Goal: Task Accomplishment & Management: Manage account settings

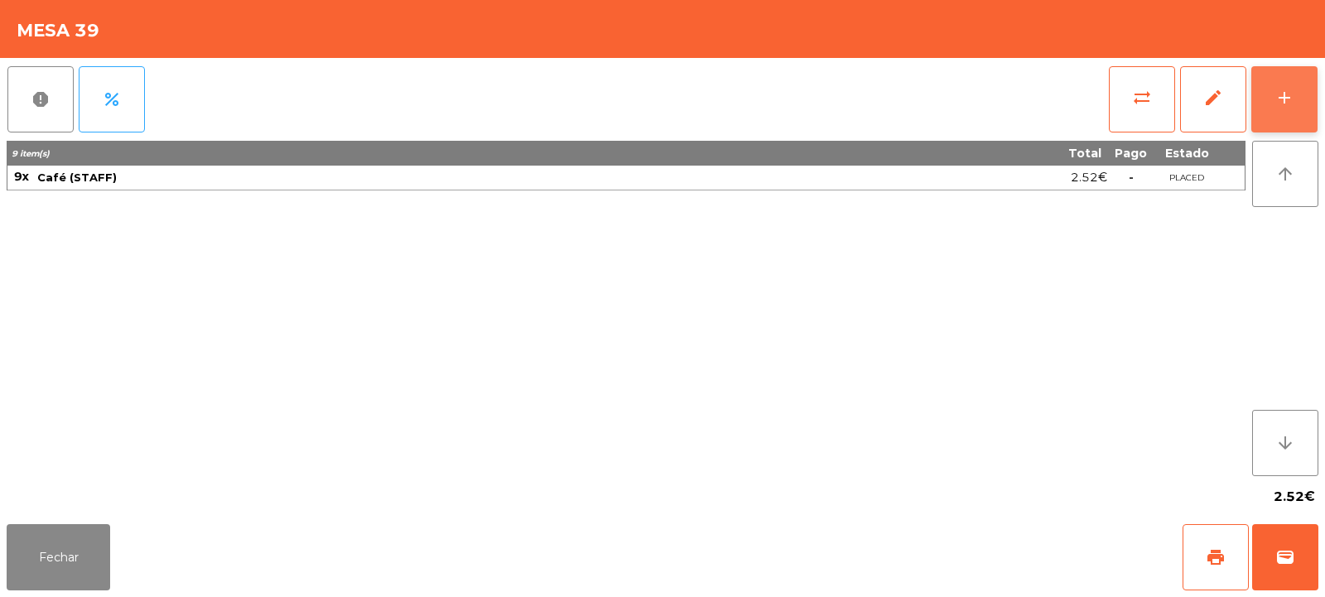
click at [1294, 105] on button "add" at bounding box center [1284, 99] width 66 height 66
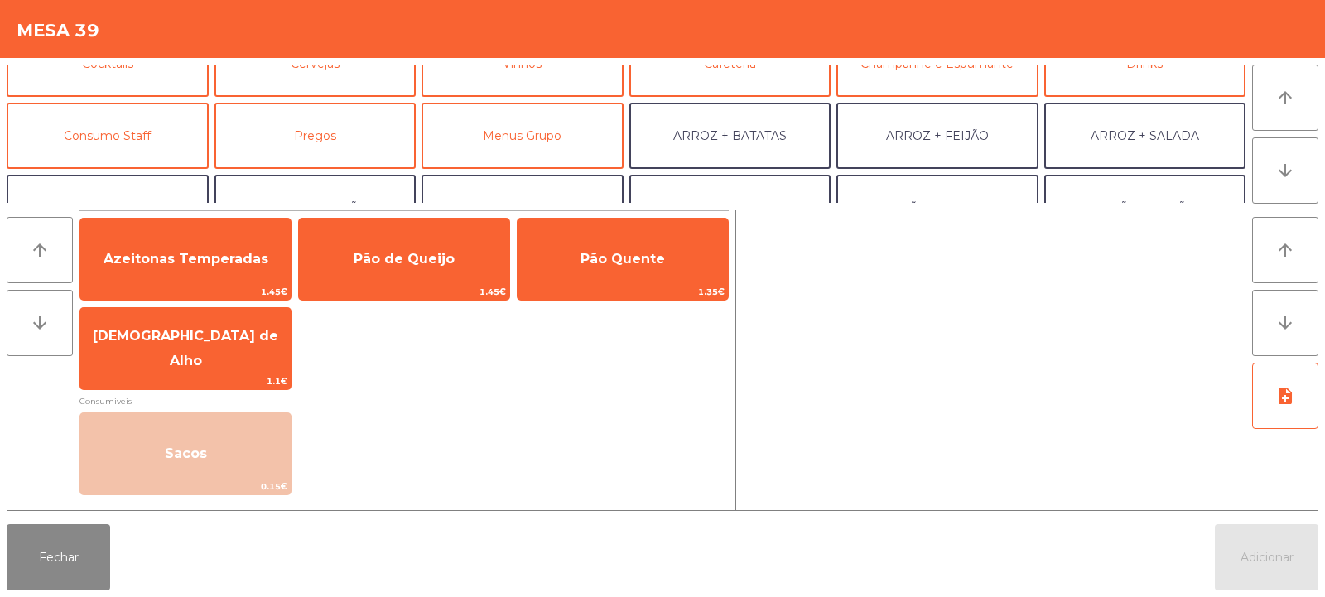
scroll to position [113, 0]
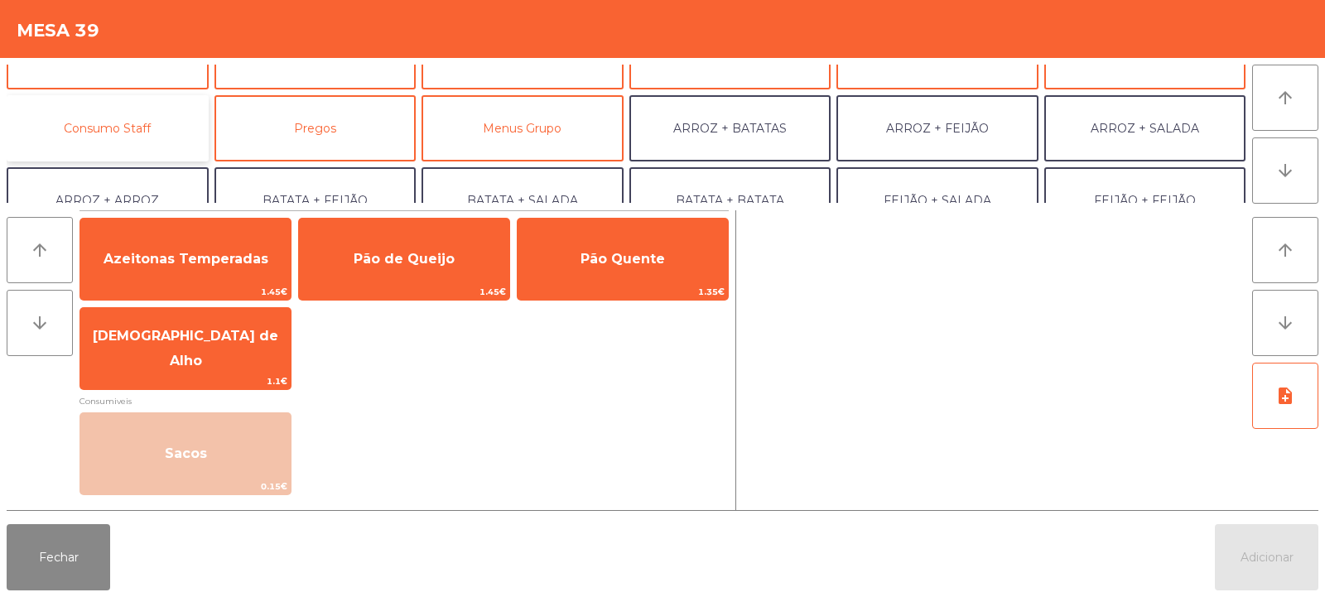
click at [144, 134] on button "Consumo Staff" at bounding box center [108, 128] width 202 height 66
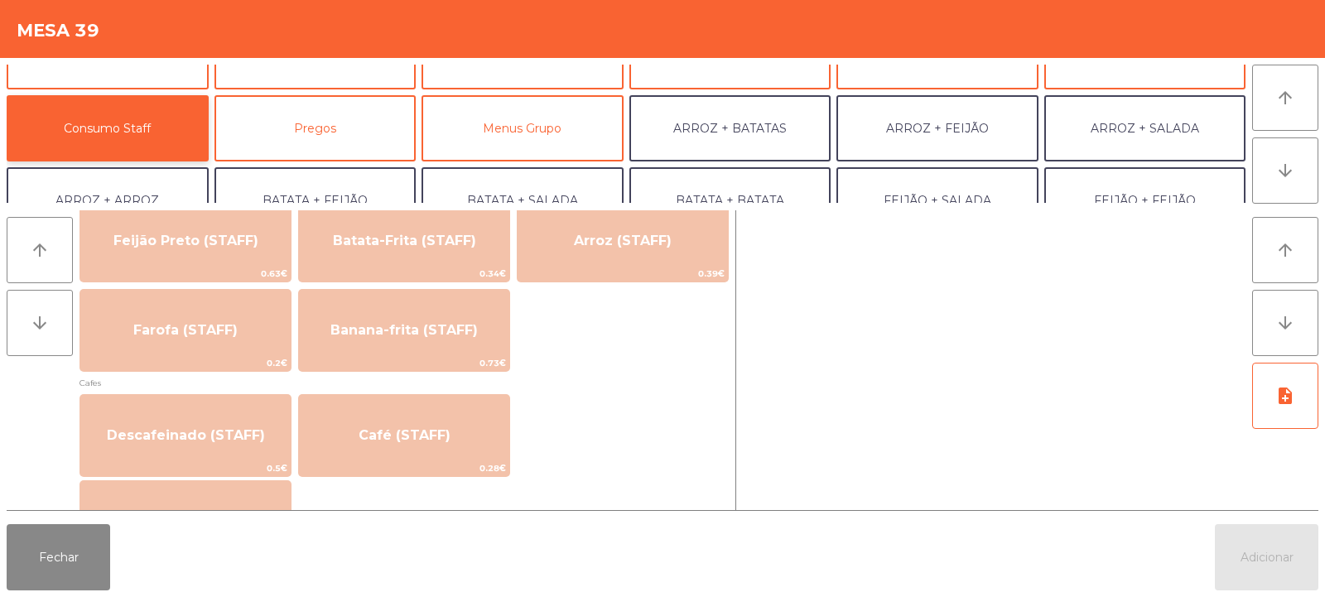
scroll to position [847, 0]
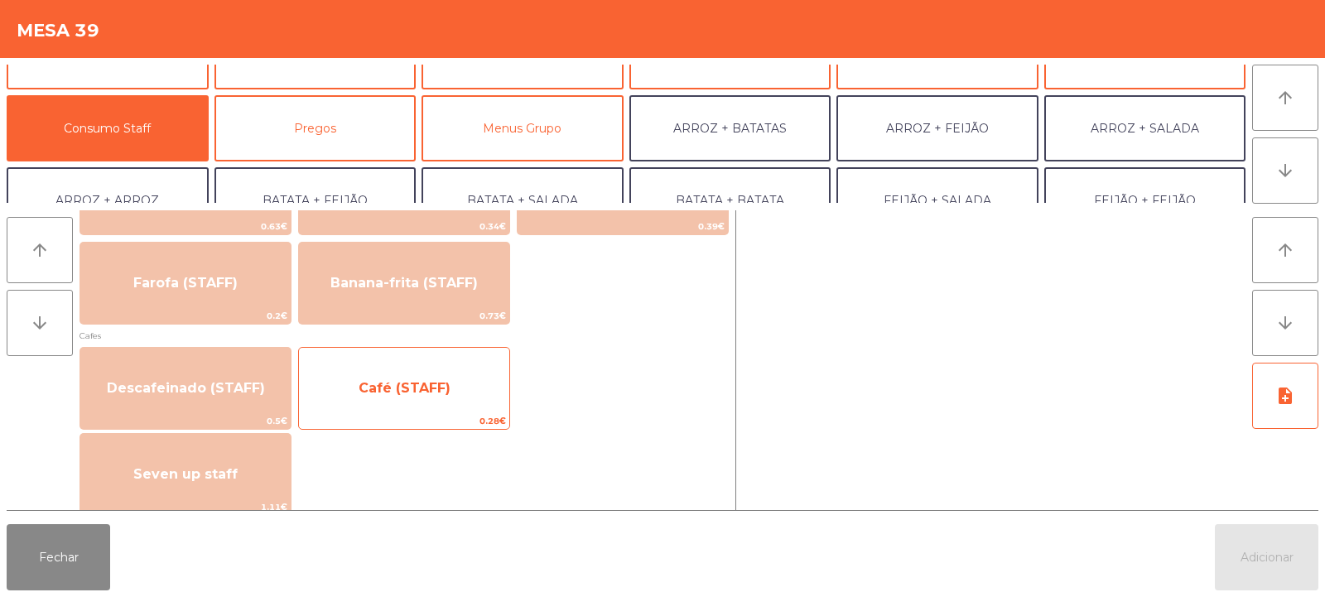
click at [393, 395] on span "Café (STAFF)" at bounding box center [404, 388] width 92 height 16
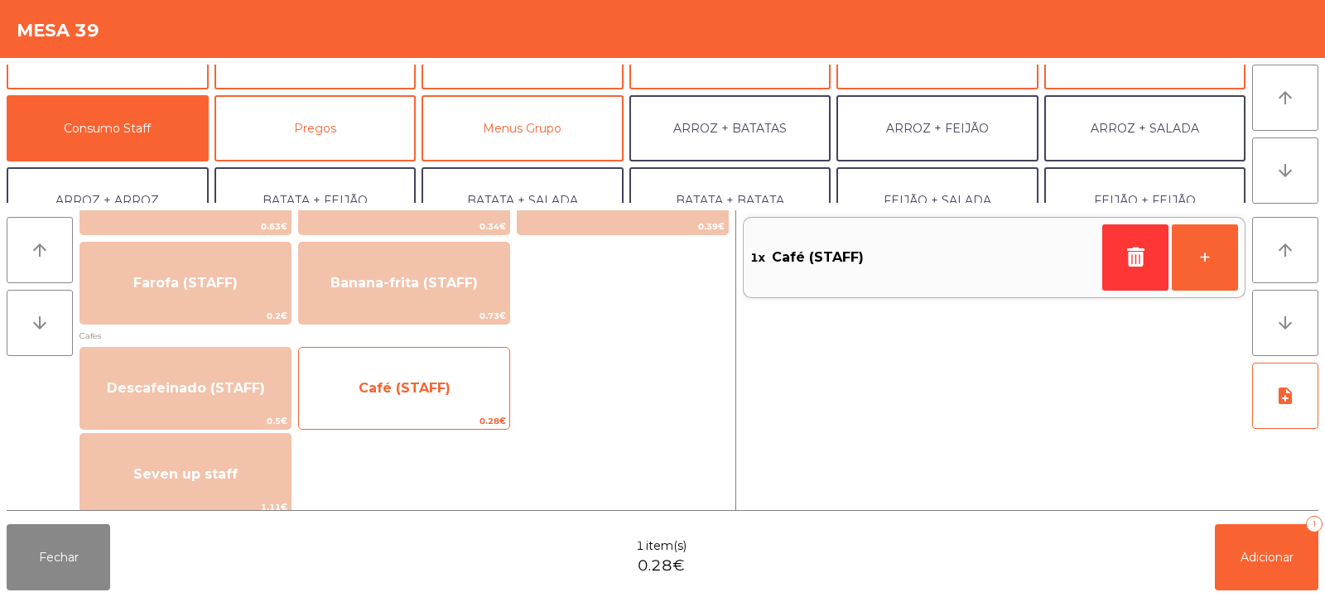
click at [393, 396] on span "Café (STAFF)" at bounding box center [404, 388] width 210 height 45
click at [397, 397] on span "Café (STAFF)" at bounding box center [404, 388] width 210 height 45
click at [387, 389] on span "Café (STAFF)" at bounding box center [404, 388] width 92 height 16
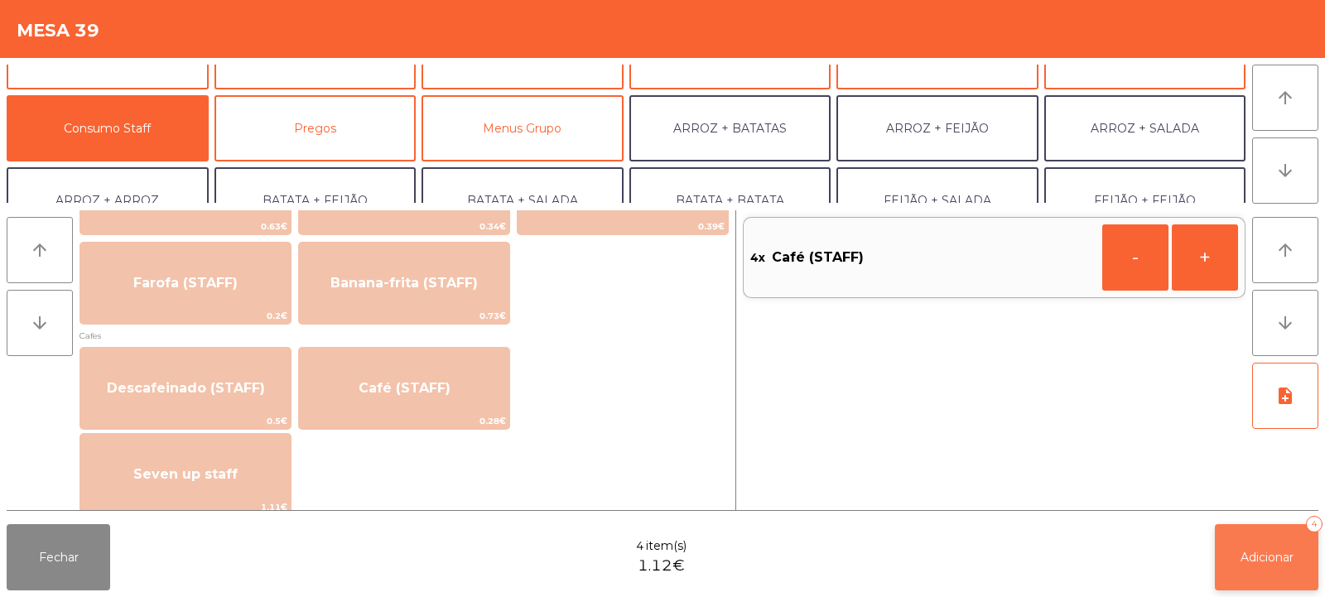
click at [1256, 548] on button "Adicionar 4" at bounding box center [1266, 557] width 103 height 66
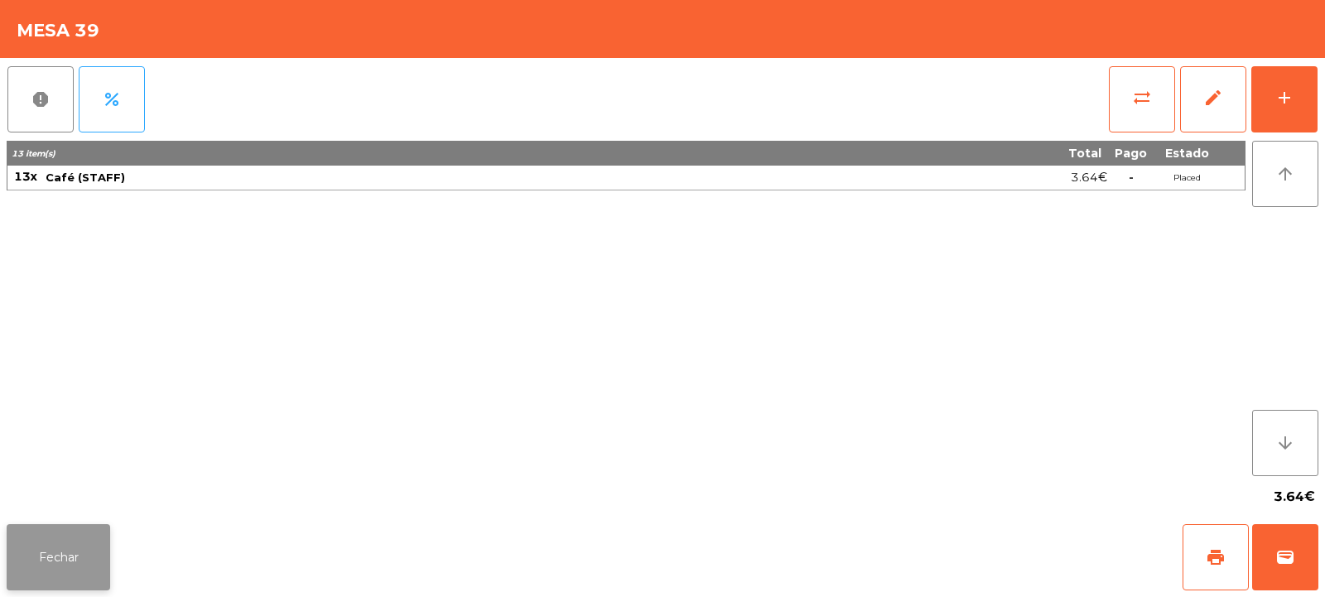
click at [67, 549] on button "Fechar" at bounding box center [58, 557] width 103 height 66
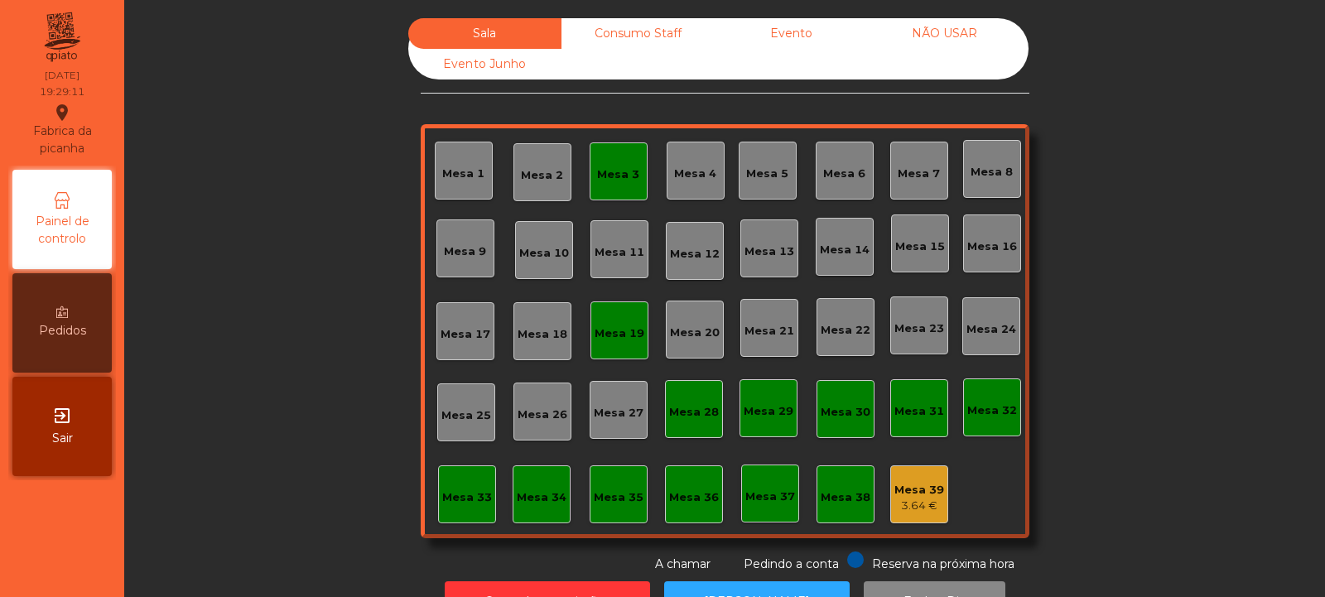
click at [911, 499] on div "3.64 €" at bounding box center [919, 506] width 50 height 17
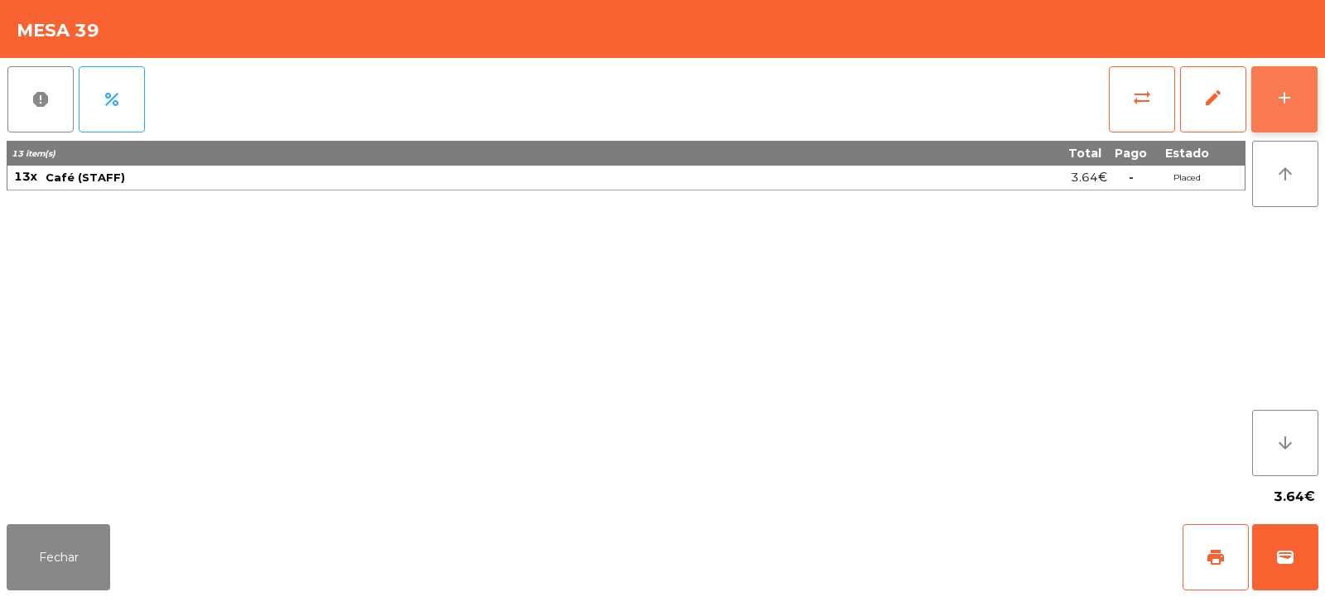
click at [1288, 94] on div "add" at bounding box center [1284, 98] width 20 height 20
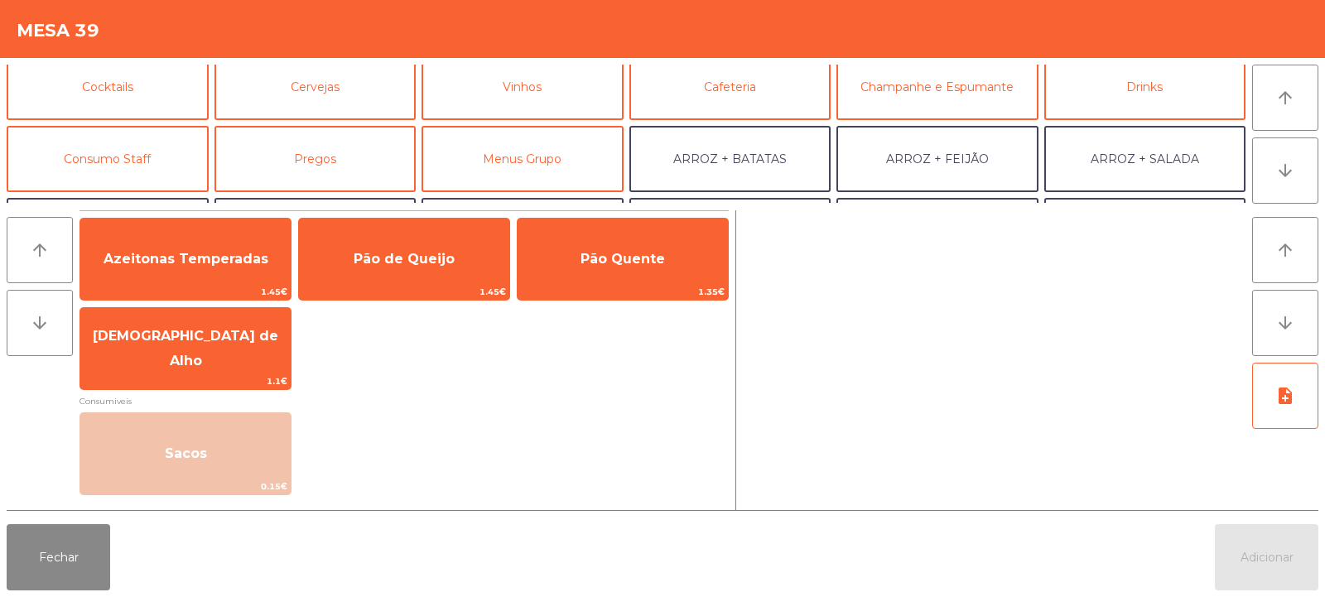
scroll to position [108, 0]
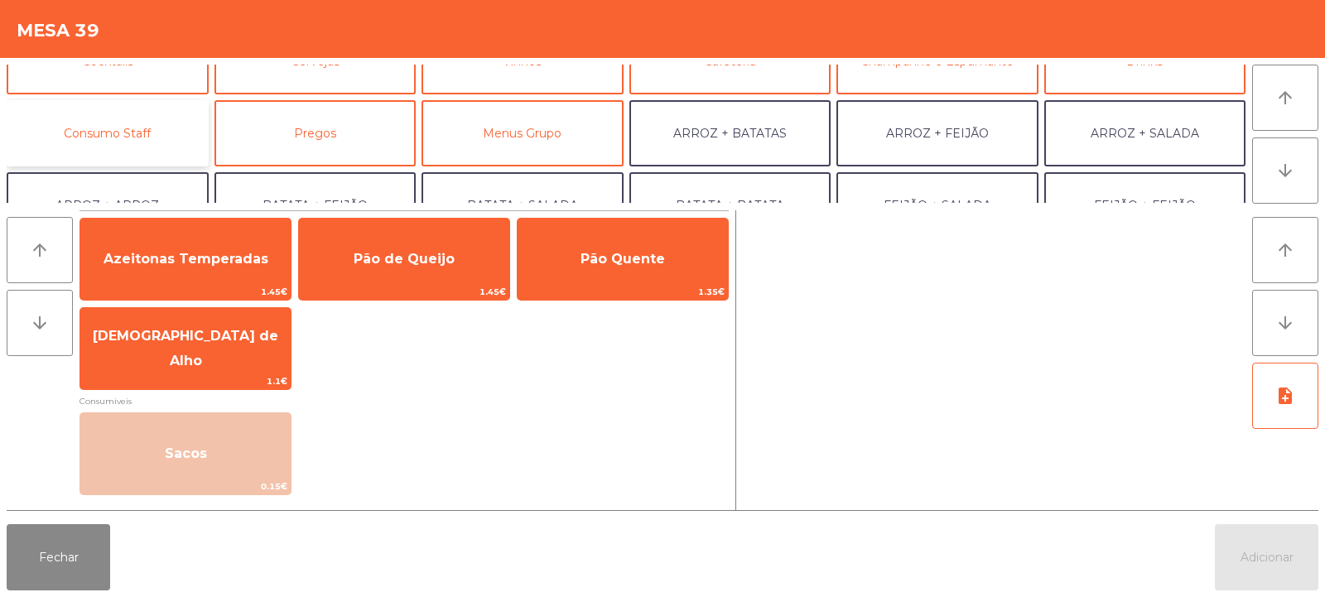
click at [162, 128] on button "Consumo Staff" at bounding box center [108, 133] width 202 height 66
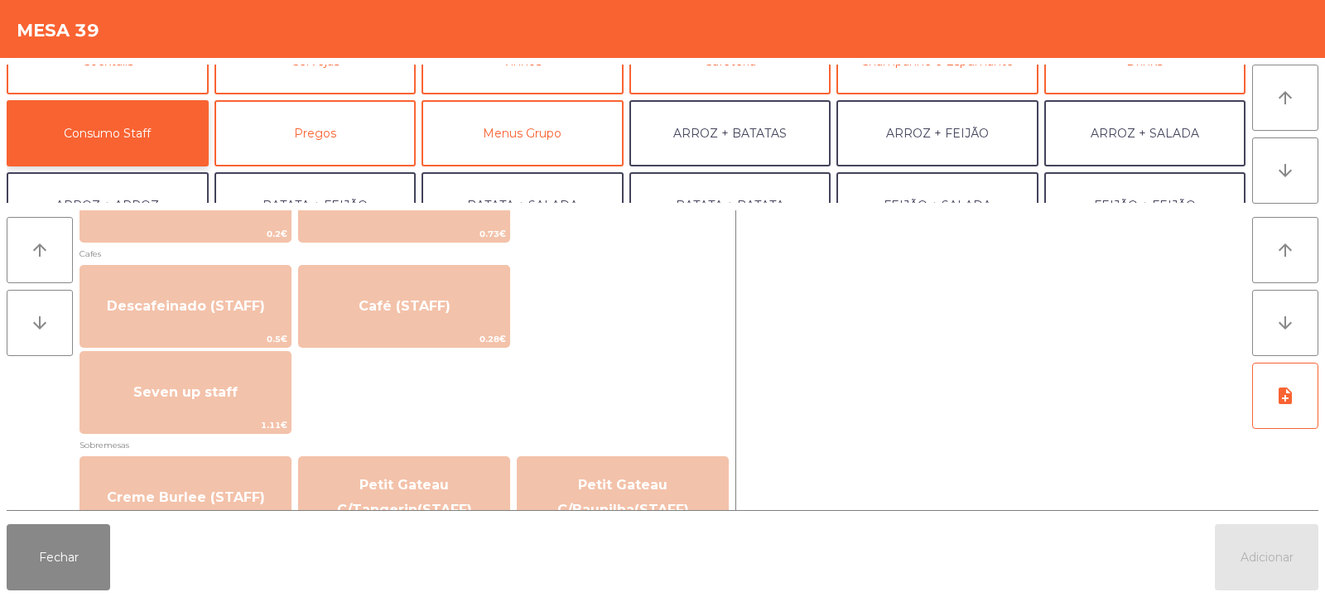
scroll to position [922, 0]
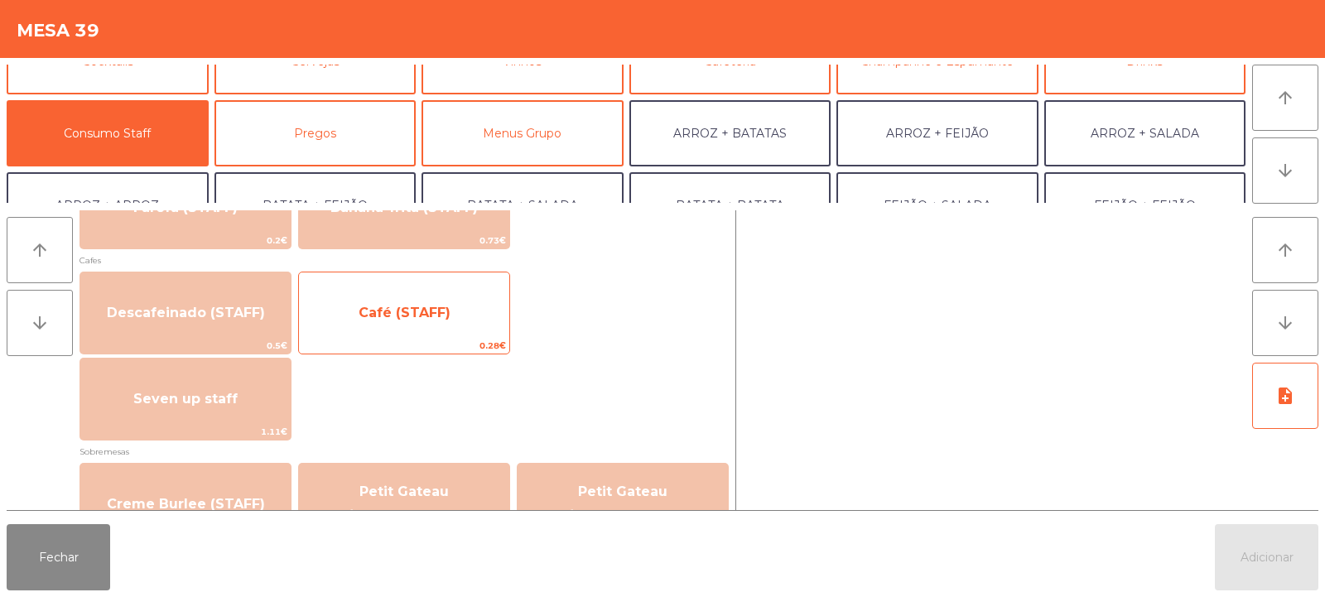
click at [437, 344] on span "0.28€" at bounding box center [404, 346] width 210 height 16
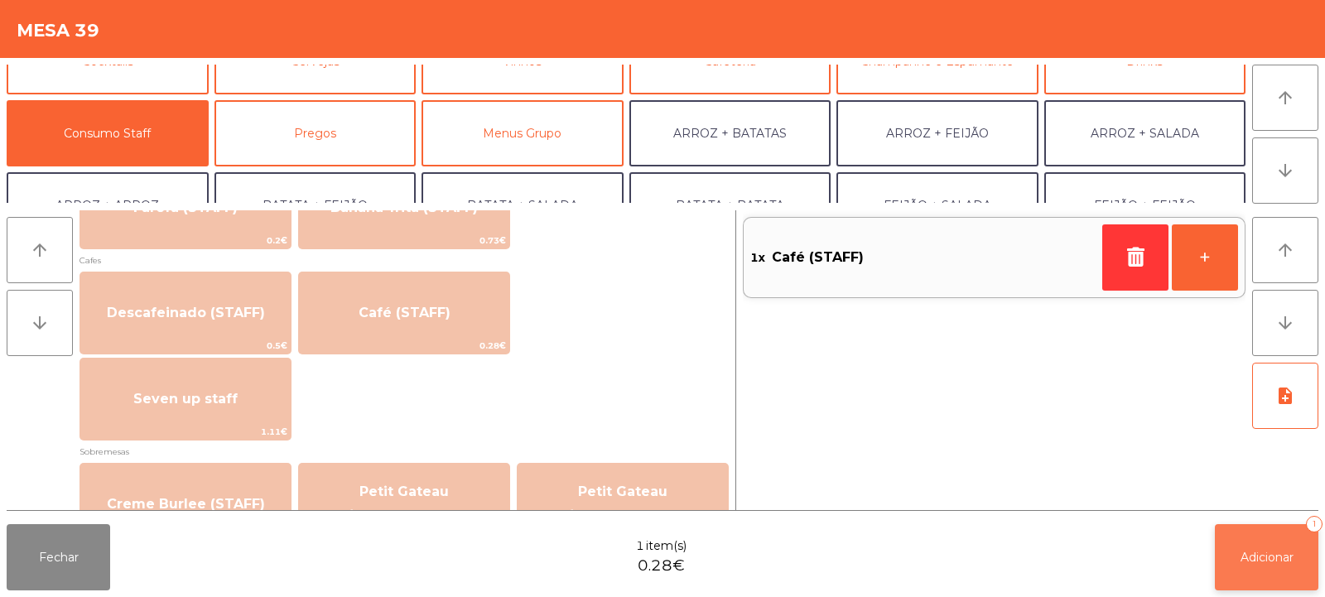
click at [1264, 556] on span "Adicionar" at bounding box center [1266, 557] width 53 height 15
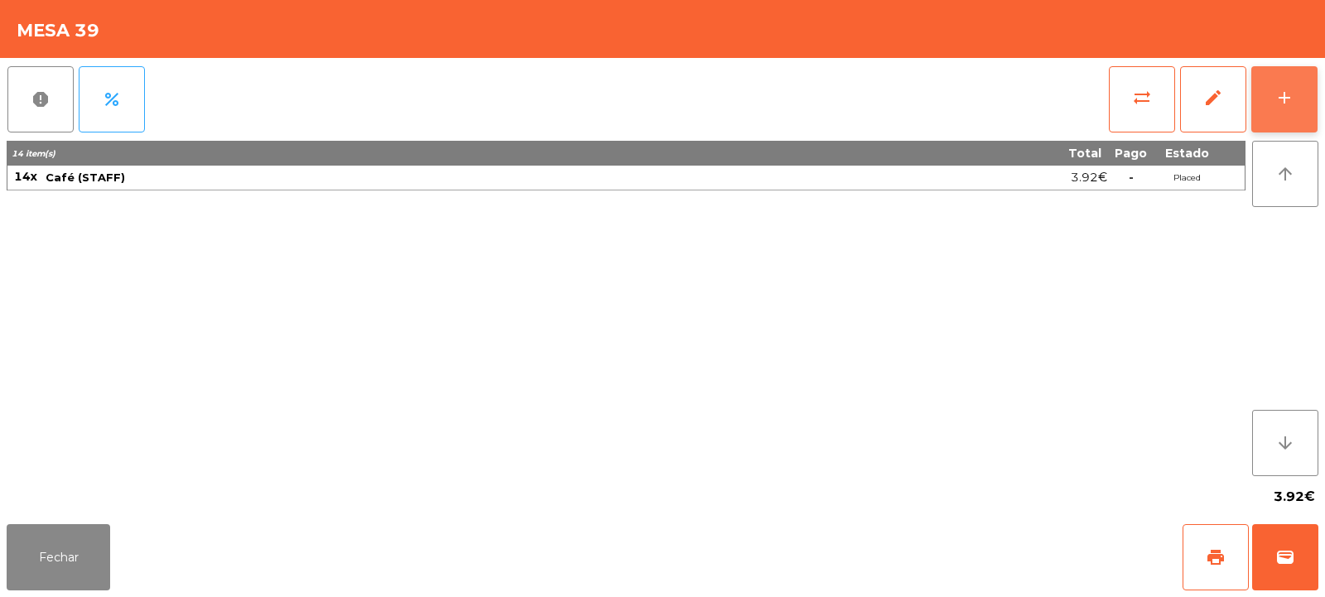
click at [1274, 105] on div "add" at bounding box center [1284, 98] width 20 height 20
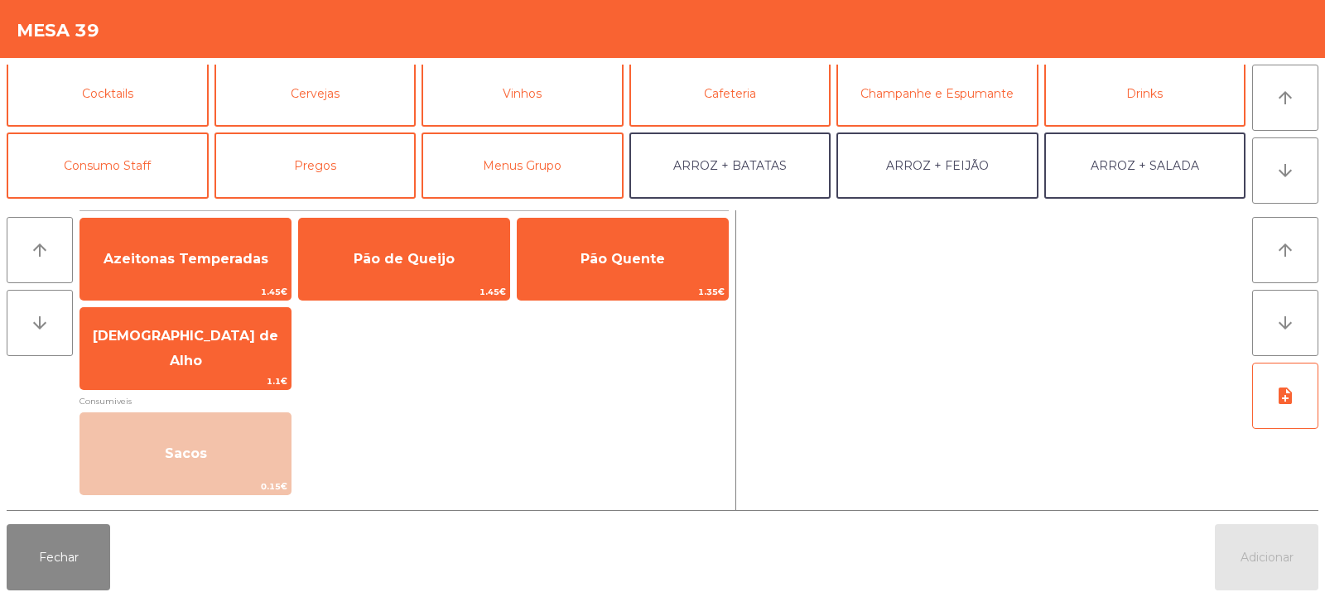
scroll to position [79, 0]
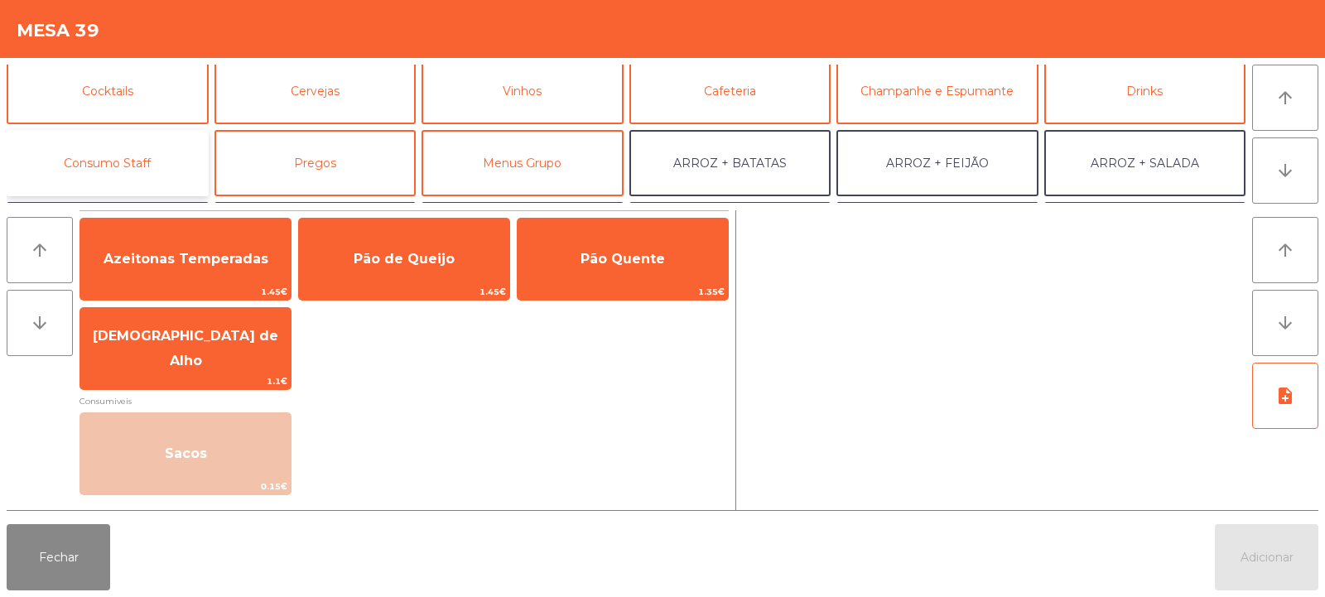
click at [145, 176] on button "Consumo Staff" at bounding box center [108, 163] width 202 height 66
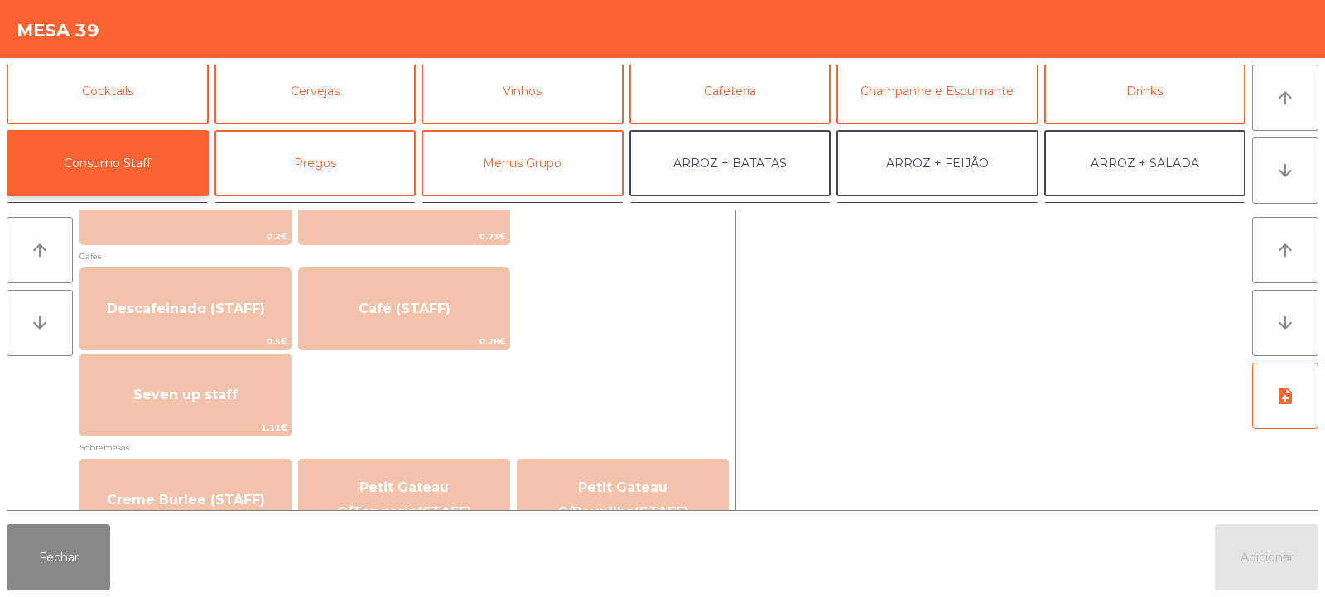
scroll to position [917, 0]
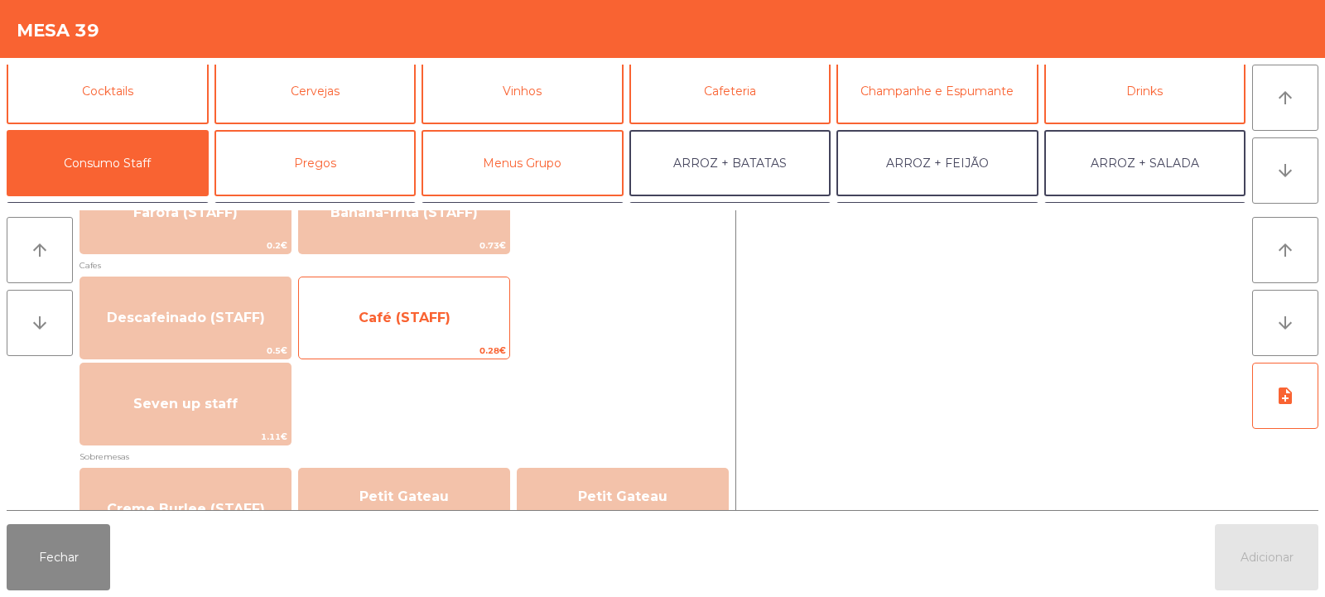
click at [399, 326] on span "Café (STAFF)" at bounding box center [404, 318] width 210 height 45
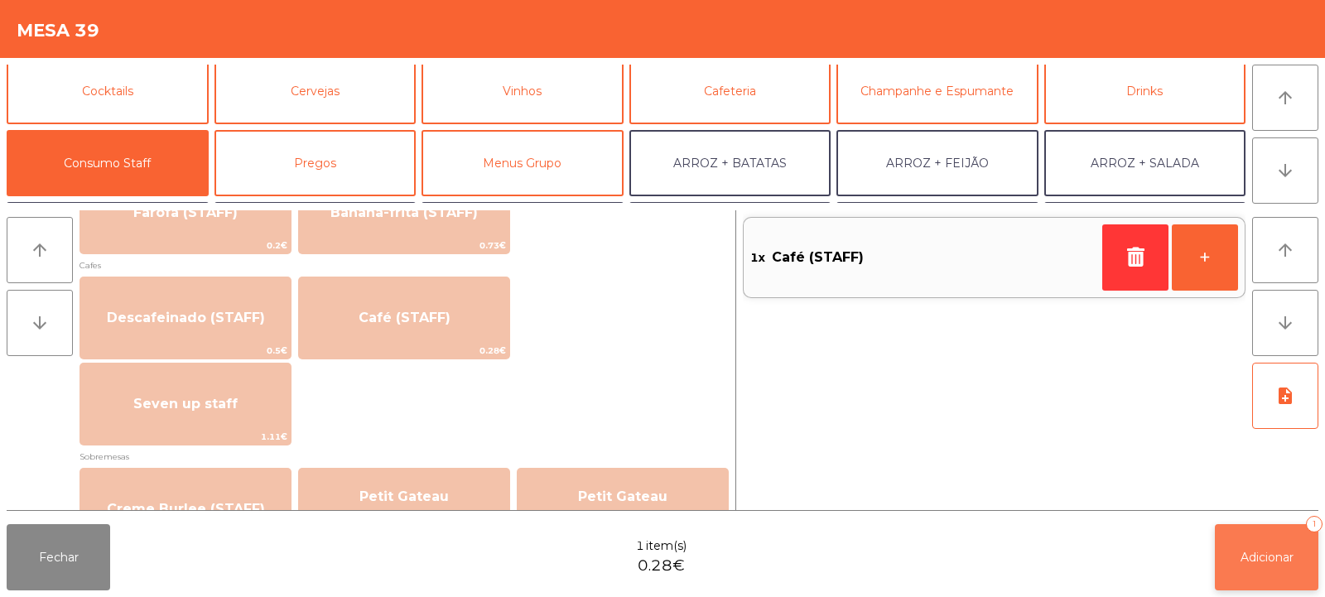
click at [1263, 562] on span "Adicionar" at bounding box center [1266, 557] width 53 height 15
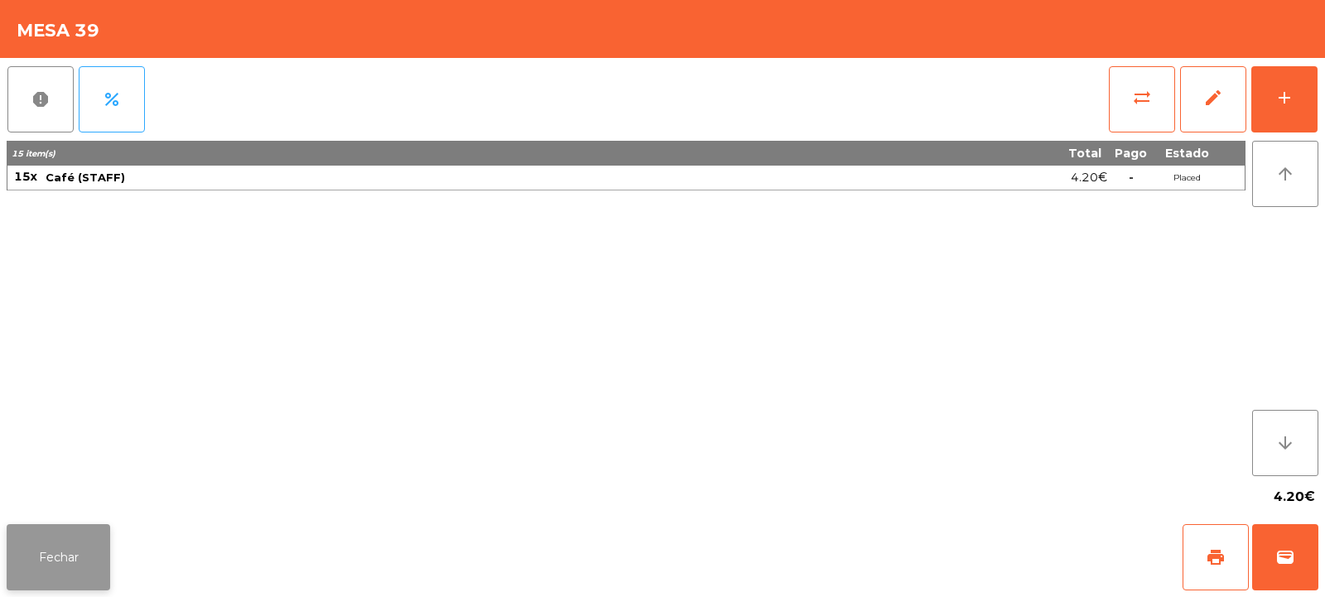
click at [68, 548] on button "Fechar" at bounding box center [58, 557] width 103 height 66
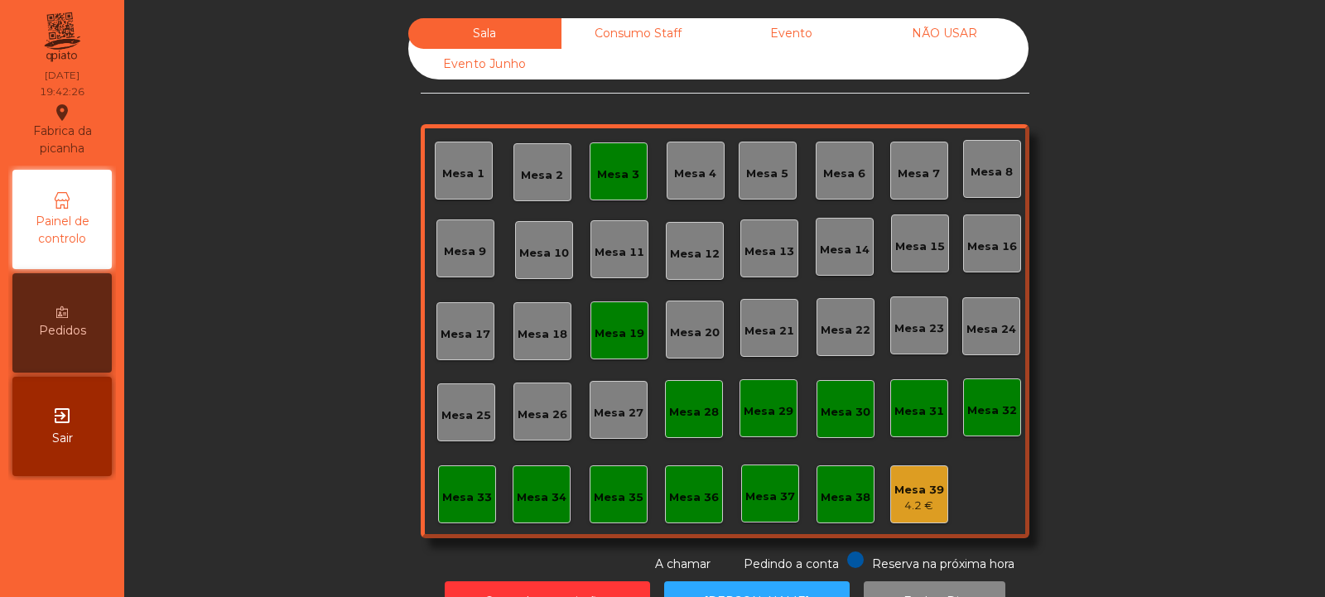
click at [611, 184] on div "Mesa 3" at bounding box center [618, 171] width 58 height 58
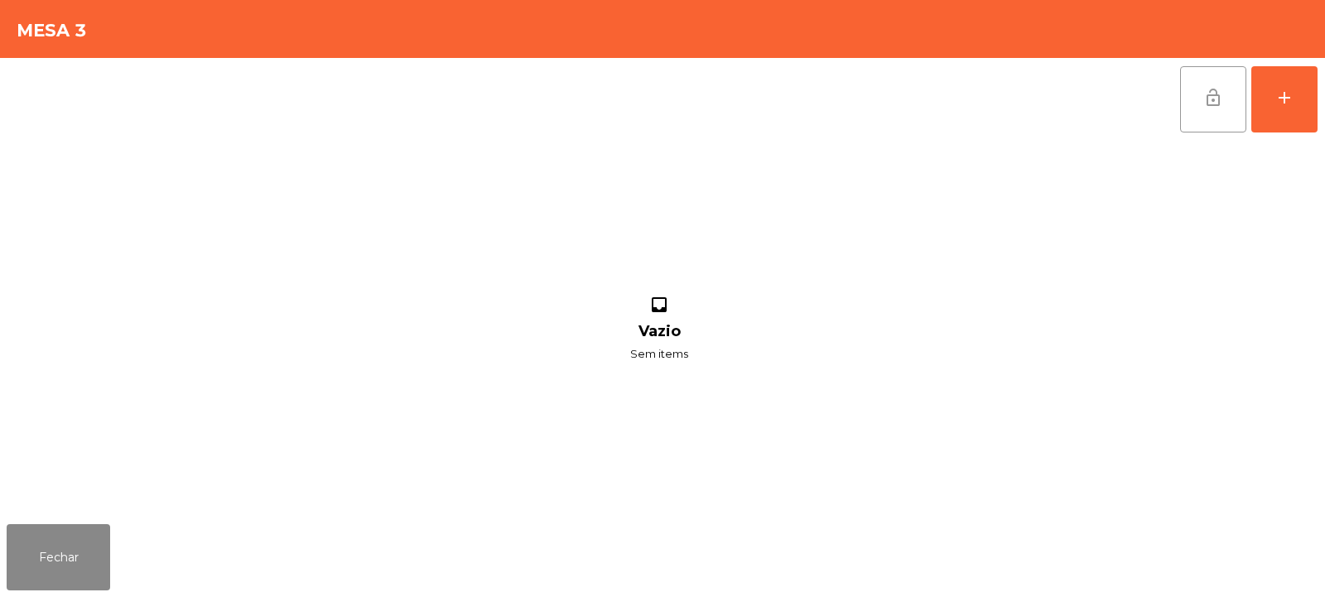
click at [1221, 90] on span "lock_open" at bounding box center [1213, 98] width 20 height 20
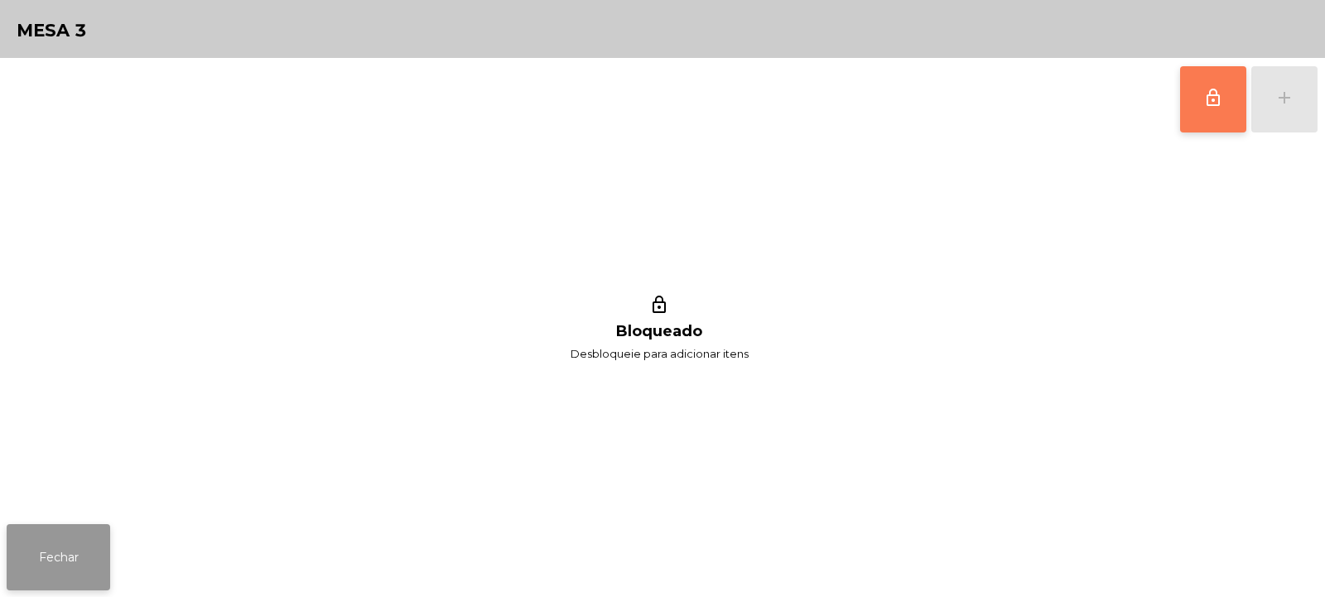
click at [38, 580] on button "Fechar" at bounding box center [58, 557] width 103 height 66
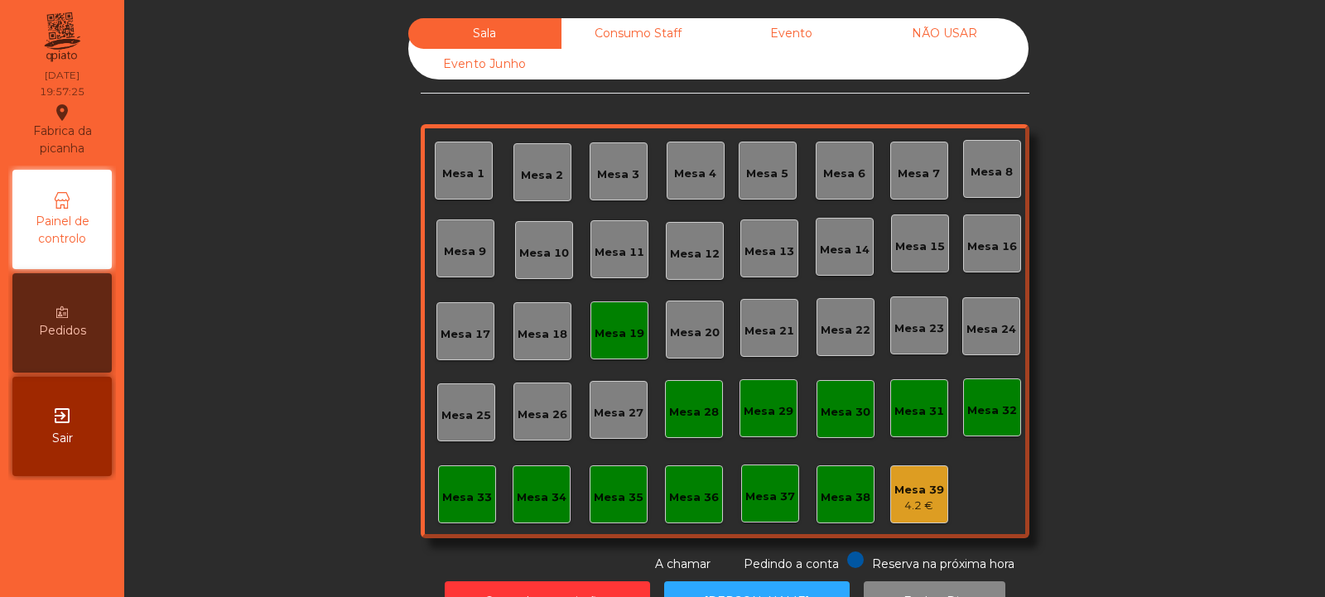
click at [914, 490] on div "Mesa 39" at bounding box center [919, 490] width 50 height 17
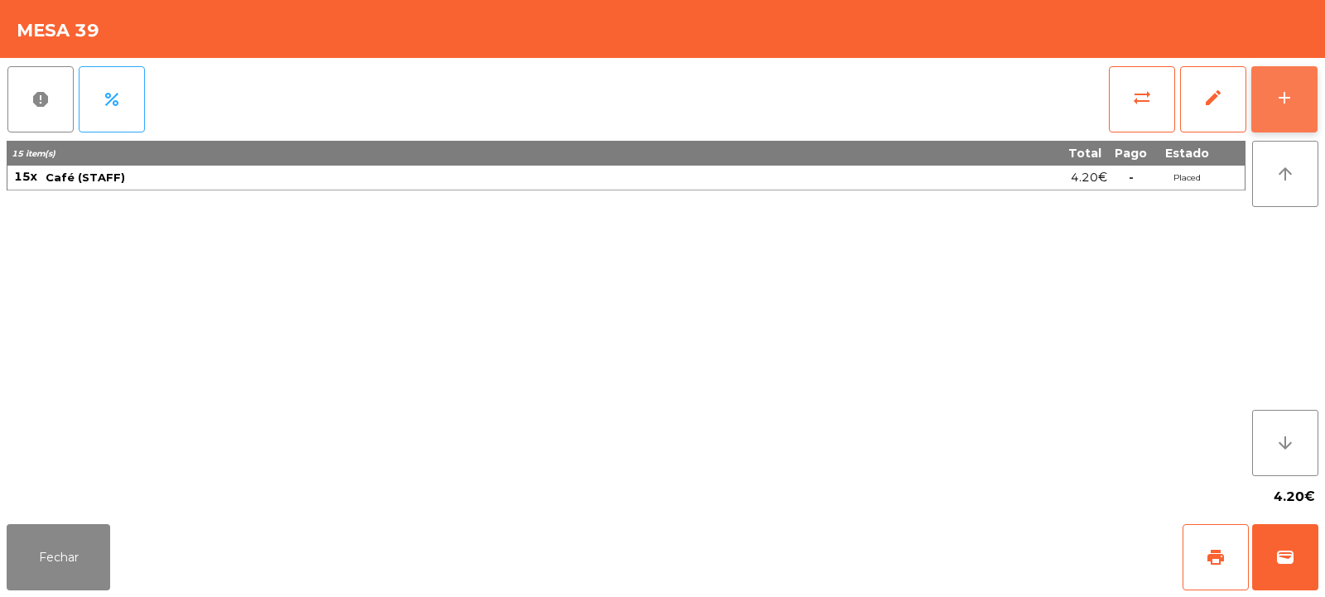
click at [1289, 103] on div "add" at bounding box center [1284, 98] width 20 height 20
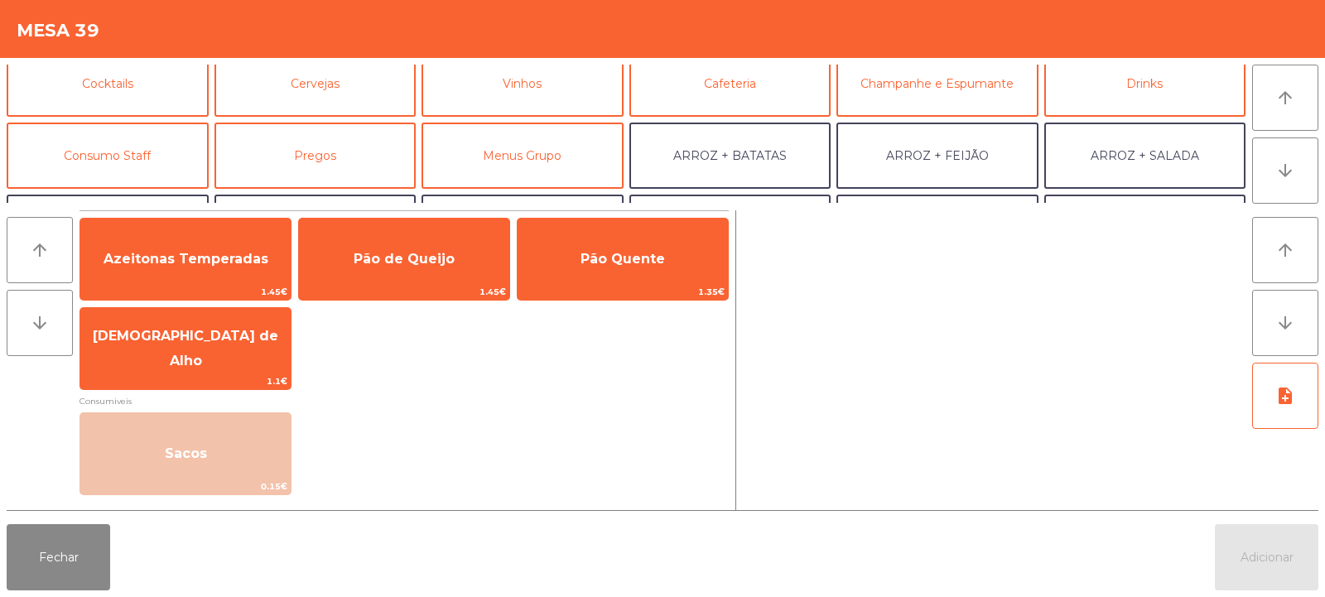
scroll to position [106, 0]
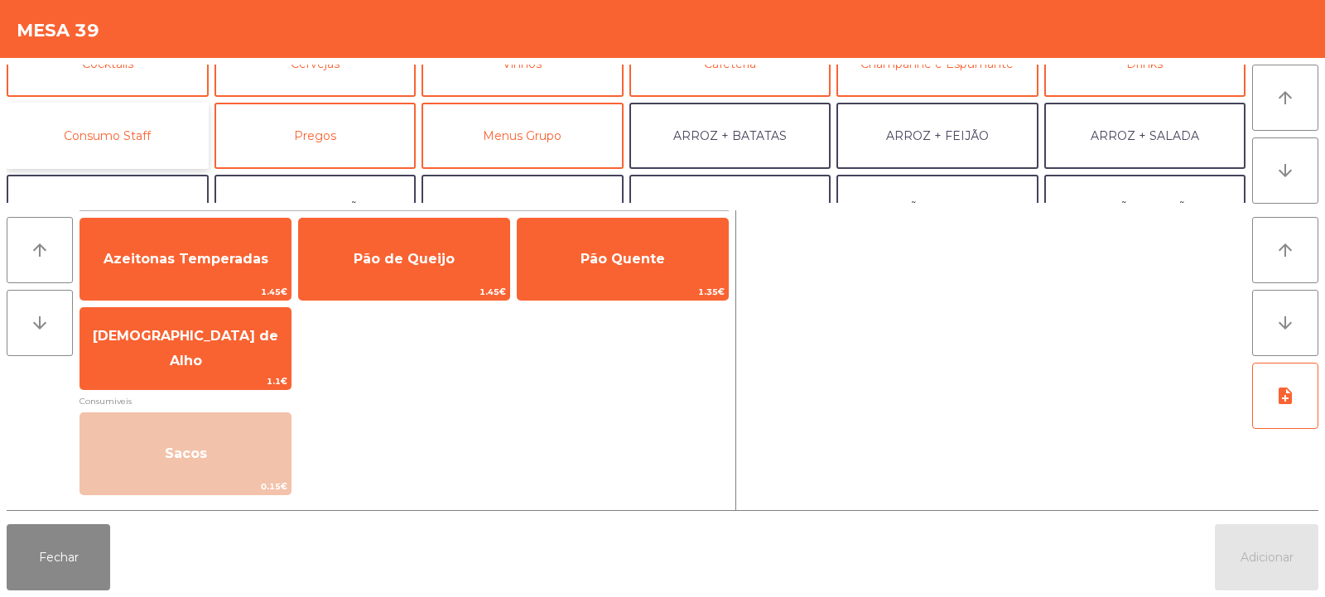
click at [114, 137] on button "Consumo Staff" at bounding box center [108, 136] width 202 height 66
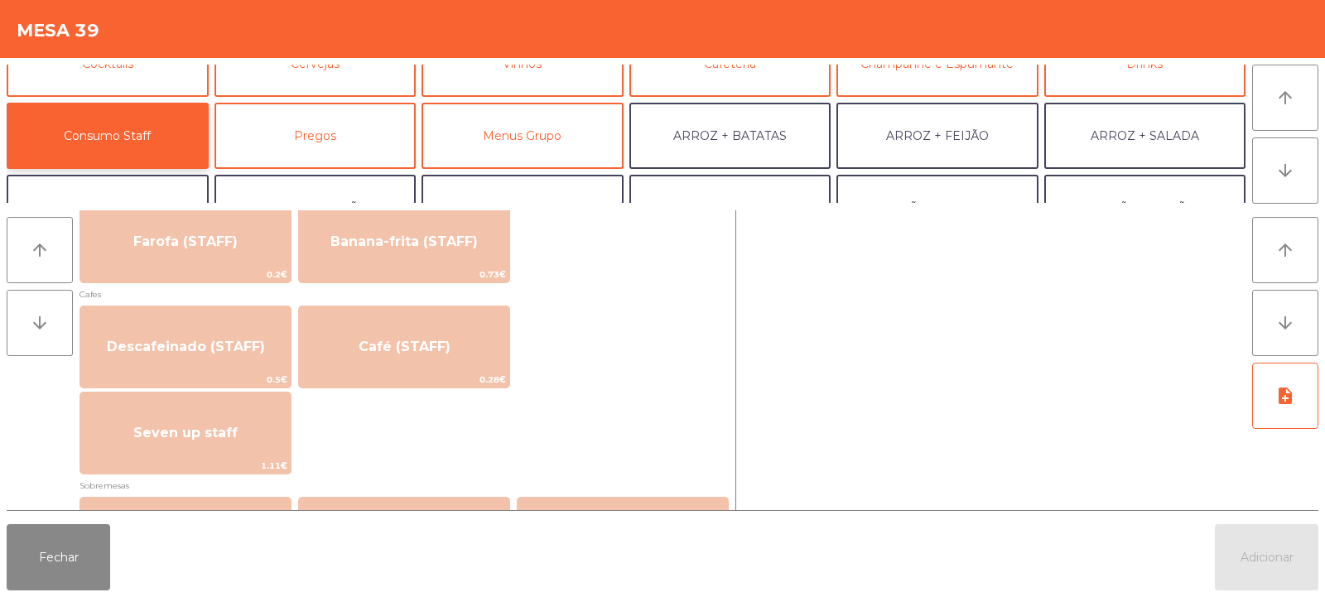
scroll to position [897, 0]
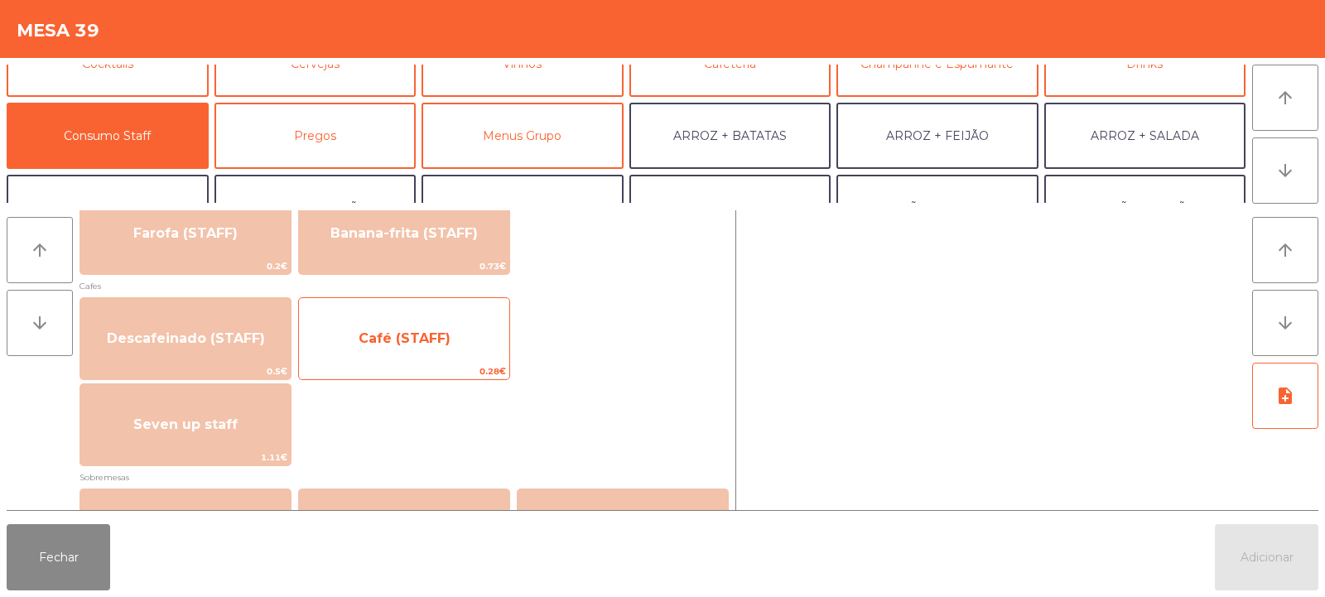
click at [374, 357] on span "Café (STAFF)" at bounding box center [404, 338] width 210 height 45
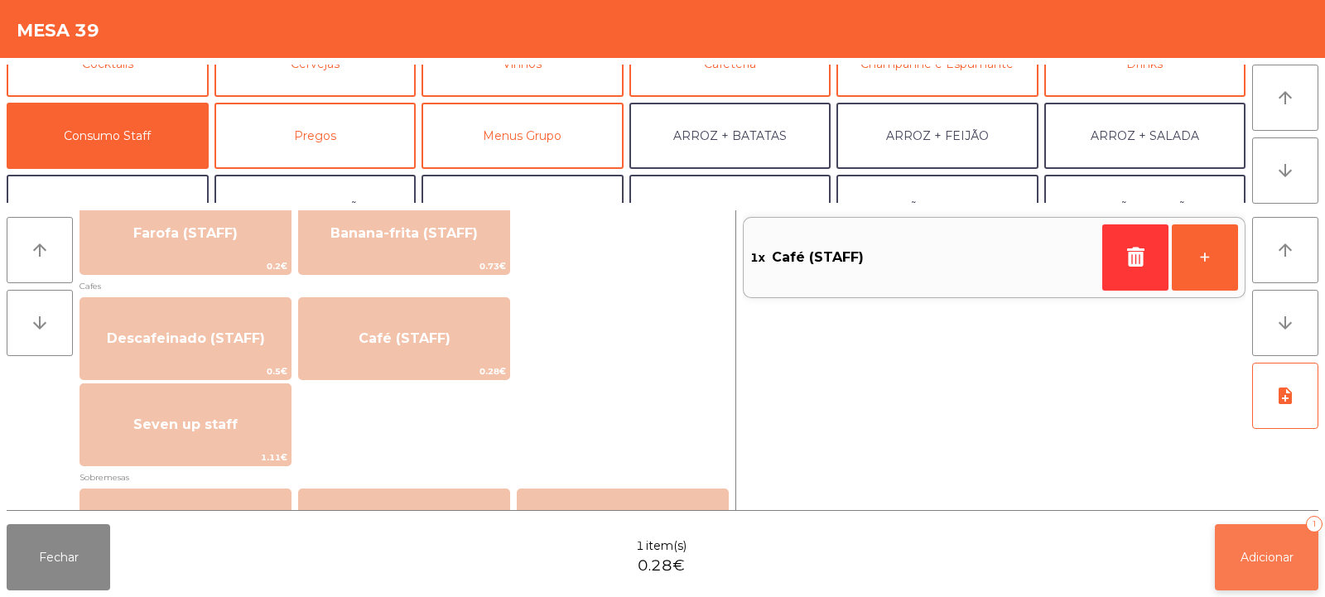
click at [1271, 556] on span "Adicionar" at bounding box center [1266, 557] width 53 height 15
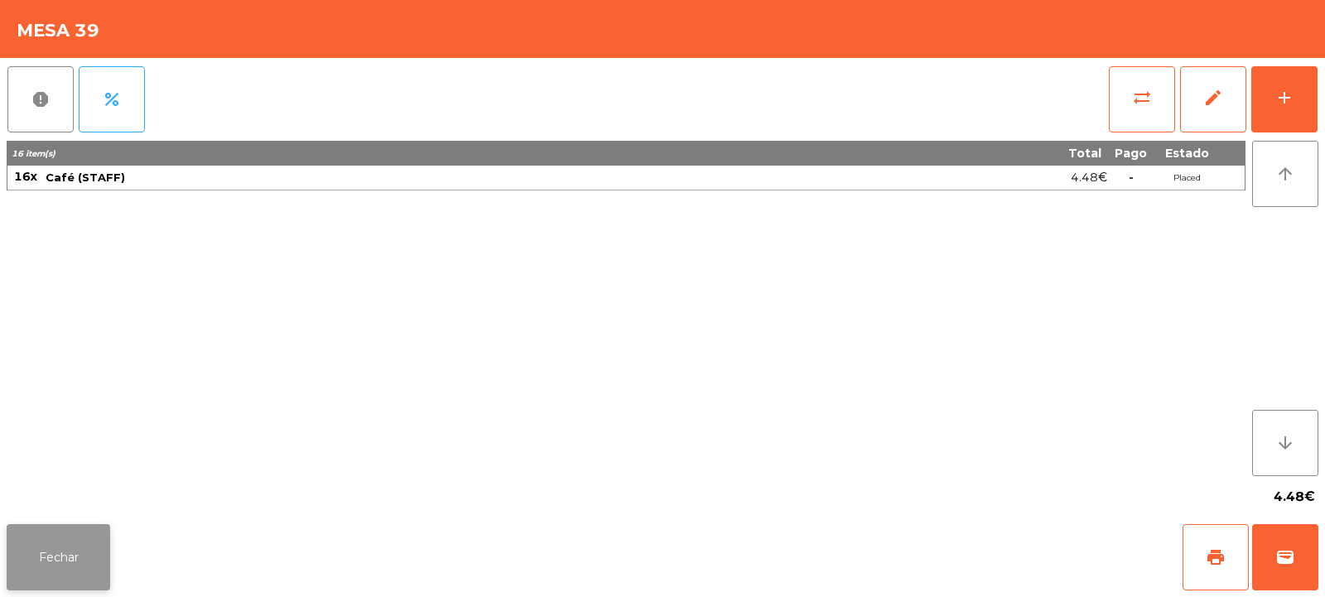
click at [71, 554] on button "Fechar" at bounding box center [58, 557] width 103 height 66
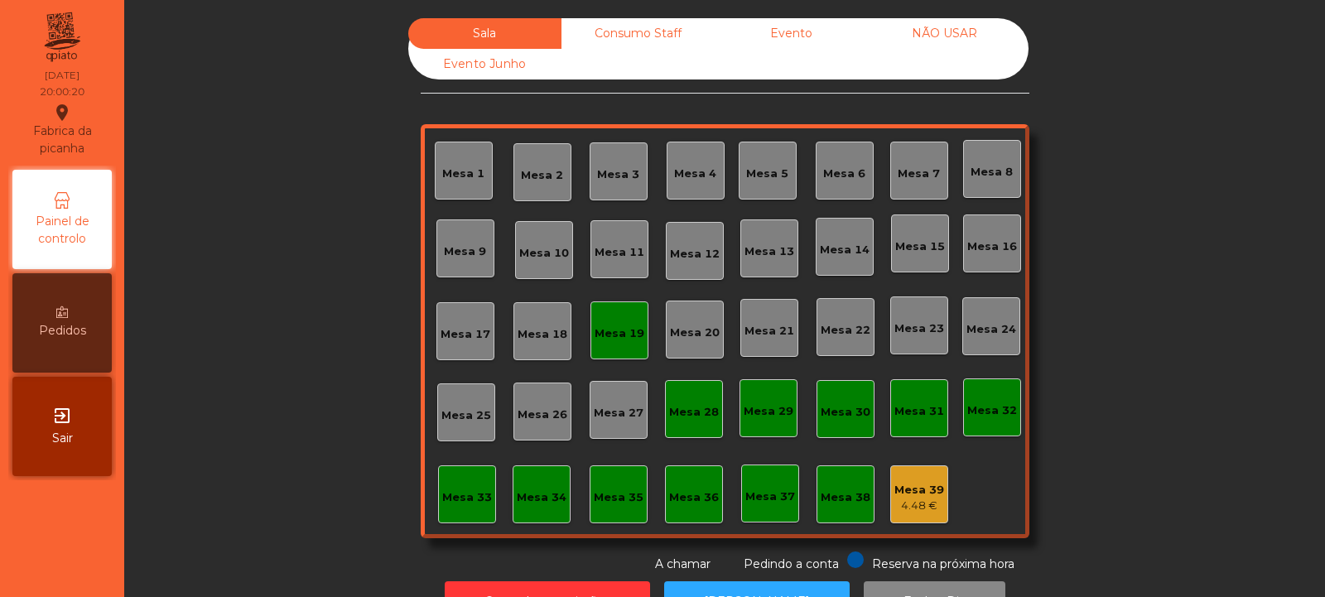
click at [828, 413] on div "Mesa 30" at bounding box center [845, 412] width 50 height 17
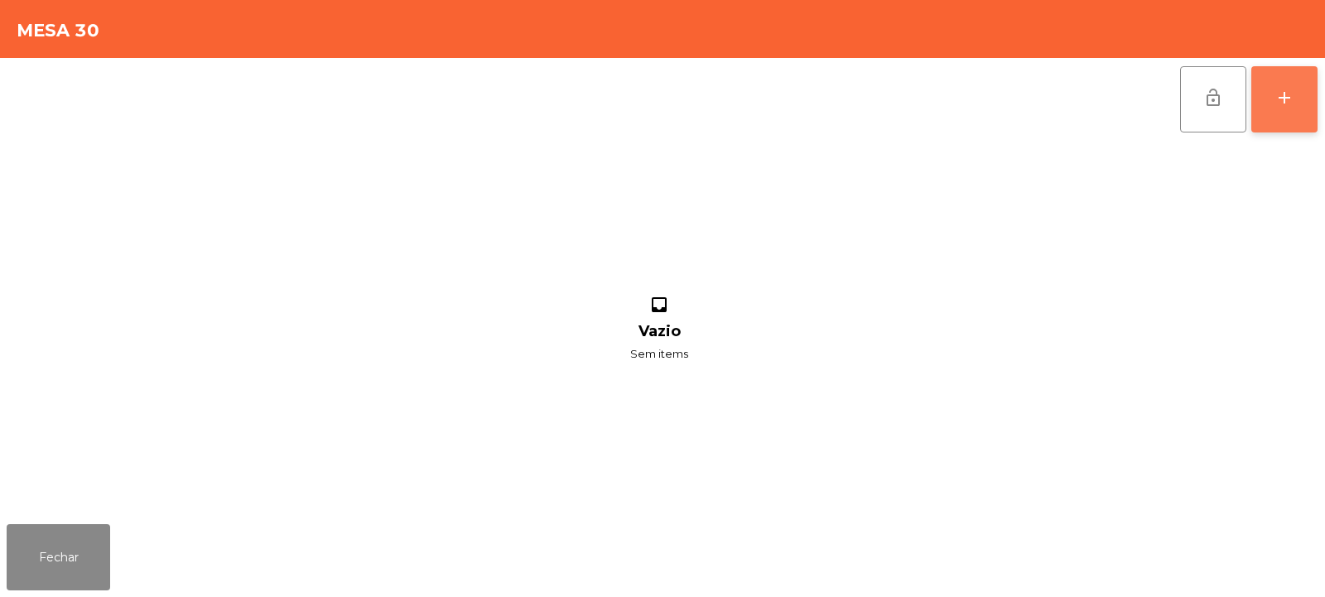
click at [1268, 86] on button "add" at bounding box center [1284, 99] width 66 height 66
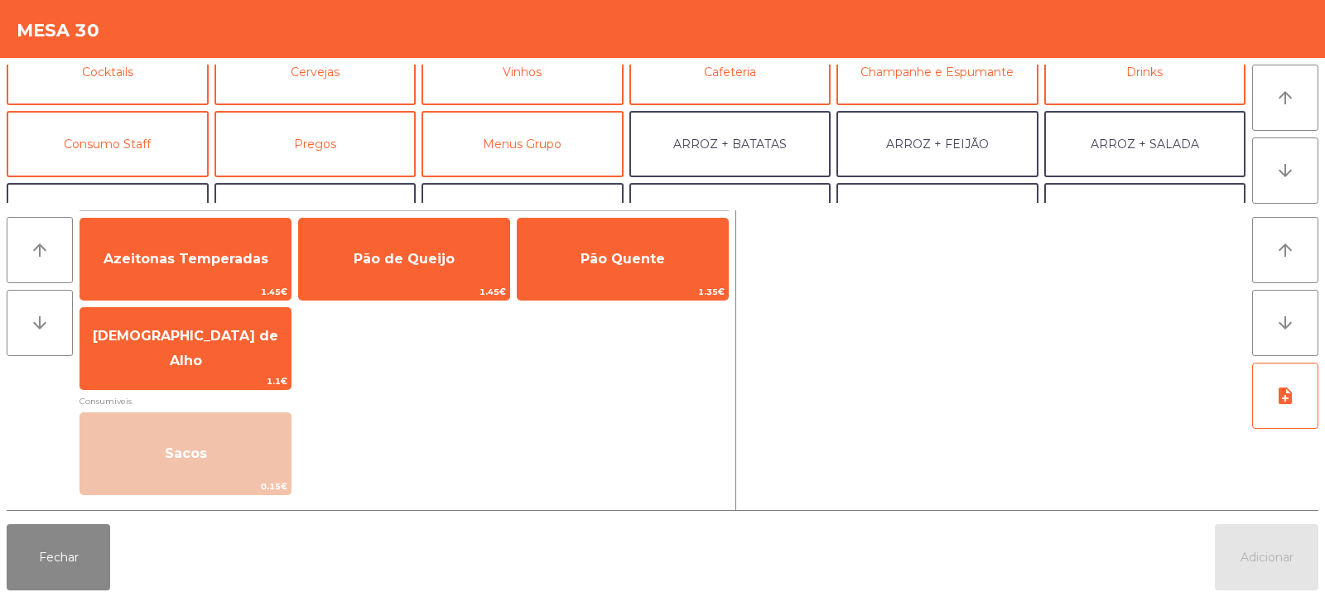
scroll to position [129, 0]
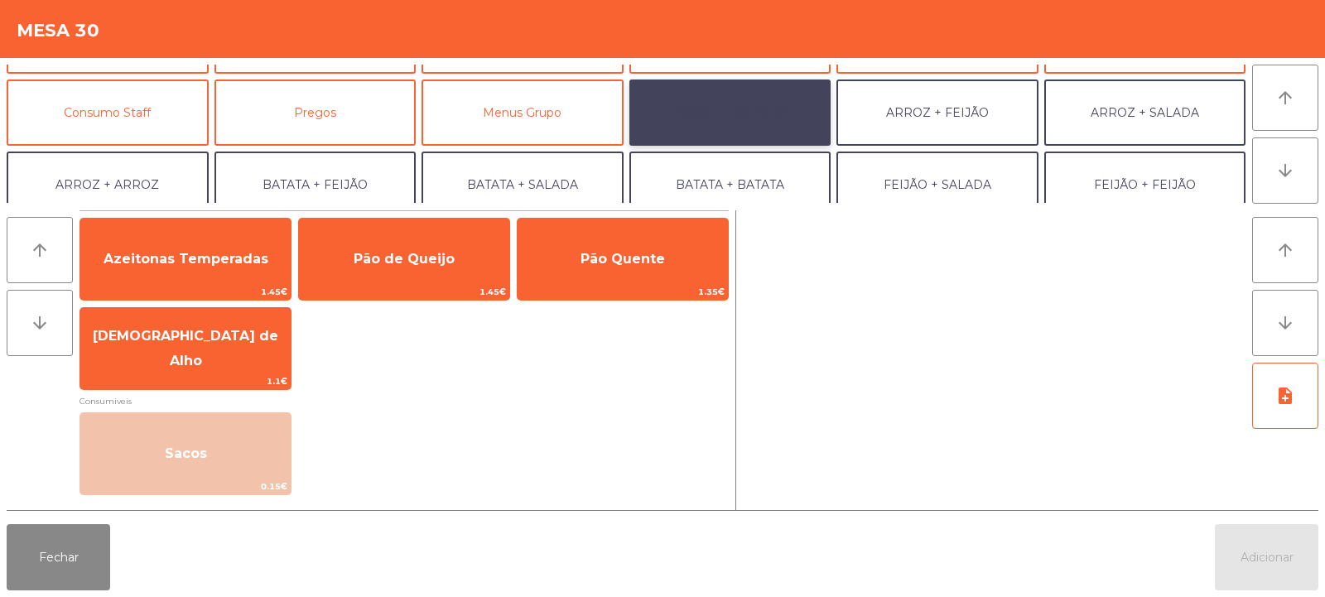
click at [757, 110] on button "ARROZ + BATATAS" at bounding box center [730, 112] width 202 height 66
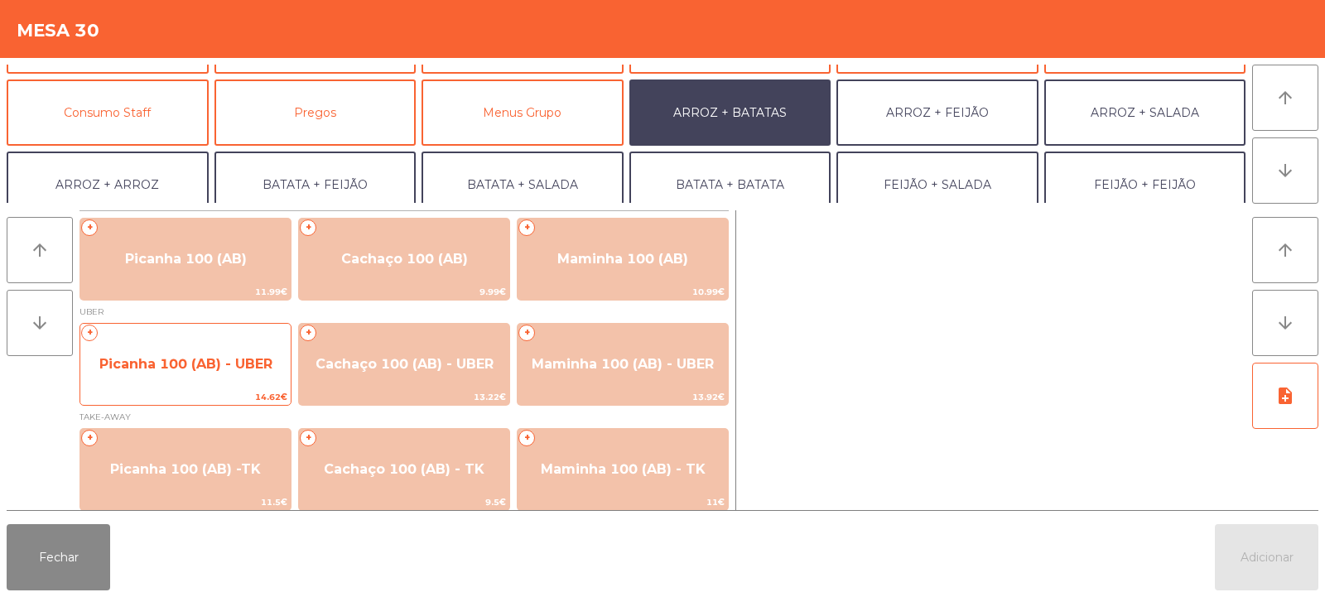
click at [196, 373] on span "Picanha 100 (AB) - UBER" at bounding box center [185, 364] width 210 height 45
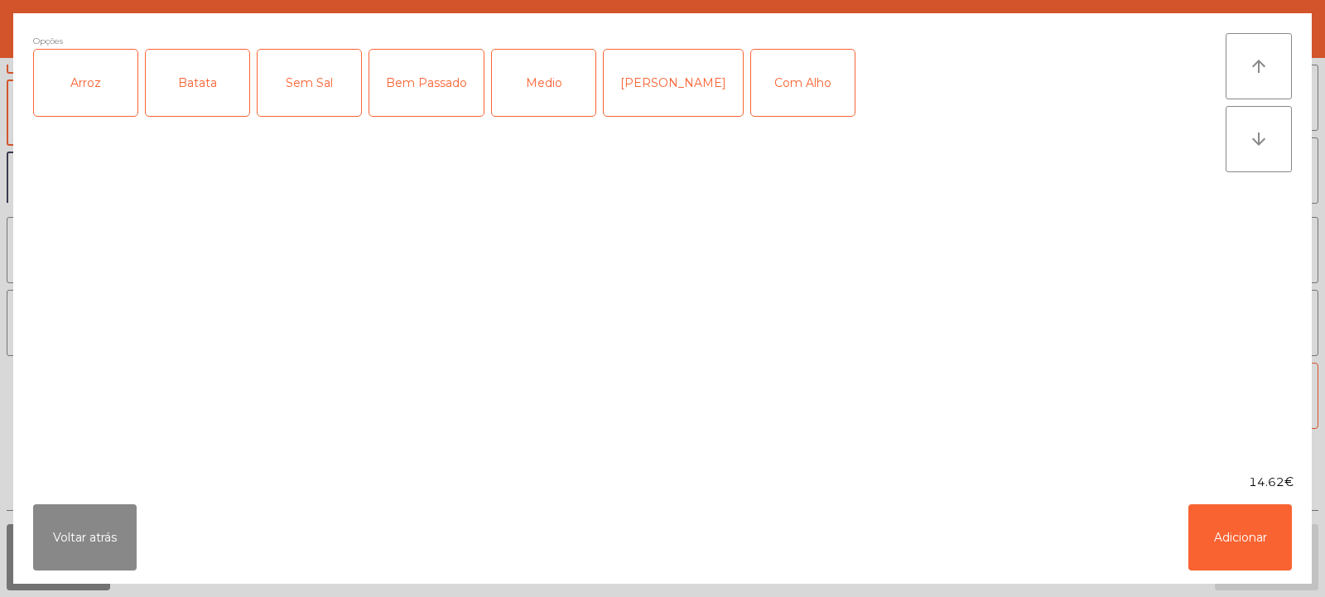
click at [94, 80] on div "Arroz" at bounding box center [85, 83] width 103 height 66
click at [218, 75] on div "Batata" at bounding box center [197, 83] width 103 height 66
click at [424, 92] on div "Bem Passado" at bounding box center [426, 83] width 114 height 66
click at [1231, 532] on button "Adicionar" at bounding box center [1239, 537] width 103 height 66
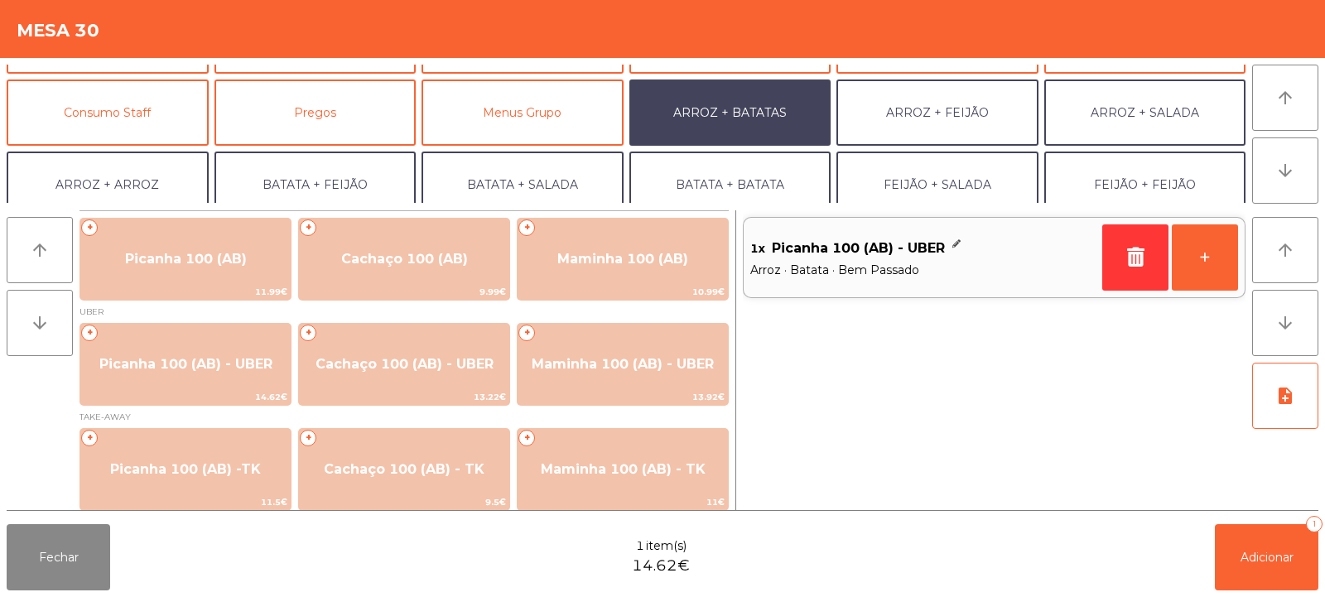
scroll to position [216, 0]
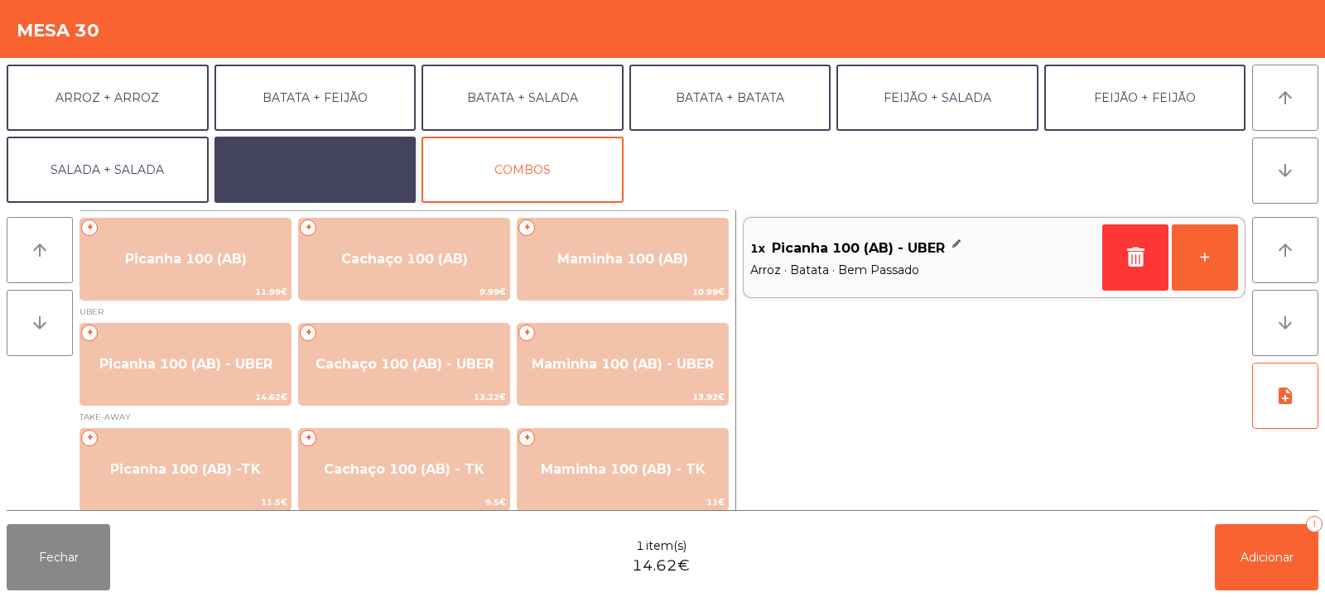
click at [342, 165] on button "EXTRAS UBER" at bounding box center [315, 170] width 202 height 66
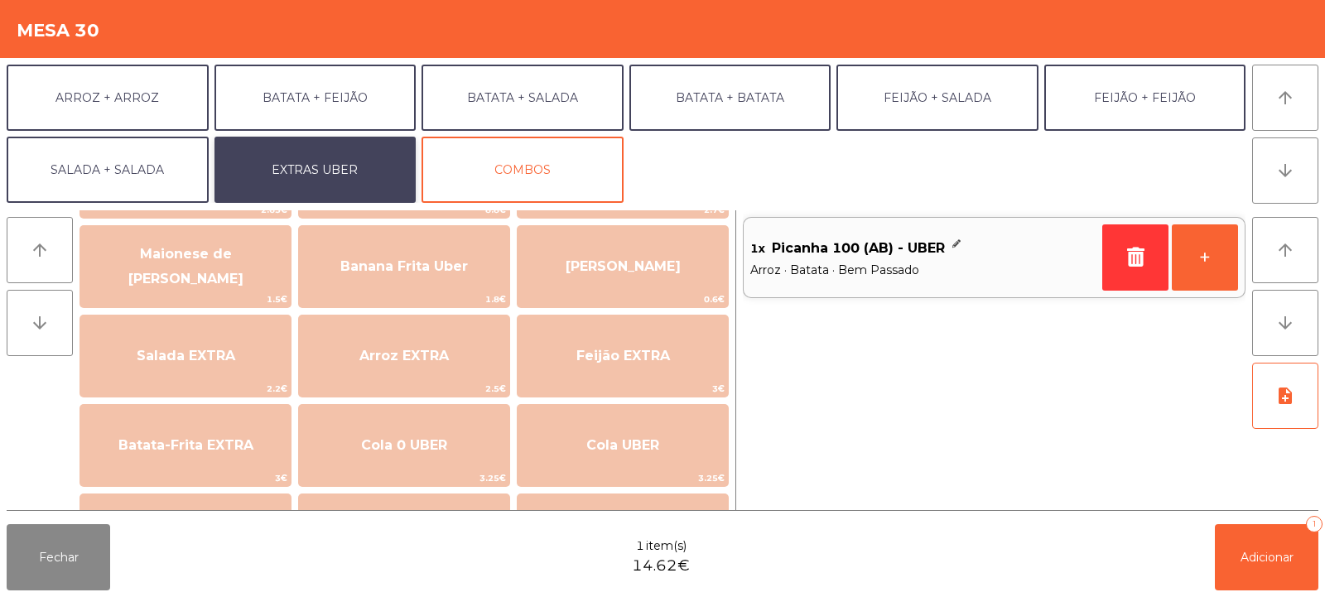
scroll to position [113, 0]
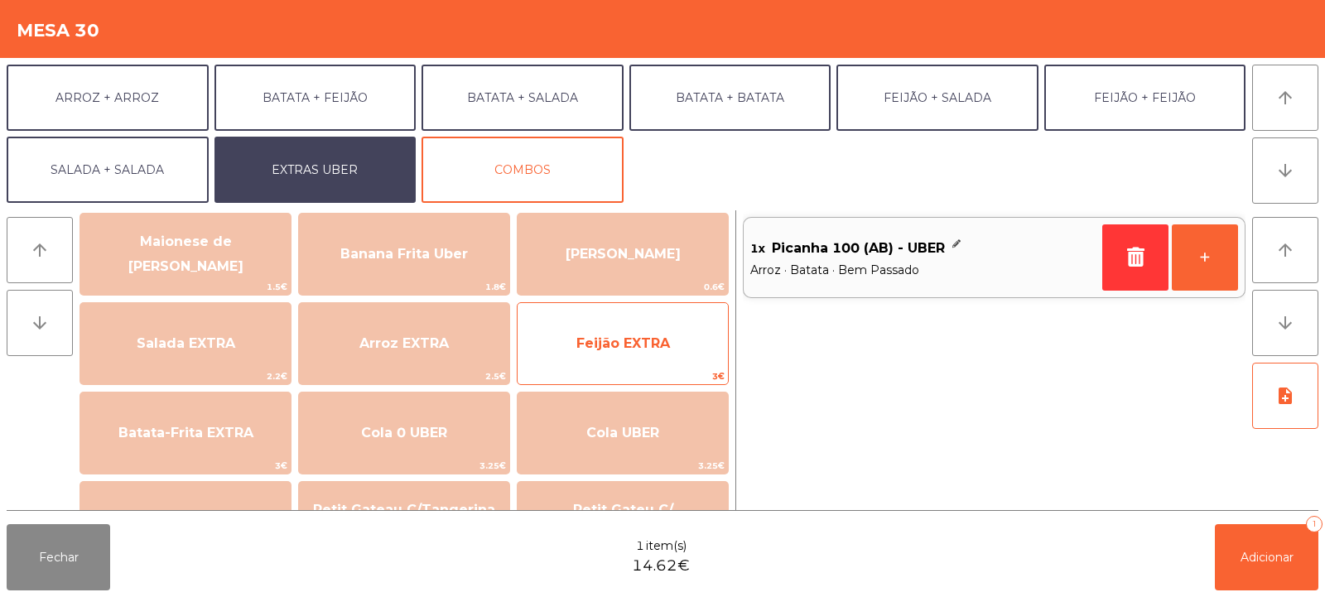
click at [649, 340] on span "Feijão EXTRA" at bounding box center [623, 343] width 94 height 16
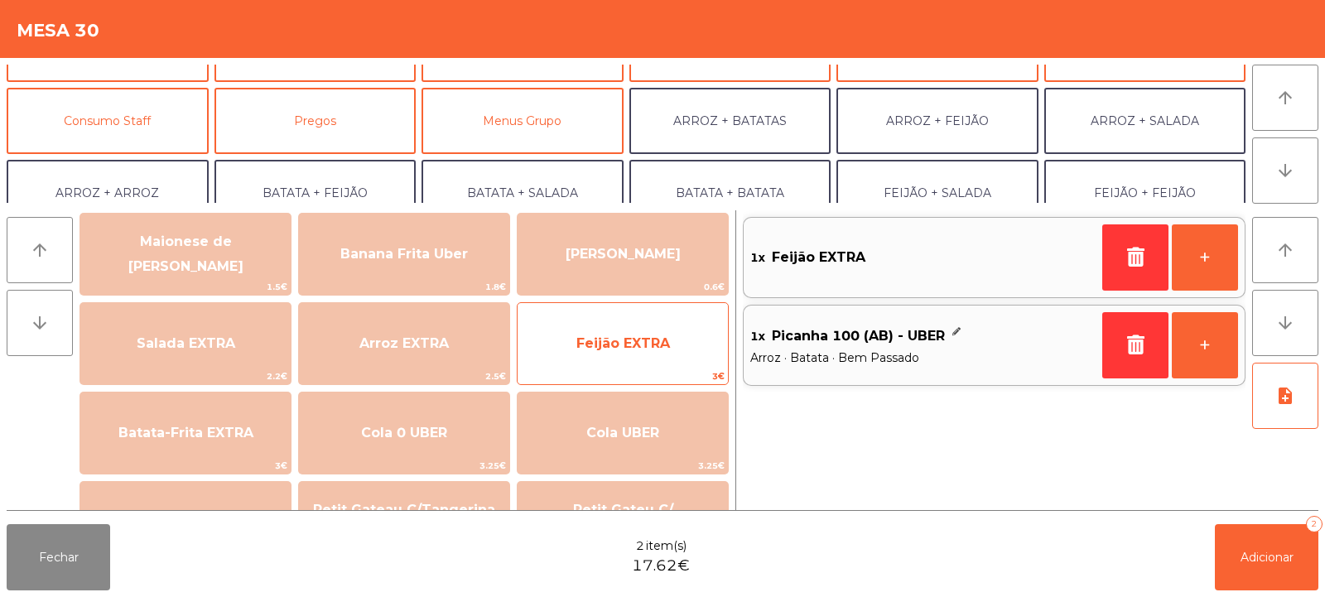
scroll to position [125, 0]
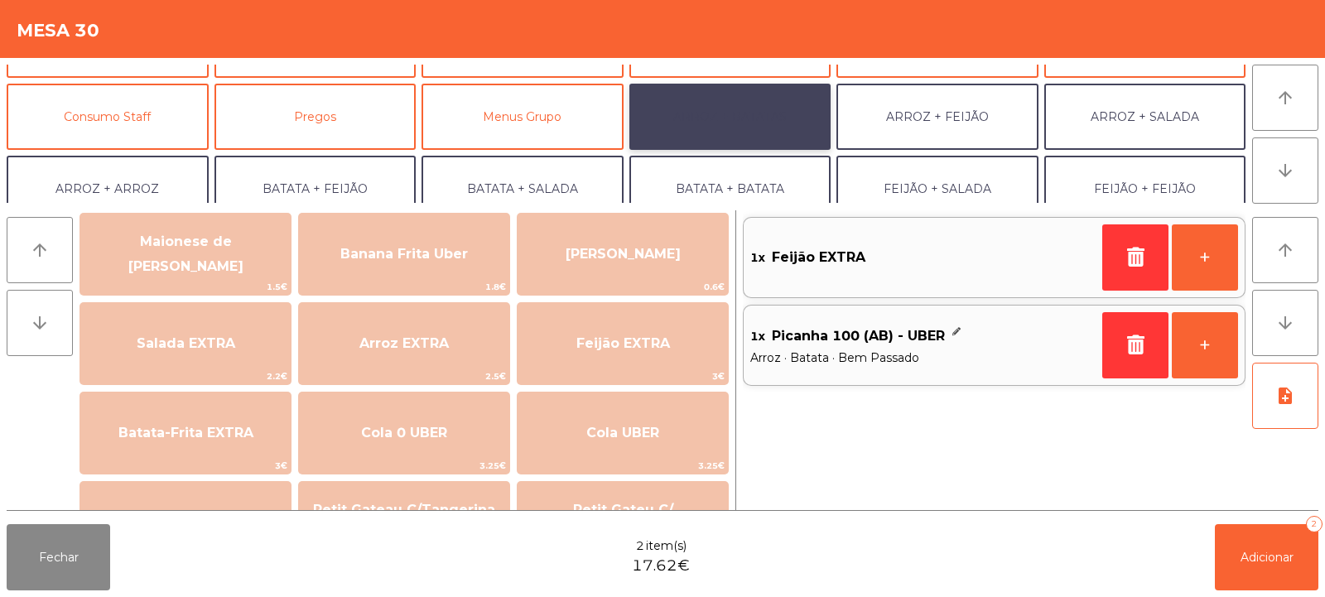
click at [726, 113] on button "ARROZ + BATATAS" at bounding box center [730, 117] width 202 height 66
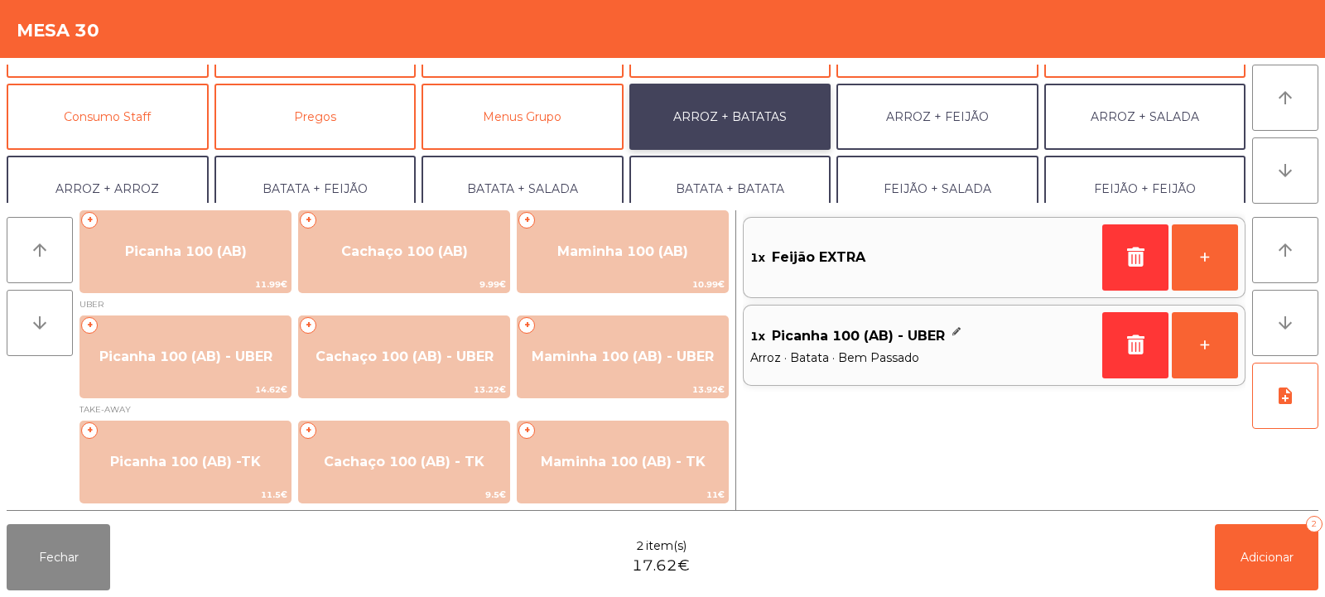
scroll to position [7, 0]
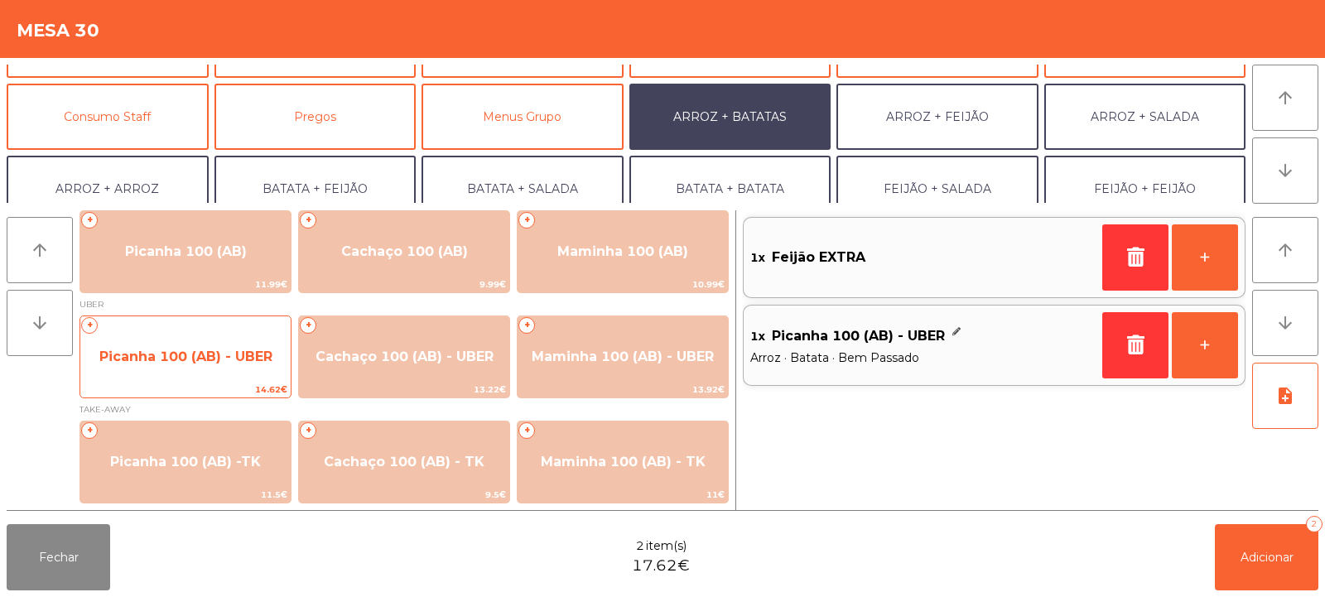
click at [188, 357] on span "Picanha 100 (AB) - UBER" at bounding box center [185, 357] width 173 height 16
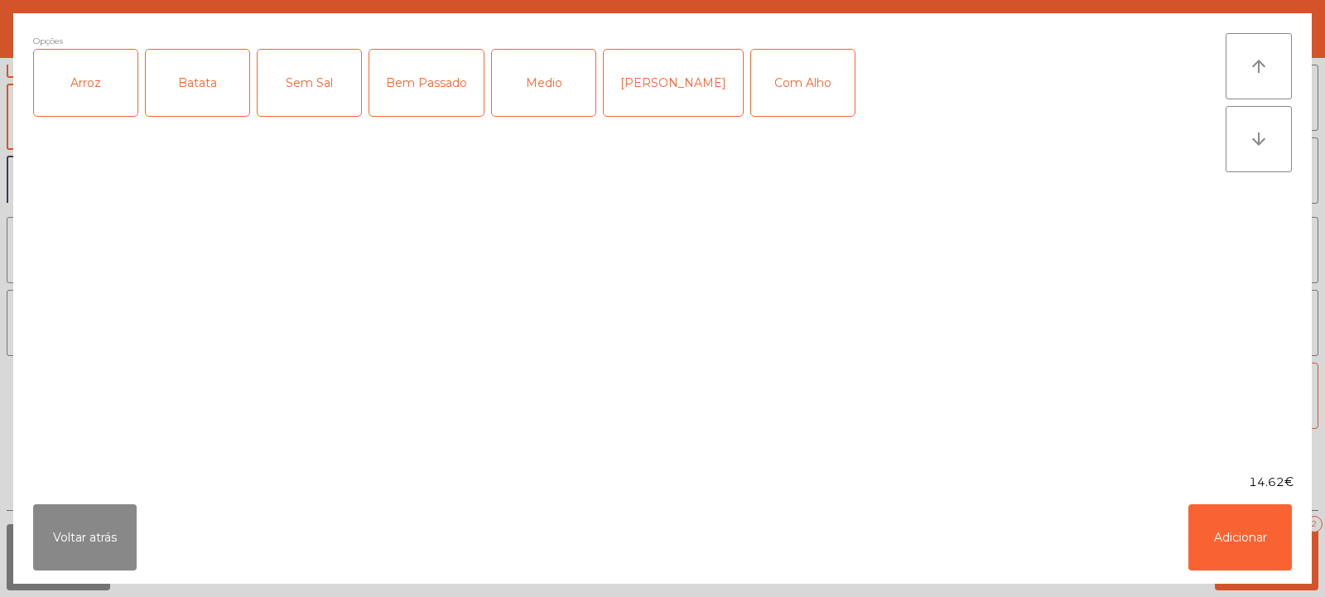
click at [89, 83] on div "Arroz" at bounding box center [85, 83] width 103 height 66
click at [219, 77] on div "Batata" at bounding box center [197, 83] width 103 height 66
click at [439, 97] on div "Bem Passado" at bounding box center [426, 83] width 114 height 66
click at [1236, 527] on button "Adicionar" at bounding box center [1239, 537] width 103 height 66
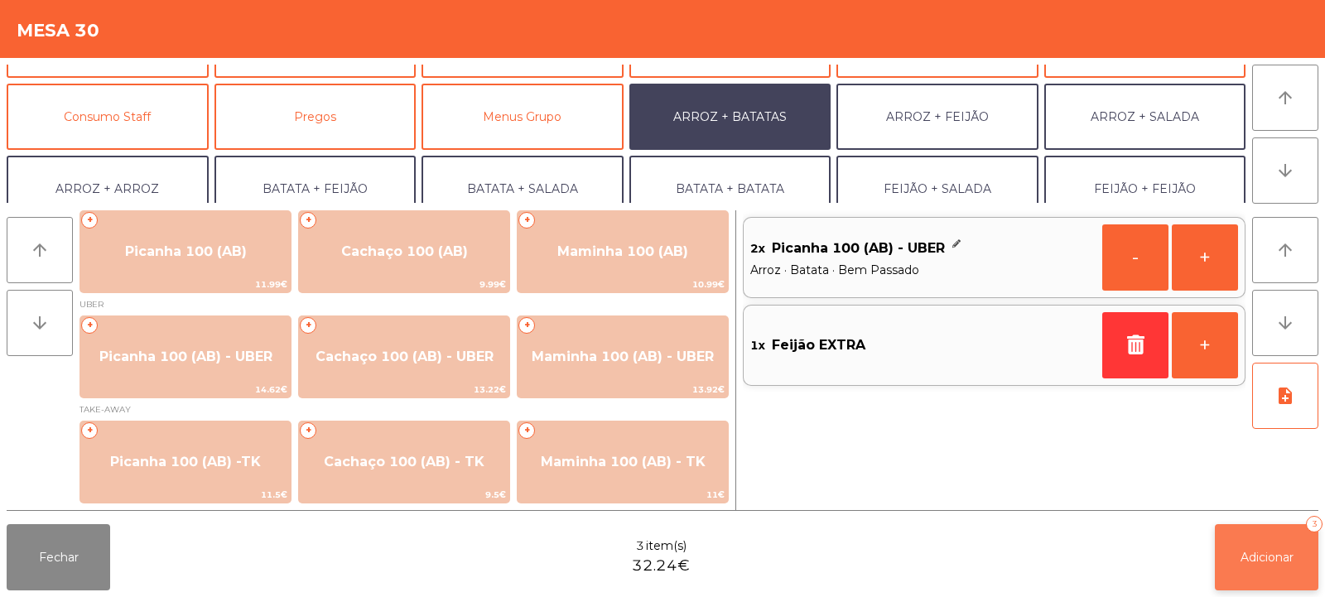
click at [1272, 556] on span "Adicionar" at bounding box center [1266, 557] width 53 height 15
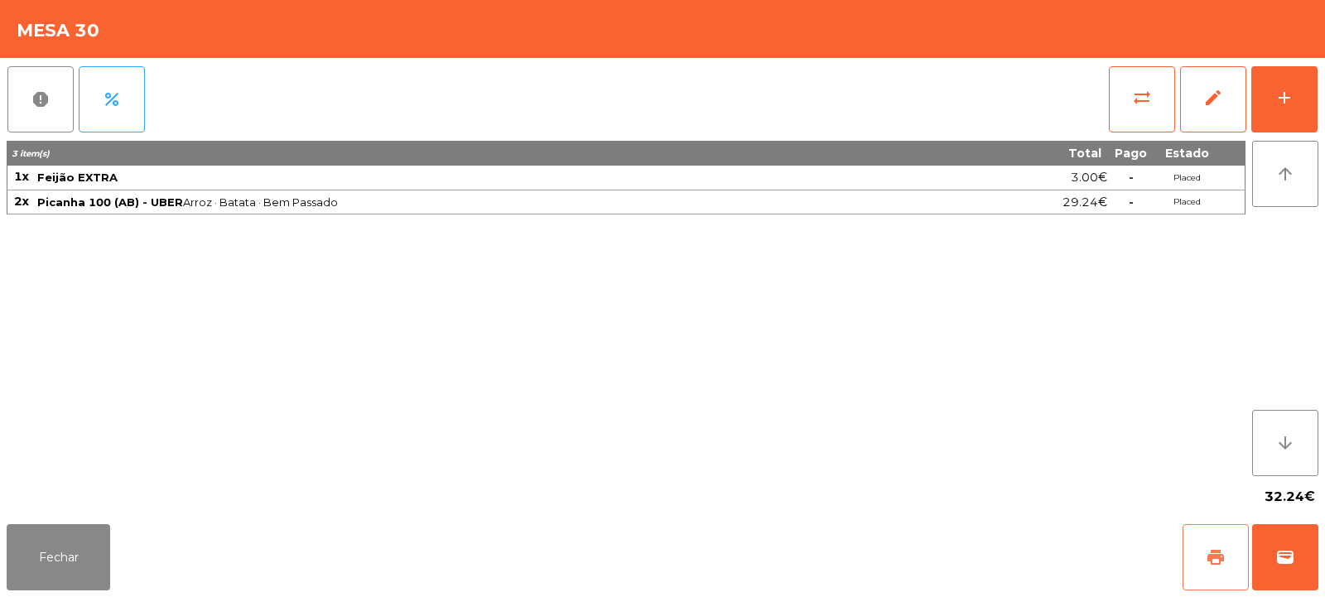
click at [1220, 551] on span "print" at bounding box center [1215, 557] width 20 height 20
click at [1281, 556] on span "wallet" at bounding box center [1285, 557] width 20 height 20
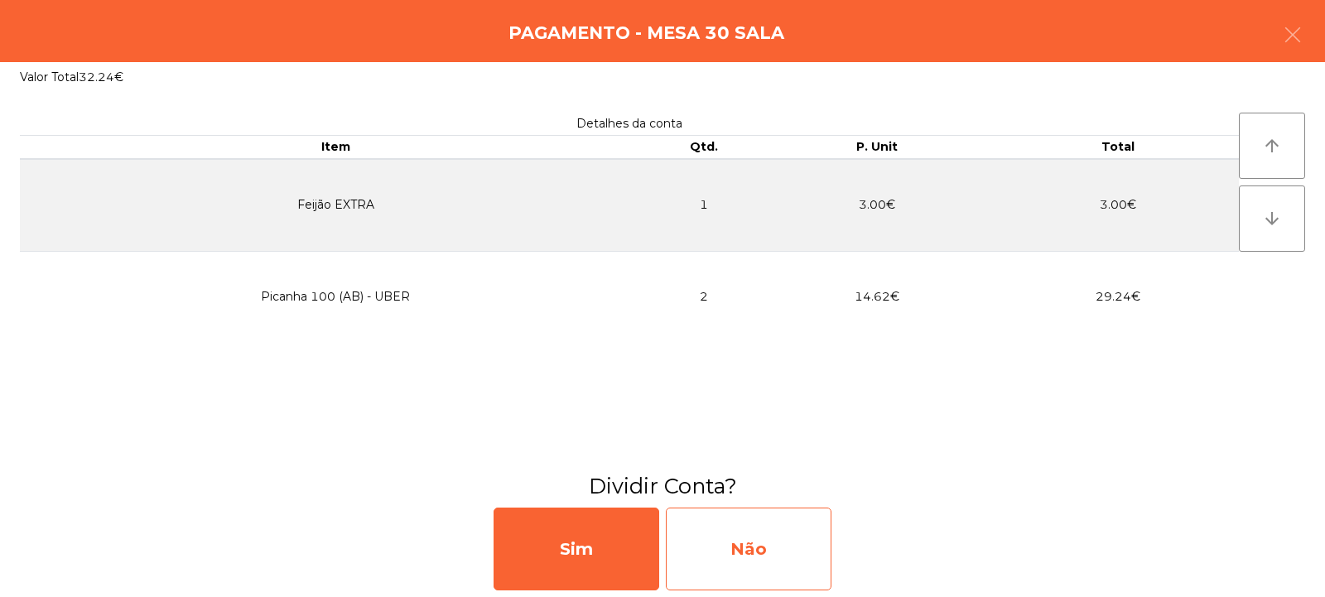
click at [744, 538] on div "Não" at bounding box center [749, 549] width 166 height 83
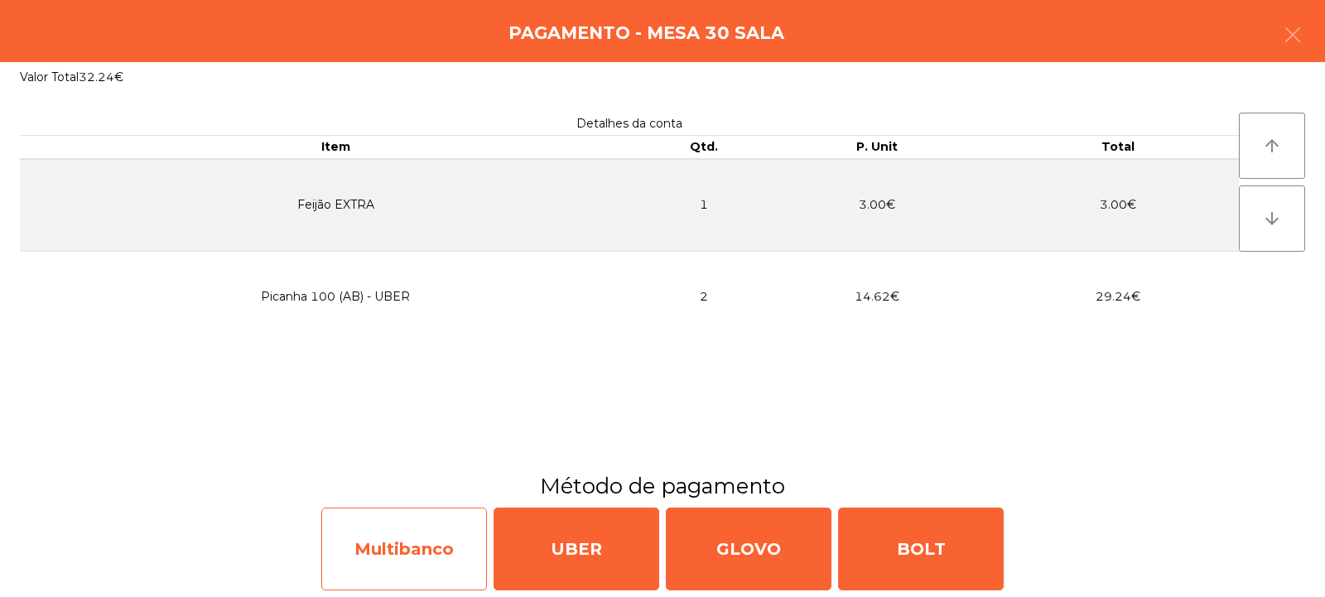
click at [394, 525] on div "Multibanco" at bounding box center [404, 549] width 166 height 83
select select "**"
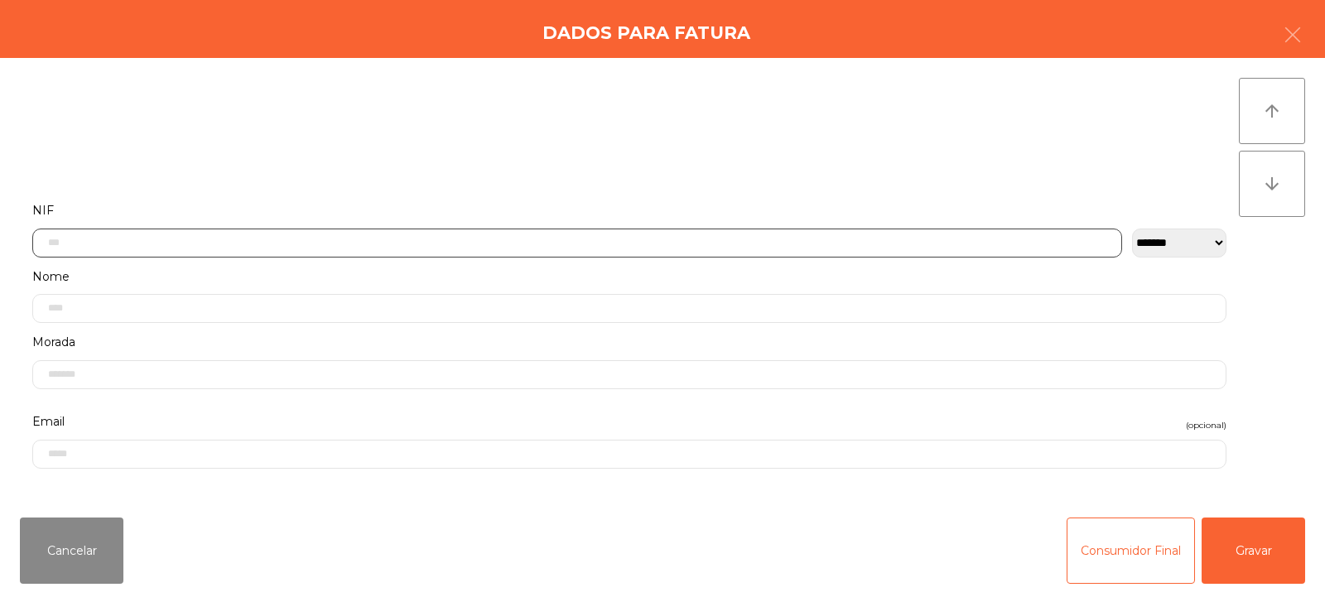
click at [158, 238] on input "text" at bounding box center [577, 243] width 1090 height 29
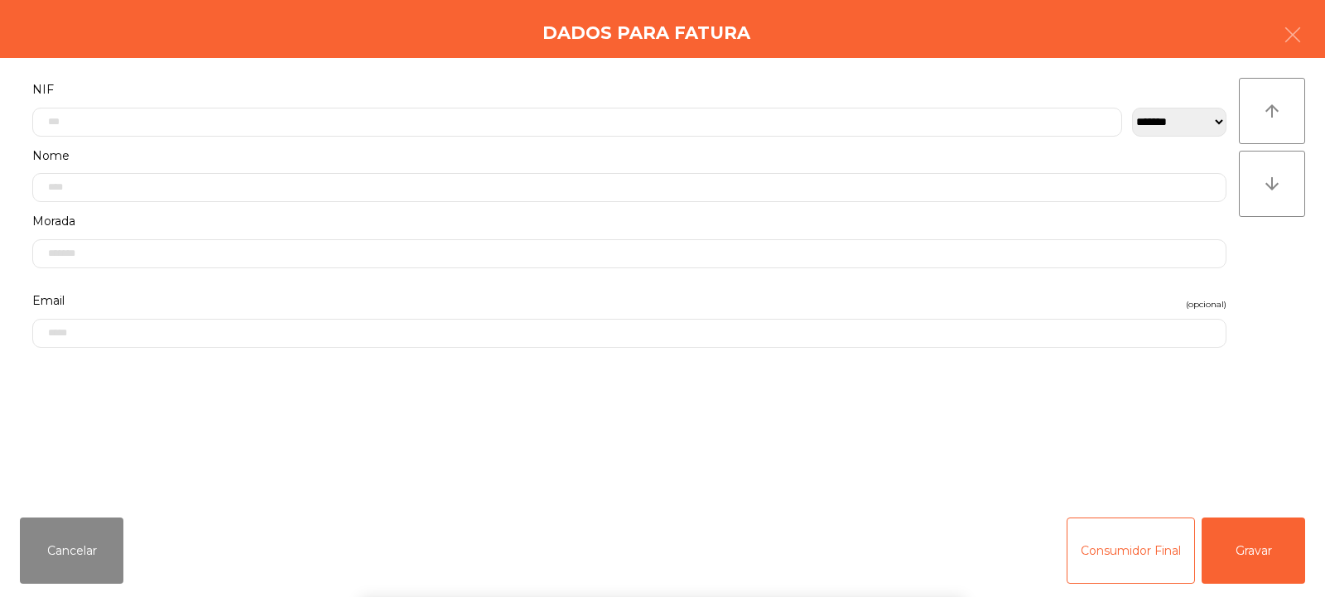
click at [1251, 283] on div "arrow_upward arrow_downward" at bounding box center [1272, 281] width 66 height 407
click at [1261, 550] on button "Gravar" at bounding box center [1252, 550] width 103 height 66
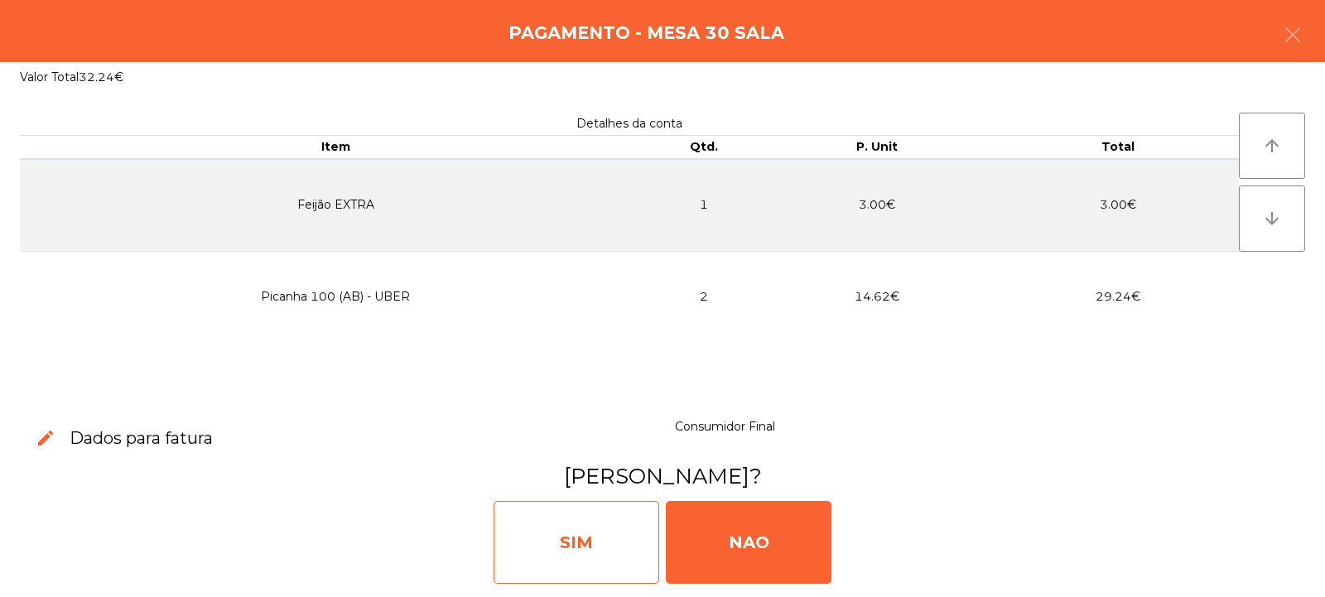
click at [555, 570] on div "SIM" at bounding box center [576, 542] width 166 height 83
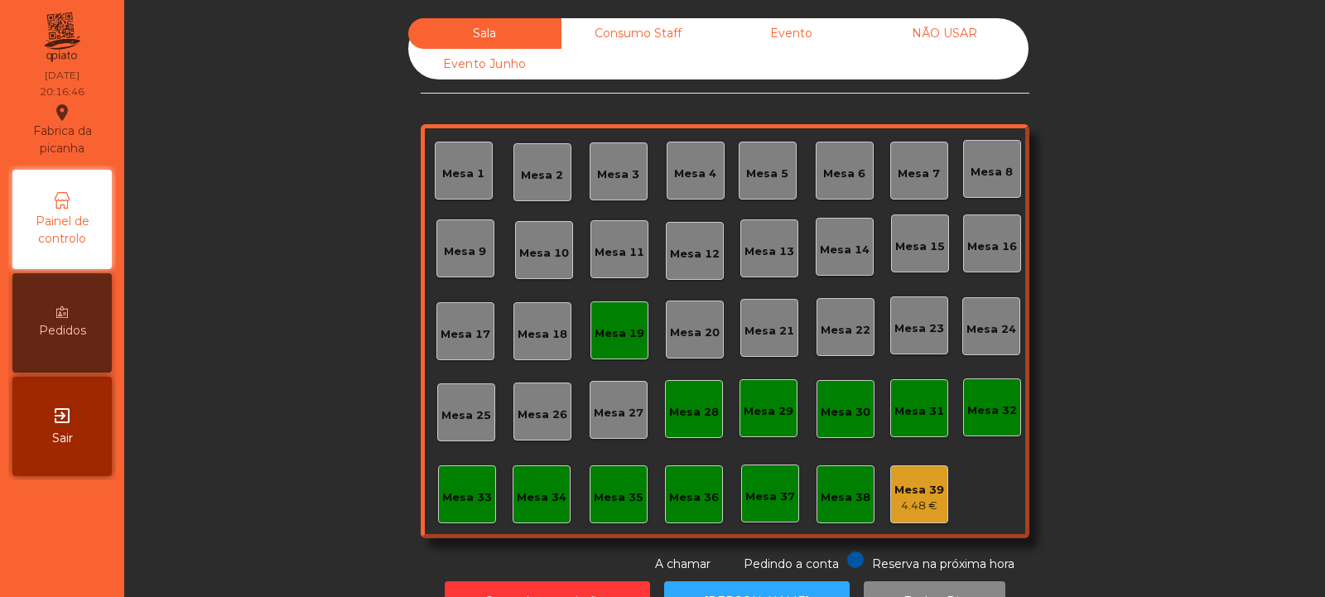
click at [467, 488] on div "Mesa 33" at bounding box center [467, 494] width 50 height 23
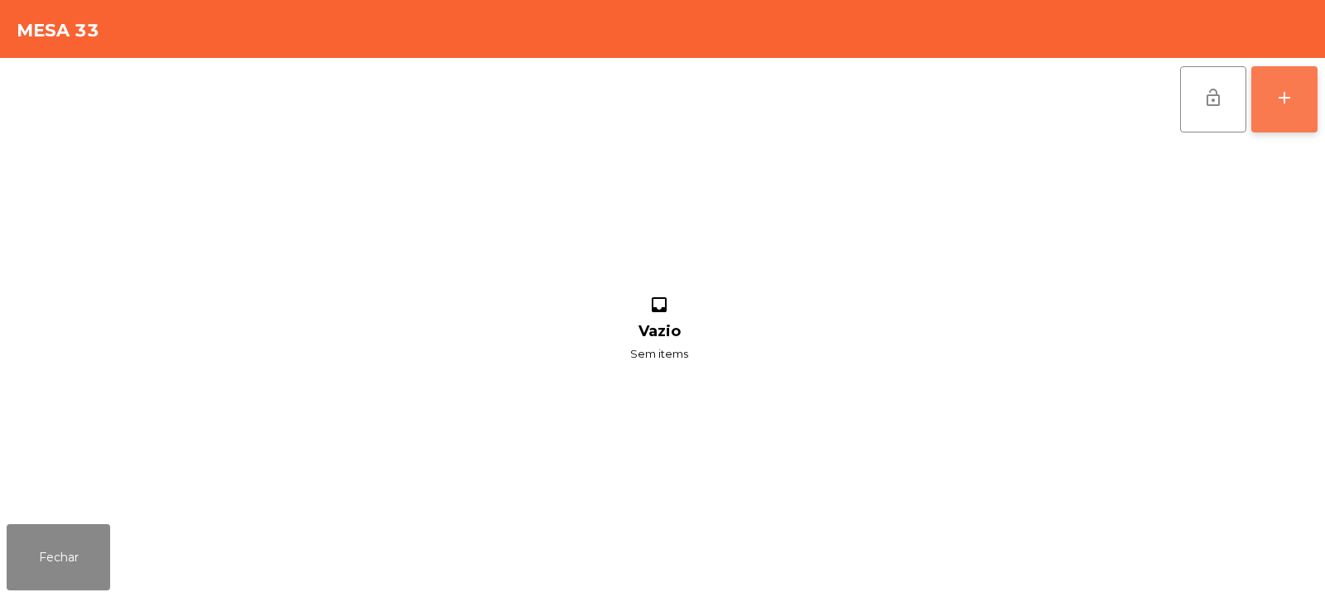
click at [1291, 108] on button "add" at bounding box center [1284, 99] width 66 height 66
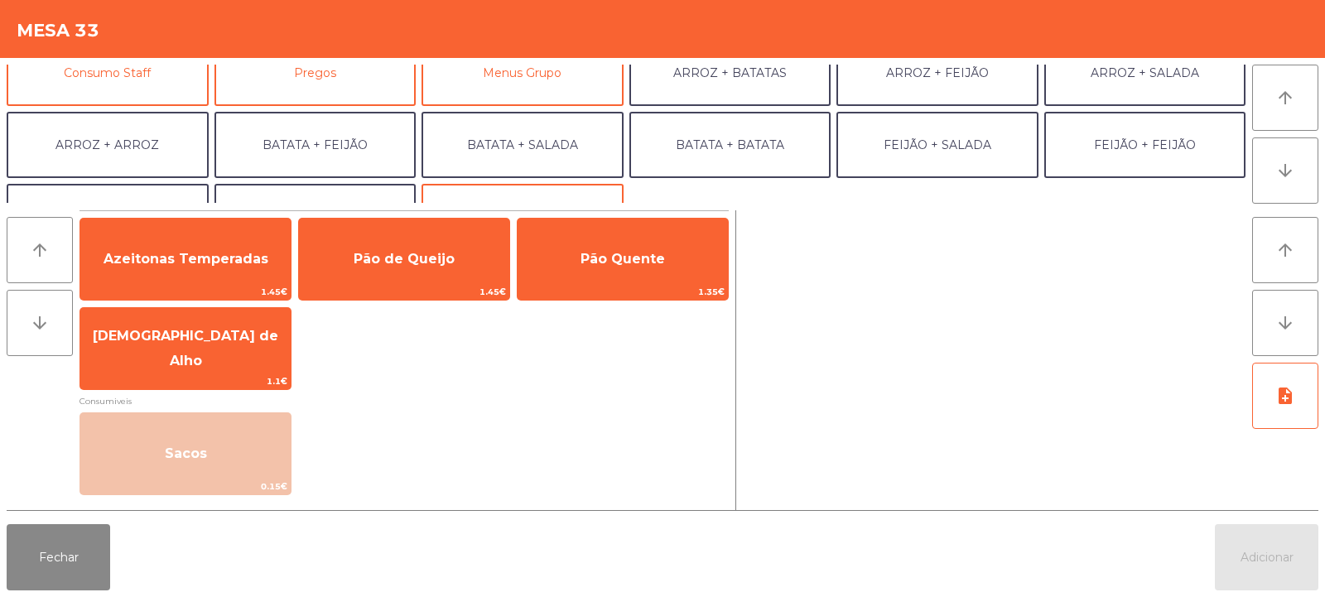
scroll to position [171, 0]
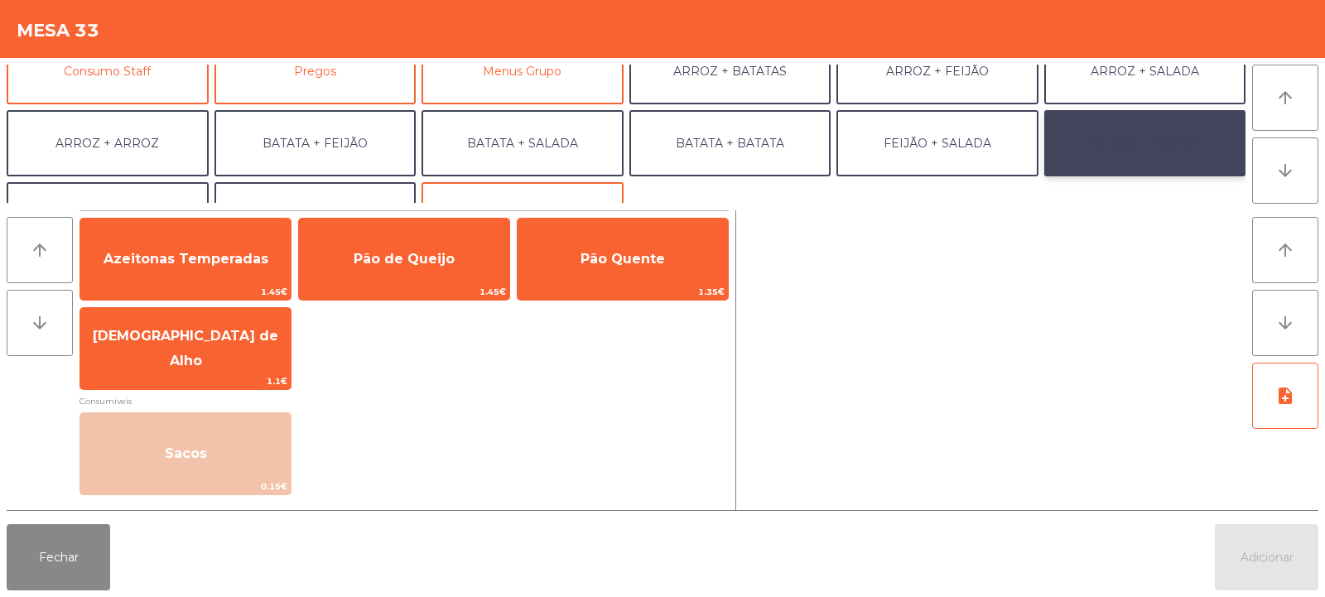
click at [1141, 138] on button "FEIJÃO + FEIJÃO" at bounding box center [1145, 143] width 202 height 66
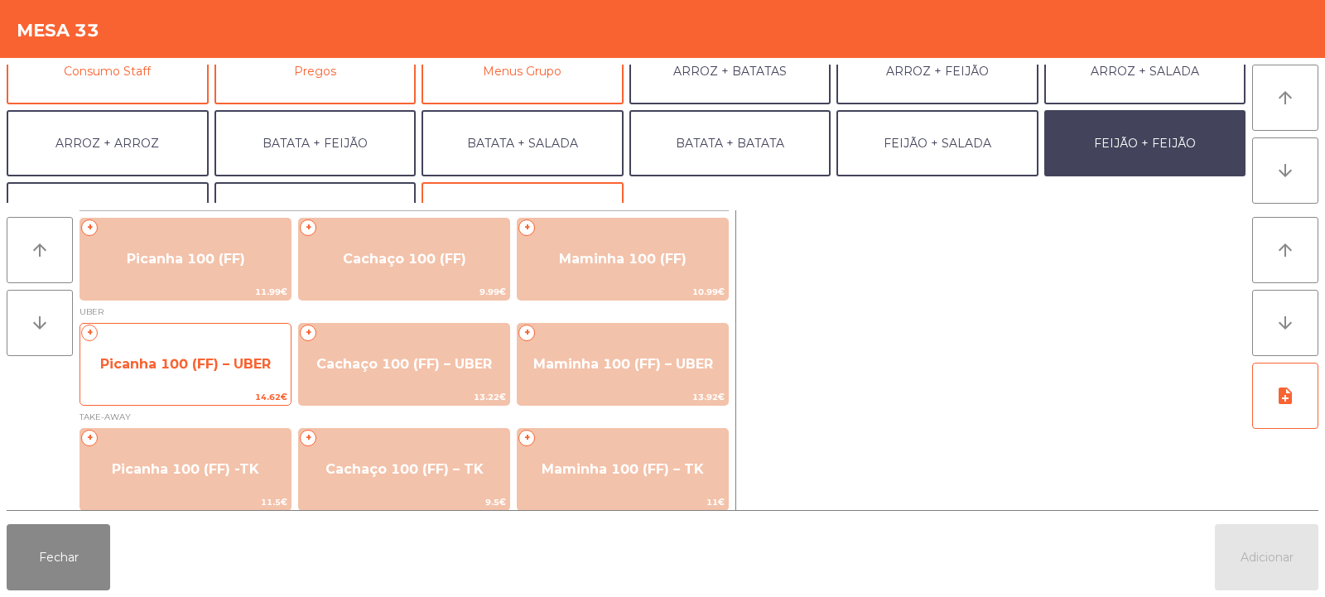
click at [213, 358] on span "Picanha 100 (FF) – UBER" at bounding box center [185, 364] width 171 height 16
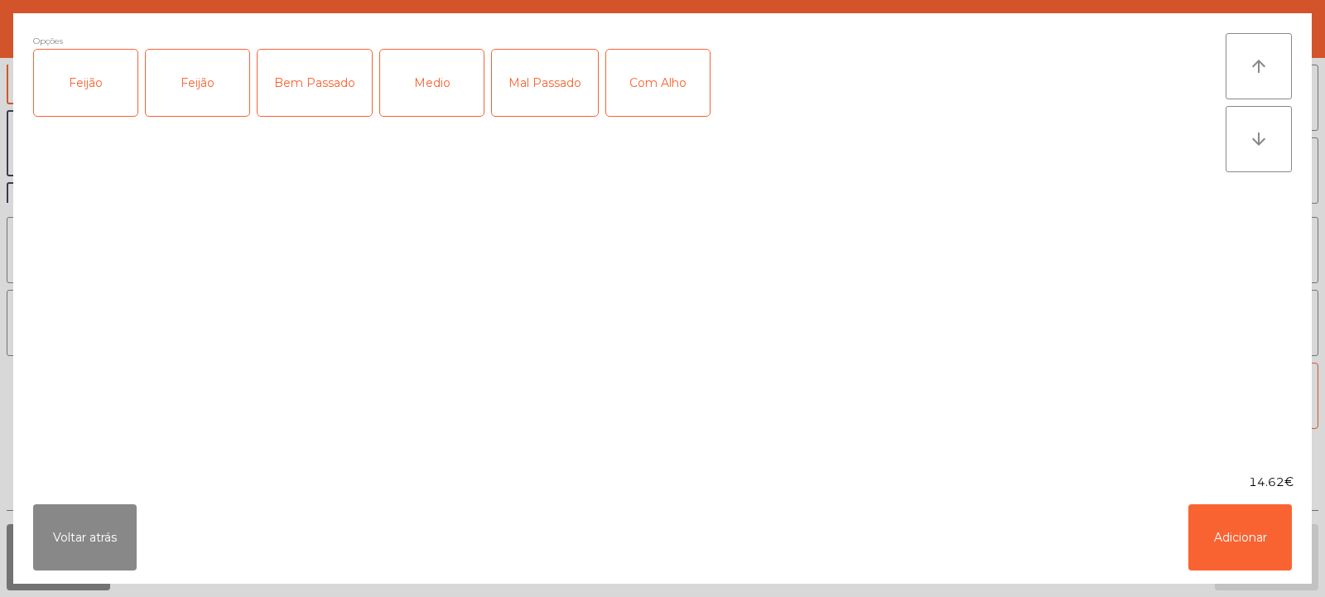
click at [97, 78] on div "Feijão" at bounding box center [85, 83] width 103 height 66
click at [439, 81] on div "Medio" at bounding box center [431, 83] width 103 height 66
click at [1252, 522] on button "Adicionar" at bounding box center [1239, 537] width 103 height 66
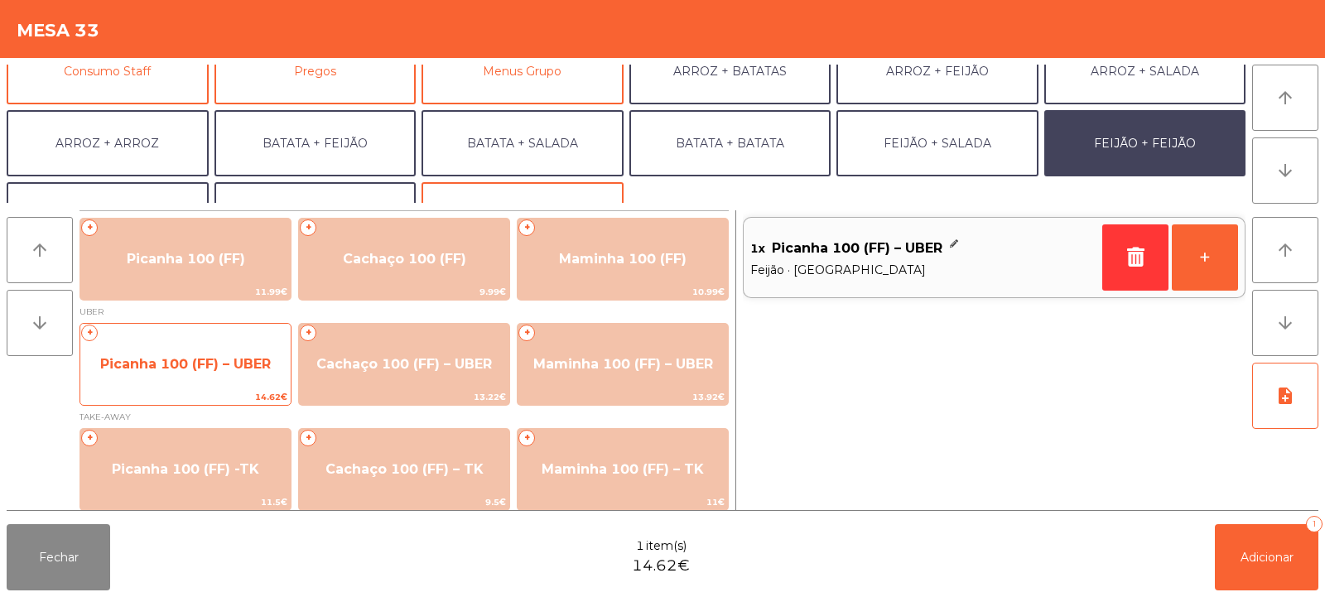
click at [183, 374] on span "Picanha 100 (FF) – UBER" at bounding box center [185, 364] width 210 height 45
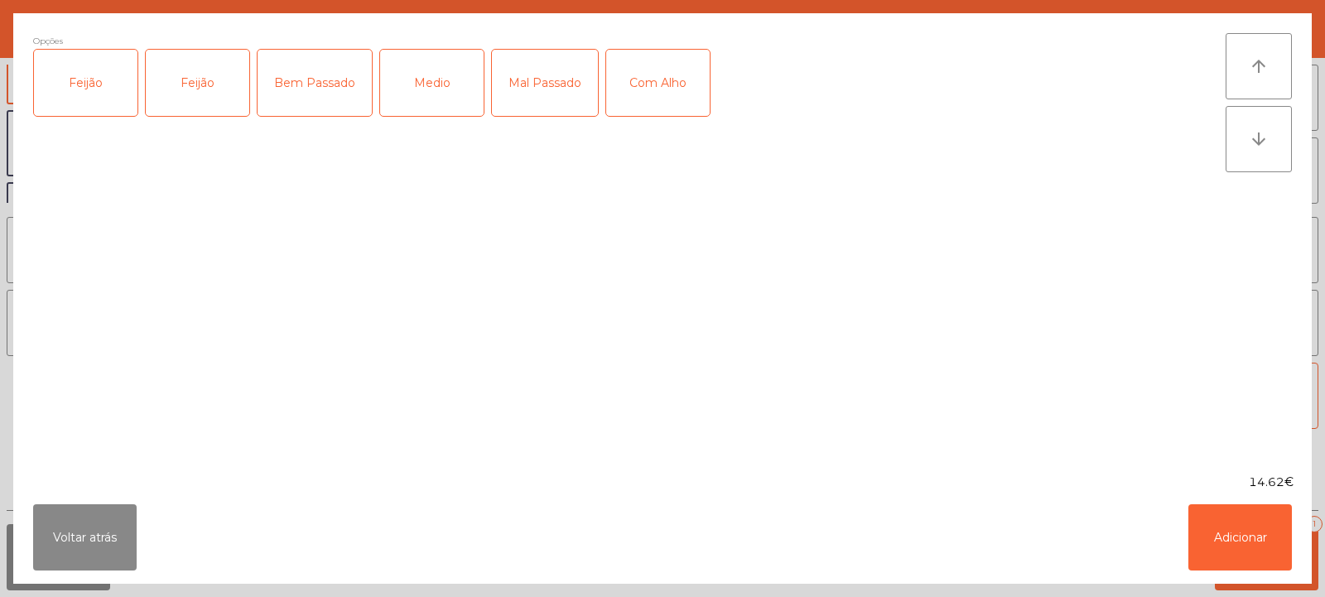
click at [99, 105] on div "Feijão" at bounding box center [85, 83] width 103 height 66
click at [311, 85] on div "Bem Passado" at bounding box center [314, 83] width 114 height 66
click at [1249, 541] on button "Adicionar" at bounding box center [1239, 537] width 103 height 66
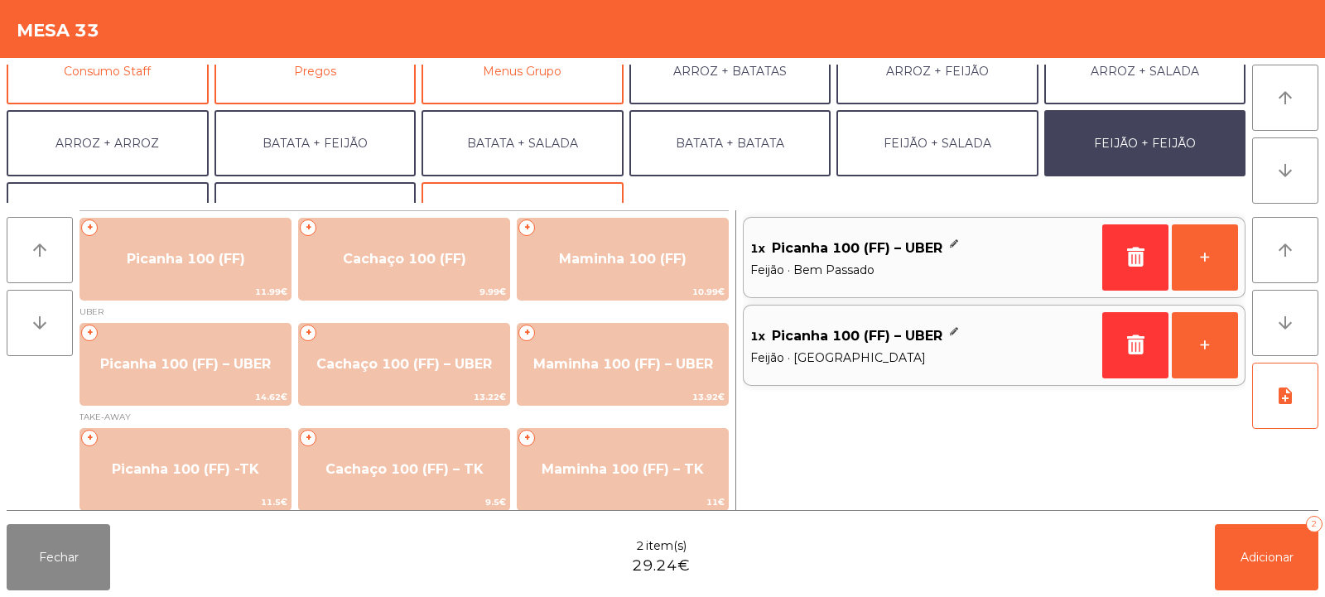
scroll to position [216, 0]
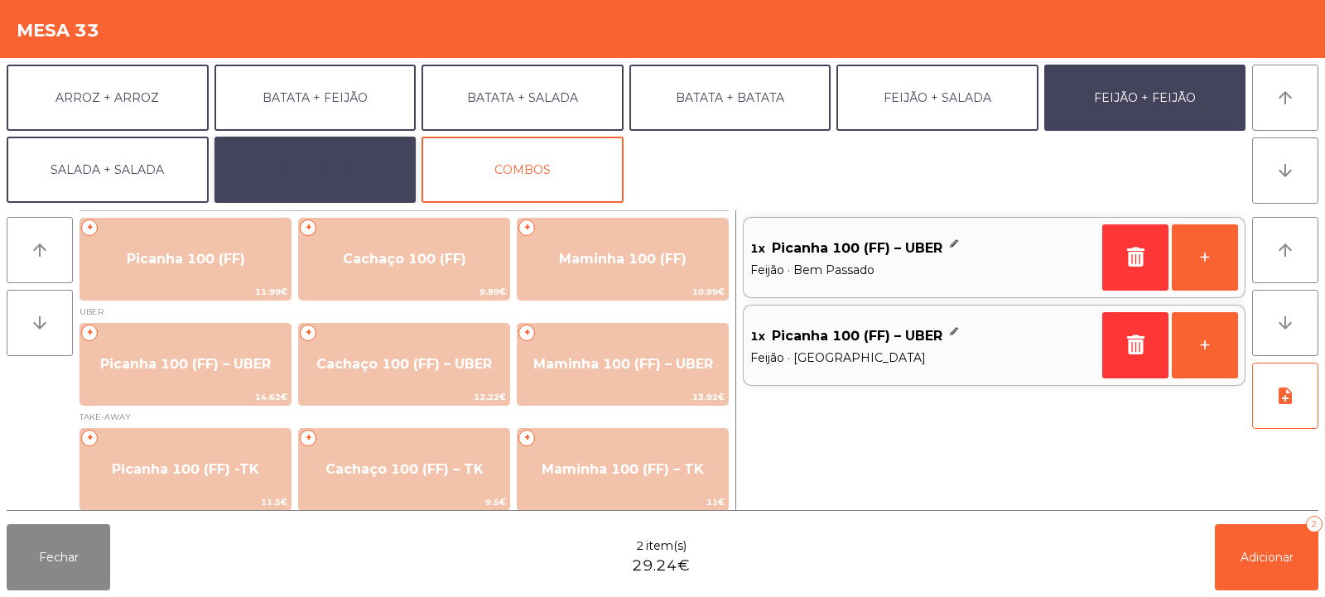
click at [342, 178] on button "EXTRAS UBER" at bounding box center [315, 170] width 202 height 66
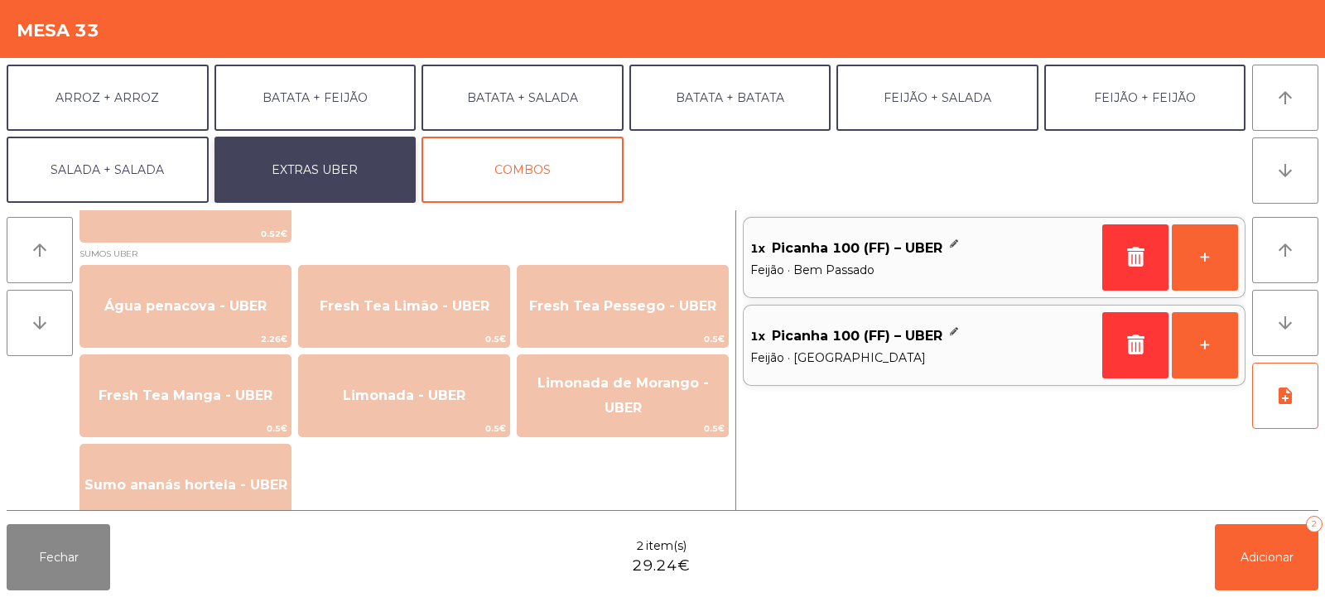
scroll to position [1368, 0]
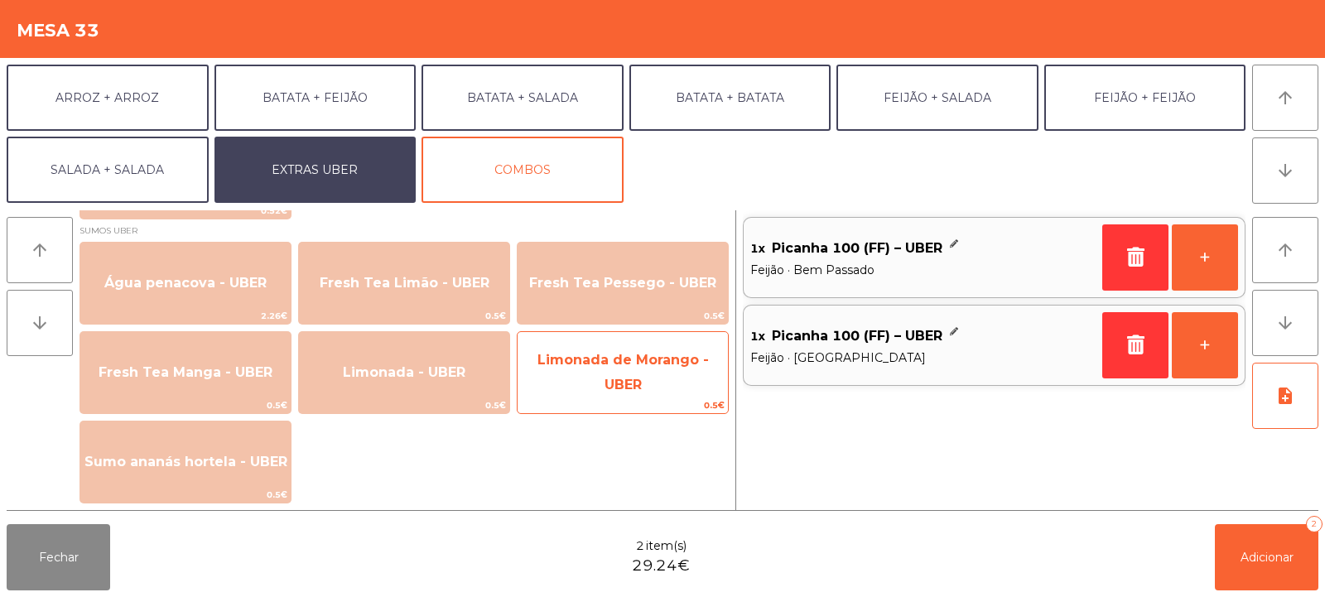
click at [621, 387] on span "Limonada de Morango - UBER" at bounding box center [622, 373] width 210 height 70
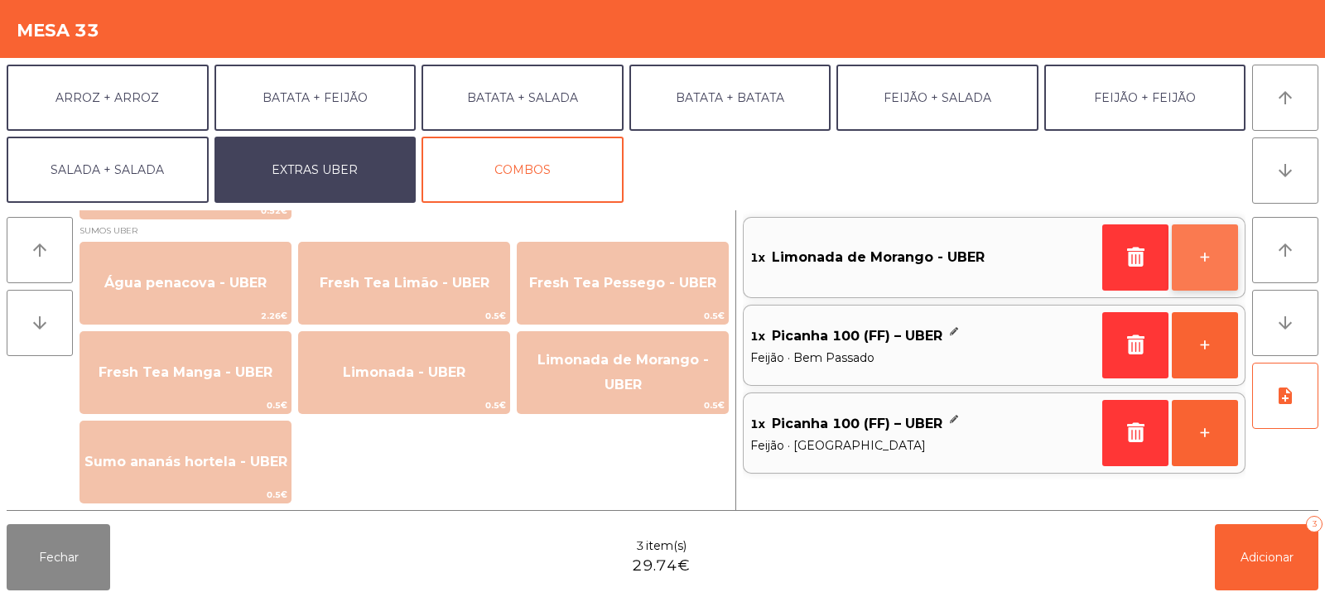
click at [1204, 245] on button "+" at bounding box center [1205, 257] width 66 height 66
click at [1201, 257] on button "+" at bounding box center [1205, 257] width 66 height 66
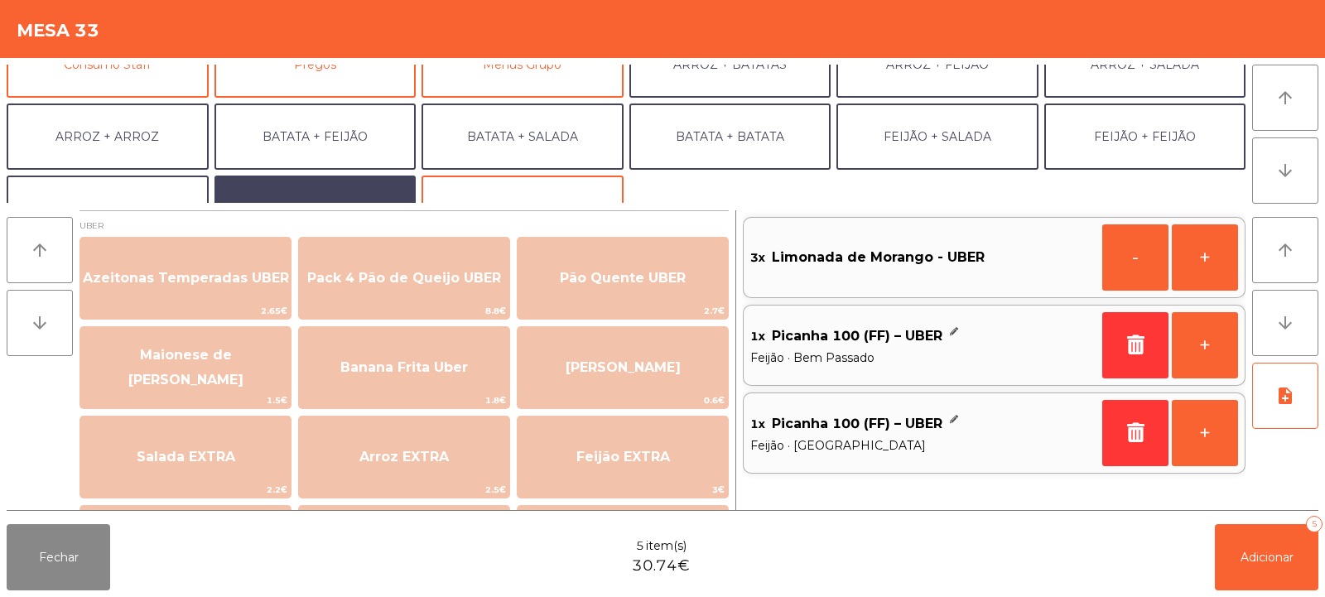
scroll to position [195, 0]
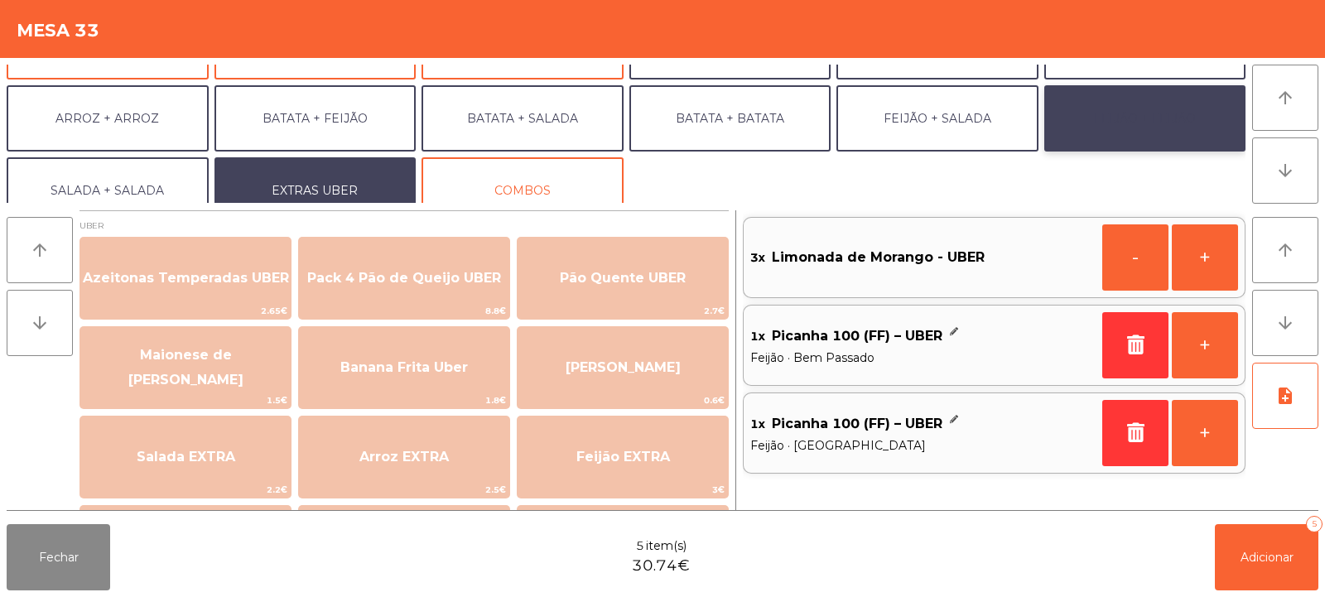
click at [1149, 124] on button "FEIJÃO + FEIJÃO" at bounding box center [1145, 118] width 202 height 66
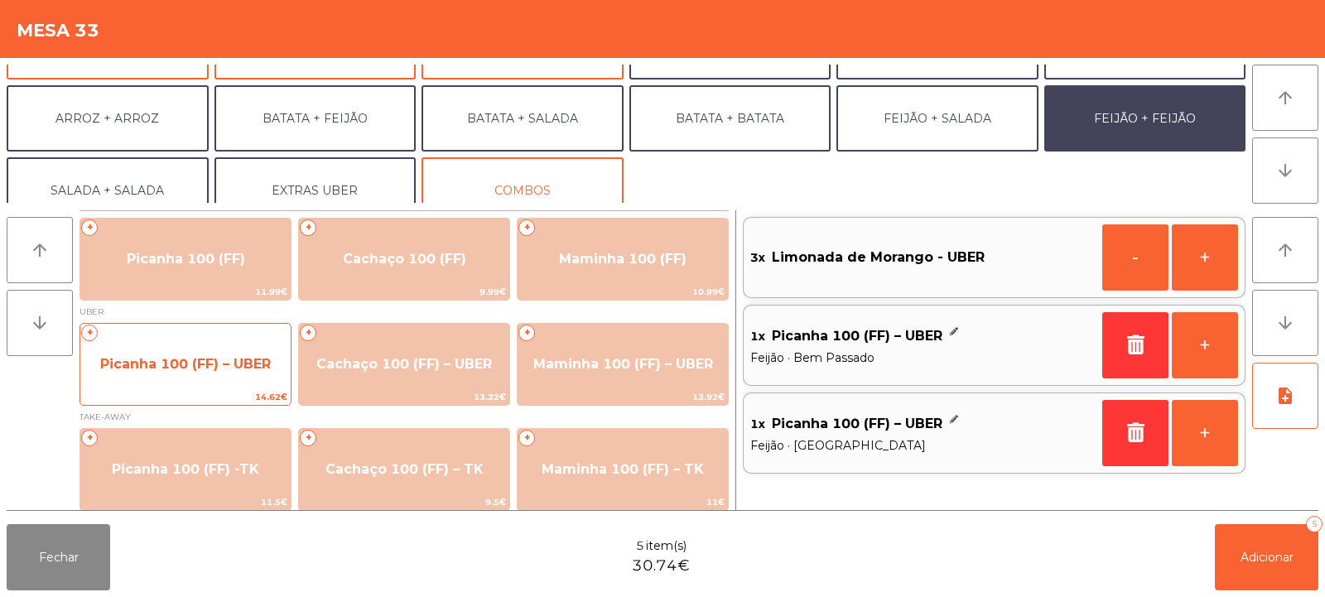
click at [194, 373] on span "Picanha 100 (FF) – UBER" at bounding box center [185, 364] width 210 height 45
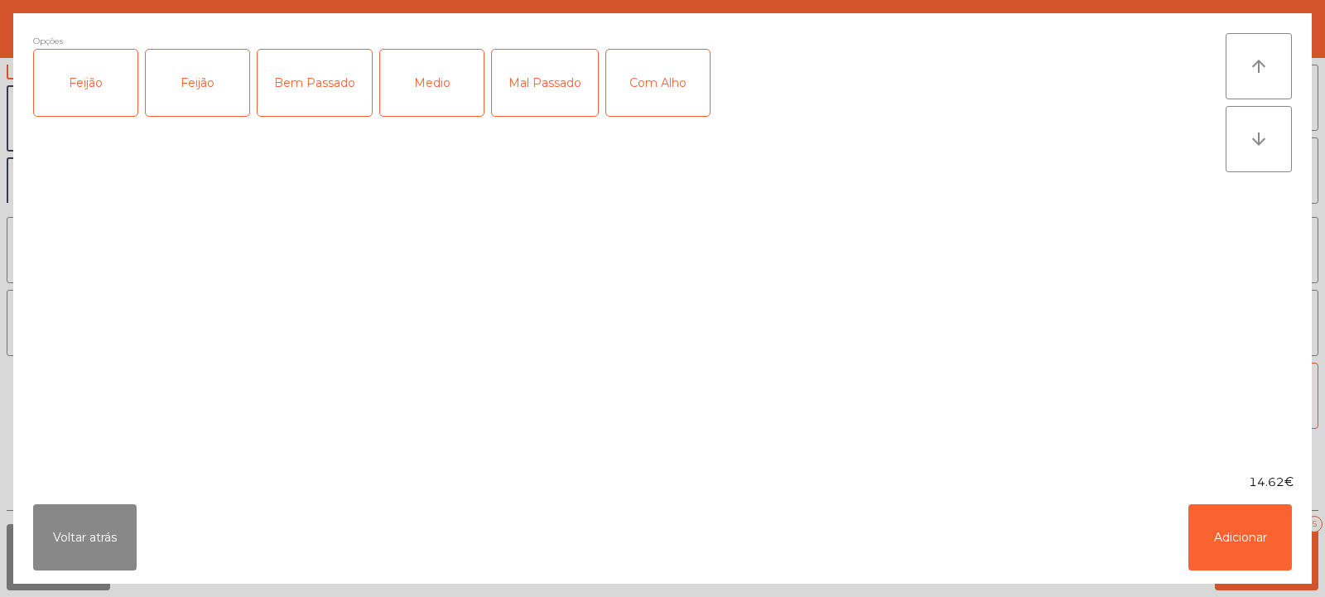
click at [87, 83] on div "Feijão" at bounding box center [85, 83] width 103 height 66
click at [426, 86] on div "Medio" at bounding box center [431, 83] width 103 height 66
click at [1235, 534] on button "Adicionar" at bounding box center [1239, 537] width 103 height 66
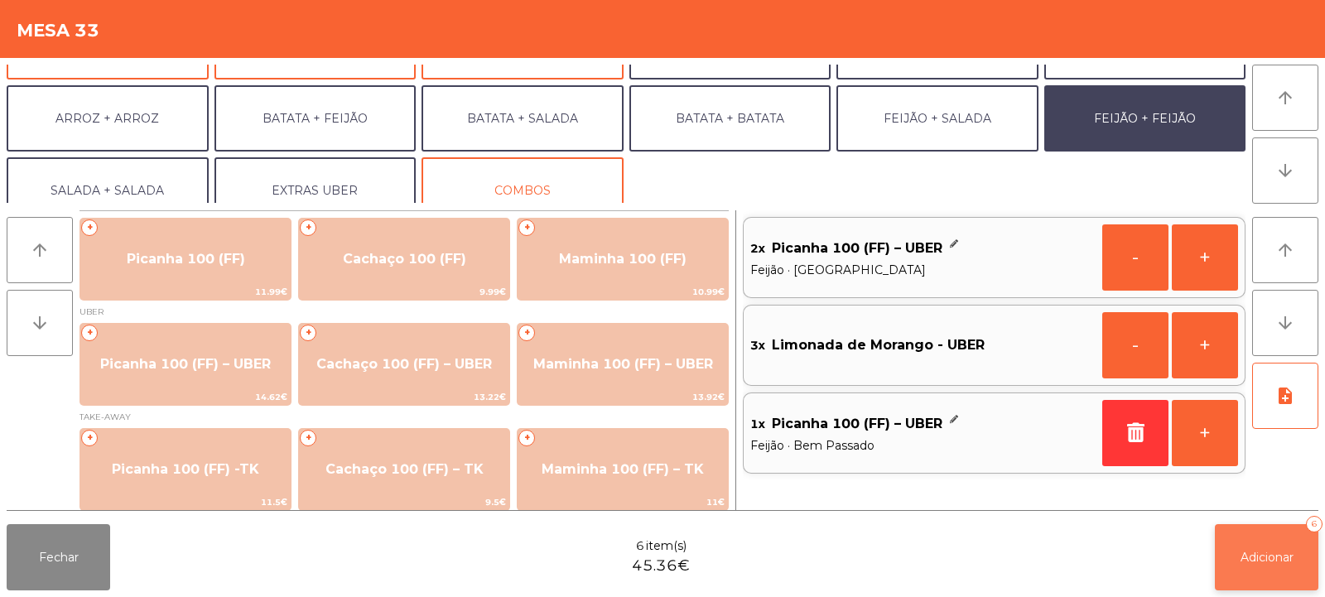
click at [1256, 550] on span "Adicionar" at bounding box center [1266, 557] width 53 height 15
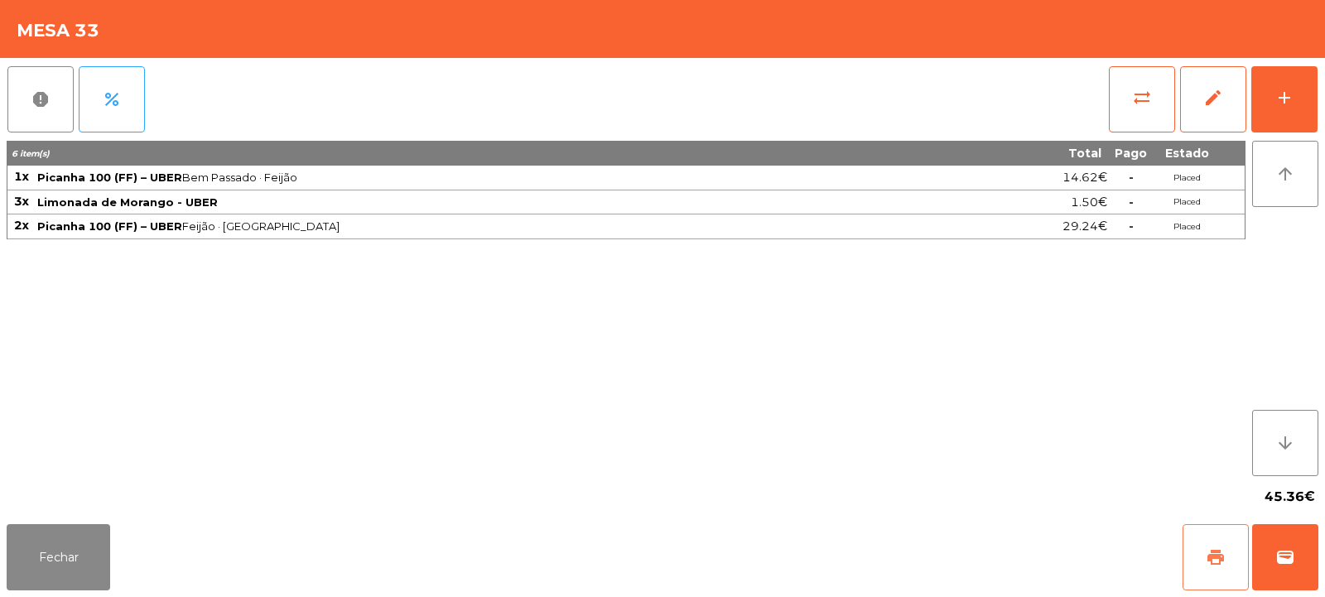
click at [1208, 577] on button "print" at bounding box center [1215, 557] width 66 height 66
click at [1276, 542] on button "wallet" at bounding box center [1285, 557] width 66 height 66
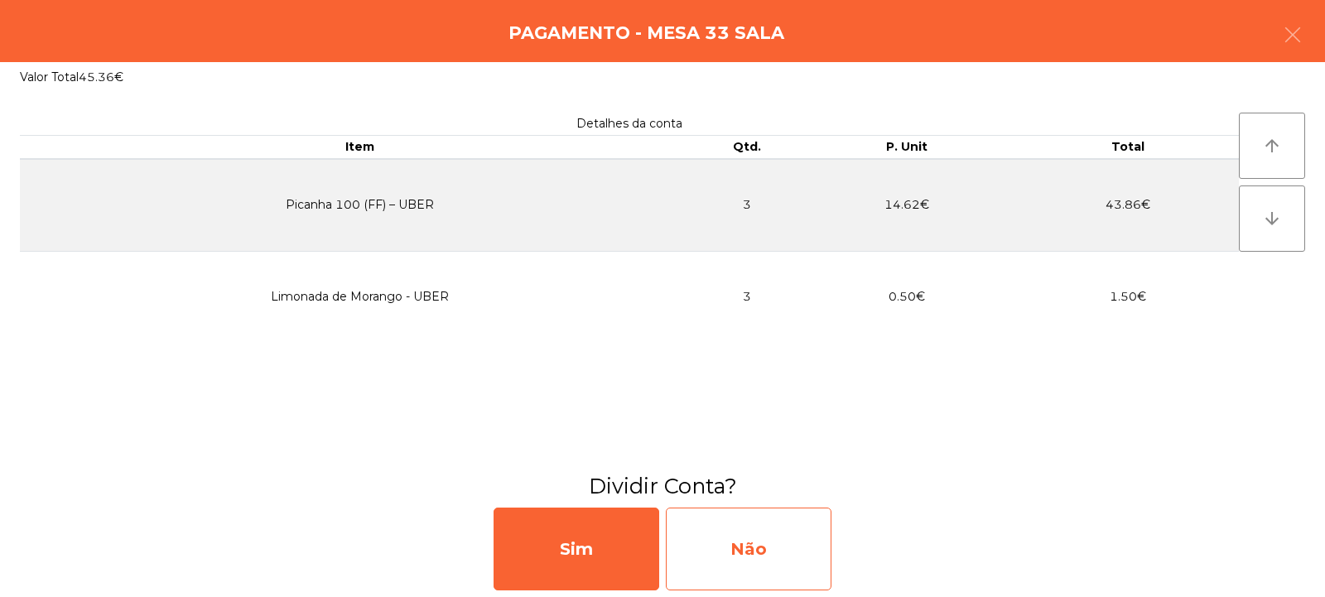
click at [702, 543] on div "Não" at bounding box center [749, 549] width 166 height 83
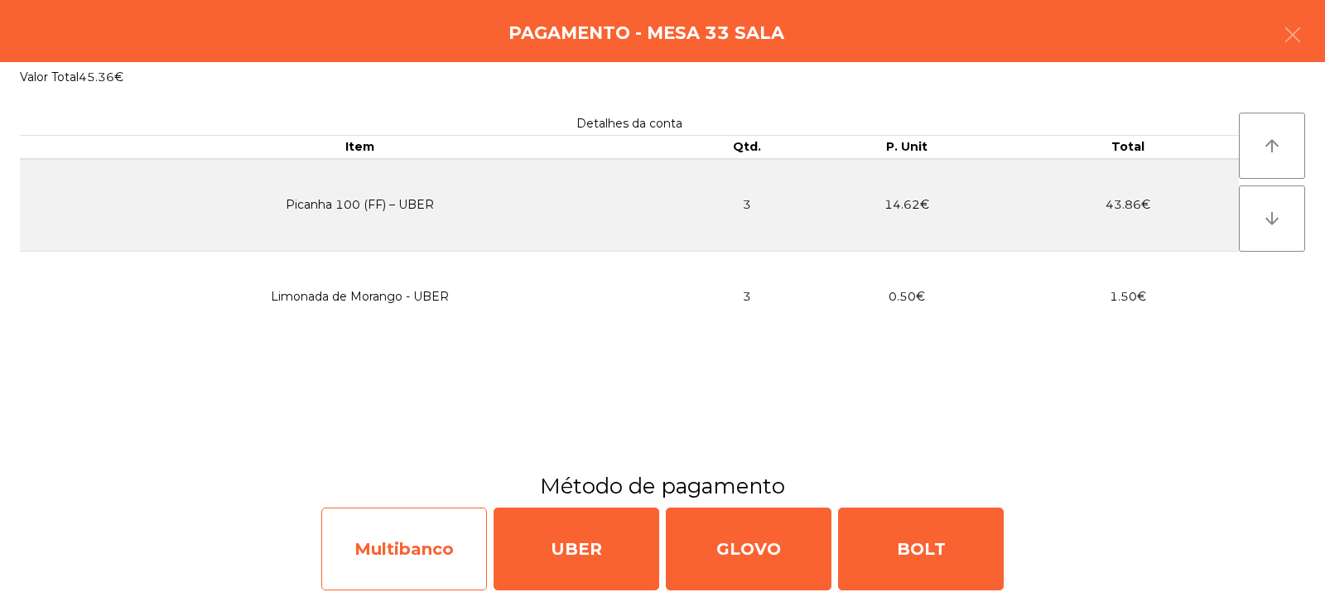
click at [408, 547] on div "Multibanco" at bounding box center [404, 549] width 166 height 83
select select "**"
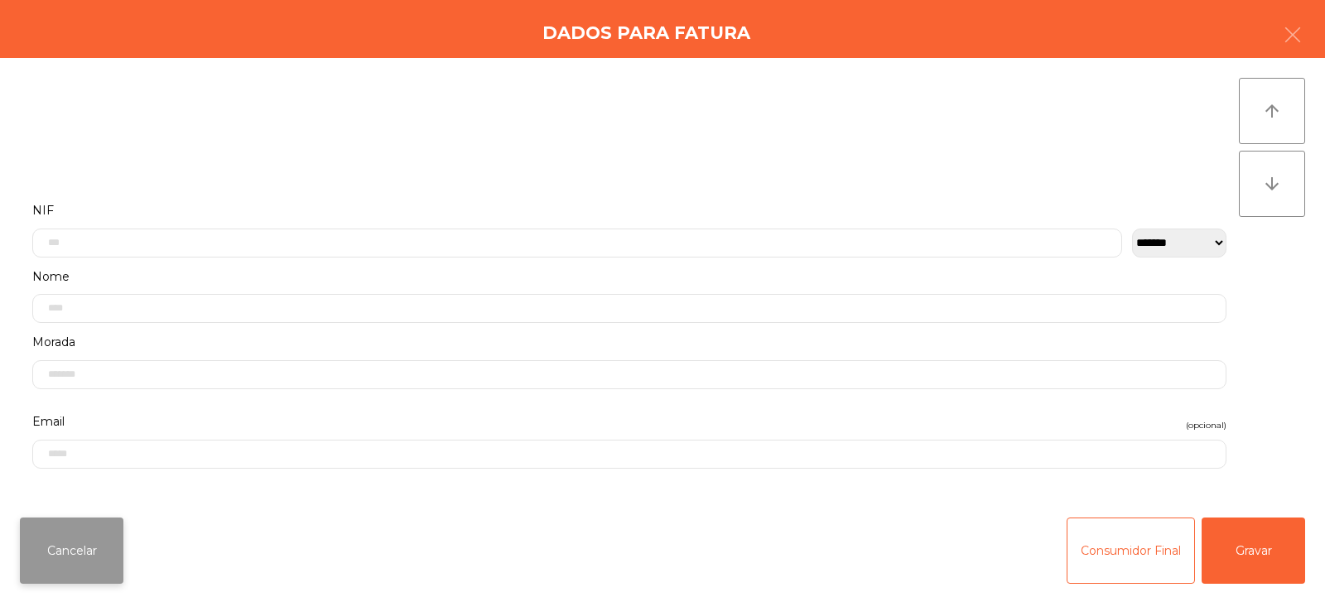
click at [66, 542] on button "Cancelar" at bounding box center [71, 550] width 103 height 66
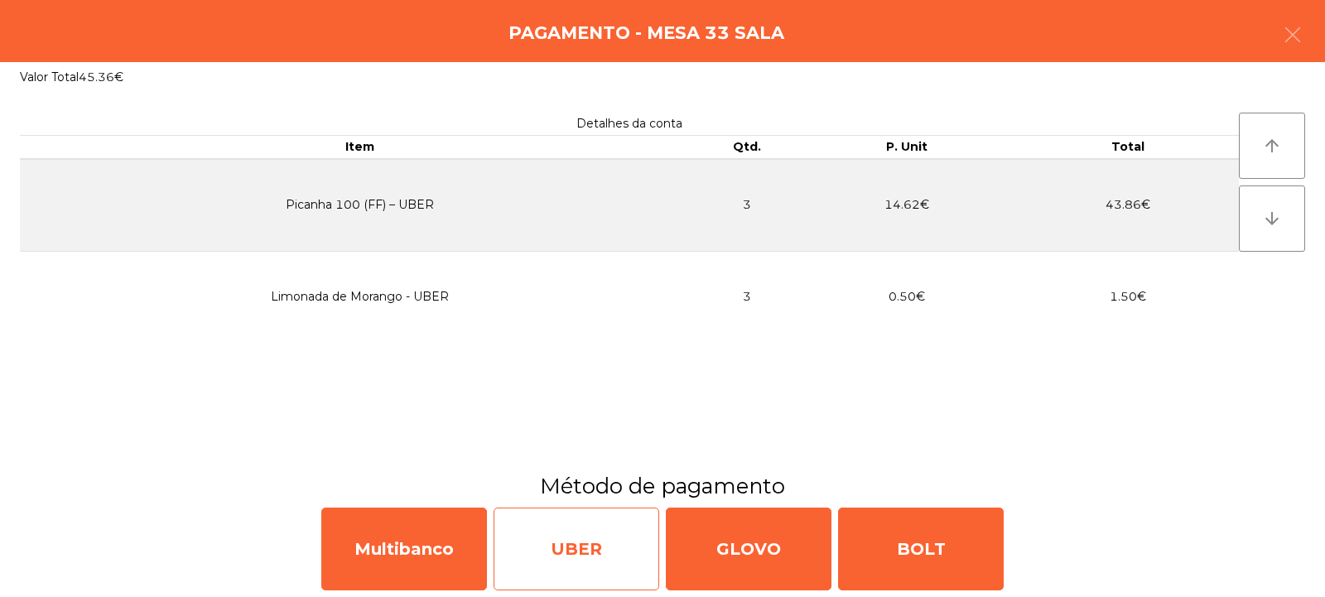
click at [607, 555] on div "UBER" at bounding box center [576, 549] width 166 height 83
select select "**"
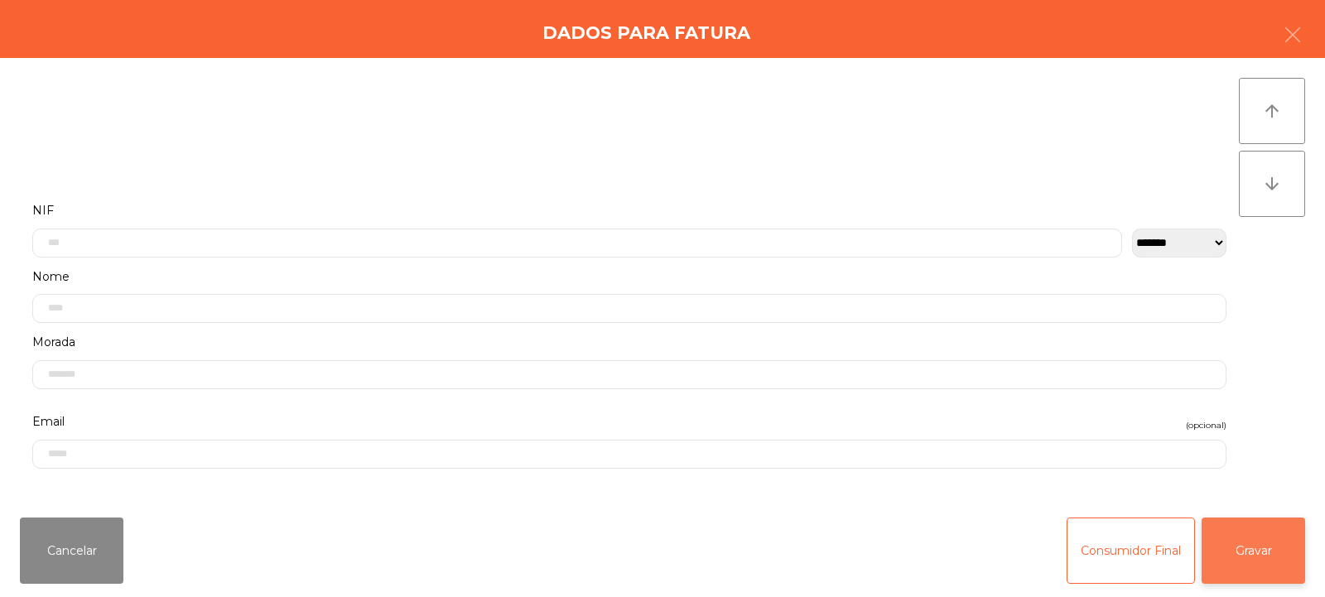
click at [1250, 556] on button "Gravar" at bounding box center [1252, 550] width 103 height 66
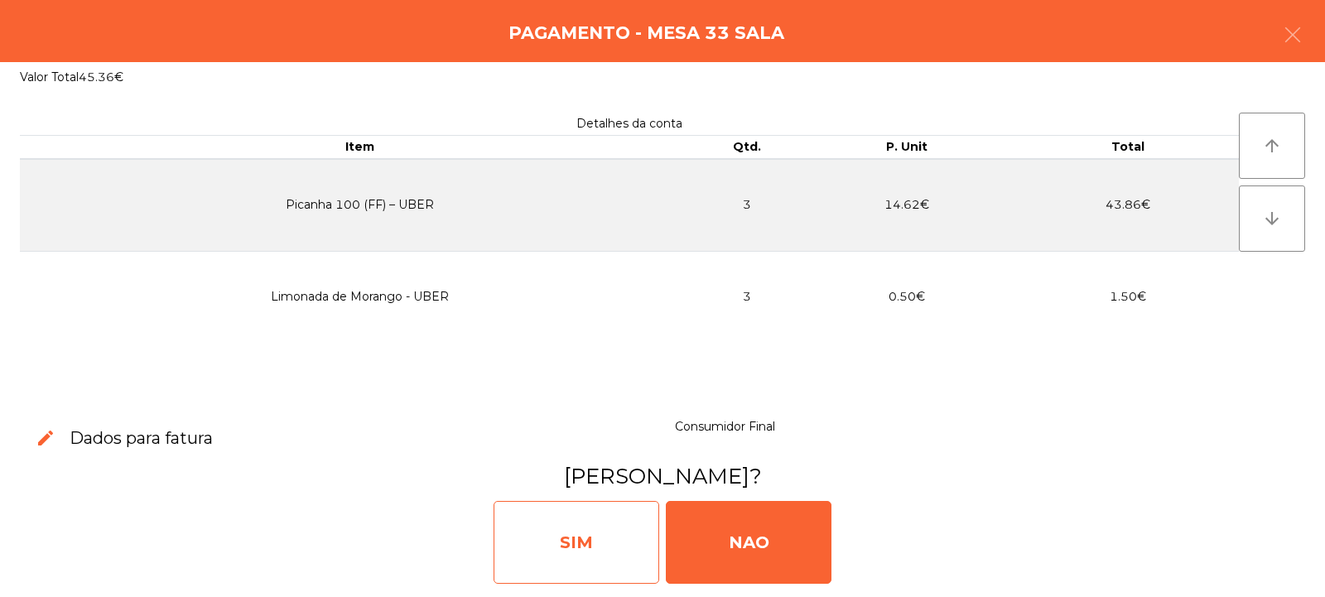
click at [585, 541] on div "SIM" at bounding box center [576, 542] width 166 height 83
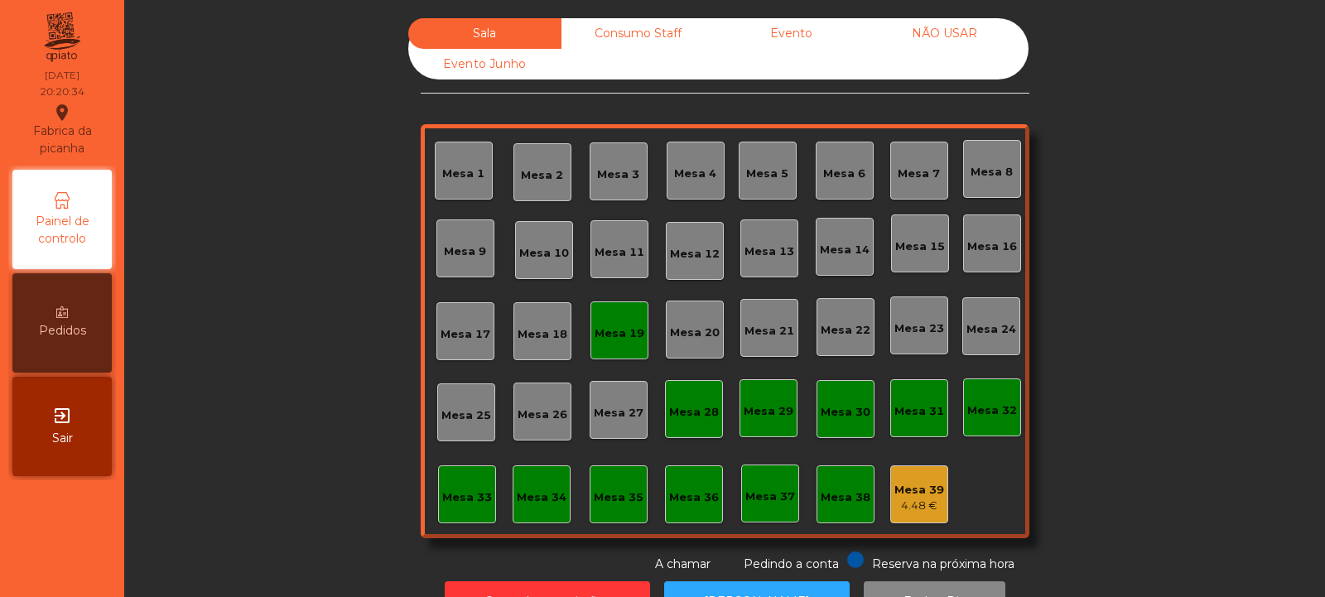
click at [827, 401] on div "Mesa 30" at bounding box center [845, 408] width 50 height 23
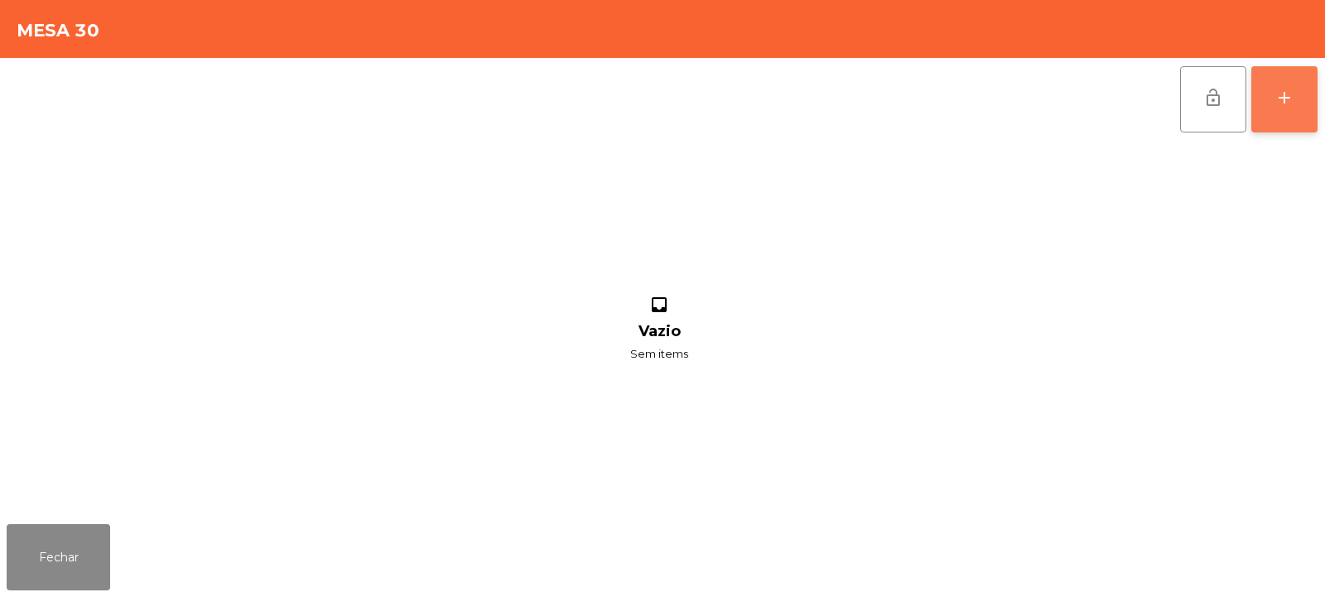
click at [1279, 107] on div "add" at bounding box center [1284, 98] width 20 height 20
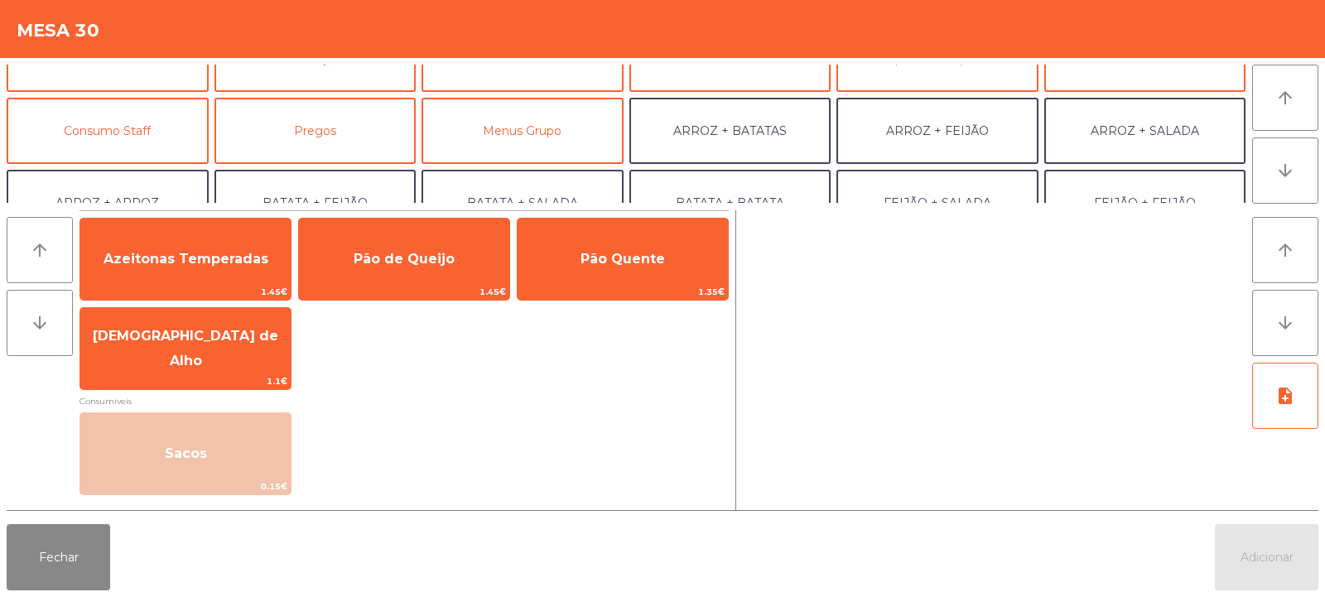
scroll to position [113, 0]
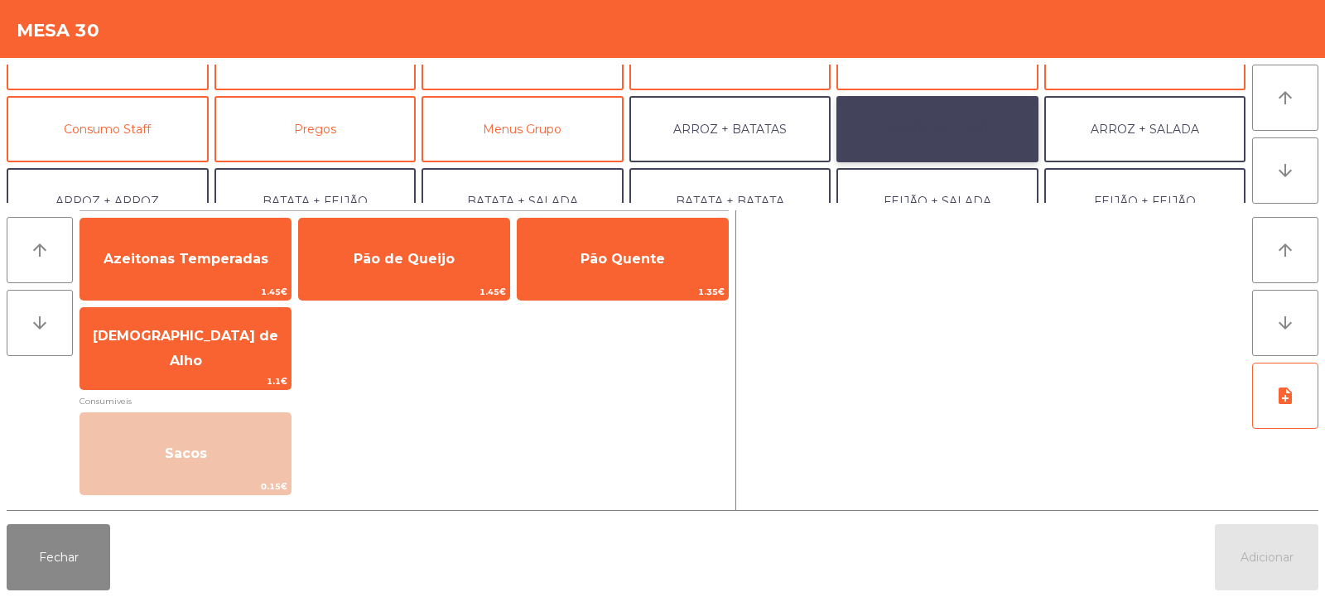
click at [984, 132] on button "ARROZ + FEIJÃO" at bounding box center [937, 129] width 202 height 66
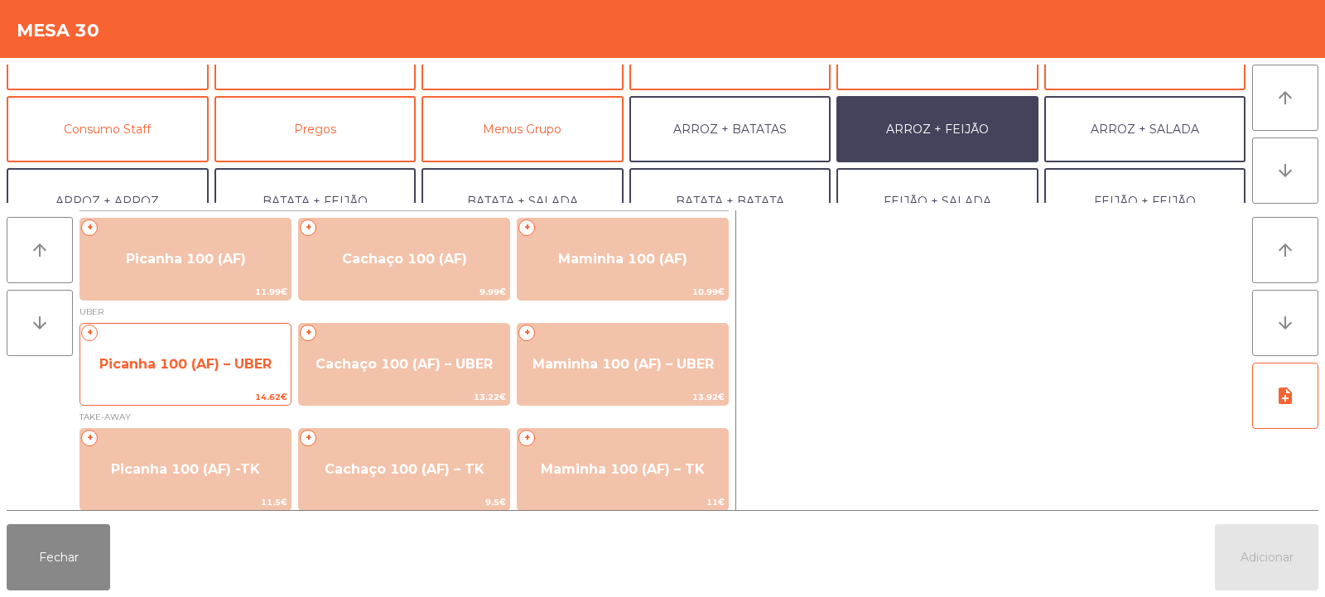
click at [200, 352] on span "Picanha 100 (AF) – UBER" at bounding box center [185, 364] width 210 height 45
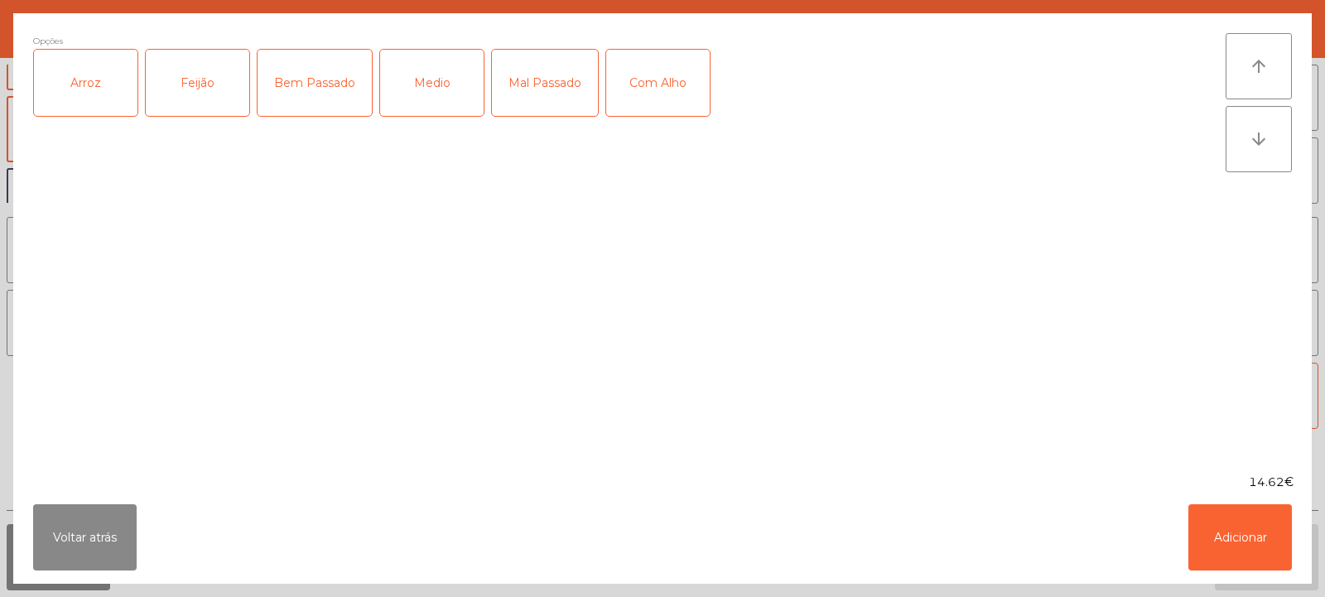
click at [90, 90] on div "Arroz" at bounding box center [85, 83] width 103 height 66
click at [197, 92] on div "Feijão" at bounding box center [197, 83] width 103 height 66
click at [549, 79] on div "Mal Passado" at bounding box center [545, 83] width 106 height 66
click at [1242, 543] on button "Adicionar" at bounding box center [1239, 537] width 103 height 66
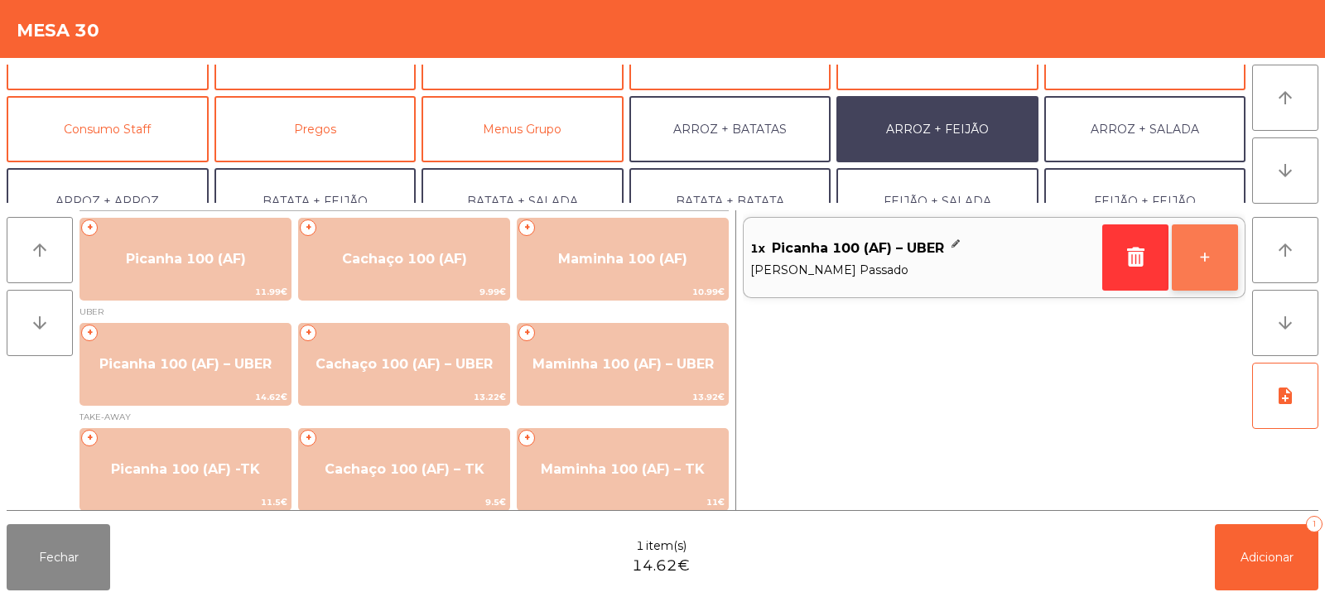
click at [1205, 267] on button "+" at bounding box center [1205, 257] width 66 height 66
click at [1206, 262] on button "+" at bounding box center [1205, 257] width 66 height 66
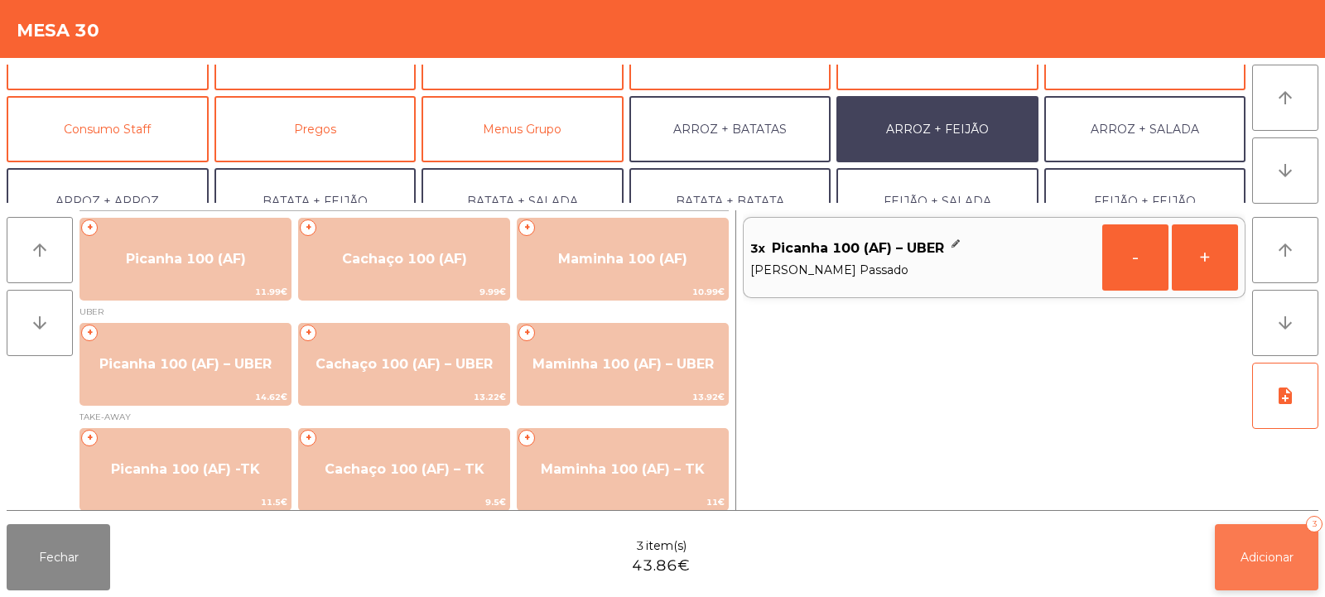
click at [1260, 561] on span "Adicionar" at bounding box center [1266, 557] width 53 height 15
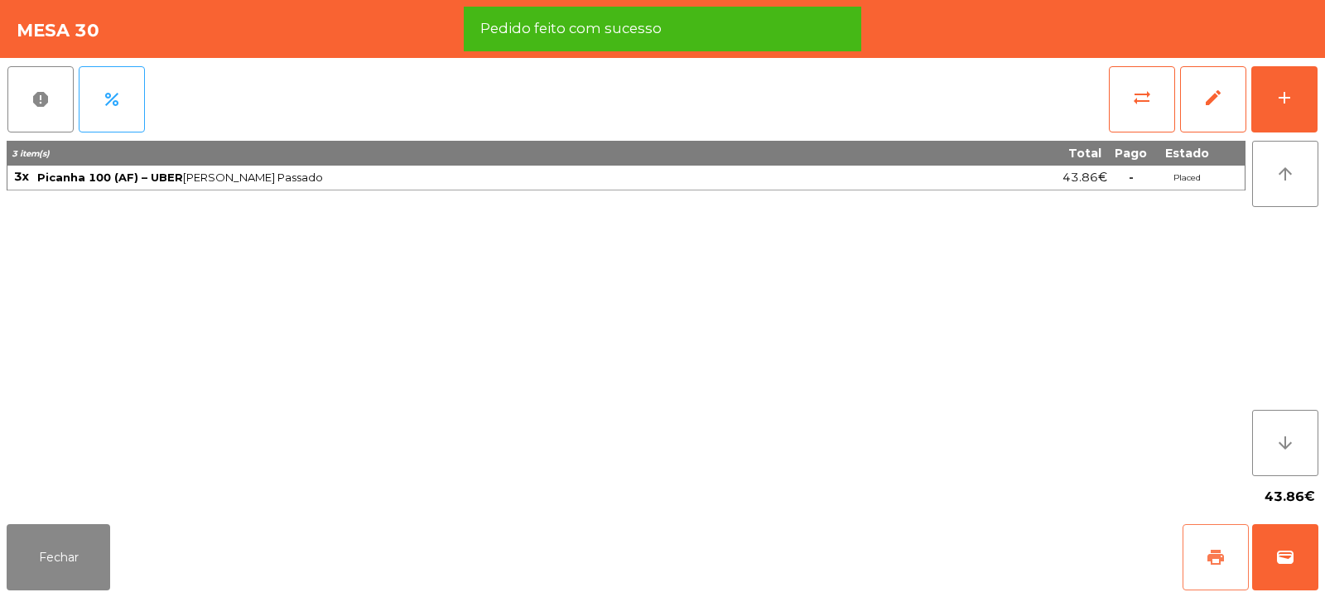
click at [1206, 556] on span "print" at bounding box center [1215, 557] width 20 height 20
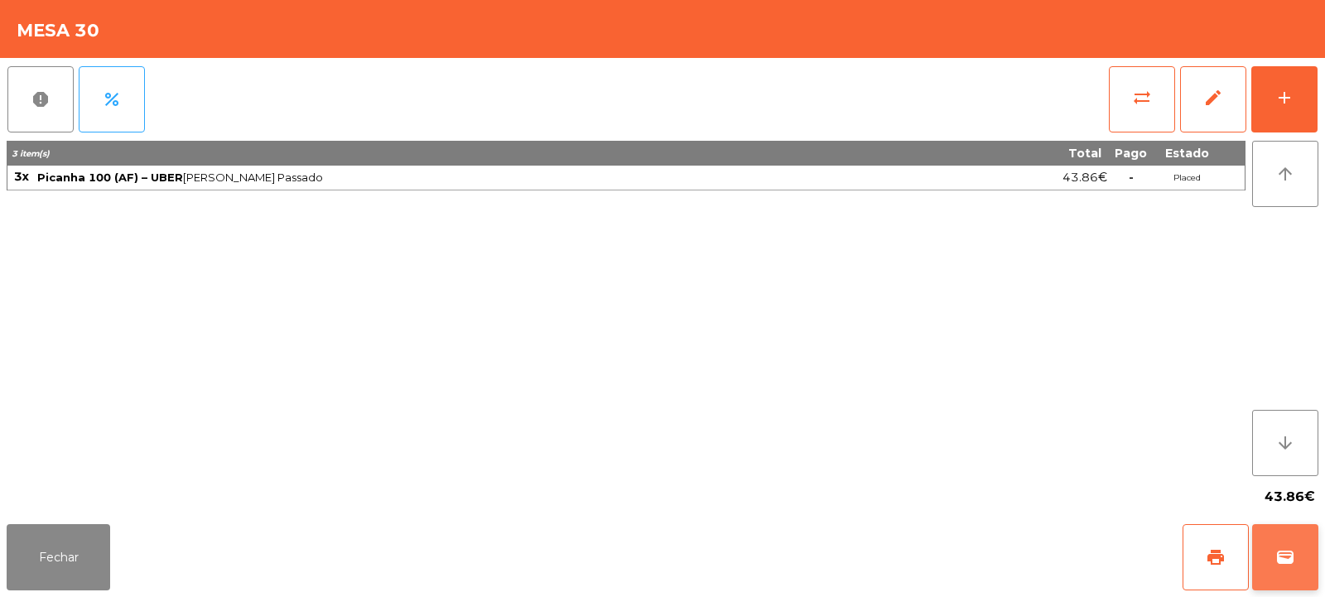
click at [1283, 556] on span "wallet" at bounding box center [1285, 557] width 20 height 20
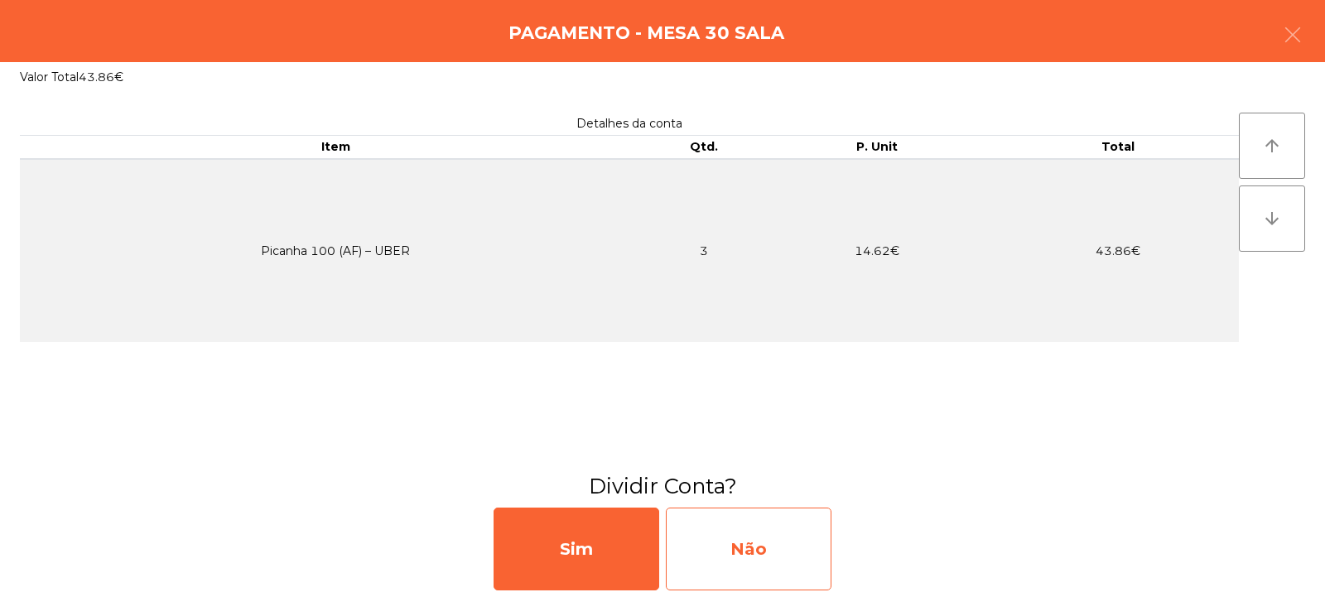
click at [753, 552] on div "Não" at bounding box center [749, 549] width 166 height 83
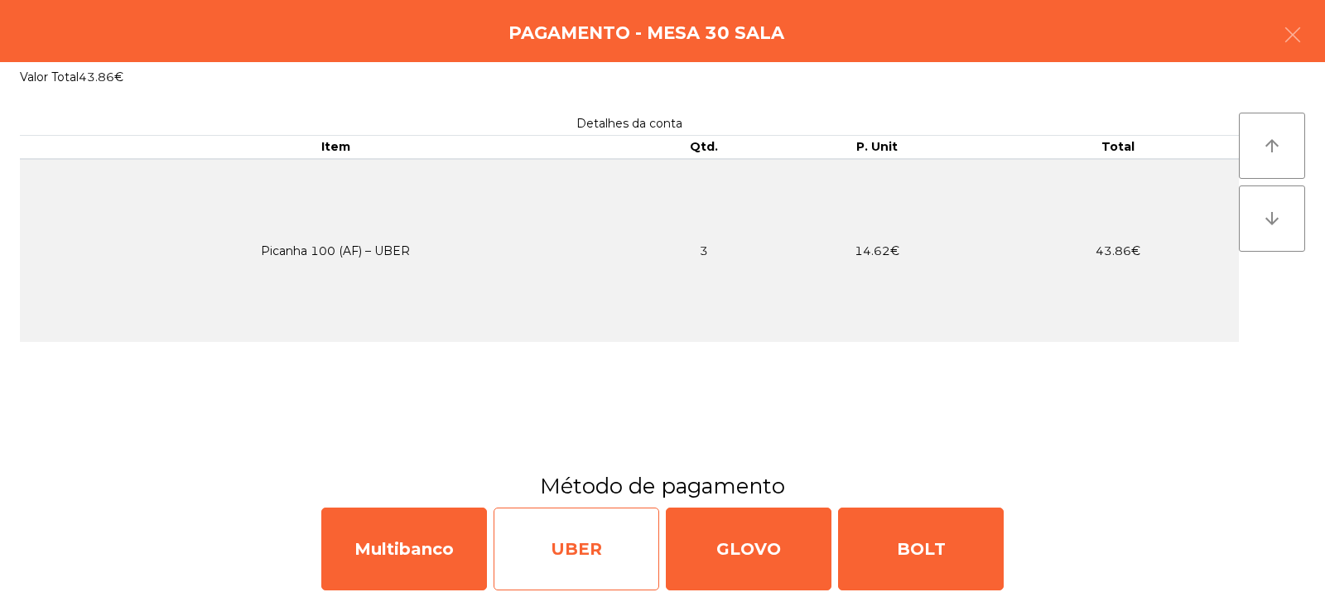
click at [567, 549] on div "UBER" at bounding box center [576, 549] width 166 height 83
select select "**"
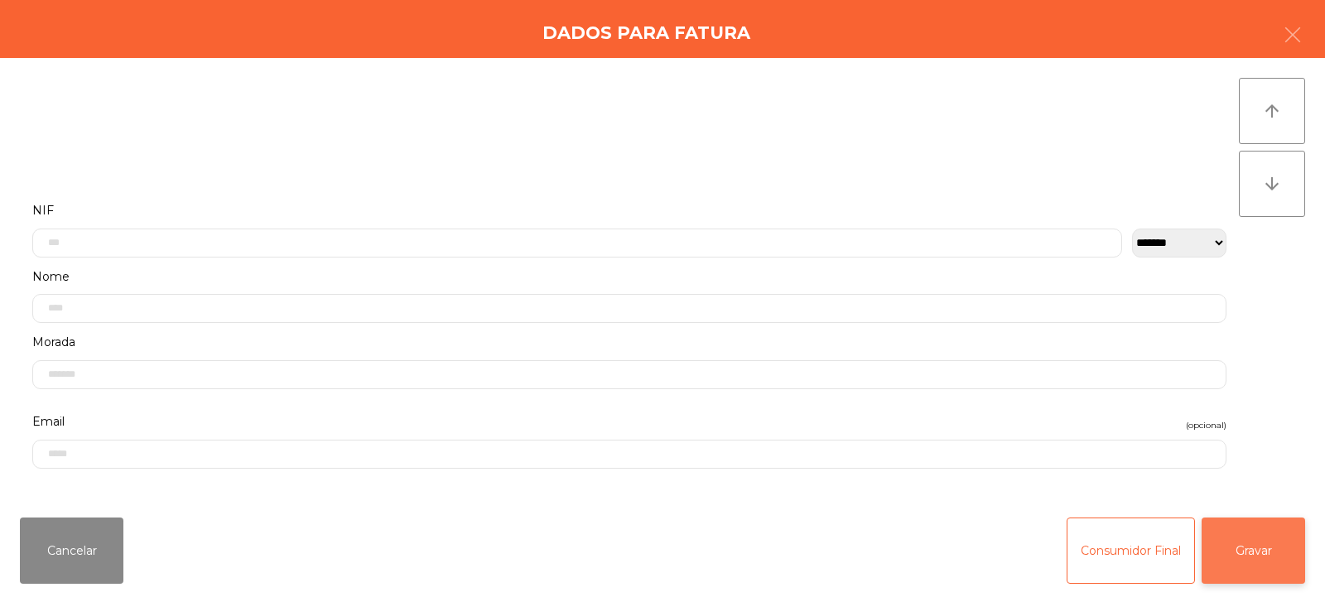
click at [1253, 564] on button "Gravar" at bounding box center [1252, 550] width 103 height 66
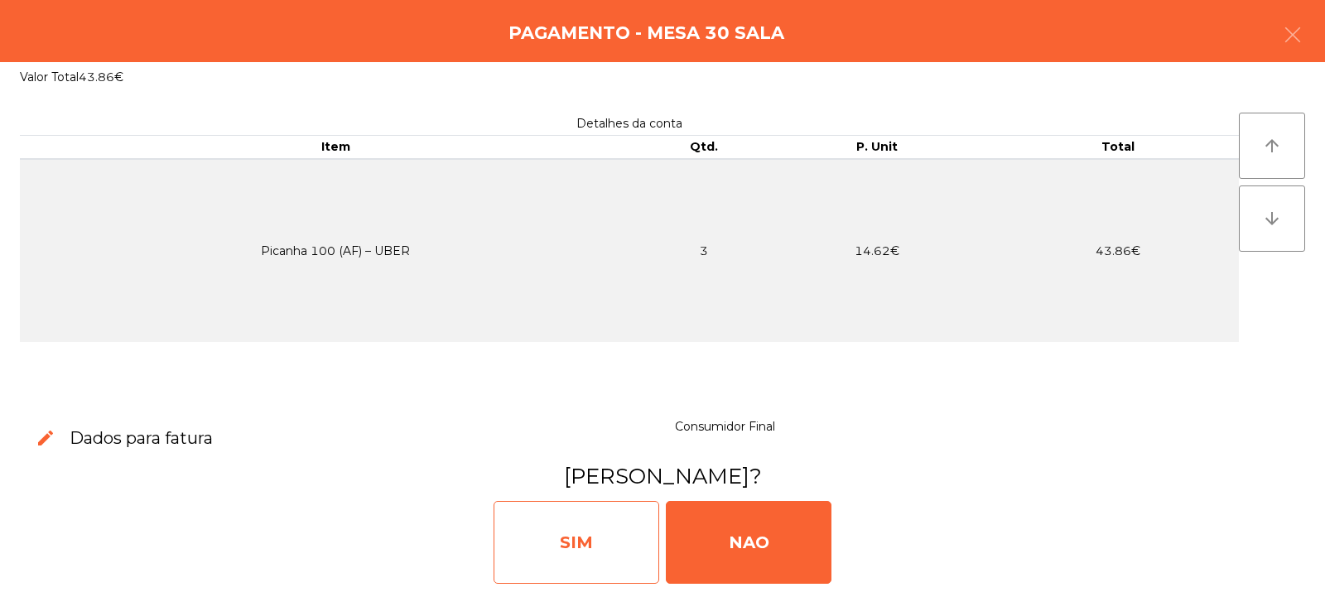
click at [589, 551] on div "SIM" at bounding box center [576, 542] width 166 height 83
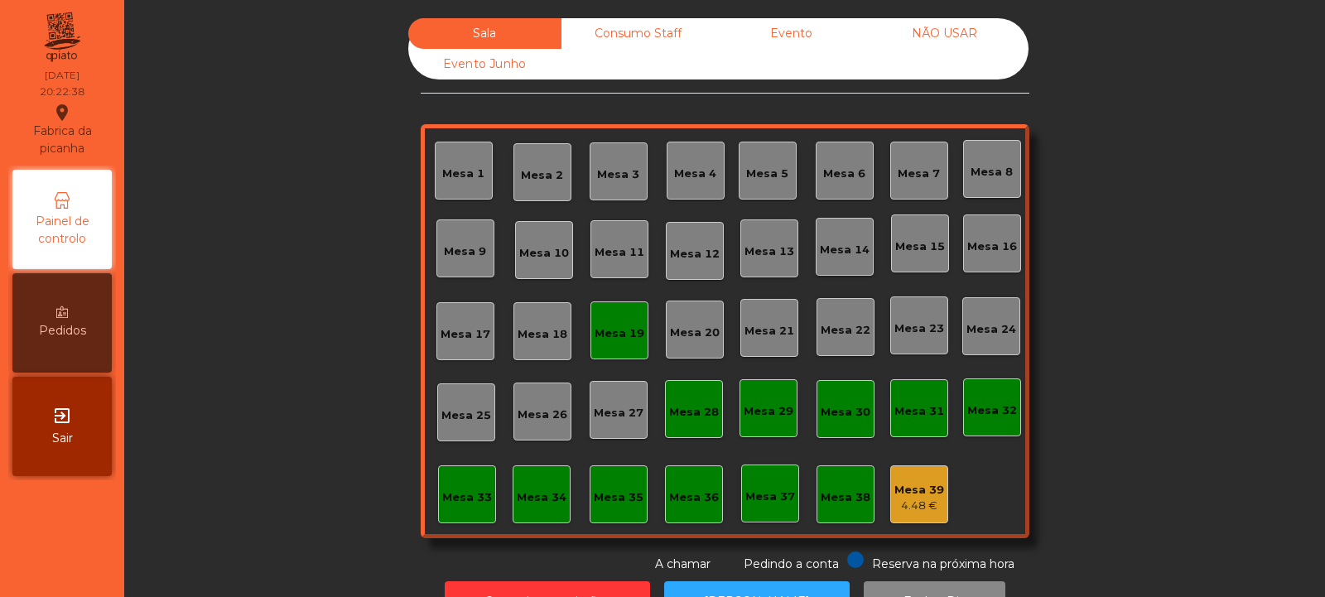
click at [631, 323] on div "Mesa 19" at bounding box center [619, 330] width 50 height 23
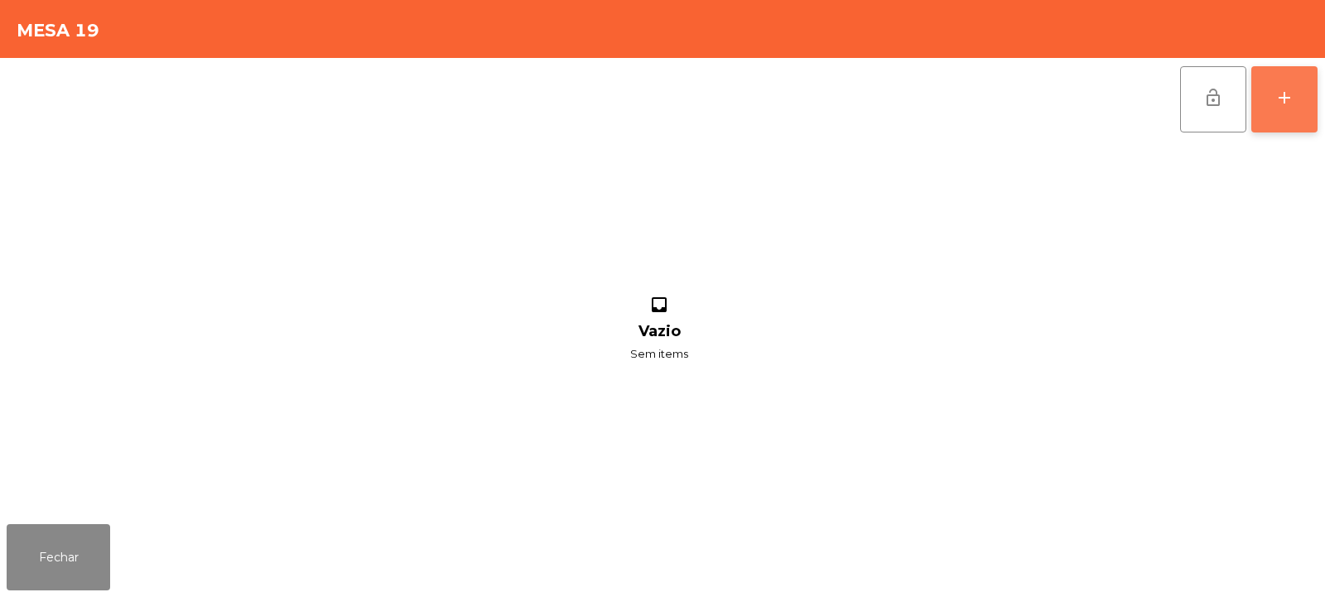
click at [1286, 112] on button "add" at bounding box center [1284, 99] width 66 height 66
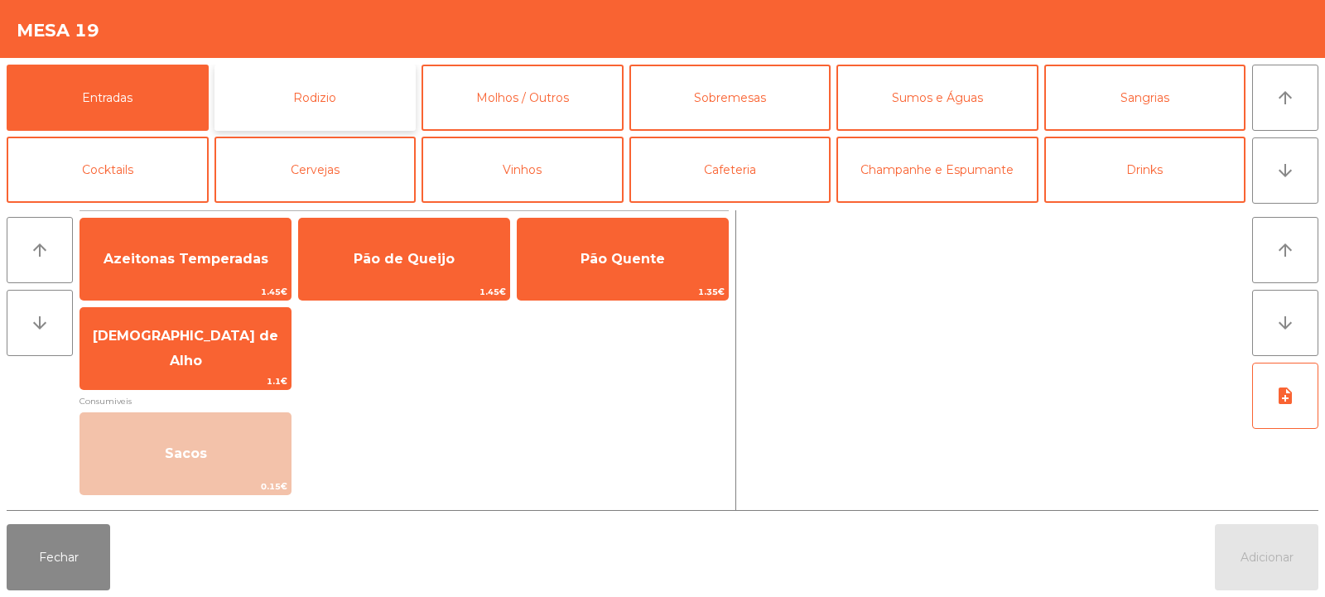
click at [346, 103] on button "Rodizio" at bounding box center [315, 98] width 202 height 66
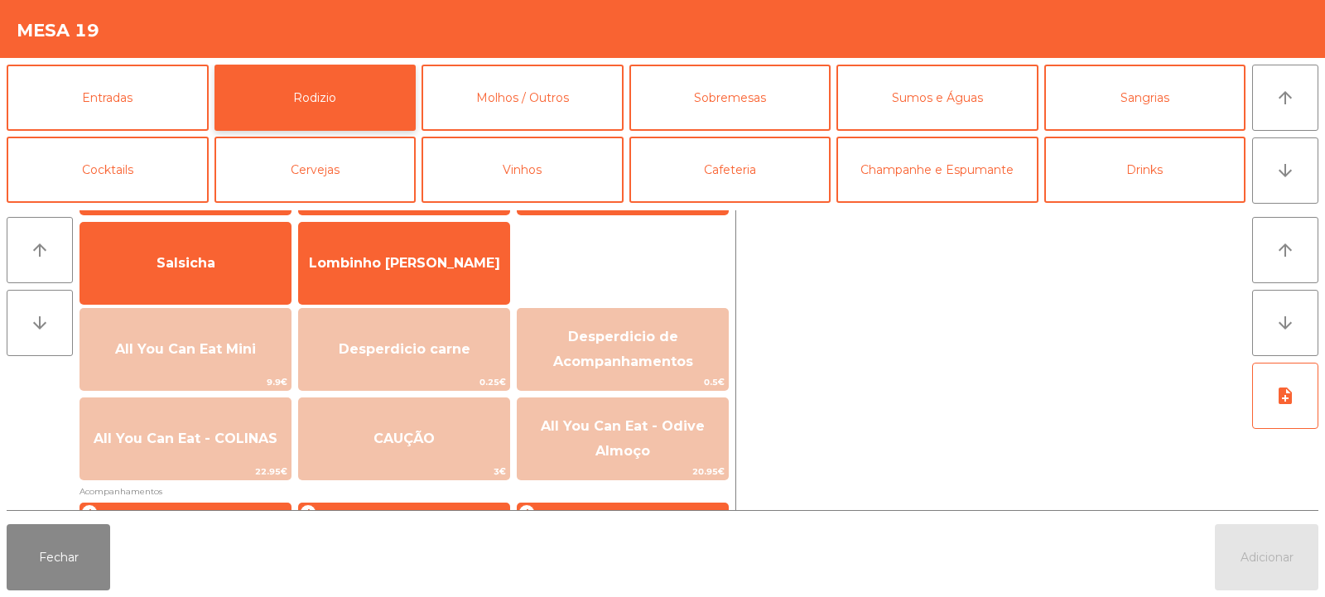
scroll to position [118, 0]
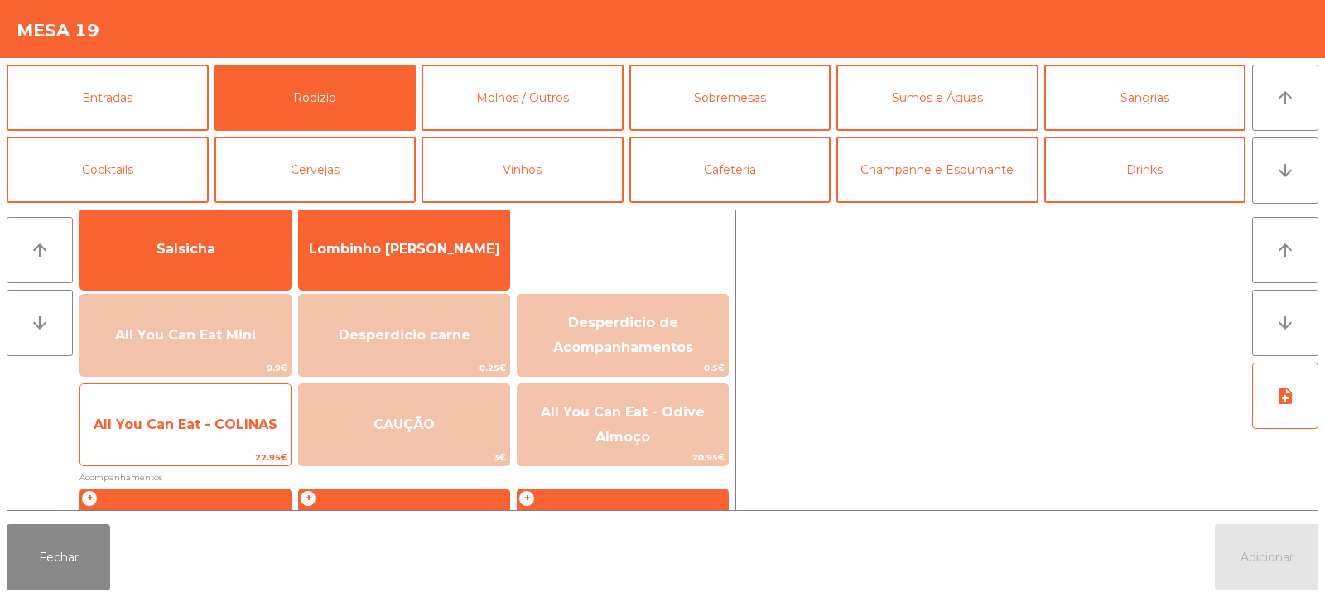
click at [214, 459] on span "22.95€" at bounding box center [185, 458] width 210 height 16
click at [222, 445] on span "All You Can Eat - COLINAS" at bounding box center [185, 424] width 210 height 45
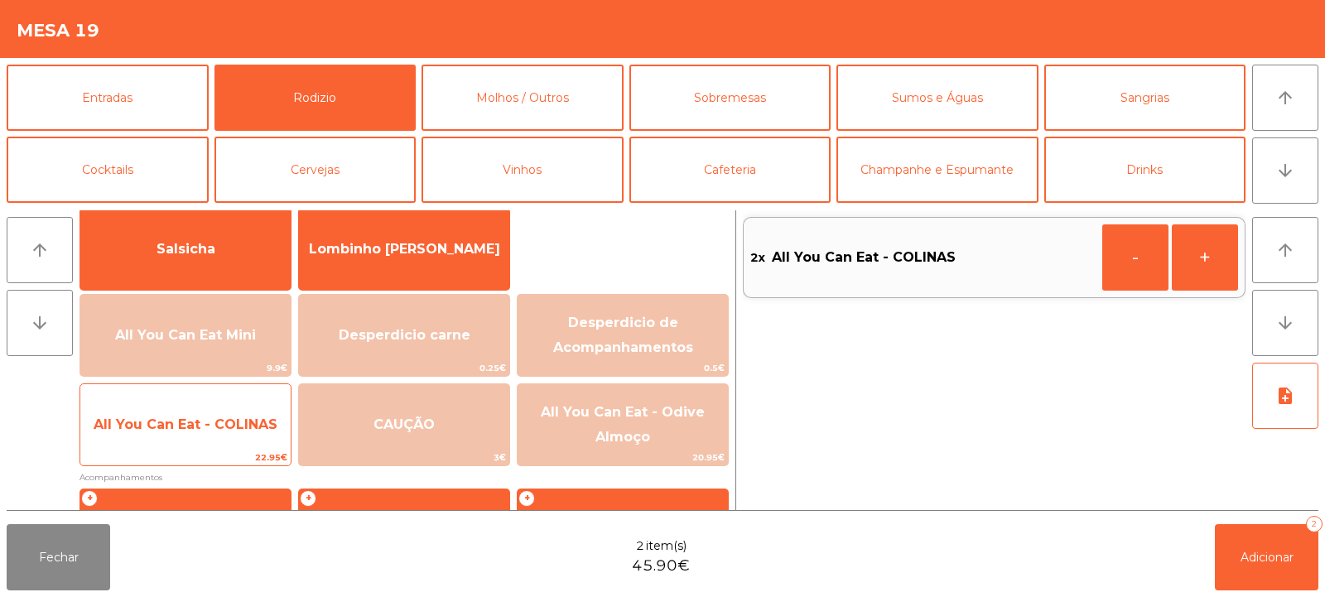
click at [237, 438] on span "All You Can Eat - COLINAS" at bounding box center [185, 424] width 210 height 45
click at [224, 420] on span "All You Can Eat - COLINAS" at bounding box center [186, 424] width 184 height 16
click at [209, 431] on span "All You Can Eat - COLINAS" at bounding box center [186, 424] width 184 height 16
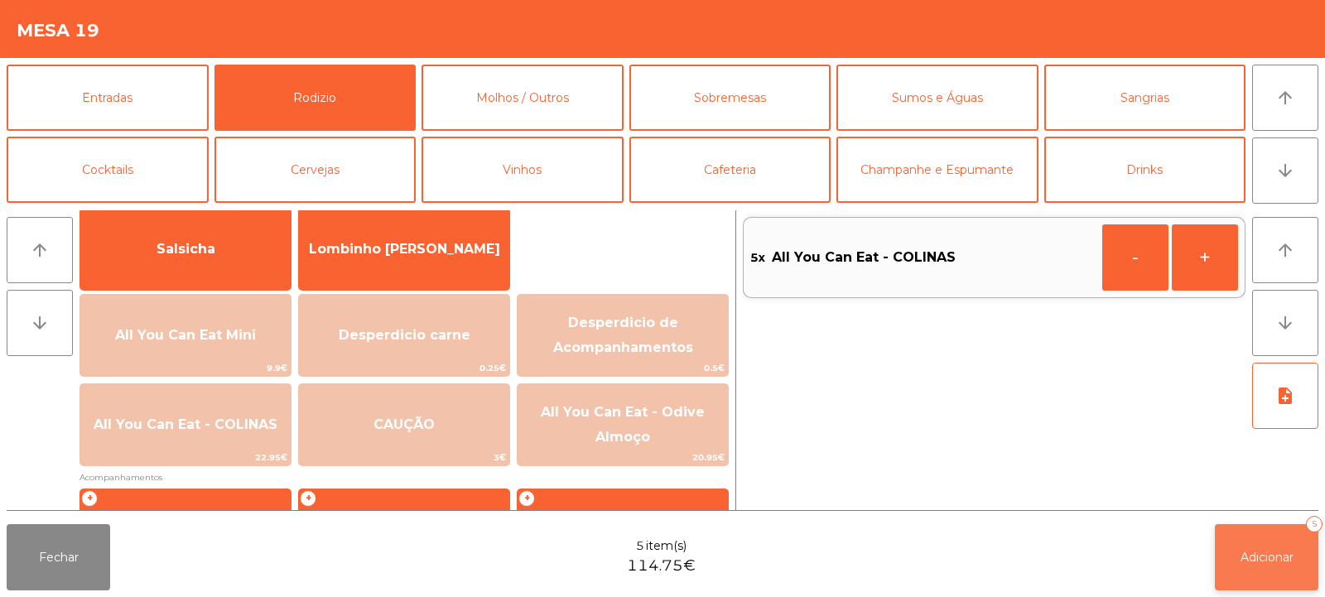
click at [1238, 574] on button "Adicionar 5" at bounding box center [1266, 557] width 103 height 66
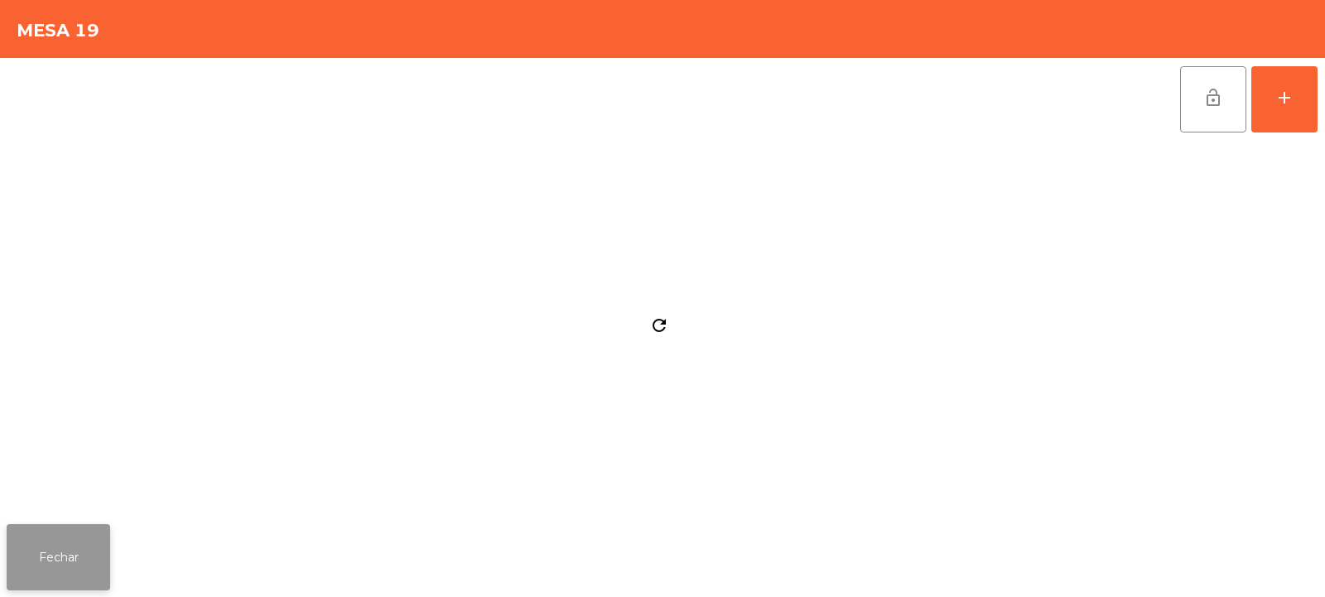
click at [53, 530] on button "Fechar" at bounding box center [58, 557] width 103 height 66
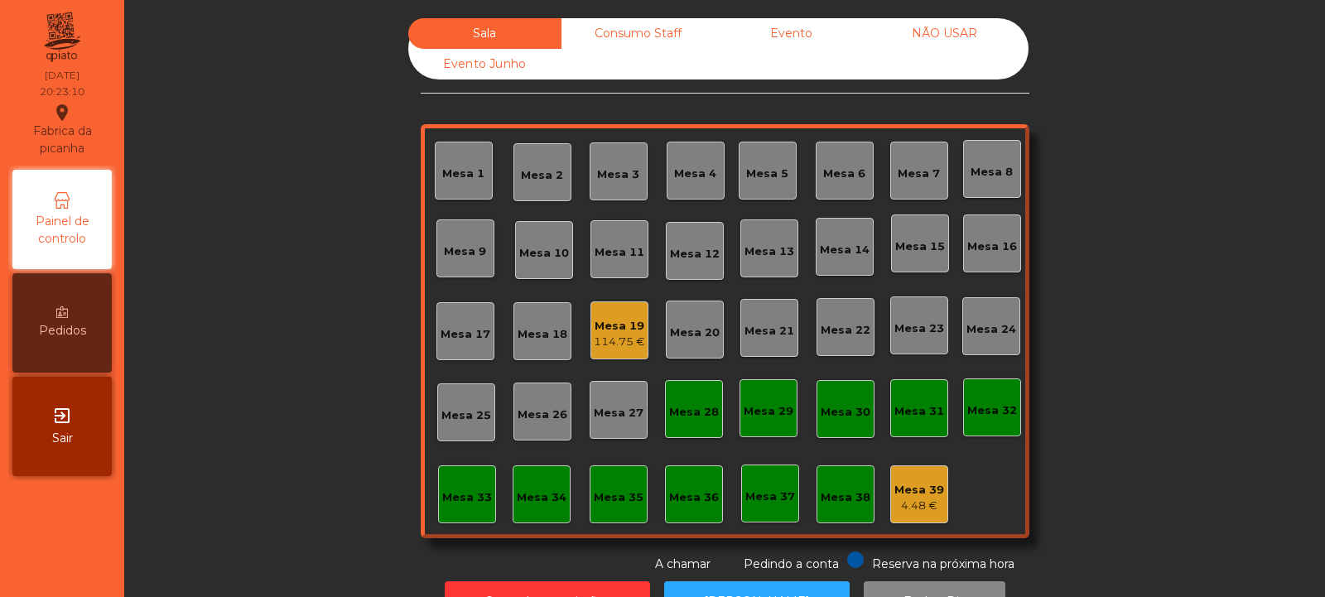
click at [769, 190] on div "Mesa 5" at bounding box center [768, 171] width 58 height 58
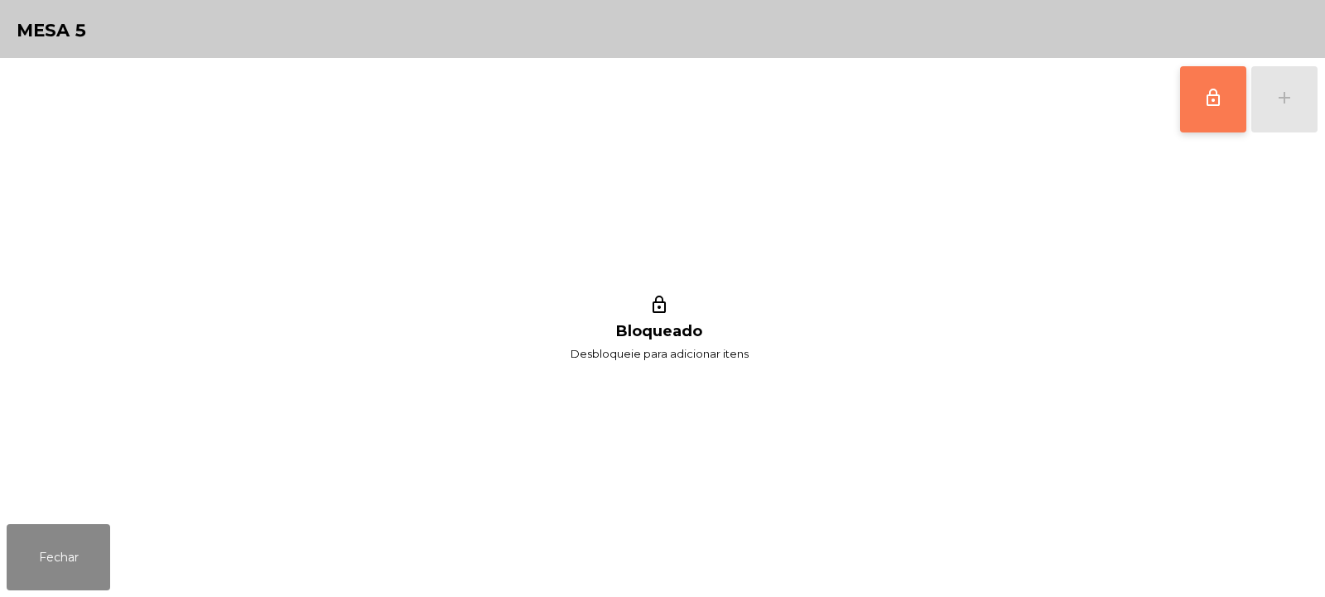
click at [1206, 107] on span "lock_outline" at bounding box center [1213, 98] width 20 height 20
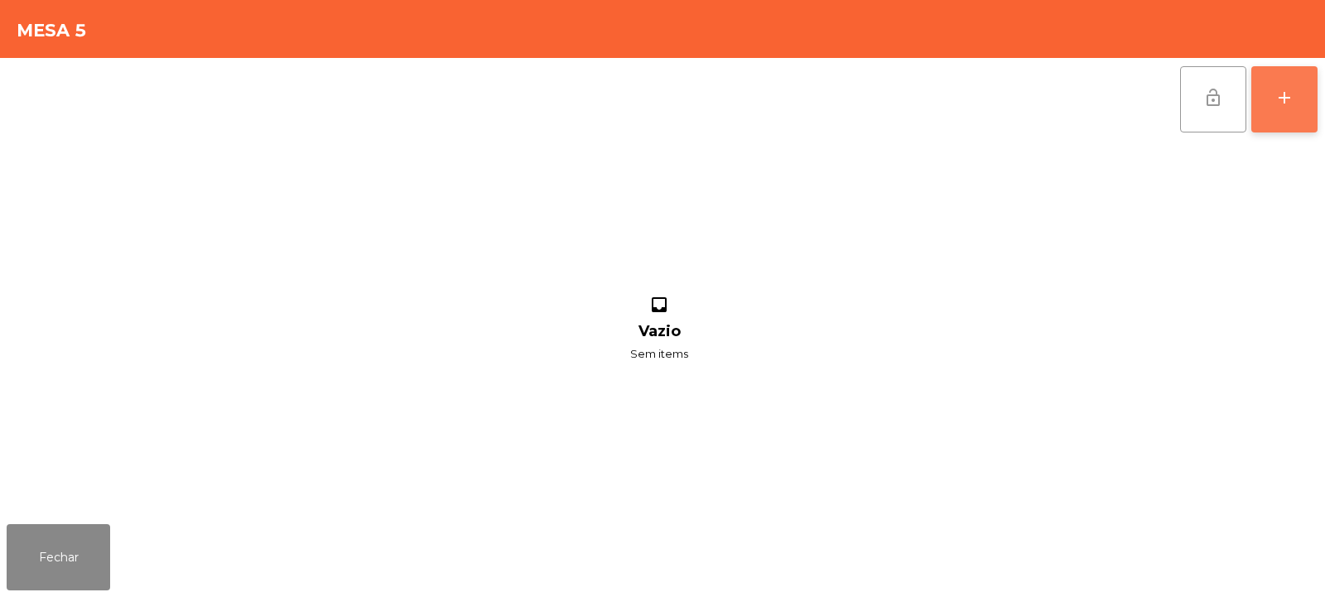
click at [1274, 106] on div "add" at bounding box center [1284, 98] width 20 height 20
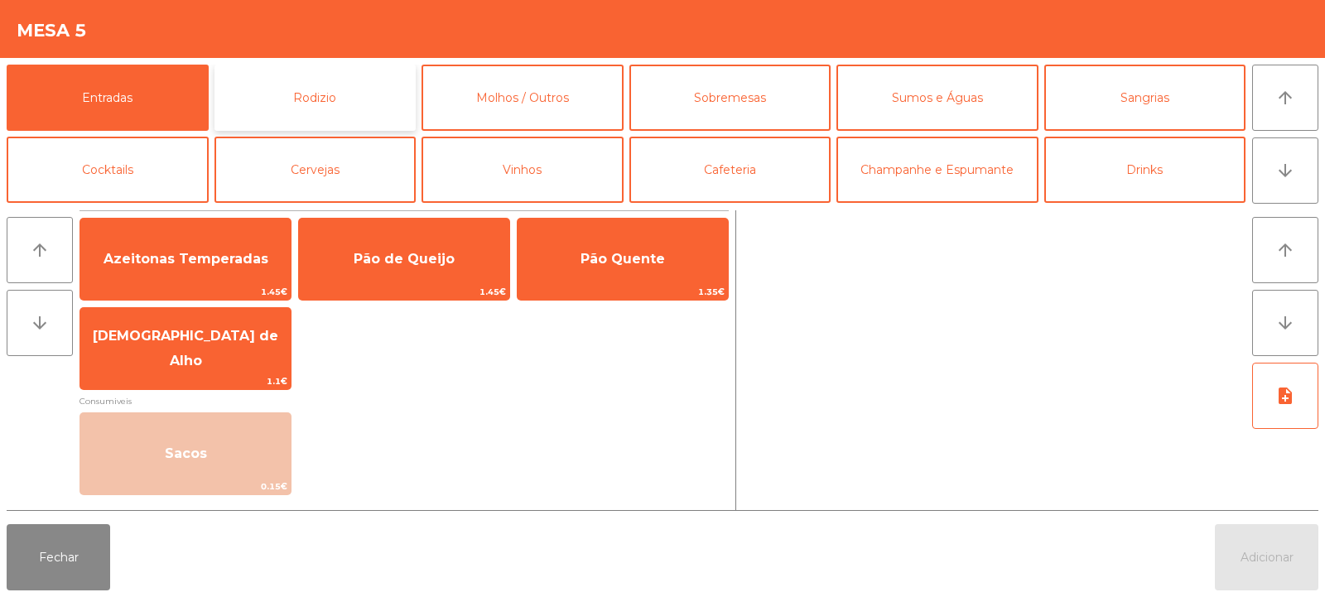
click at [327, 90] on button "Rodizio" at bounding box center [315, 98] width 202 height 66
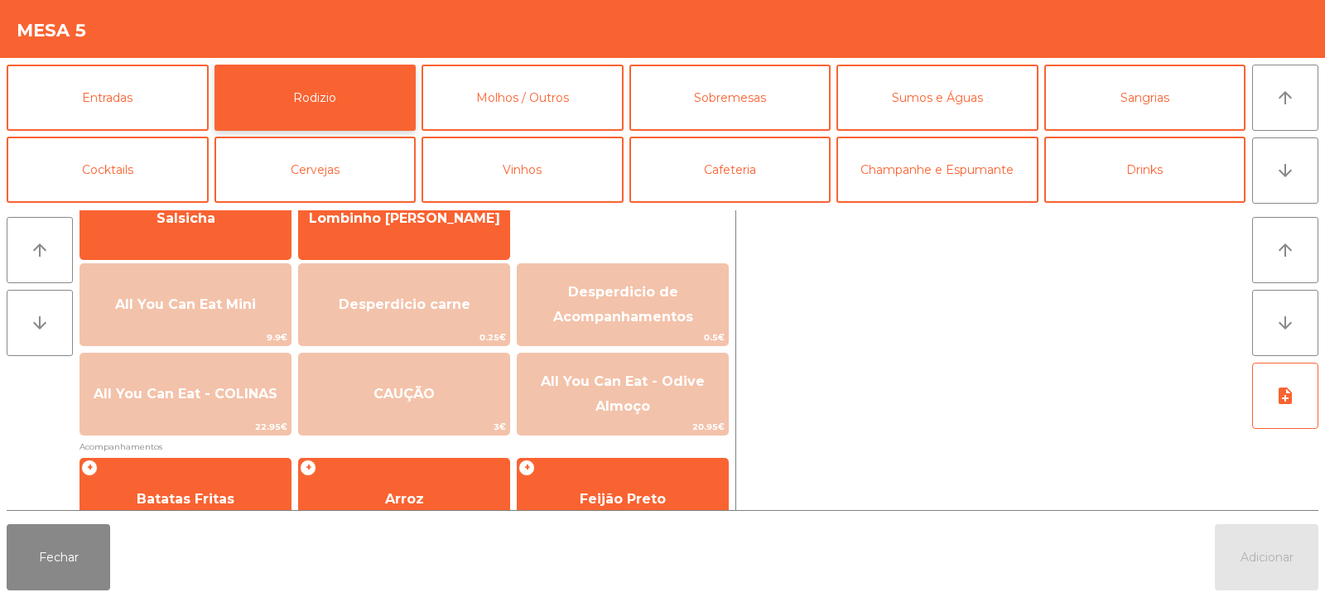
scroll to position [171, 0]
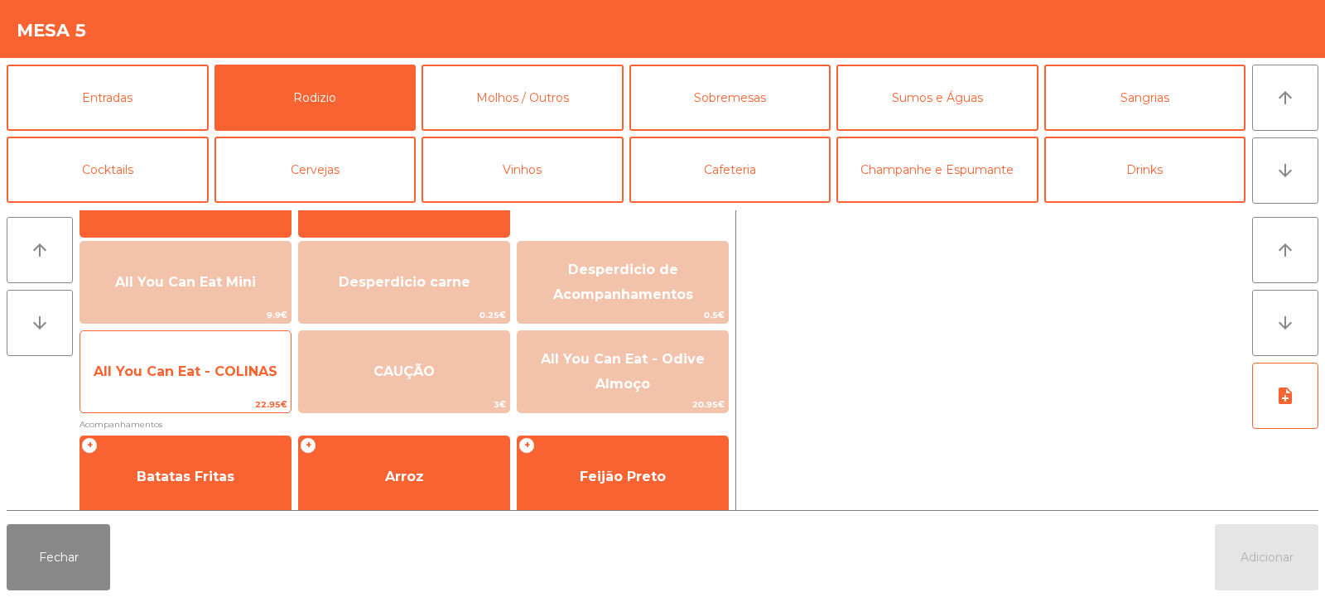
click at [211, 366] on span "All You Can Eat - COLINAS" at bounding box center [186, 371] width 184 height 16
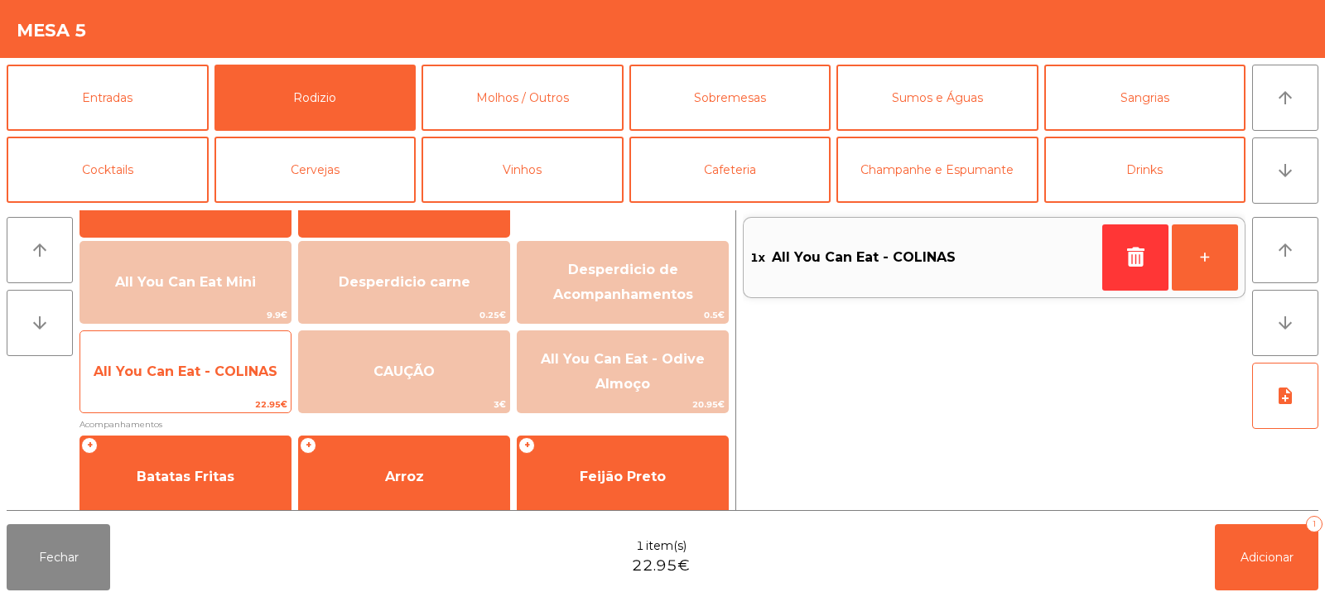
click at [194, 370] on span "All You Can Eat - COLINAS" at bounding box center [186, 371] width 184 height 16
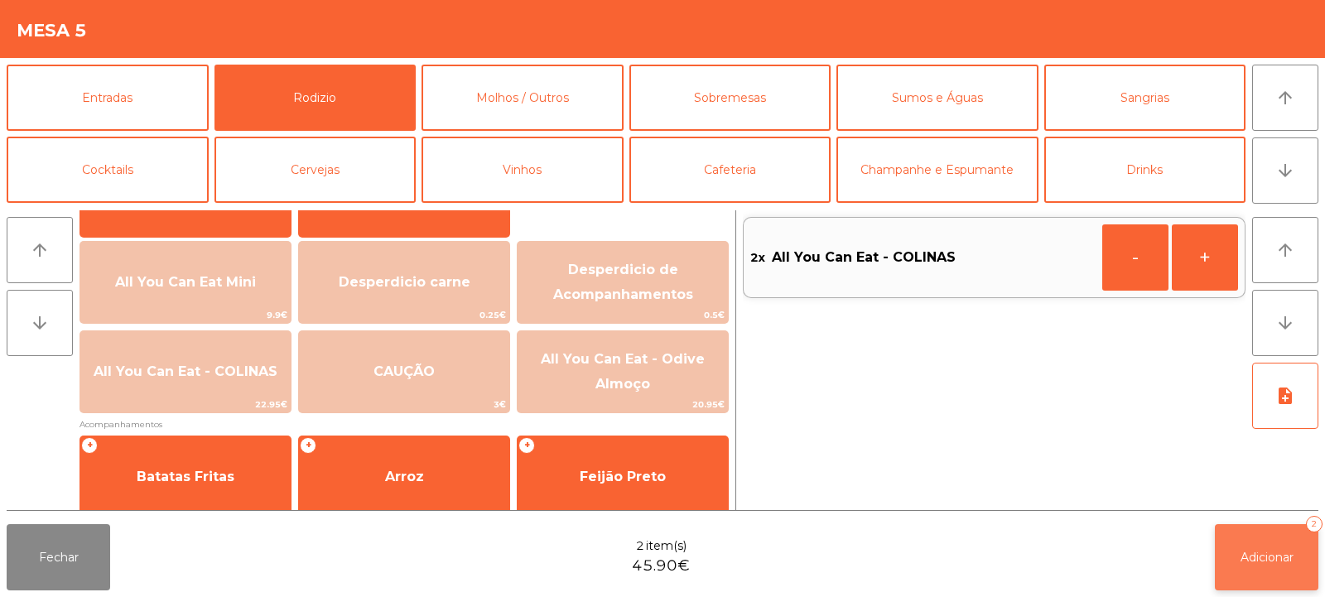
click at [1269, 569] on button "Adicionar 2" at bounding box center [1266, 557] width 103 height 66
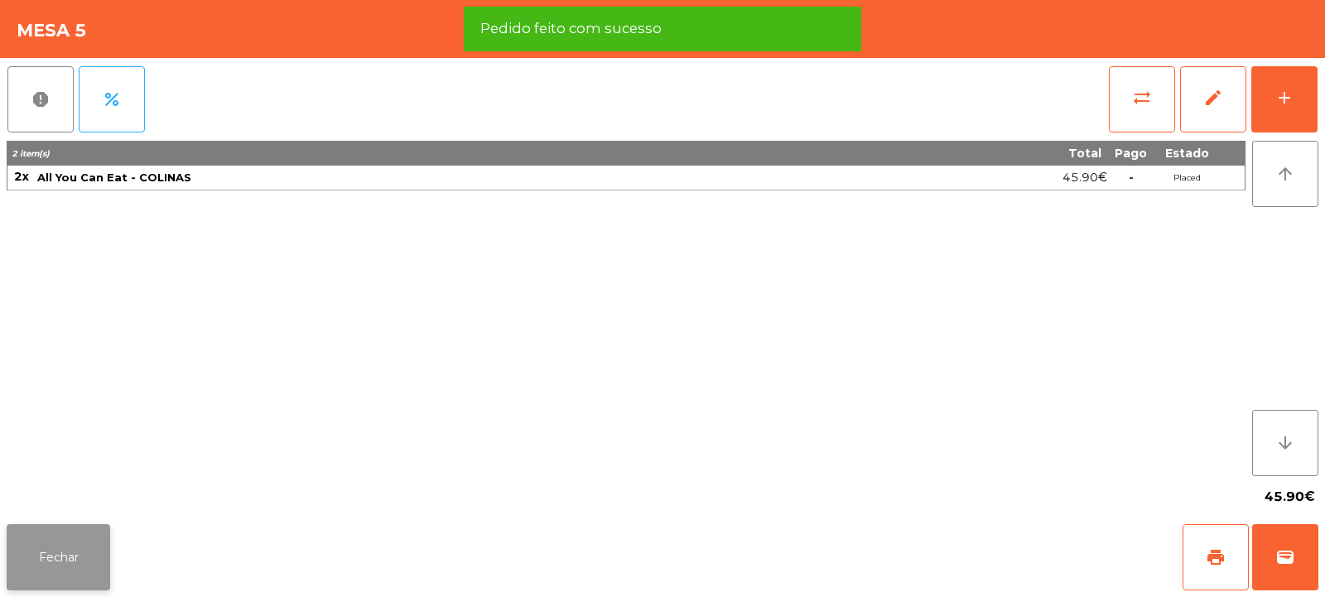
click at [54, 550] on button "Fechar" at bounding box center [58, 557] width 103 height 66
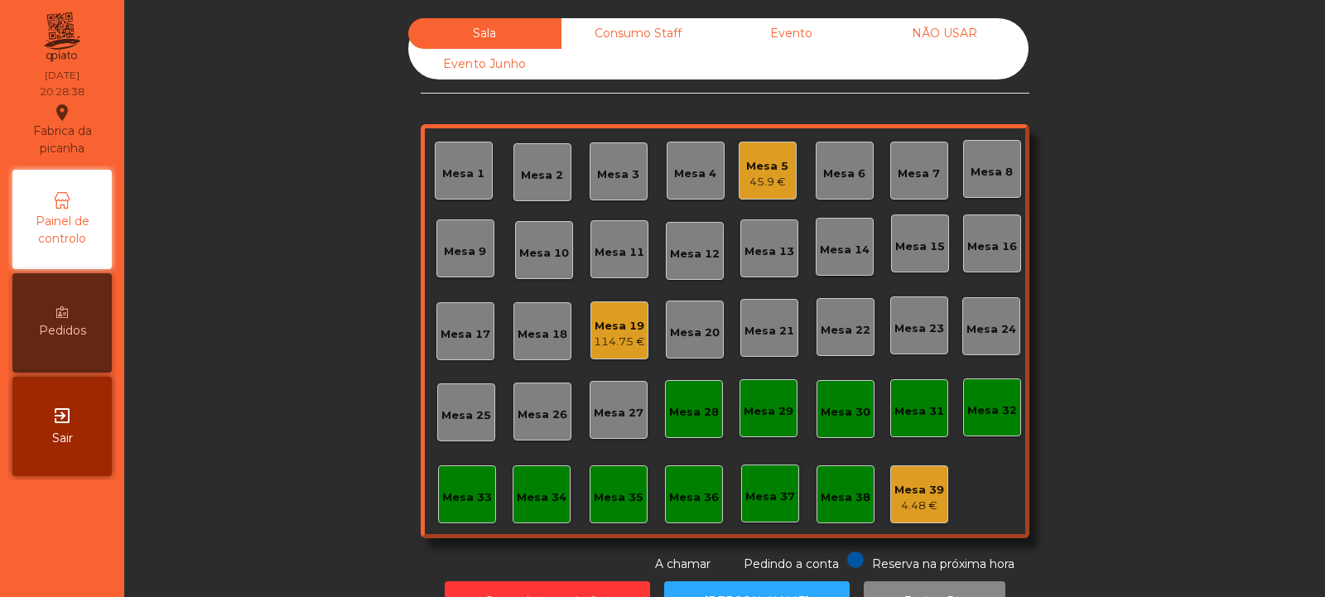
click at [927, 164] on div "Mesa 7" at bounding box center [918, 170] width 42 height 23
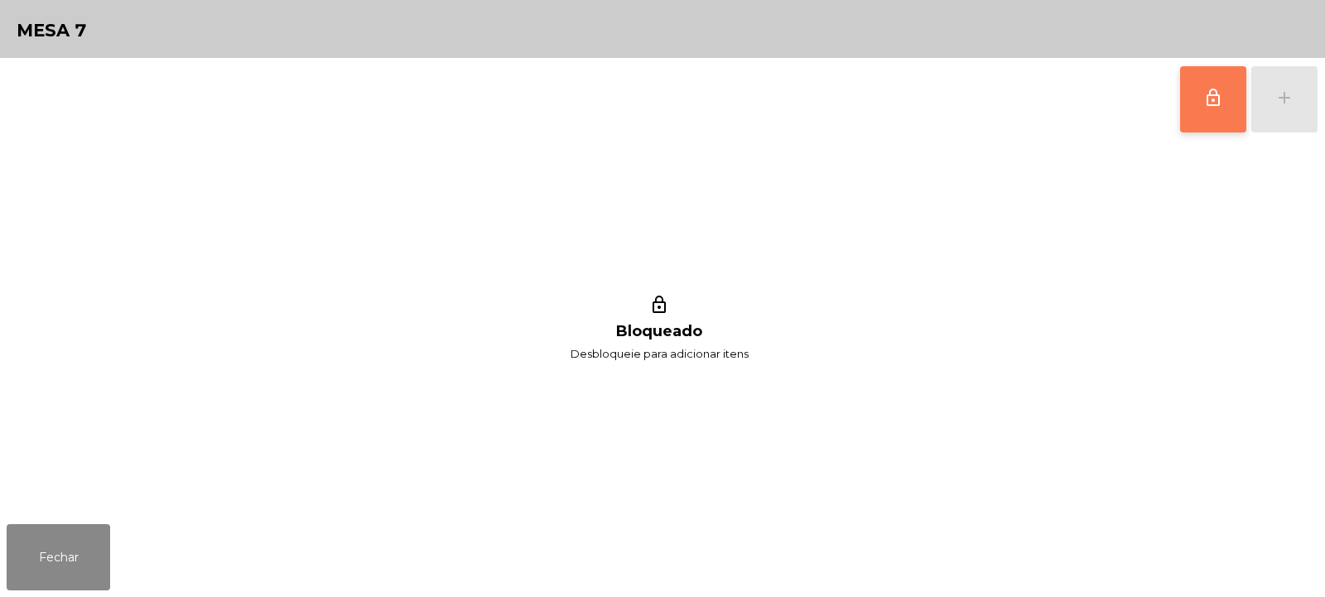
click at [1209, 89] on span "lock_outline" at bounding box center [1213, 98] width 20 height 20
click at [1284, 88] on div "add" at bounding box center [1284, 98] width 20 height 20
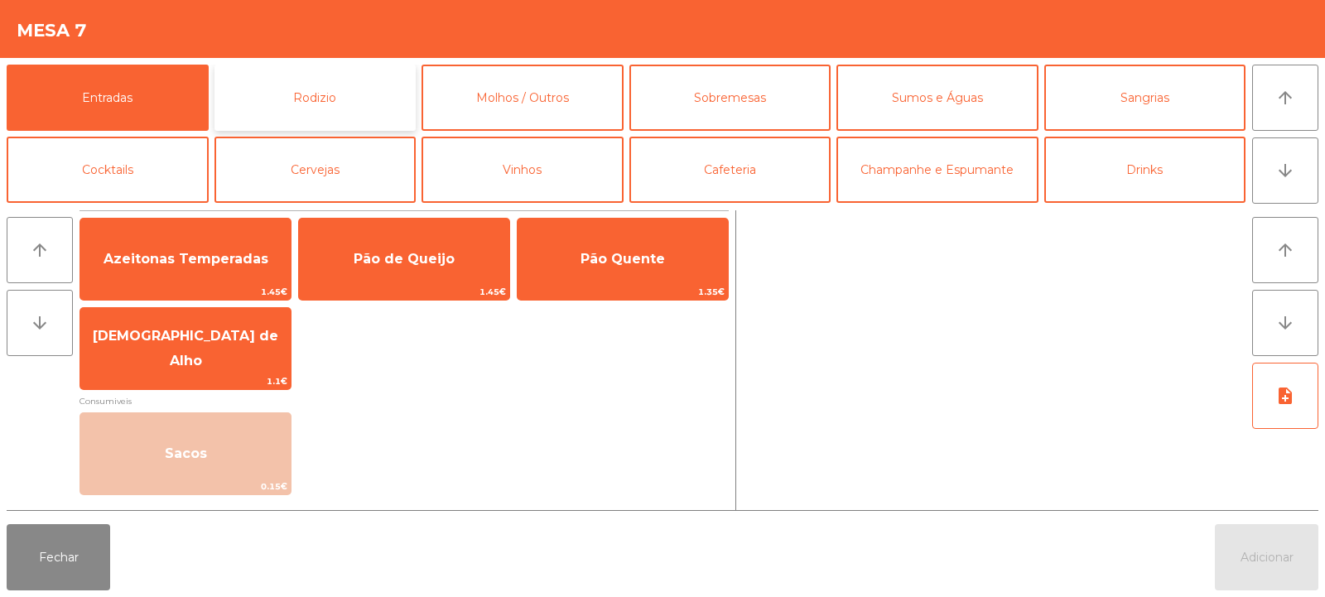
click at [327, 79] on button "Rodizio" at bounding box center [315, 98] width 202 height 66
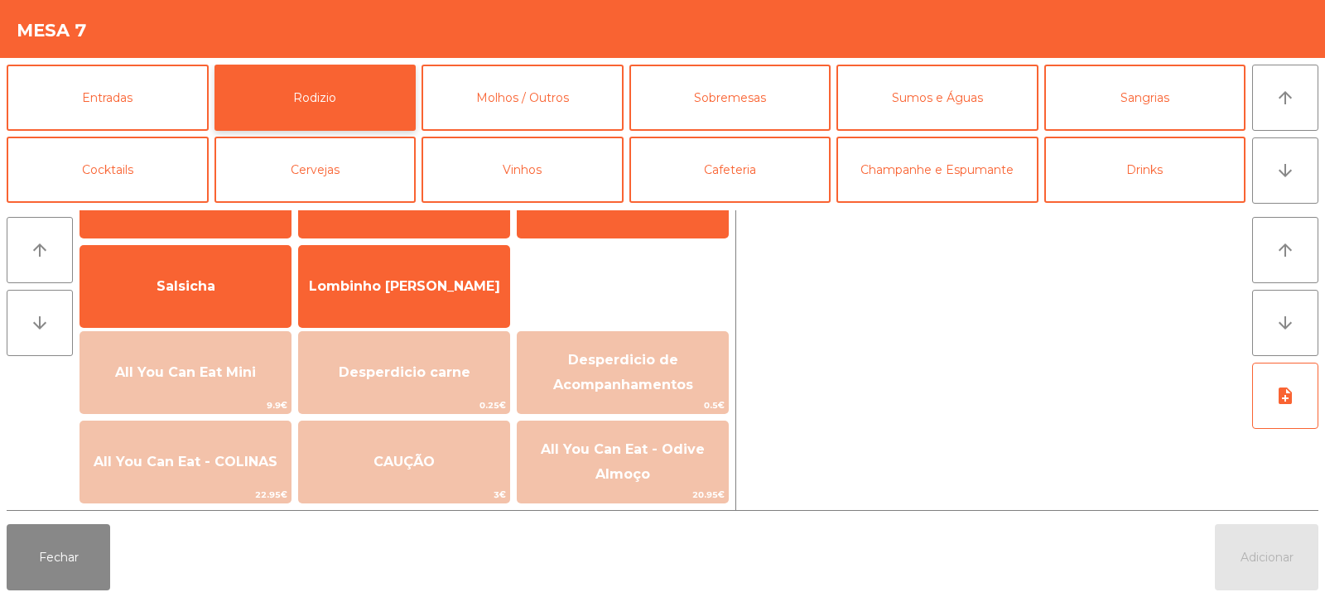
scroll to position [86, 0]
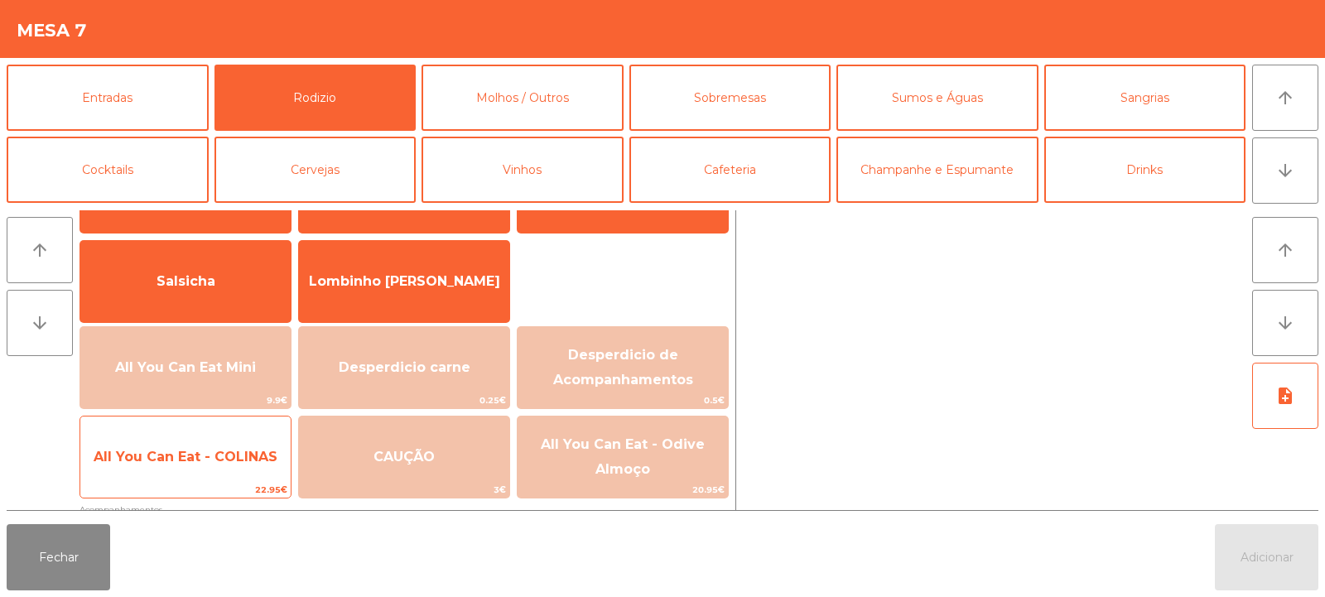
click at [223, 476] on span "All You Can Eat - COLINAS" at bounding box center [185, 457] width 210 height 45
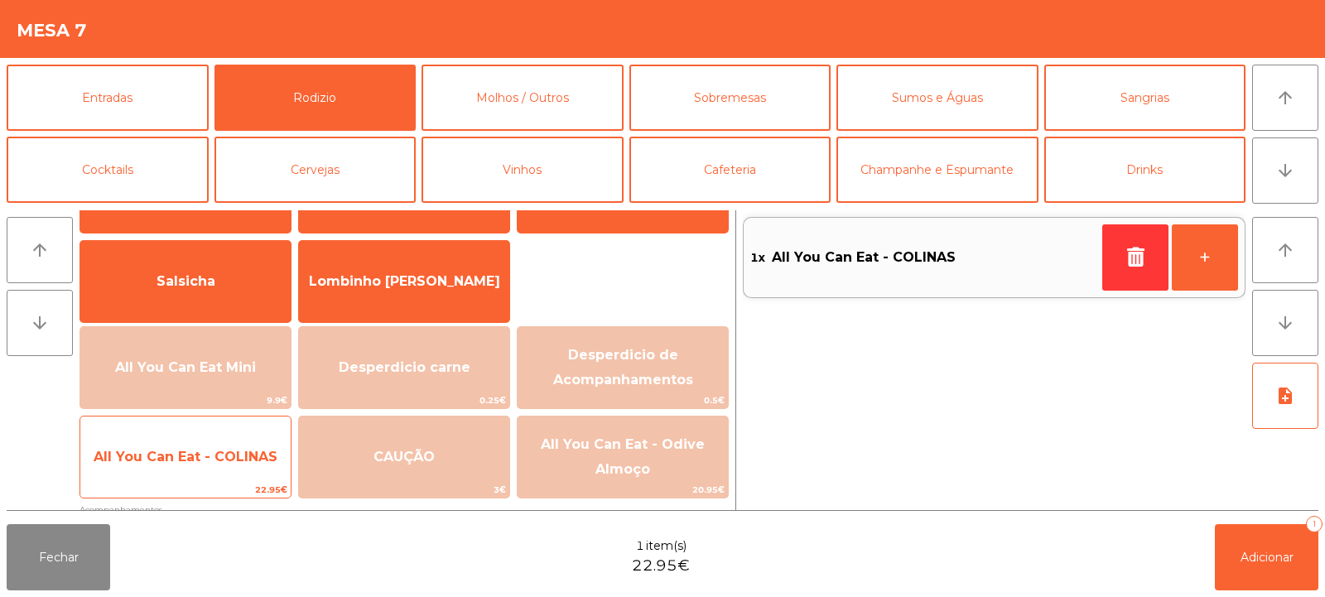
click at [218, 462] on span "All You Can Eat - COLINAS" at bounding box center [186, 457] width 184 height 16
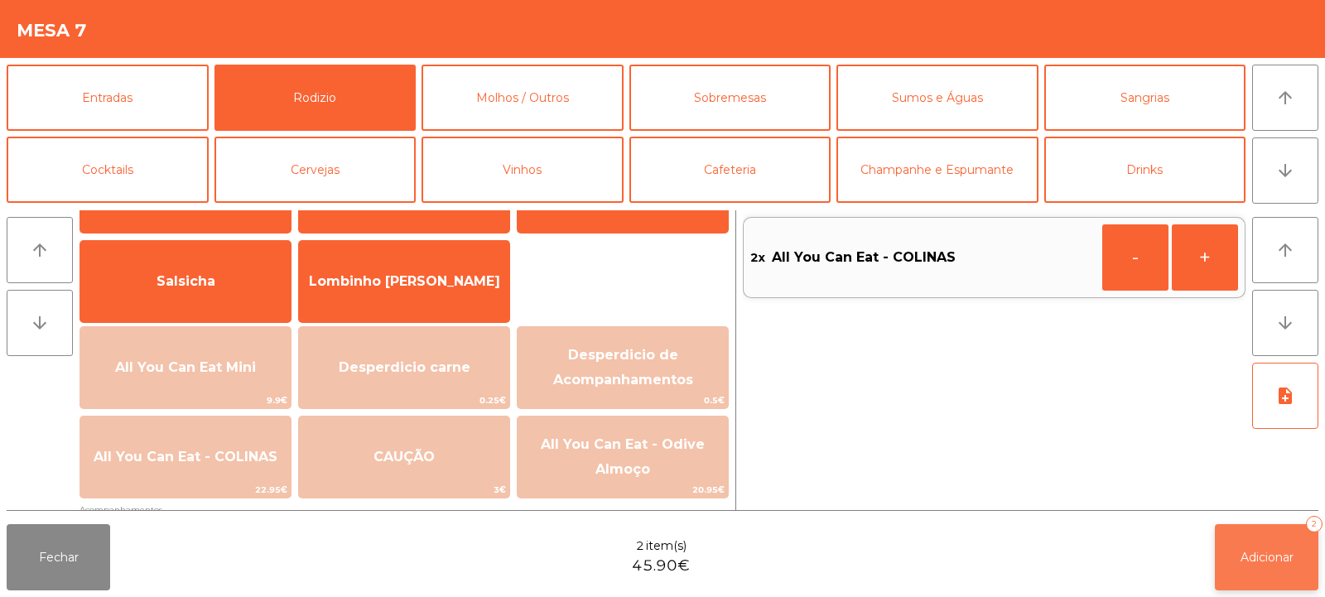
click at [1258, 533] on button "Adicionar 2" at bounding box center [1266, 557] width 103 height 66
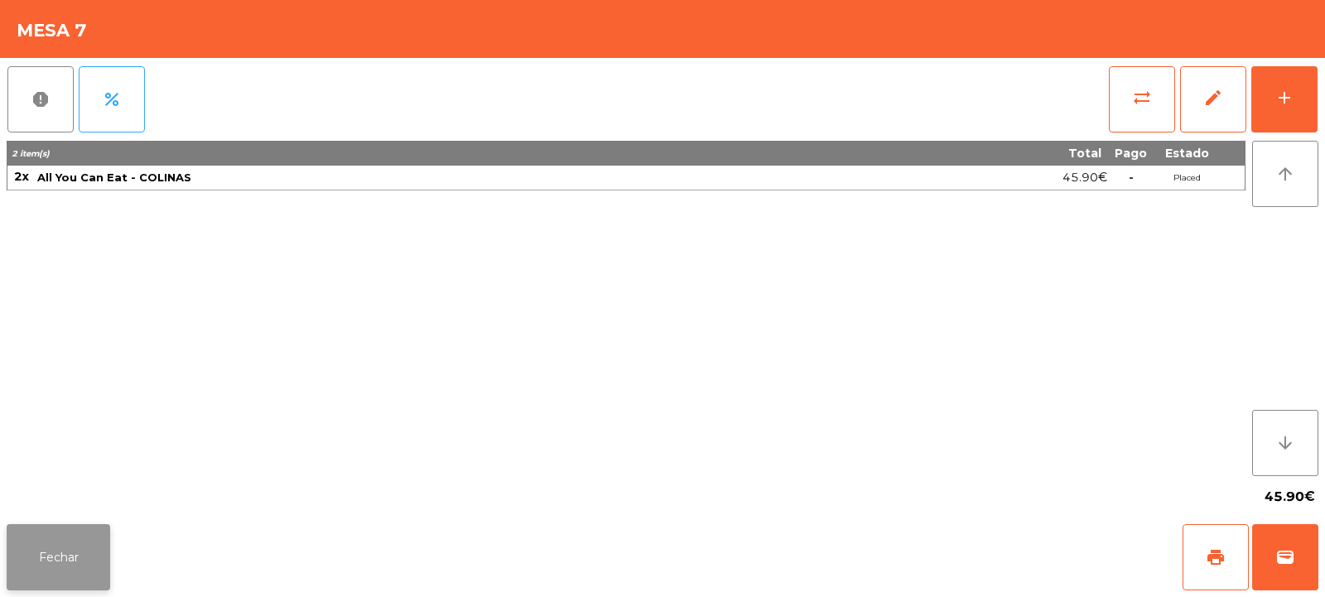
click at [72, 527] on button "Fechar" at bounding box center [58, 557] width 103 height 66
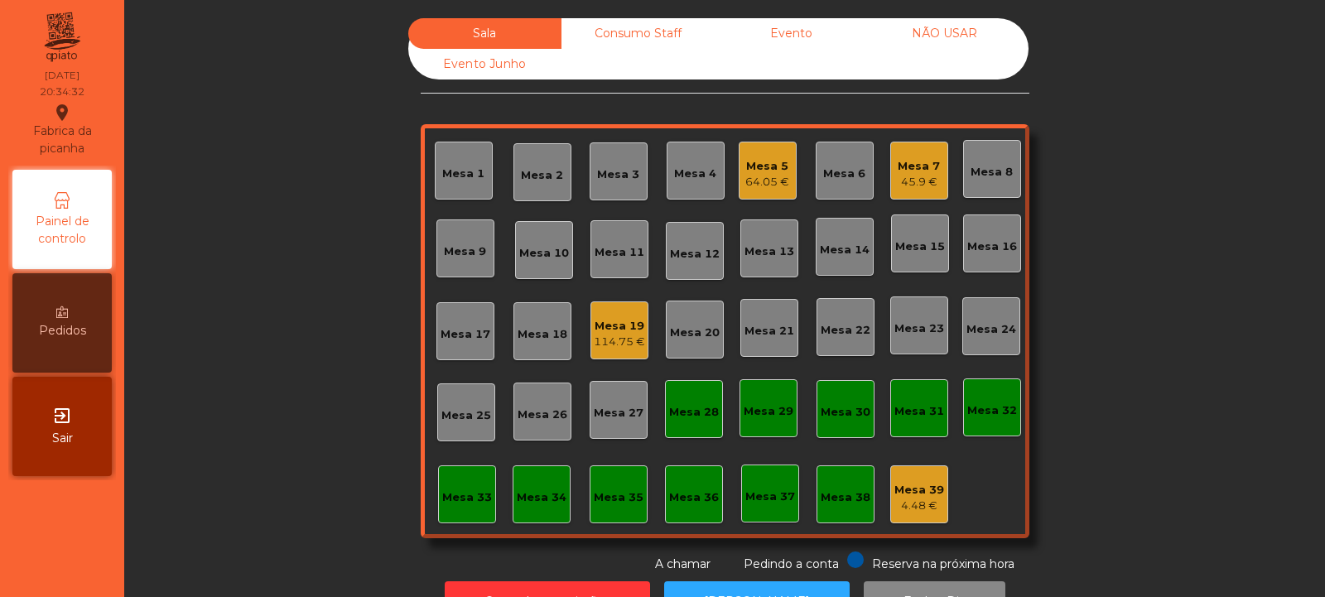
click at [600, 162] on div "Mesa 3" at bounding box center [618, 171] width 42 height 23
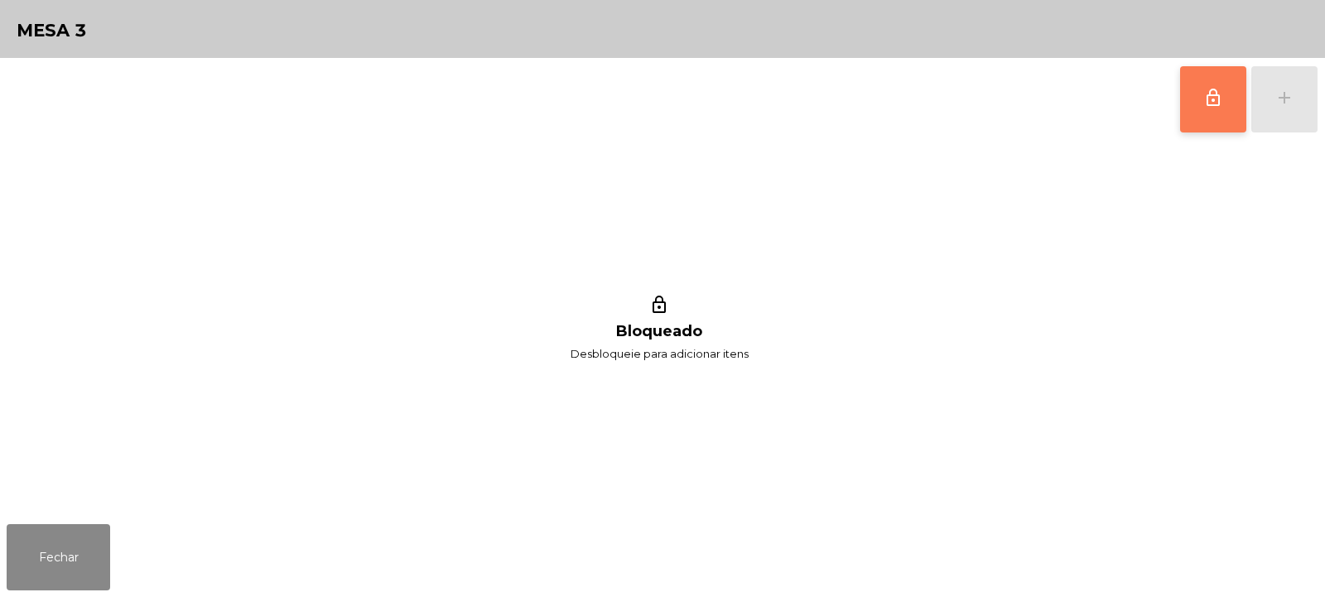
click at [1195, 100] on button "lock_outline" at bounding box center [1213, 99] width 66 height 66
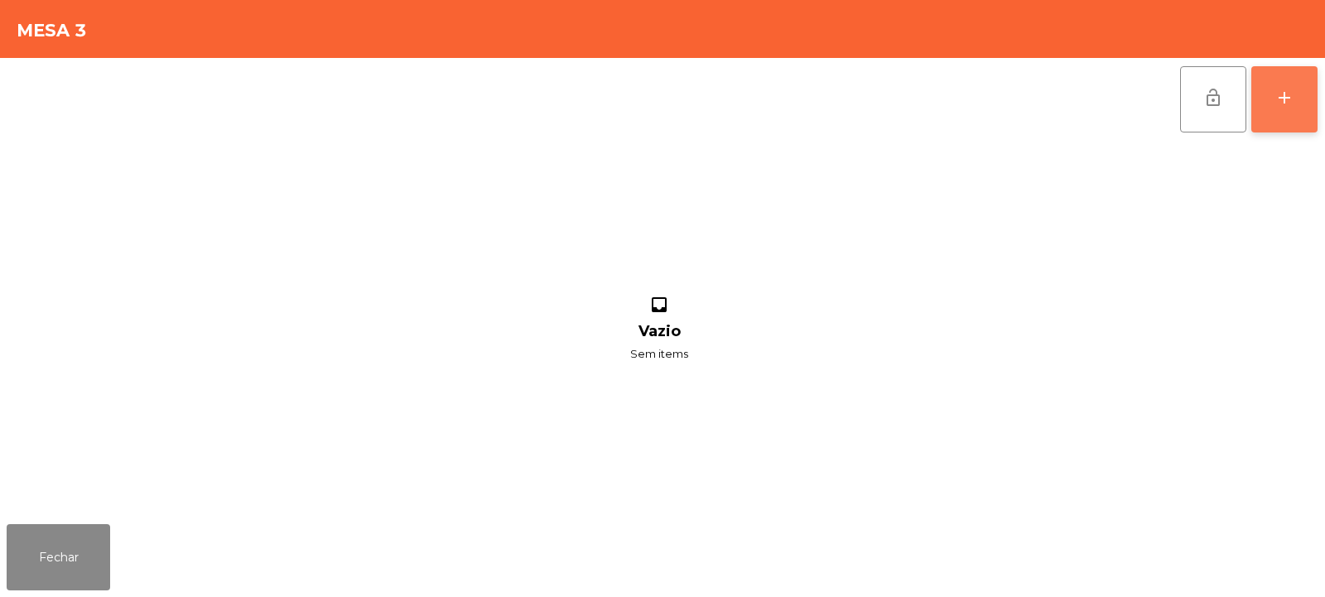
click at [1302, 99] on button "add" at bounding box center [1284, 99] width 66 height 66
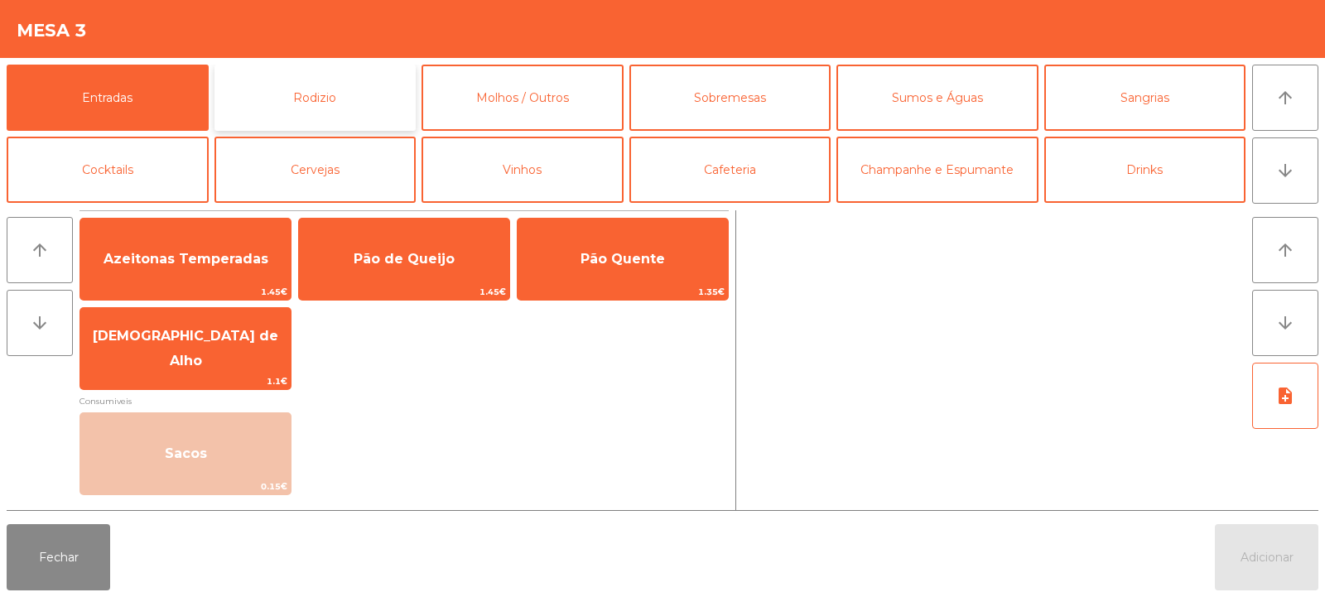
click at [339, 97] on button "Rodizio" at bounding box center [315, 98] width 202 height 66
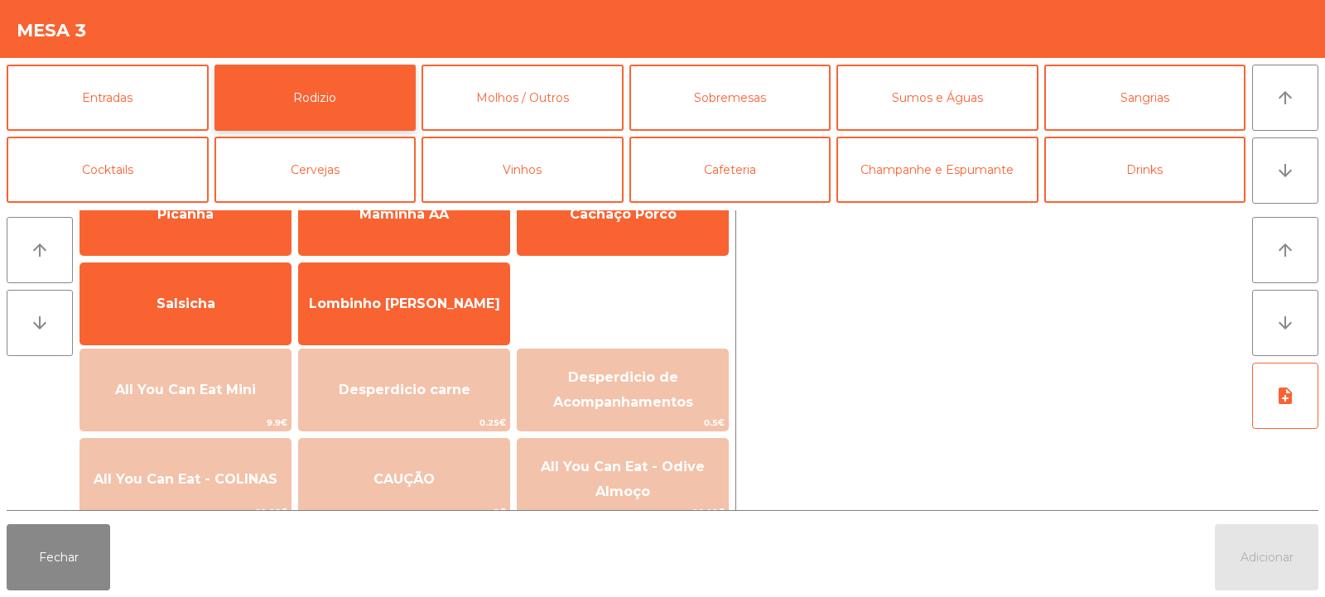
scroll to position [76, 0]
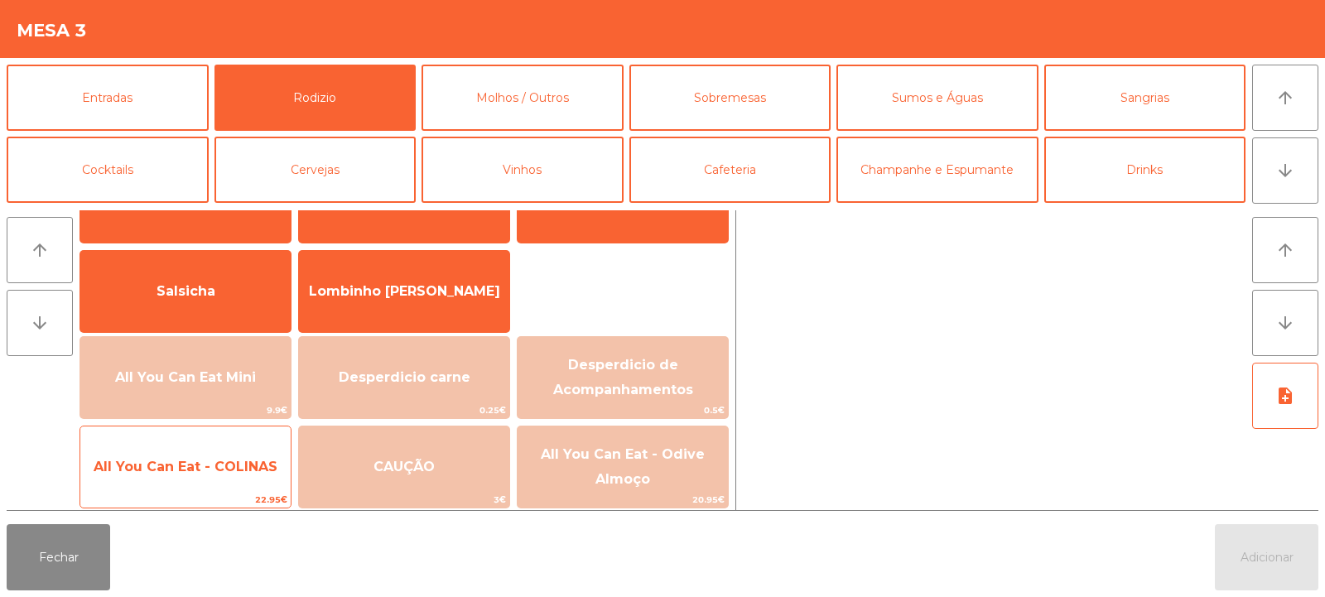
click at [231, 474] on span "All You Can Eat - COLINAS" at bounding box center [185, 467] width 210 height 45
click at [225, 479] on span "All You Can Eat - COLINAS" at bounding box center [185, 467] width 210 height 45
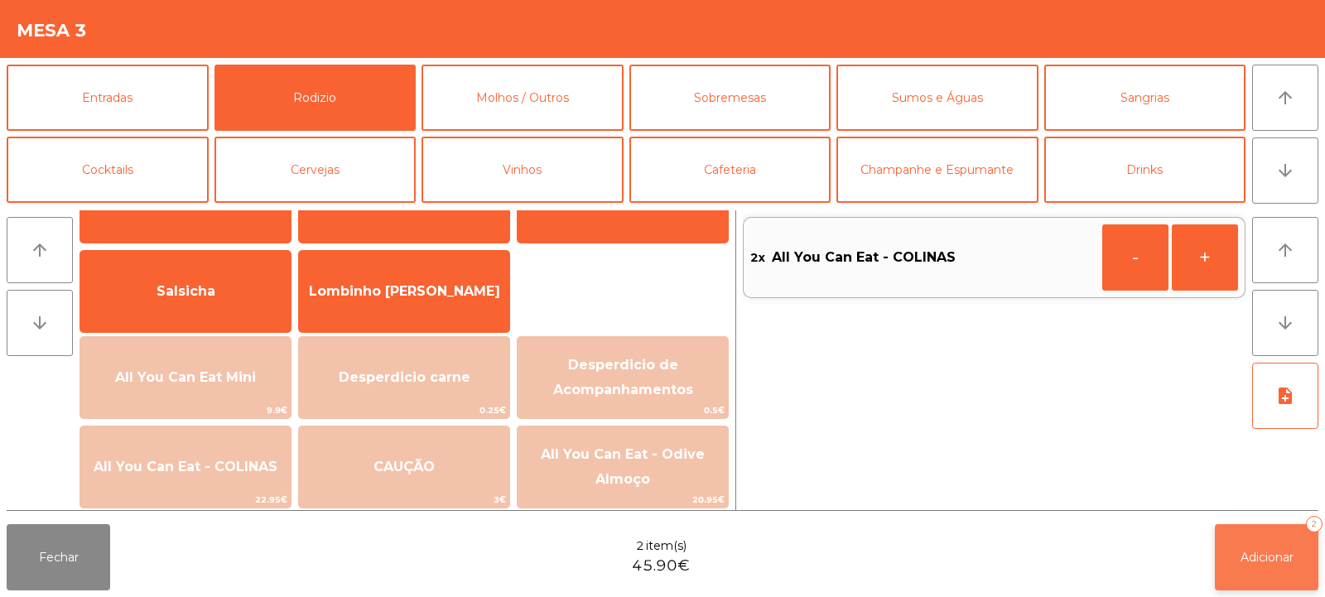
click at [1244, 533] on button "Adicionar 2" at bounding box center [1266, 557] width 103 height 66
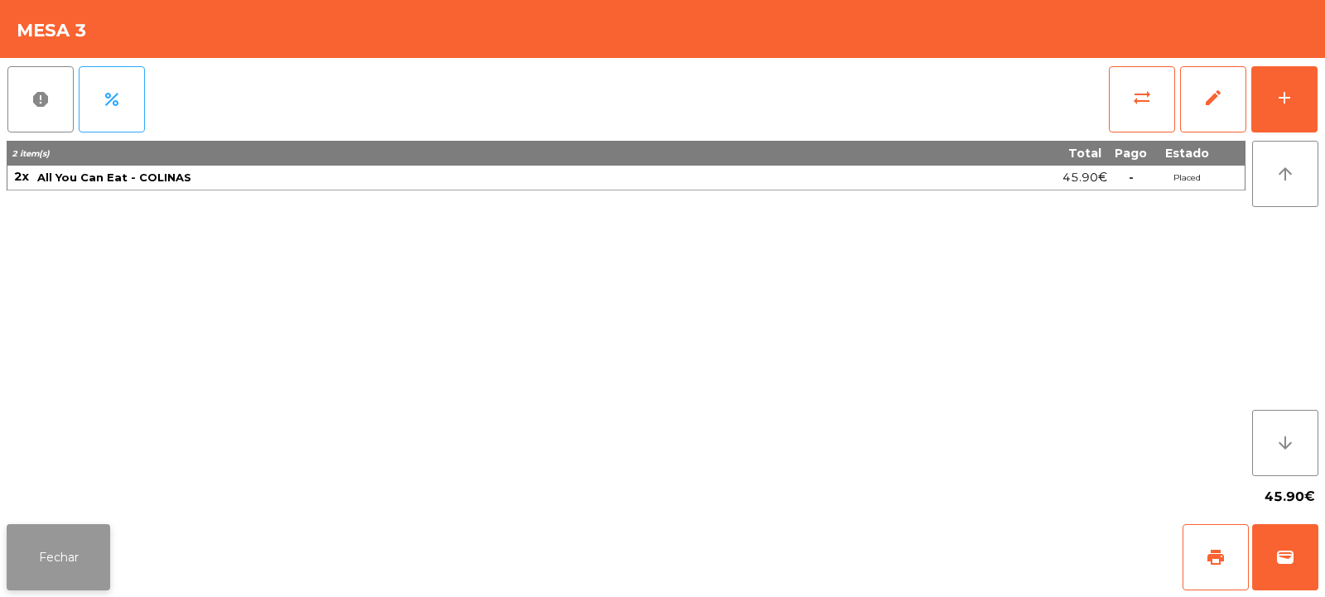
click at [46, 553] on button "Fechar" at bounding box center [58, 557] width 103 height 66
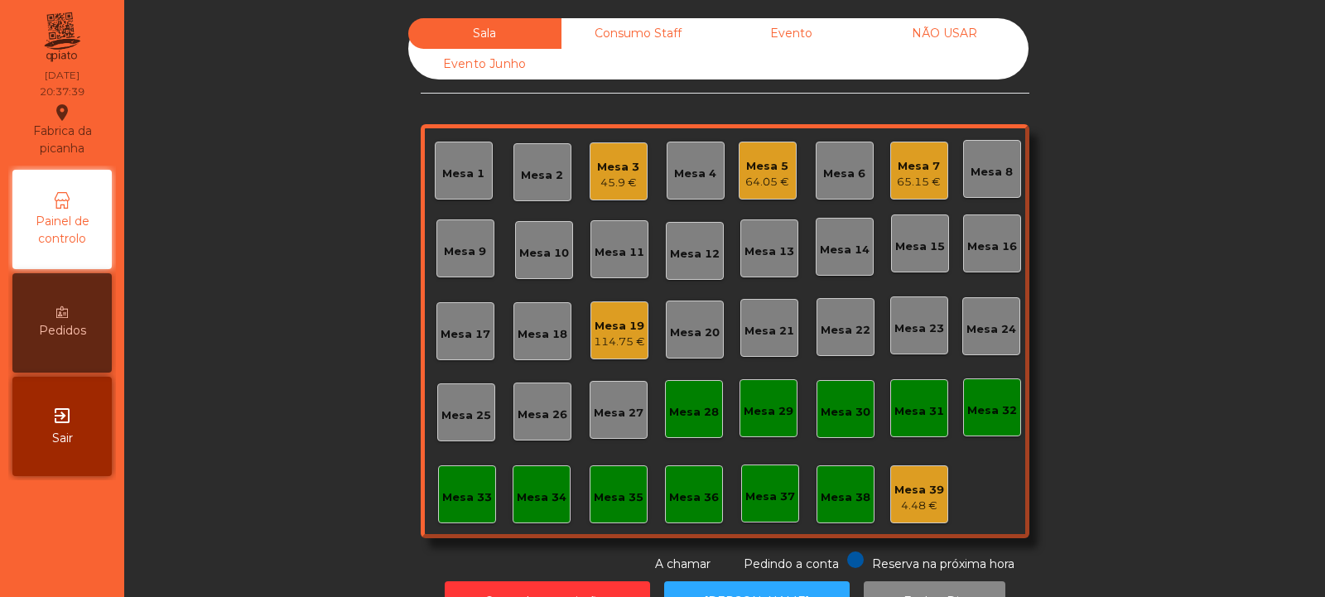
click at [442, 484] on div "Mesa 33" at bounding box center [467, 494] width 50 height 23
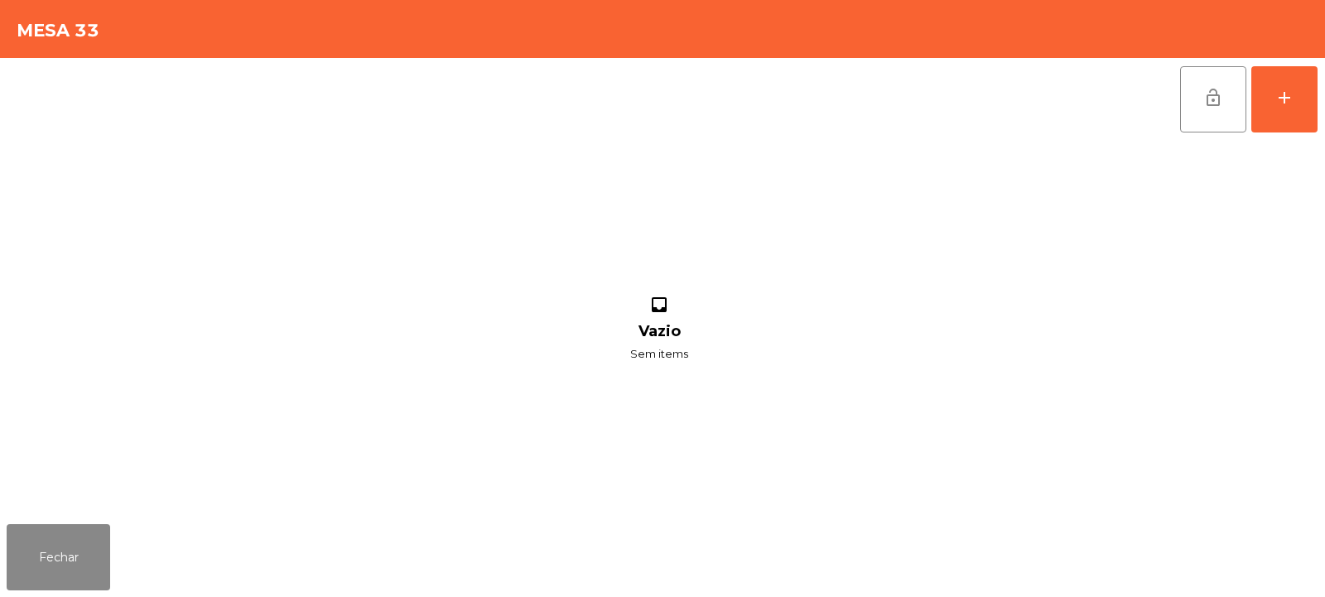
click at [1320, 106] on div "lock_open add inbox Vazio Sem items" at bounding box center [662, 288] width 1325 height 460
click at [1287, 104] on div "add" at bounding box center [1284, 98] width 20 height 20
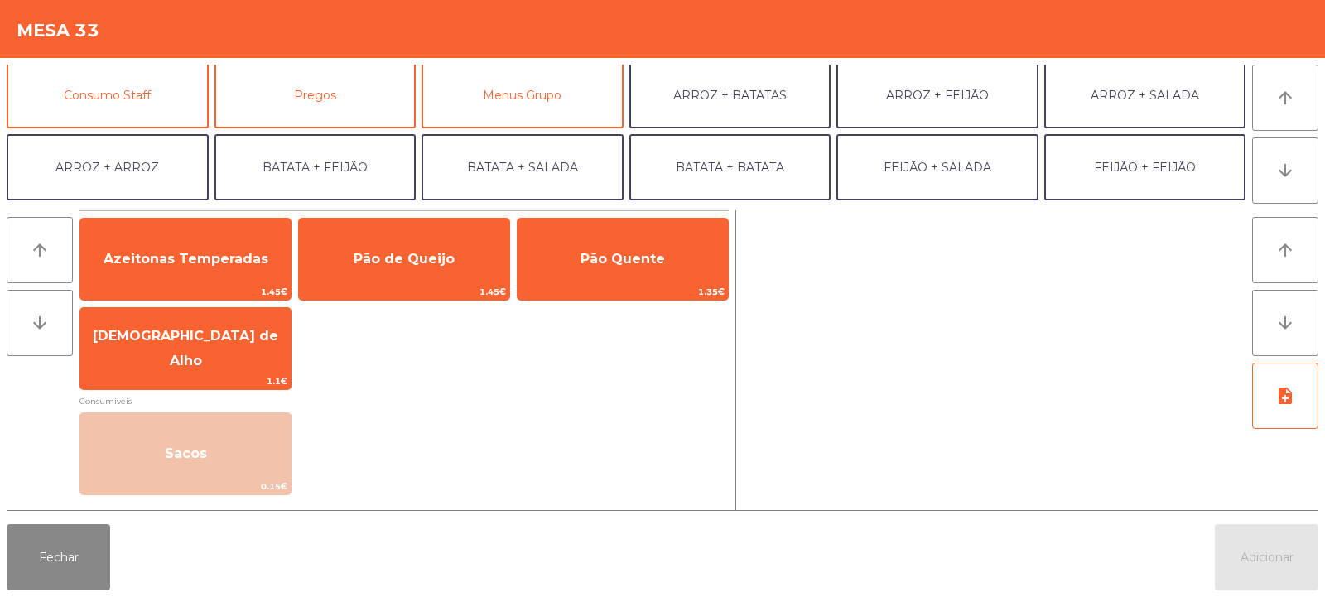
scroll to position [154, 0]
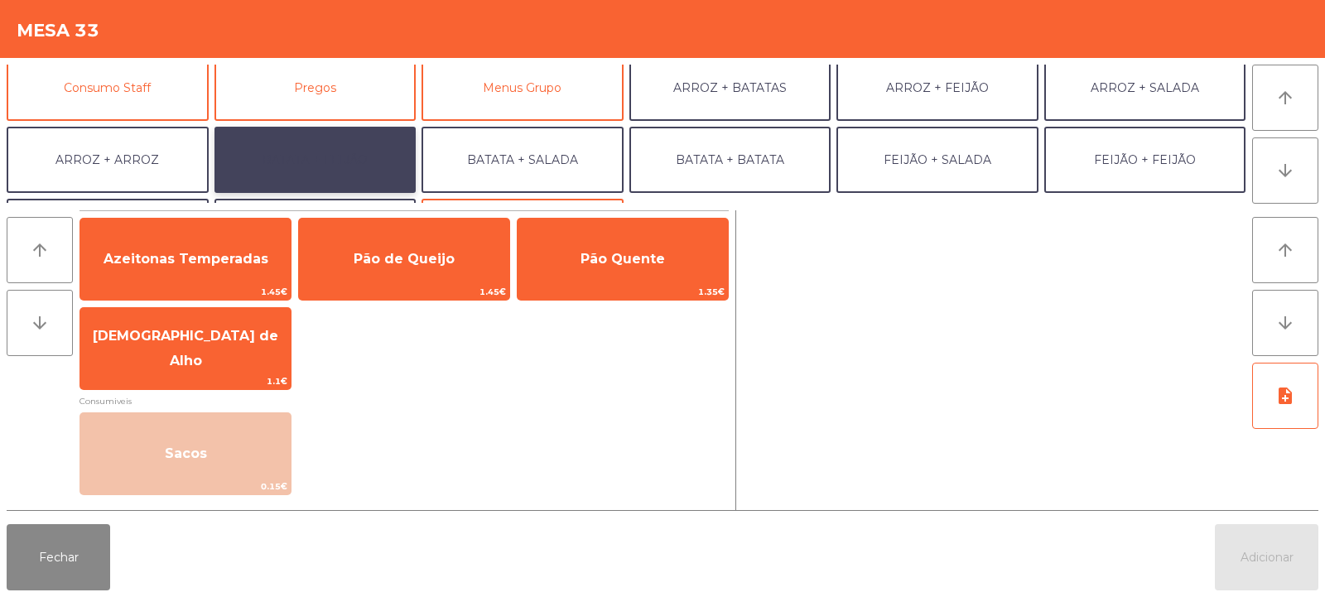
click at [315, 158] on button "BATATA + FEIJÃO" at bounding box center [315, 160] width 202 height 66
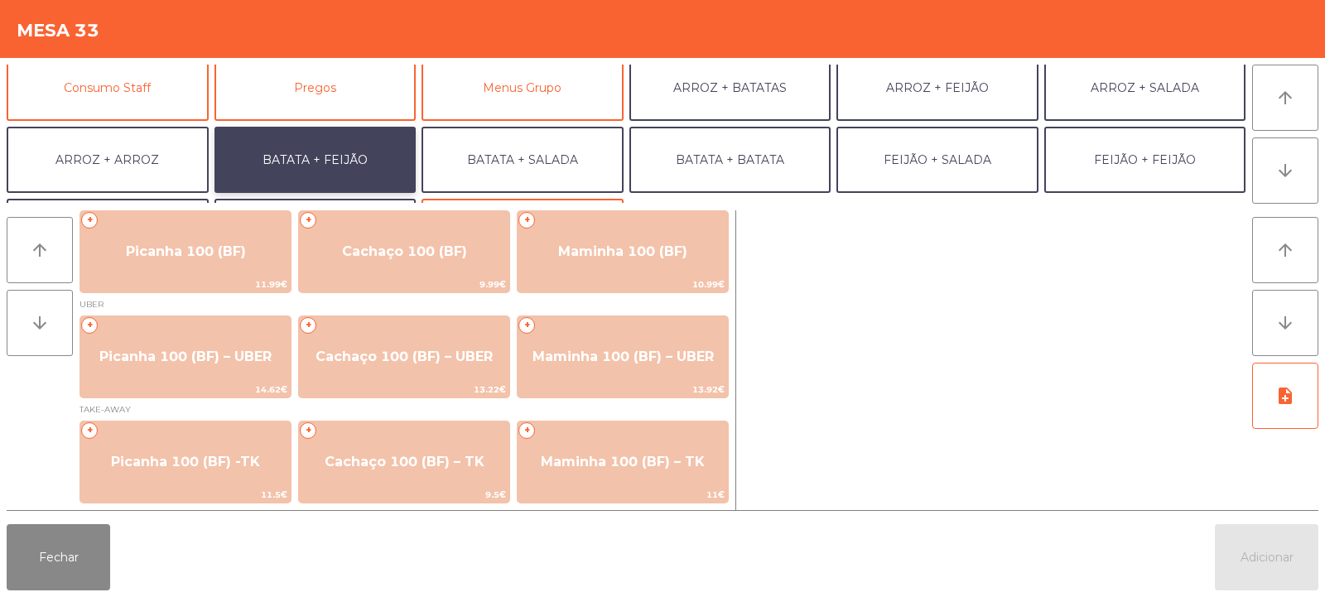
scroll to position [7, 0]
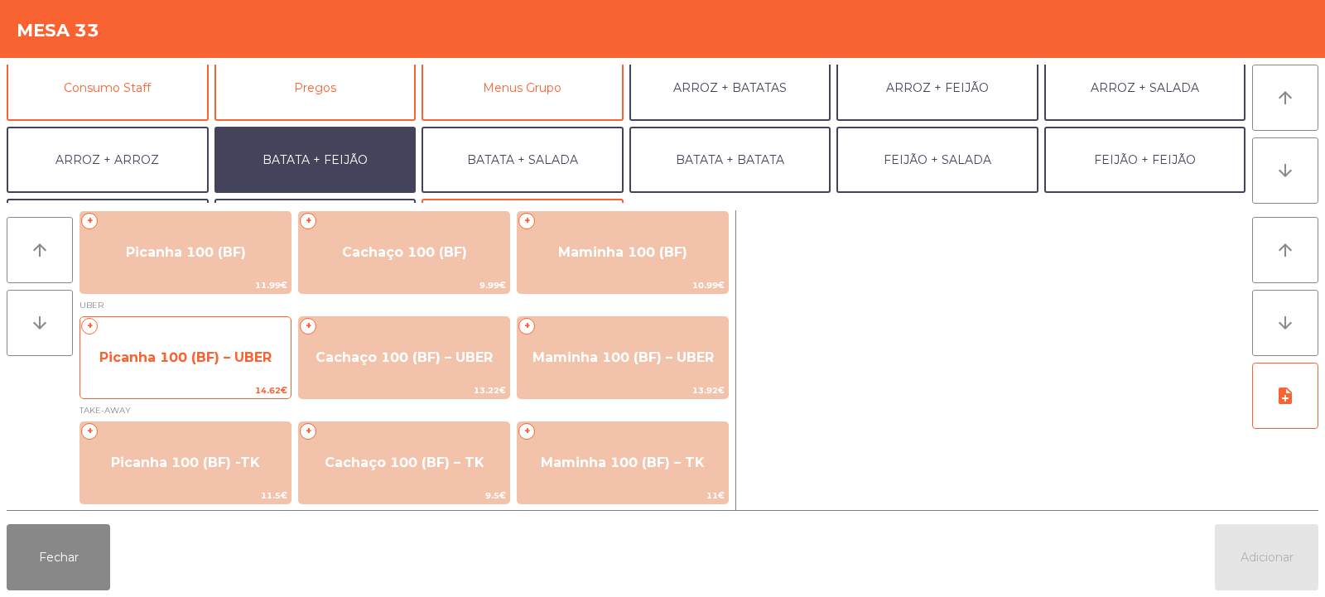
click at [203, 353] on span "Picanha 100 (BF) – UBER" at bounding box center [185, 357] width 172 height 16
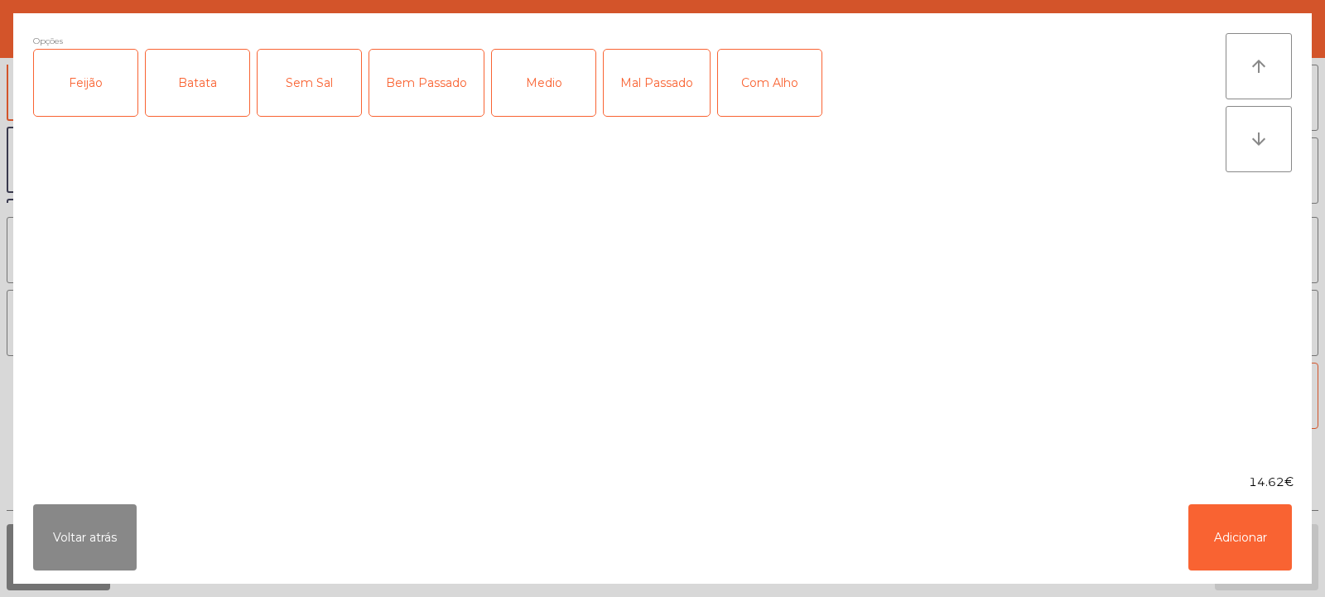
click at [72, 81] on div "Feijão" at bounding box center [85, 83] width 103 height 66
click at [192, 89] on div "Batata" at bounding box center [197, 83] width 103 height 66
click at [537, 95] on div "Medio" at bounding box center [543, 83] width 103 height 66
click at [739, 84] on div "Com Alho" at bounding box center [769, 83] width 103 height 66
click at [1235, 512] on button "Adicionar" at bounding box center [1239, 537] width 103 height 66
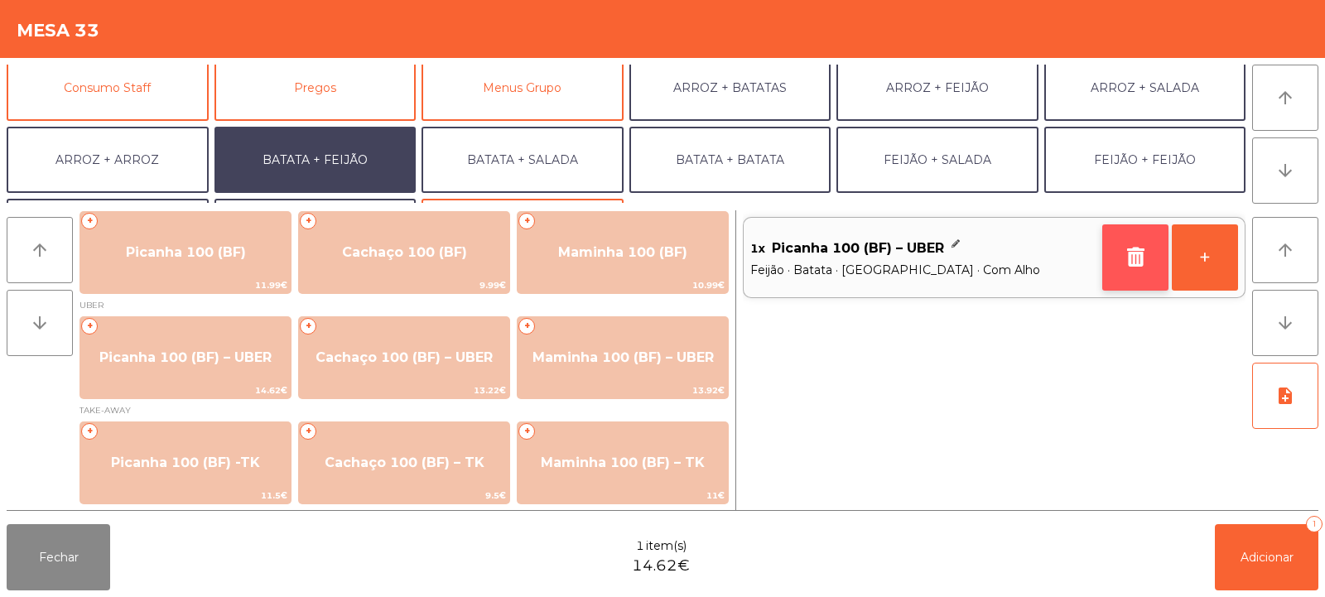
click at [1138, 254] on icon "button" at bounding box center [1135, 257] width 25 height 20
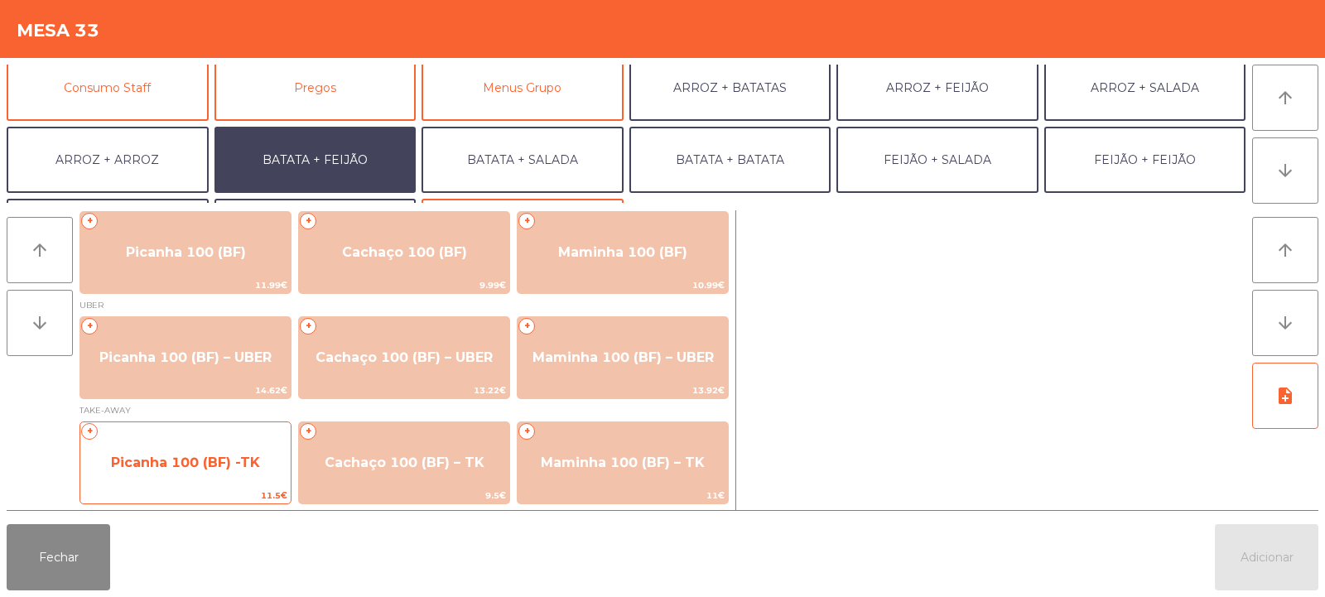
click at [219, 462] on span "Picanha 100 (BF) -TK" at bounding box center [185, 463] width 149 height 16
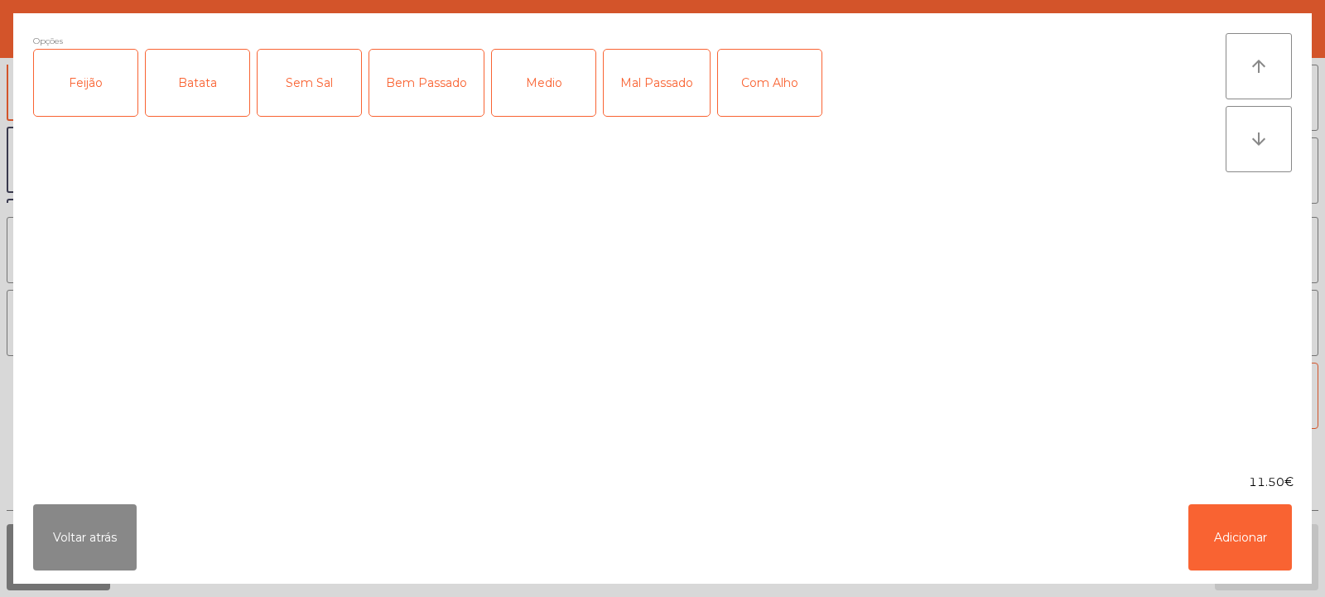
click at [123, 76] on div "Feijão" at bounding box center [85, 83] width 103 height 66
click at [205, 87] on div "Batata" at bounding box center [197, 83] width 103 height 66
click at [561, 83] on div "Medio" at bounding box center [543, 83] width 103 height 66
click at [787, 94] on div "Com Alho" at bounding box center [769, 83] width 103 height 66
click at [1239, 512] on button "Adicionar" at bounding box center [1239, 537] width 103 height 66
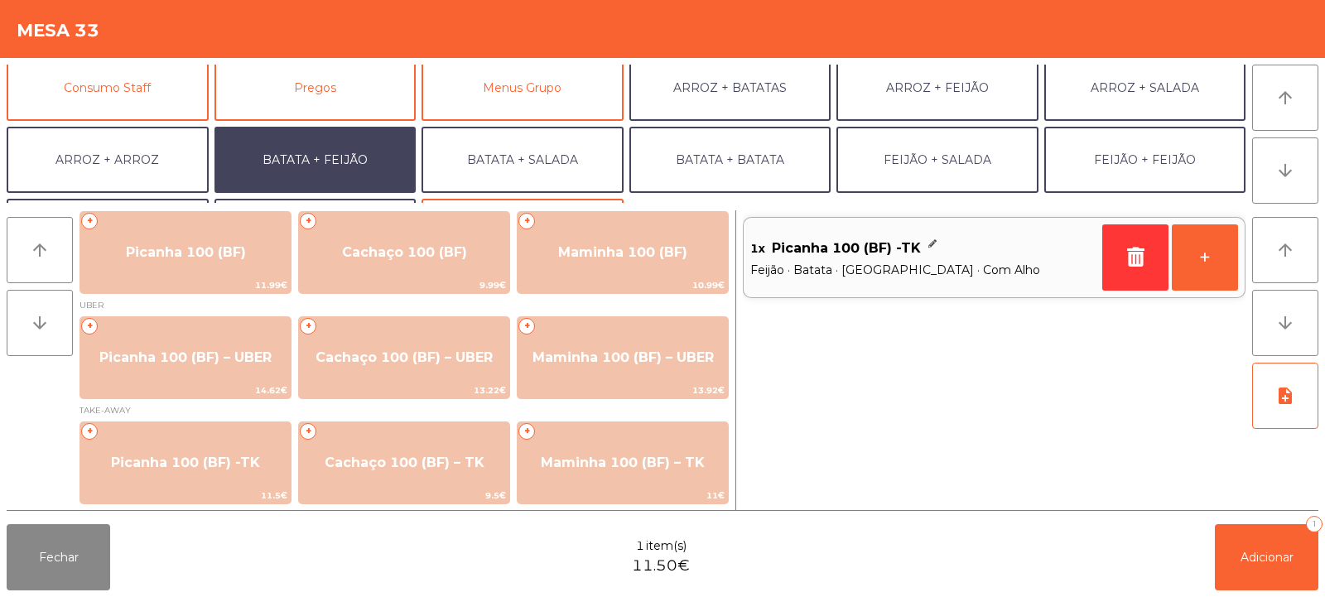
scroll to position [216, 0]
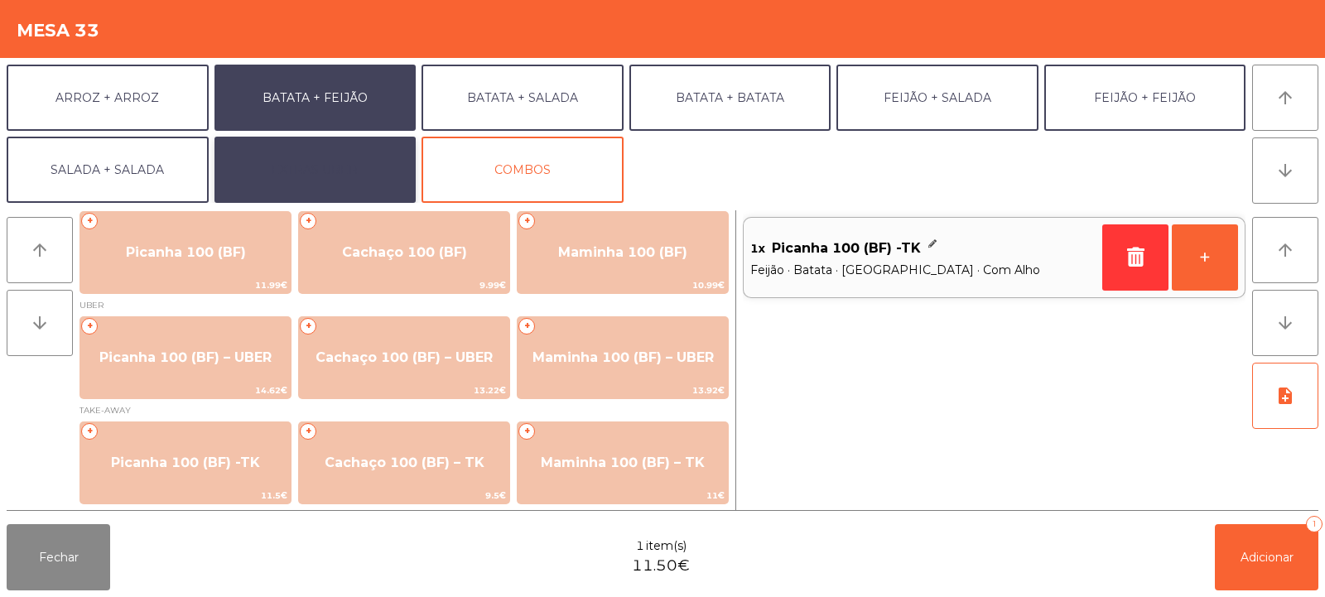
click at [322, 170] on button "EXTRAS UBER" at bounding box center [315, 170] width 202 height 66
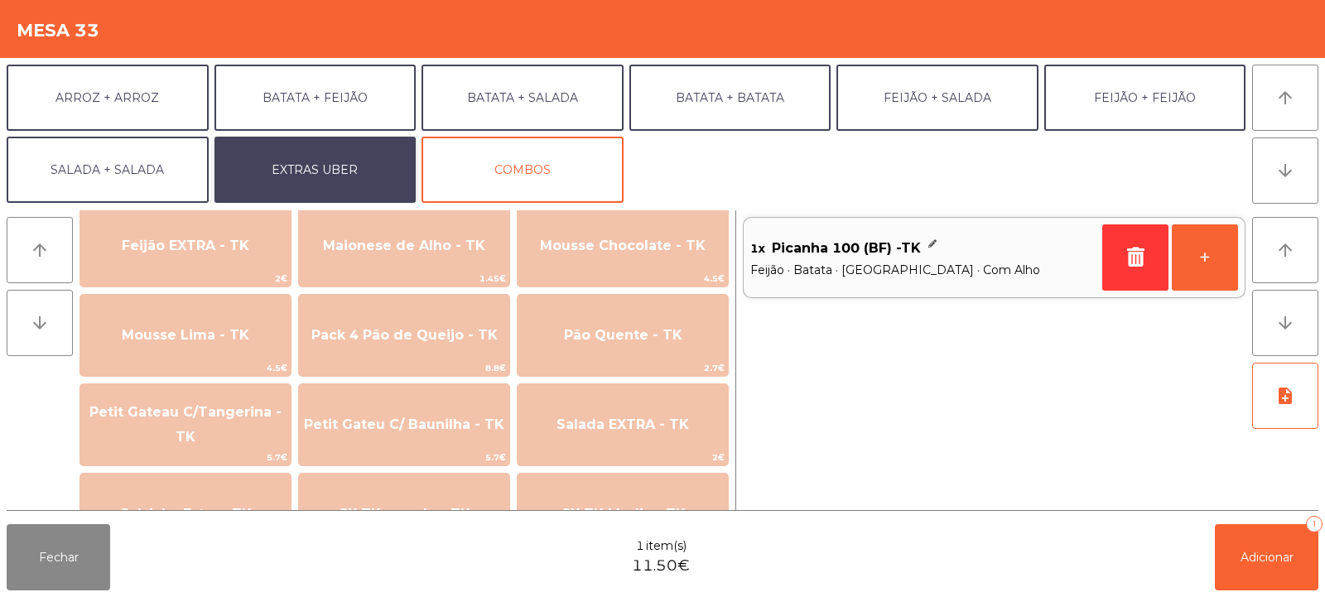
scroll to position [798, 0]
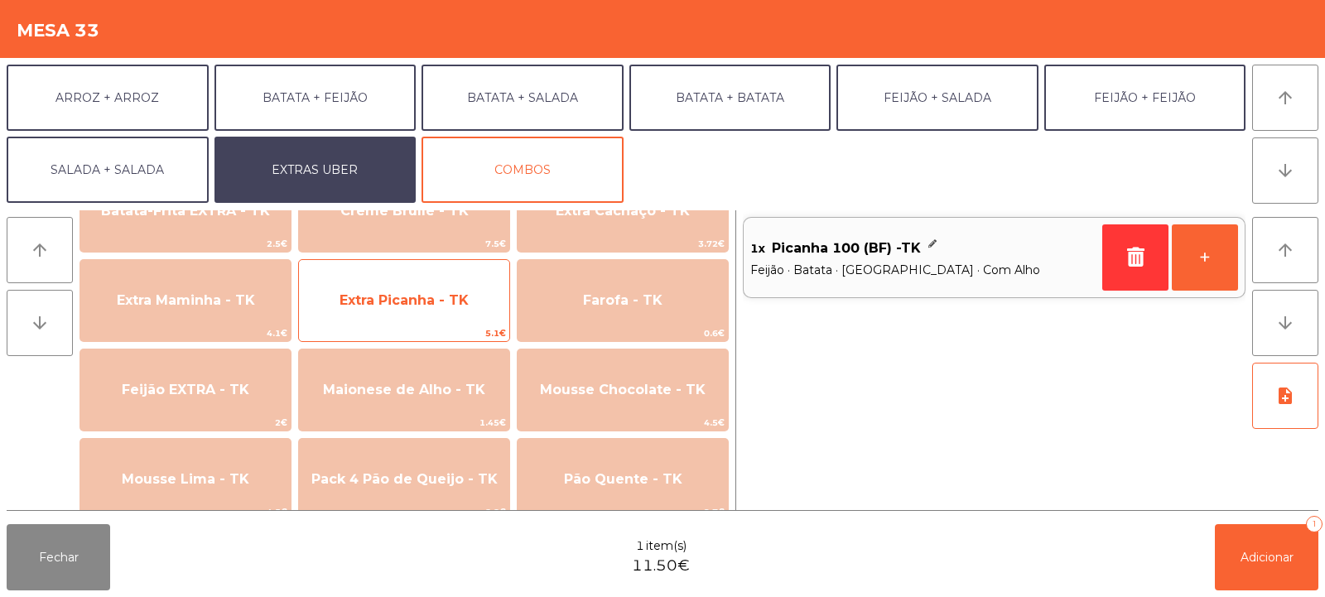
click at [418, 283] on span "Extra Picanha - TK" at bounding box center [404, 300] width 210 height 45
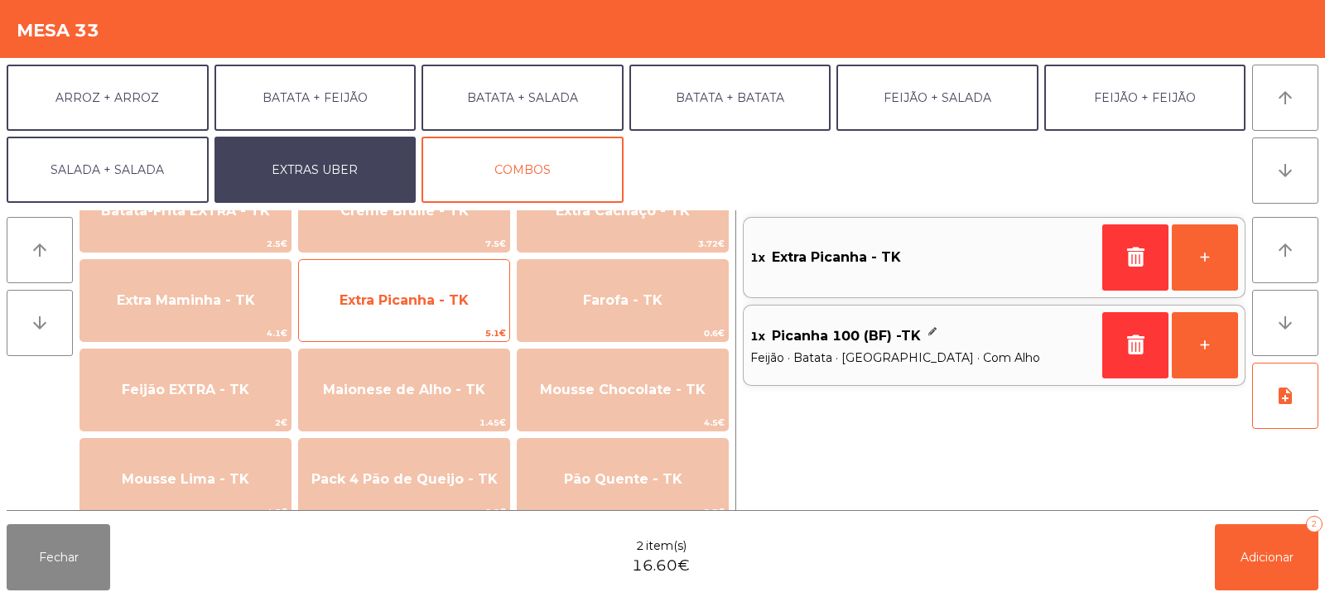
click at [445, 290] on span "Extra Picanha - TK" at bounding box center [404, 300] width 210 height 45
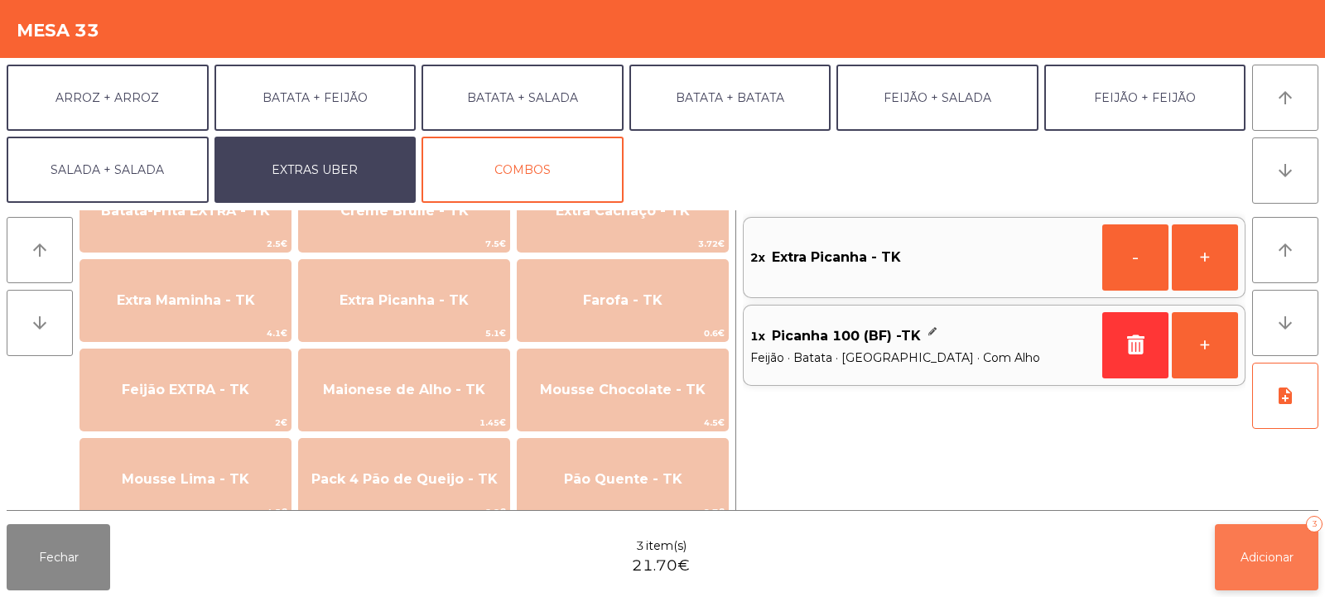
click at [1255, 537] on button "Adicionar 3" at bounding box center [1266, 557] width 103 height 66
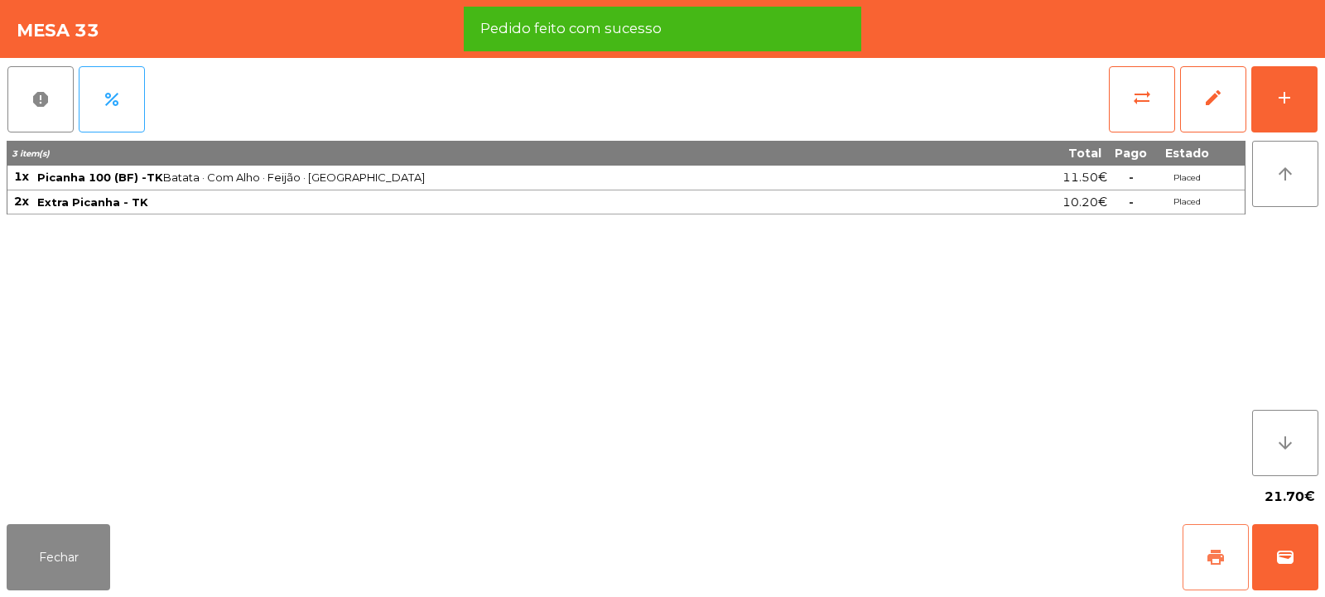
click at [1215, 559] on span "print" at bounding box center [1215, 557] width 20 height 20
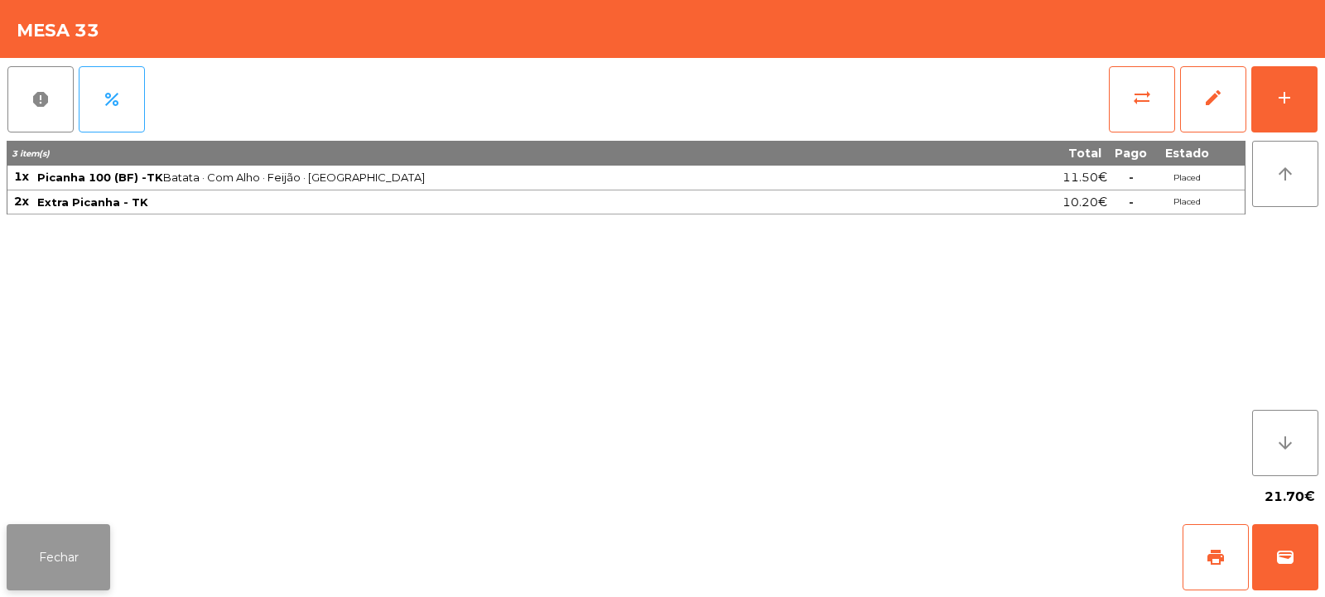
click at [55, 562] on button "Fechar" at bounding box center [58, 557] width 103 height 66
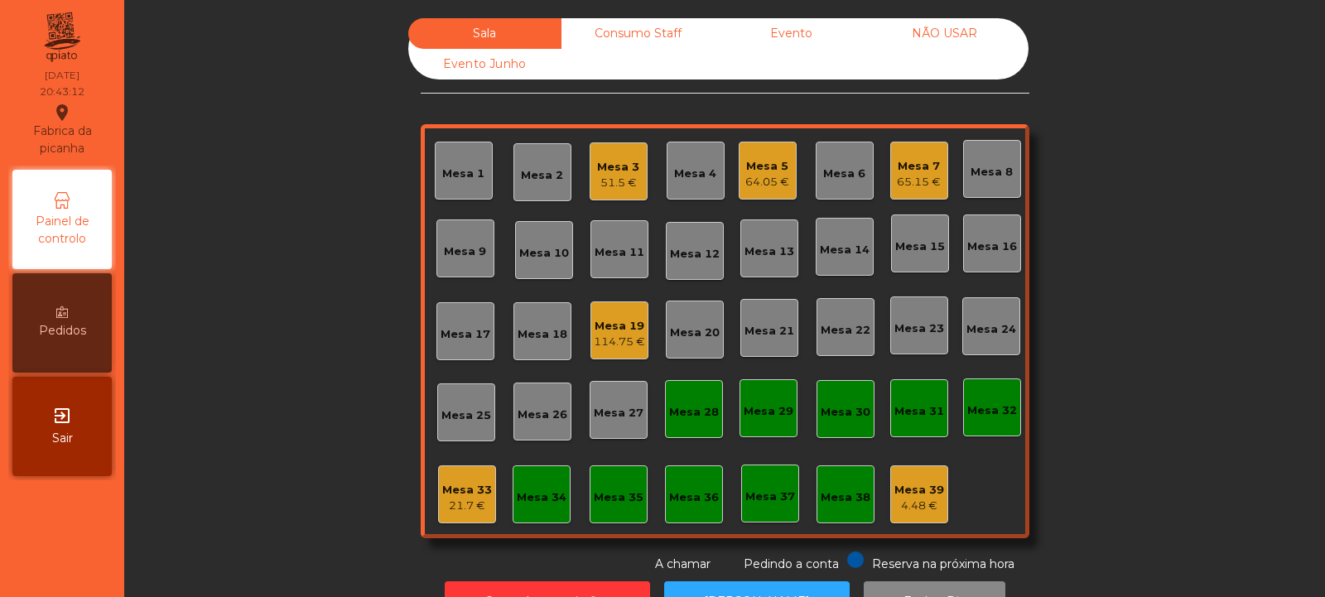
click at [445, 511] on div "21.7 €" at bounding box center [467, 506] width 50 height 17
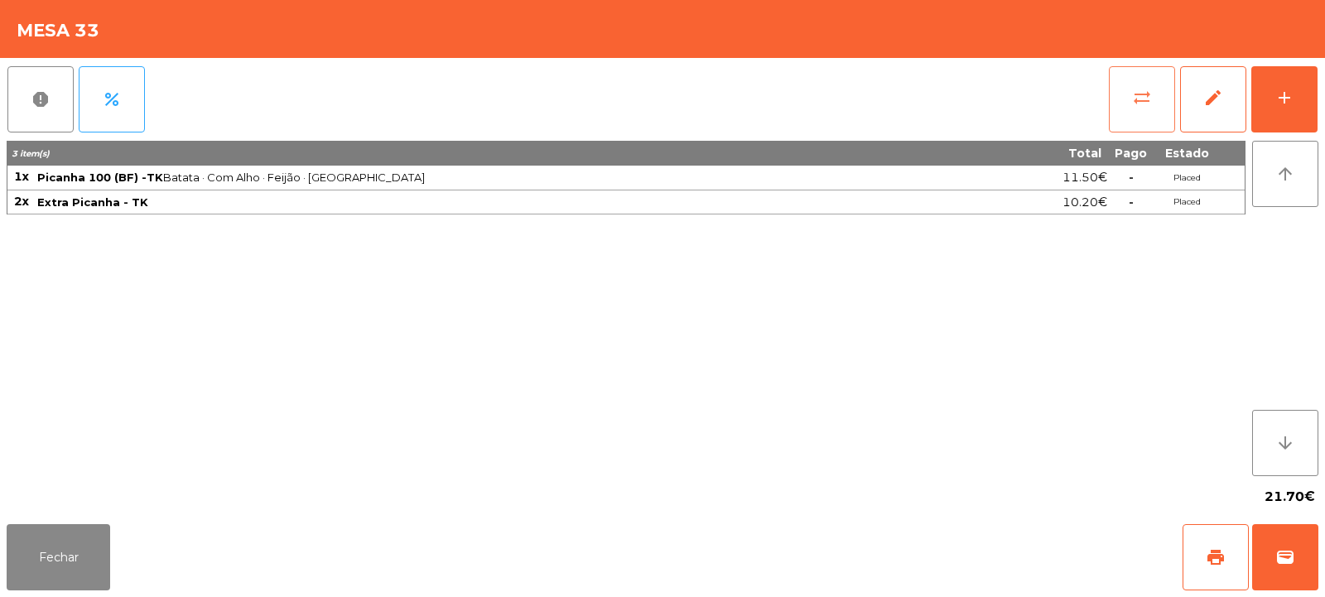
click at [1140, 97] on span "sync_alt" at bounding box center [1142, 98] width 20 height 20
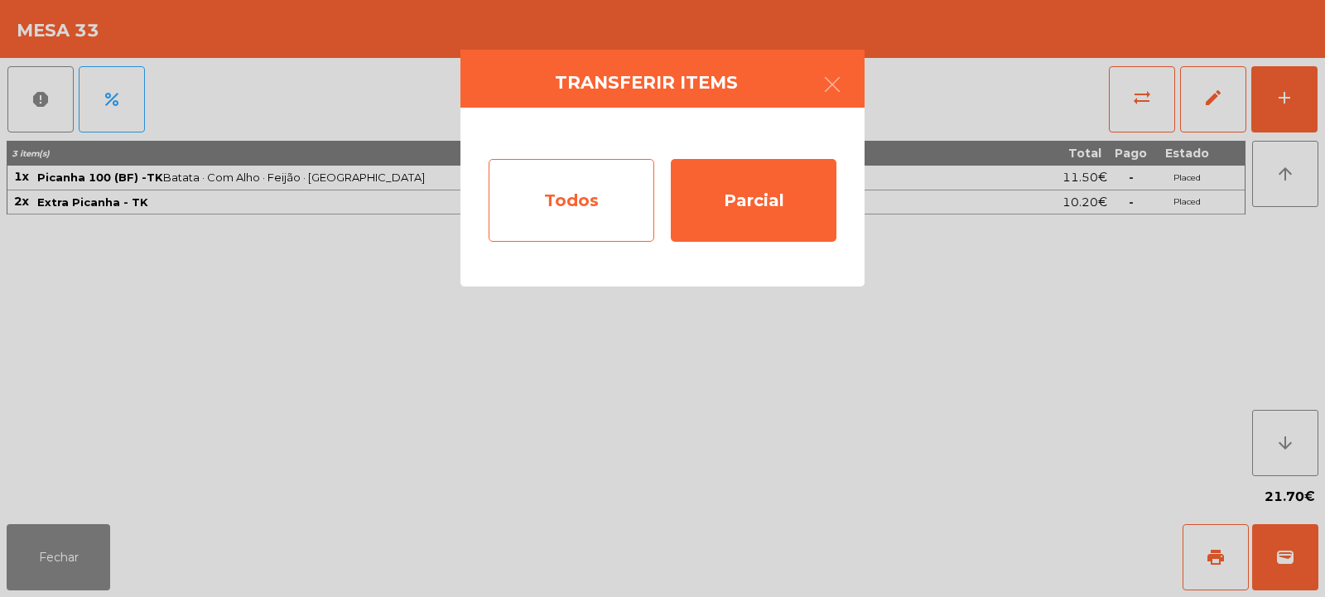
click at [523, 185] on div "Todos" at bounding box center [571, 200] width 166 height 83
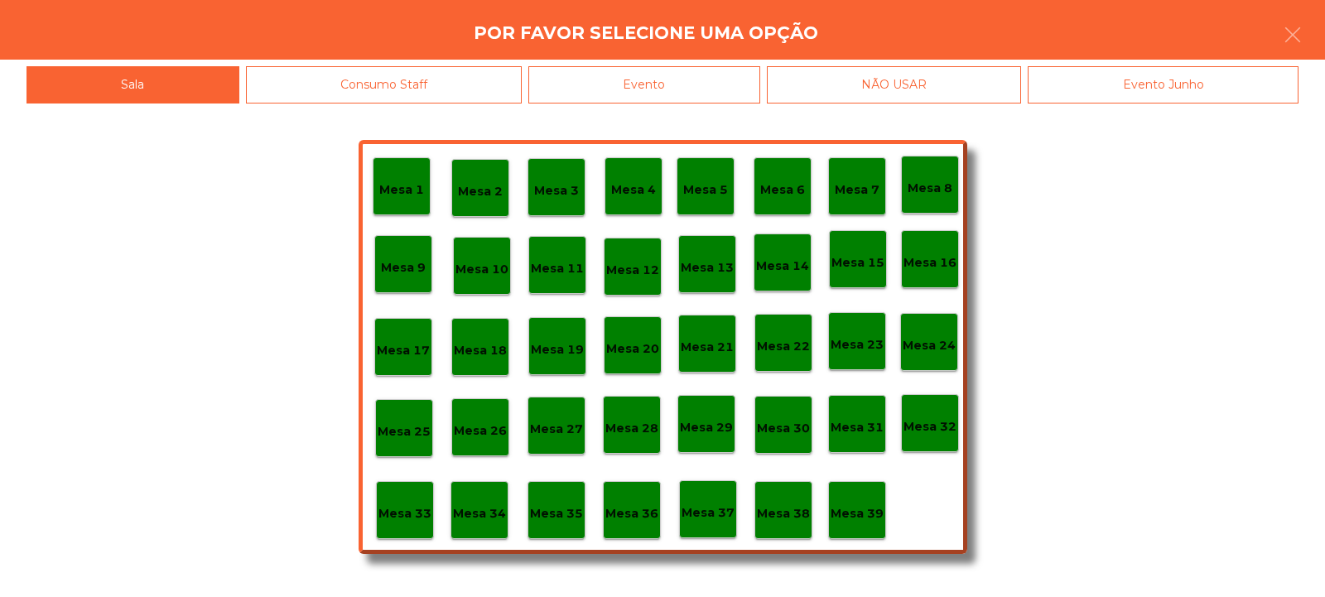
click at [698, 98] on div "Evento" at bounding box center [644, 84] width 232 height 37
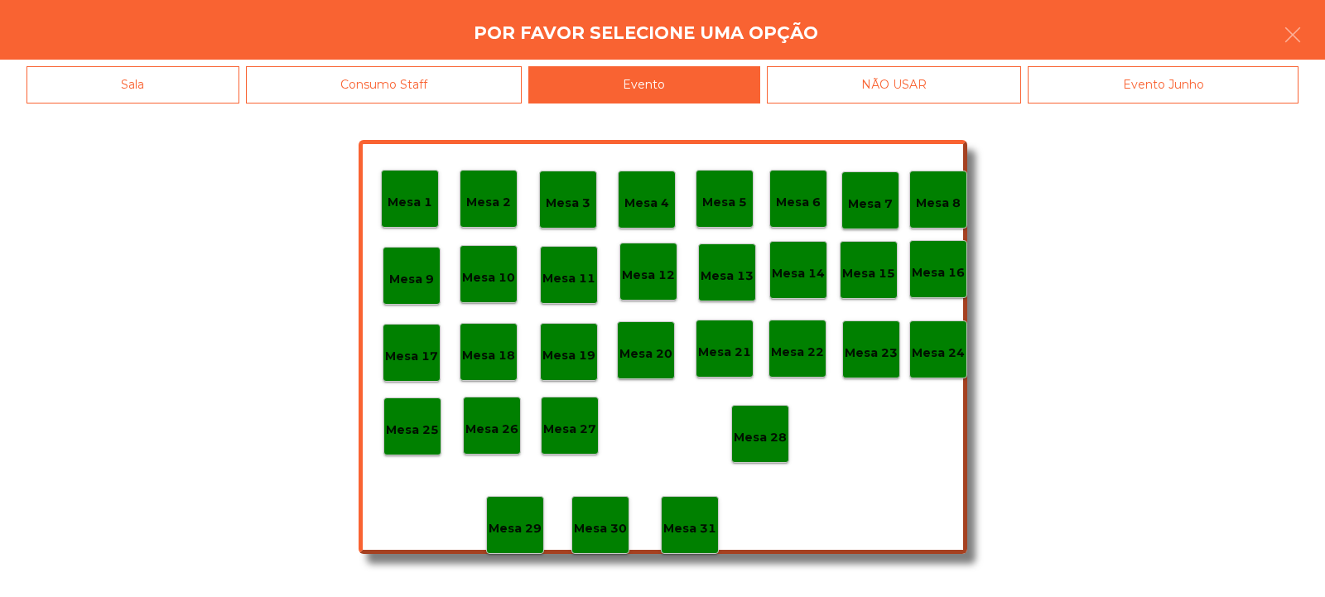
click at [753, 428] on p "Mesa 28" at bounding box center [760, 437] width 53 height 19
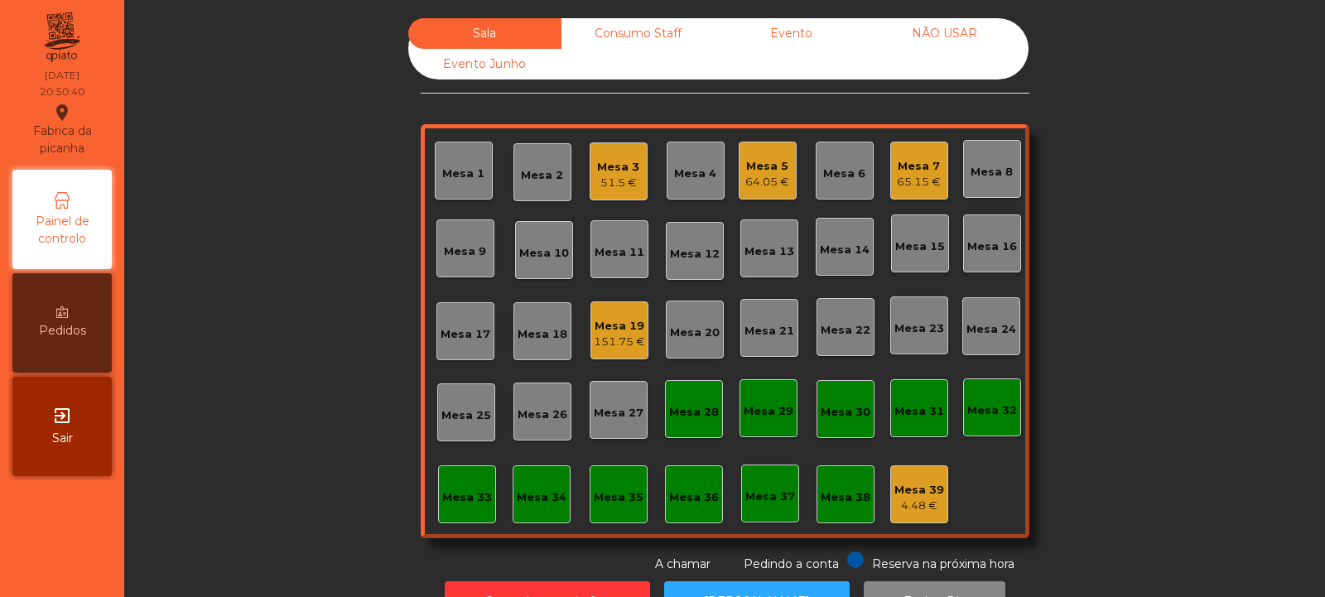
click at [687, 259] on div "Mesa 12" at bounding box center [695, 254] width 50 height 17
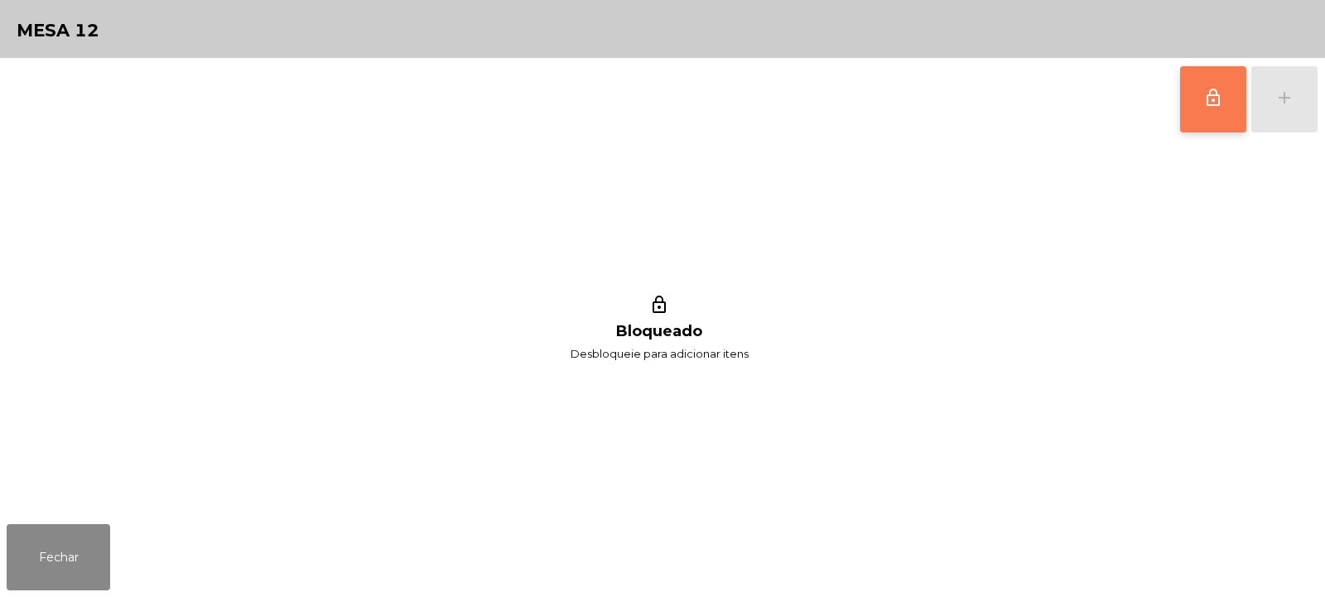
click at [1210, 103] on span "lock_outline" at bounding box center [1213, 98] width 20 height 20
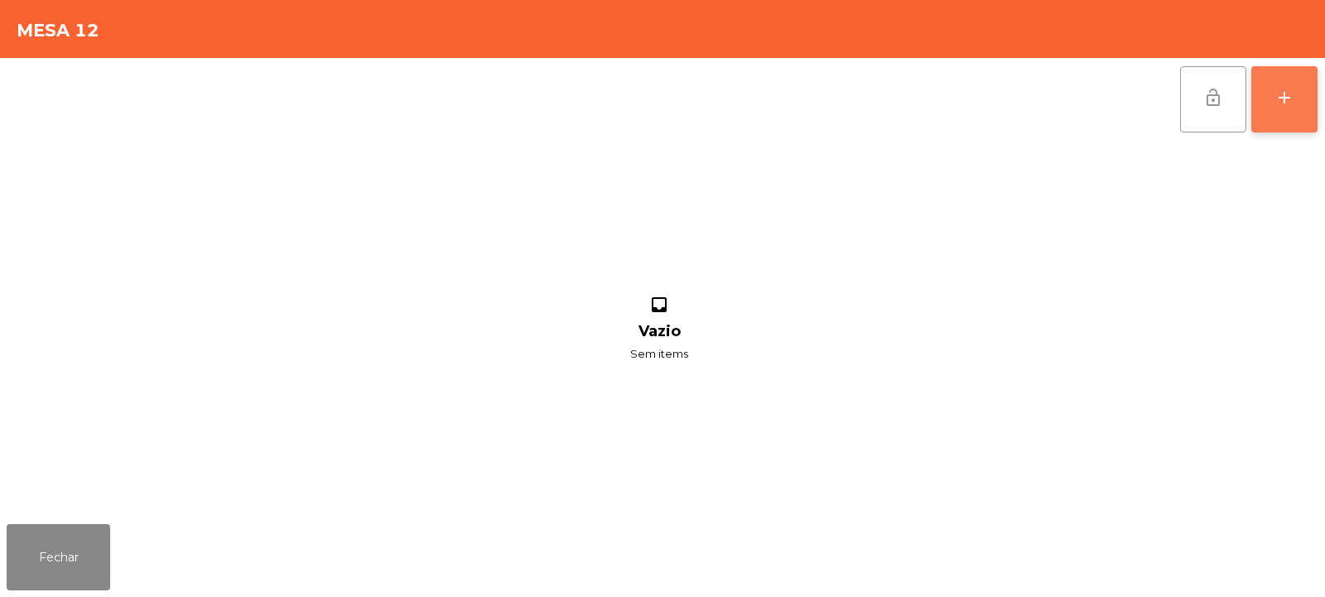
click at [1287, 105] on div "add" at bounding box center [1284, 98] width 20 height 20
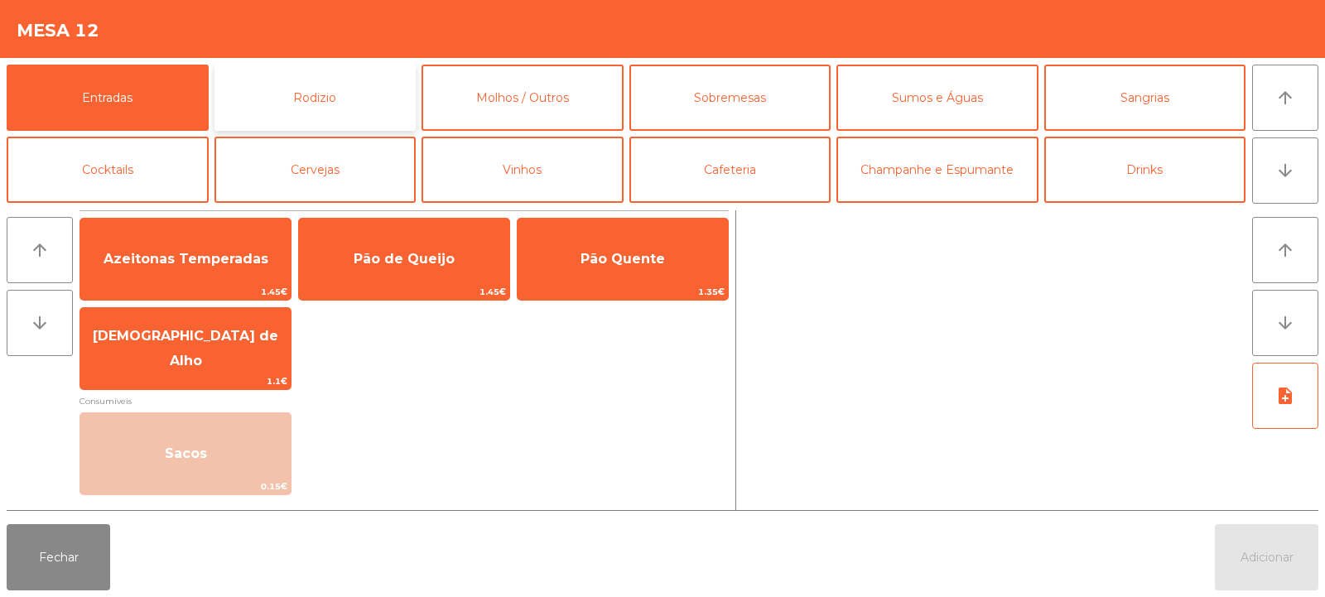
click at [322, 102] on button "Rodizio" at bounding box center [315, 98] width 202 height 66
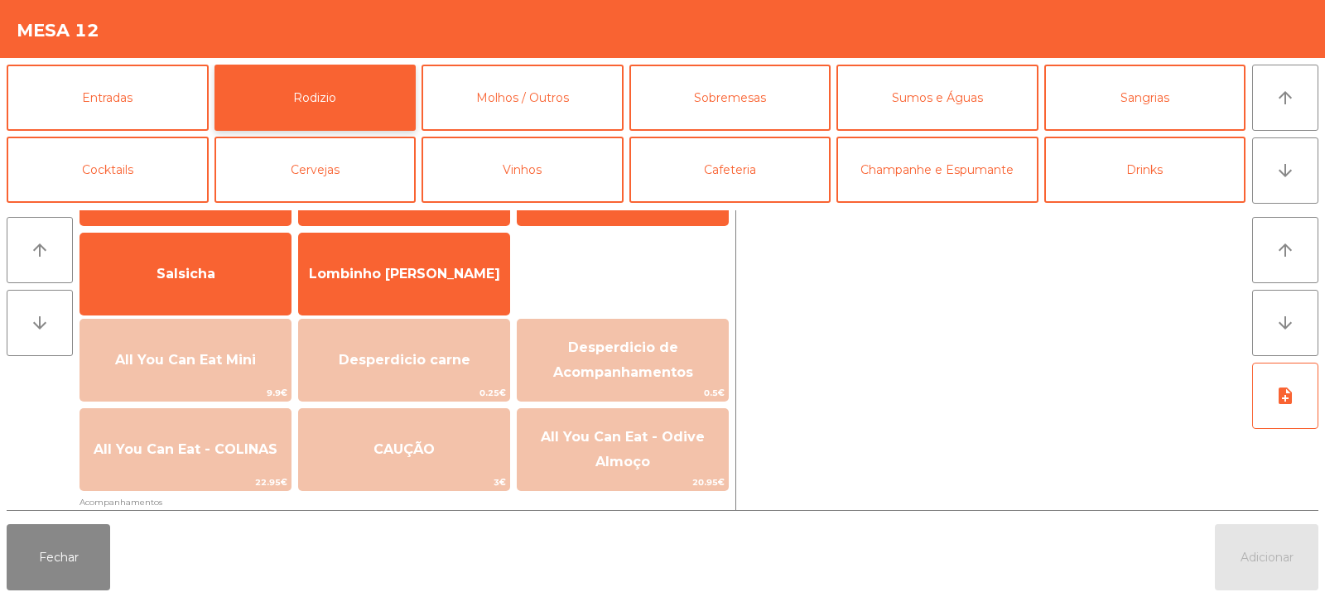
scroll to position [145, 0]
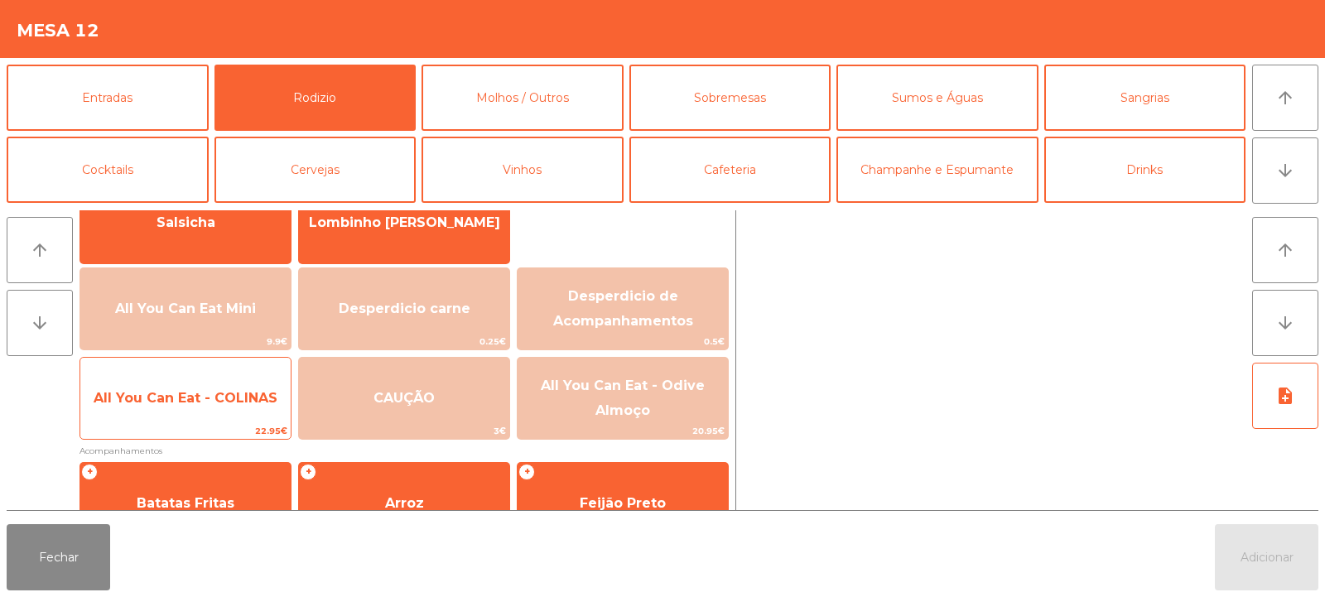
click at [192, 397] on span "All You Can Eat - COLINAS" at bounding box center [186, 398] width 184 height 16
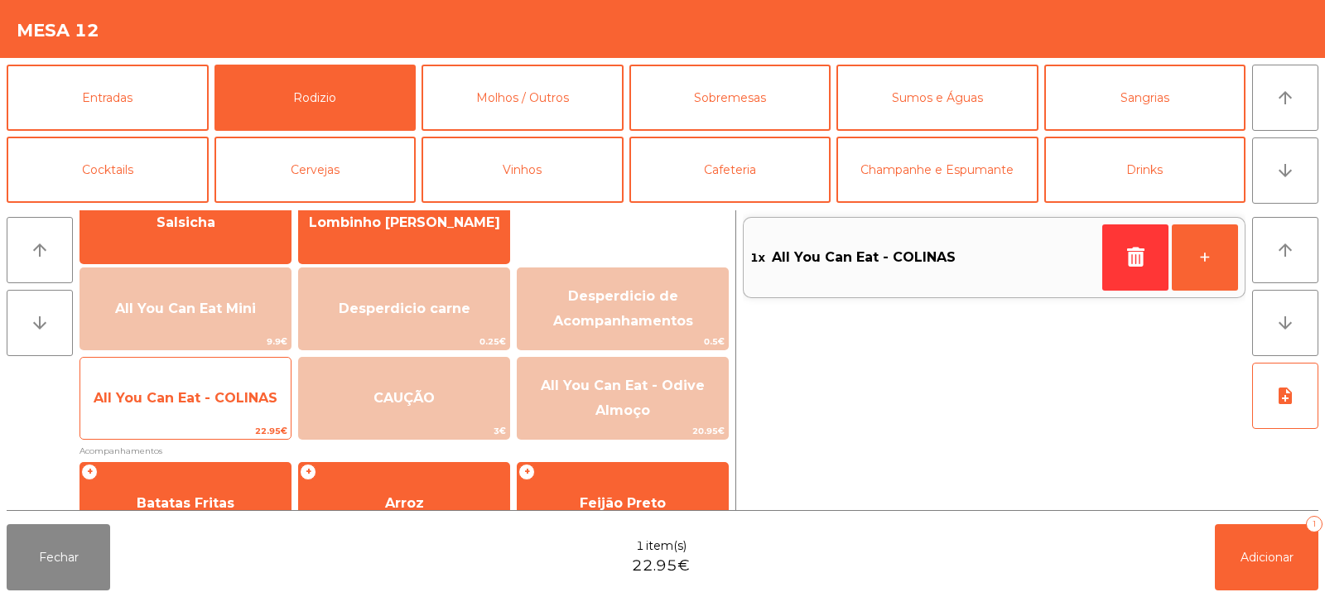
click at [186, 402] on span "All You Can Eat - COLINAS" at bounding box center [186, 398] width 184 height 16
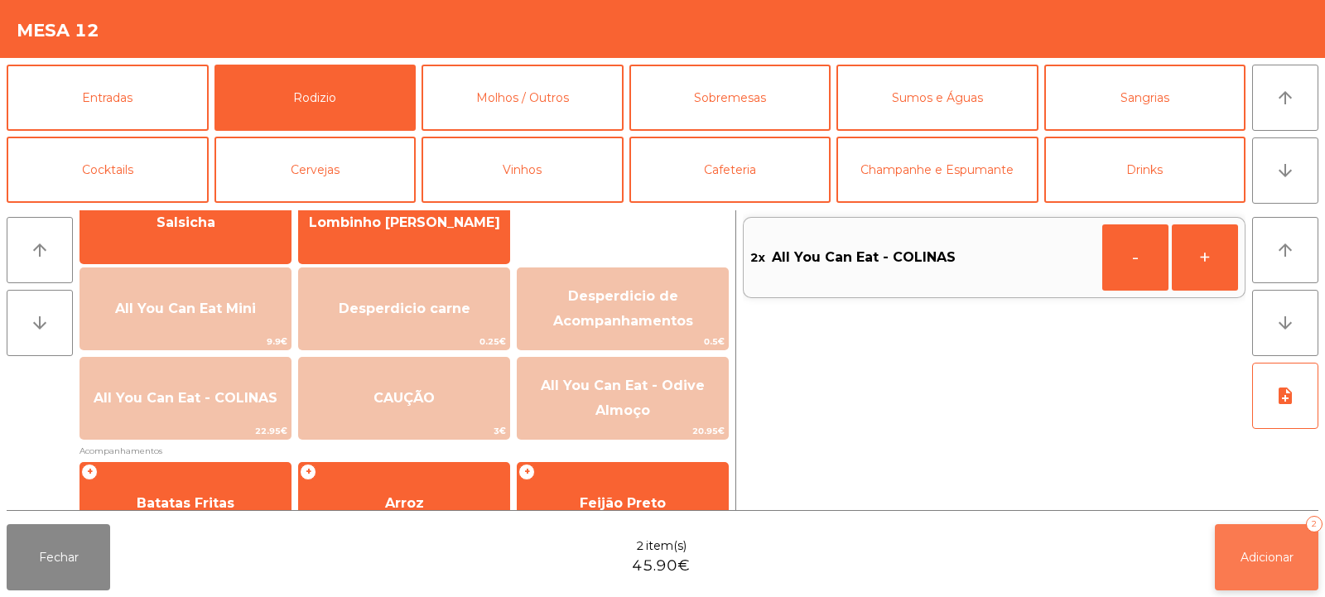
click at [1249, 556] on span "Adicionar" at bounding box center [1266, 557] width 53 height 15
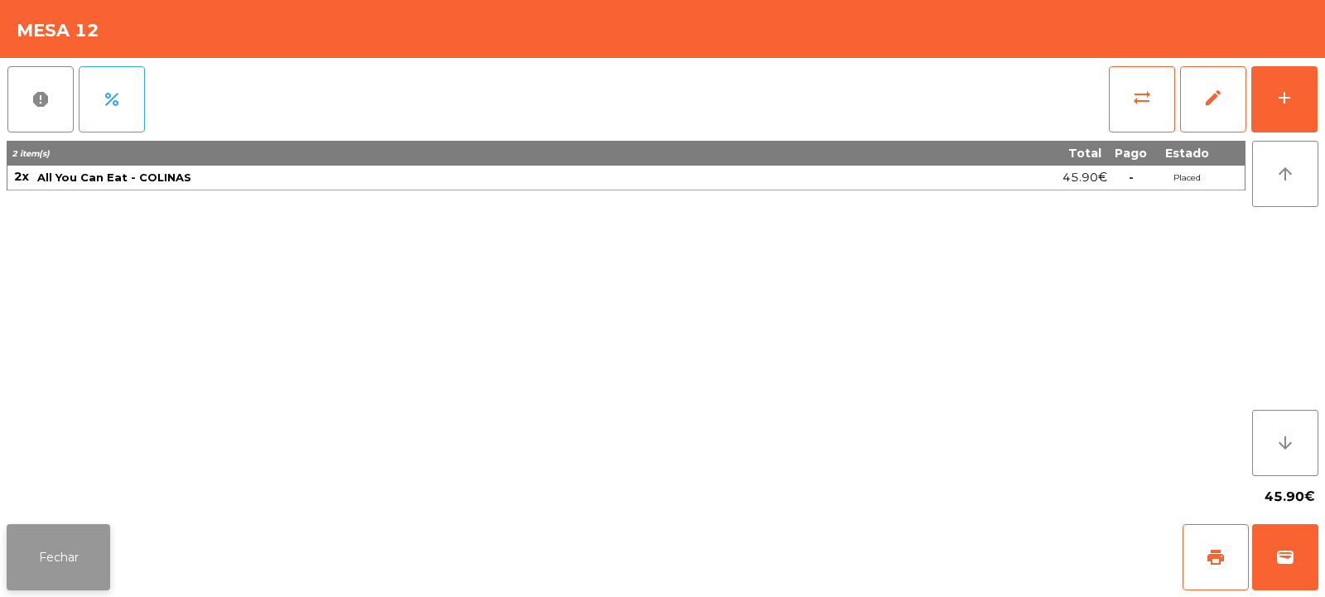
click at [65, 556] on button "Fechar" at bounding box center [58, 557] width 103 height 66
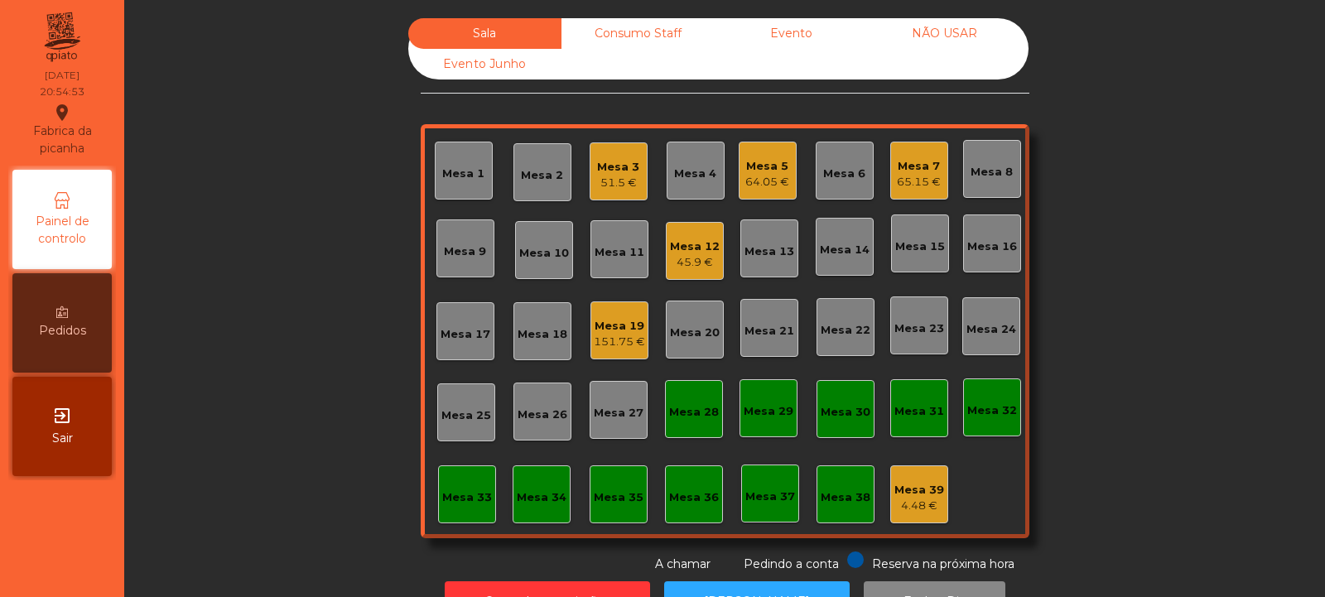
click at [463, 253] on div "Mesa 9" at bounding box center [465, 251] width 42 height 17
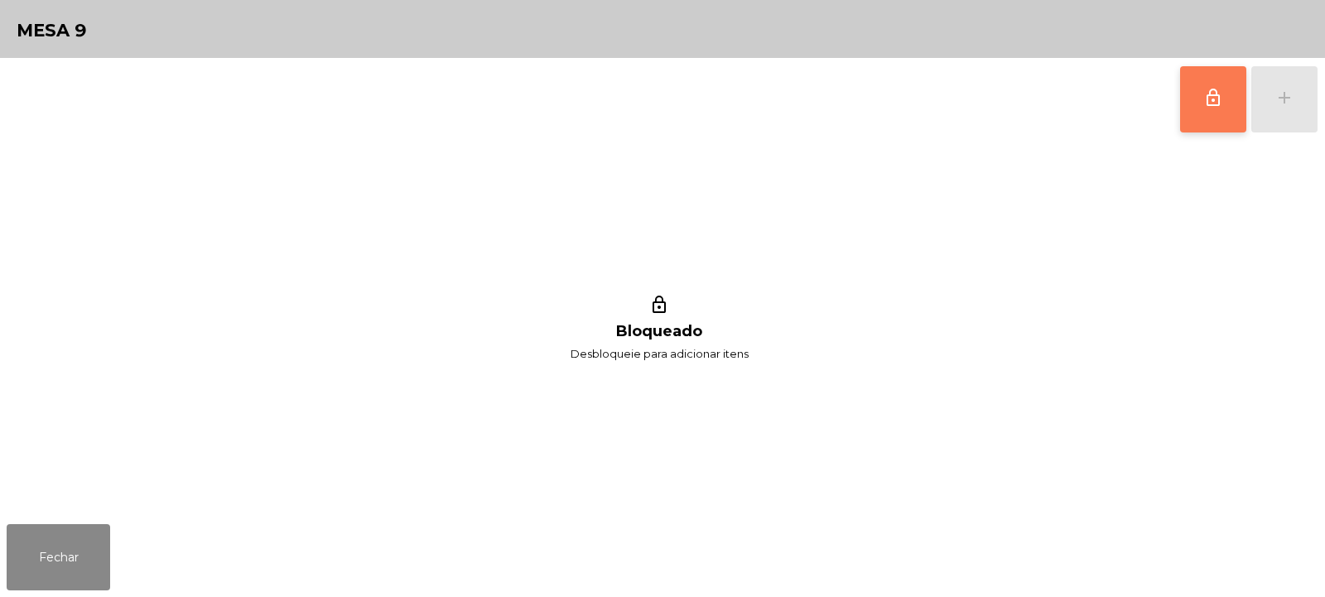
click at [1221, 95] on span "lock_outline" at bounding box center [1213, 98] width 20 height 20
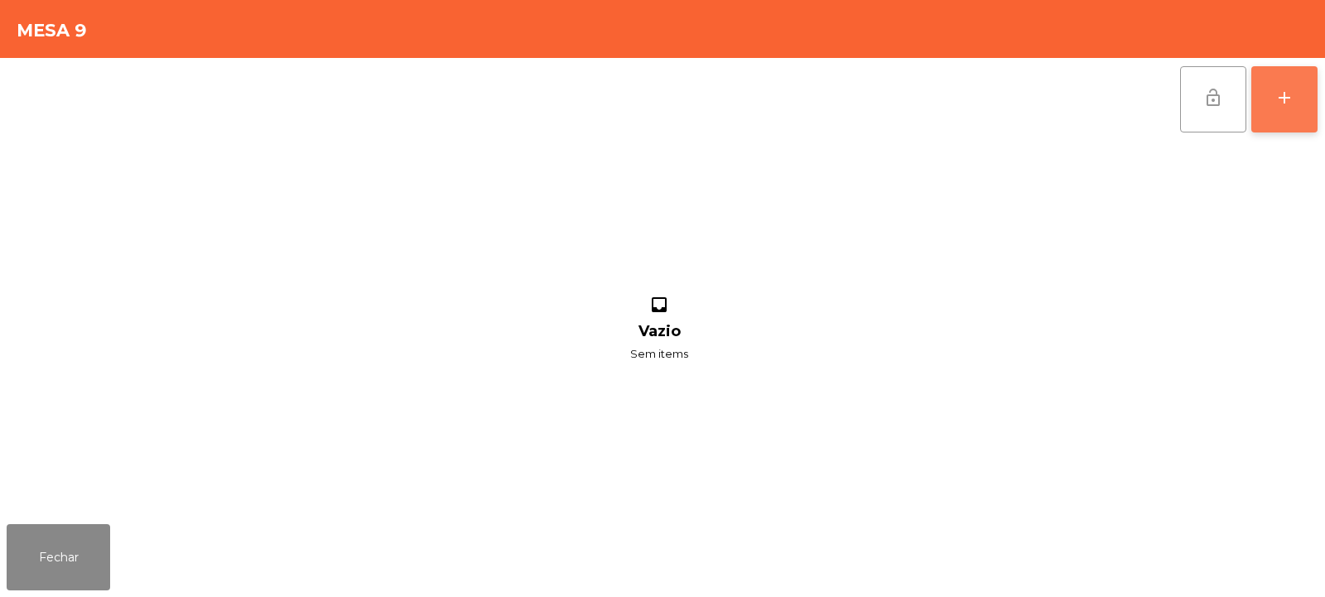
click at [1283, 111] on button "add" at bounding box center [1284, 99] width 66 height 66
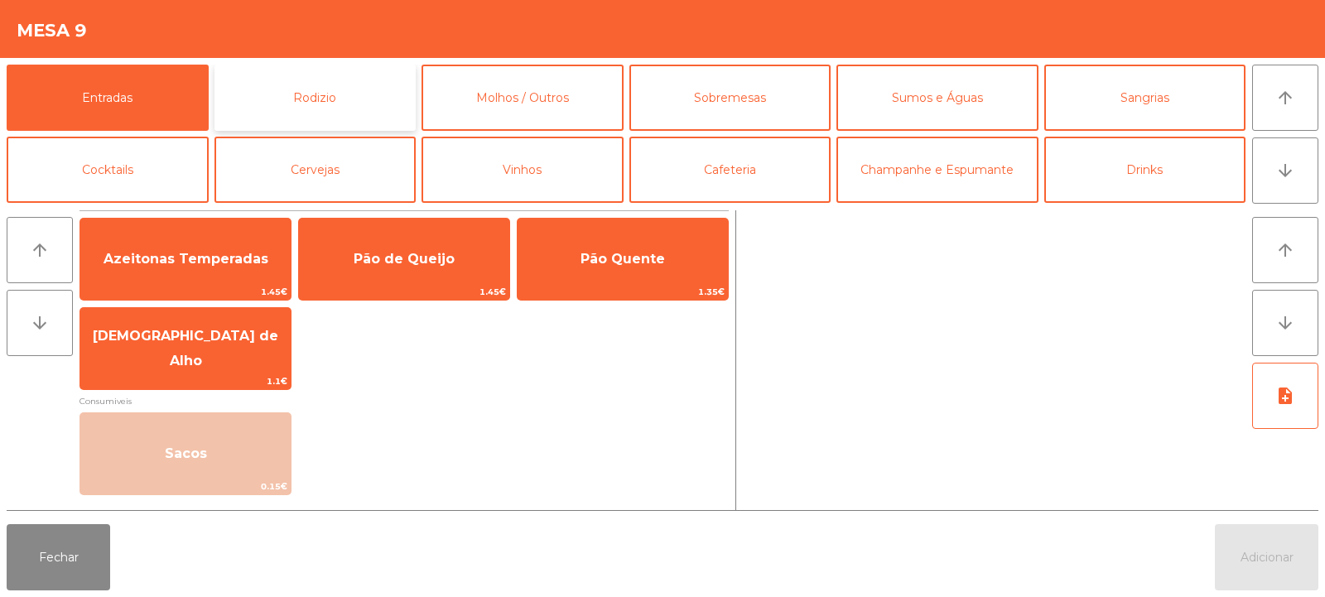
click at [333, 101] on button "Rodizio" at bounding box center [315, 98] width 202 height 66
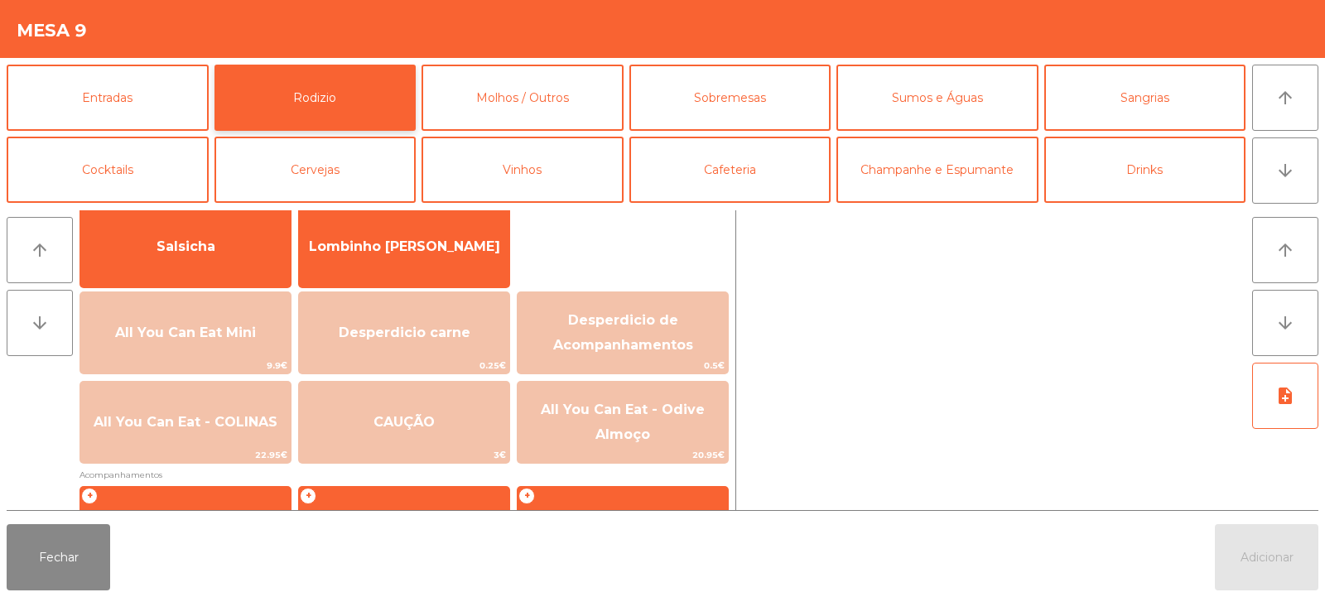
scroll to position [134, 0]
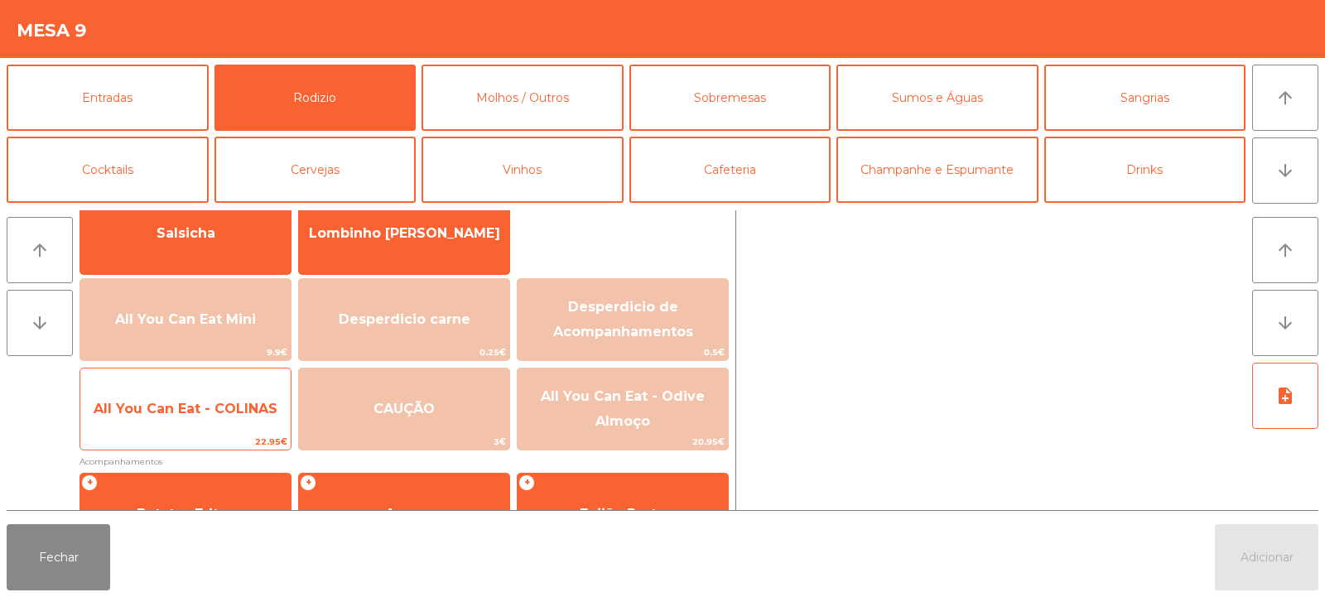
click at [204, 403] on span "All You Can Eat - COLINAS" at bounding box center [186, 409] width 184 height 16
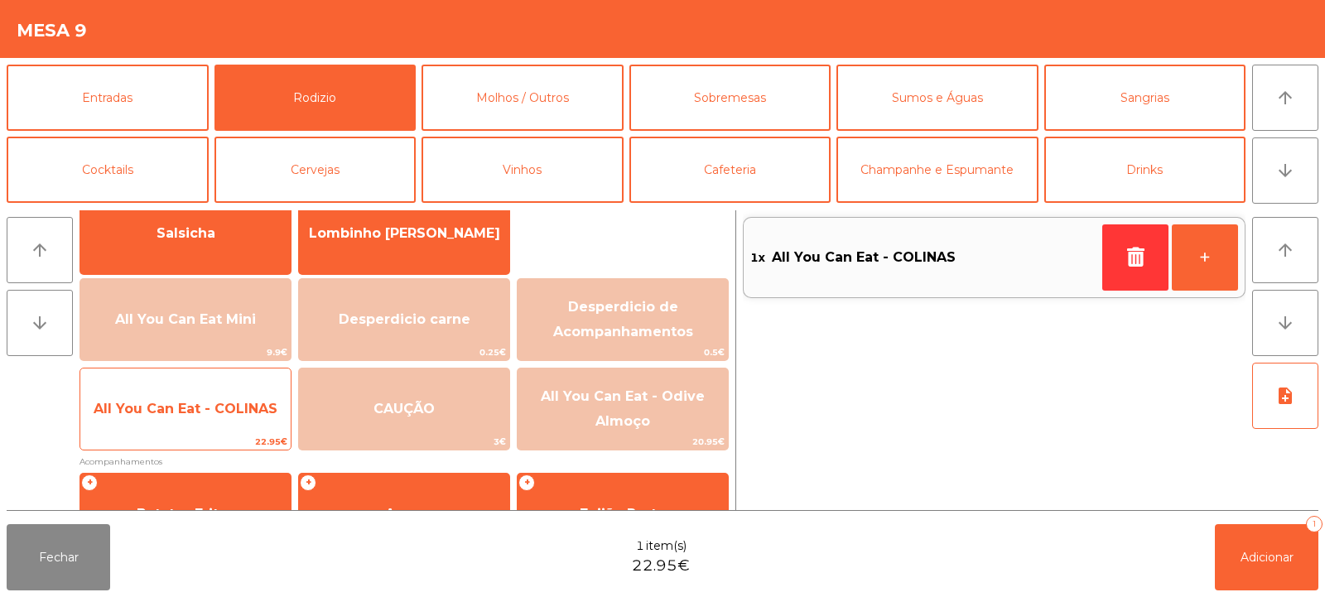
click at [190, 396] on span "All You Can Eat - COLINAS" at bounding box center [185, 409] width 210 height 45
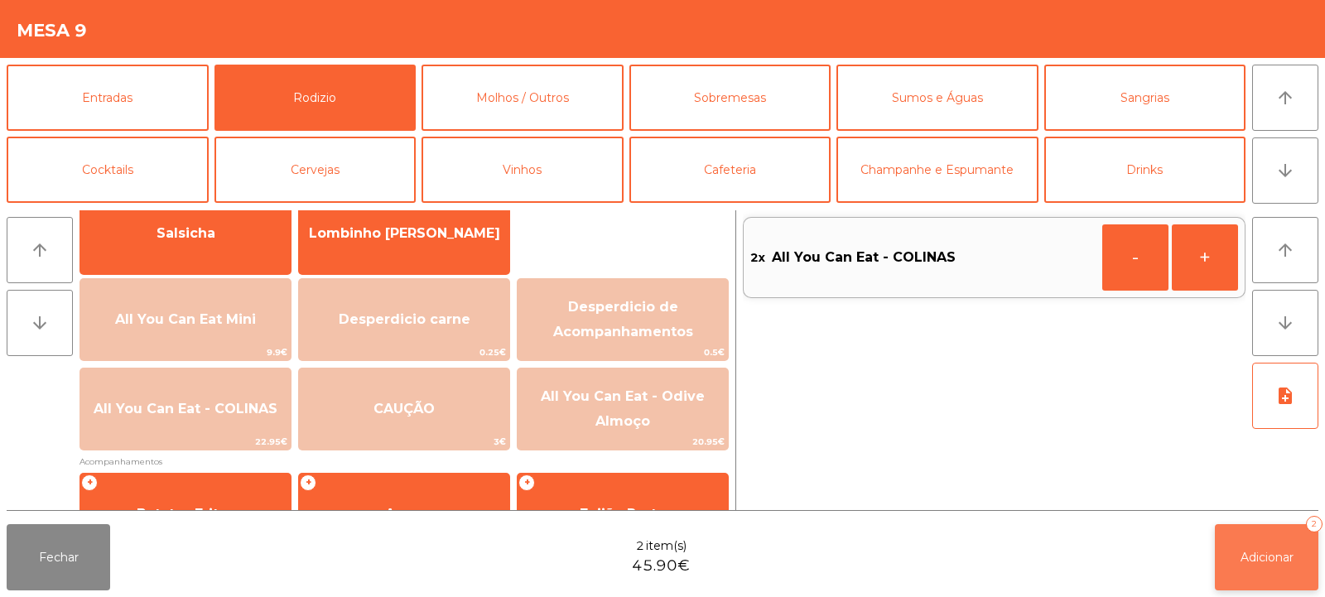
click at [1248, 569] on button "Adicionar 2" at bounding box center [1266, 557] width 103 height 66
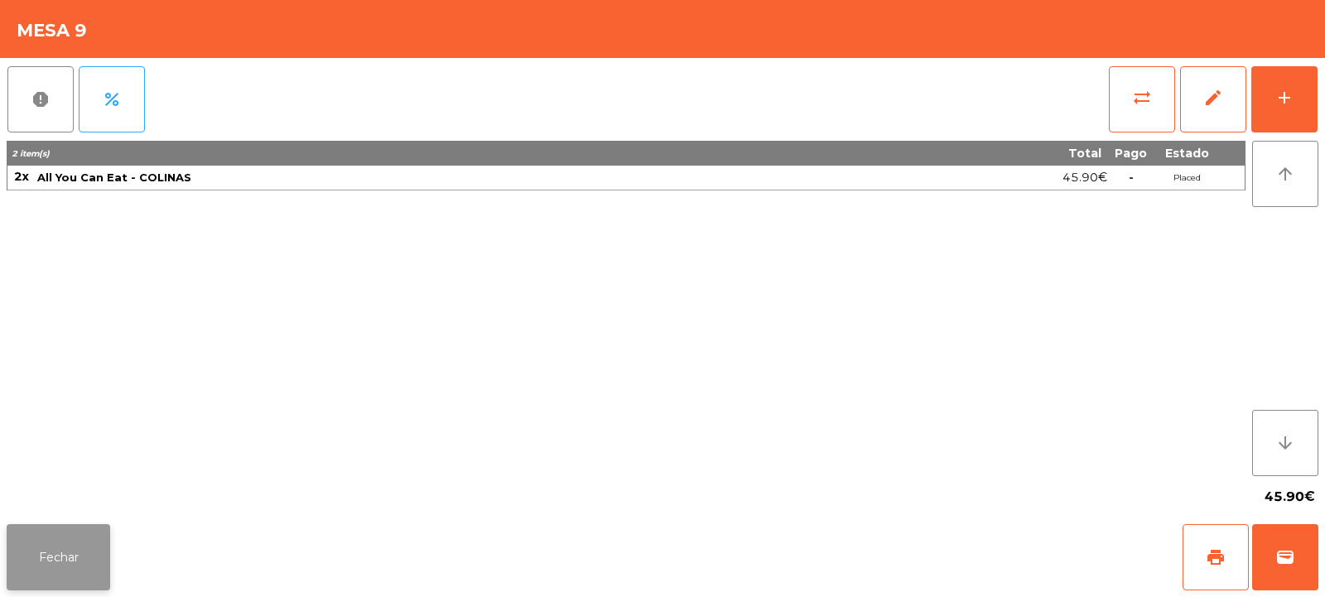
click at [41, 559] on button "Fechar" at bounding box center [58, 557] width 103 height 66
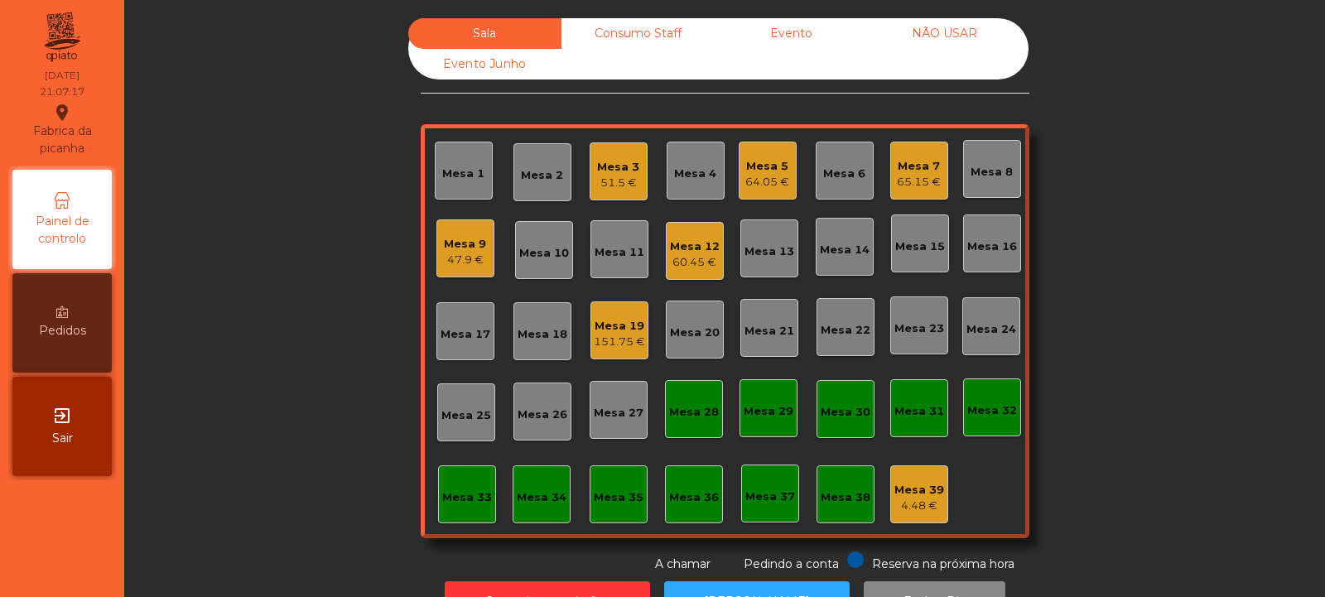
click at [763, 179] on div "64.05 €" at bounding box center [767, 182] width 44 height 17
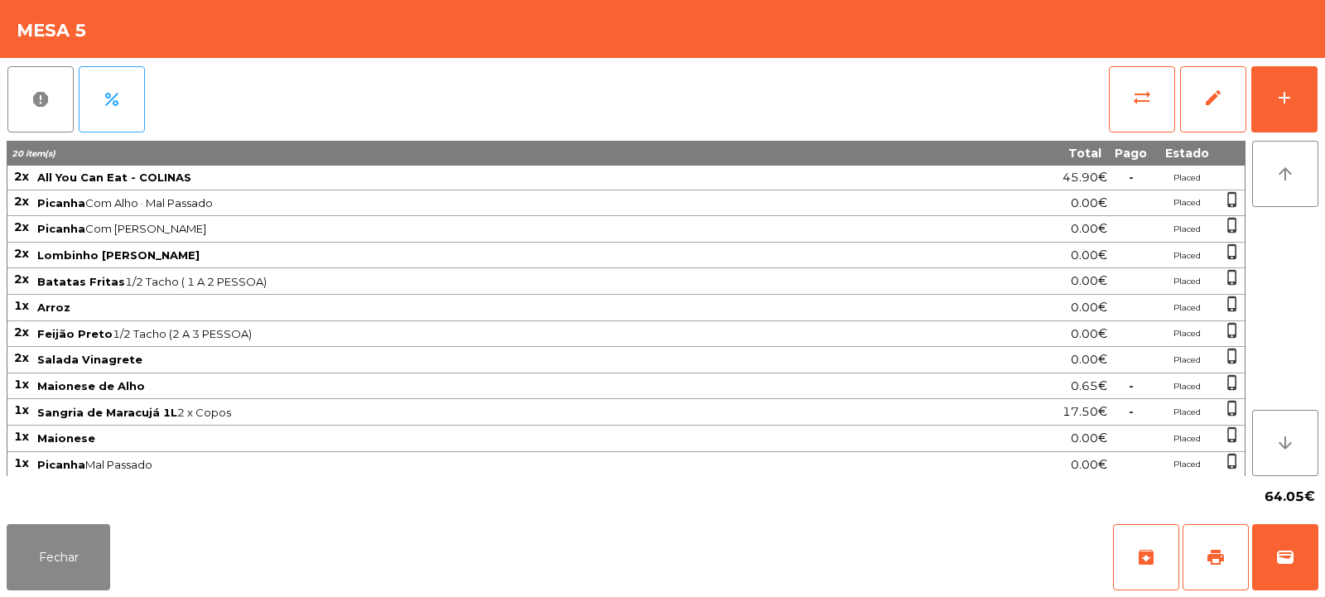
scroll to position [28, 0]
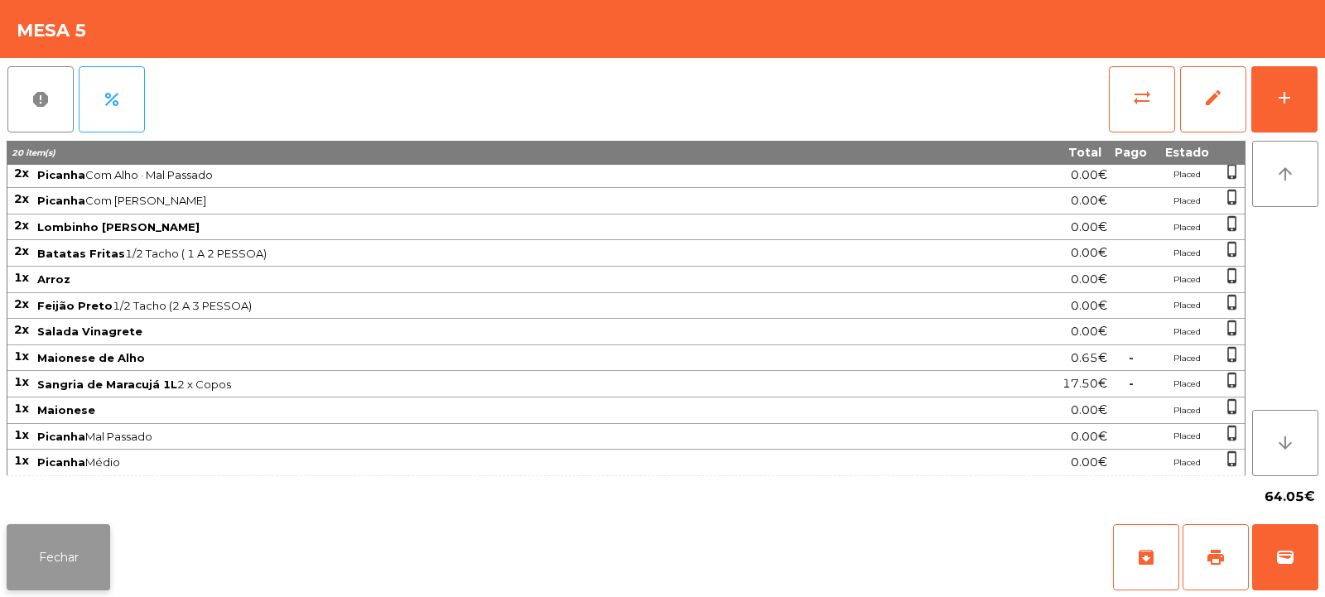
click at [37, 546] on button "Fechar" at bounding box center [58, 557] width 103 height 66
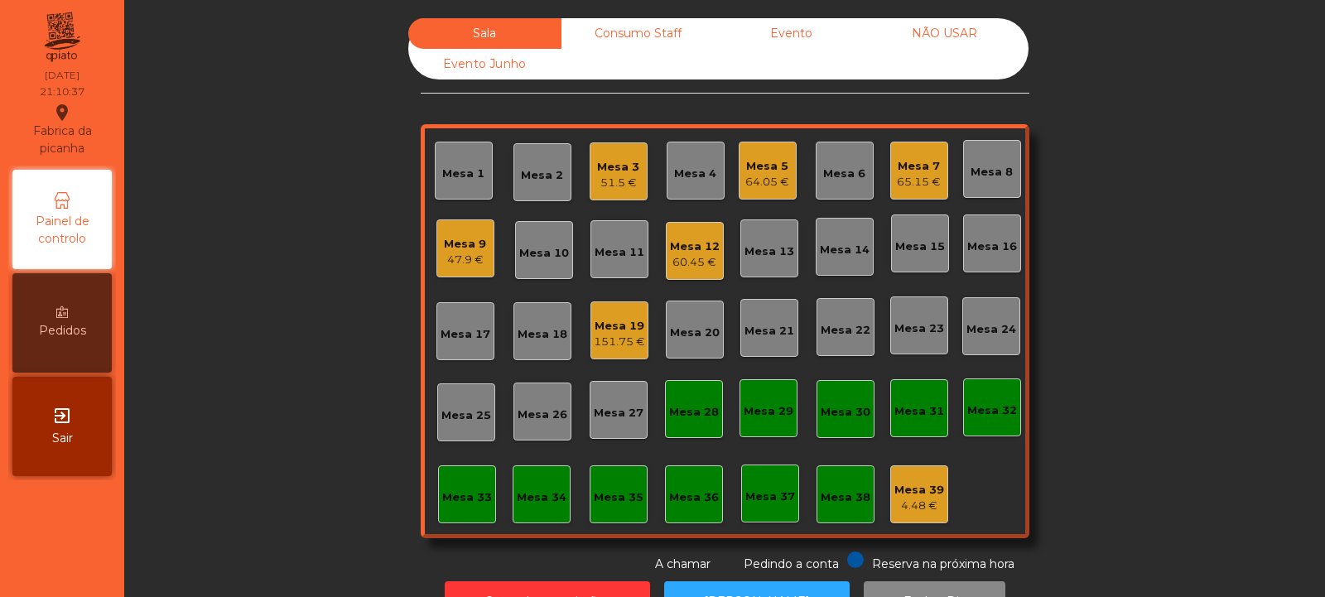
click at [460, 258] on div "47.9 €" at bounding box center [465, 260] width 42 height 17
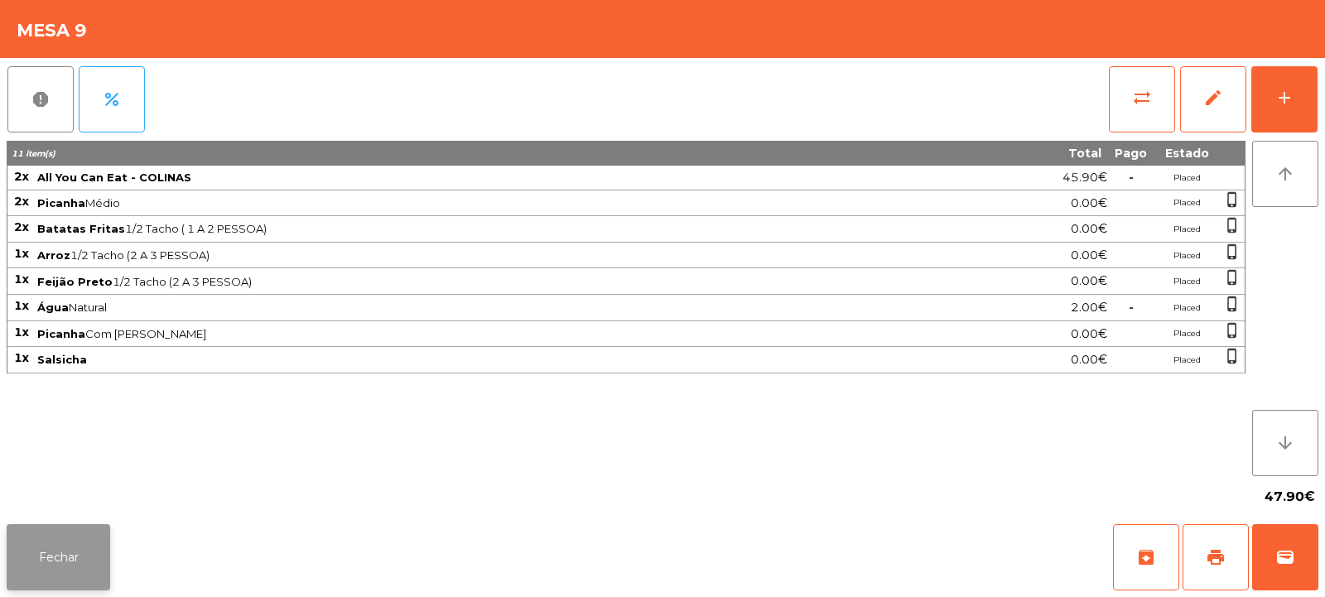
click at [32, 567] on button "Fechar" at bounding box center [58, 557] width 103 height 66
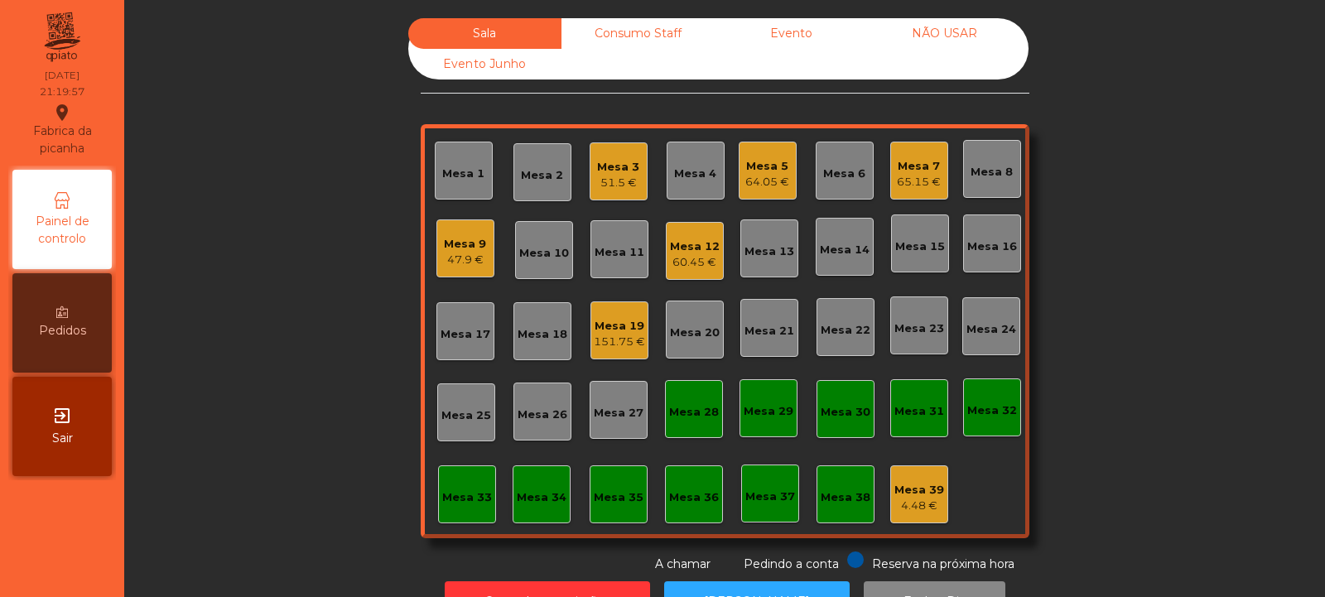
click at [618, 339] on div "151.75 €" at bounding box center [619, 342] width 51 height 17
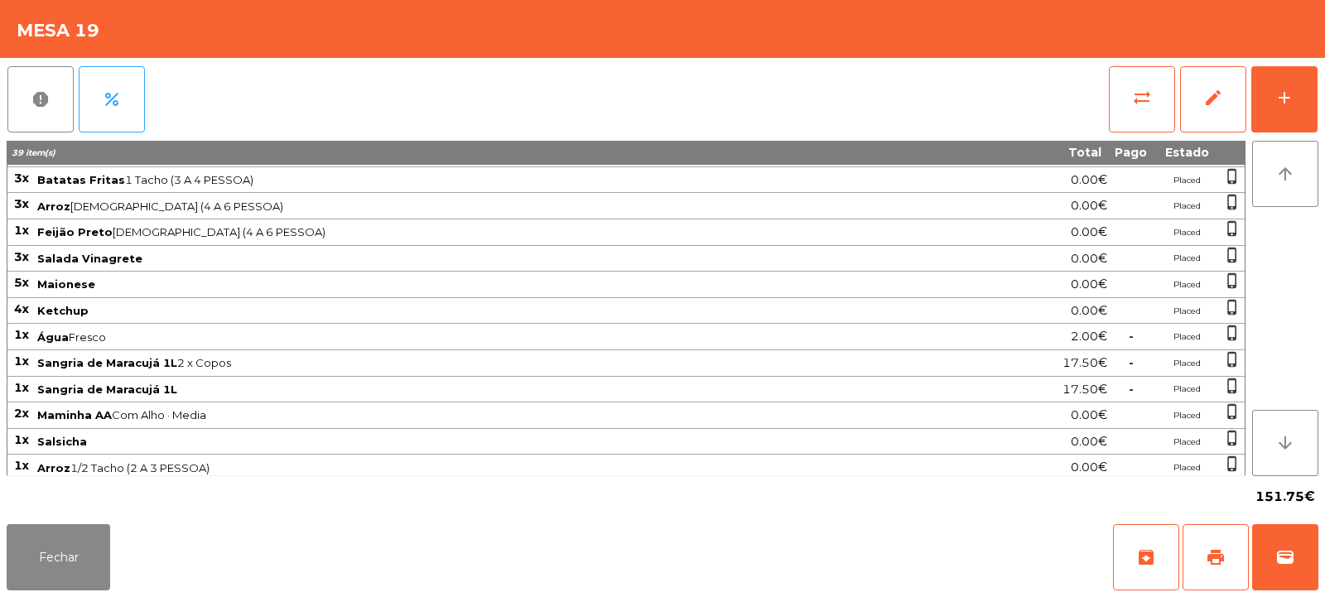
scroll to position [81, 0]
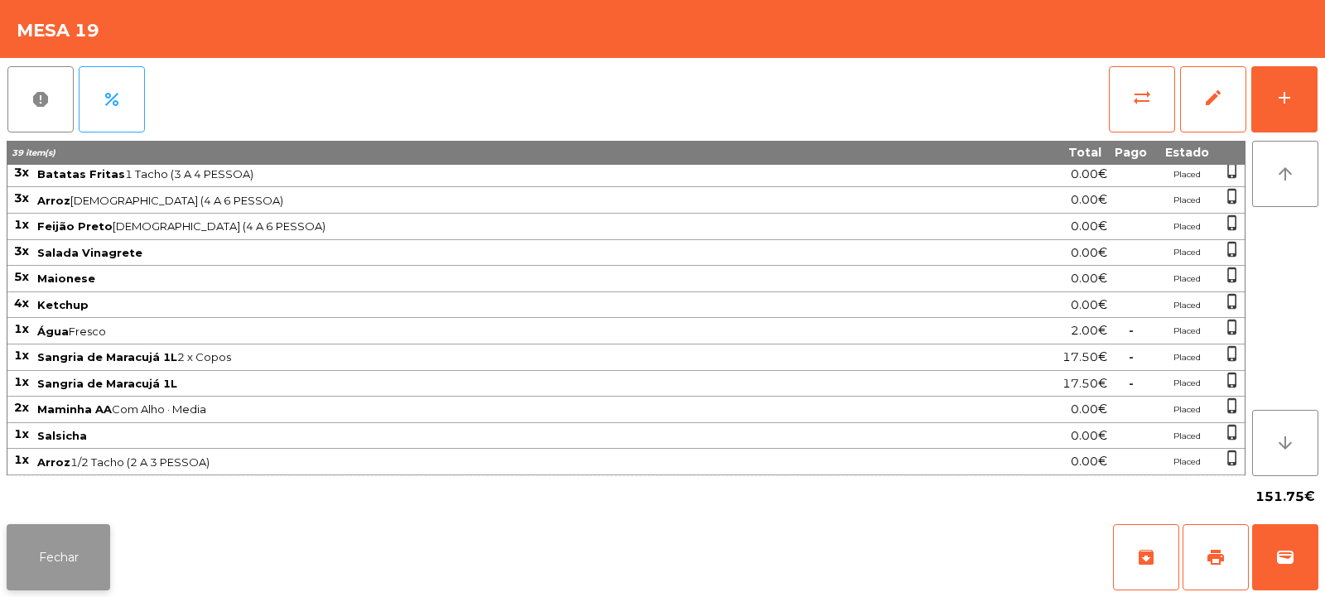
click at [75, 570] on button "Fechar" at bounding box center [58, 557] width 103 height 66
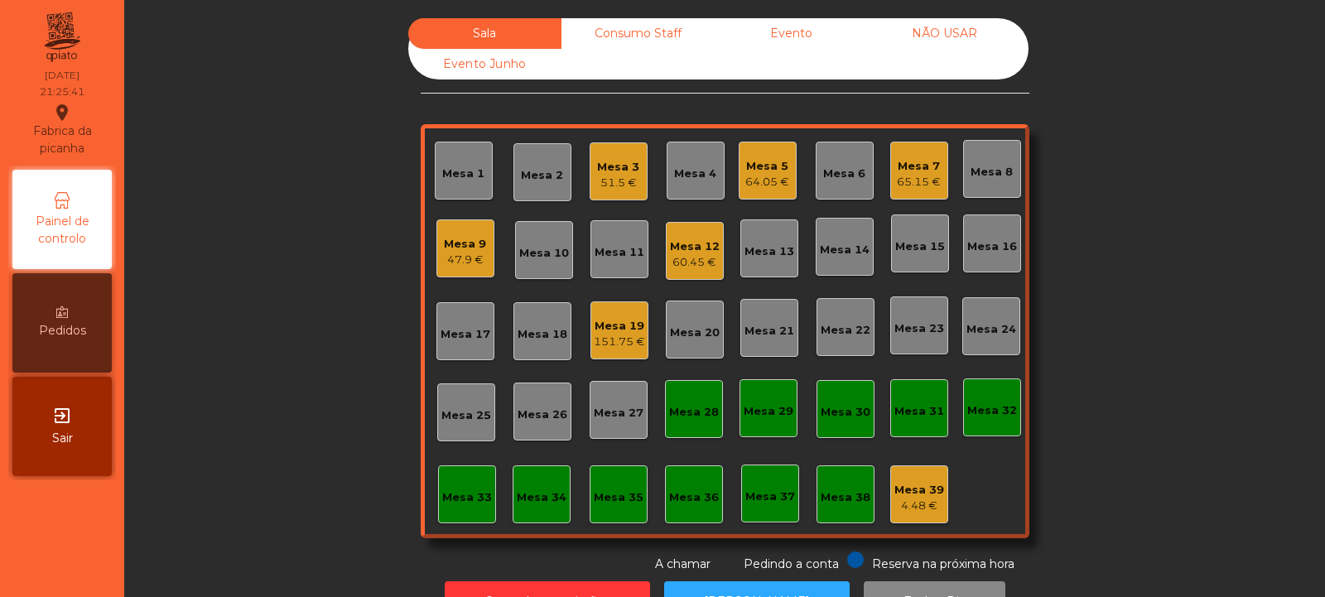
click at [638, 23] on div "Consumo Staff" at bounding box center [637, 33] width 153 height 31
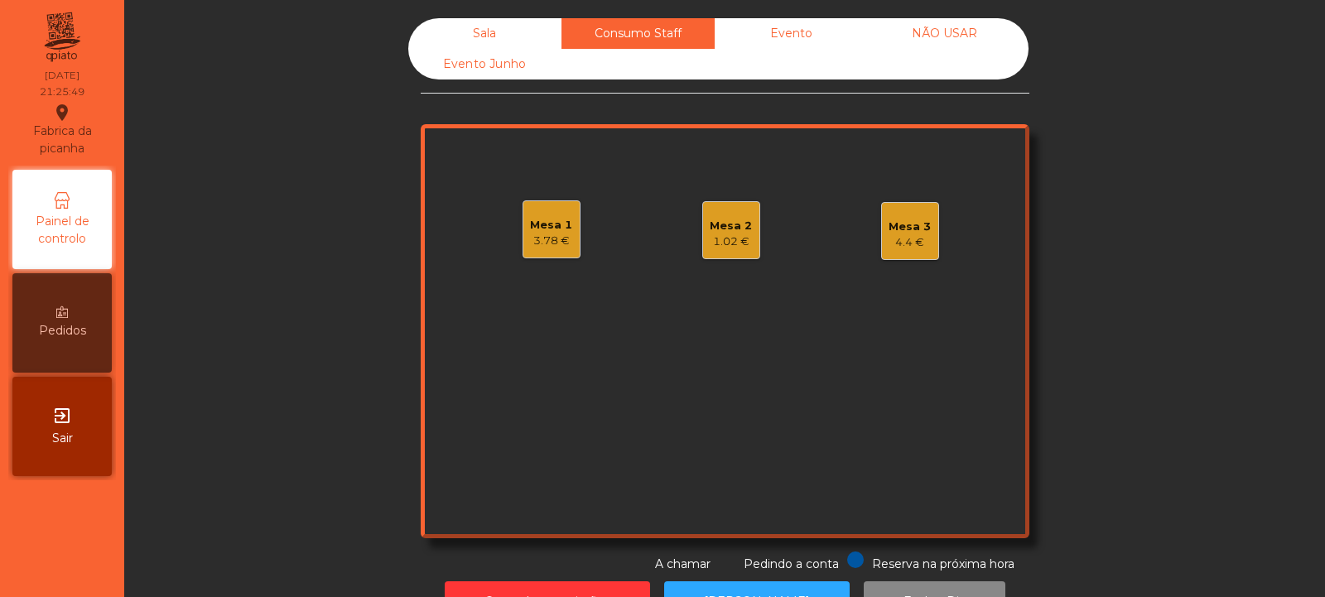
click at [493, 26] on div "Sala" at bounding box center [484, 33] width 153 height 31
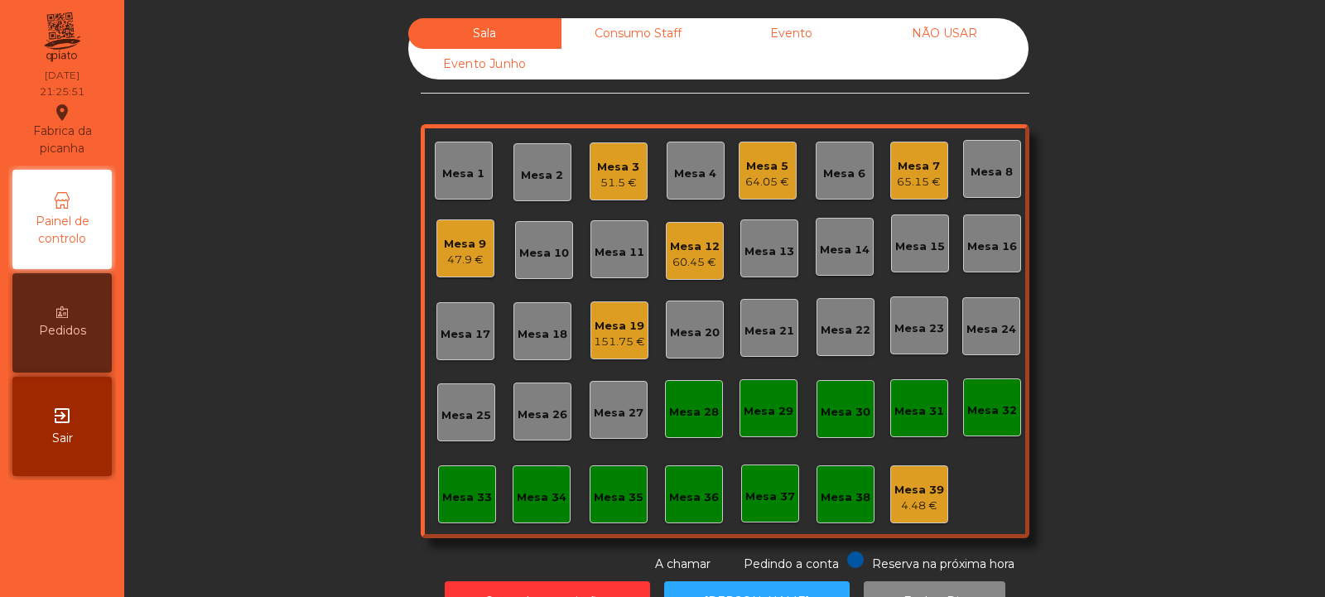
click at [777, 34] on div "Evento" at bounding box center [791, 33] width 153 height 31
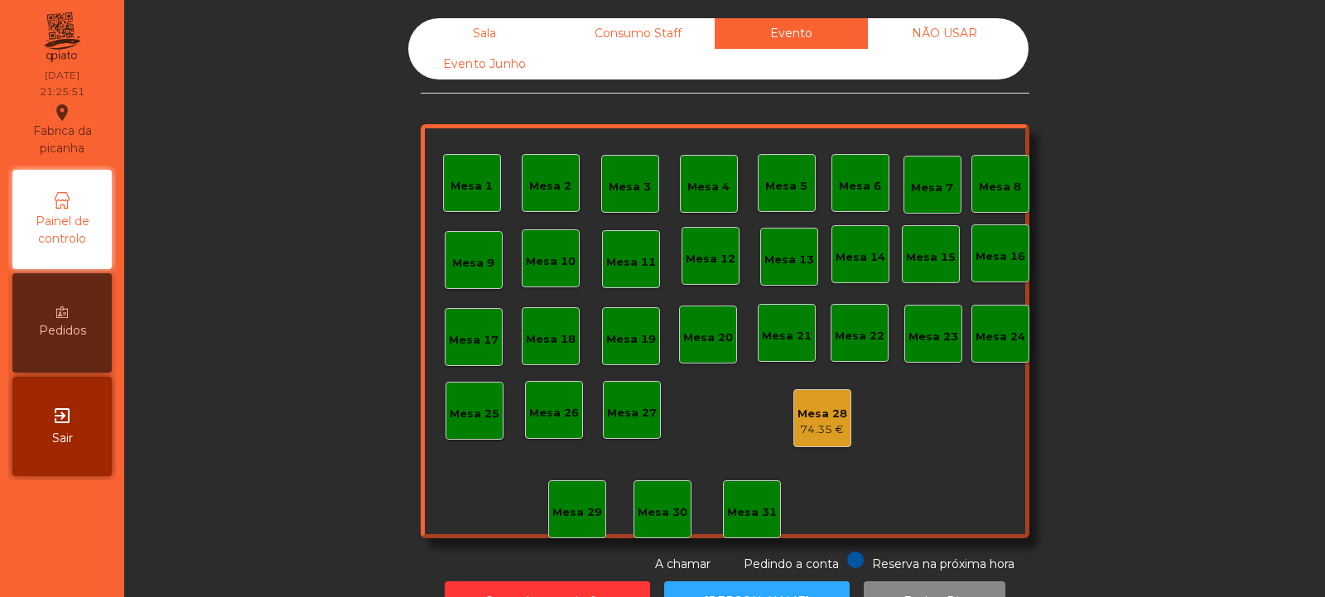
click at [614, 37] on div "Consumo Staff" at bounding box center [637, 33] width 153 height 31
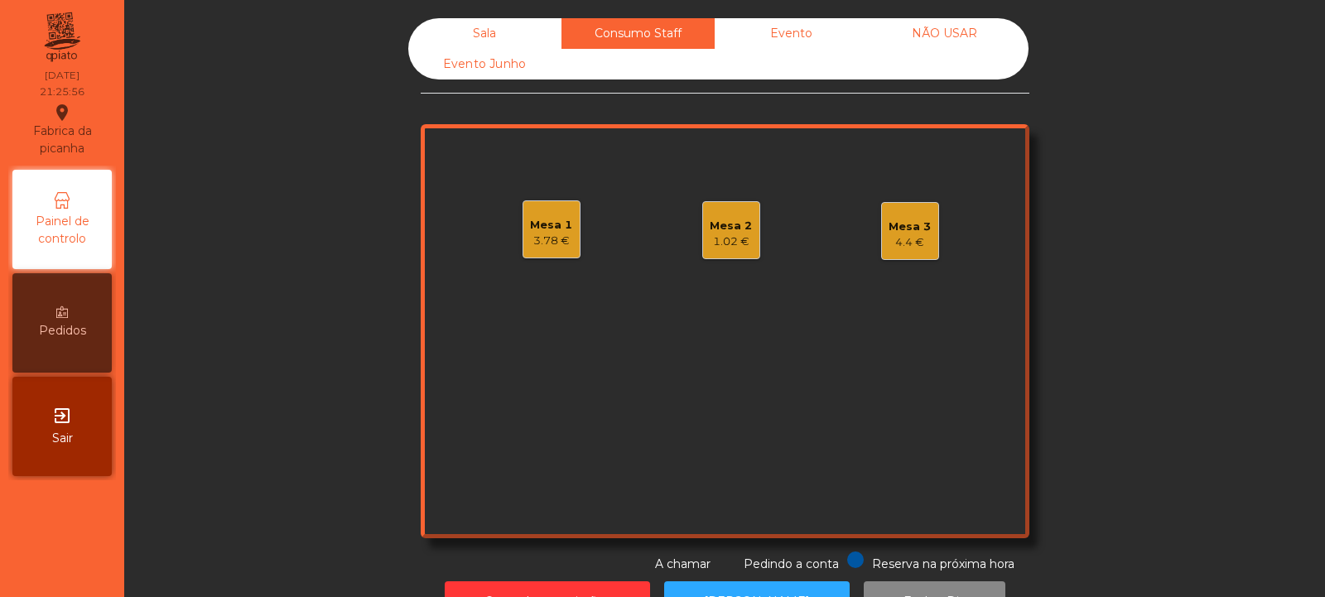
click at [546, 209] on div "Mesa 1 3.78 €" at bounding box center [551, 229] width 58 height 58
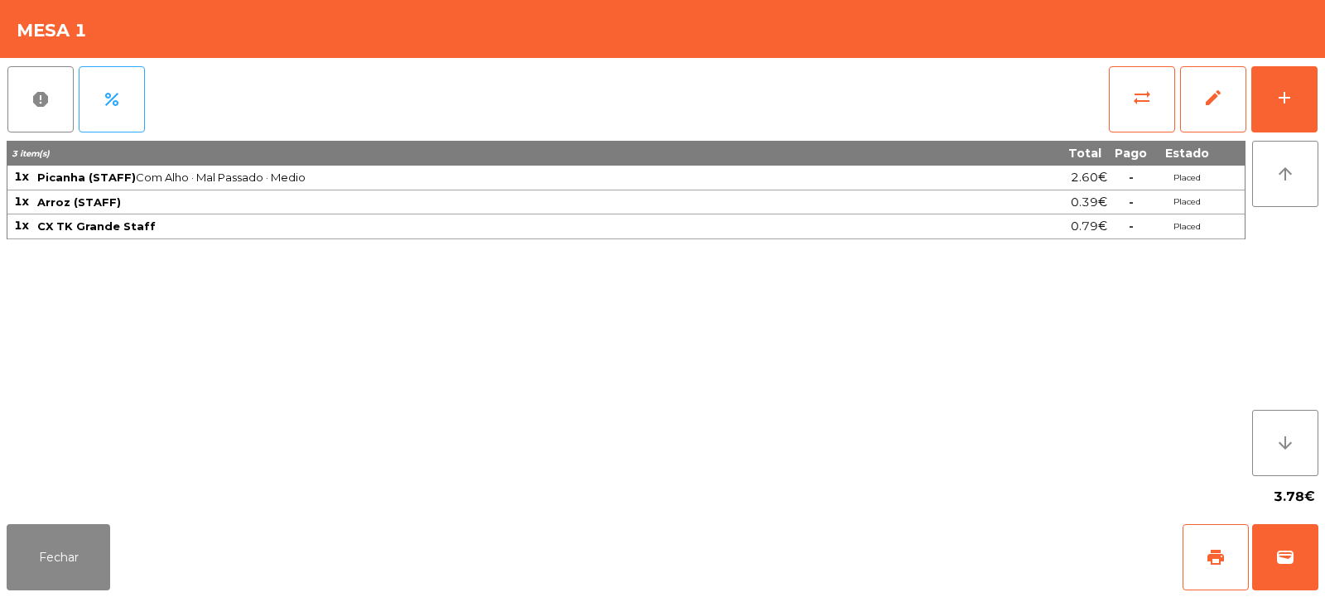
click at [673, 228] on span "CX TK Grande Staff" at bounding box center [493, 225] width 912 height 13
click at [823, 279] on div "3 item(s) Total Pago Estado 1x Picanha (STAFF) Com Alho · Mal Passado · Medio 2…" at bounding box center [626, 308] width 1239 height 335
click at [61, 541] on button "Fechar" at bounding box center [58, 557] width 103 height 66
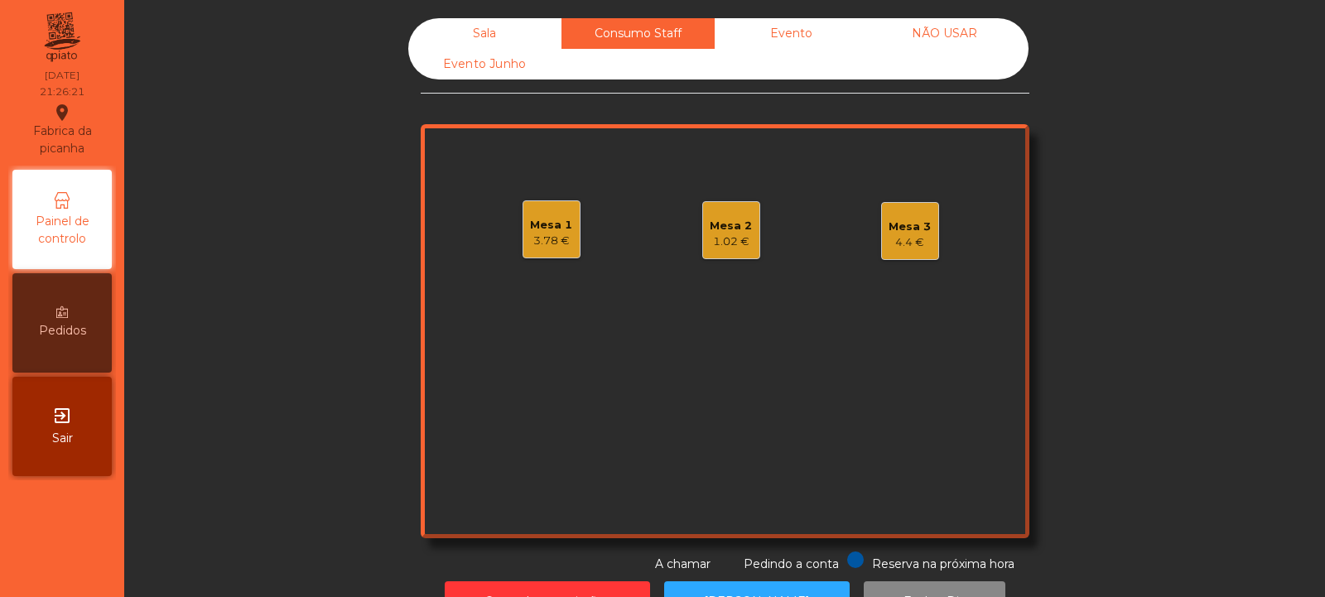
click at [899, 238] on div "4.4 €" at bounding box center [909, 242] width 42 height 17
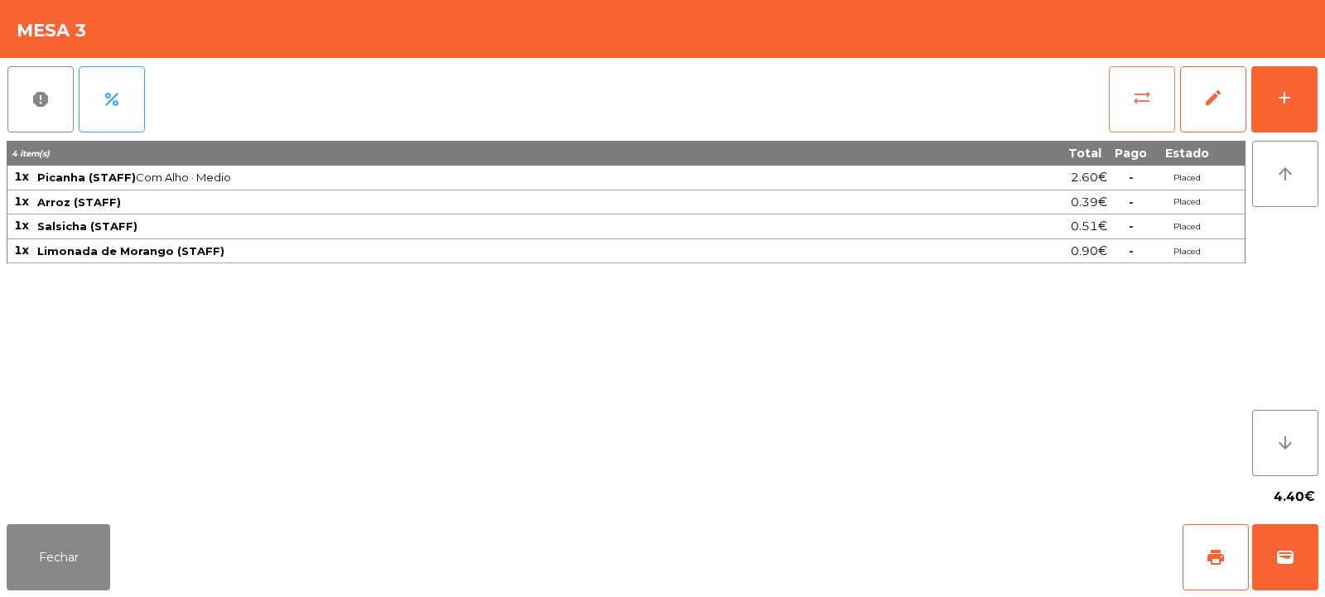
click at [1143, 97] on span "sync_alt" at bounding box center [1142, 98] width 20 height 20
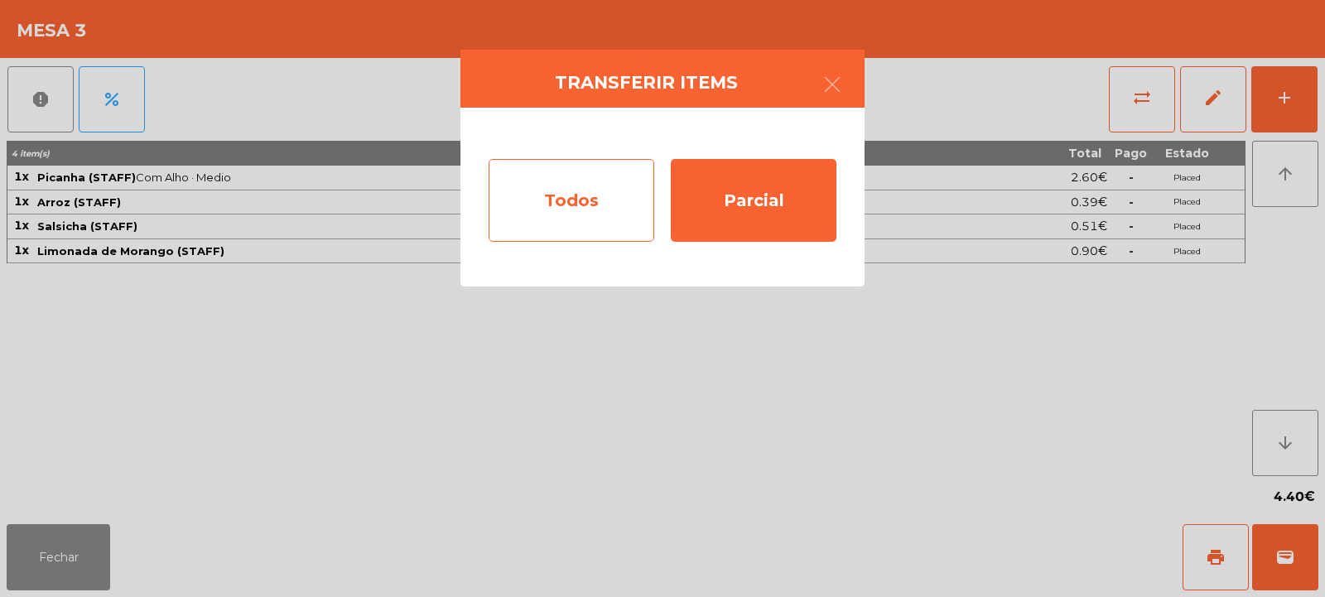
click at [604, 204] on div "Todos" at bounding box center [571, 200] width 166 height 83
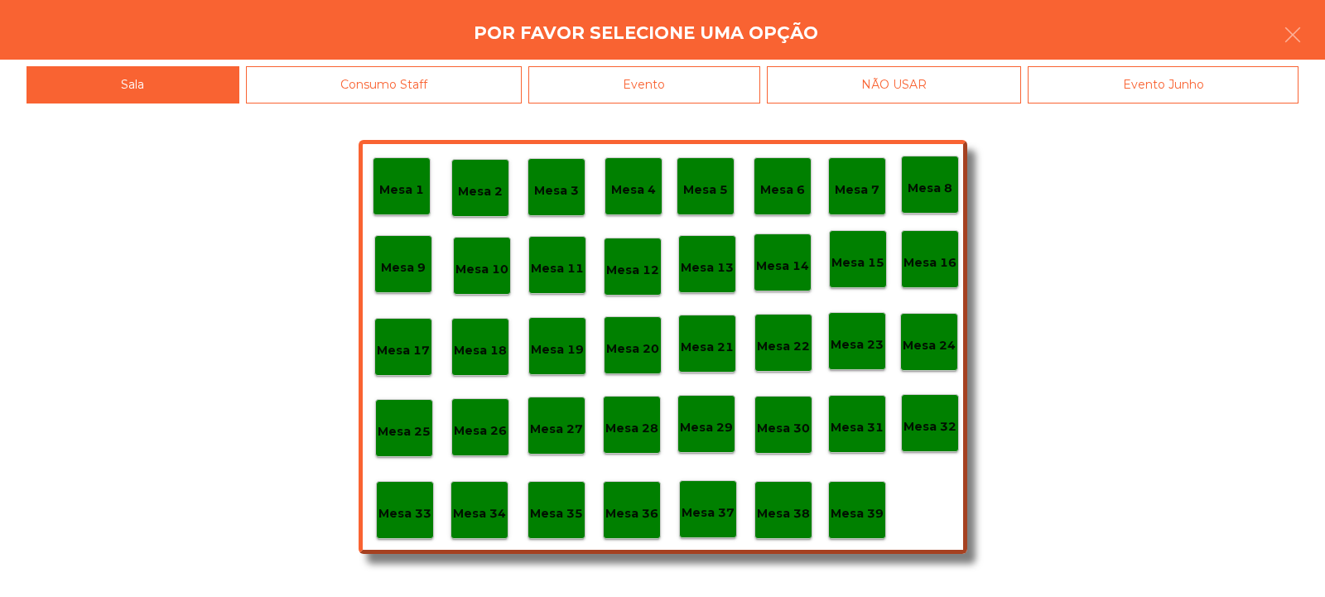
click at [636, 84] on div "Evento" at bounding box center [644, 84] width 232 height 37
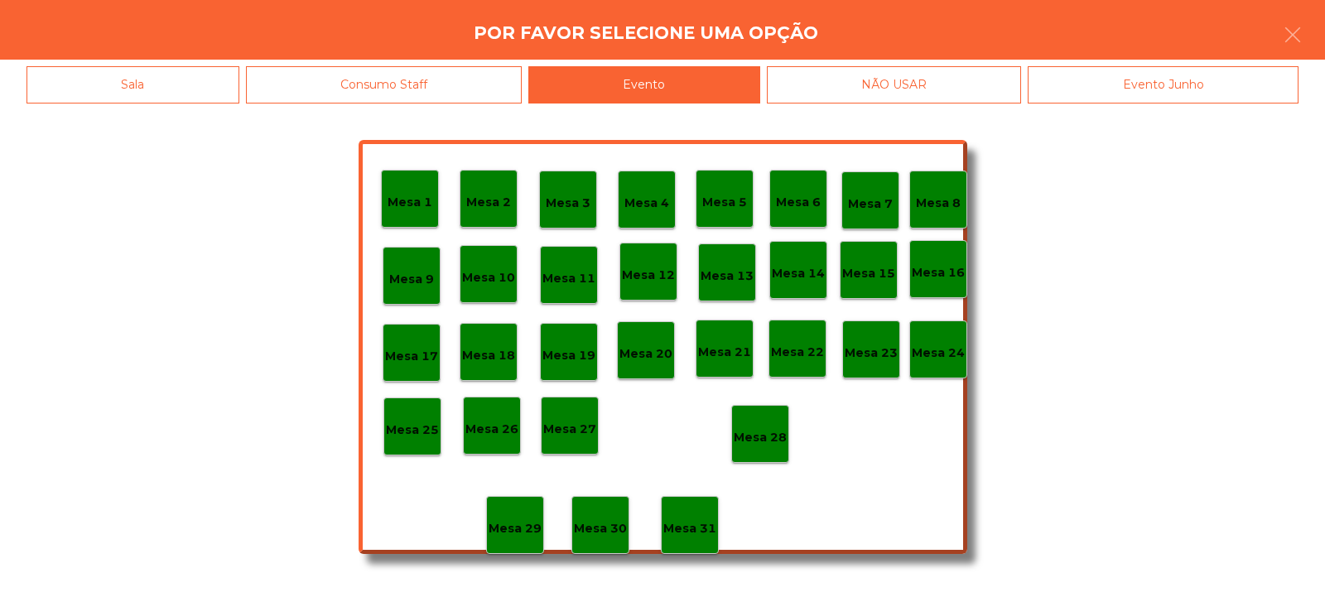
click at [772, 440] on p "Mesa 28" at bounding box center [760, 437] width 53 height 19
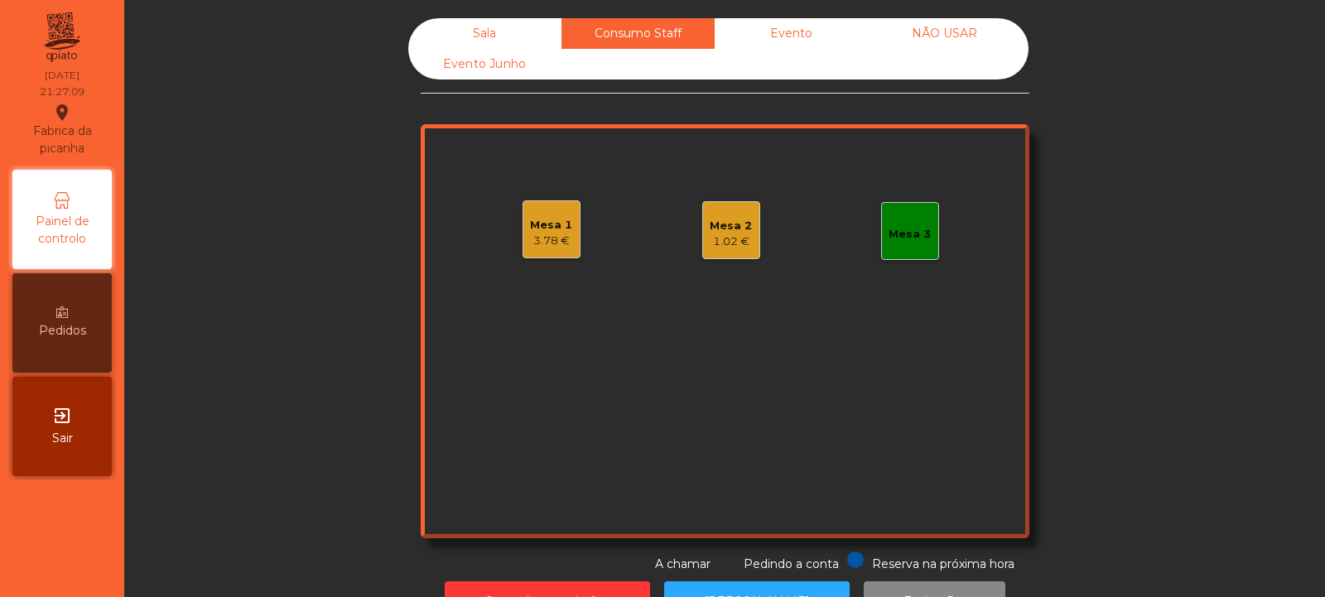
click at [895, 246] on div "Mesa 3" at bounding box center [910, 231] width 58 height 58
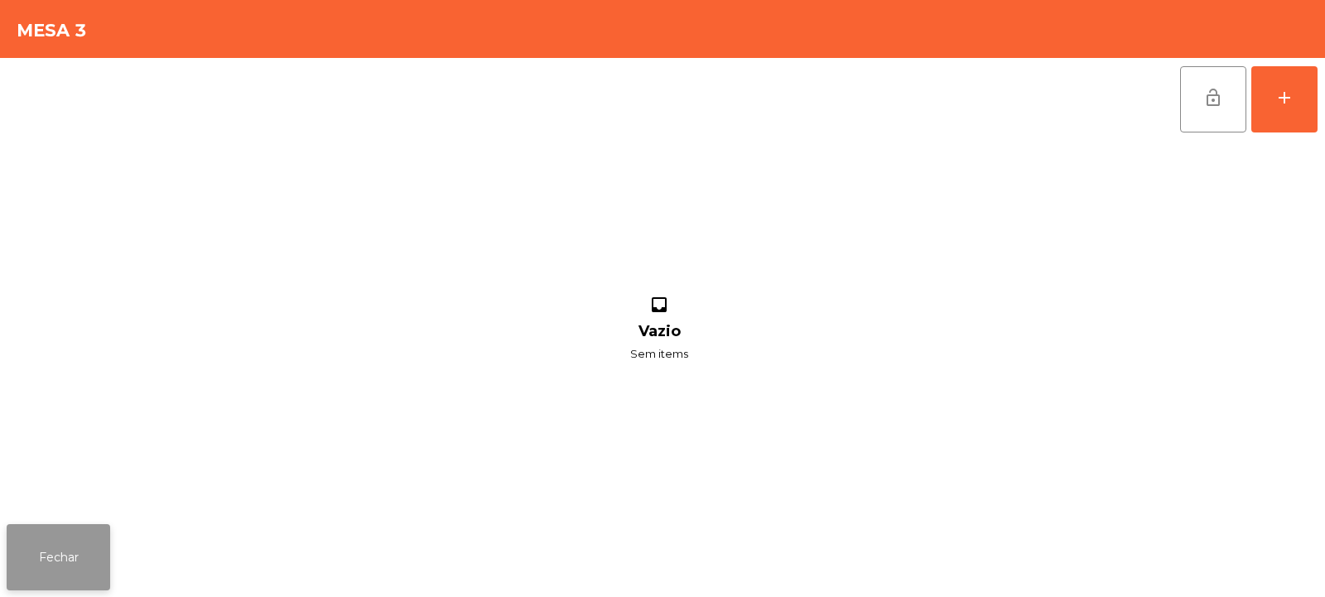
click at [67, 541] on button "Fechar" at bounding box center [58, 557] width 103 height 66
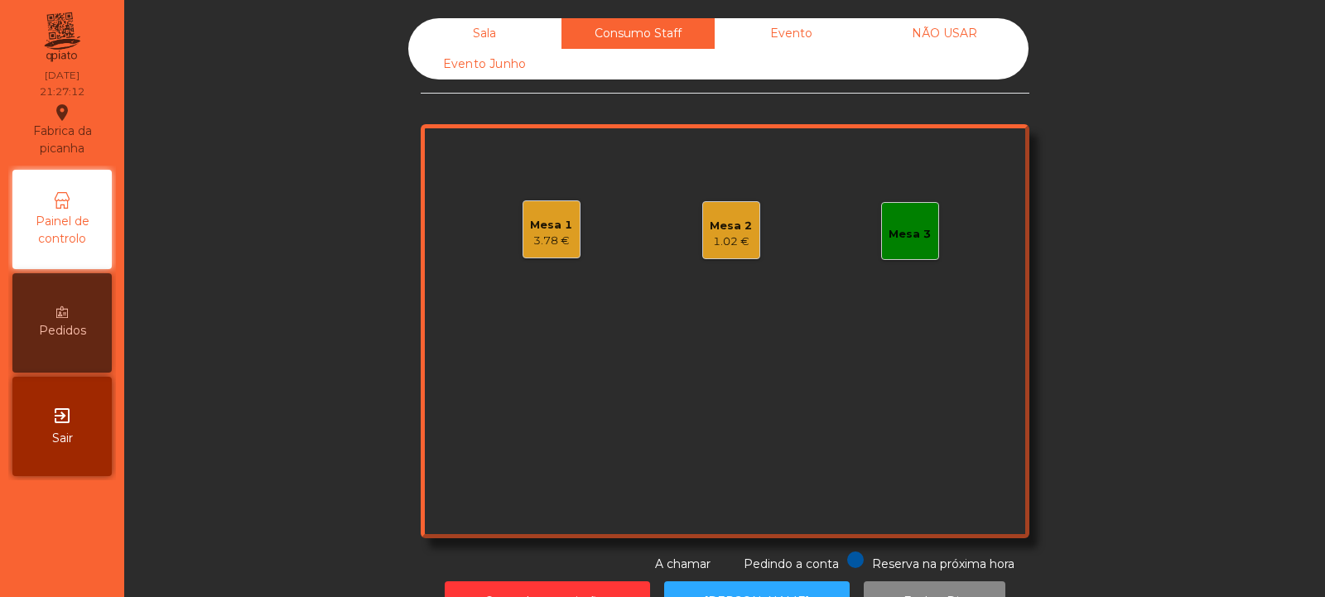
click at [560, 231] on div "Mesa 1" at bounding box center [551, 225] width 42 height 17
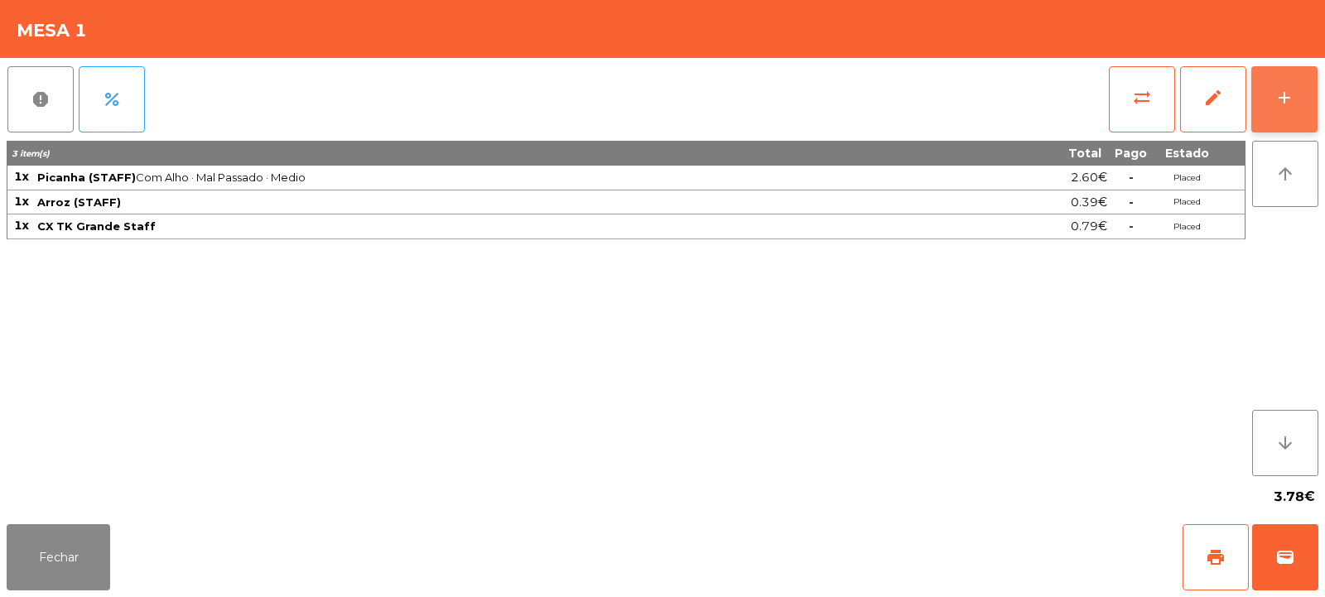
click at [1275, 91] on div "add" at bounding box center [1284, 98] width 20 height 20
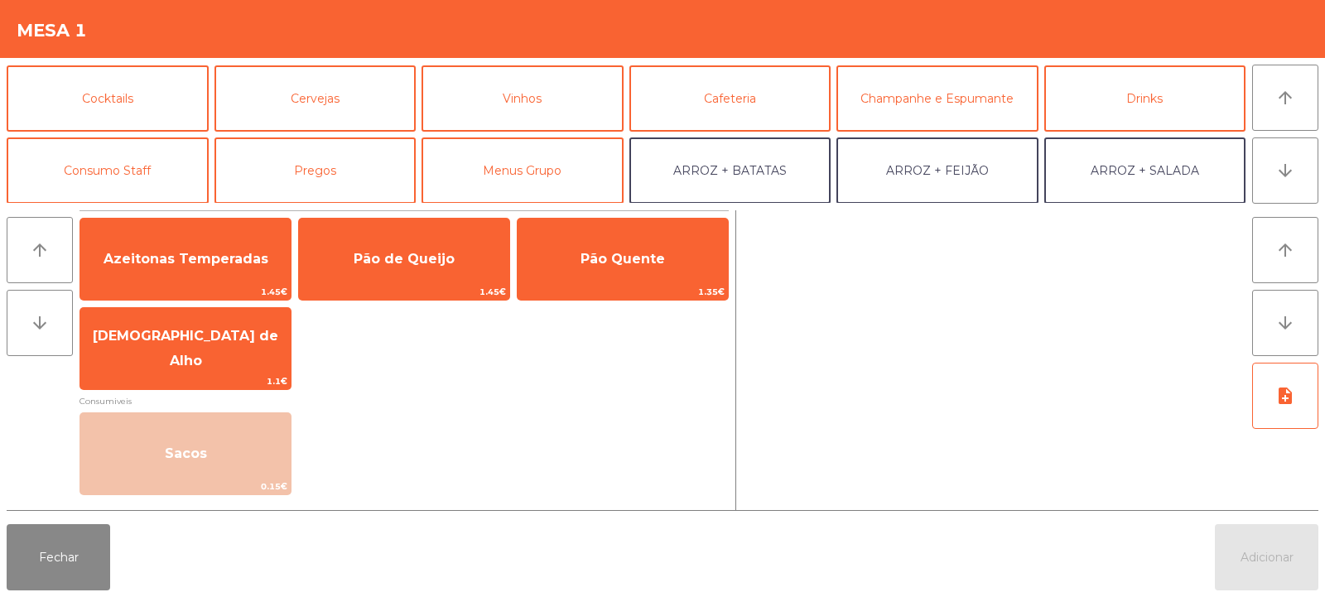
scroll to position [86, 0]
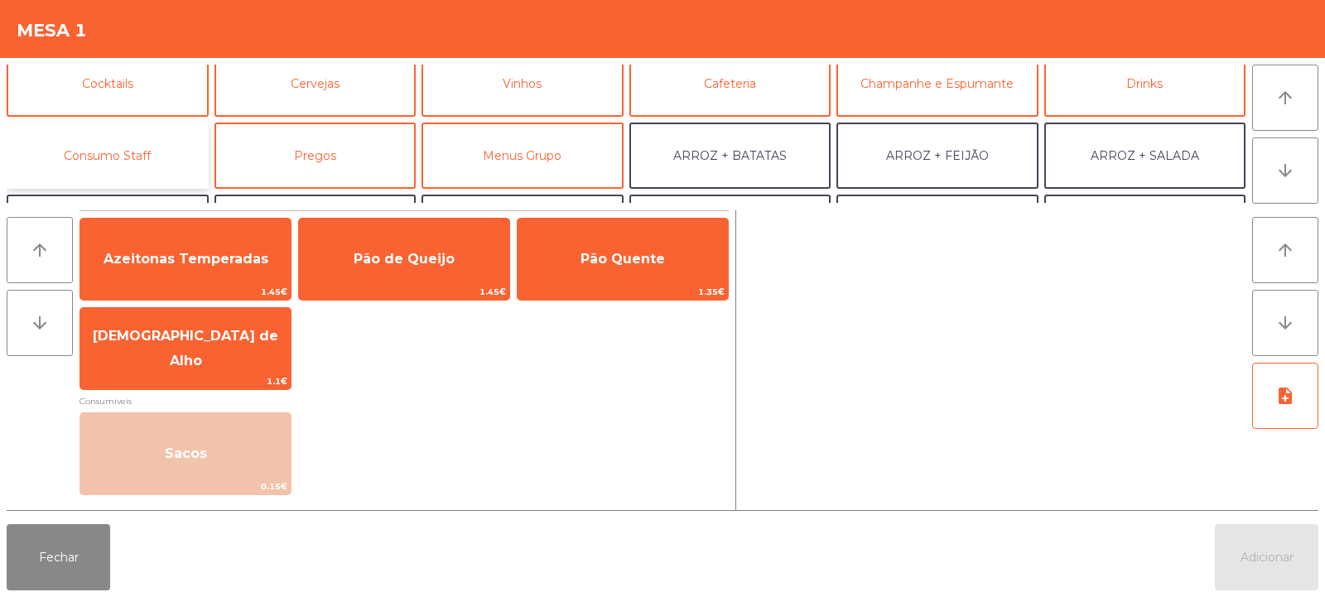
click at [126, 153] on button "Consumo Staff" at bounding box center [108, 156] width 202 height 66
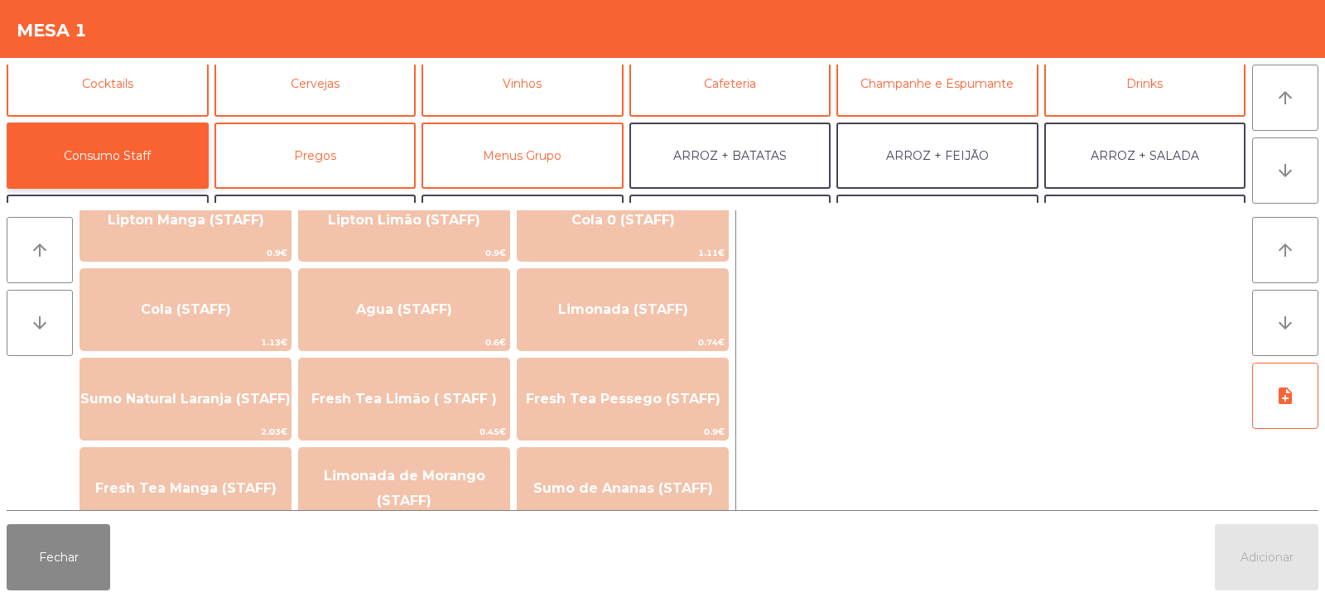
scroll to position [344, 0]
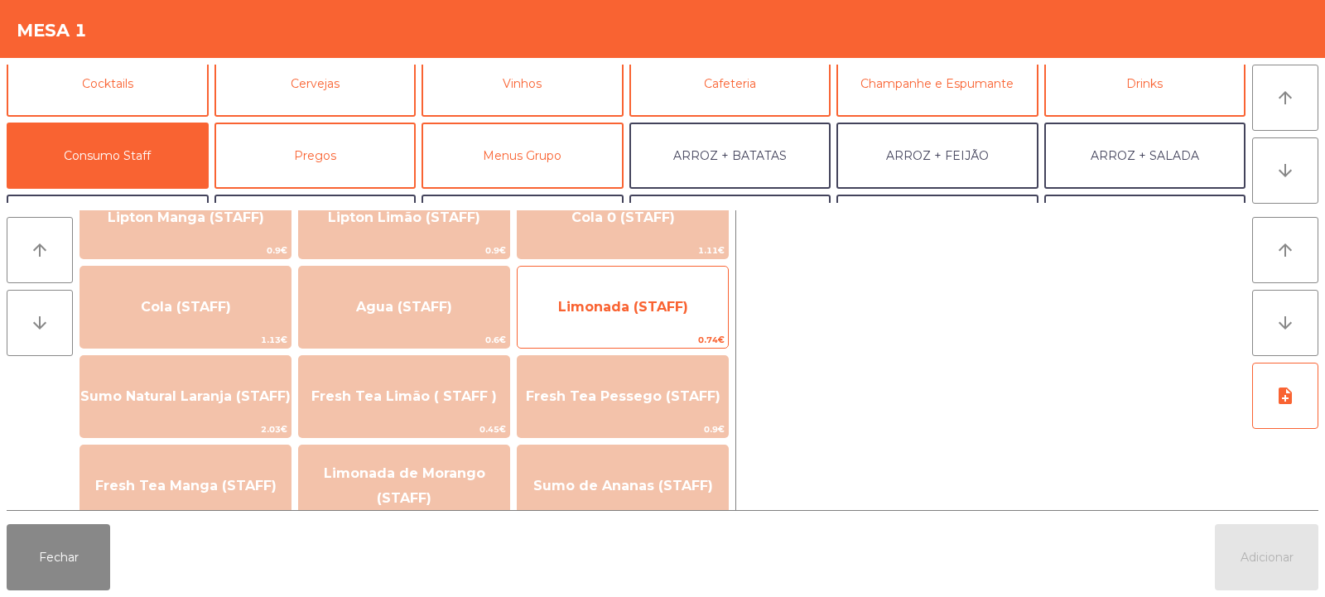
click at [638, 301] on span "Limonada (STAFF)" at bounding box center [623, 307] width 130 height 16
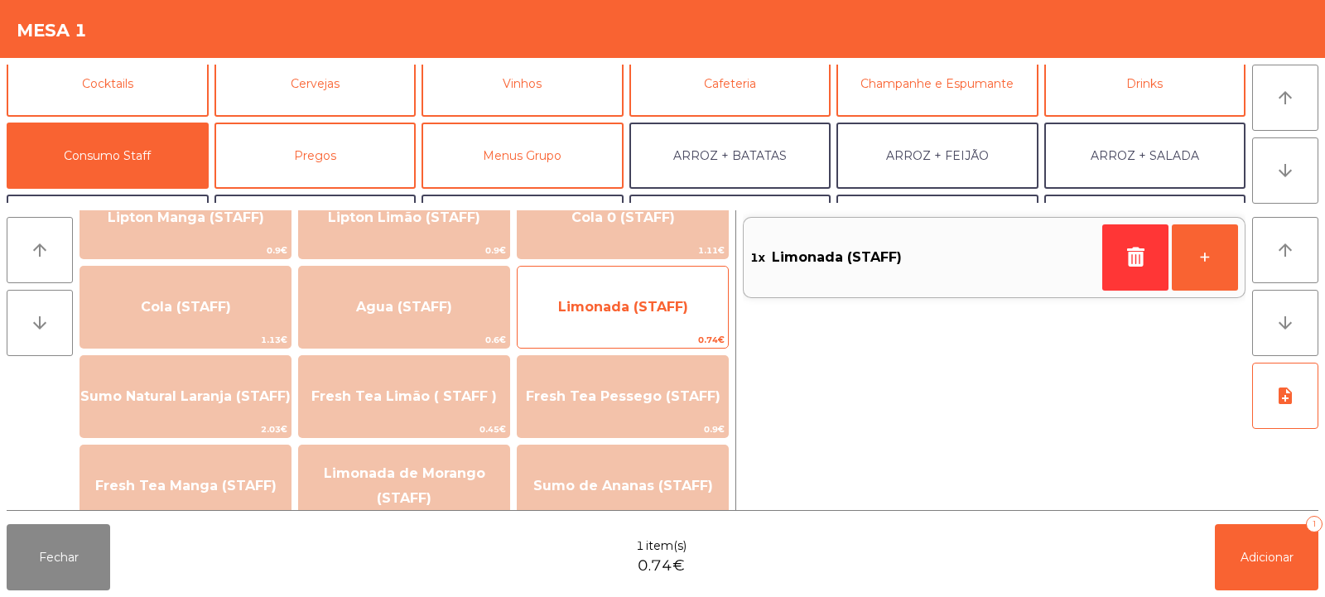
click at [623, 308] on span "Limonada (STAFF)" at bounding box center [623, 307] width 130 height 16
click at [636, 309] on span "Limonada (STAFF)" at bounding box center [623, 307] width 130 height 16
click at [626, 312] on span "Limonada (STAFF)" at bounding box center [623, 307] width 130 height 16
click at [611, 324] on span "Limonada (STAFF)" at bounding box center [622, 307] width 210 height 45
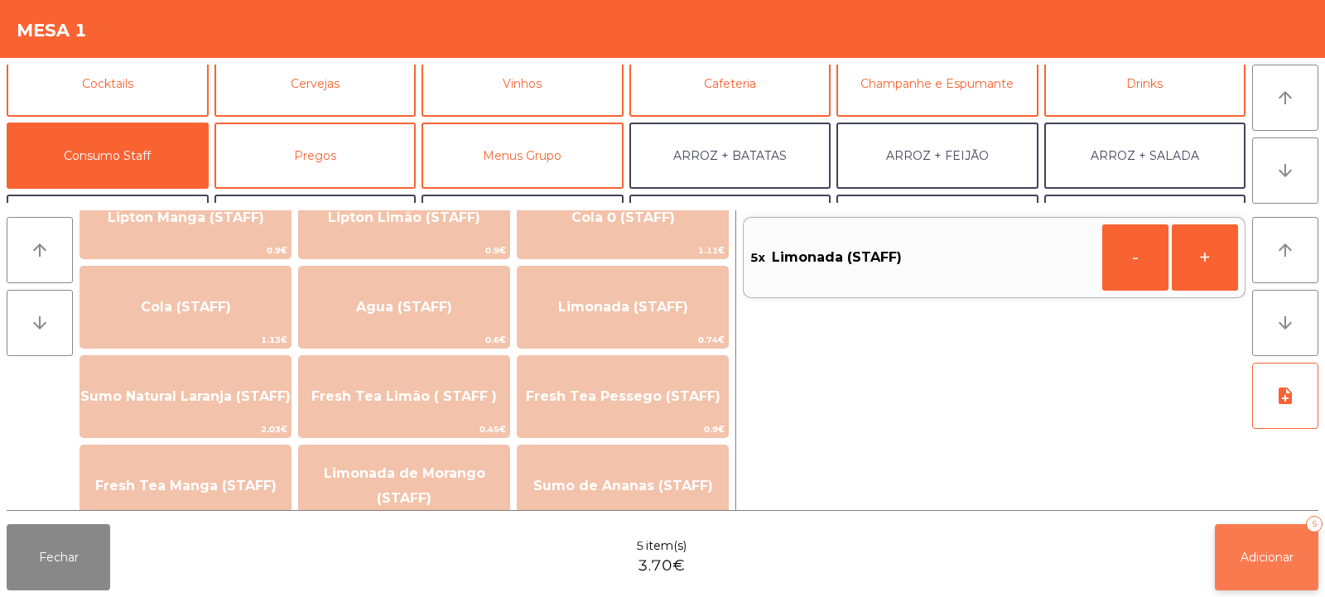
click at [1287, 569] on button "Adicionar 5" at bounding box center [1266, 557] width 103 height 66
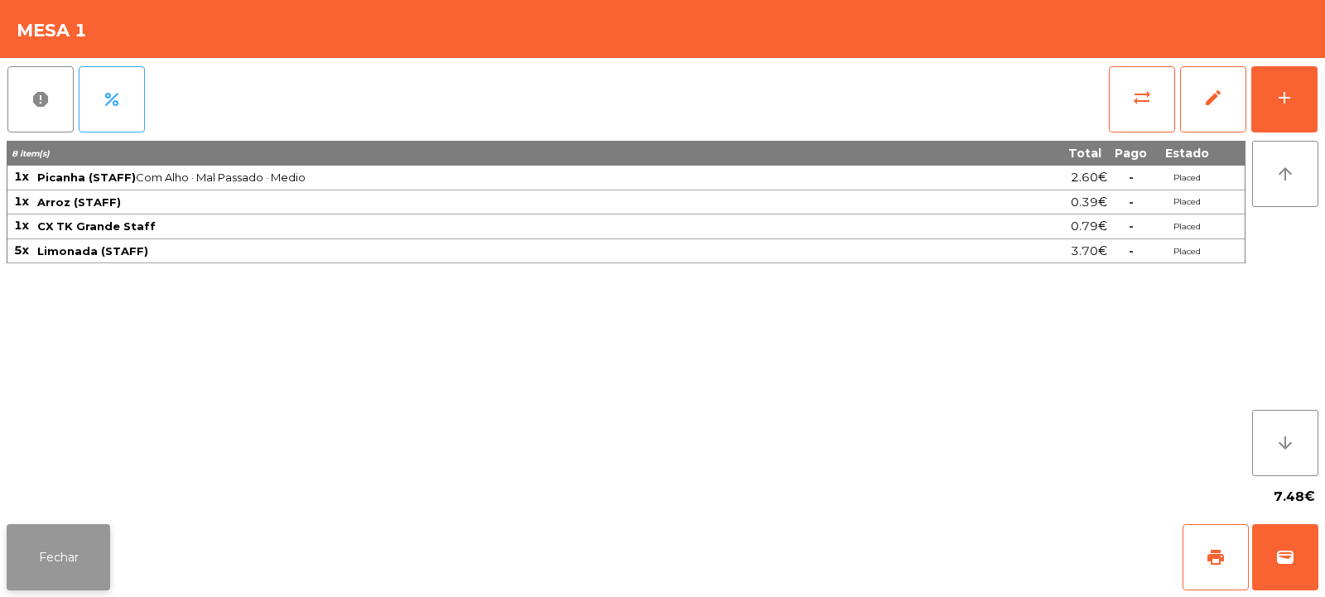
click at [44, 552] on button "Fechar" at bounding box center [58, 557] width 103 height 66
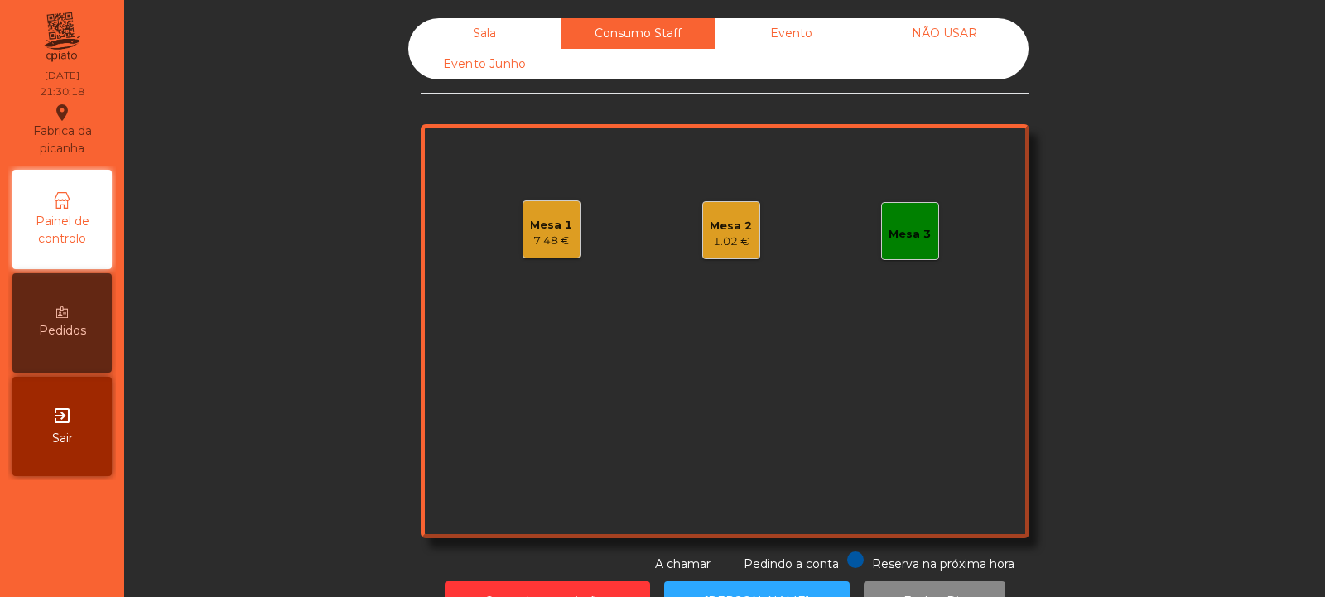
click at [483, 31] on div "Sala" at bounding box center [484, 33] width 153 height 31
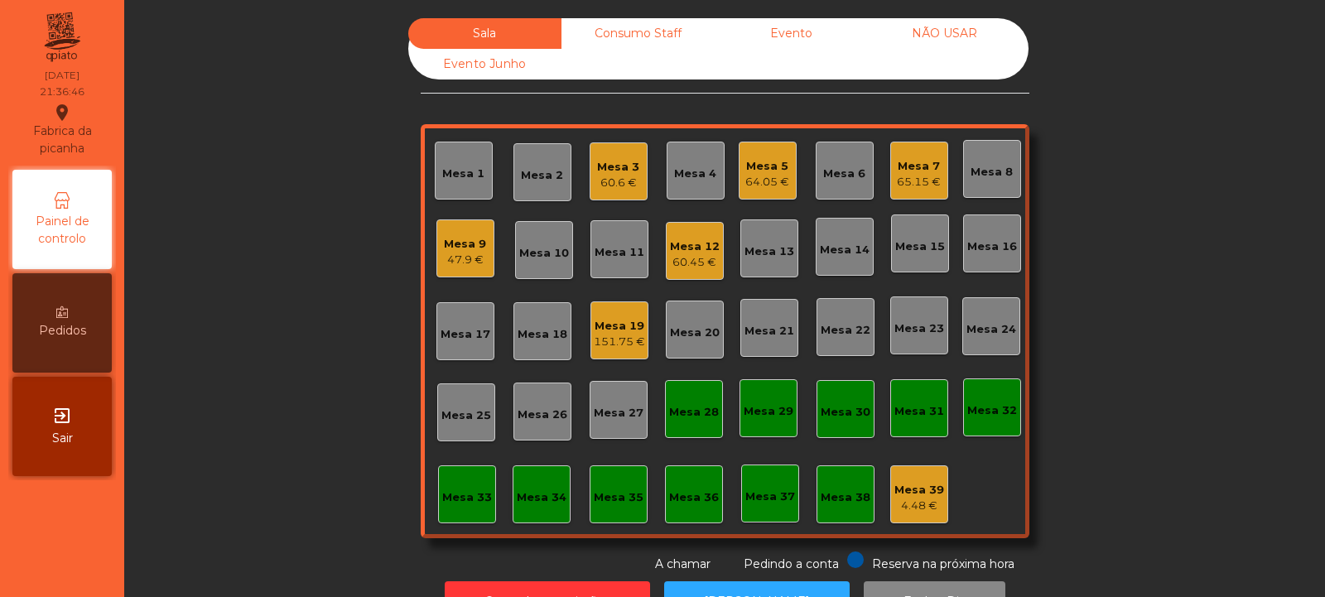
click at [835, 238] on div "Mesa 14" at bounding box center [845, 246] width 50 height 23
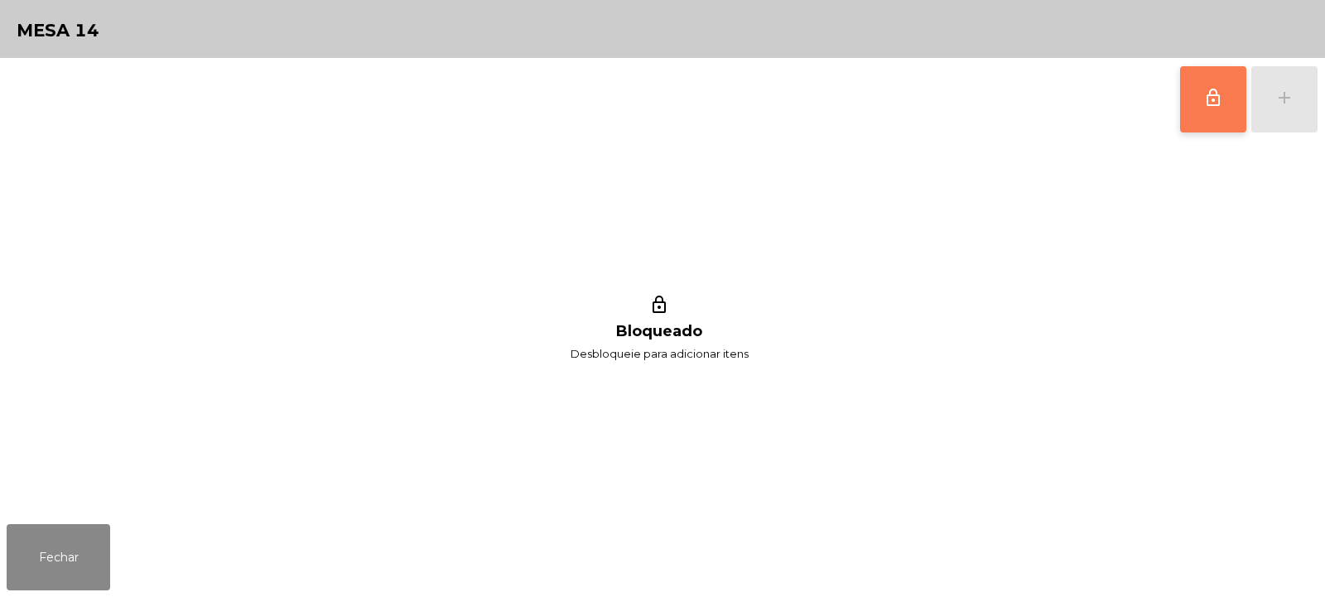
click at [1210, 103] on span "lock_outline" at bounding box center [1213, 98] width 20 height 20
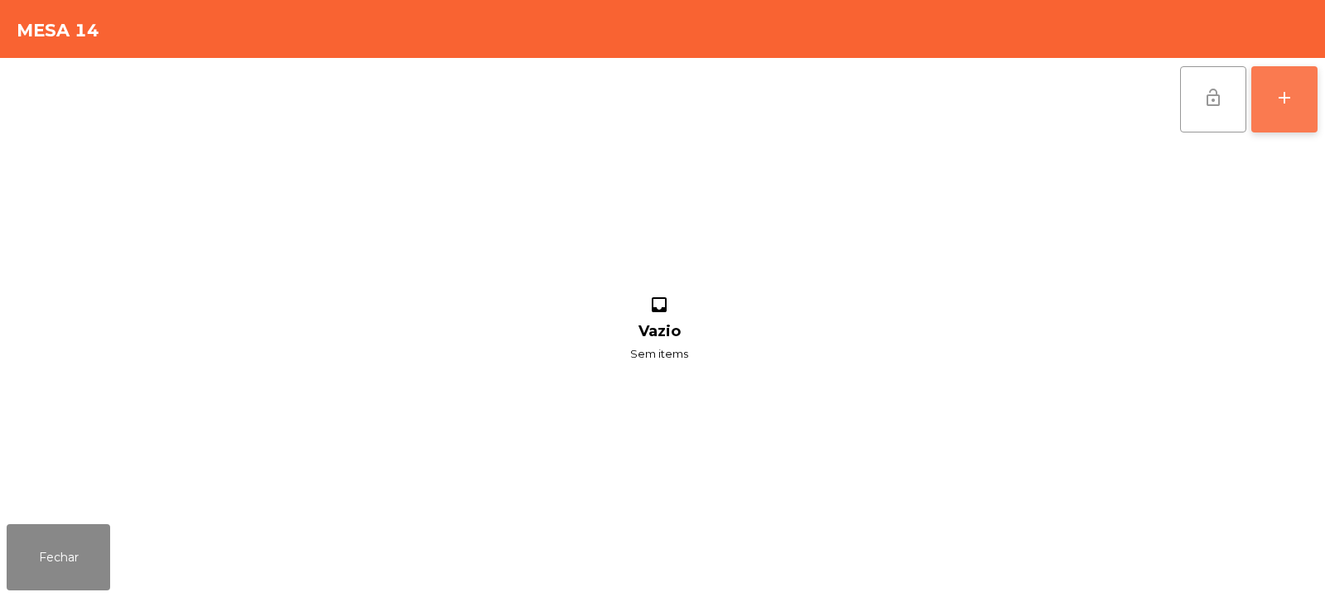
click at [1288, 104] on div "add" at bounding box center [1284, 98] width 20 height 20
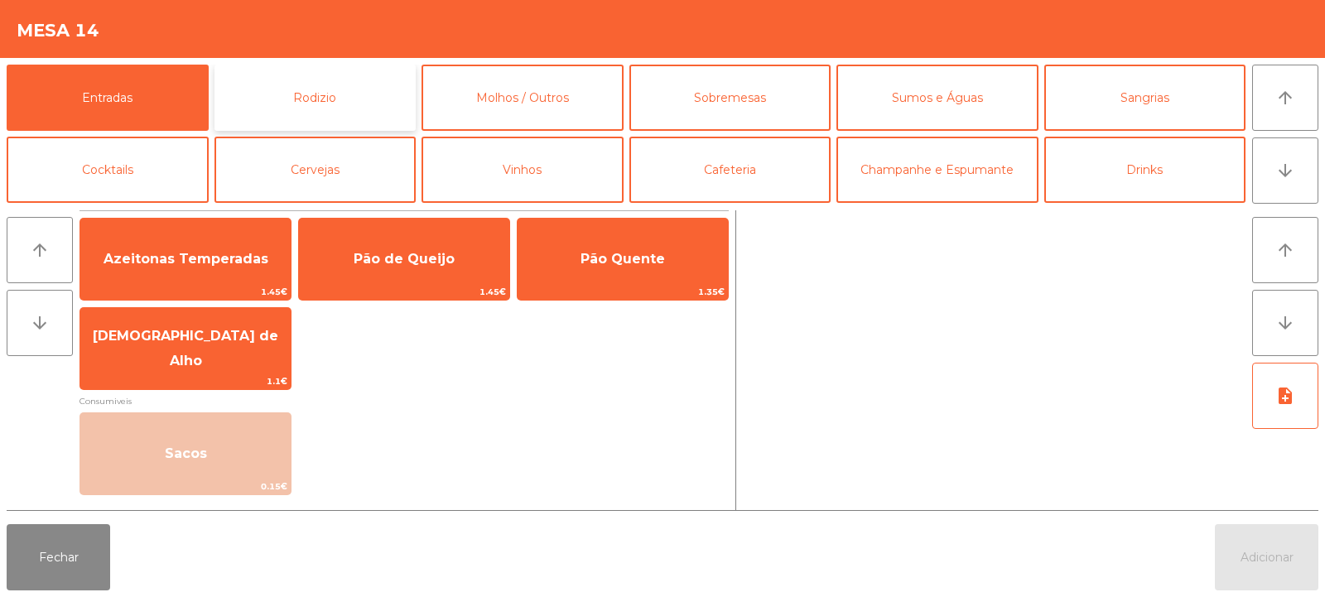
click at [342, 91] on button "Rodizio" at bounding box center [315, 98] width 202 height 66
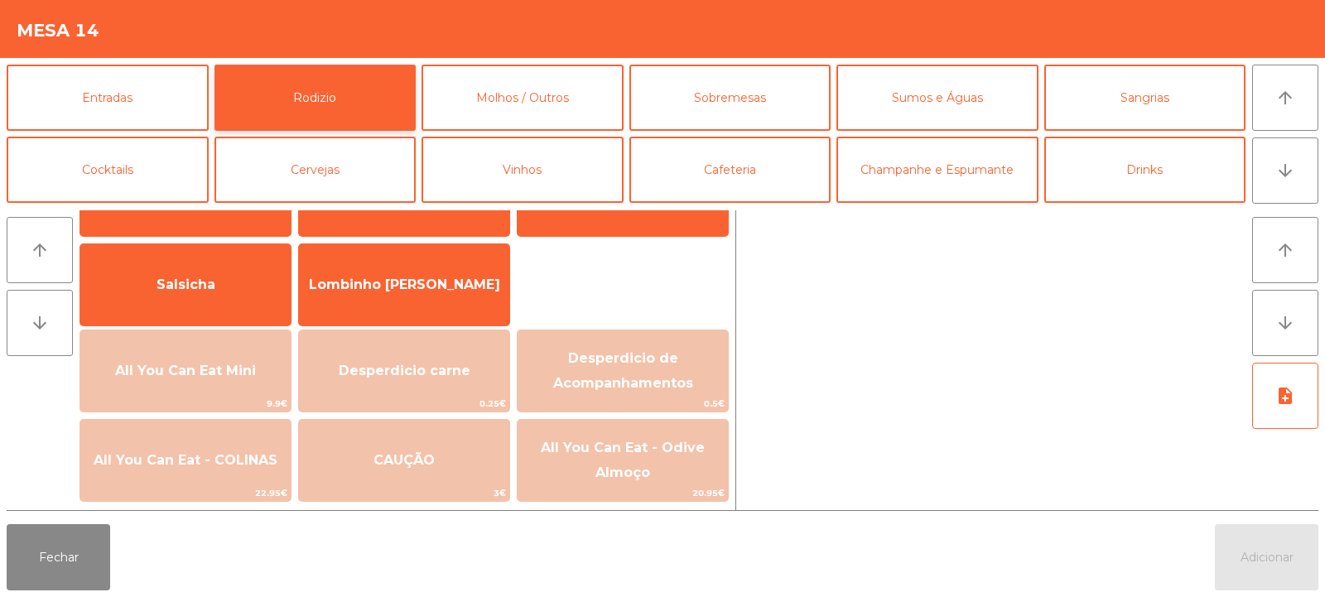
scroll to position [93, 0]
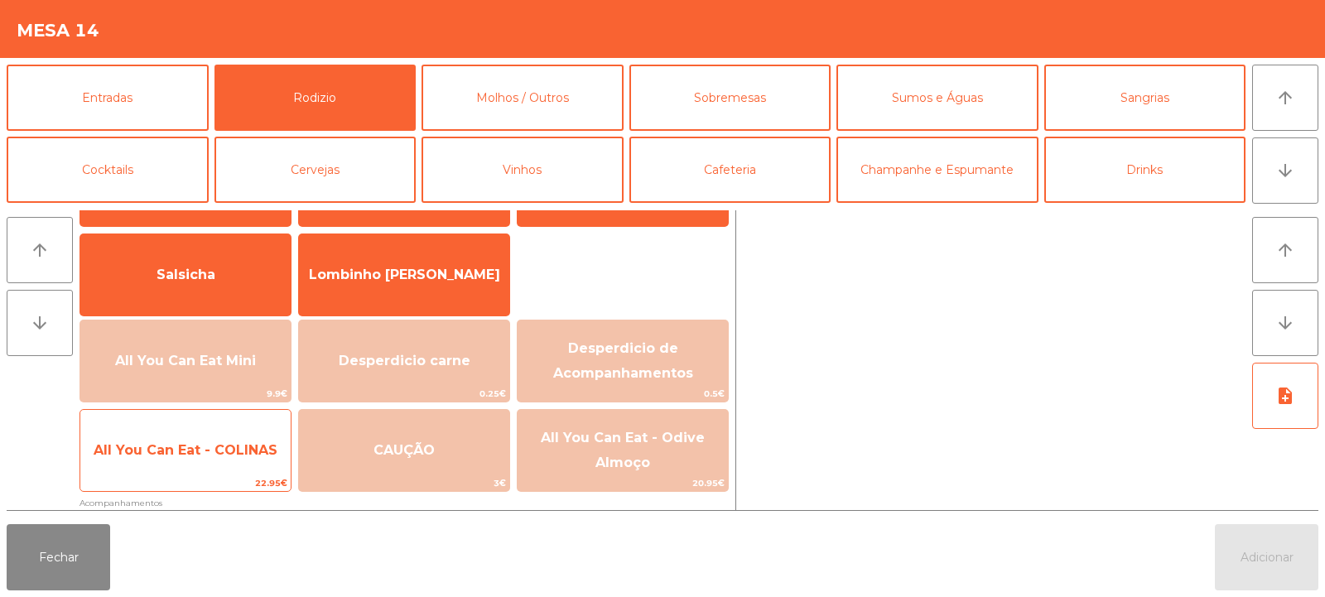
click at [228, 464] on span "All You Can Eat - COLINAS" at bounding box center [185, 450] width 210 height 45
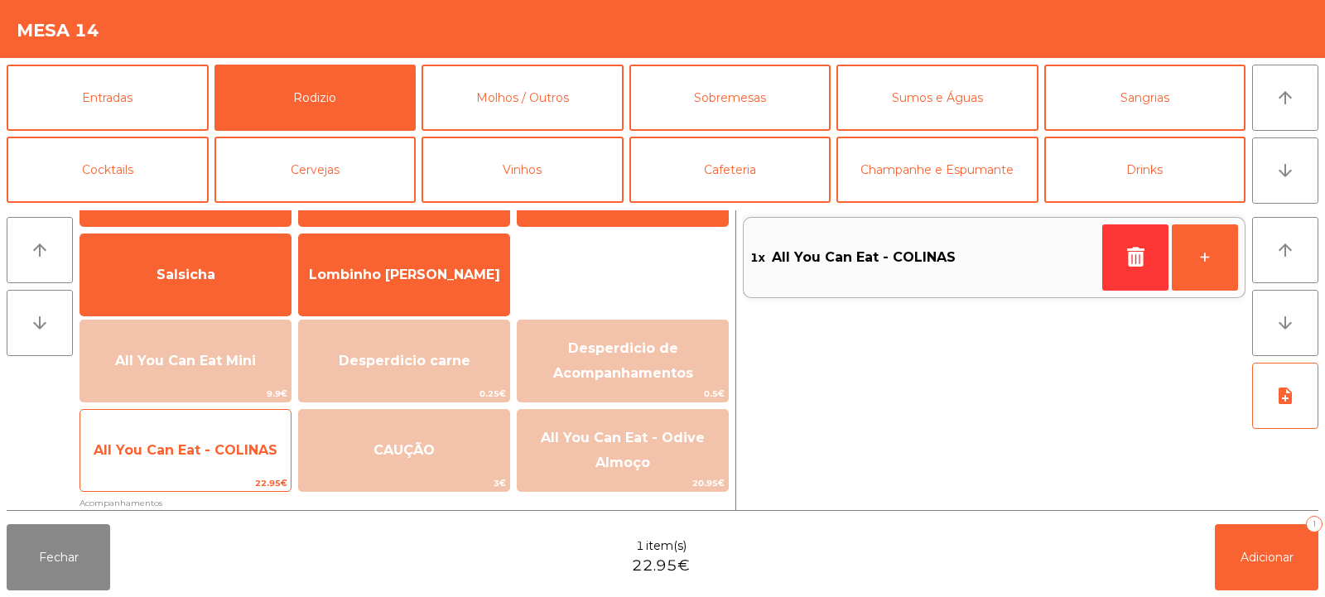
click at [202, 450] on span "All You Can Eat - COLINAS" at bounding box center [186, 450] width 184 height 16
click at [183, 442] on span "All You Can Eat - COLINAS" at bounding box center [186, 450] width 184 height 16
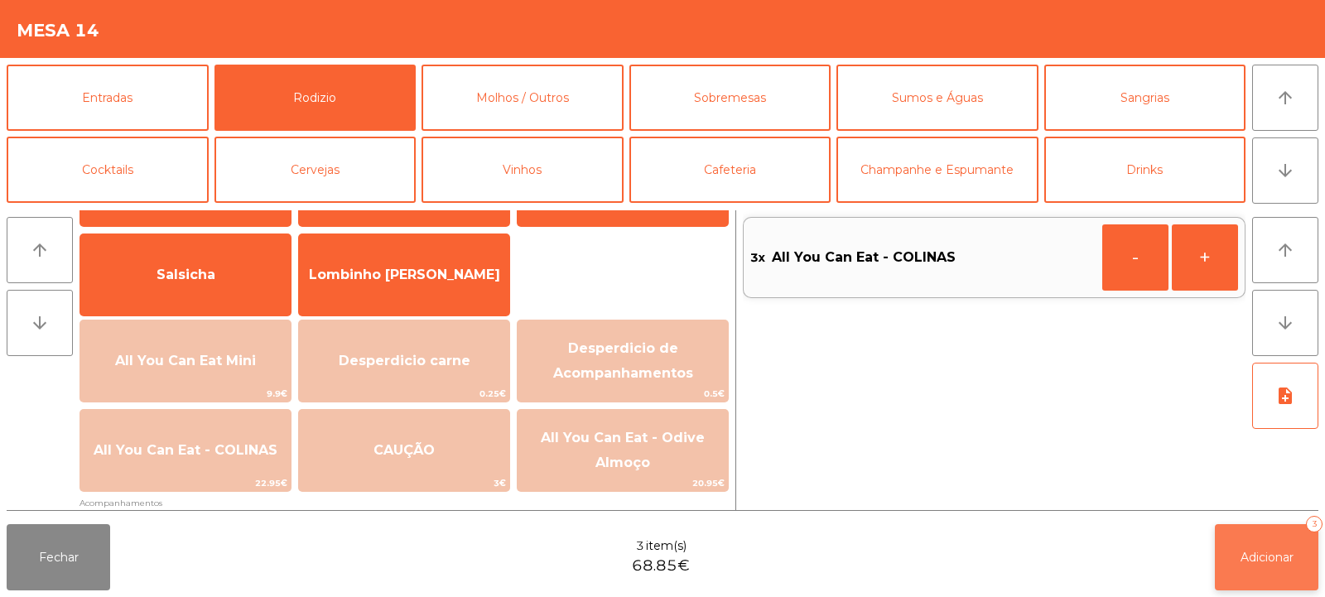
click at [1263, 560] on span "Adicionar" at bounding box center [1266, 557] width 53 height 15
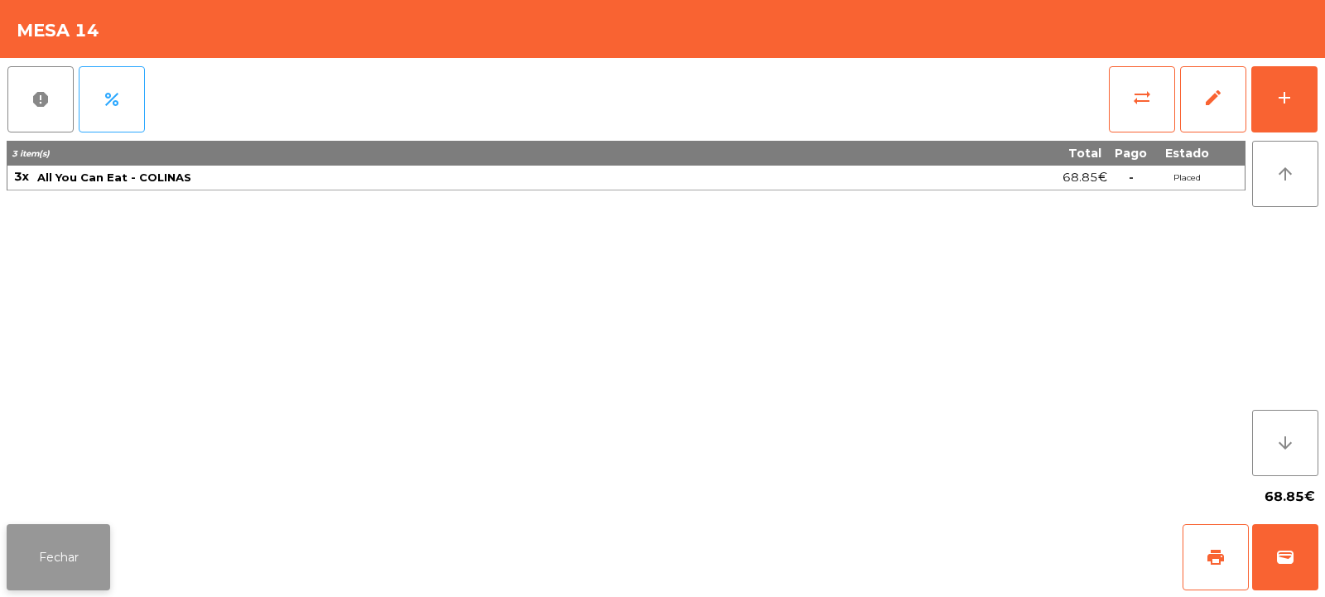
click at [60, 541] on button "Fechar" at bounding box center [58, 557] width 103 height 66
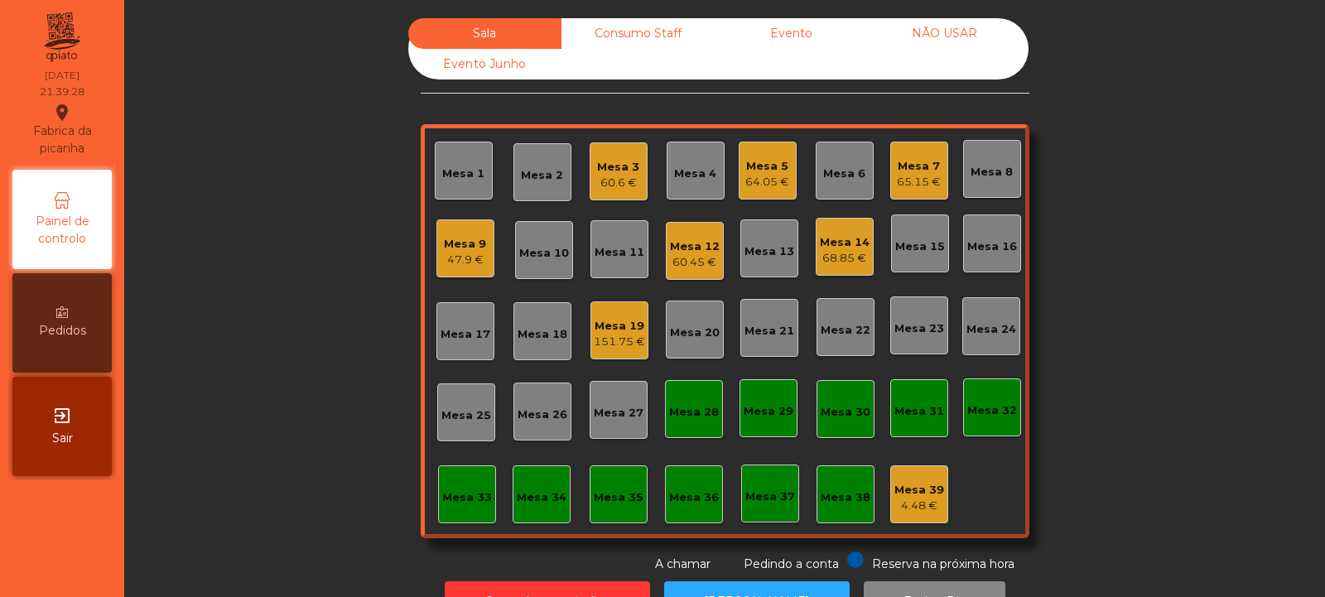
click at [767, 175] on div "64.05 €" at bounding box center [767, 182] width 44 height 17
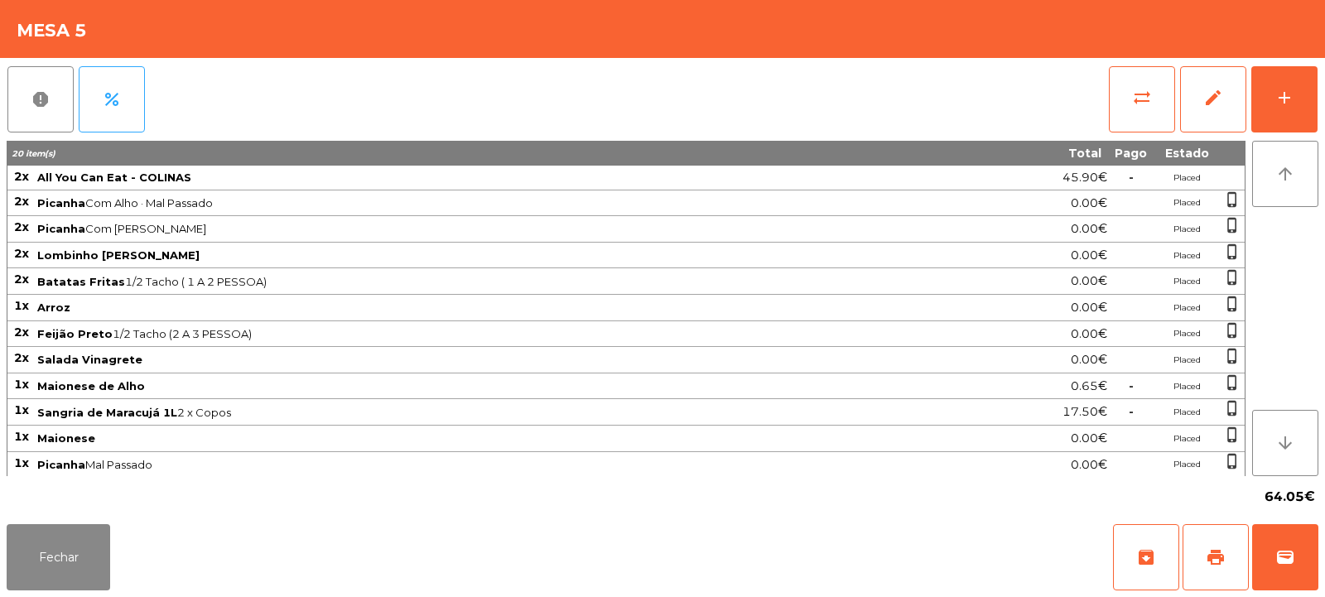
scroll to position [28, 0]
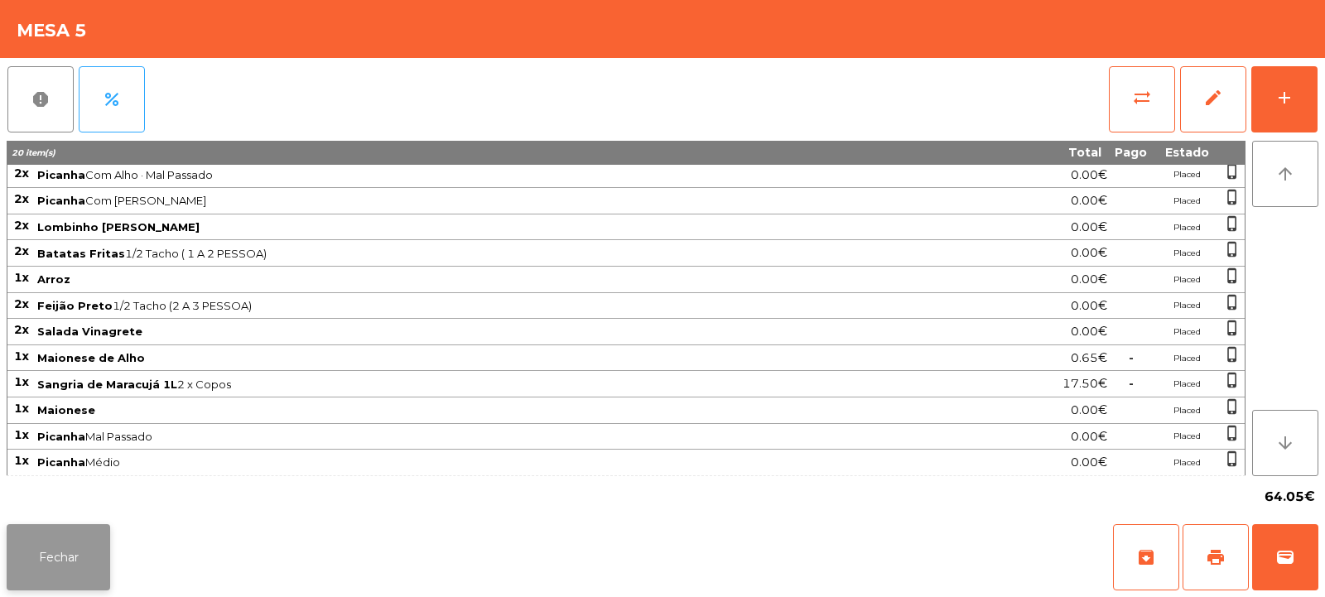
click at [60, 572] on button "Fechar" at bounding box center [58, 557] width 103 height 66
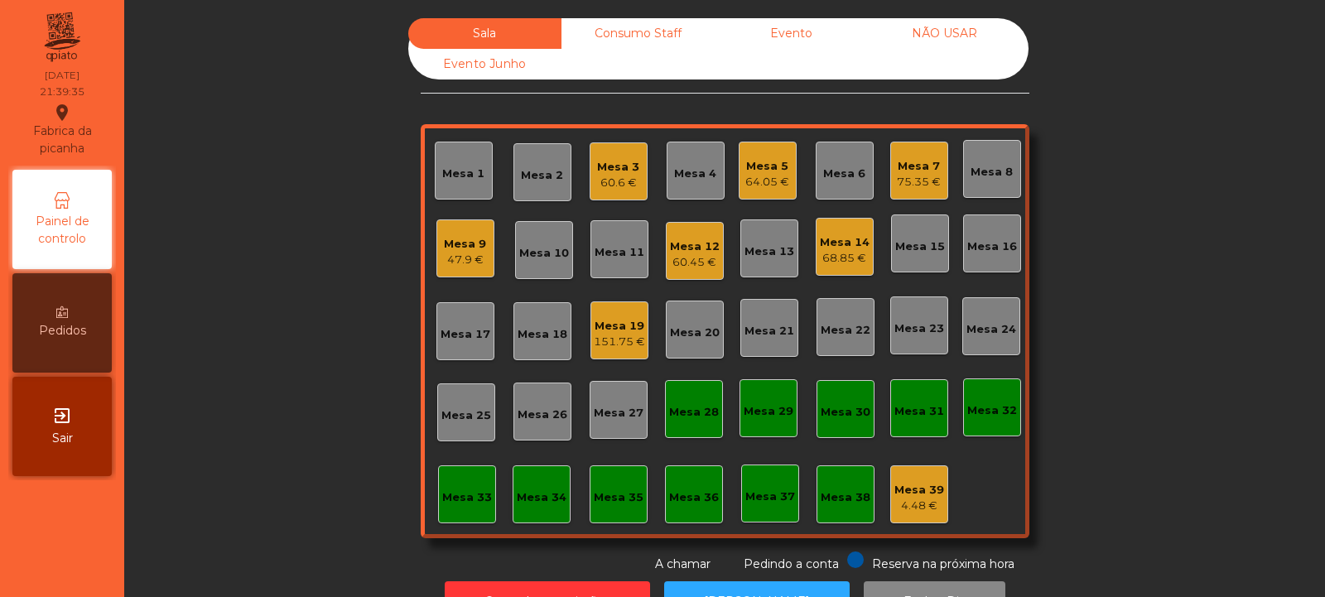
click at [923, 164] on div "Mesa 7" at bounding box center [919, 166] width 44 height 17
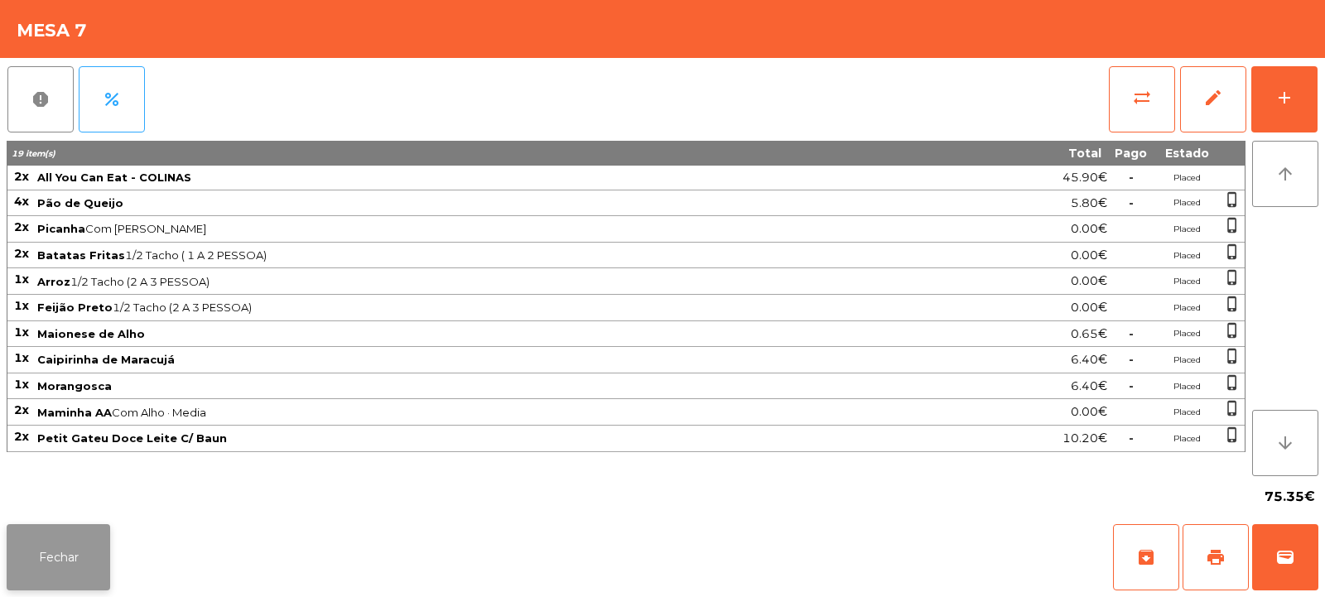
click at [67, 528] on button "Fechar" at bounding box center [58, 557] width 103 height 66
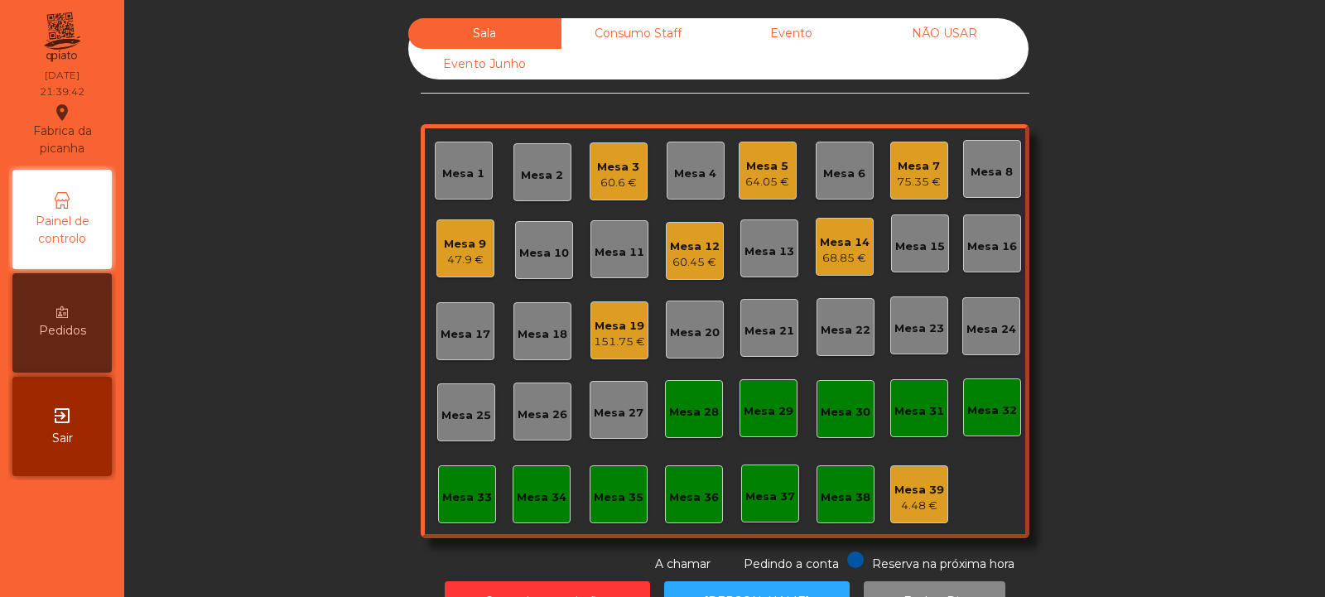
click at [479, 248] on div "Mesa 9 47.9 €" at bounding box center [465, 248] width 58 height 58
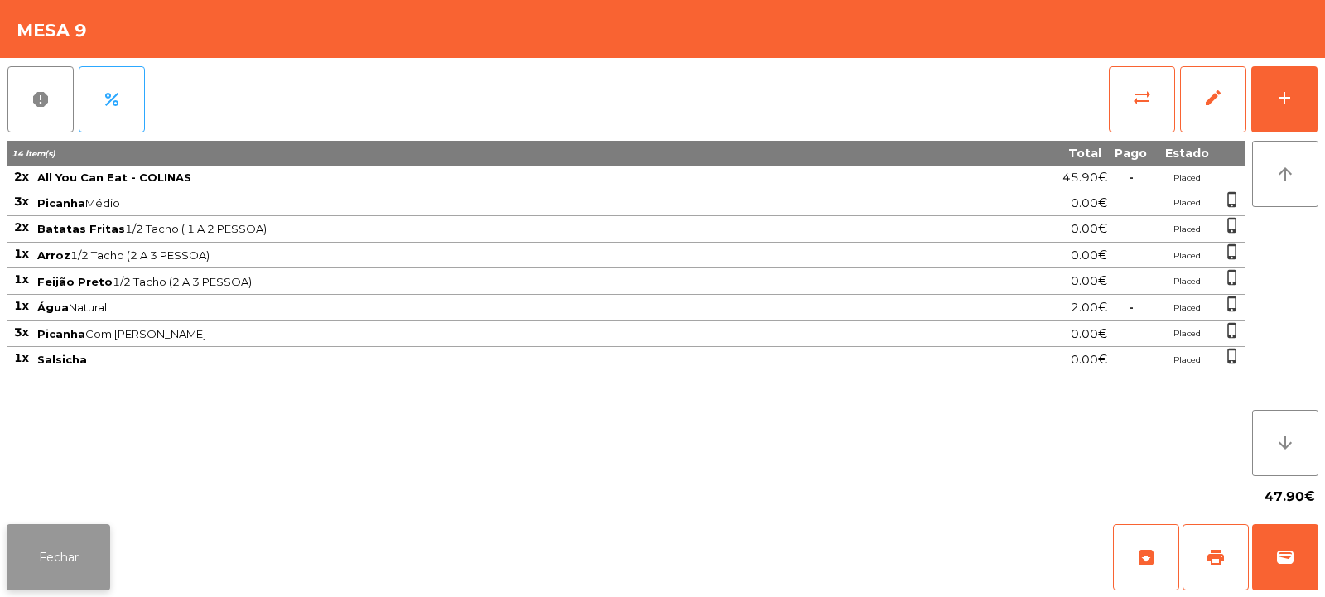
click at [72, 534] on button "Fechar" at bounding box center [58, 557] width 103 height 66
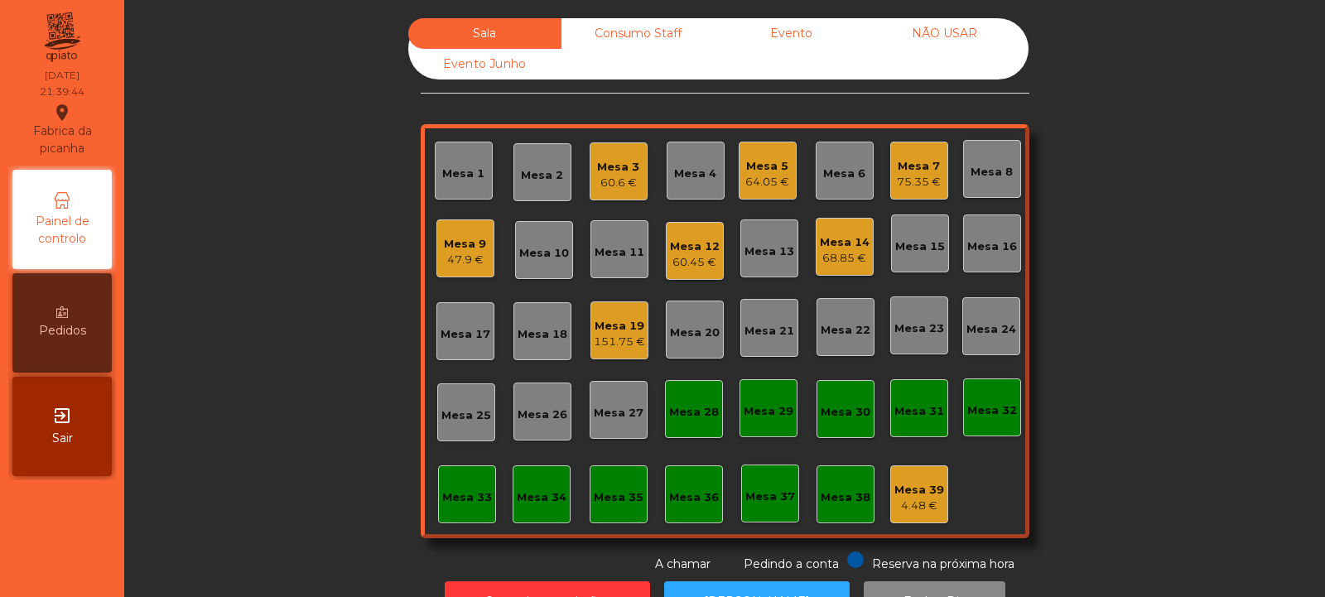
click at [696, 259] on div "60.45 €" at bounding box center [695, 262] width 50 height 17
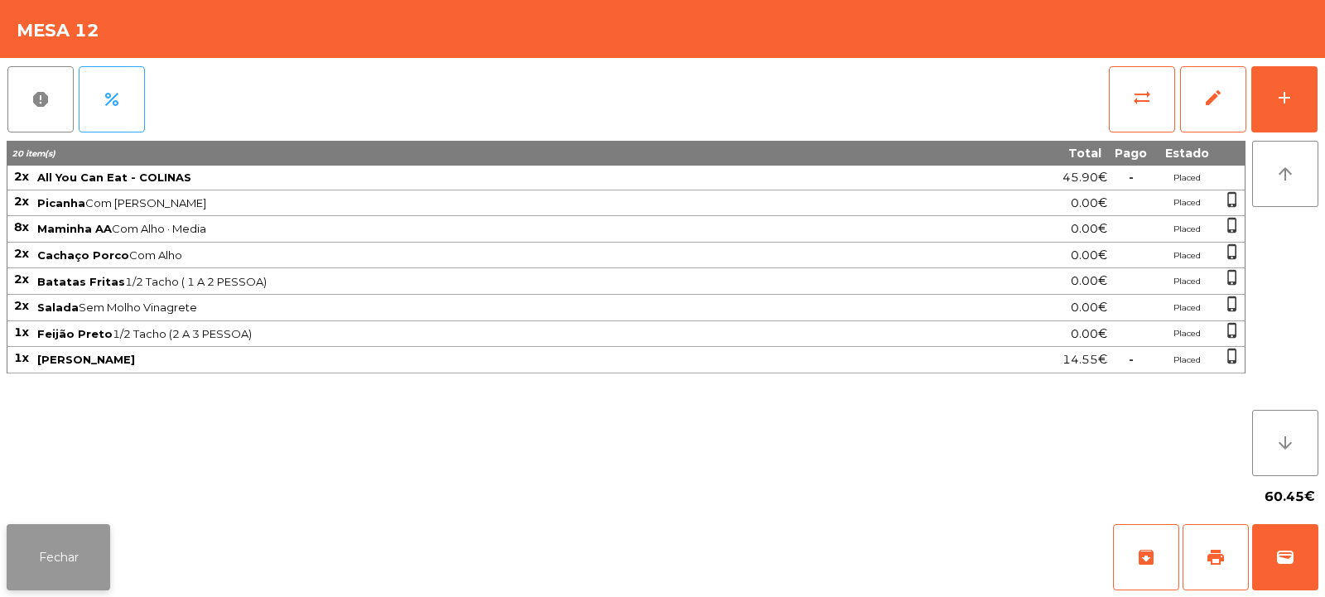
click at [65, 575] on button "Fechar" at bounding box center [58, 557] width 103 height 66
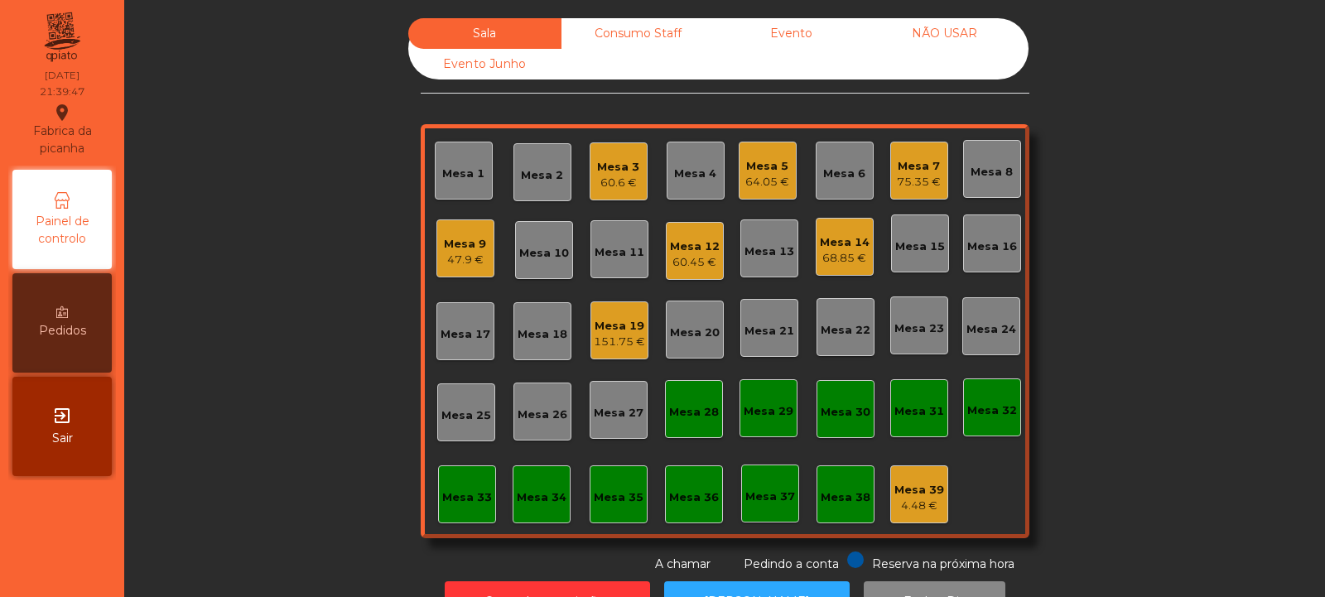
click at [847, 248] on div "Mesa 14" at bounding box center [845, 242] width 50 height 17
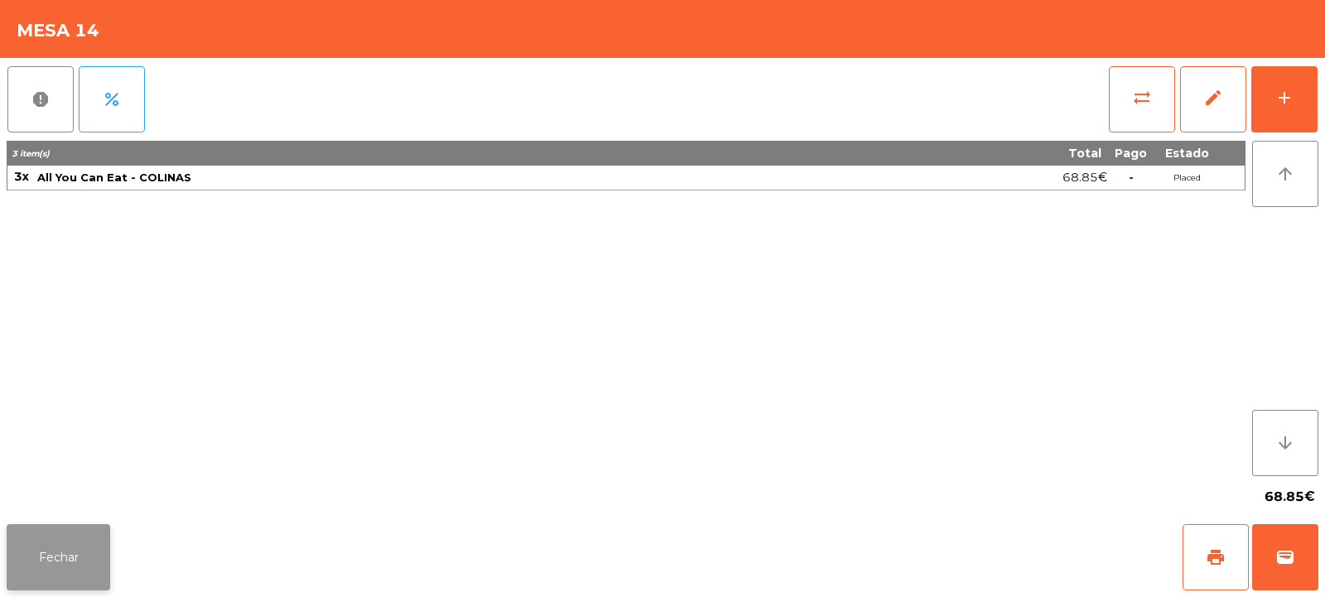
click at [65, 551] on button "Fechar" at bounding box center [58, 557] width 103 height 66
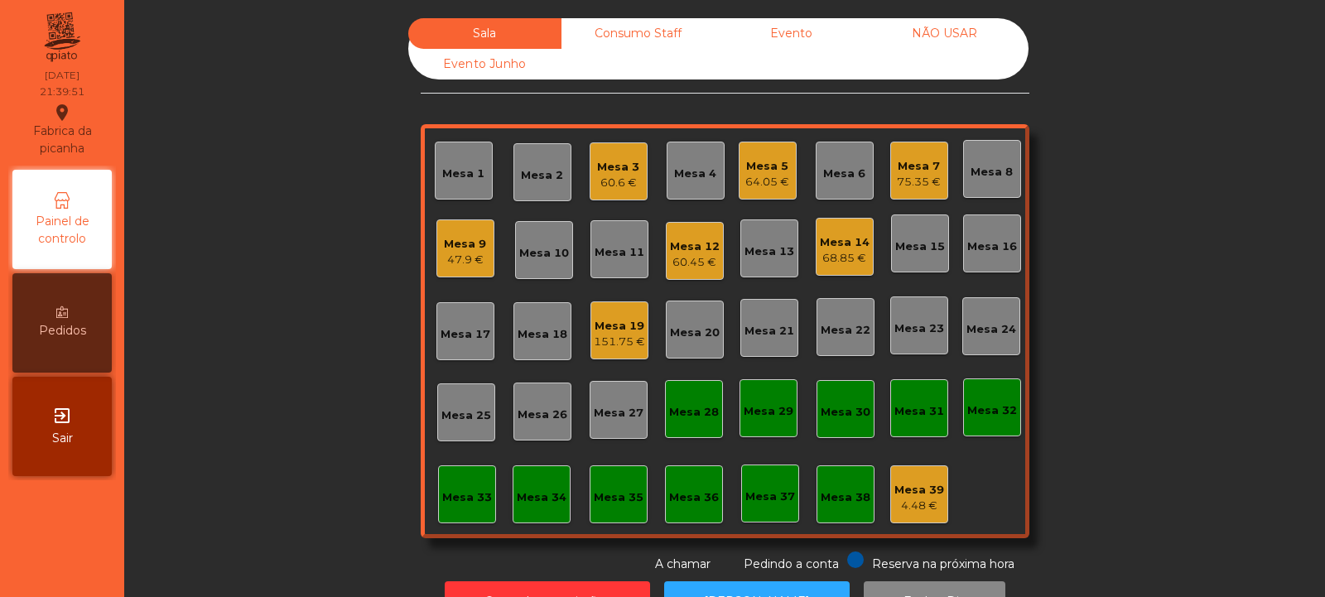
click at [609, 327] on div "Mesa 19" at bounding box center [619, 326] width 51 height 17
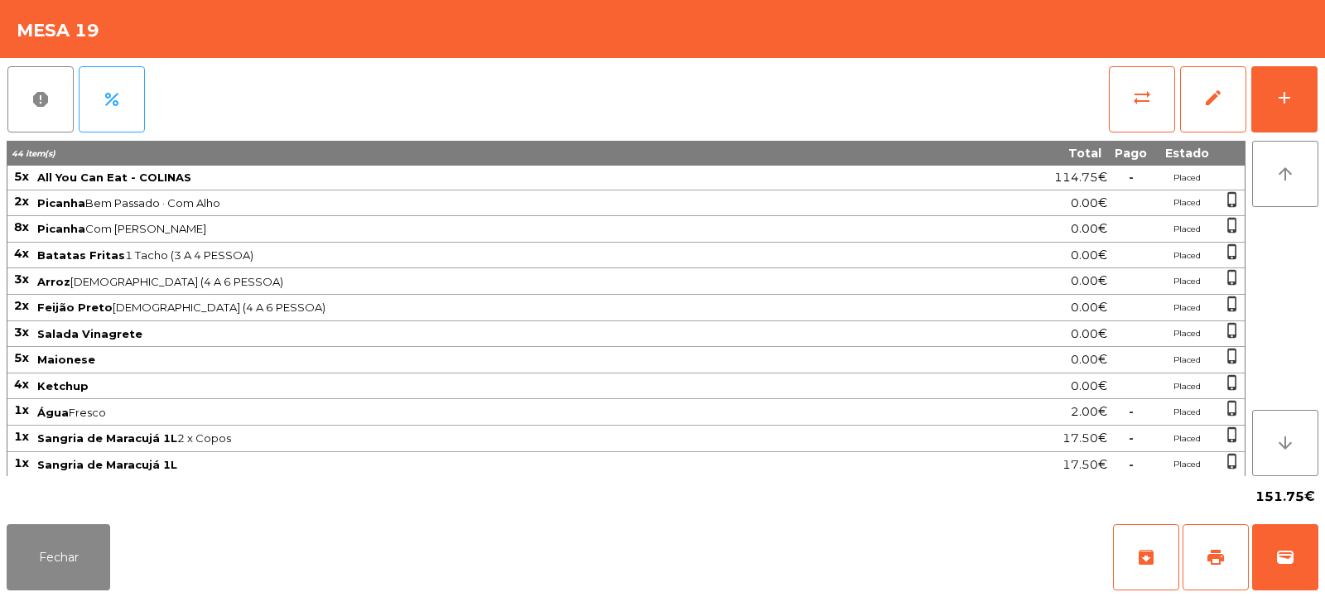
scroll to position [80, 0]
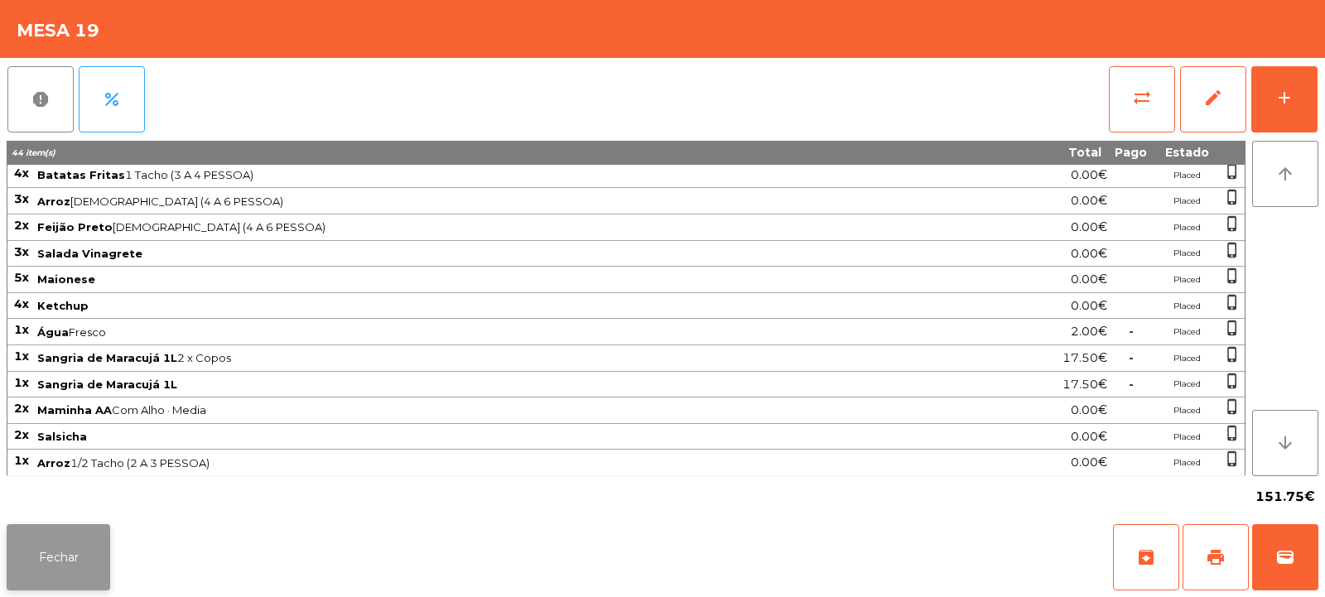
click at [44, 577] on button "Fechar" at bounding box center [58, 557] width 103 height 66
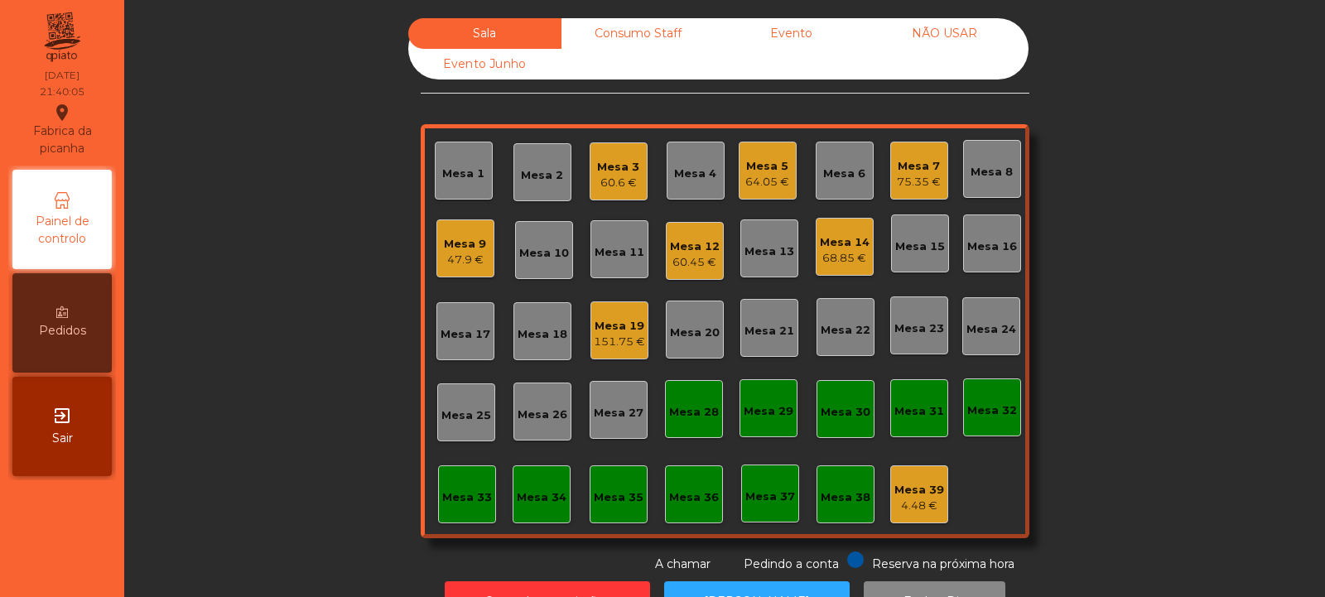
click at [623, 175] on div "60.6 €" at bounding box center [618, 183] width 42 height 17
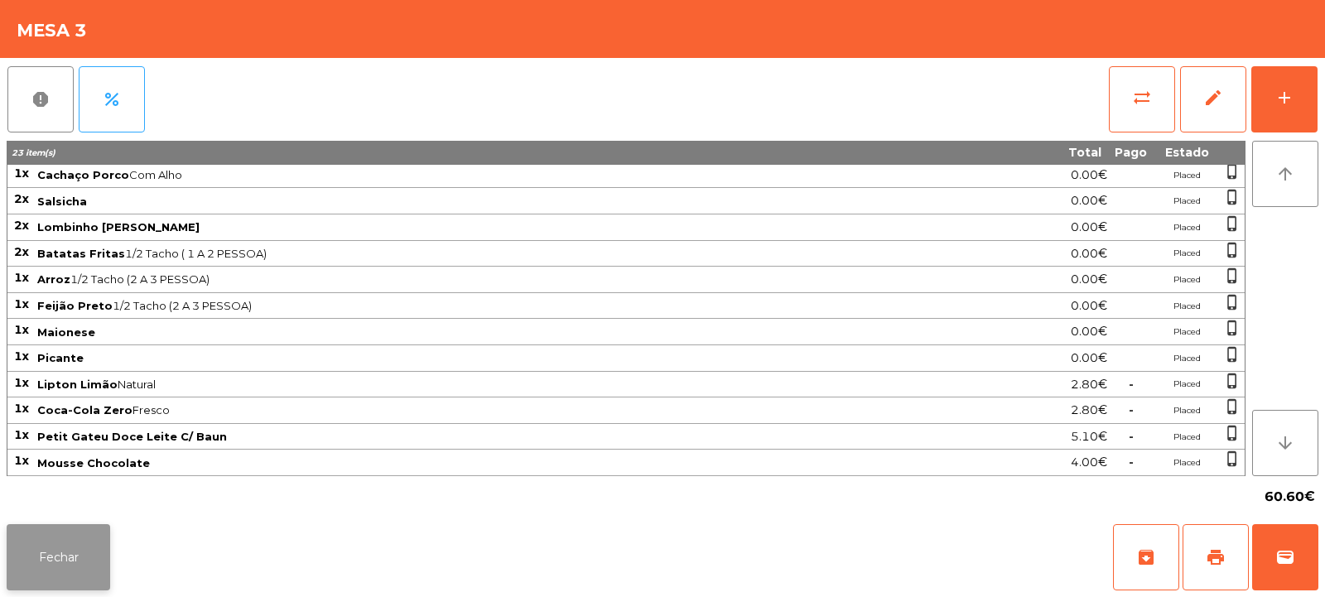
click at [61, 552] on button "Fechar" at bounding box center [58, 557] width 103 height 66
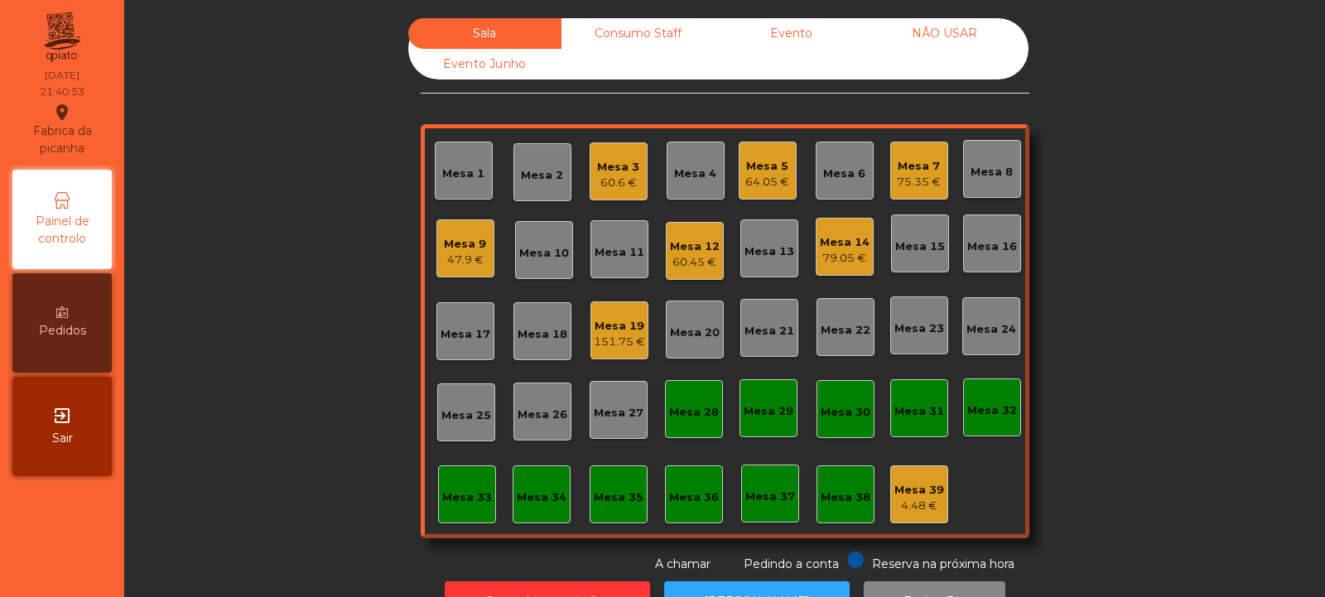
click at [777, 162] on div "Mesa 5" at bounding box center [767, 166] width 44 height 17
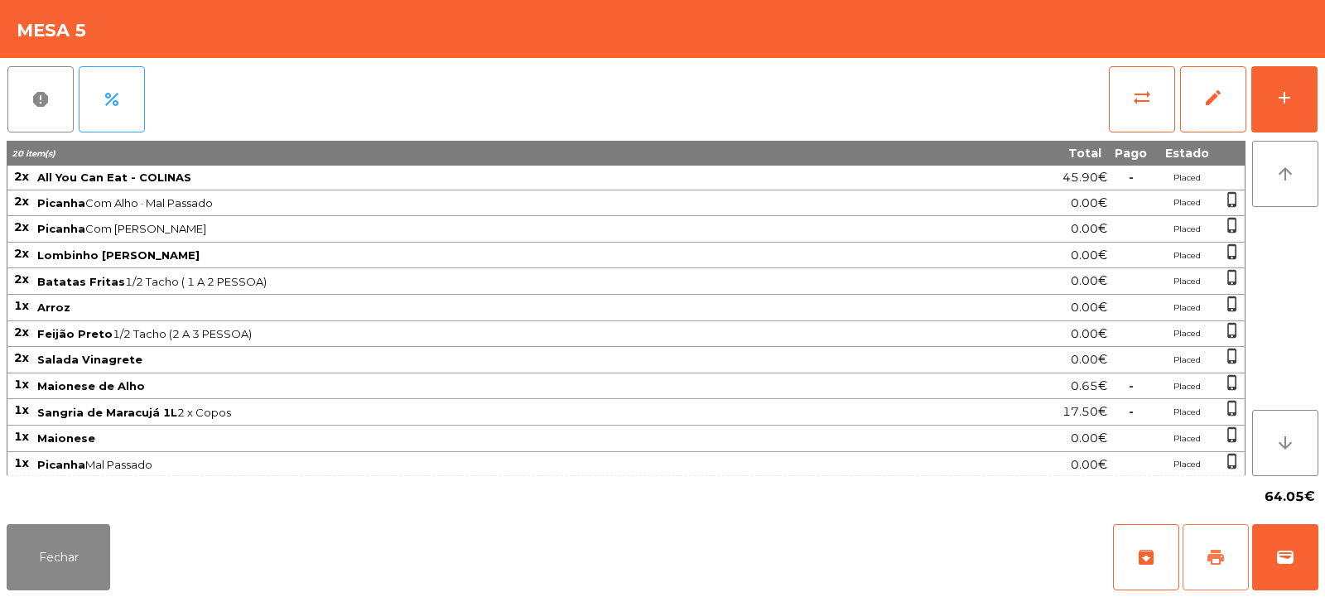
click at [1221, 555] on span "print" at bounding box center [1215, 557] width 20 height 20
click at [1225, 561] on span "print" at bounding box center [1215, 557] width 20 height 20
click at [1133, 92] on span "sync_alt" at bounding box center [1142, 98] width 20 height 20
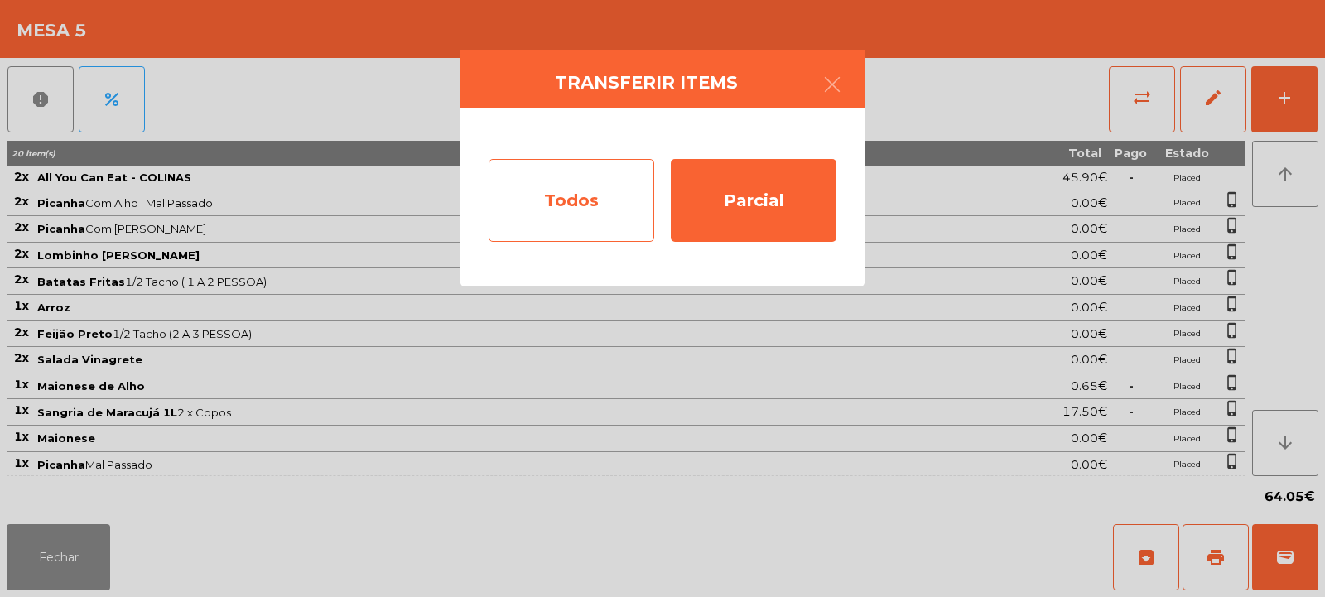
click at [570, 205] on div "Todos" at bounding box center [571, 200] width 166 height 83
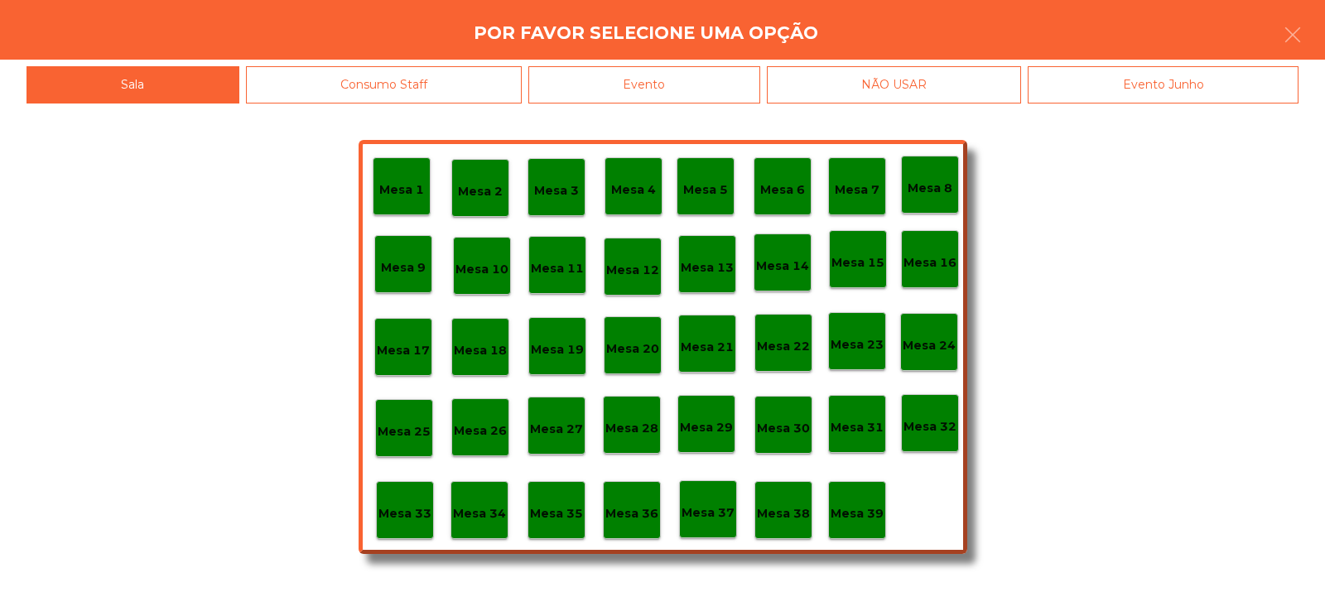
click at [647, 87] on div "Evento" at bounding box center [644, 84] width 232 height 37
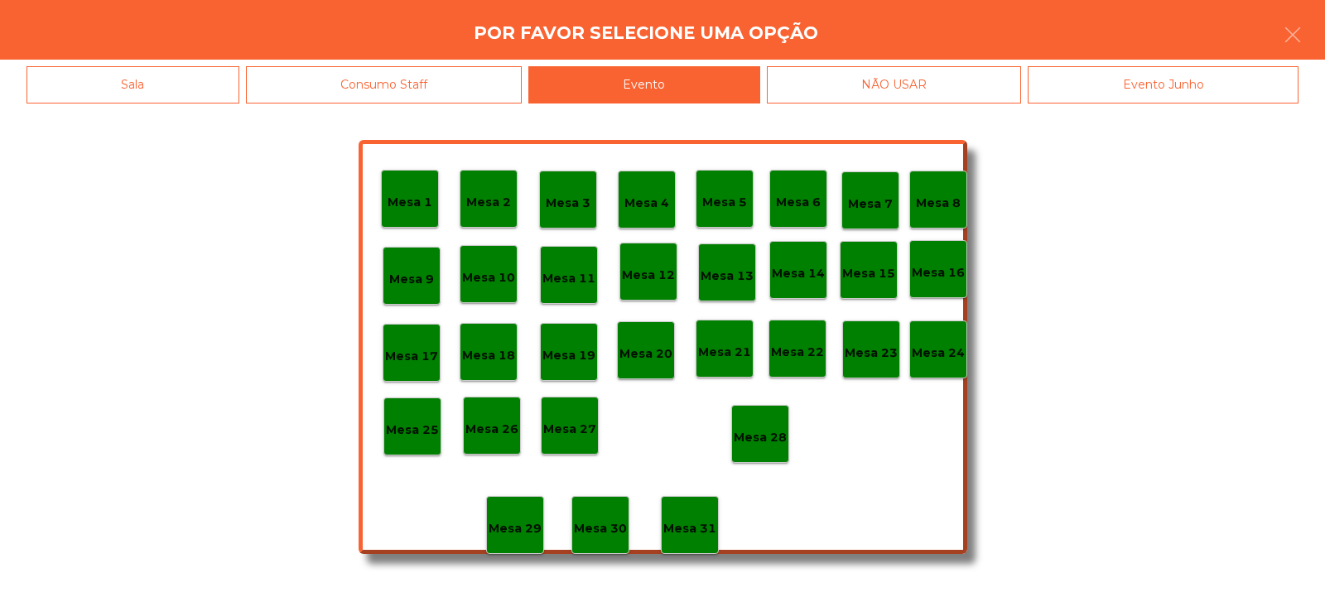
click at [757, 447] on div "Mesa 28" at bounding box center [760, 434] width 58 height 58
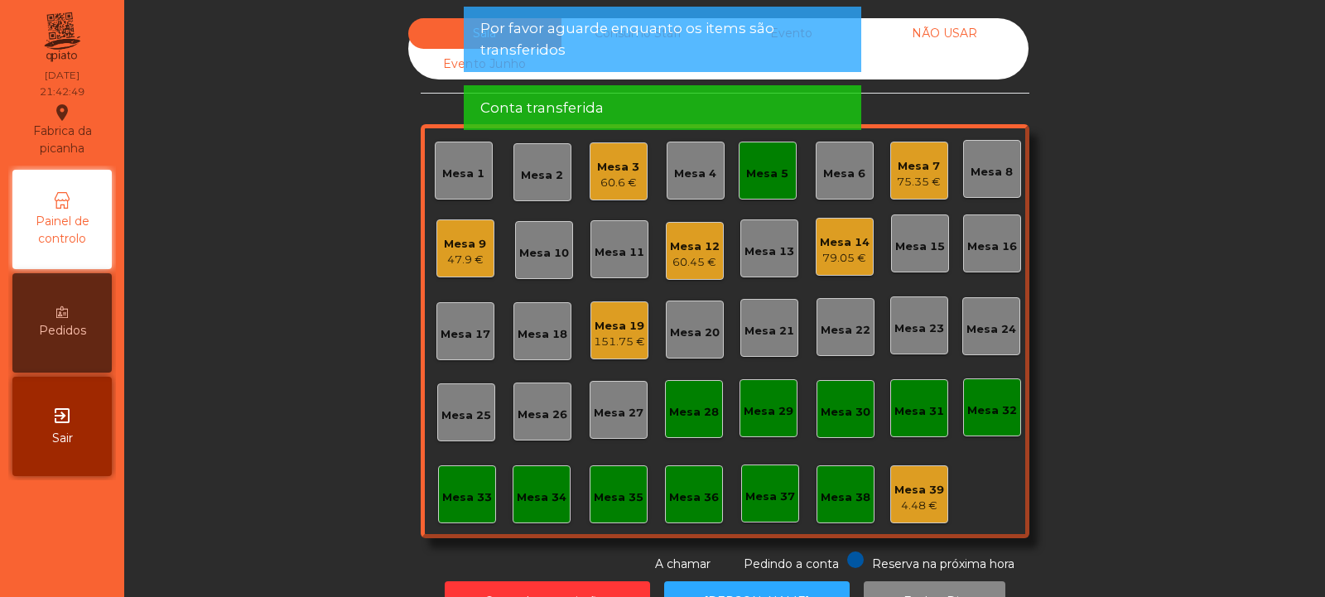
click at [755, 169] on div "Mesa 5" at bounding box center [767, 174] width 42 height 17
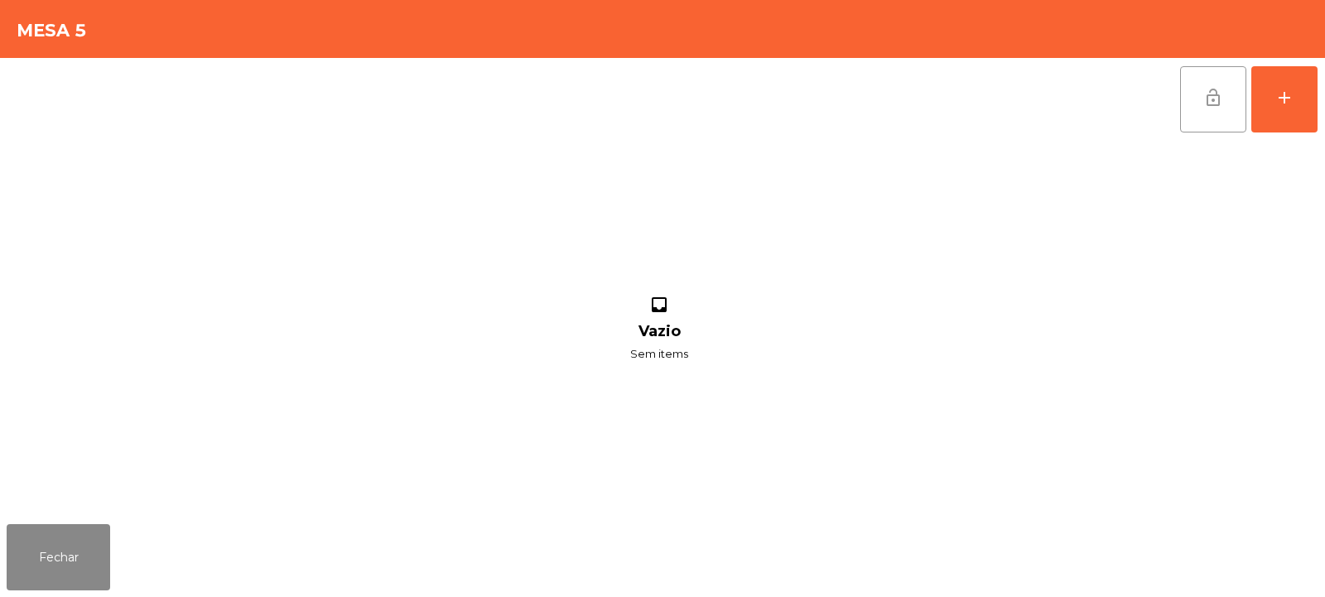
click at [1213, 109] on button "lock_open" at bounding box center [1213, 99] width 66 height 66
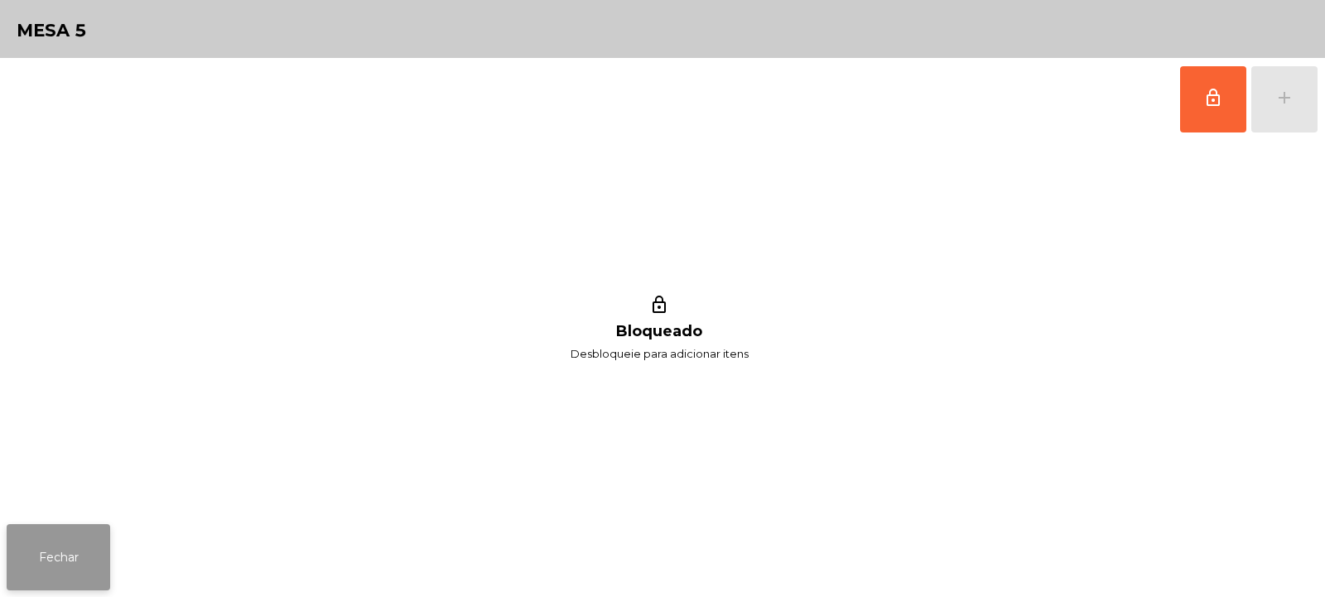
click at [55, 544] on button "Fechar" at bounding box center [58, 557] width 103 height 66
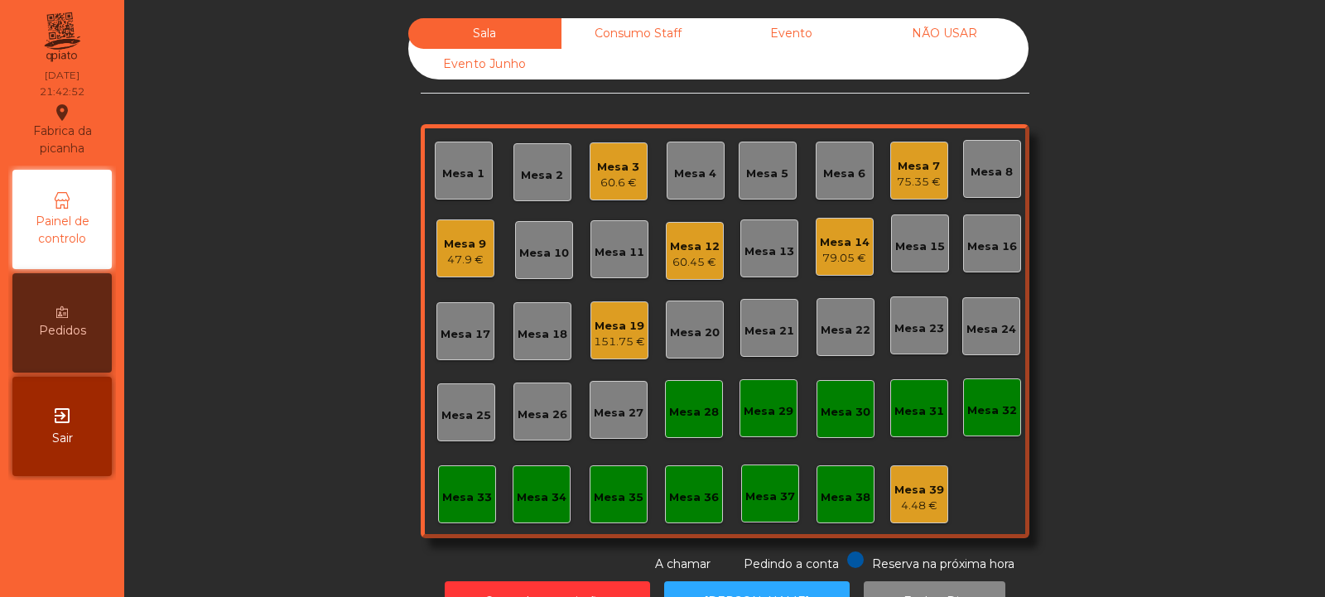
click at [685, 254] on div "60.45 €" at bounding box center [695, 262] width 50 height 17
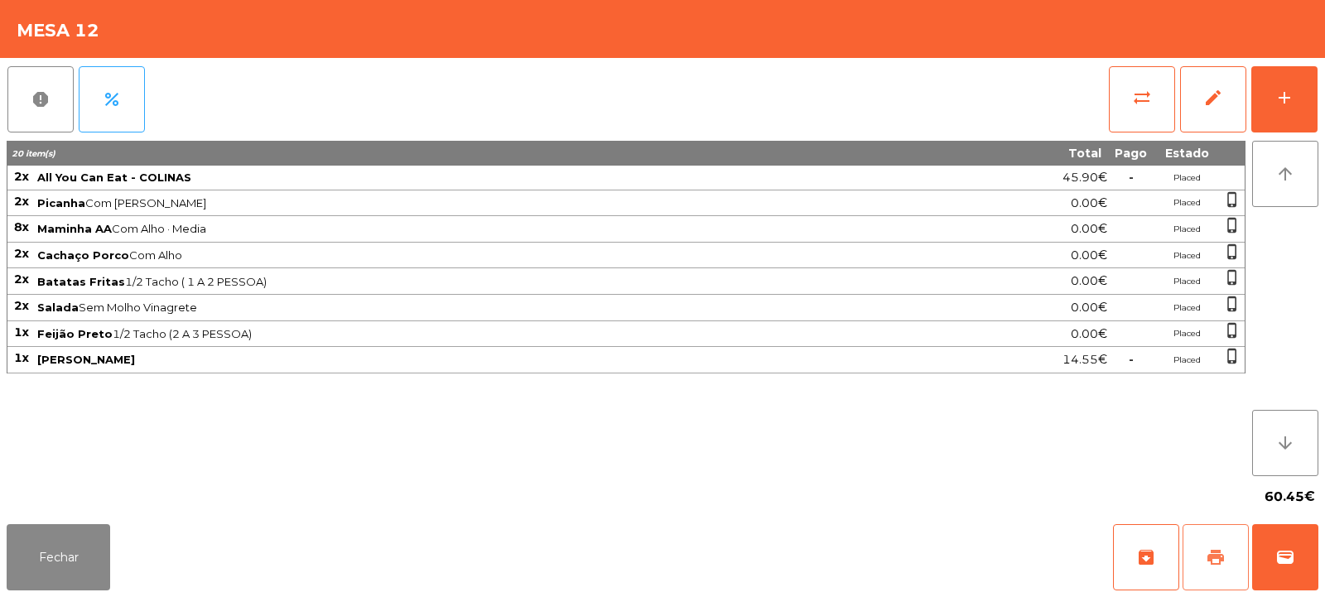
click at [1217, 564] on span "print" at bounding box center [1215, 557] width 20 height 20
click at [1201, 556] on button "print" at bounding box center [1215, 557] width 66 height 66
click at [1280, 556] on span "wallet" at bounding box center [1285, 557] width 20 height 20
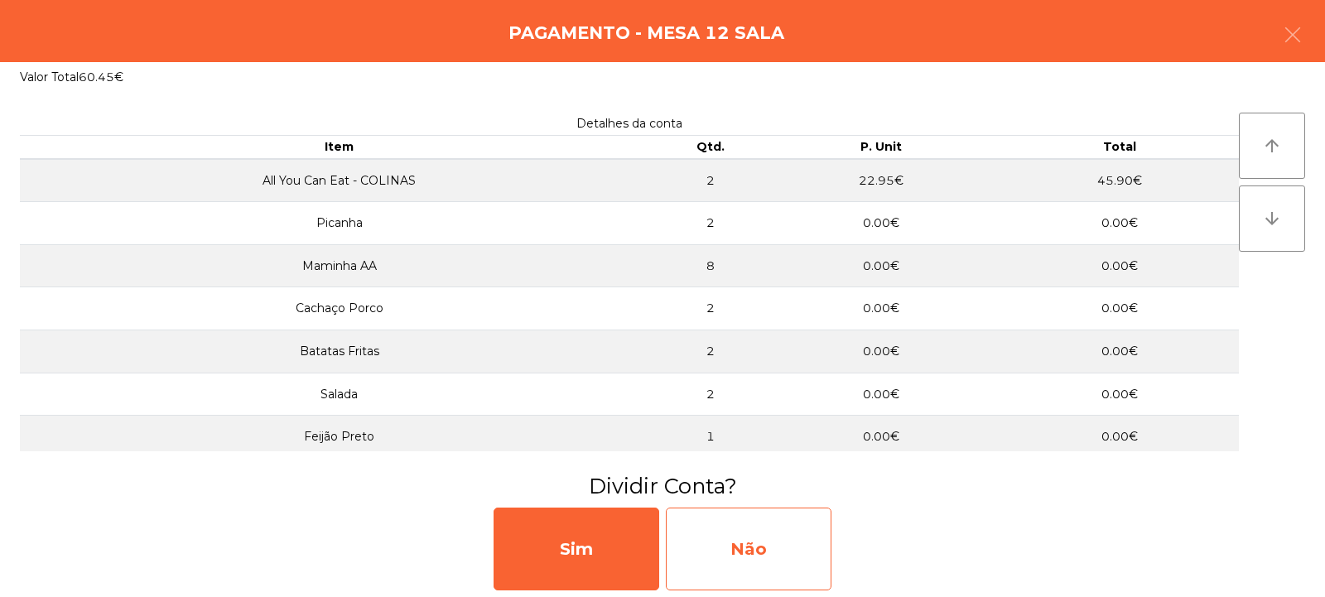
click at [742, 556] on div "Não" at bounding box center [749, 549] width 166 height 83
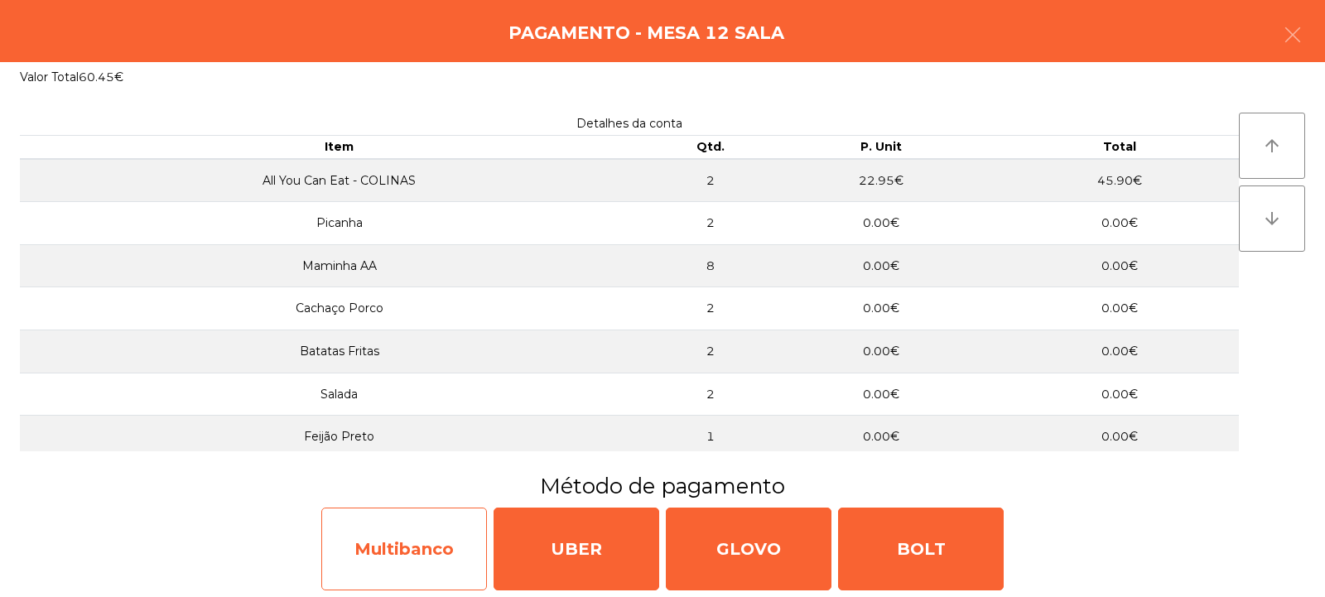
click at [405, 545] on div "Multibanco" at bounding box center [404, 549] width 166 height 83
select select "**"
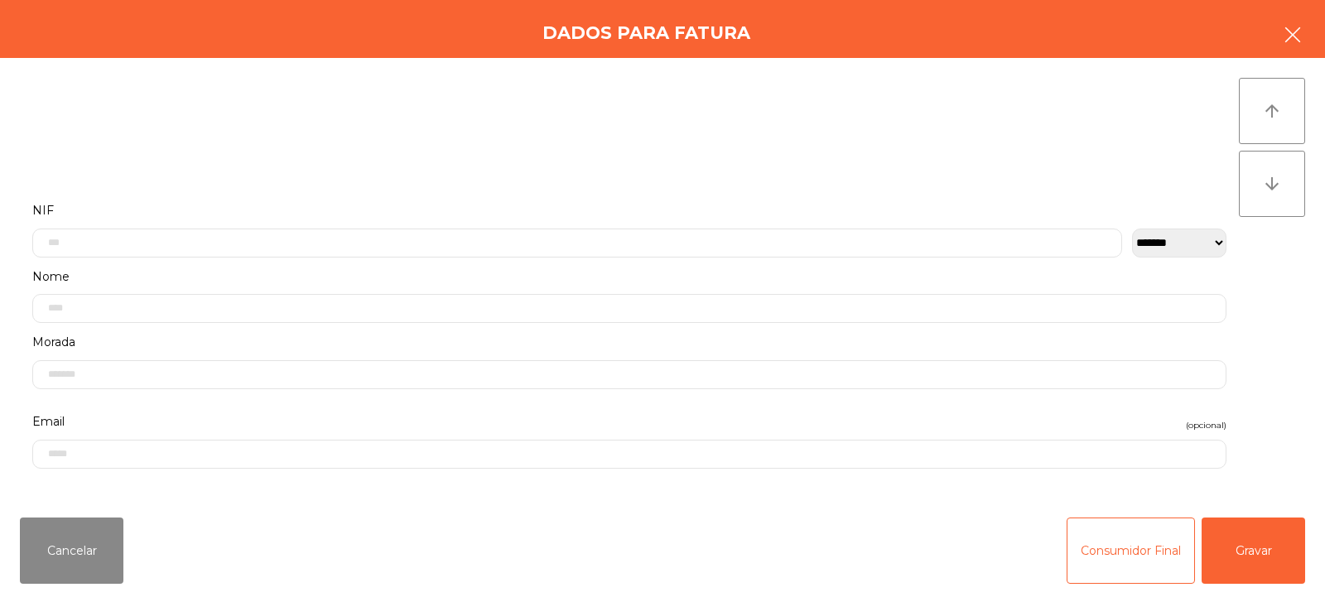
click at [1282, 47] on button "button" at bounding box center [1292, 37] width 46 height 50
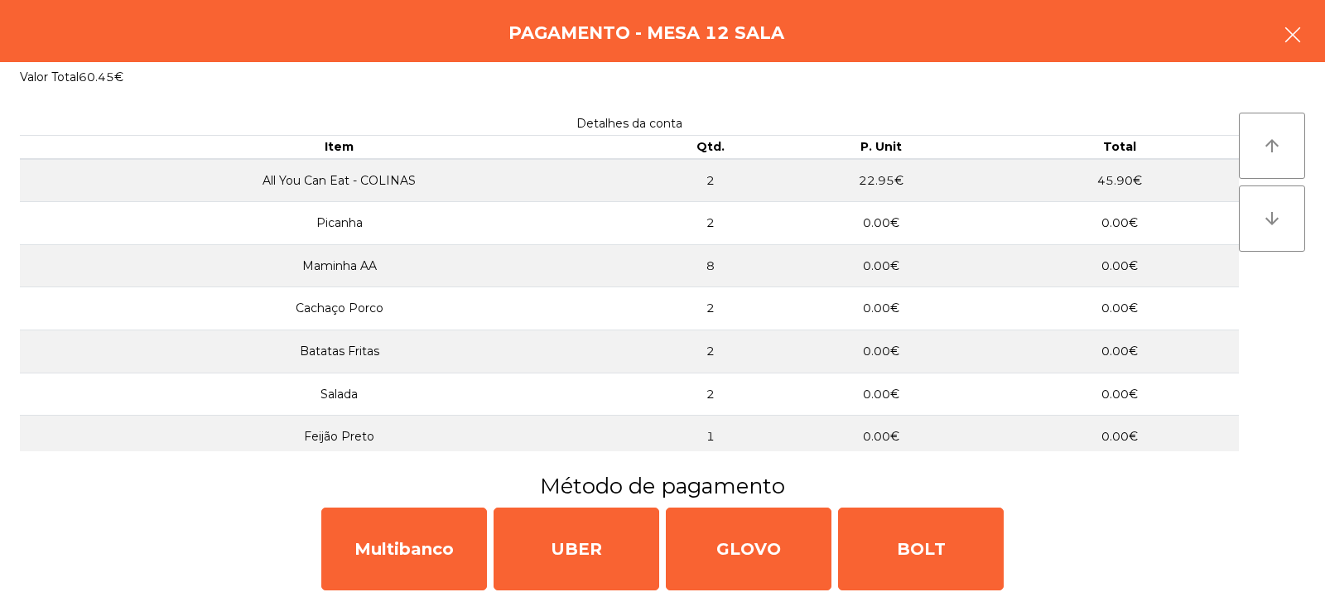
click at [1282, 33] on icon "button" at bounding box center [1292, 35] width 20 height 20
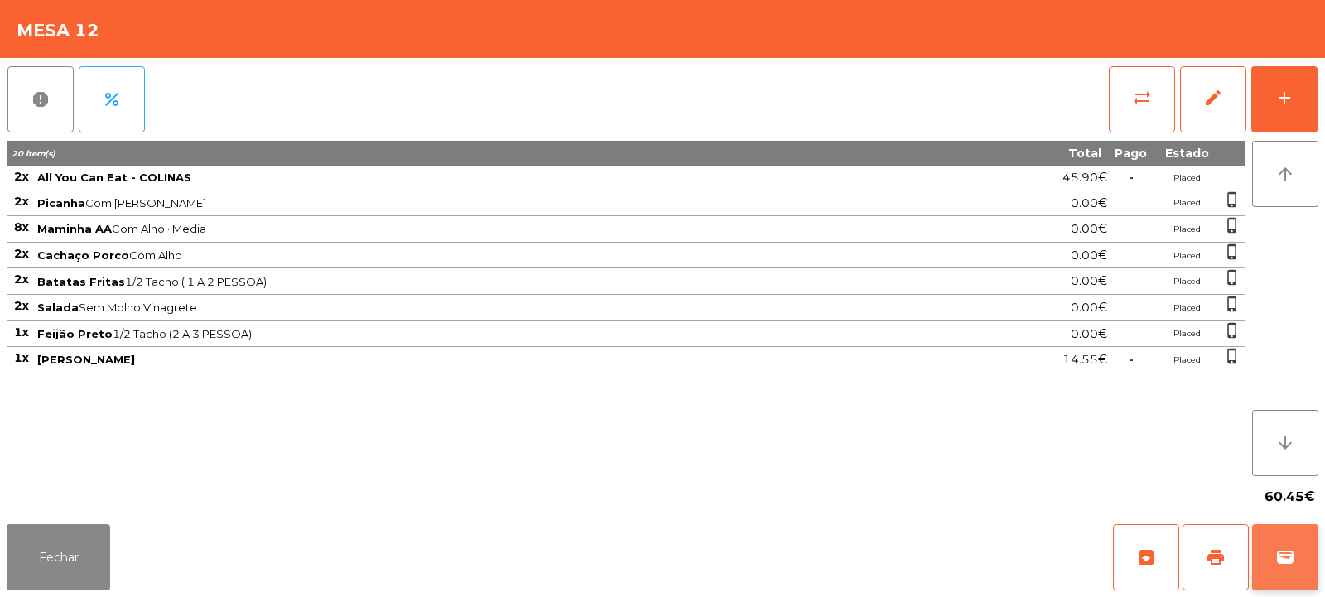
click at [1281, 565] on span "wallet" at bounding box center [1285, 557] width 20 height 20
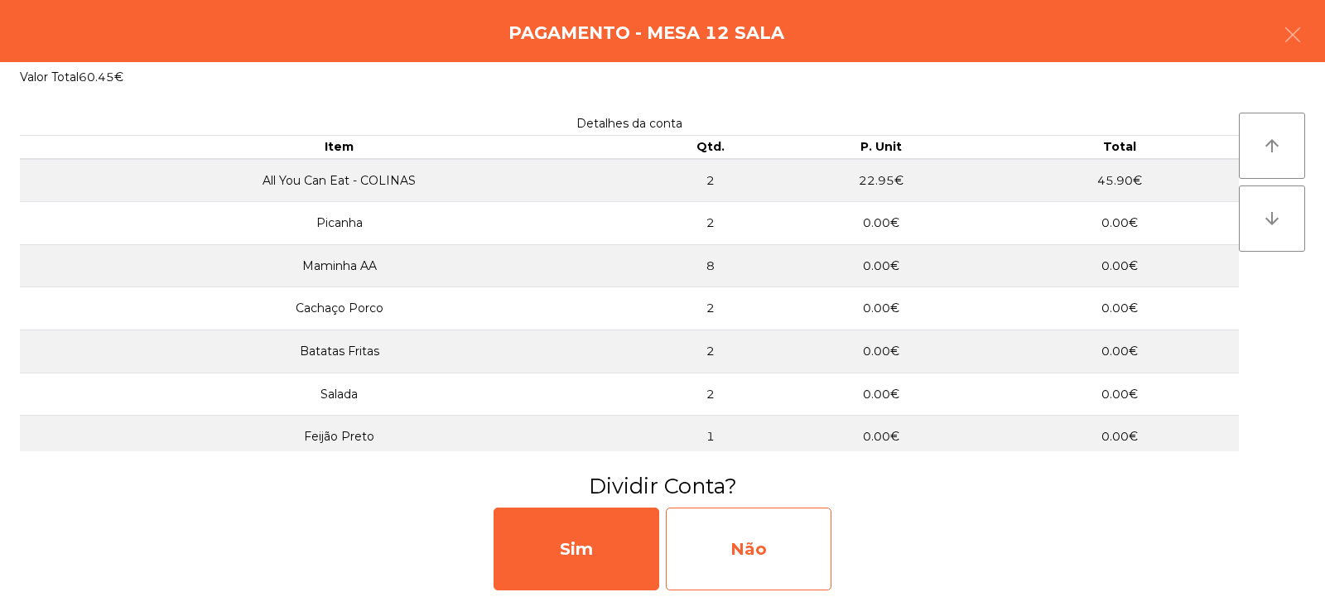
click at [730, 543] on div "Não" at bounding box center [749, 549] width 166 height 83
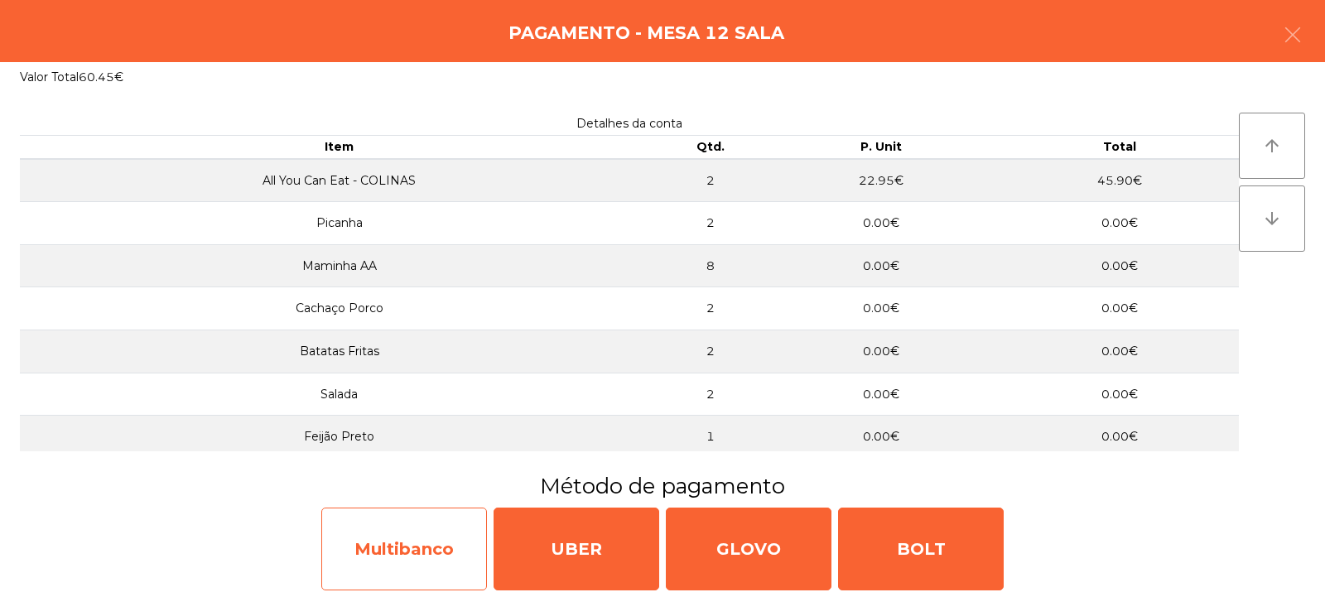
click at [421, 547] on div "Multibanco" at bounding box center [404, 549] width 166 height 83
select select "**"
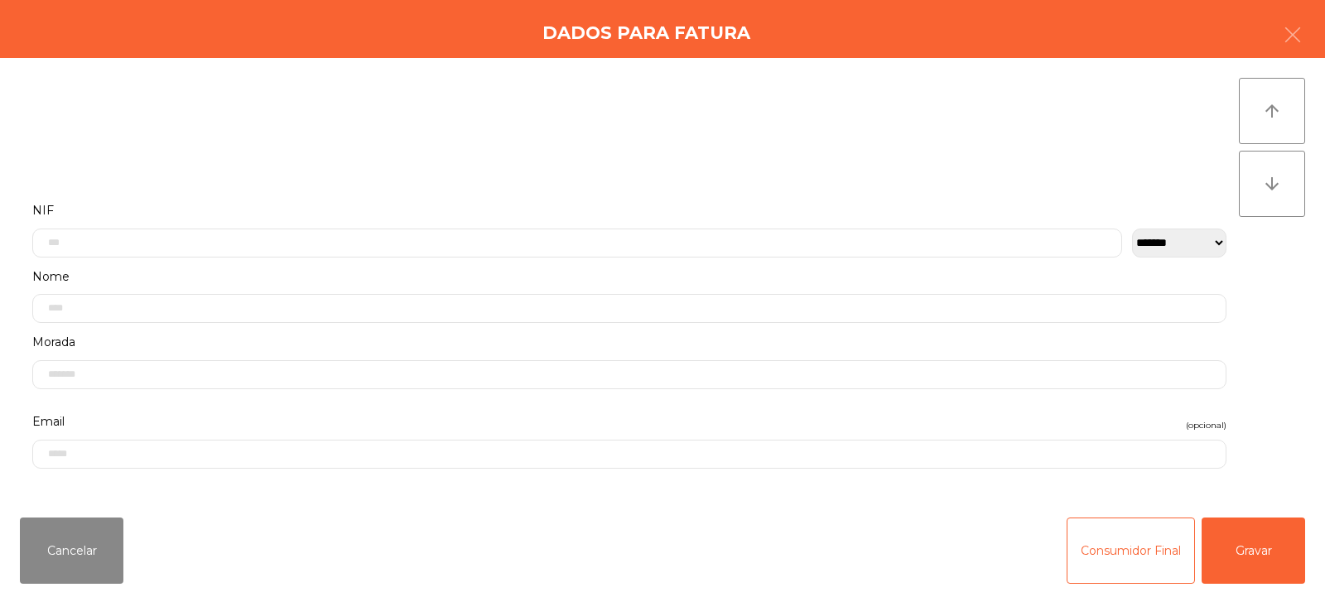
click at [215, 270] on label "Nome" at bounding box center [629, 277] width 1194 height 22
click at [532, 118] on input "text" at bounding box center [629, 120] width 1194 height 29
click at [199, 301] on form "**********" at bounding box center [629, 215] width 1219 height 407
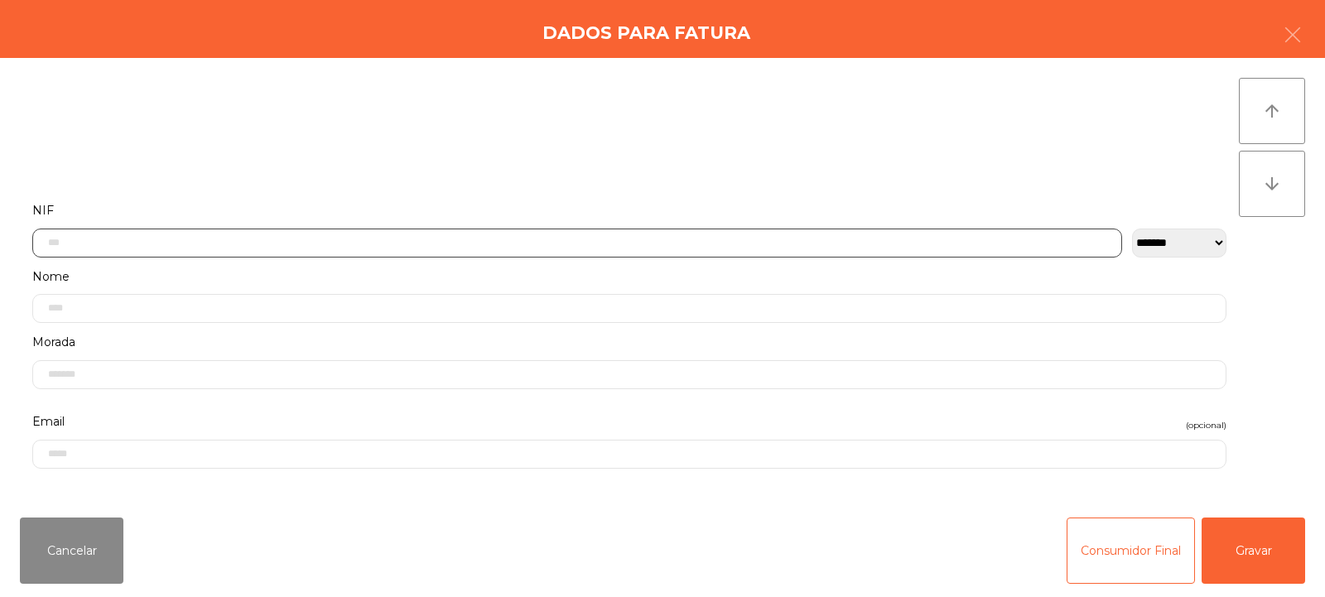
click at [161, 242] on input "text" at bounding box center [577, 243] width 1090 height 29
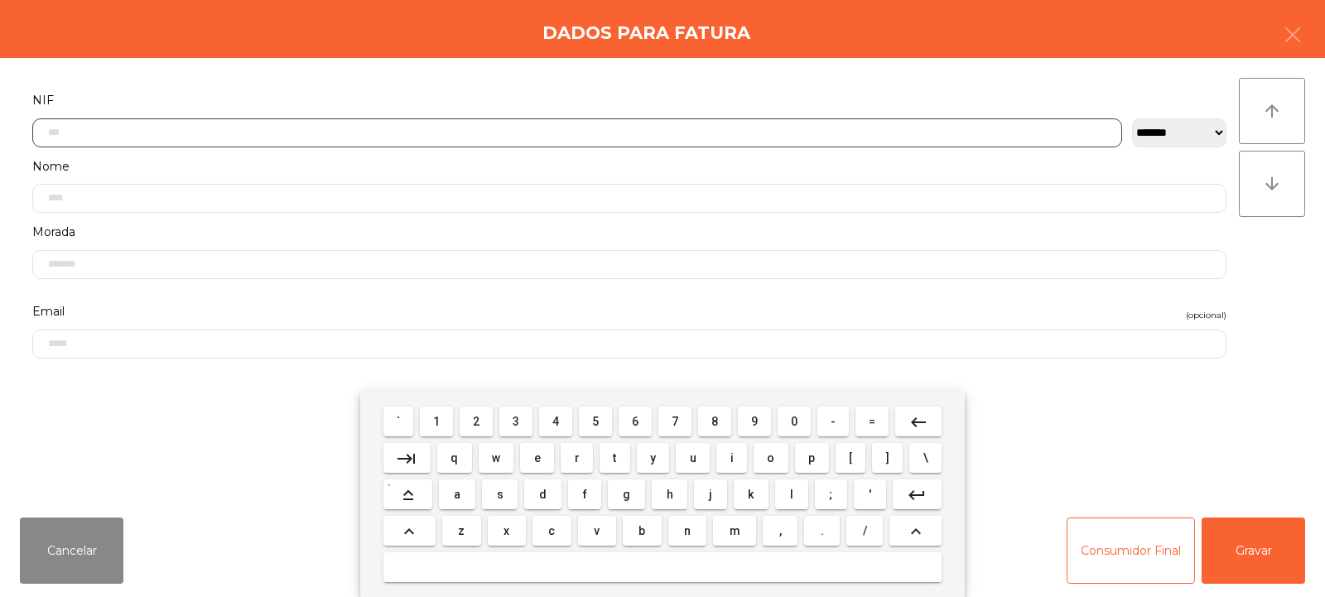
scroll to position [121, 0]
type input "*********"
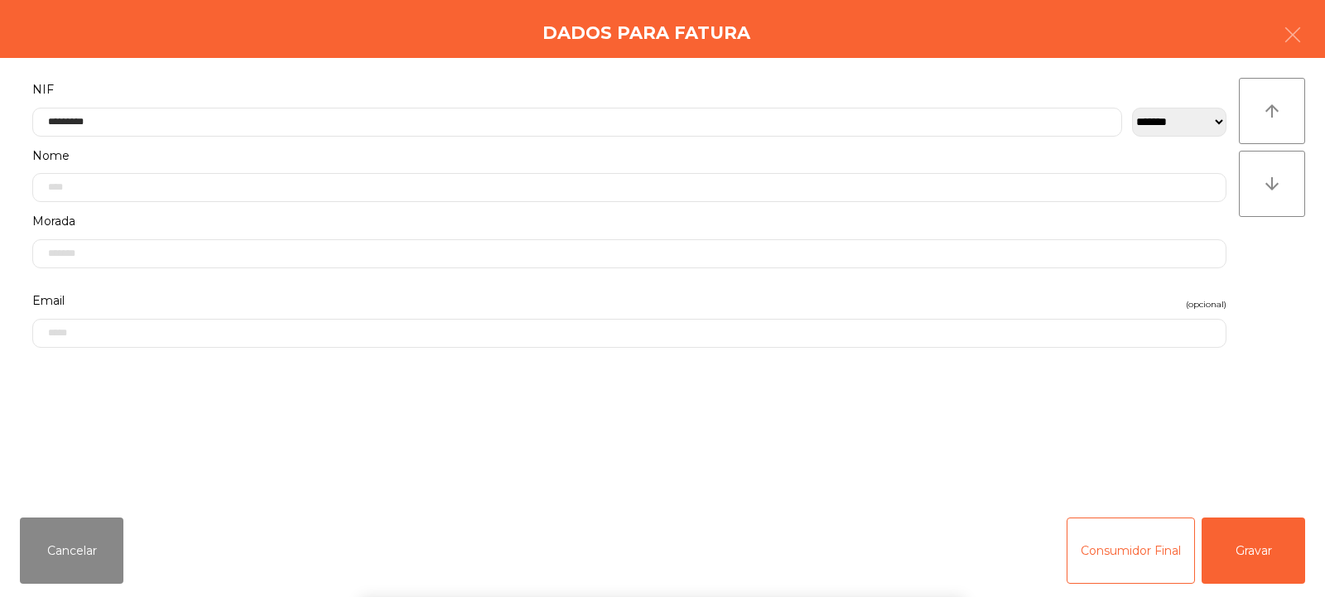
click at [1265, 271] on div "arrow_upward arrow_downward" at bounding box center [1272, 281] width 66 height 407
click at [1250, 563] on button "Gravar" at bounding box center [1252, 550] width 103 height 66
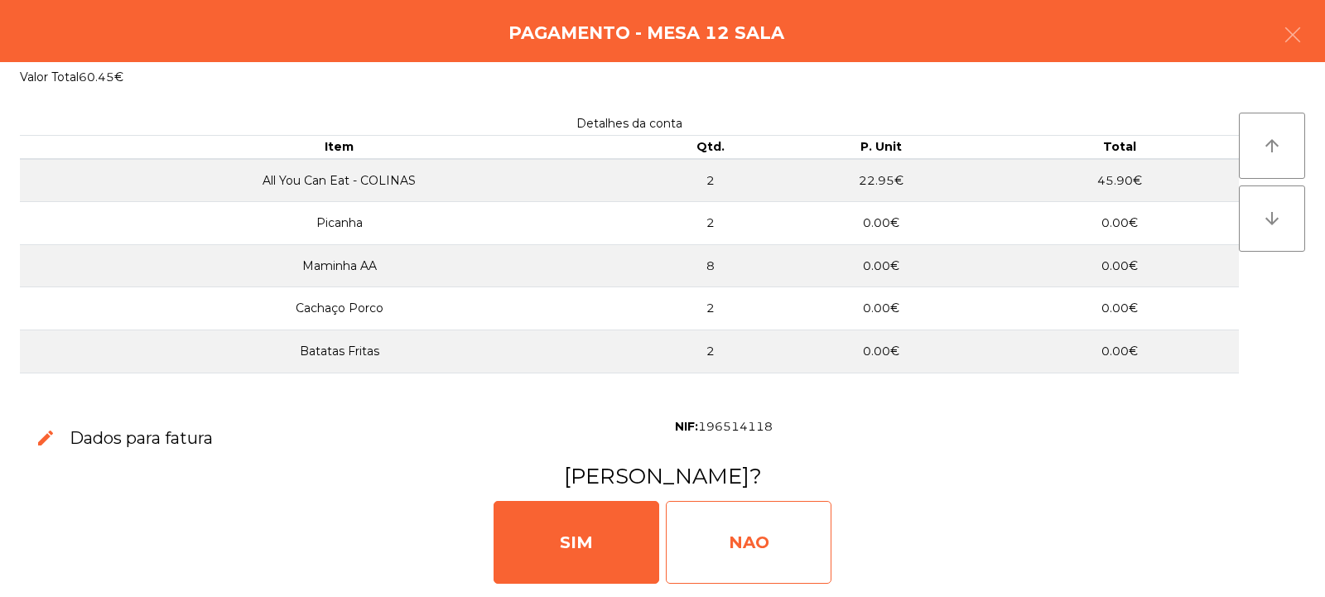
click at [740, 563] on div "NAO" at bounding box center [749, 542] width 166 height 83
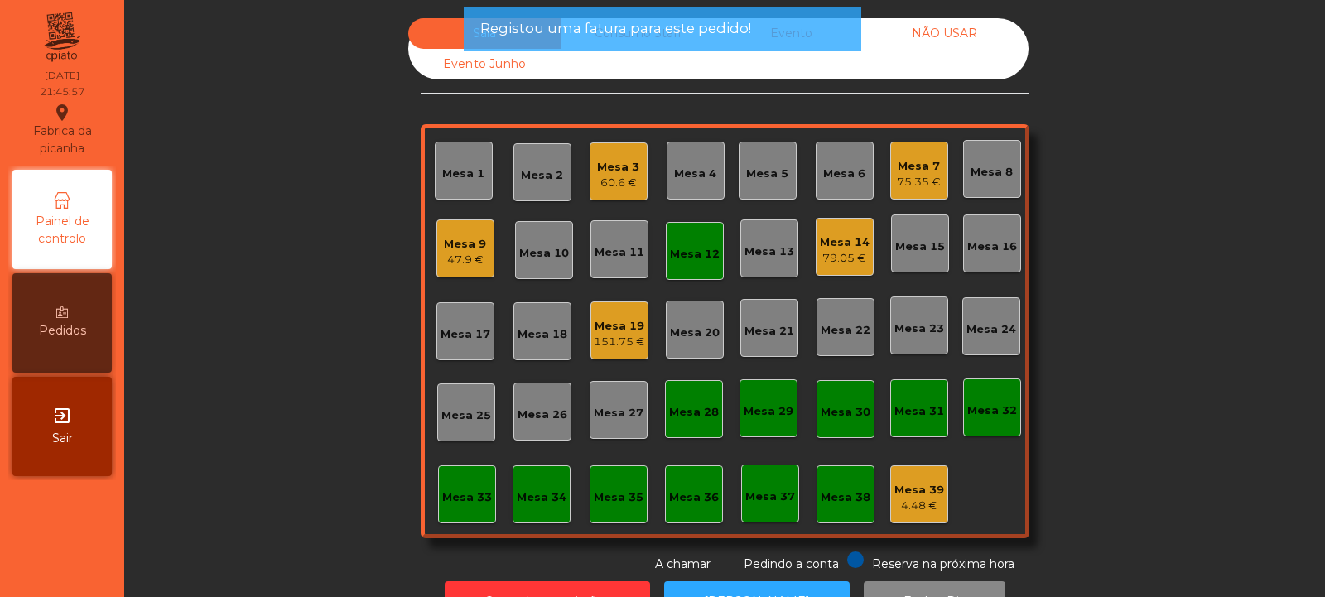
click at [681, 262] on div "Mesa 12" at bounding box center [695, 251] width 58 height 58
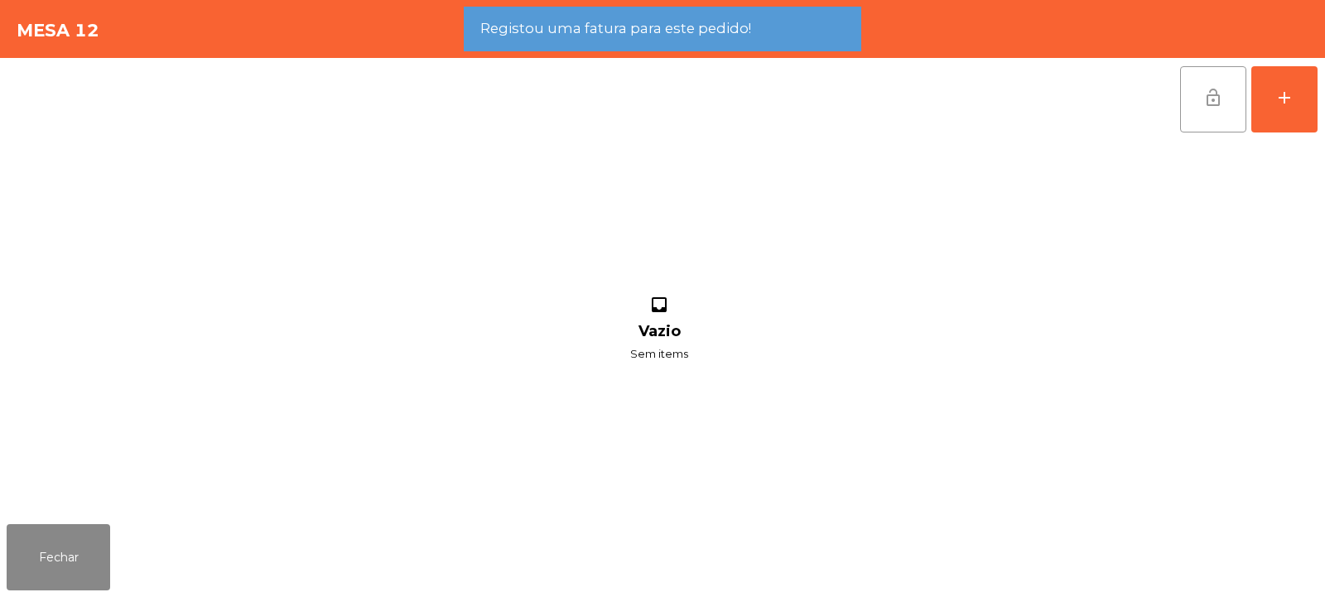
click at [1211, 92] on span "lock_open" at bounding box center [1213, 98] width 20 height 20
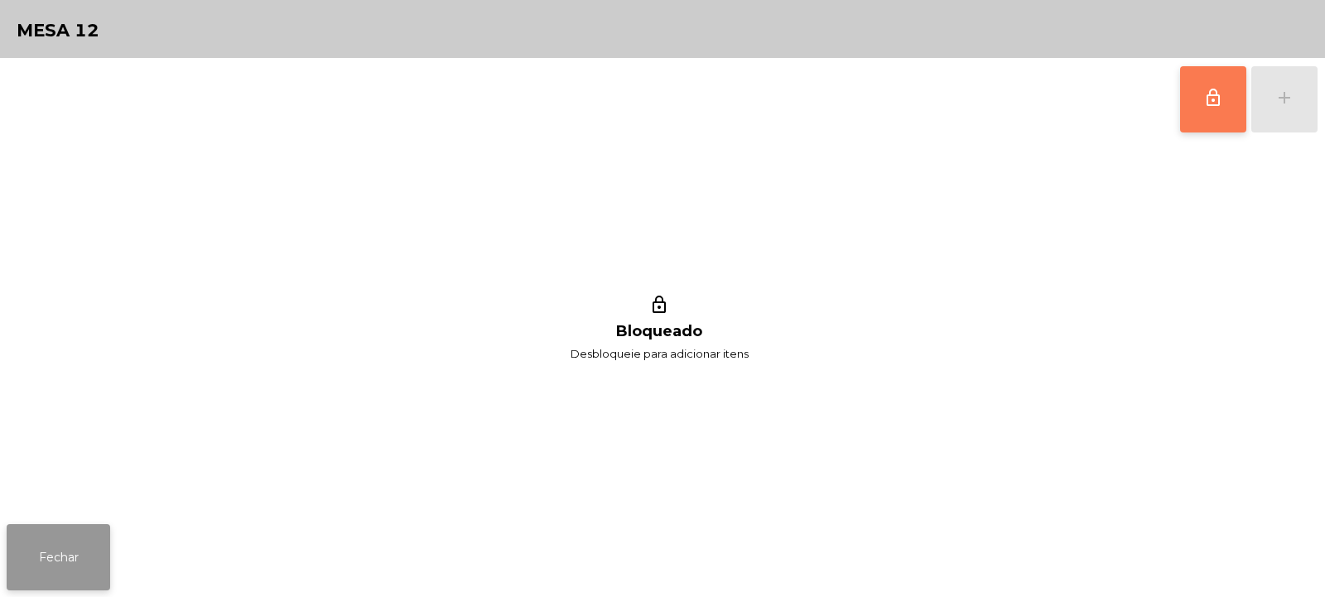
click at [43, 536] on button "Fechar" at bounding box center [58, 557] width 103 height 66
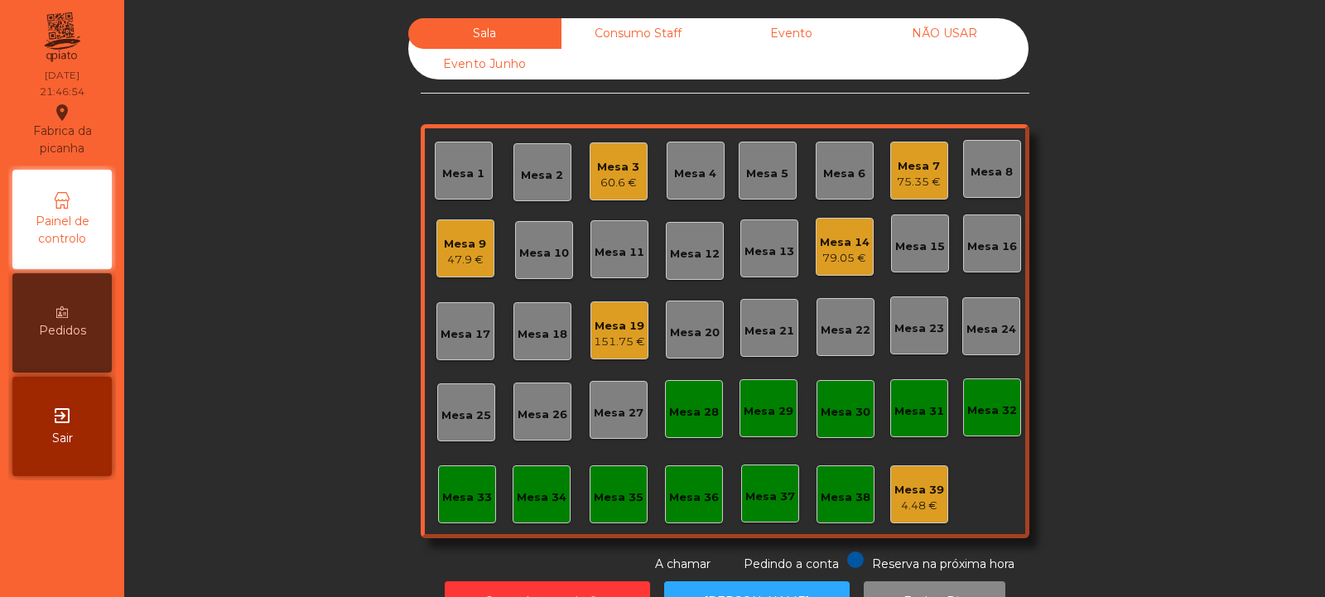
click at [855, 265] on div "79.05 €" at bounding box center [845, 258] width 50 height 17
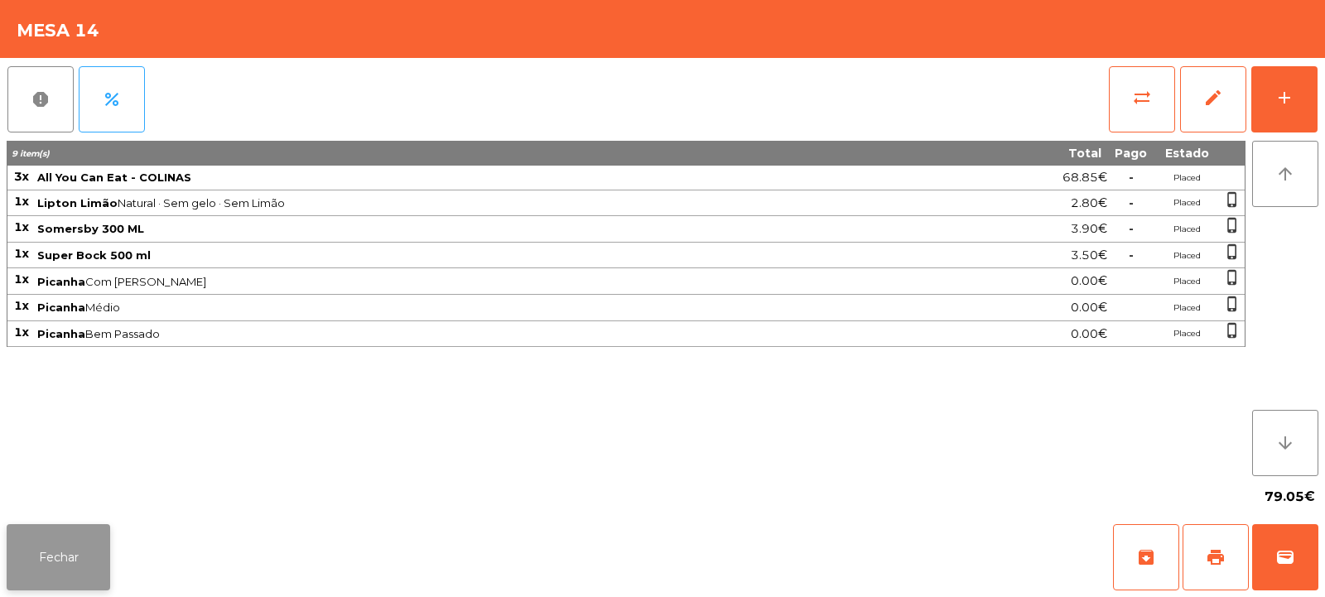
click at [59, 560] on button "Fechar" at bounding box center [58, 557] width 103 height 66
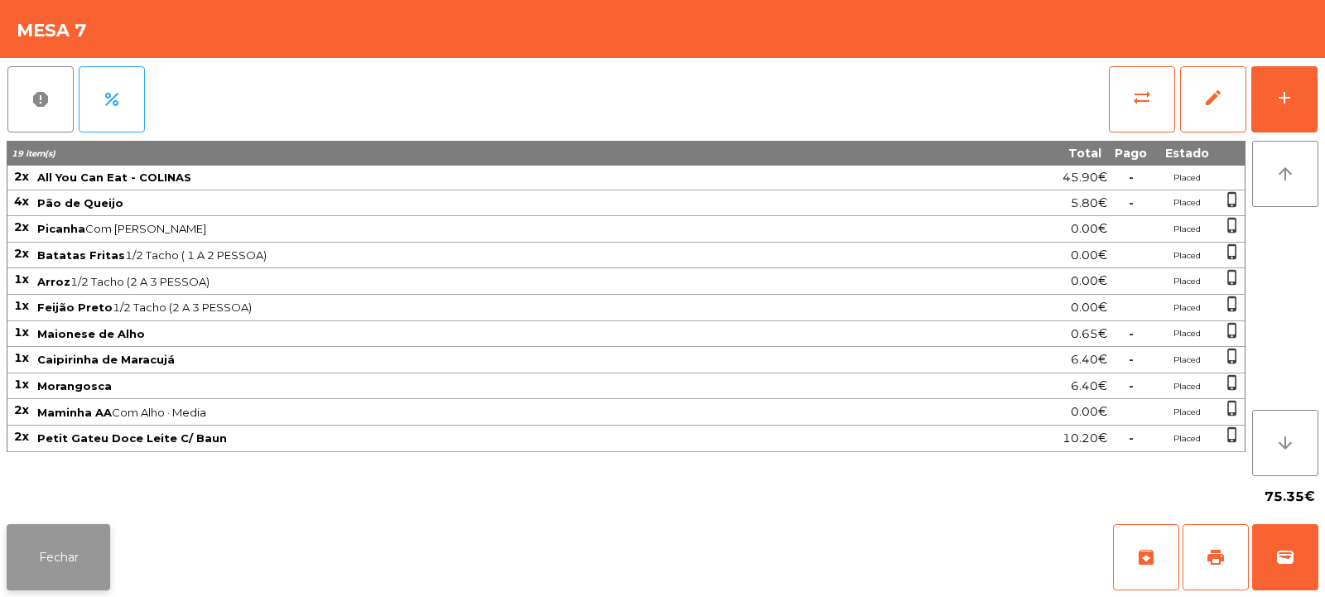
click at [84, 533] on button "Fechar" at bounding box center [58, 557] width 103 height 66
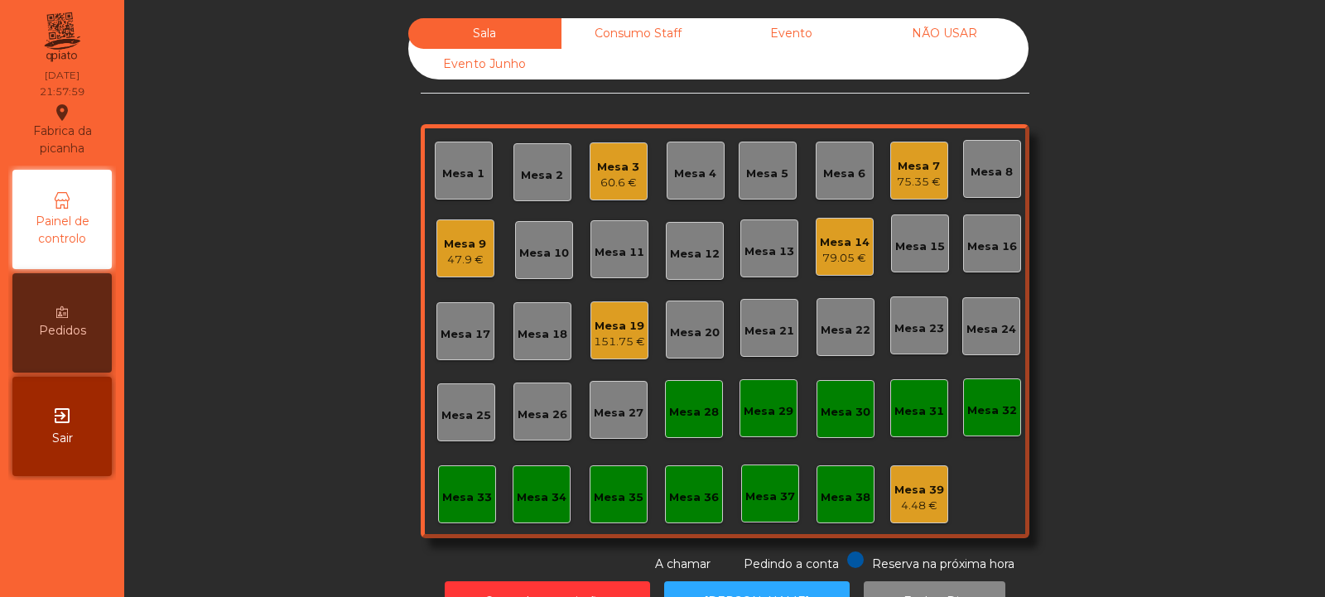
click at [610, 150] on div "Mesa 3 60.6 €" at bounding box center [618, 171] width 58 height 58
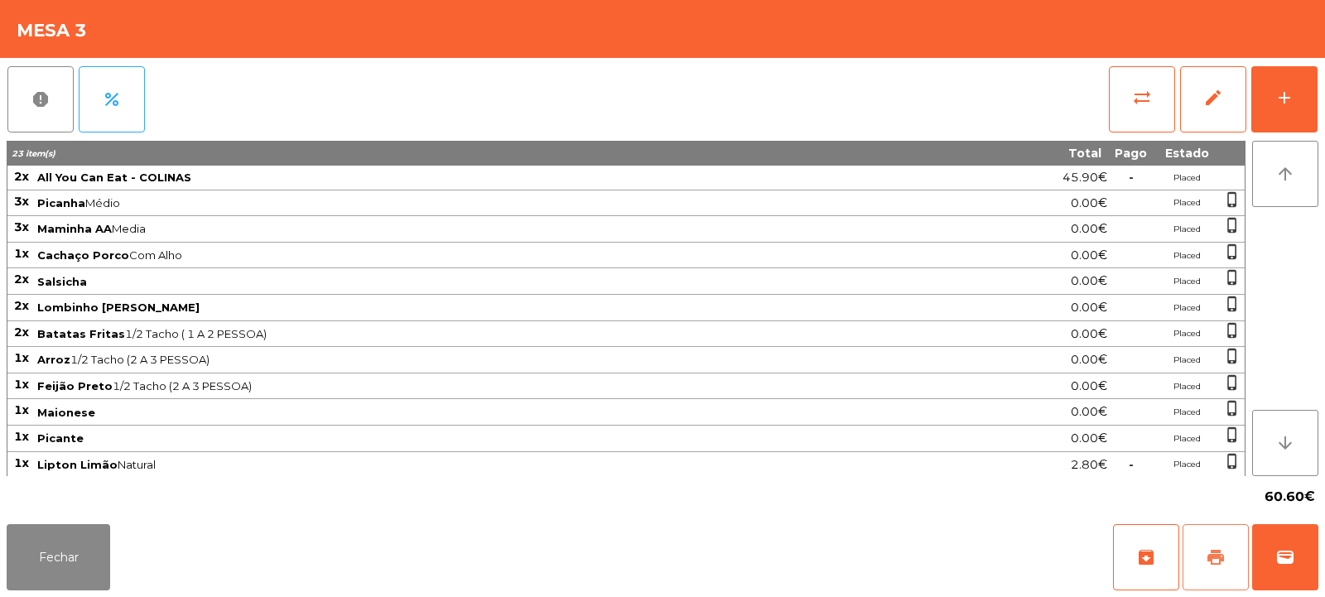
click at [1214, 559] on span "print" at bounding box center [1215, 557] width 20 height 20
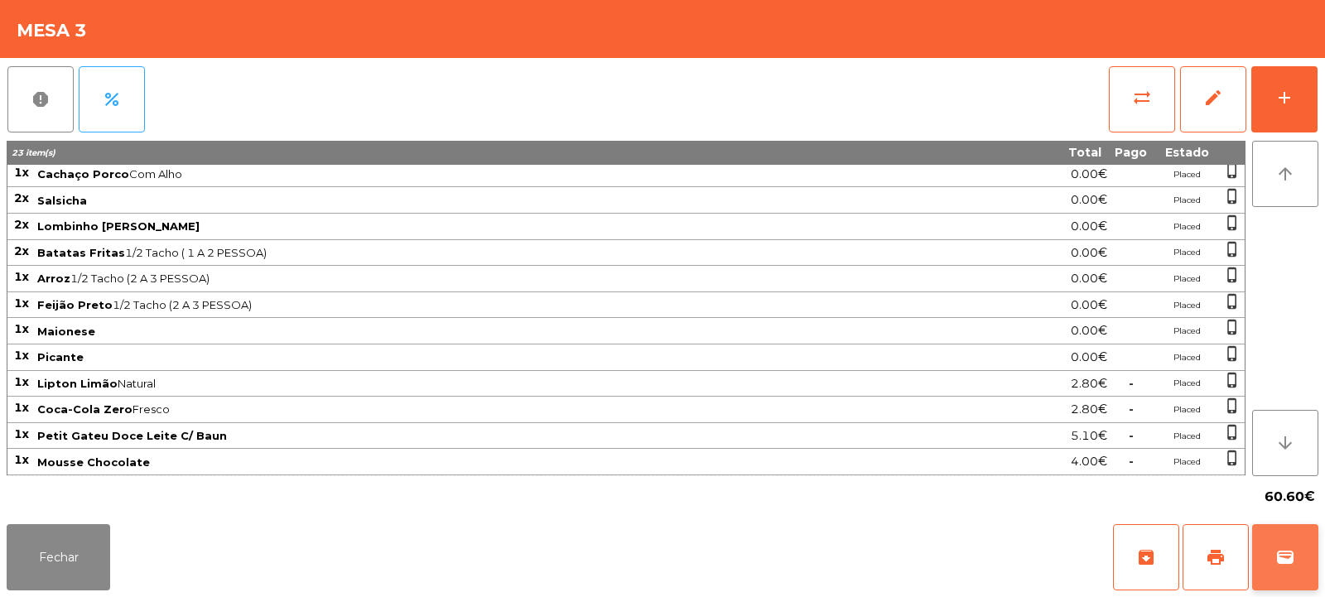
click at [1277, 561] on span "wallet" at bounding box center [1285, 557] width 20 height 20
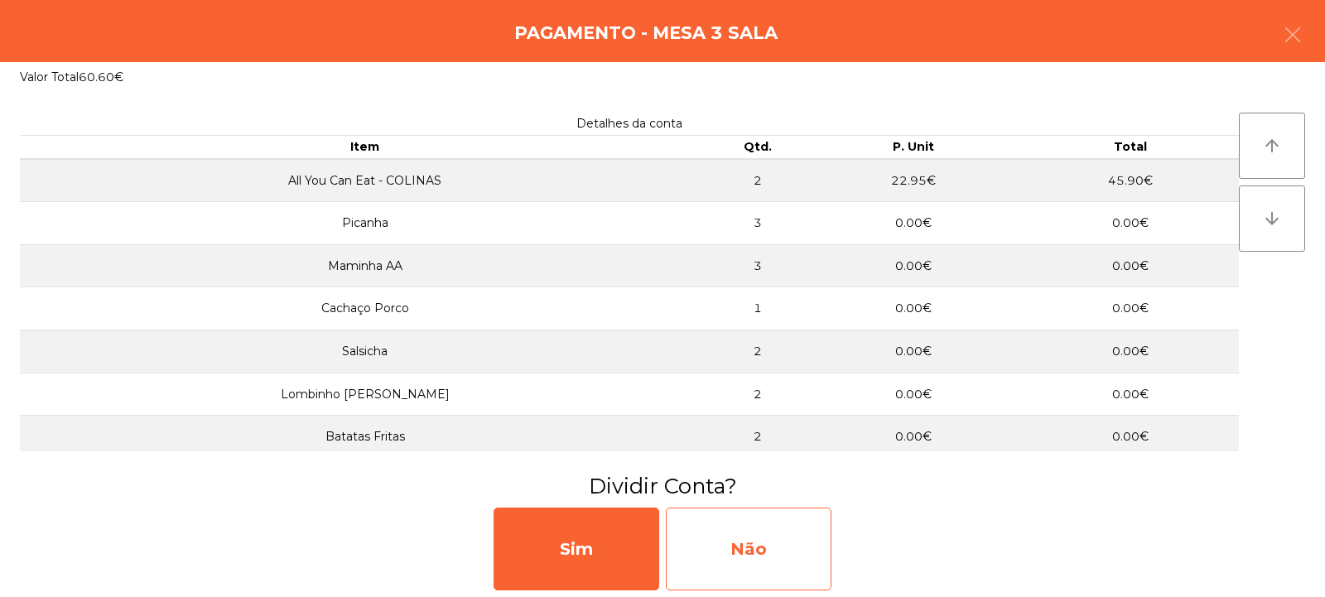
click at [755, 559] on div "Não" at bounding box center [749, 549] width 166 height 83
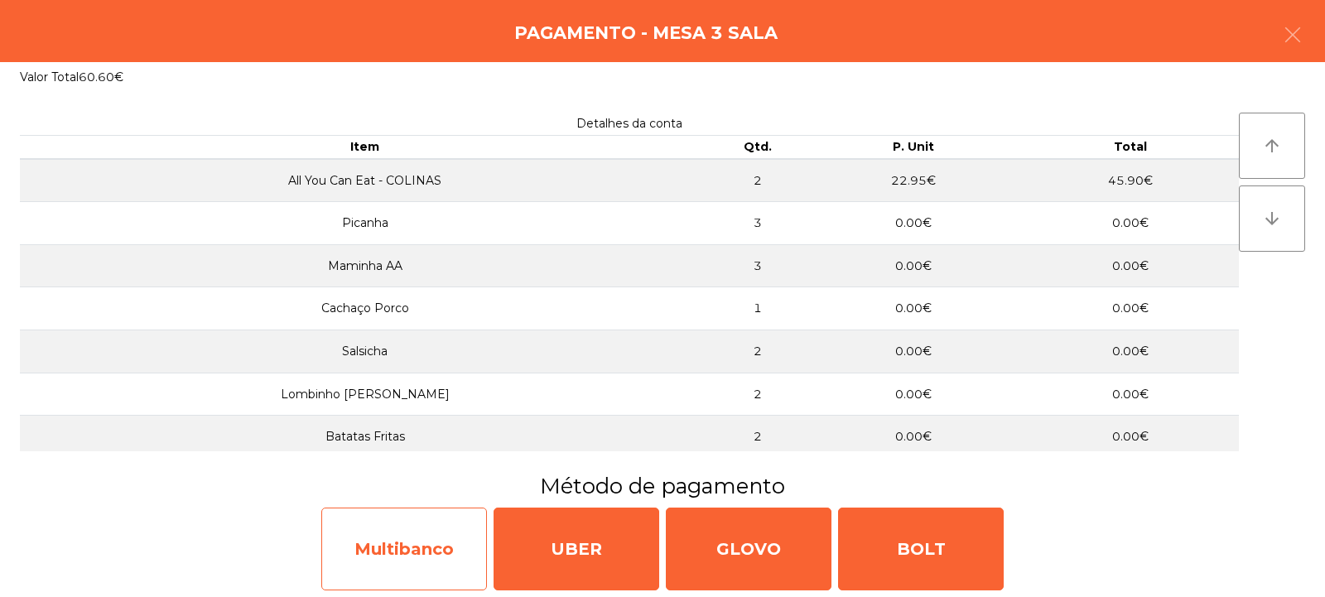
click at [407, 527] on div "Multibanco" at bounding box center [404, 549] width 166 height 83
select select "**"
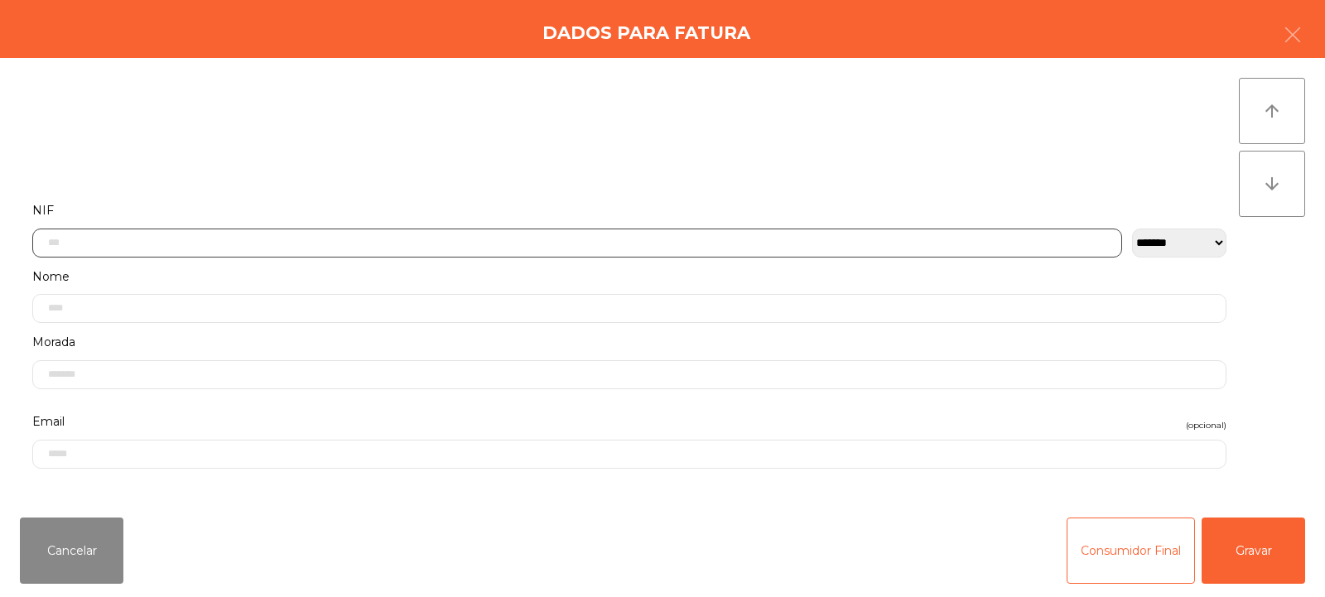
click at [138, 238] on input "text" at bounding box center [577, 243] width 1090 height 29
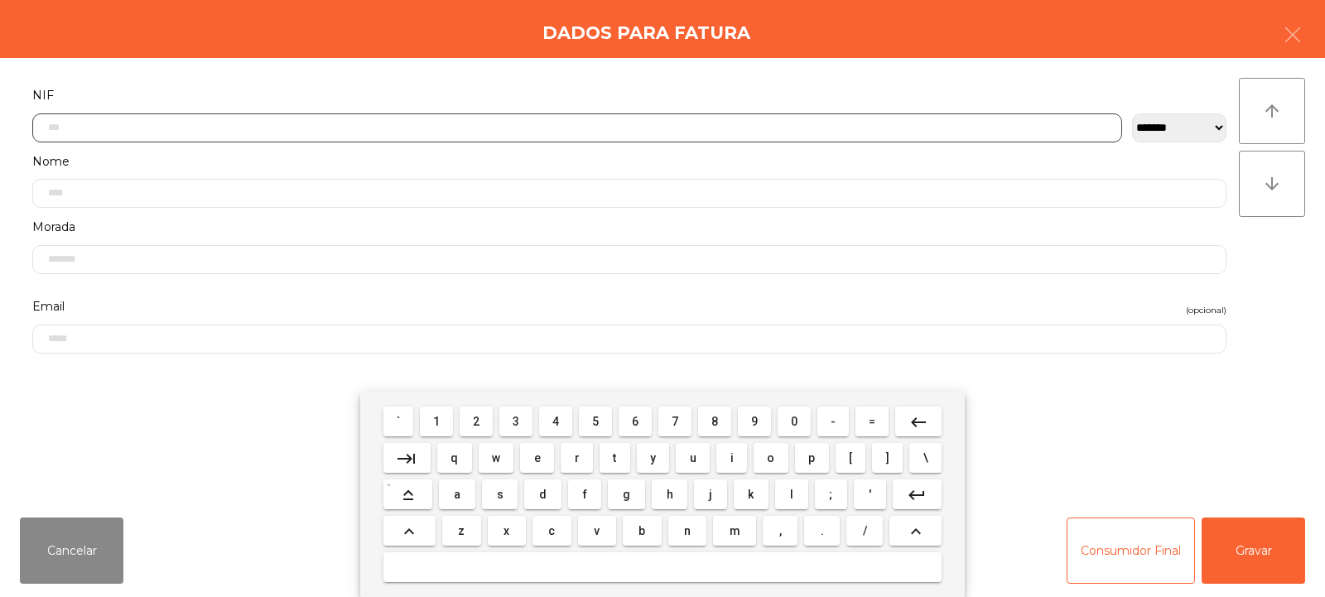
scroll to position [121, 0]
click at [166, 123] on input "text" at bounding box center [577, 122] width 1090 height 29
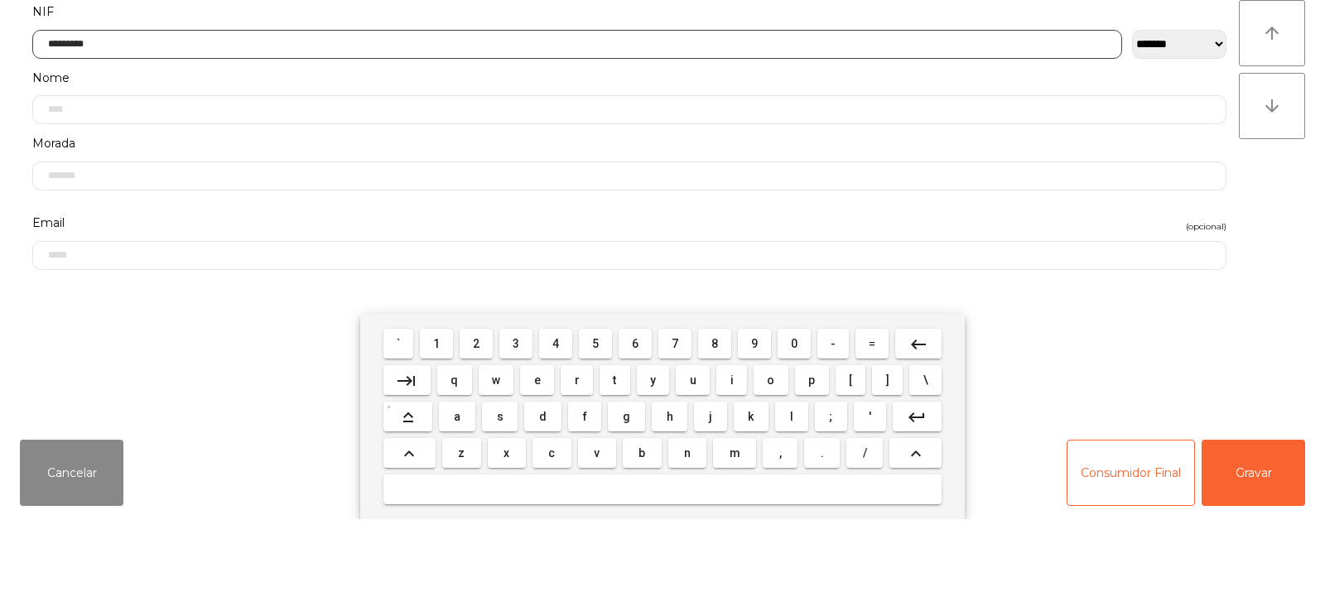
type input "*********"
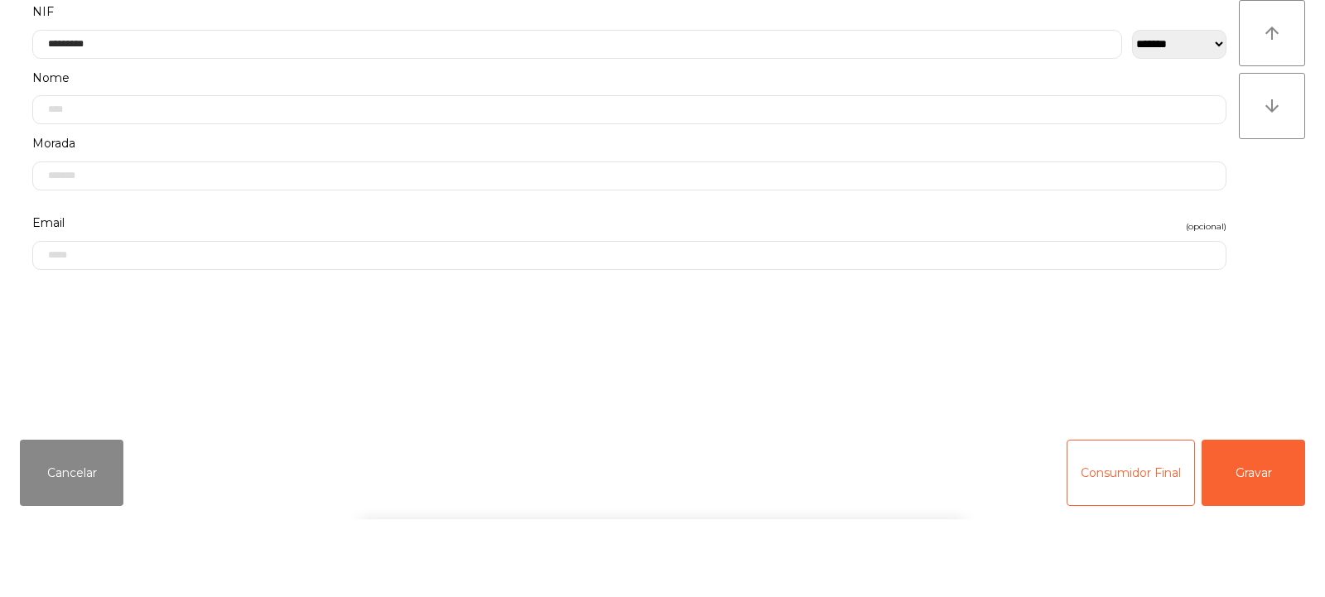
click at [1270, 268] on div "arrow_upward arrow_downward" at bounding box center [1272, 281] width 66 height 407
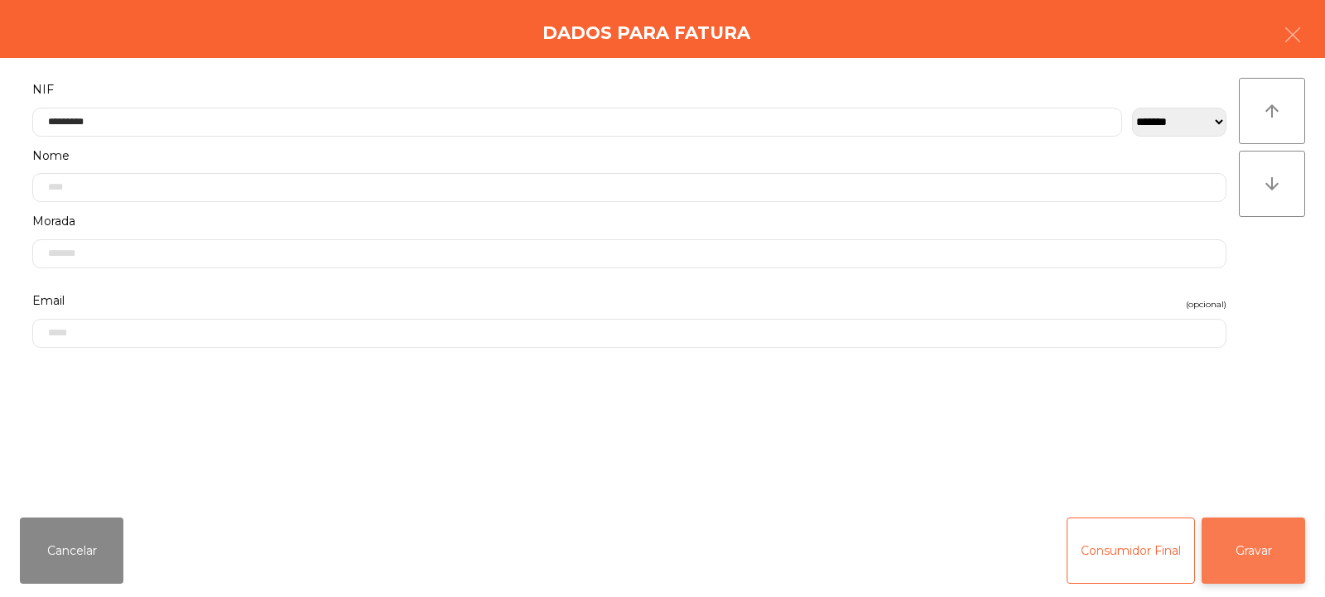
click at [1260, 544] on button "Gravar" at bounding box center [1252, 550] width 103 height 66
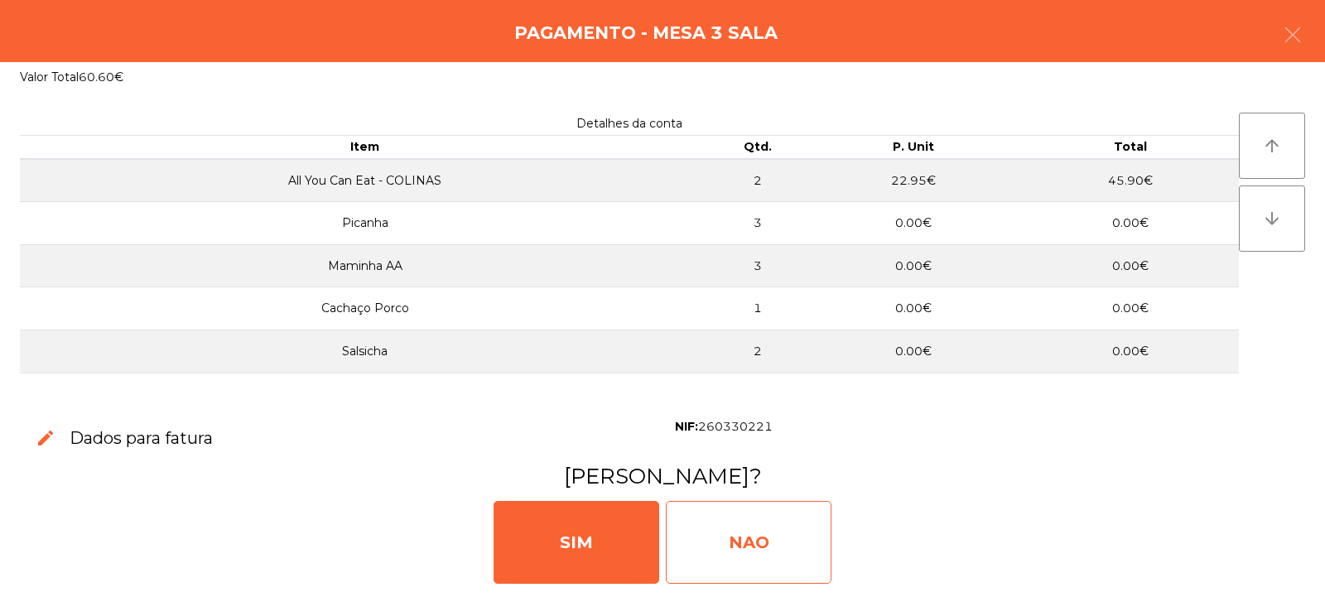
click at [739, 545] on div "NAO" at bounding box center [749, 542] width 166 height 83
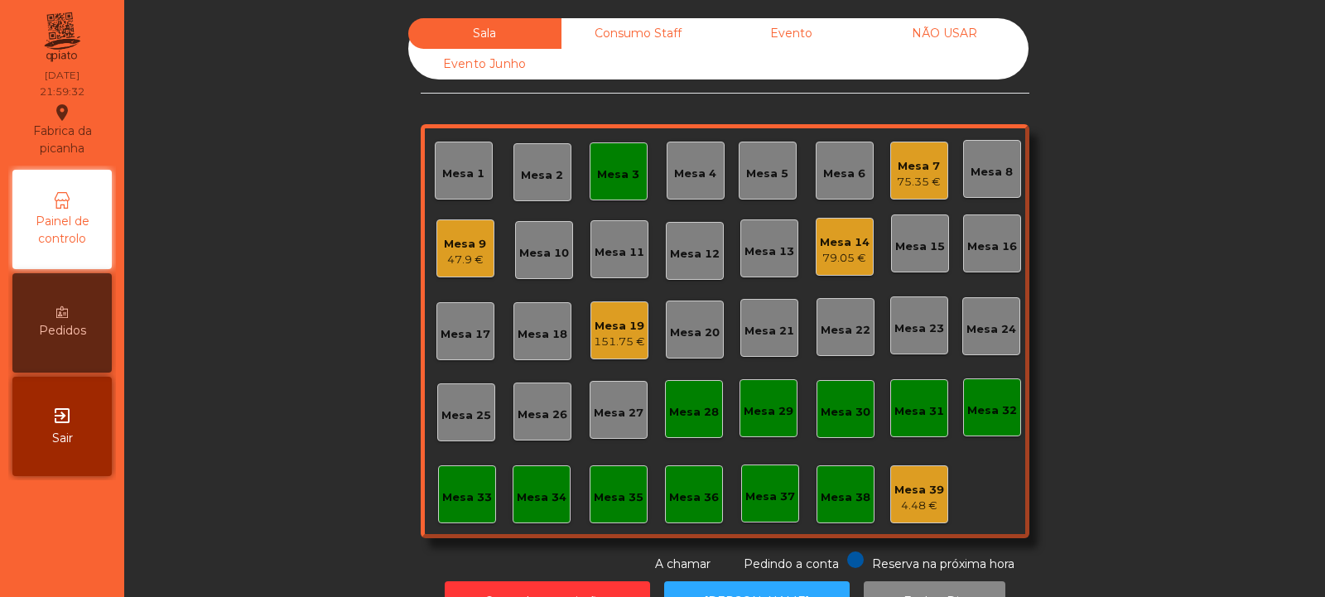
click at [602, 161] on div "Mesa 3" at bounding box center [618, 171] width 42 height 23
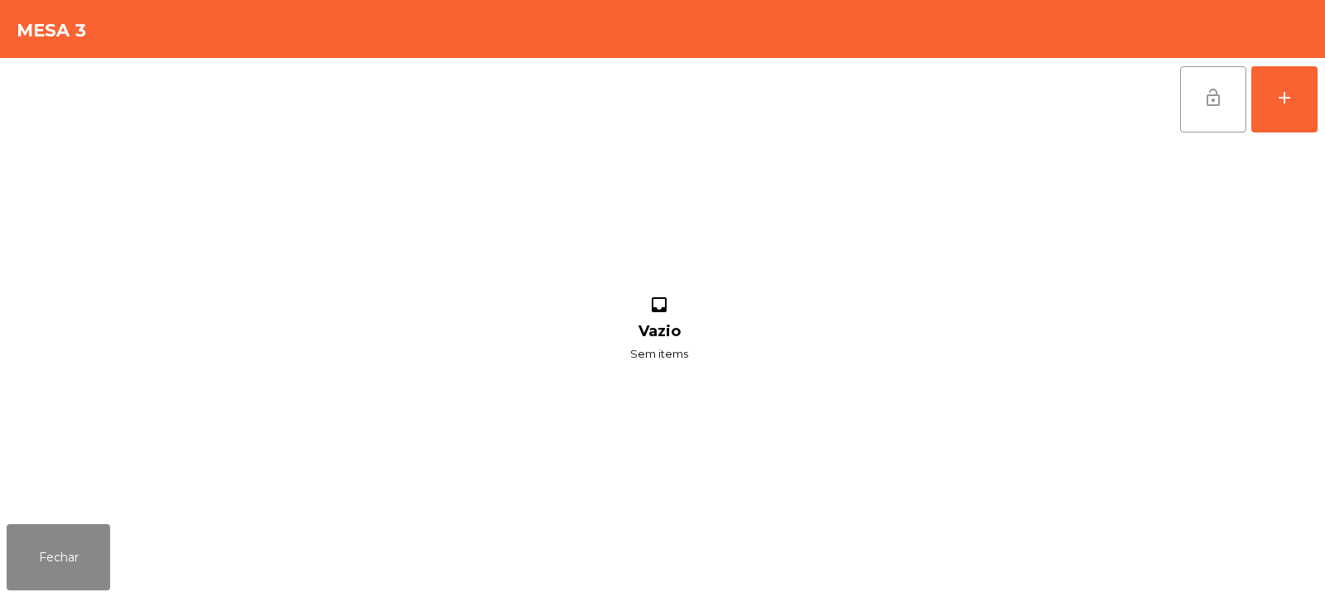
click at [1205, 100] on span "lock_open" at bounding box center [1213, 98] width 20 height 20
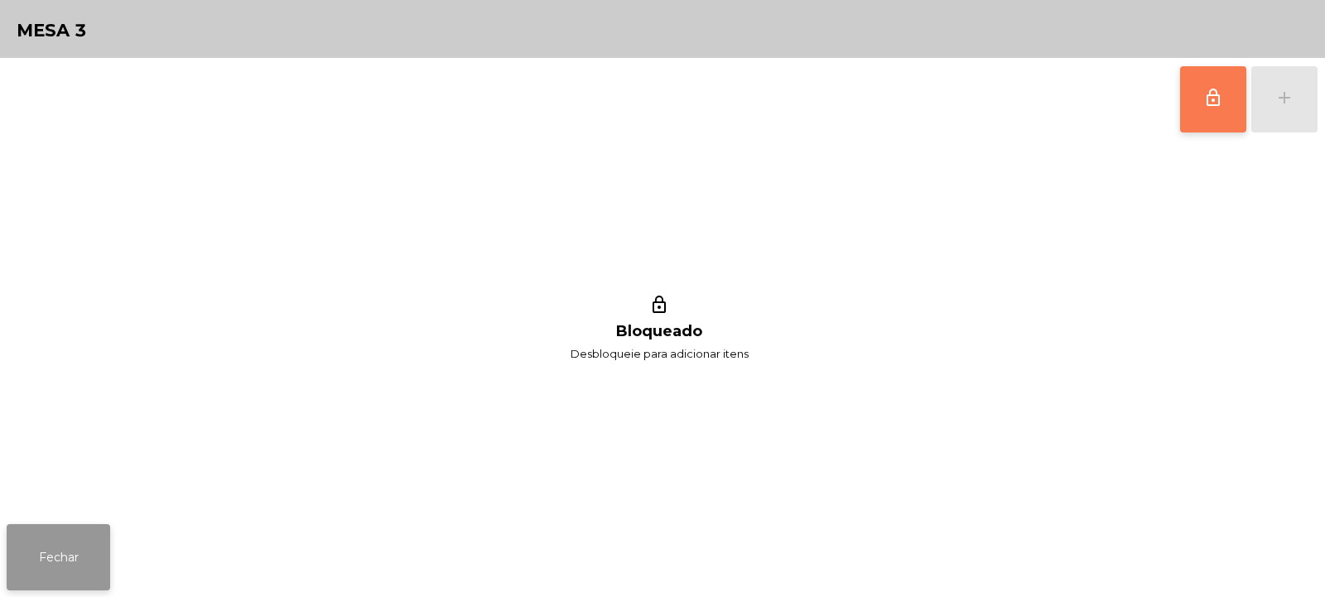
click at [63, 543] on button "Fechar" at bounding box center [58, 557] width 103 height 66
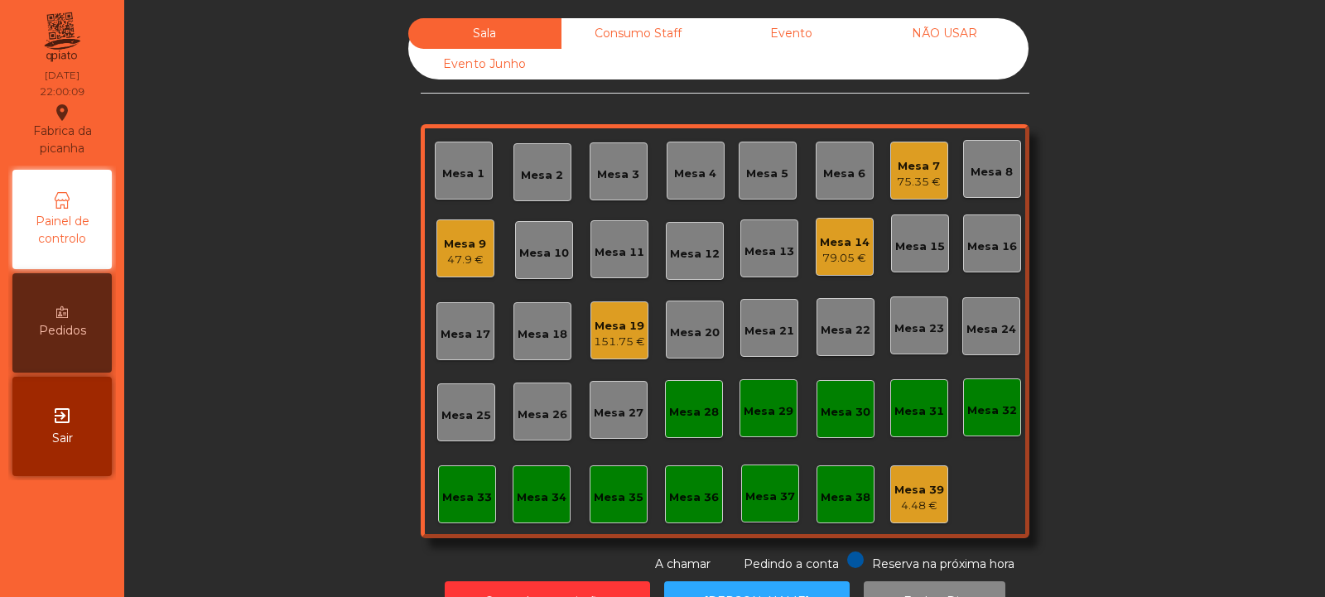
click at [777, 175] on div "Mesa 5" at bounding box center [767, 174] width 42 height 17
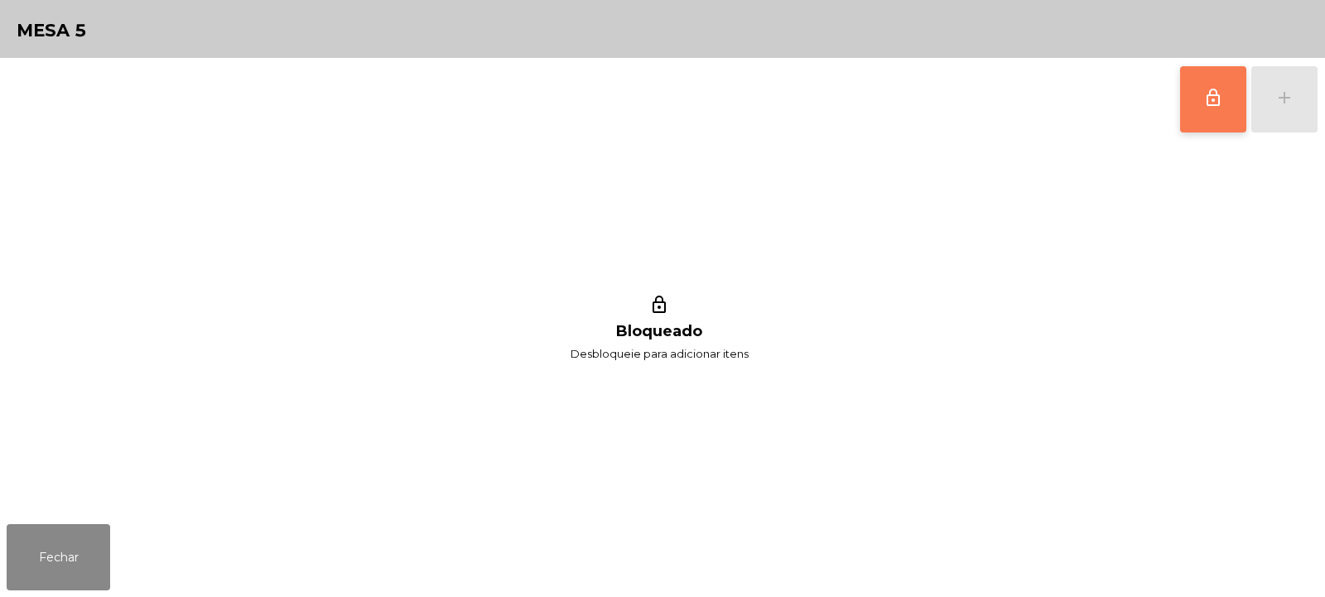
click at [1189, 110] on button "lock_outline" at bounding box center [1213, 99] width 66 height 66
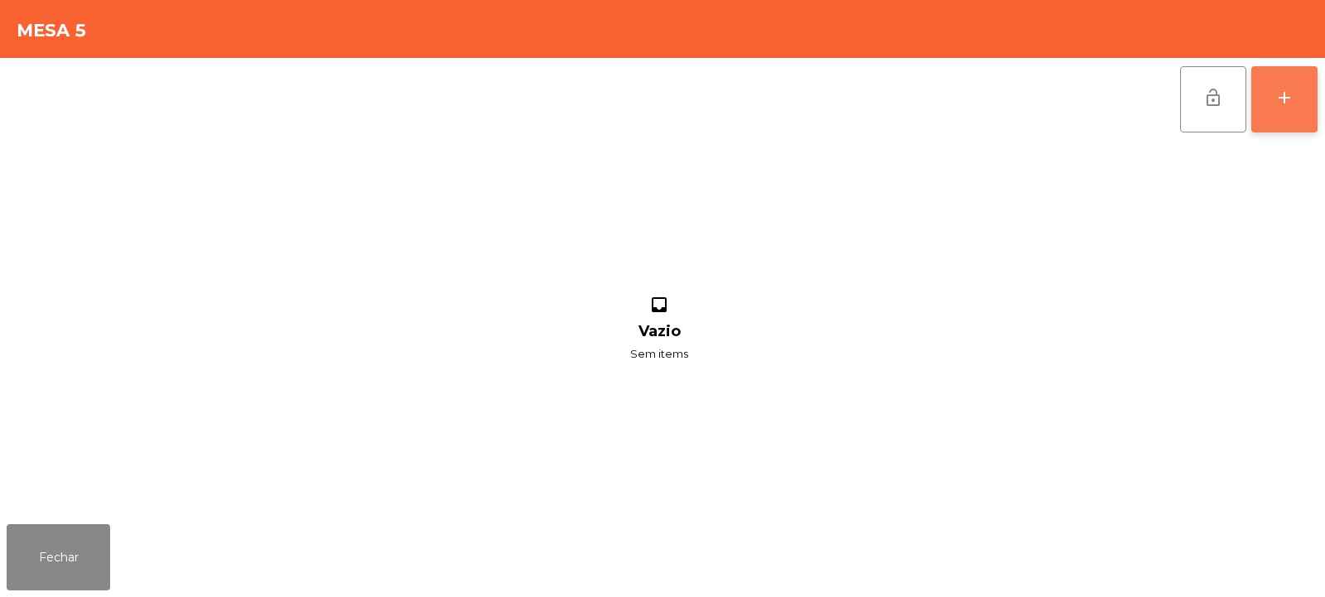
click at [1271, 104] on button "add" at bounding box center [1284, 99] width 66 height 66
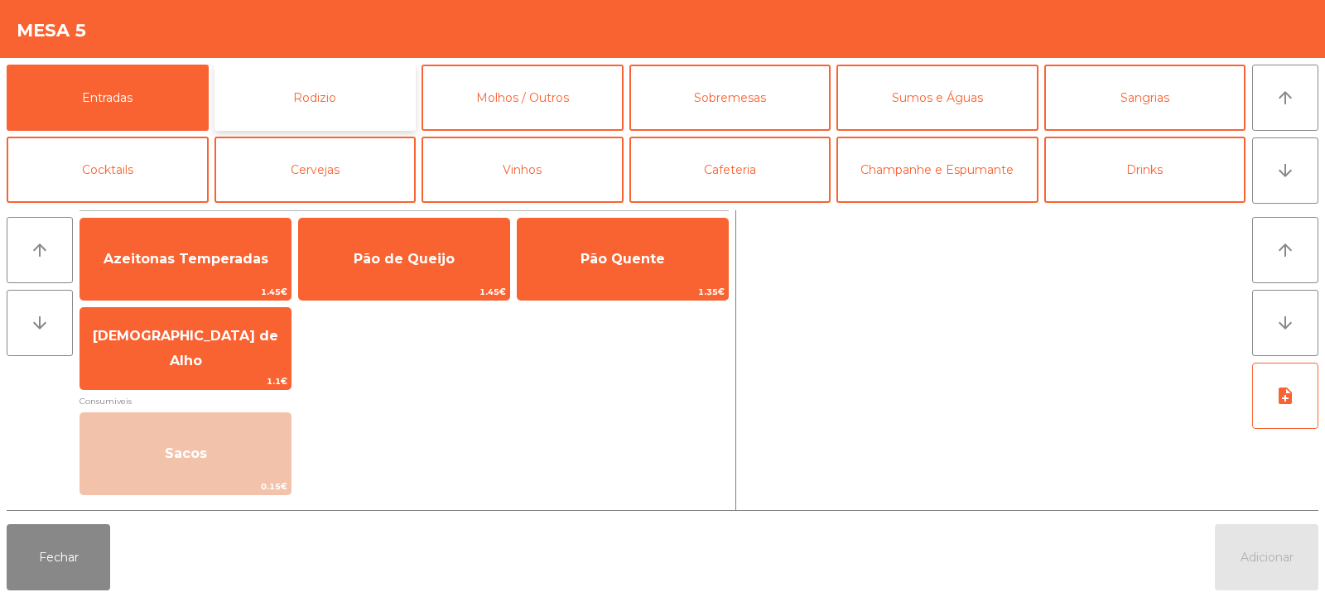
click at [335, 99] on button "Rodizio" at bounding box center [315, 98] width 202 height 66
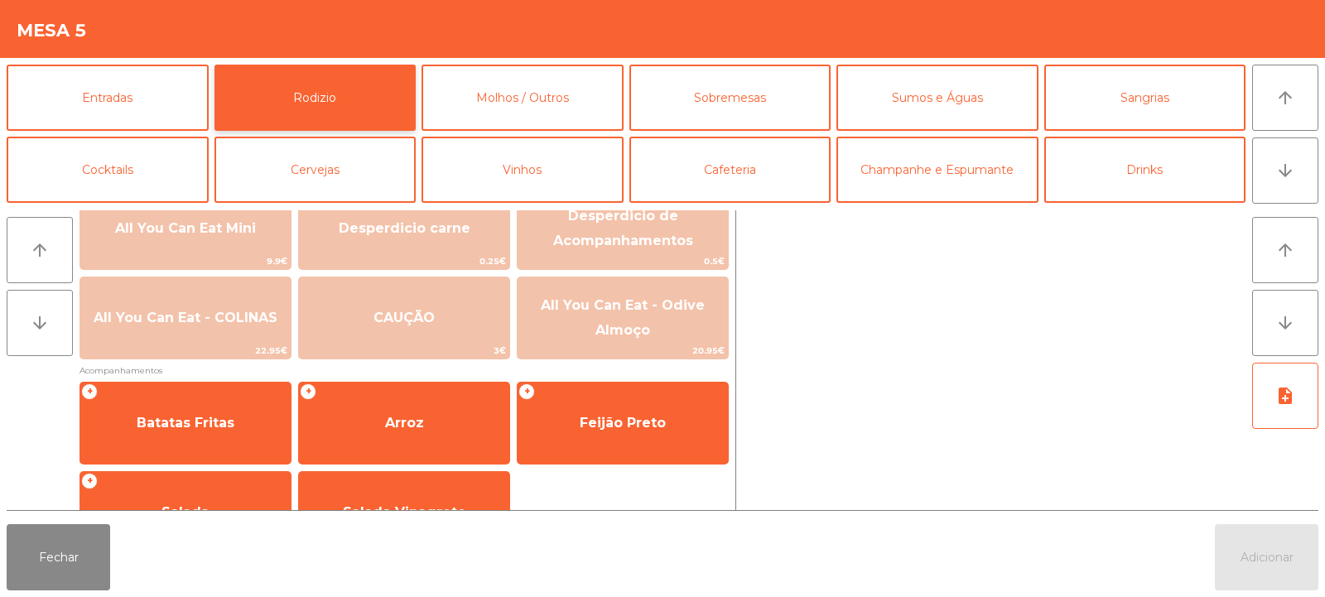
scroll to position [265, 0]
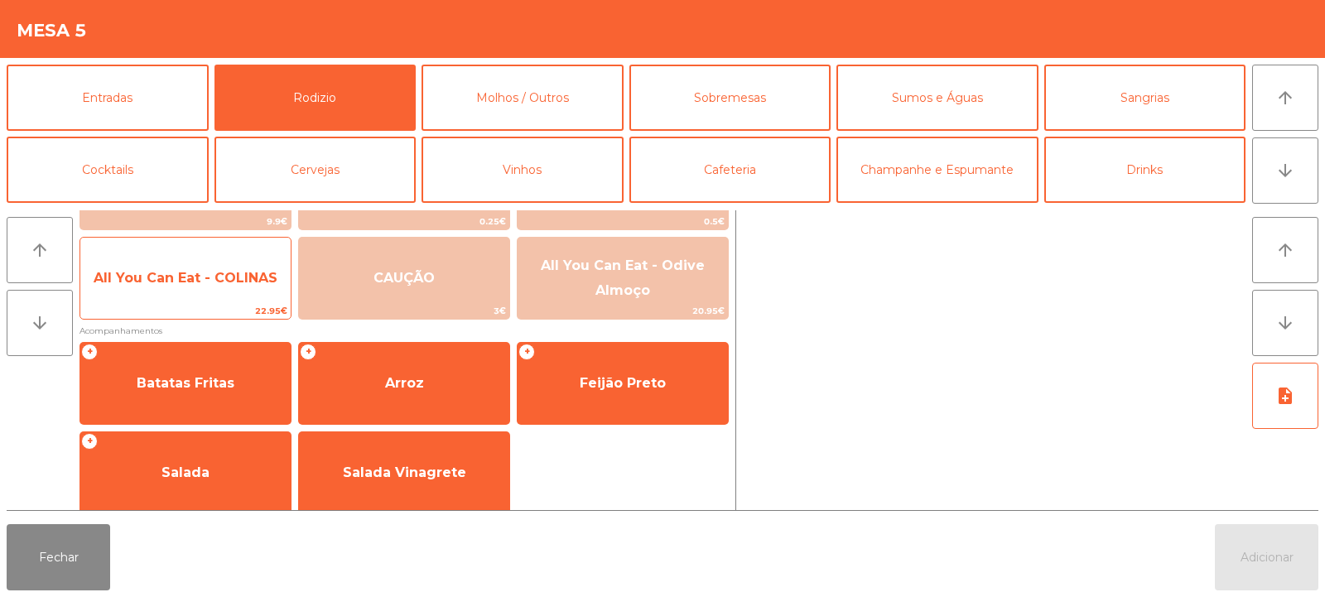
click at [190, 276] on span "All You Can Eat - COLINAS" at bounding box center [186, 278] width 184 height 16
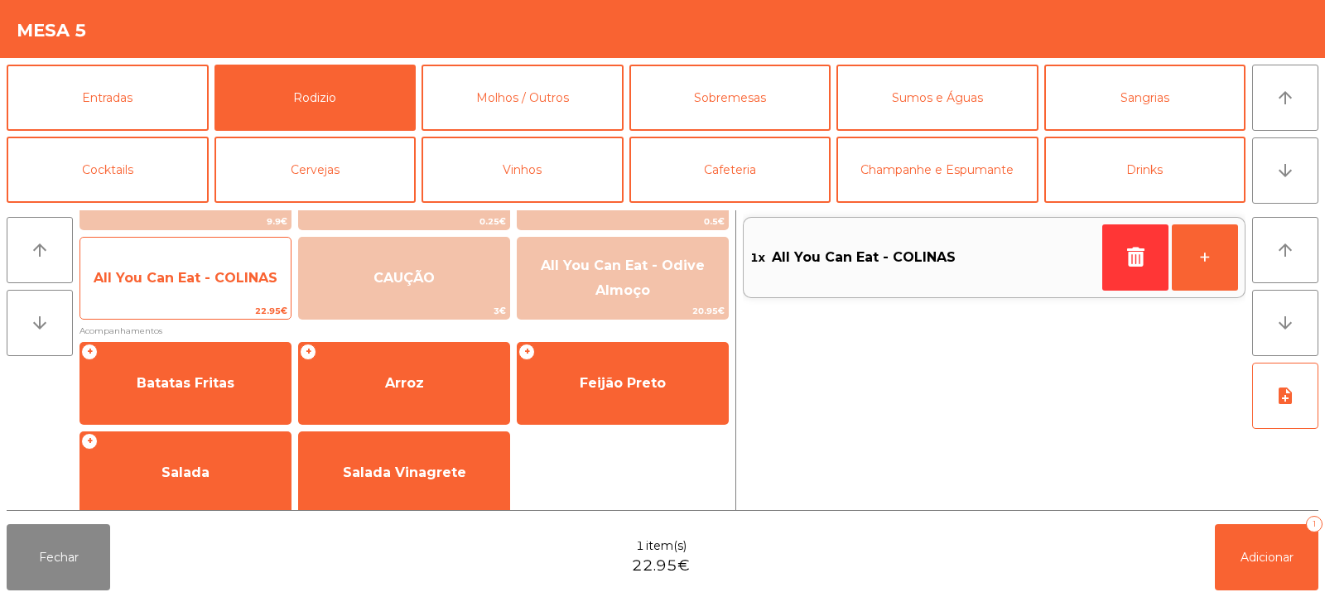
click at [190, 277] on span "All You Can Eat - COLINAS" at bounding box center [186, 278] width 184 height 16
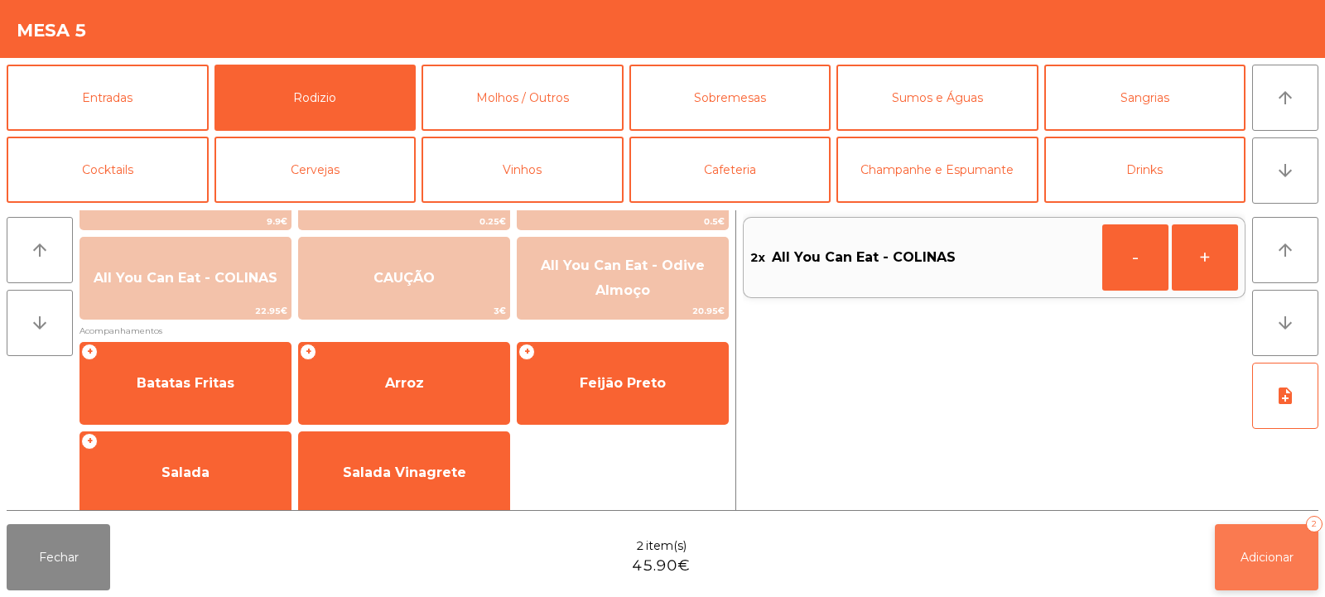
click at [1258, 564] on span "Adicionar" at bounding box center [1266, 557] width 53 height 15
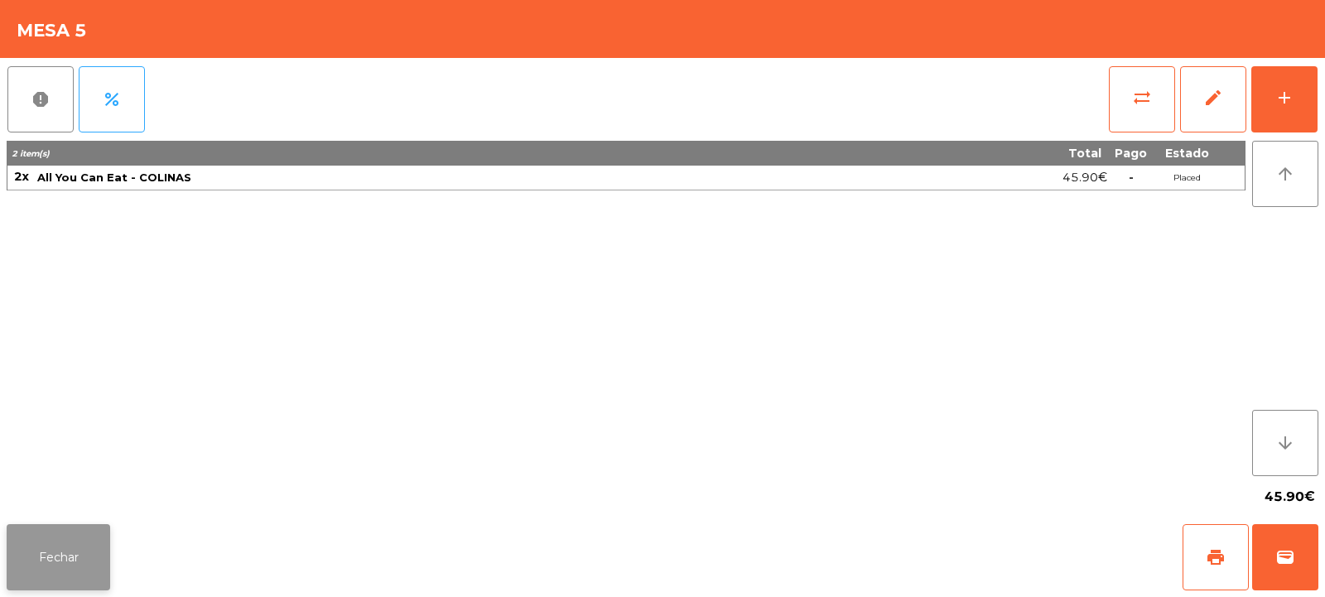
click at [59, 549] on button "Fechar" at bounding box center [58, 557] width 103 height 66
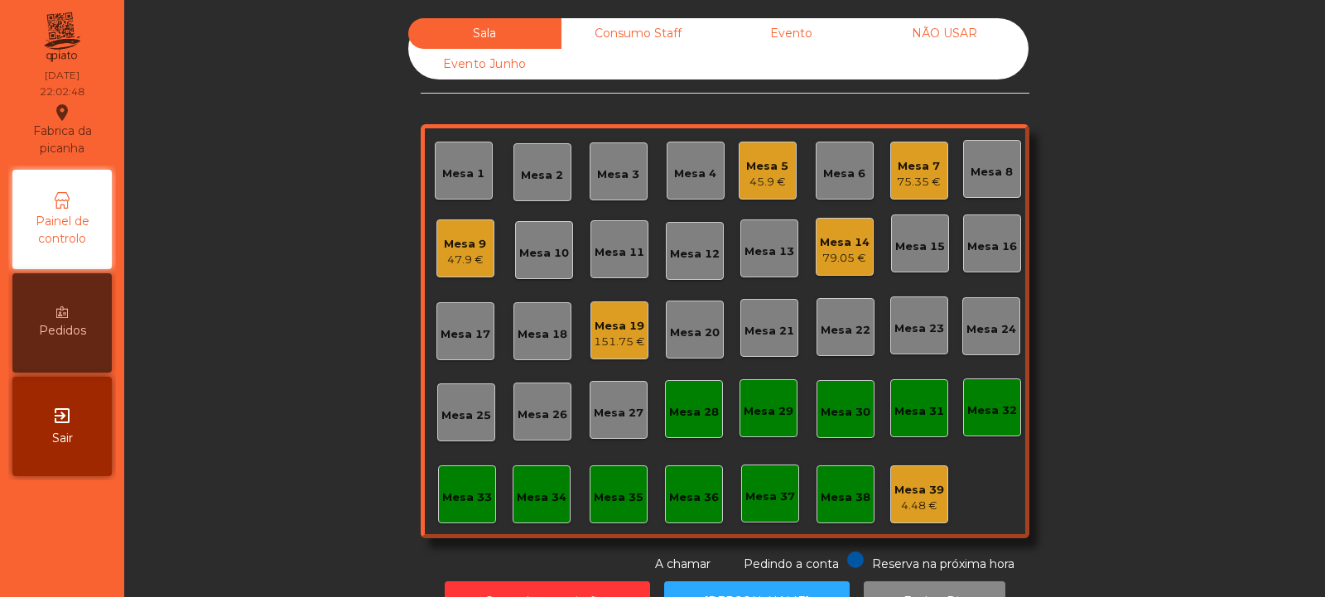
click at [841, 248] on div "Mesa 14" at bounding box center [845, 242] width 50 height 17
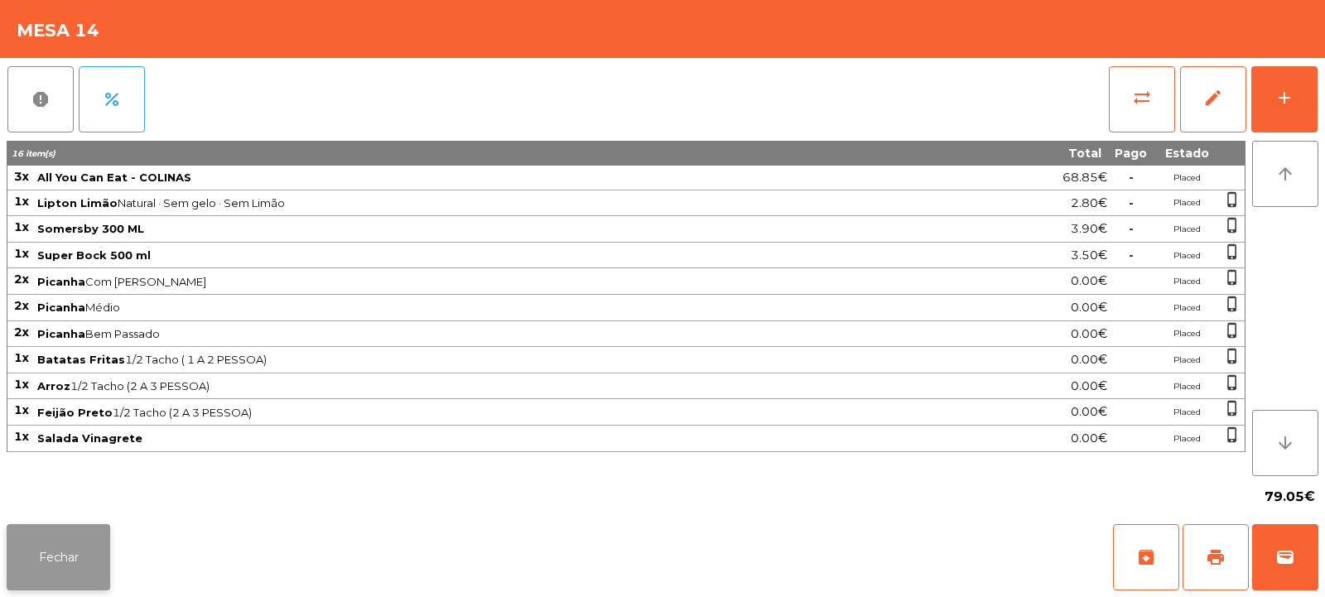
click at [80, 560] on button "Fechar" at bounding box center [58, 557] width 103 height 66
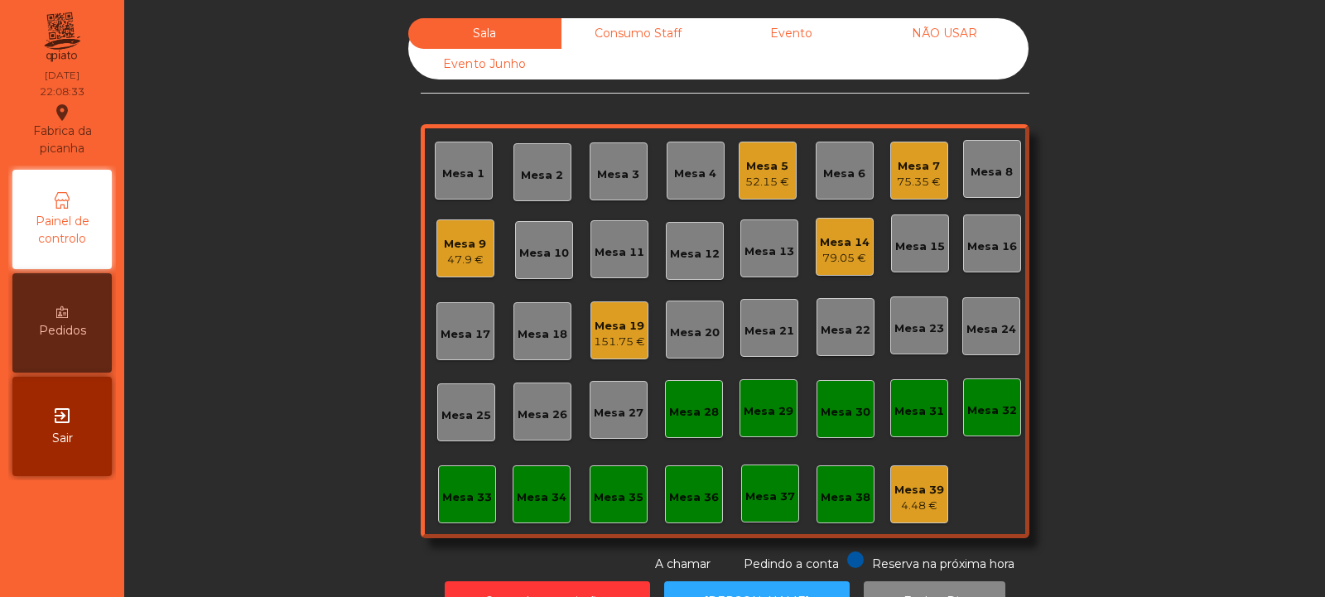
click at [450, 501] on div "Mesa 33" at bounding box center [467, 497] width 50 height 17
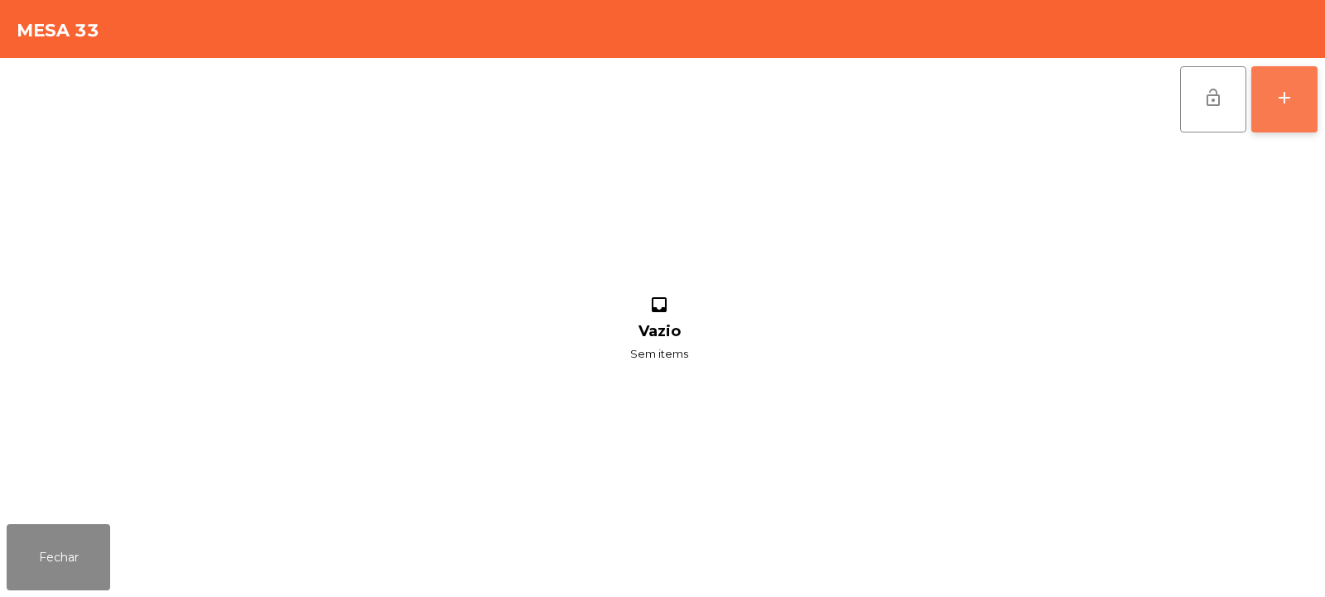
click at [1292, 104] on div "add" at bounding box center [1284, 98] width 20 height 20
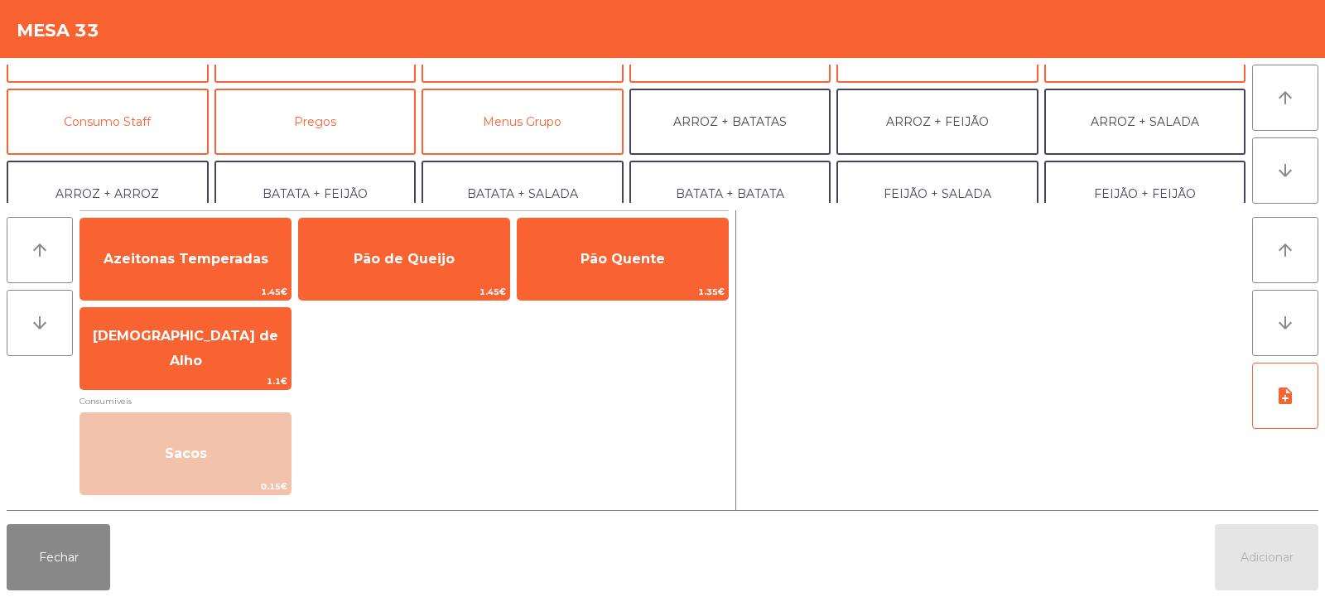
scroll to position [122, 0]
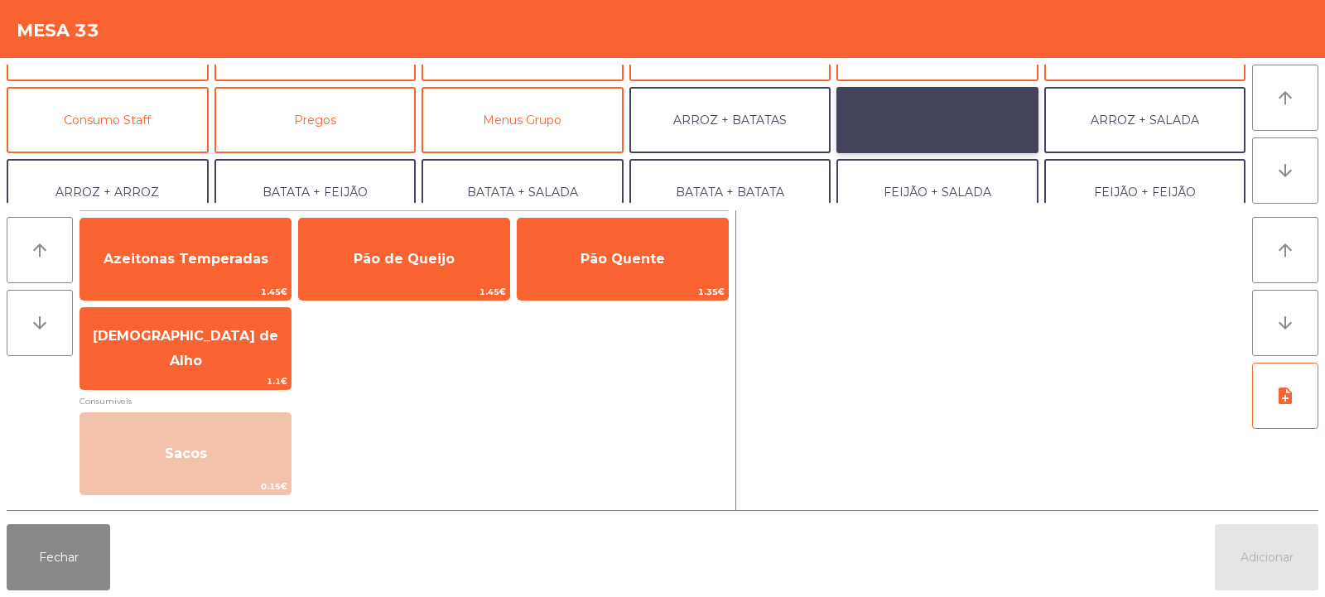
click at [954, 121] on button "ARROZ + FEIJÃO" at bounding box center [937, 120] width 202 height 66
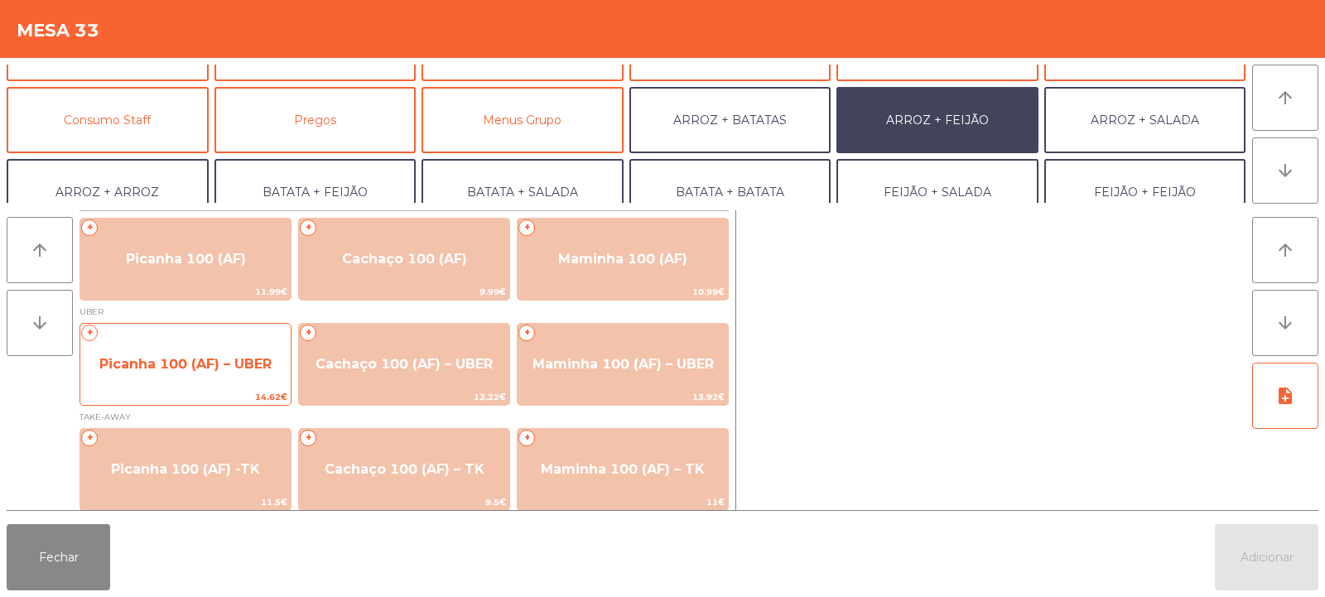
click at [243, 376] on span "Picanha 100 (AF) – UBER" at bounding box center [185, 364] width 210 height 45
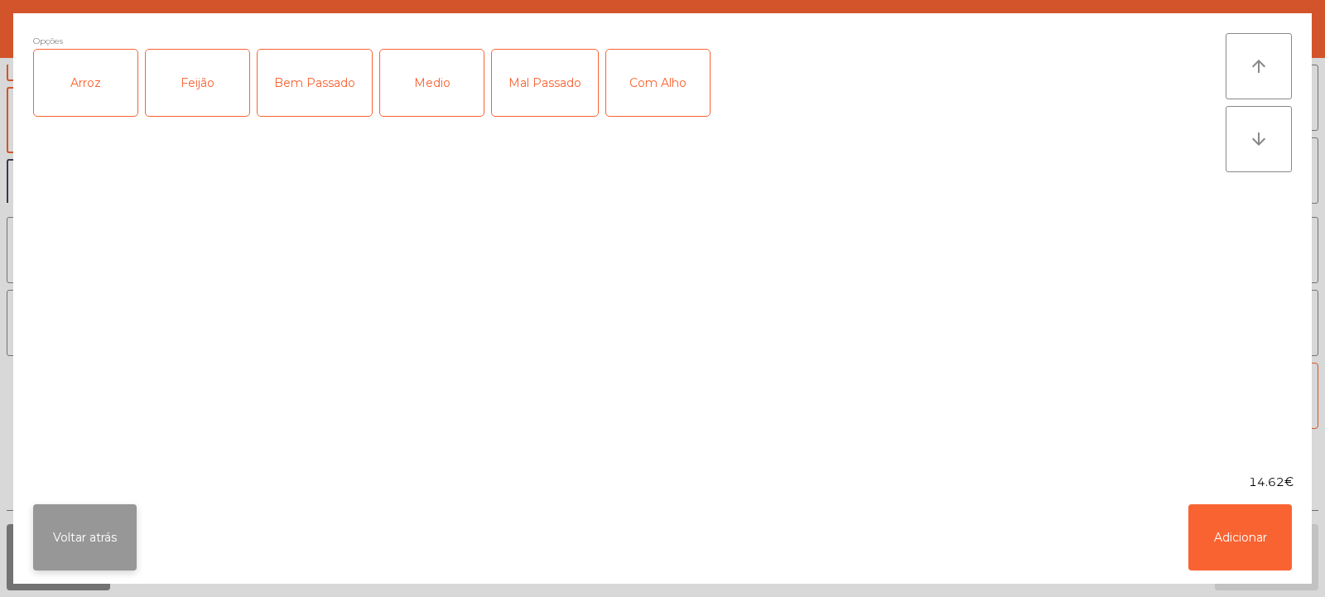
click at [95, 527] on button "Voltar atrás" at bounding box center [84, 537] width 103 height 66
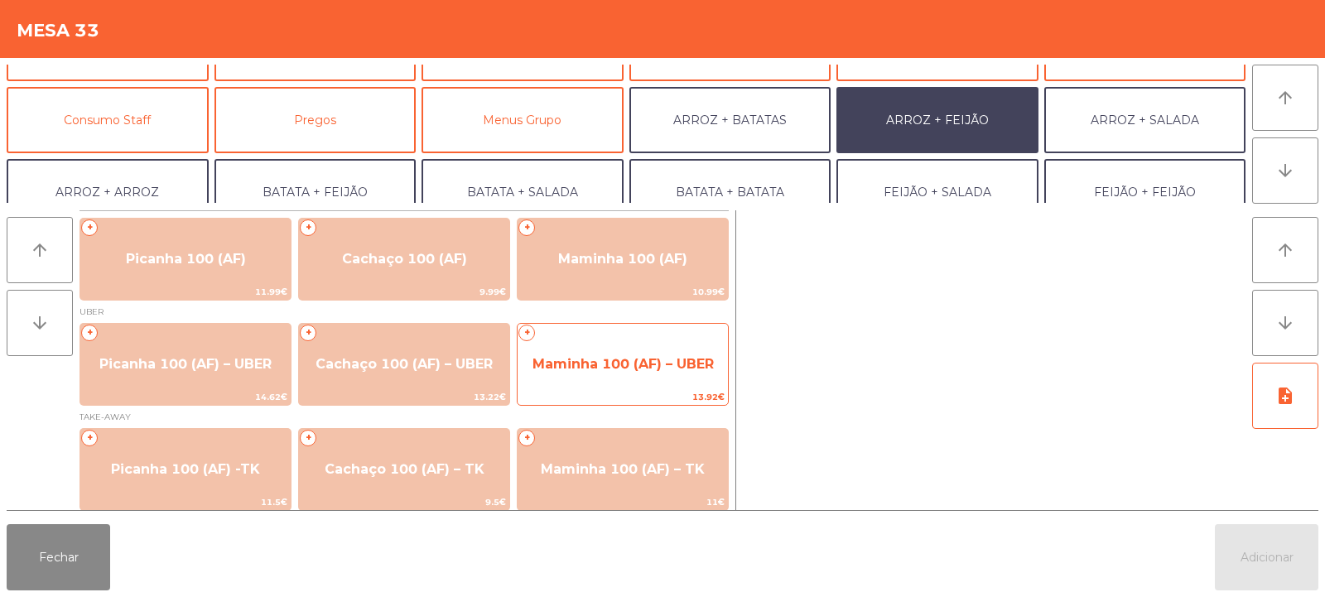
click at [622, 373] on span "Maminha 100 (AF) – UBER" at bounding box center [622, 364] width 210 height 45
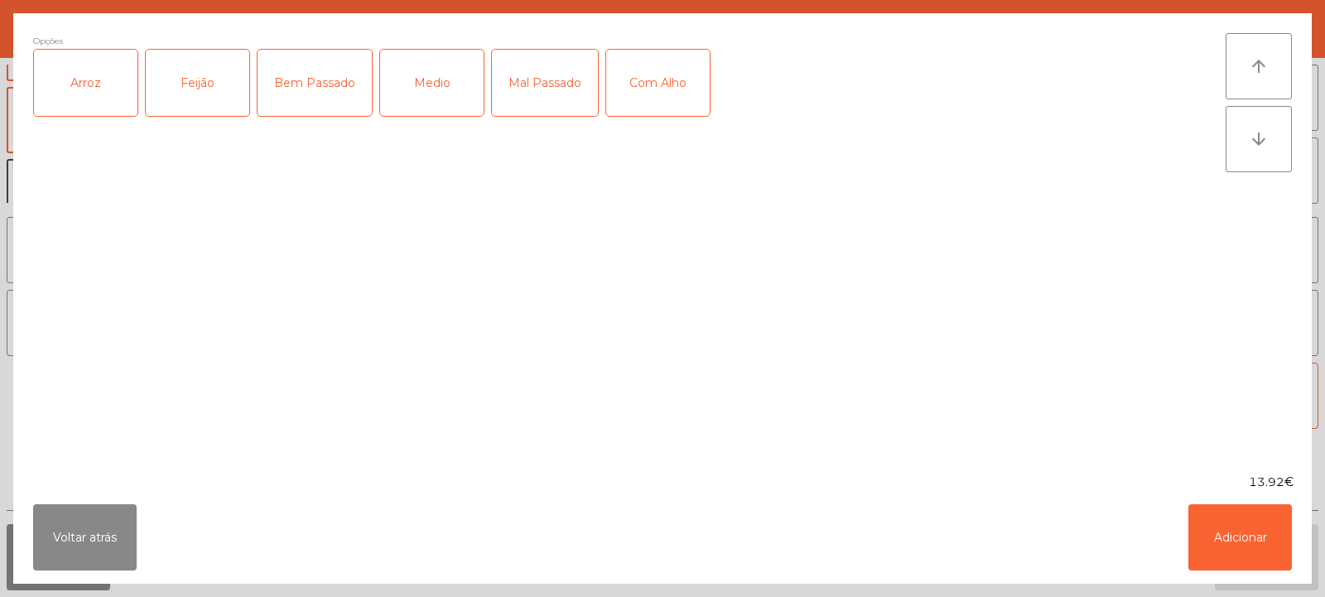
click at [87, 79] on div "Arroz" at bounding box center [85, 83] width 103 height 66
click at [176, 90] on div "Feijão" at bounding box center [197, 83] width 103 height 66
click at [436, 70] on div "Medio" at bounding box center [431, 83] width 103 height 66
click at [436, 65] on div "Medio" at bounding box center [431, 83] width 103 height 66
click at [309, 94] on div "Bem Passado" at bounding box center [314, 83] width 114 height 66
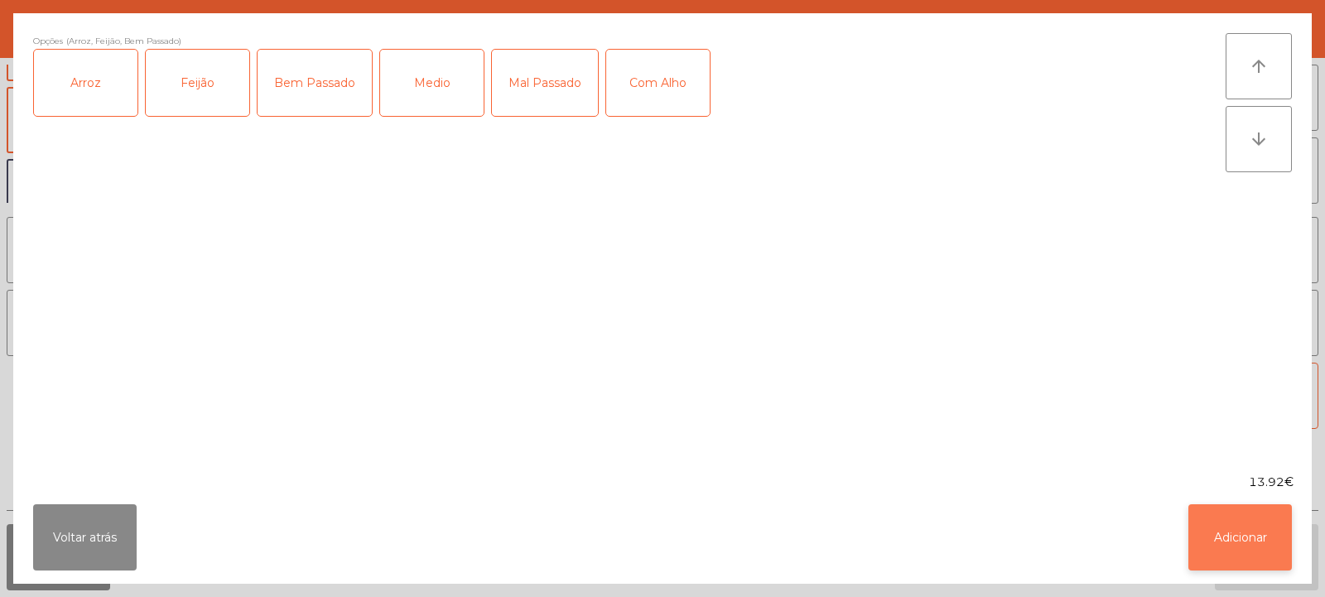
click at [1231, 508] on button "Adicionar" at bounding box center [1239, 537] width 103 height 66
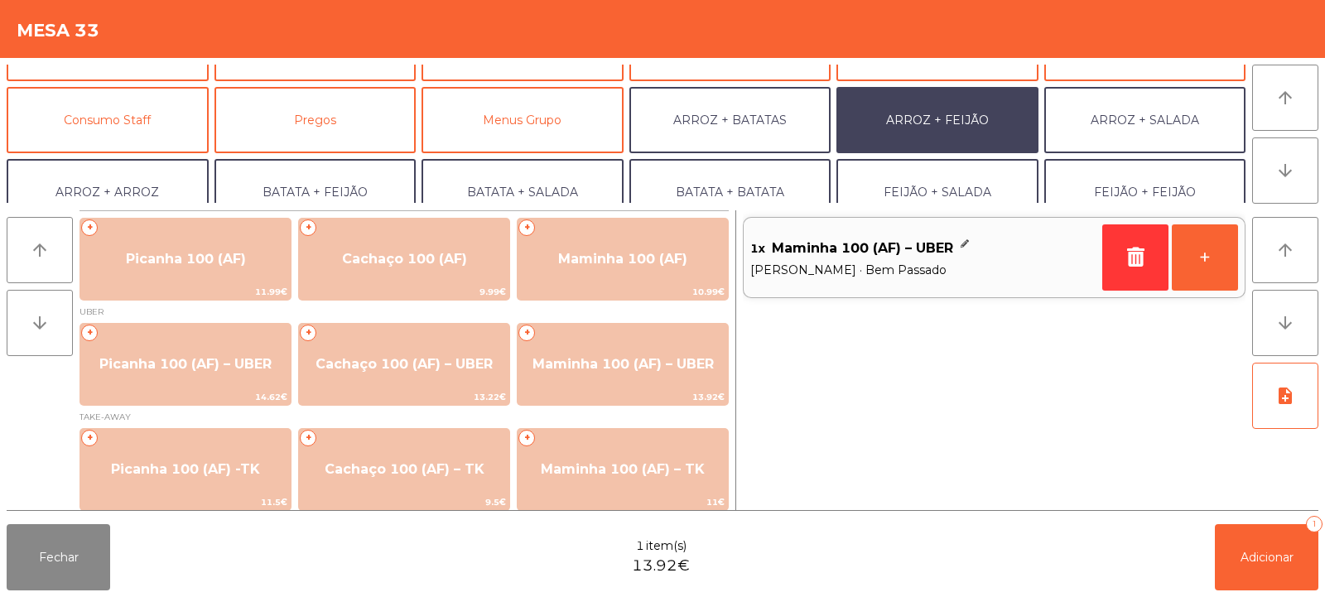
scroll to position [216, 0]
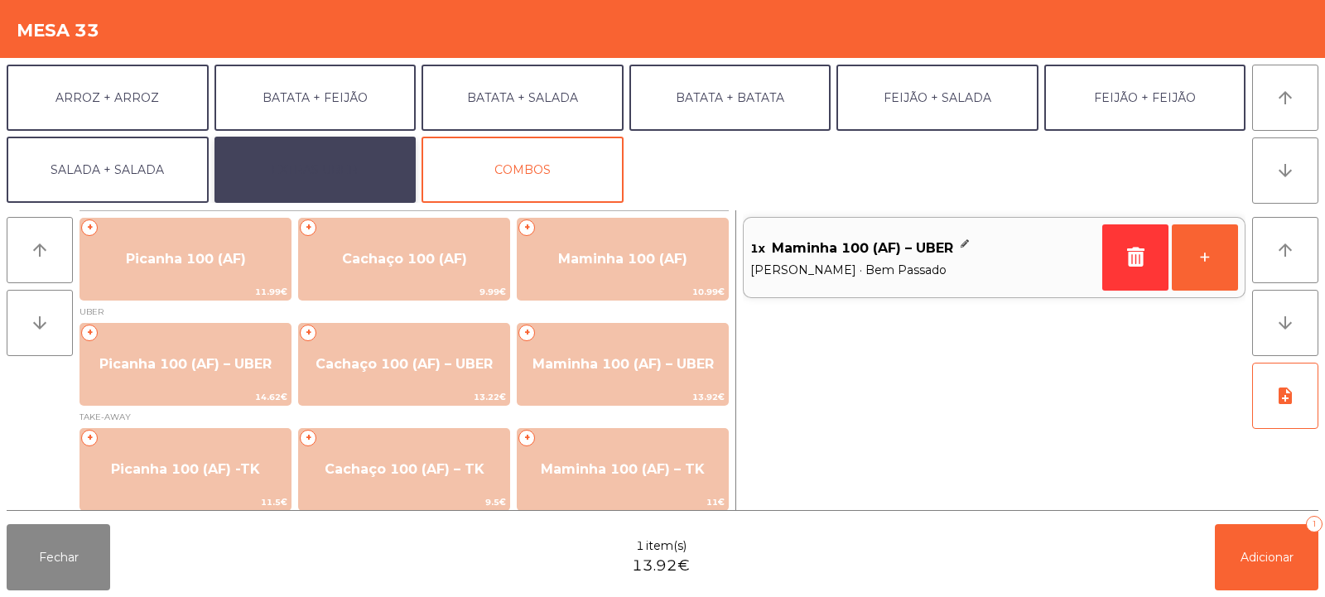
click at [336, 156] on button "EXTRAS UBER" at bounding box center [315, 170] width 202 height 66
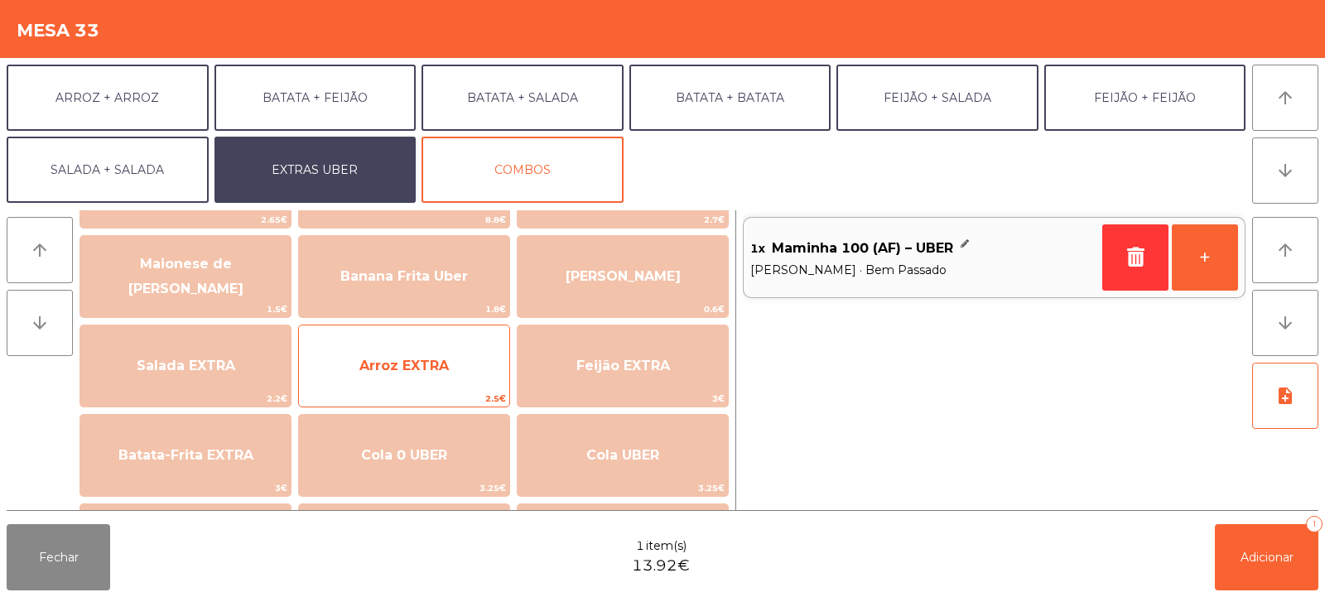
click at [429, 372] on span "Arroz EXTRA" at bounding box center [403, 366] width 89 height 16
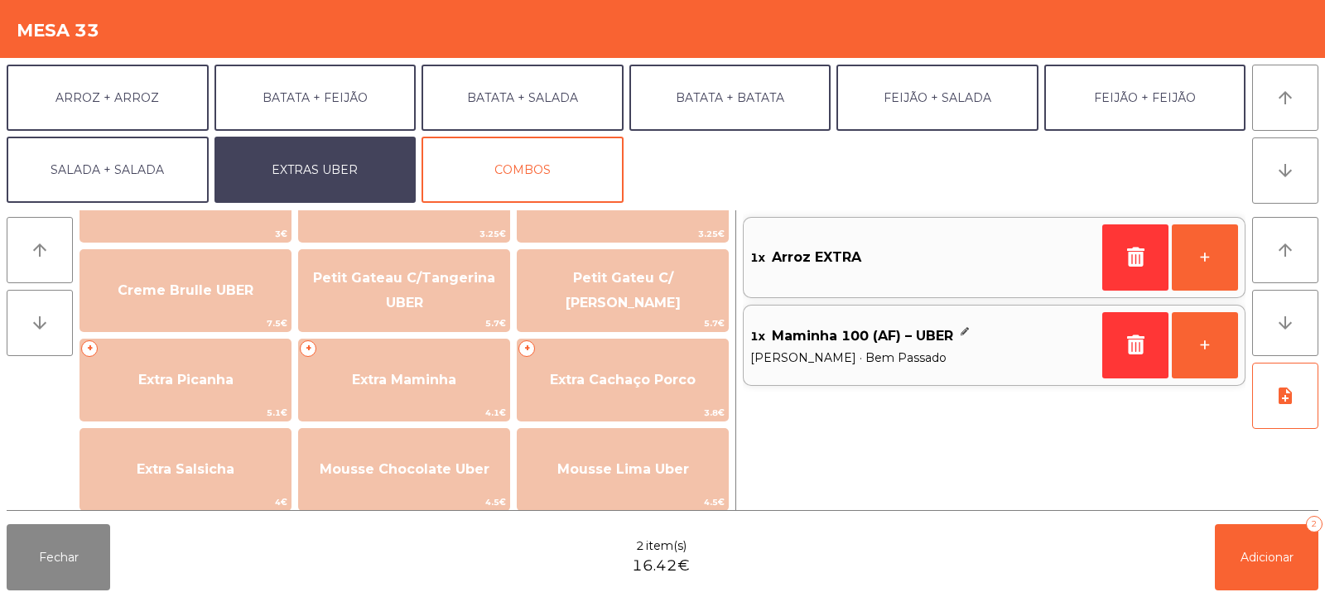
scroll to position [358, 0]
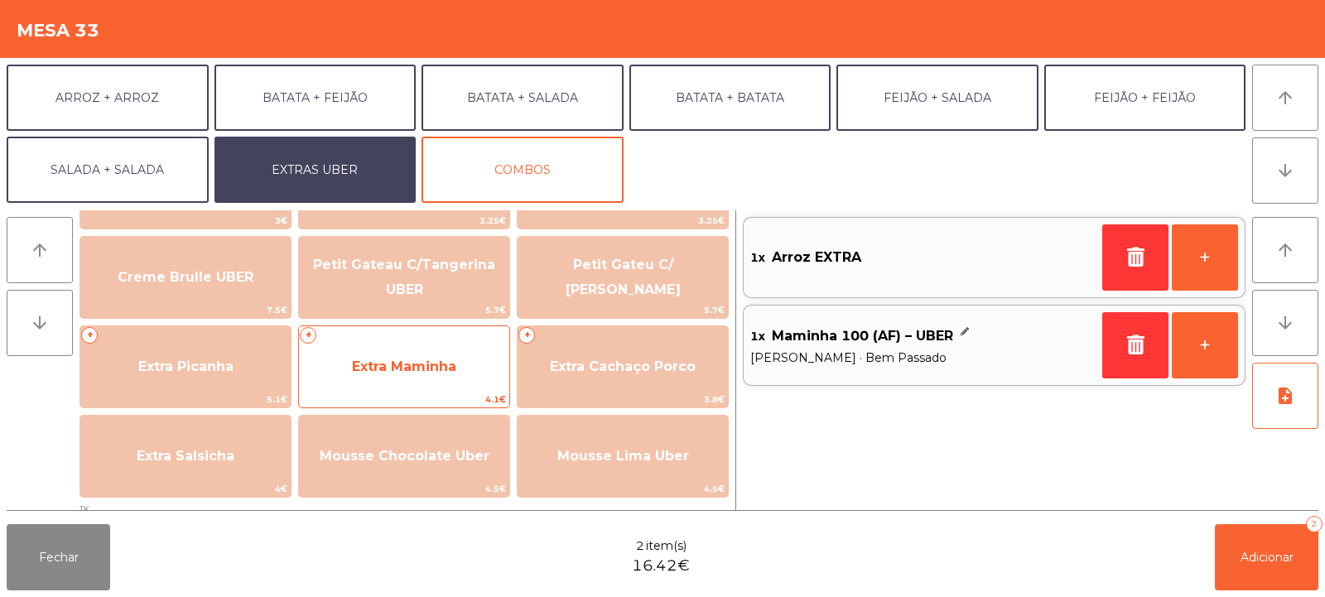
click at [451, 378] on span "Extra Maminha" at bounding box center [404, 366] width 210 height 45
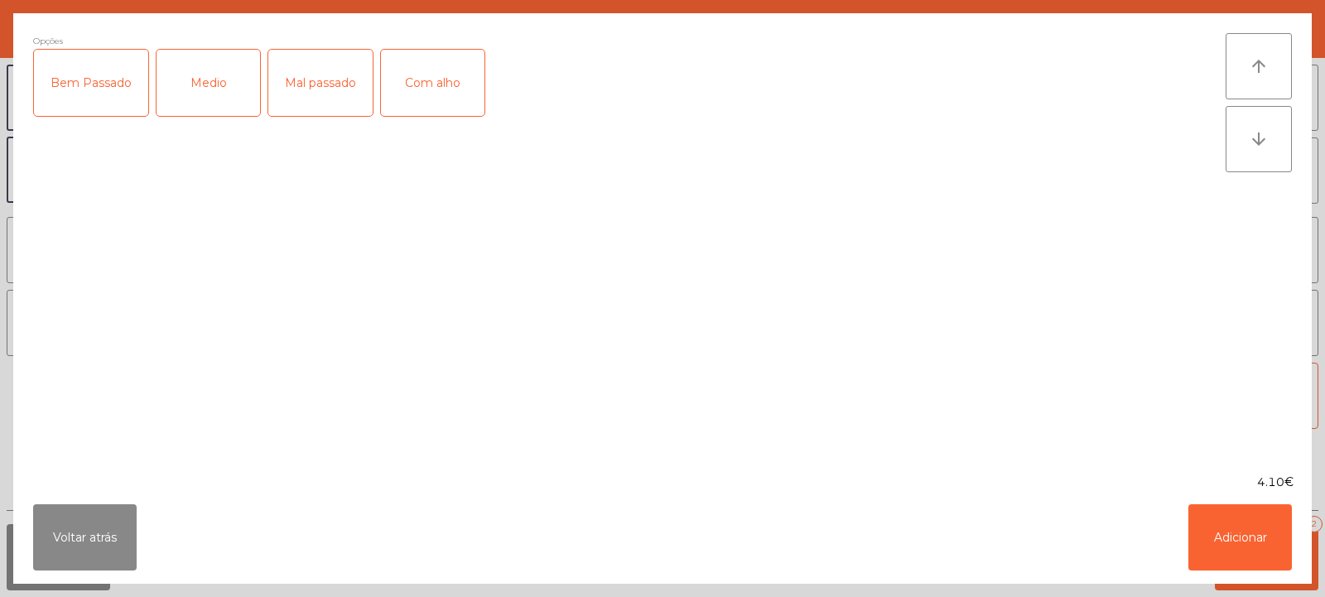
click at [97, 94] on div "Bem Passado" at bounding box center [91, 83] width 114 height 66
click at [1243, 531] on button "Adicionar" at bounding box center [1239, 537] width 103 height 66
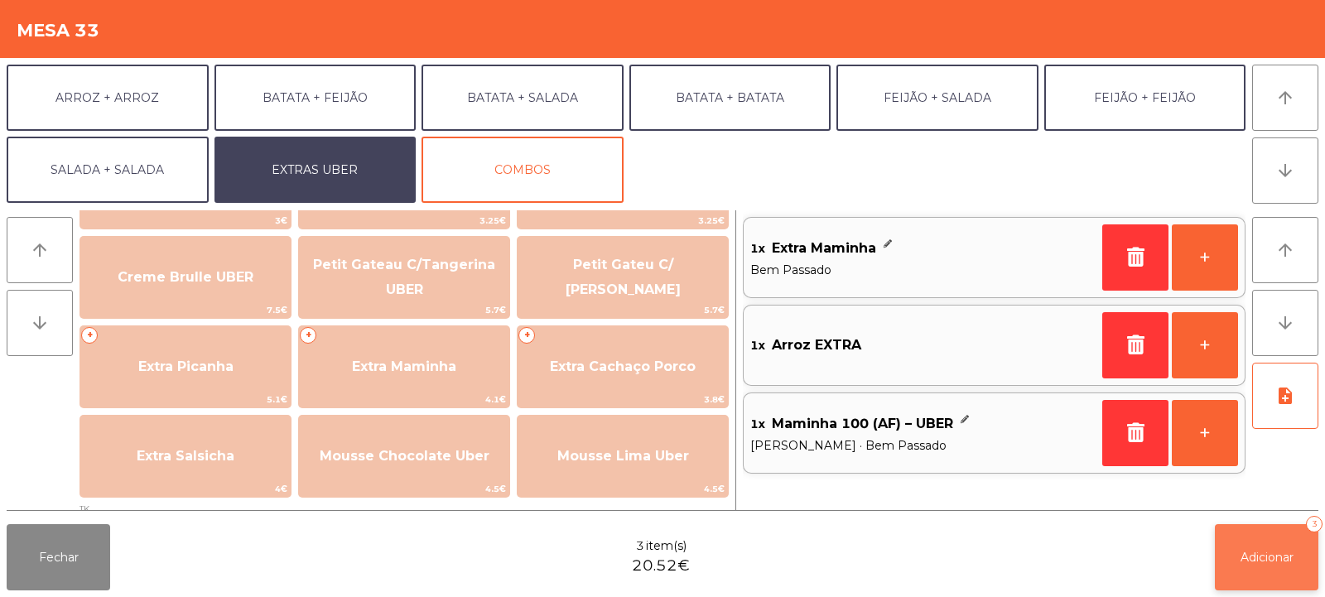
click at [1274, 558] on span "Adicionar" at bounding box center [1266, 557] width 53 height 15
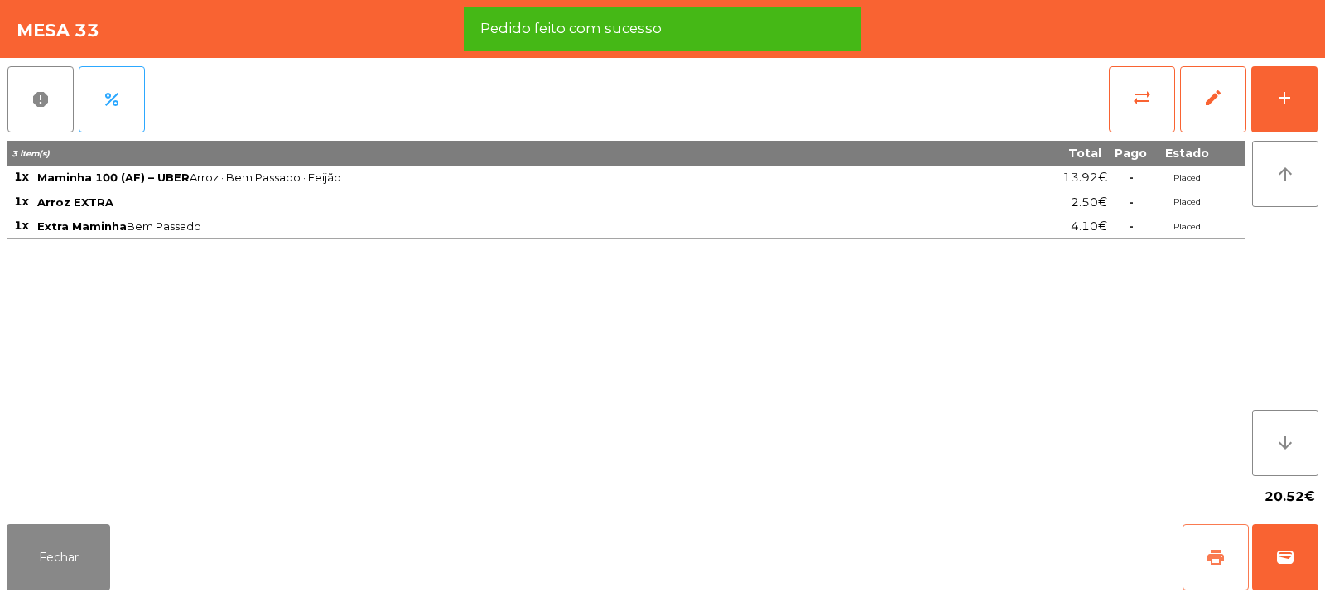
click at [1199, 562] on button "print" at bounding box center [1215, 557] width 66 height 66
click at [1277, 553] on span "wallet" at bounding box center [1285, 557] width 20 height 20
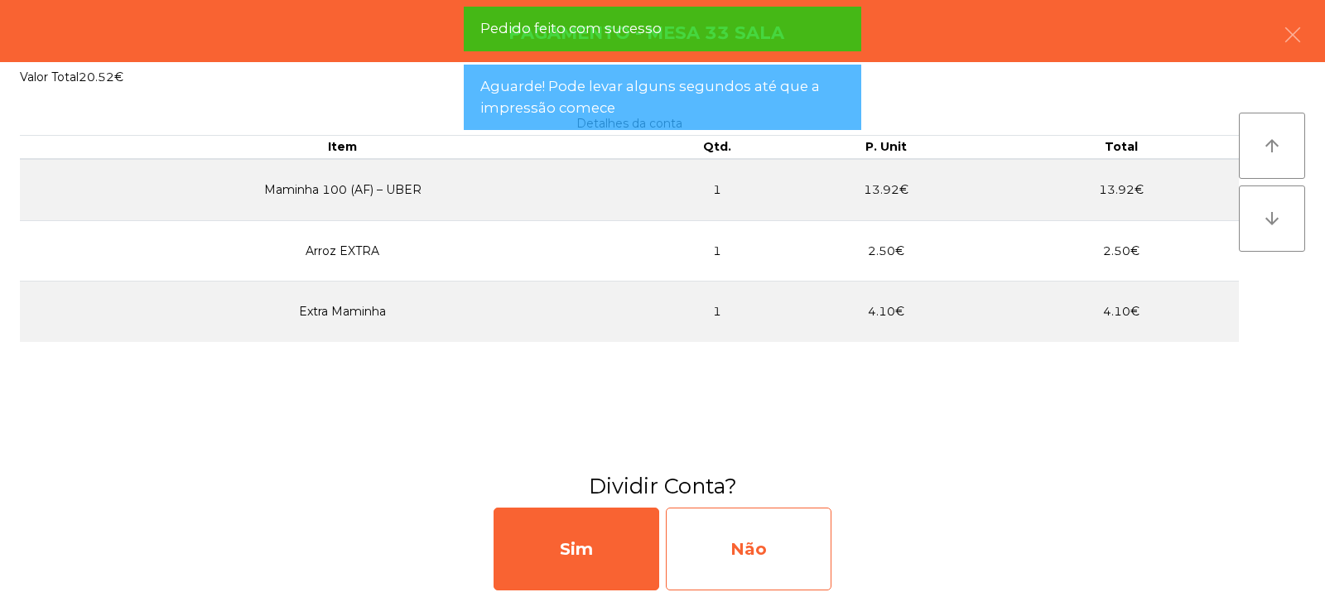
click at [739, 541] on div "Não" at bounding box center [749, 549] width 166 height 83
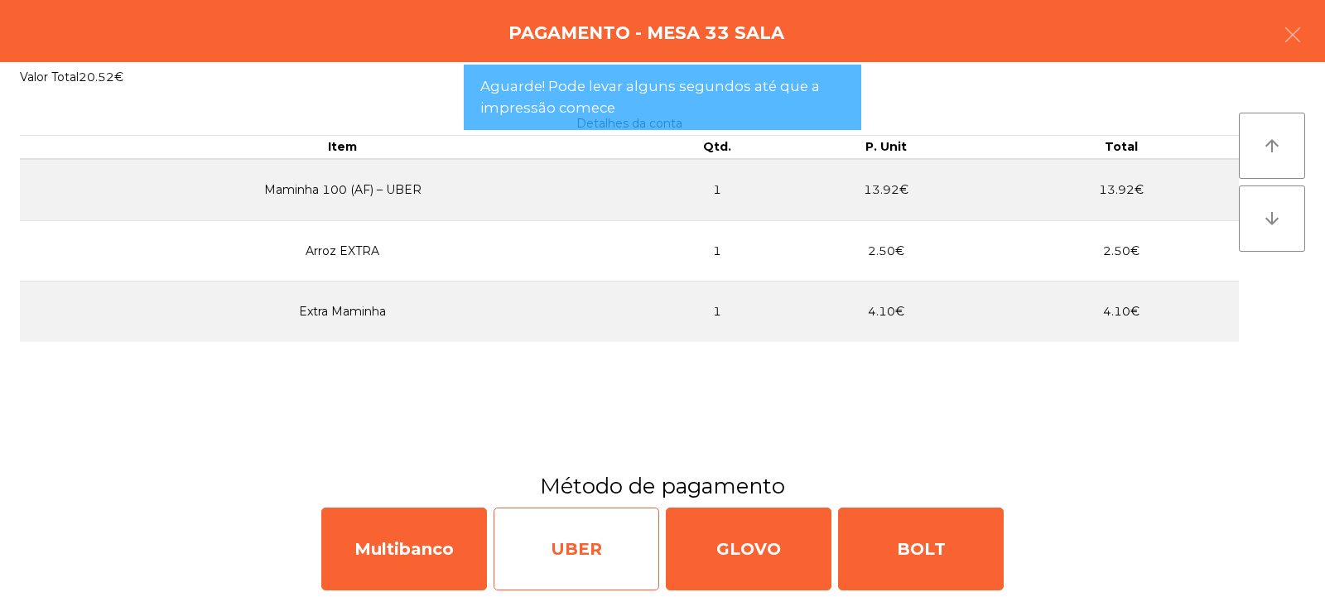
click at [615, 537] on div "UBER" at bounding box center [576, 549] width 166 height 83
select select "**"
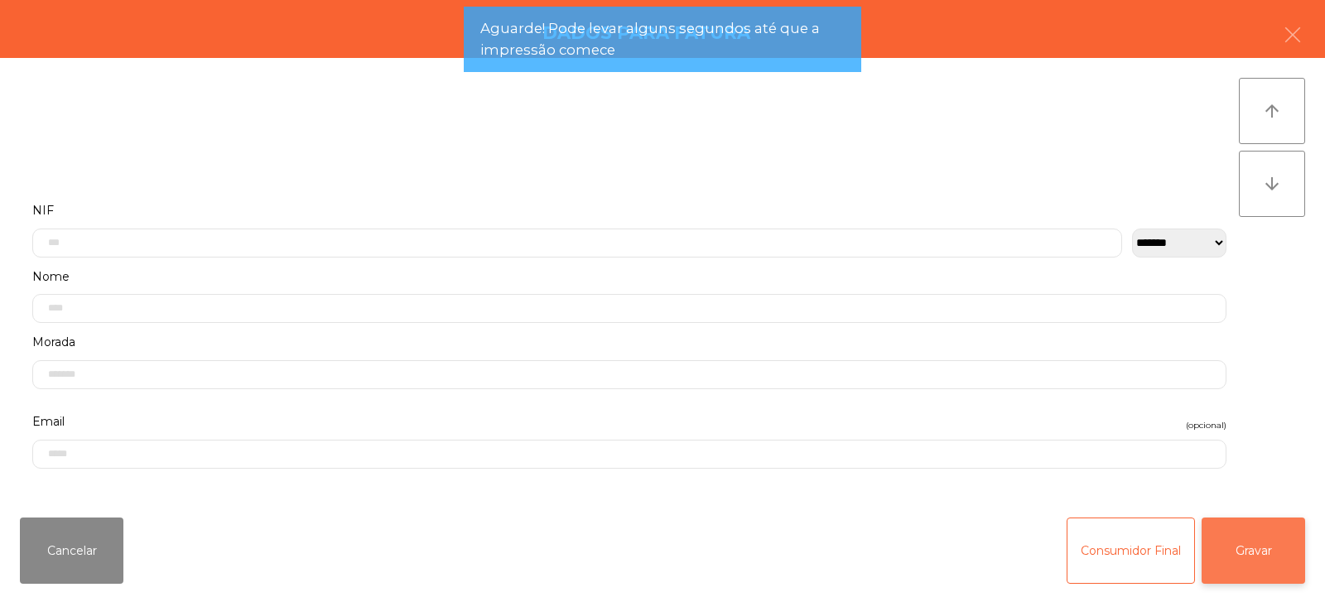
click at [1233, 550] on button "Gravar" at bounding box center [1252, 550] width 103 height 66
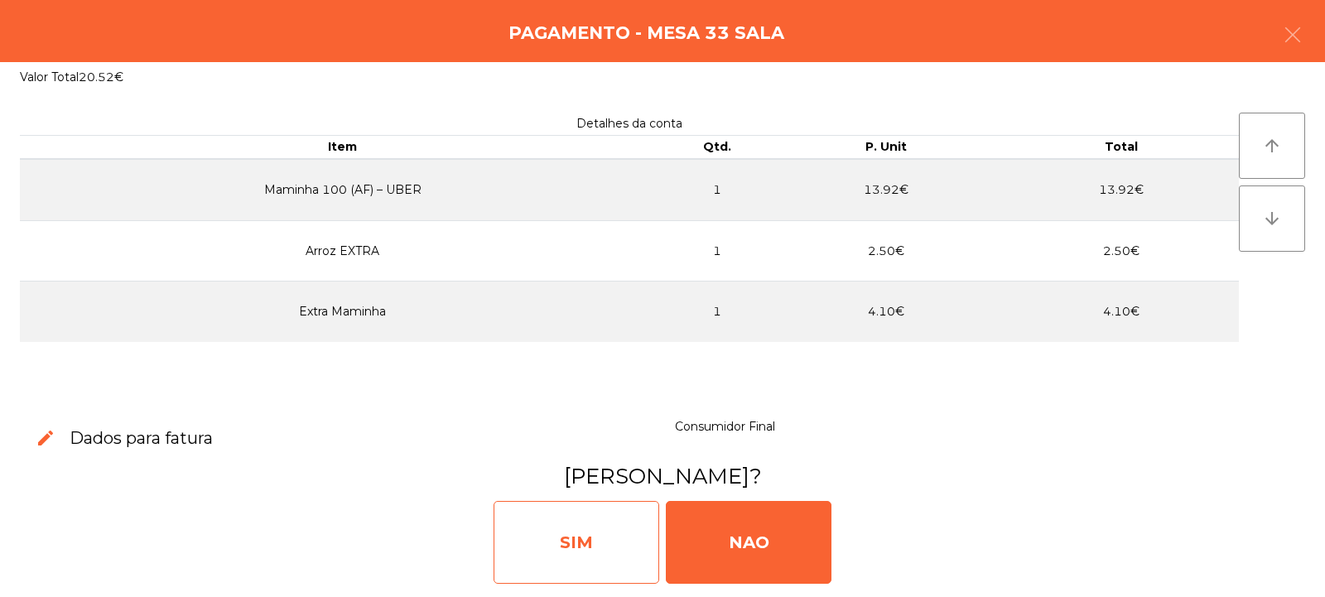
click at [588, 550] on div "SIM" at bounding box center [576, 542] width 166 height 83
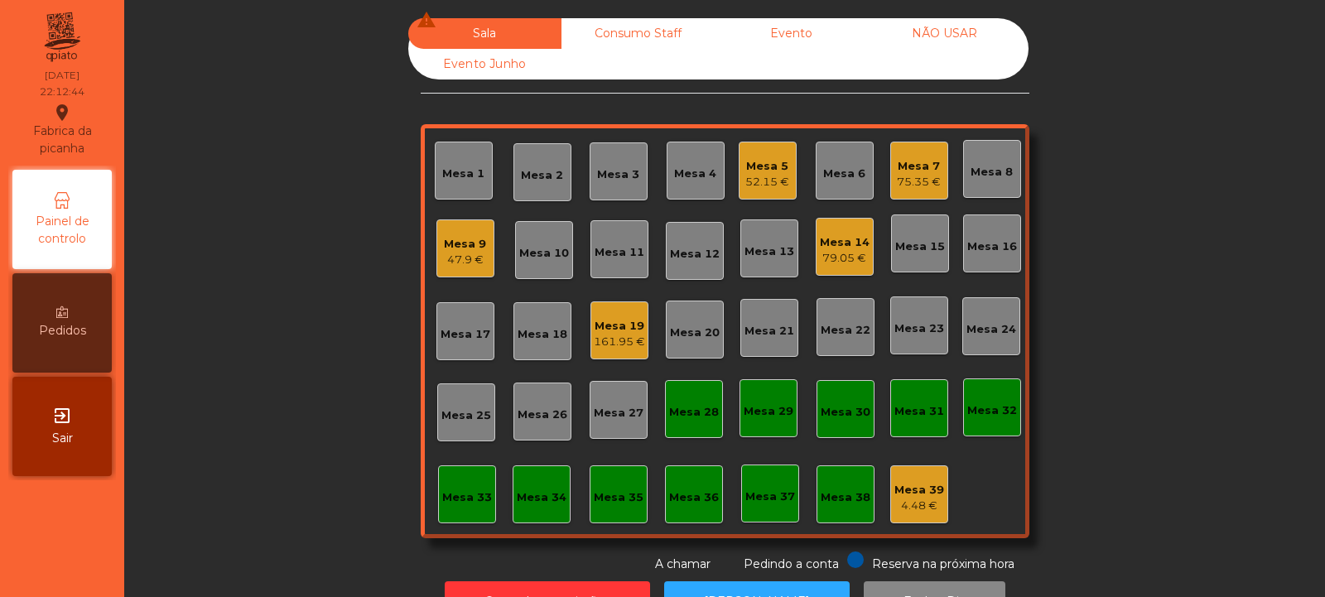
click at [907, 145] on div "Mesa 7 75.35 €" at bounding box center [919, 171] width 58 height 58
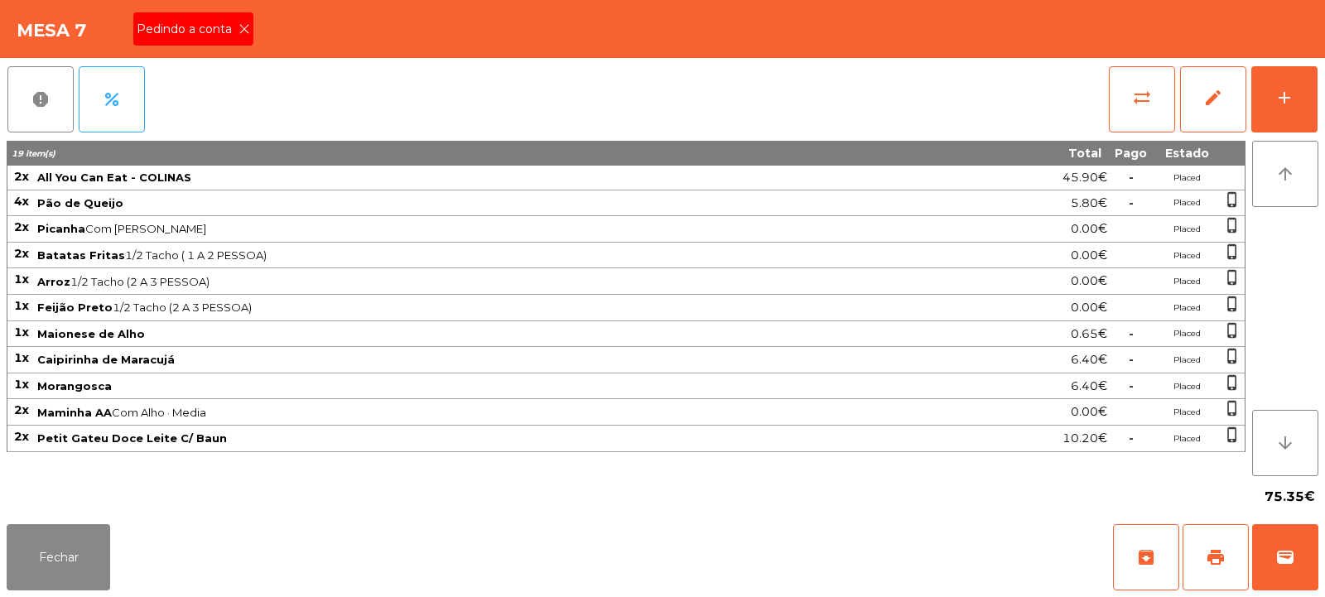
click at [246, 21] on div "Pedindo a conta" at bounding box center [193, 28] width 120 height 33
click at [1221, 565] on span "print" at bounding box center [1215, 557] width 20 height 20
click at [1277, 553] on span "wallet" at bounding box center [1285, 557] width 20 height 20
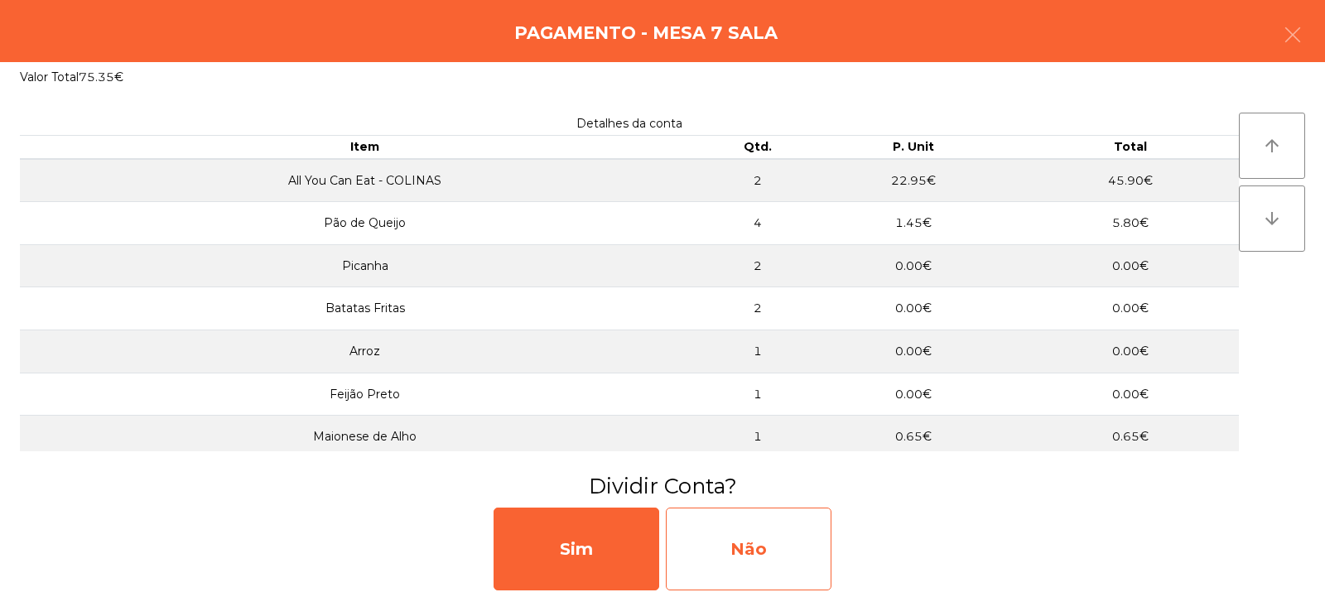
click at [747, 556] on div "Não" at bounding box center [749, 549] width 166 height 83
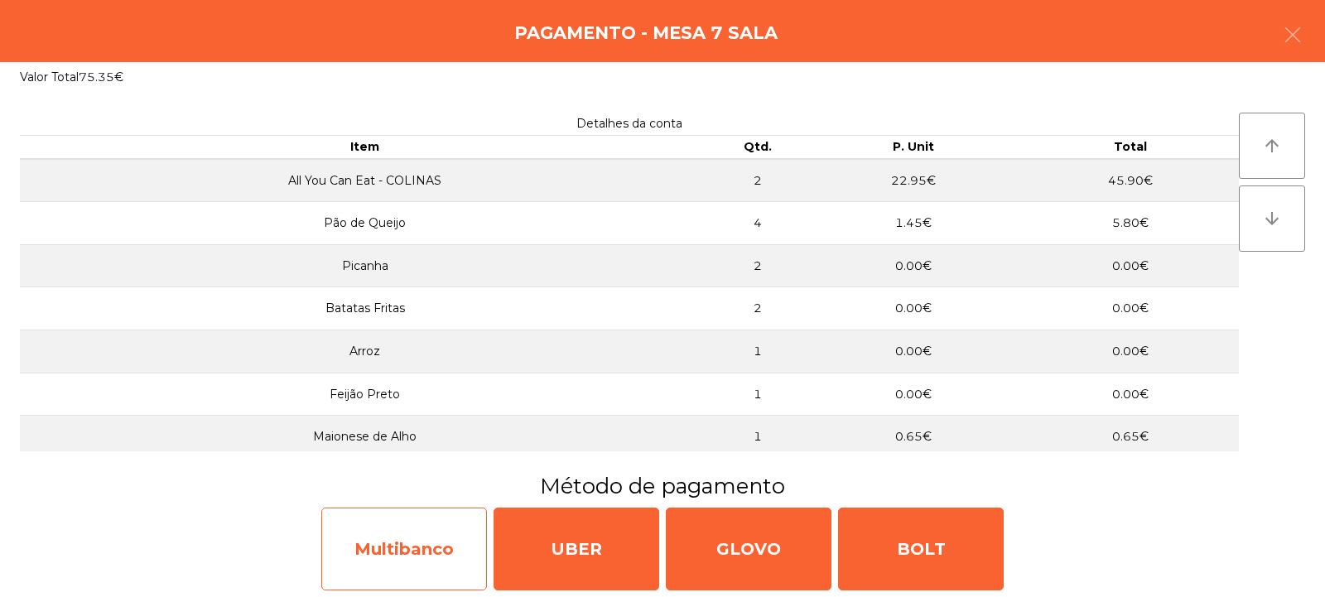
click at [405, 545] on div "Multibanco" at bounding box center [404, 549] width 166 height 83
select select "**"
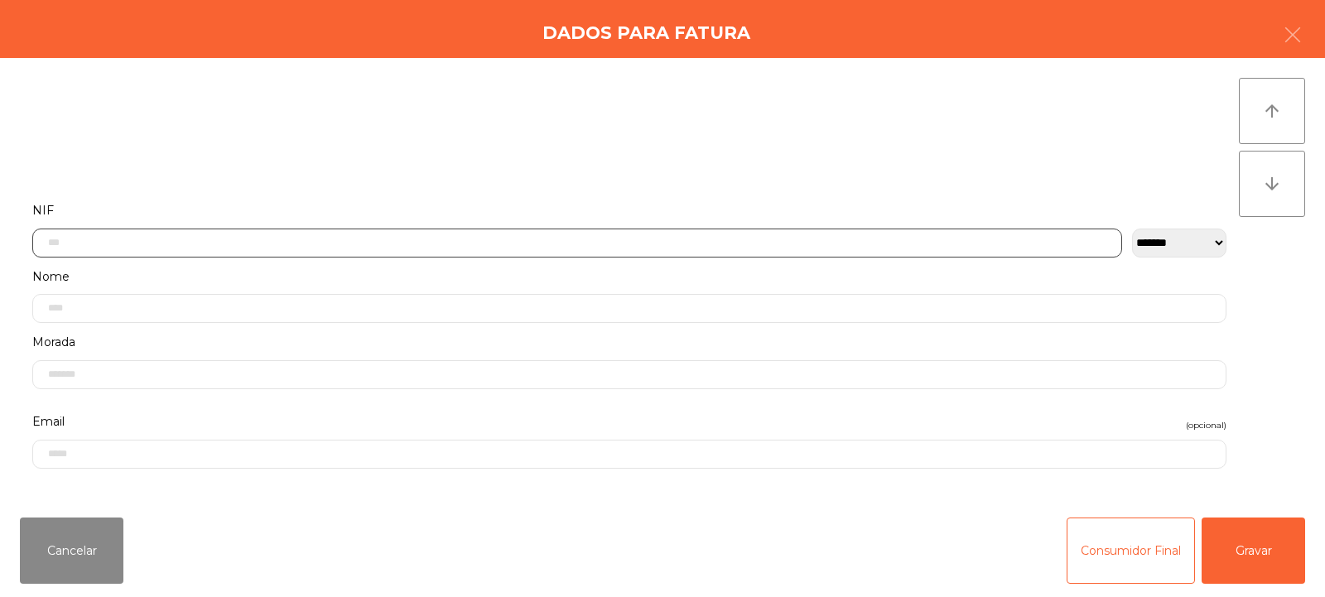
click at [137, 239] on input "text" at bounding box center [577, 243] width 1090 height 29
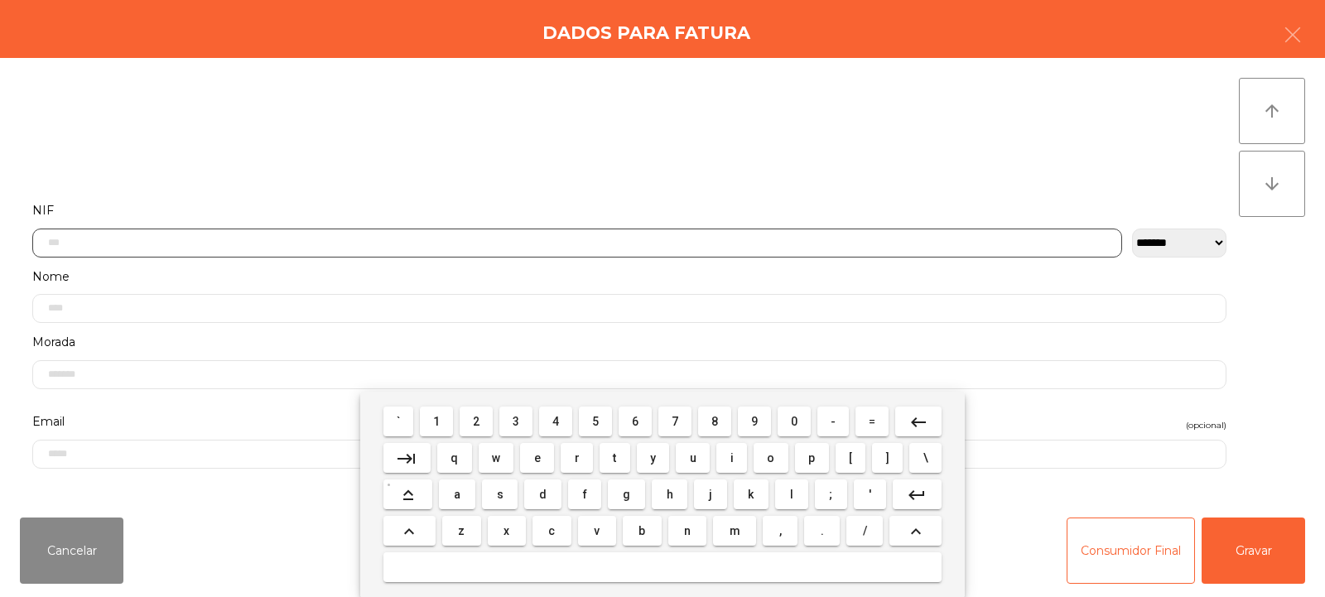
scroll to position [121, 0]
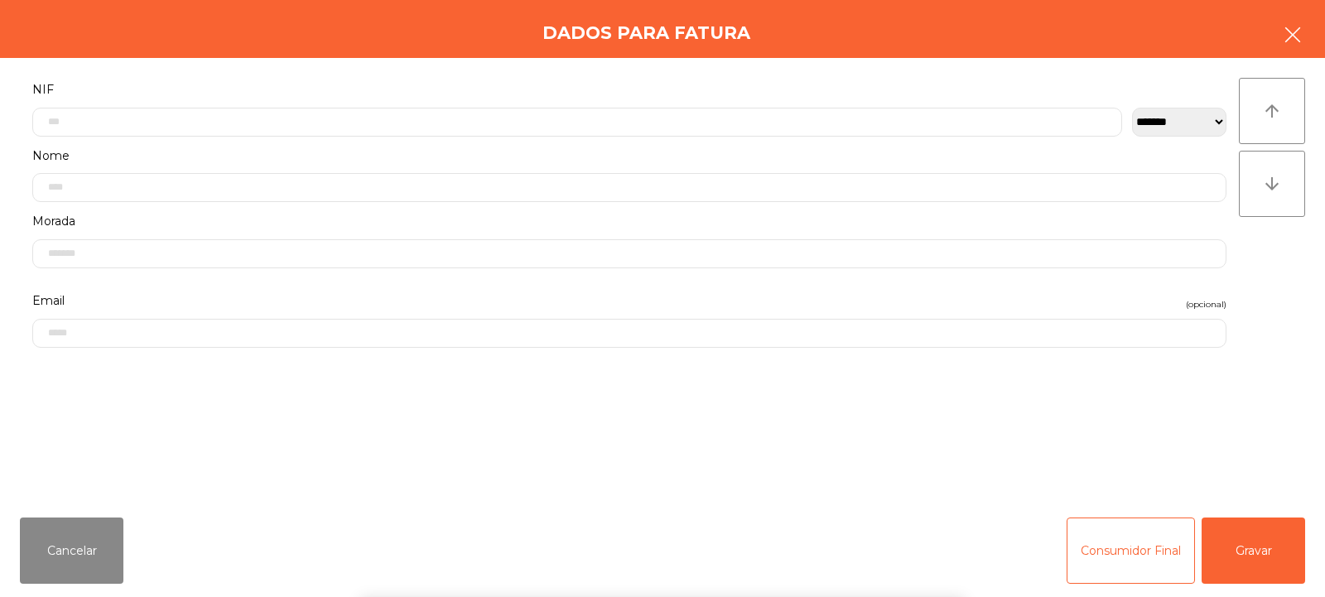
click at [1295, 24] on button "button" at bounding box center [1292, 37] width 46 height 50
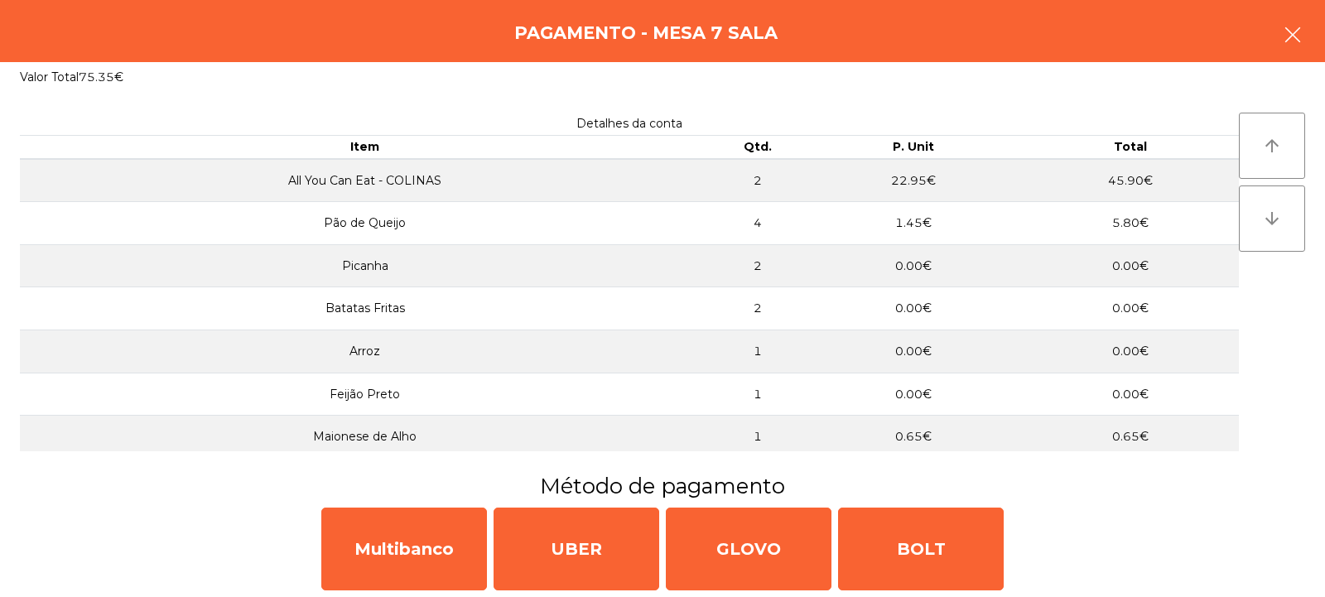
click at [1301, 40] on icon "button" at bounding box center [1292, 35] width 20 height 20
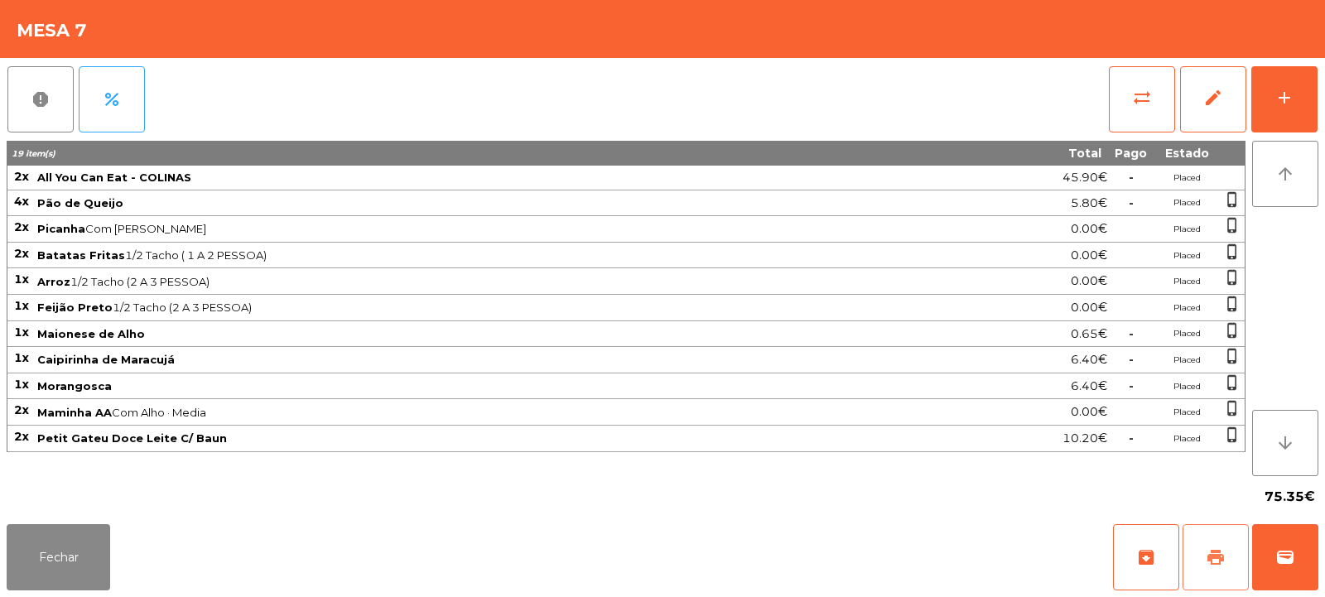
click at [1209, 565] on span "print" at bounding box center [1215, 557] width 20 height 20
click at [1135, 98] on span "sync_alt" at bounding box center [1142, 98] width 20 height 20
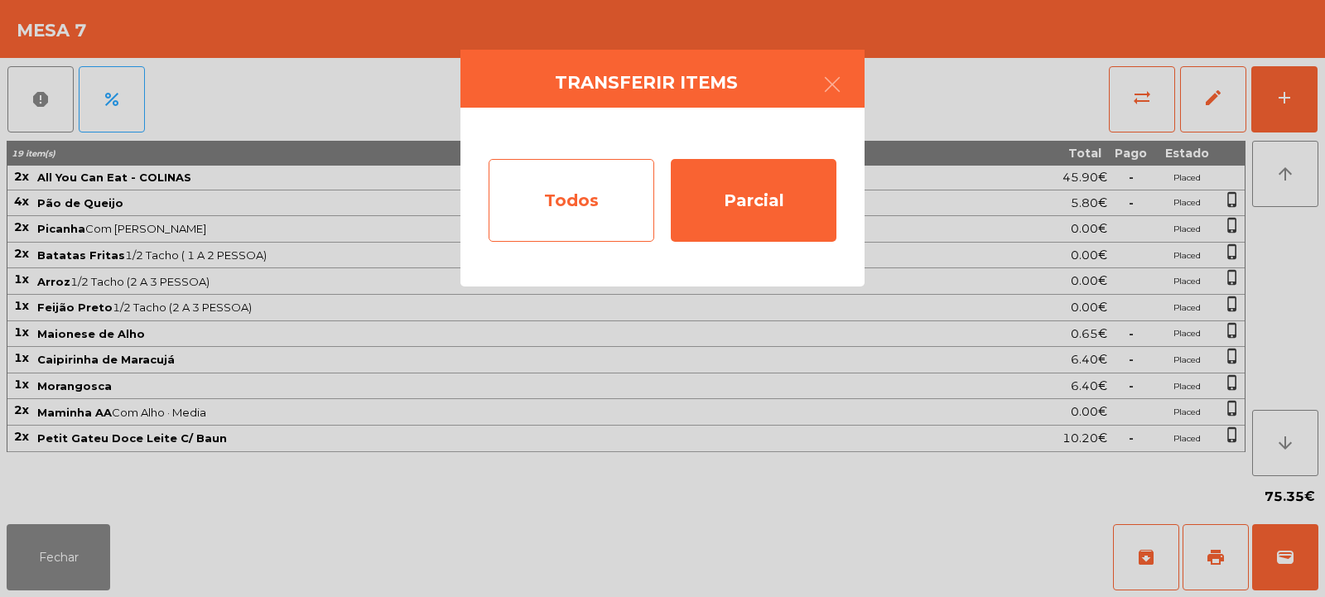
click at [570, 216] on div "Todos" at bounding box center [571, 200] width 166 height 83
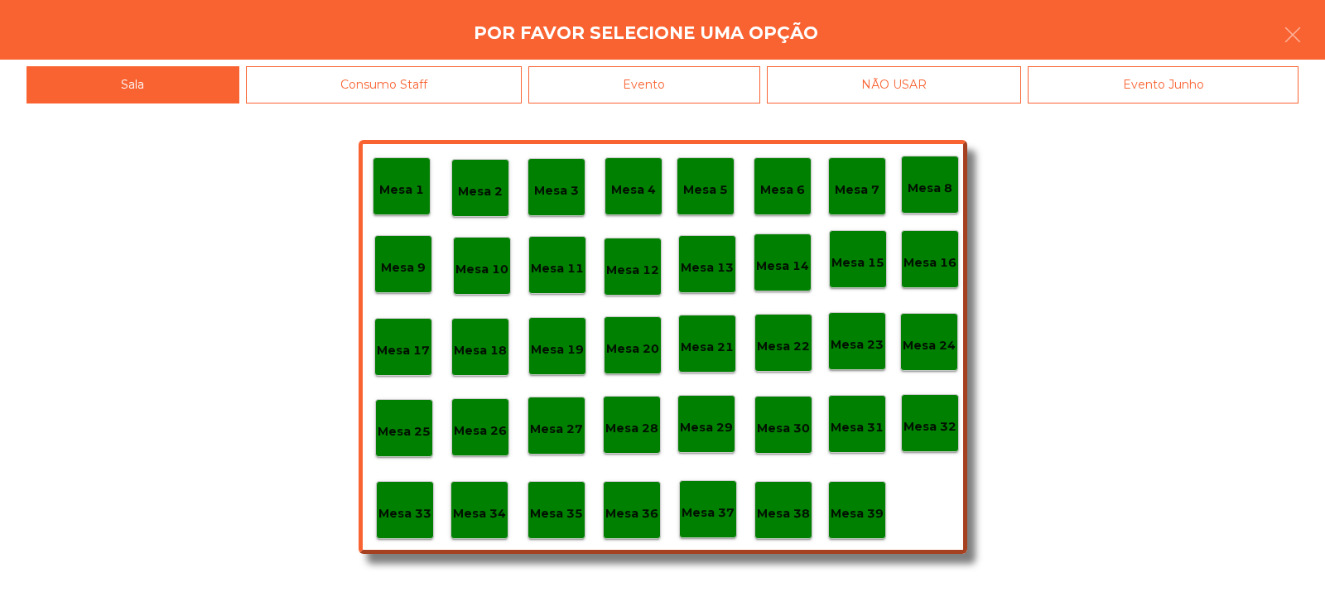
click at [655, 99] on div "Evento" at bounding box center [644, 84] width 232 height 37
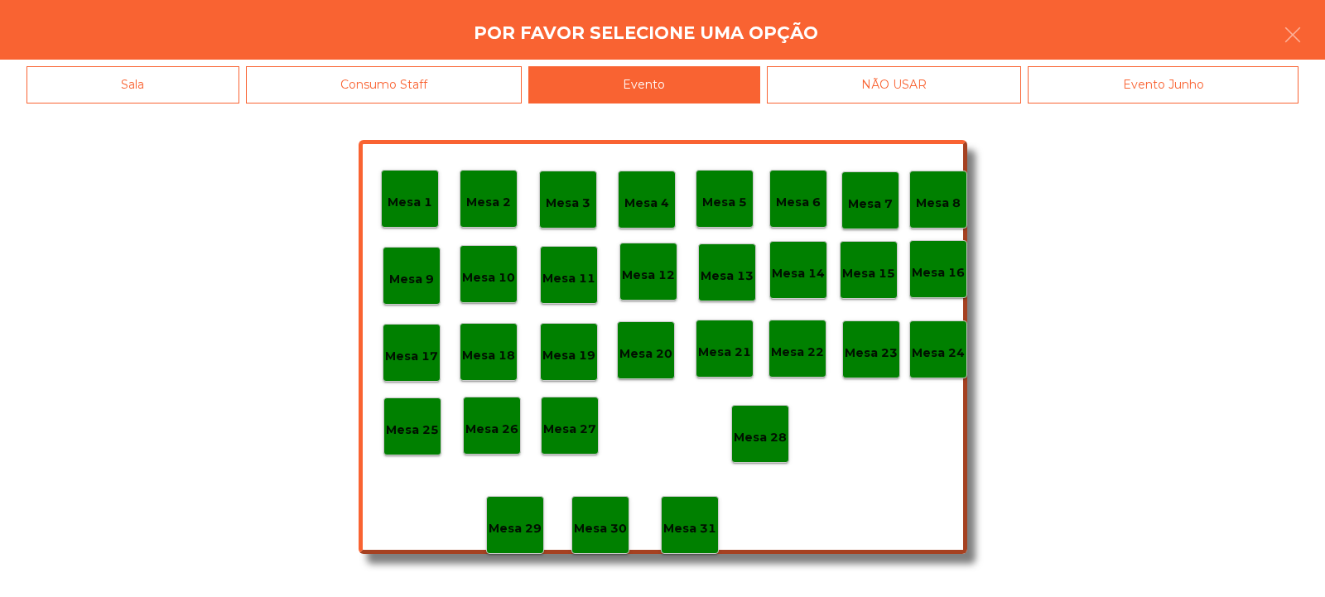
click at [770, 435] on p "Mesa 28" at bounding box center [760, 437] width 53 height 19
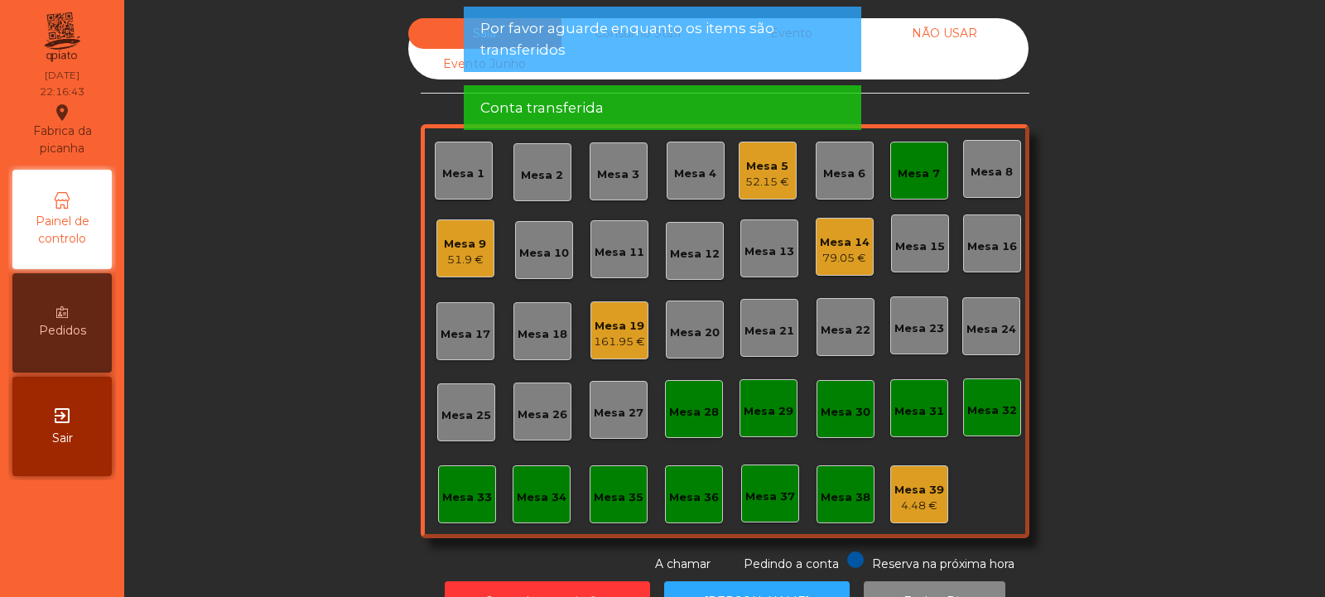
click at [937, 162] on div "Mesa 7" at bounding box center [919, 171] width 58 height 58
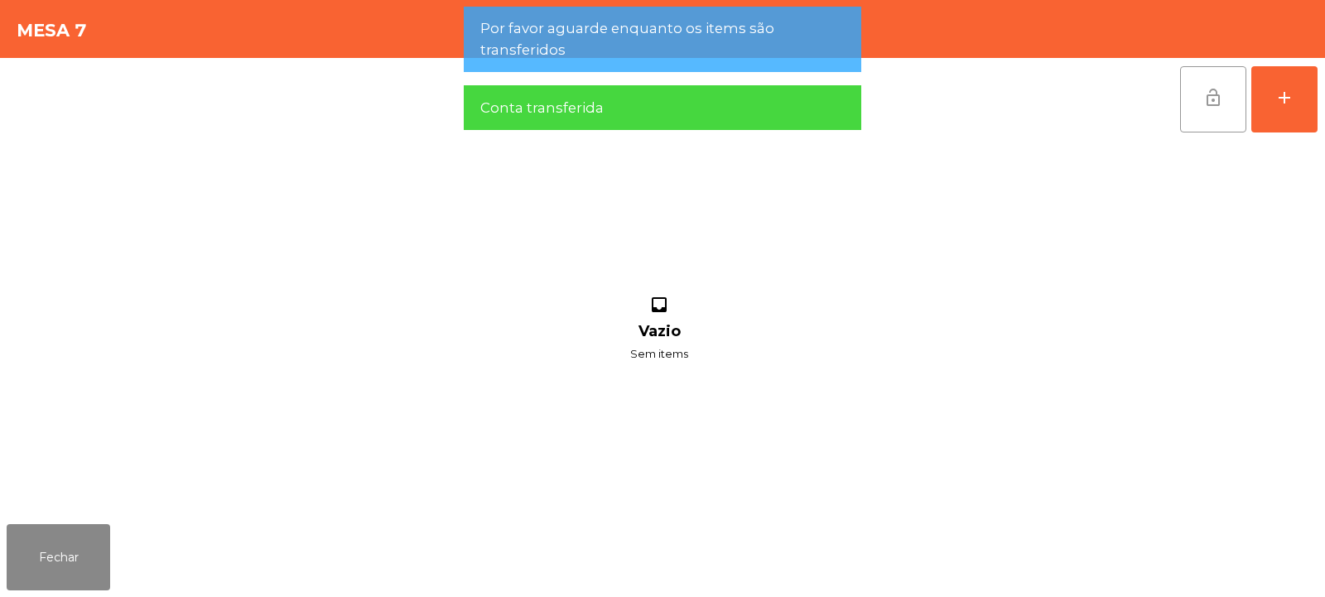
click at [1218, 103] on span "lock_open" at bounding box center [1213, 98] width 20 height 20
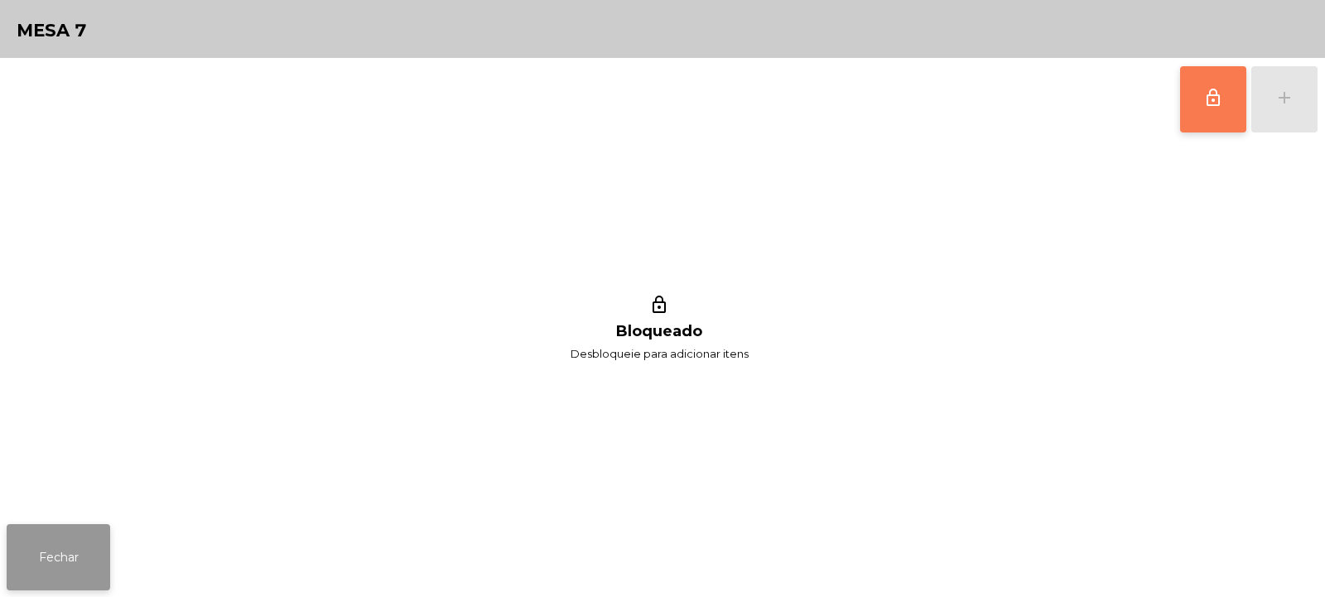
click at [65, 561] on button "Fechar" at bounding box center [58, 557] width 103 height 66
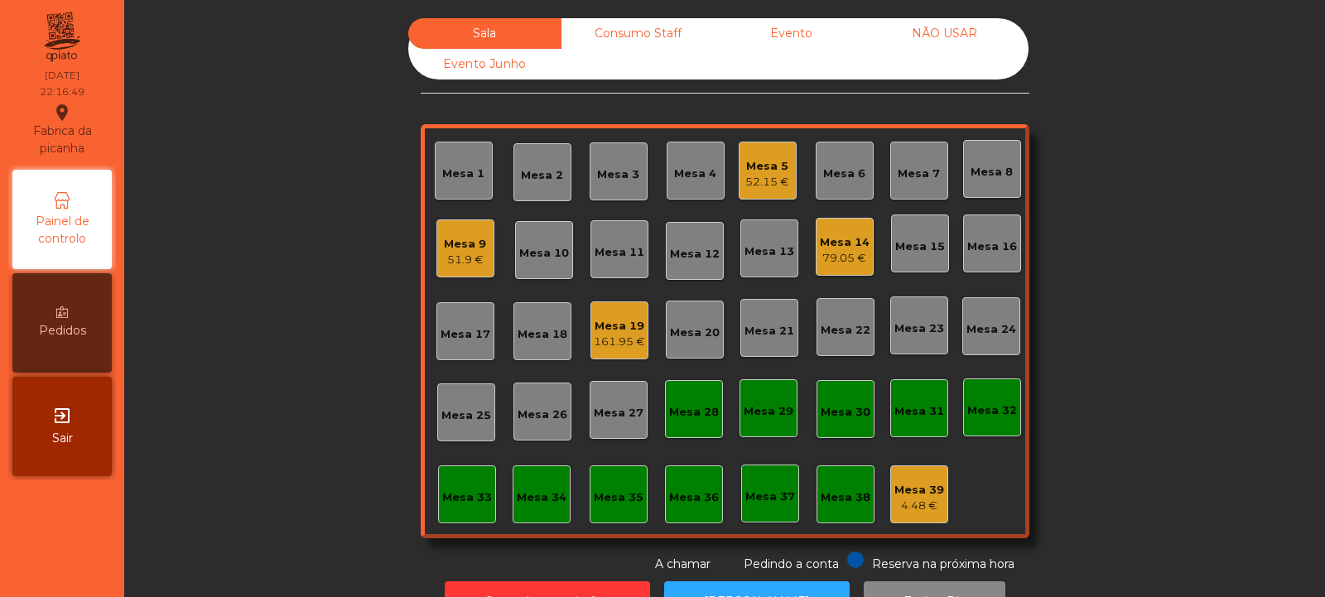
click at [631, 352] on div "Mesa 19 161.95 €" at bounding box center [619, 330] width 58 height 58
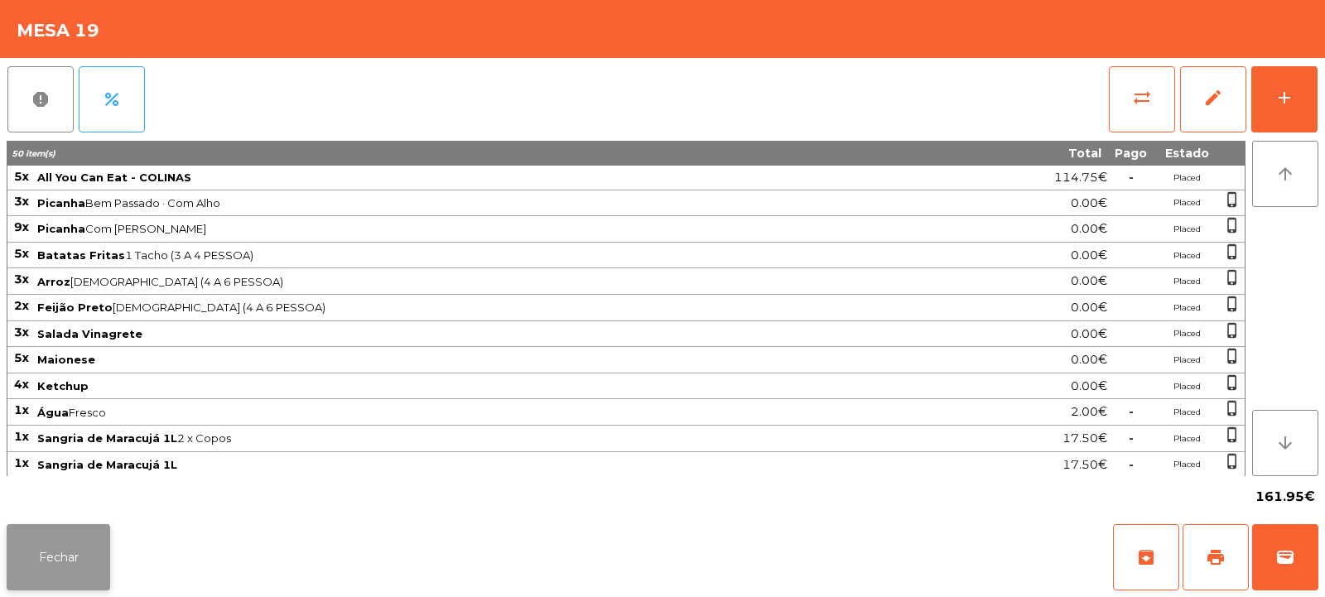
click at [70, 535] on button "Fechar" at bounding box center [58, 557] width 103 height 66
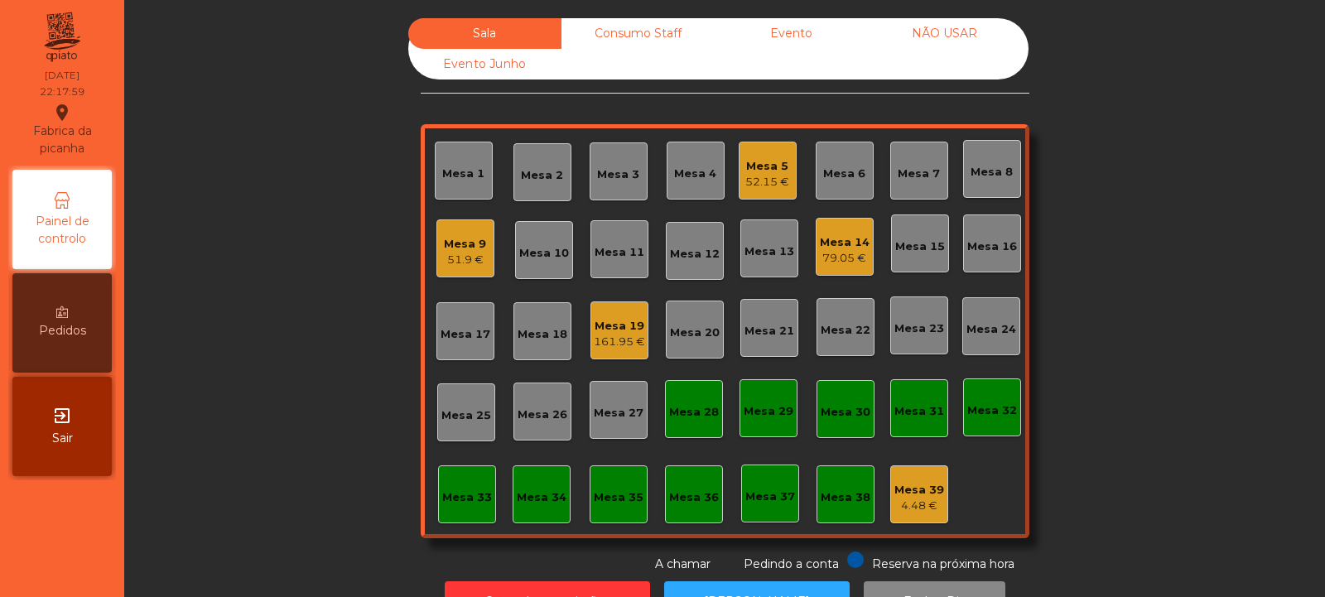
click at [621, 324] on div "Mesa 19" at bounding box center [619, 326] width 51 height 17
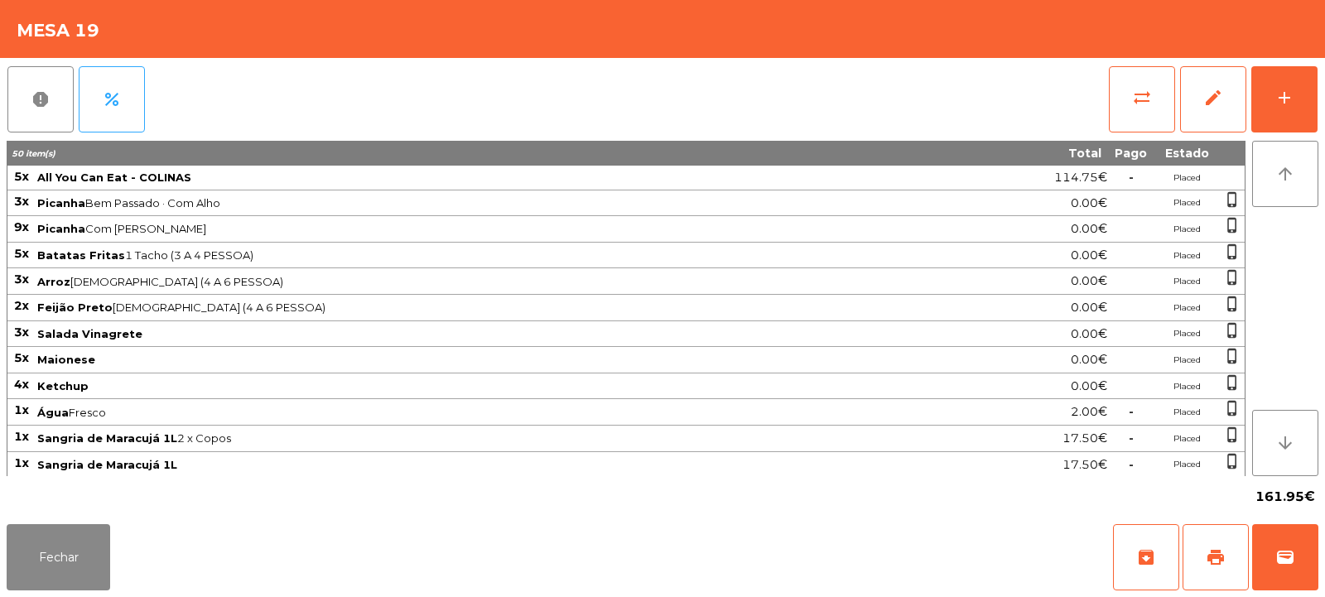
scroll to position [107, 0]
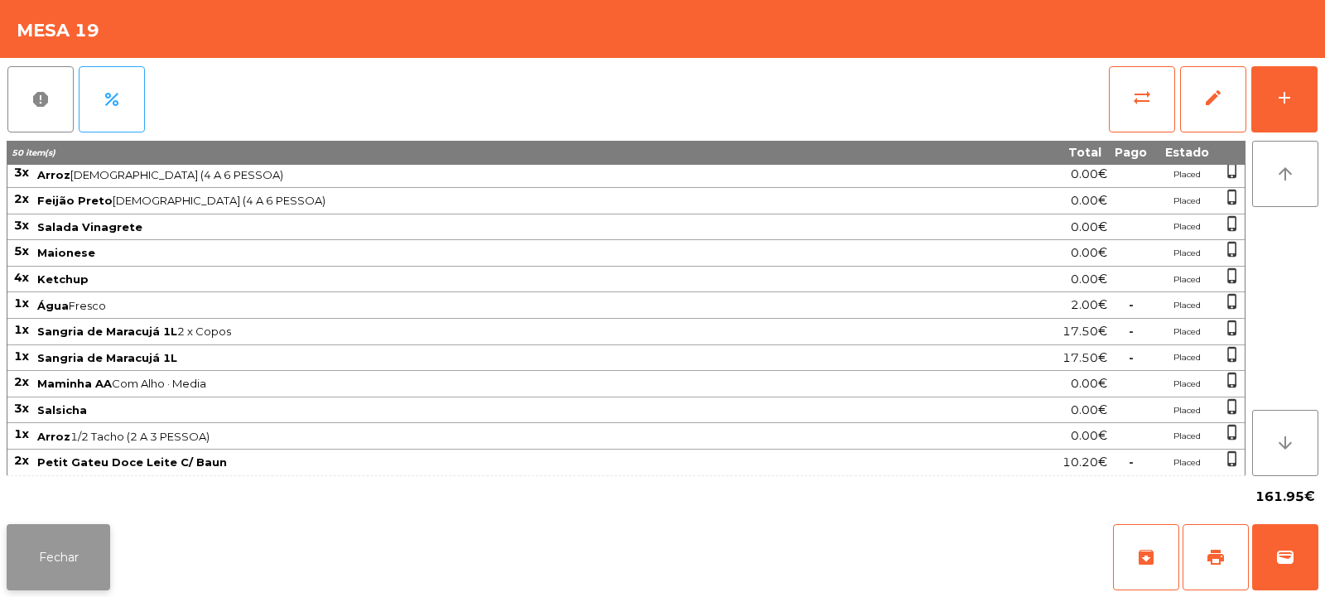
click at [49, 555] on button "Fechar" at bounding box center [58, 557] width 103 height 66
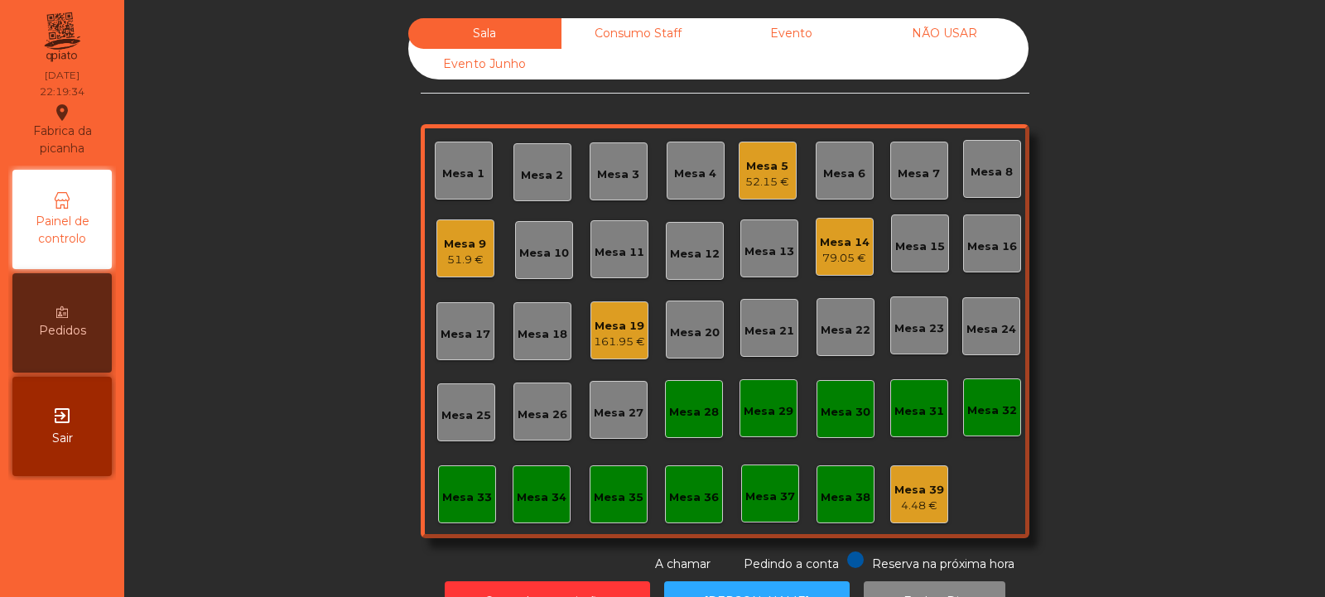
click at [761, 171] on div "Mesa 5" at bounding box center [767, 166] width 44 height 17
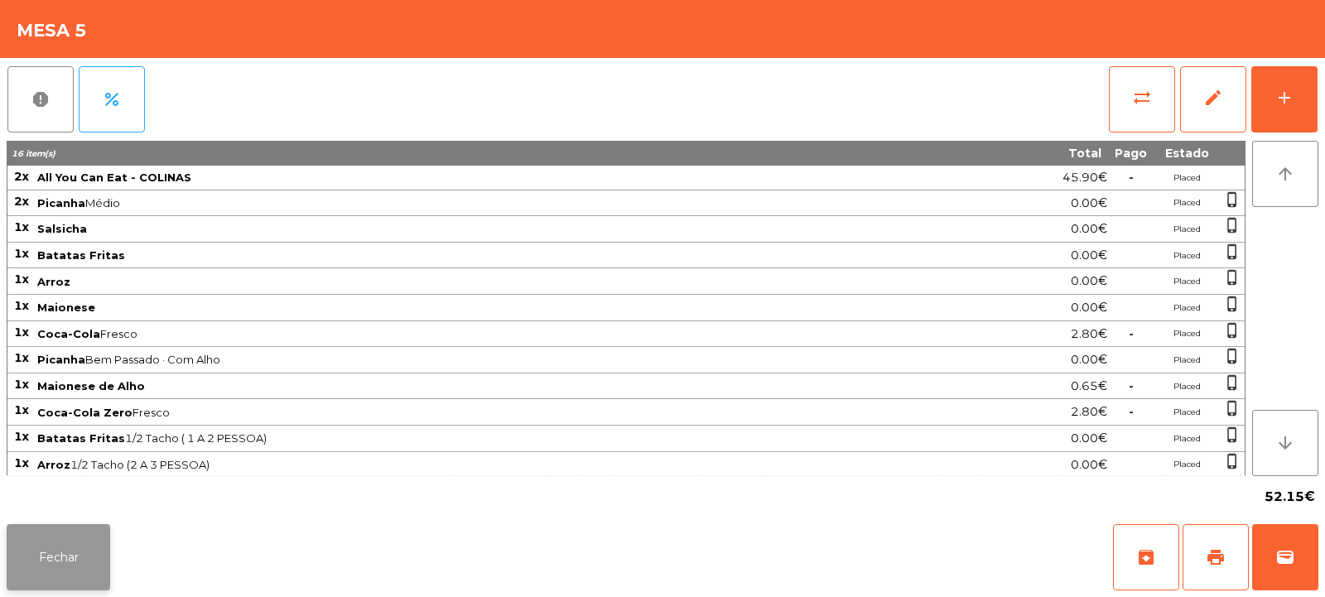
click at [37, 545] on button "Fechar" at bounding box center [58, 557] width 103 height 66
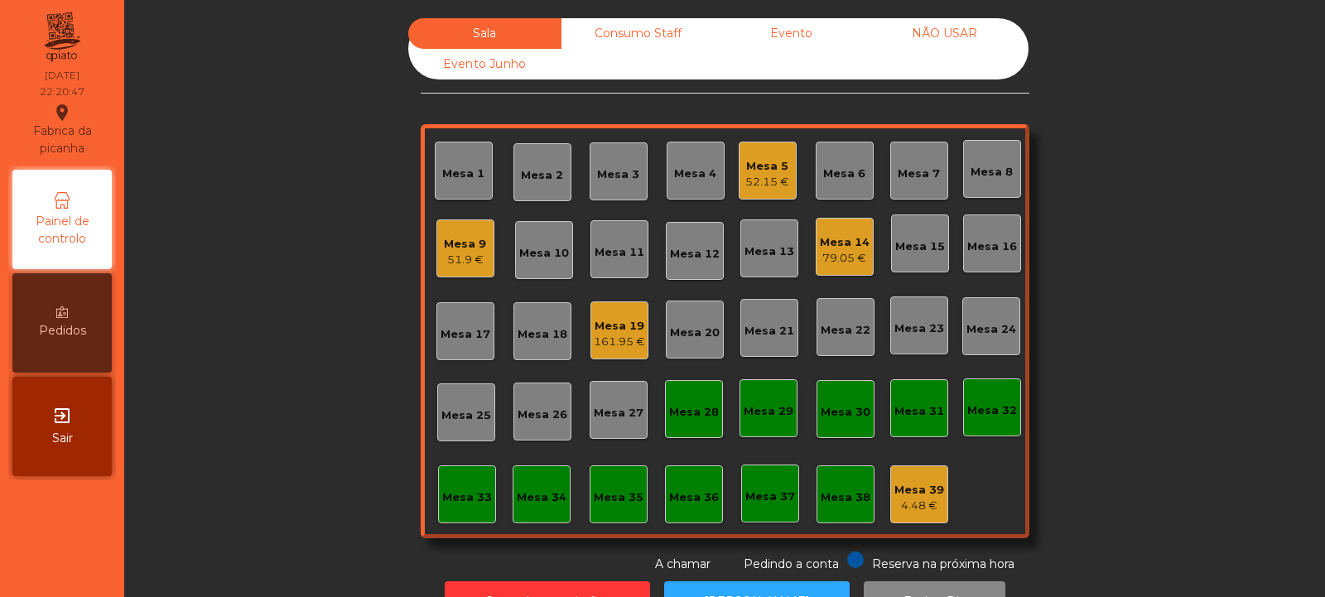
click at [624, 333] on div "Mesa 19" at bounding box center [619, 326] width 51 height 17
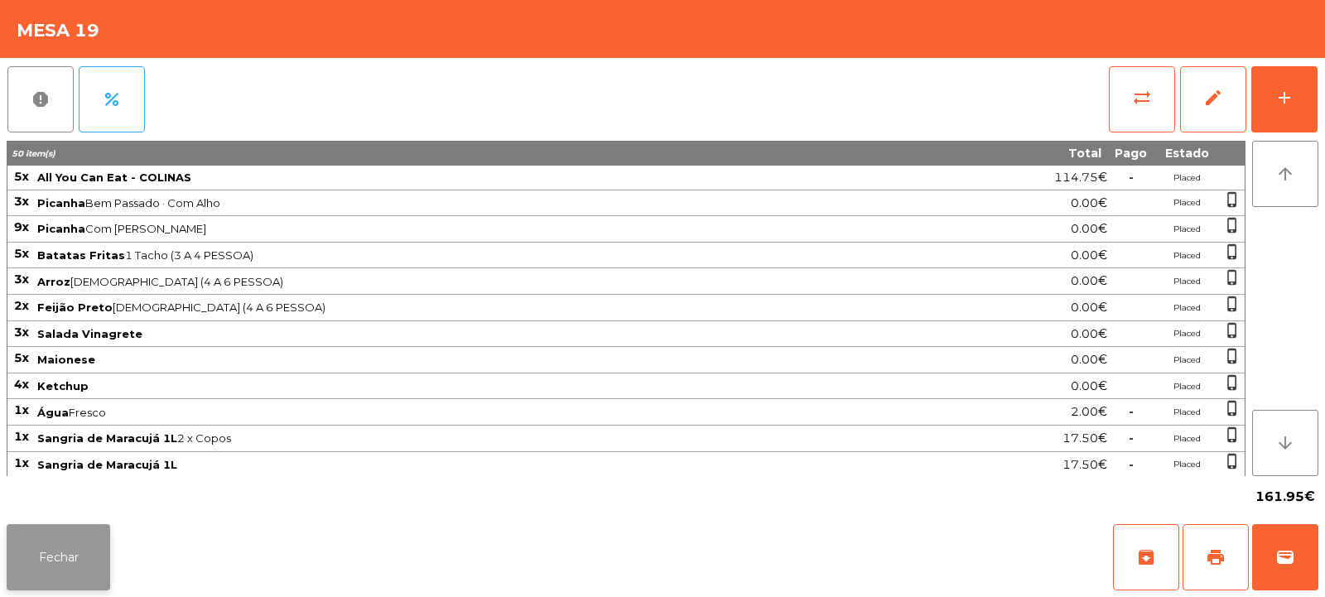
click at [72, 561] on button "Fechar" at bounding box center [58, 557] width 103 height 66
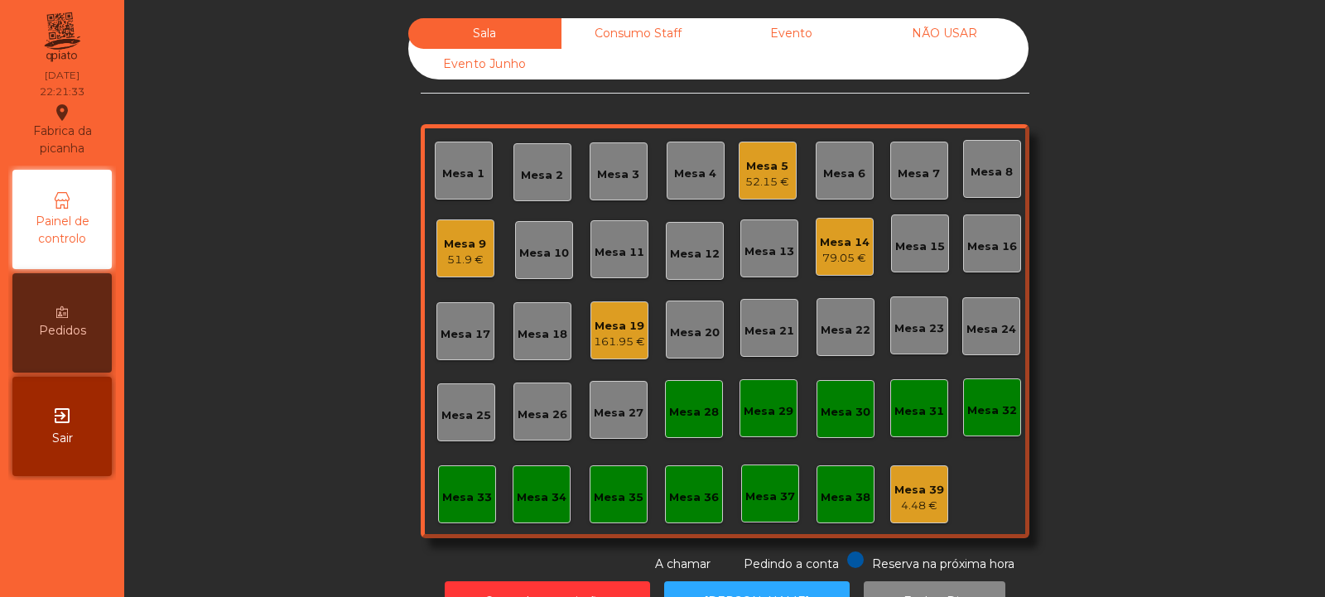
click at [606, 335] on div "161.95 €" at bounding box center [619, 342] width 51 height 17
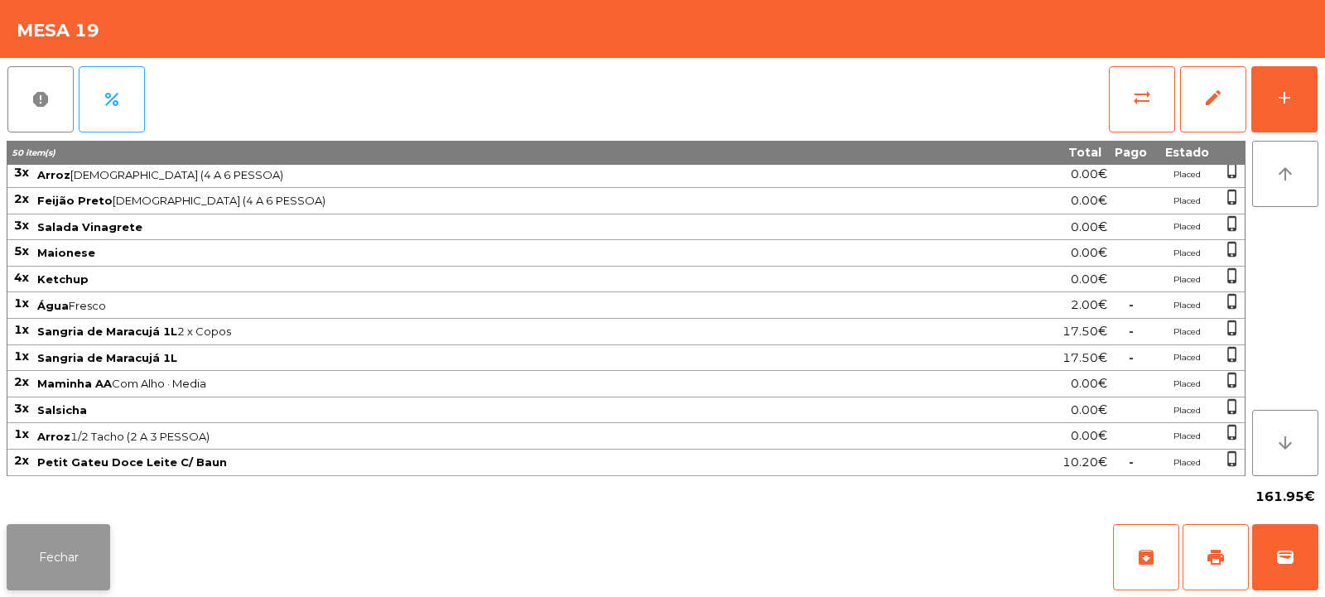
click at [103, 543] on button "Fechar" at bounding box center [58, 557] width 103 height 66
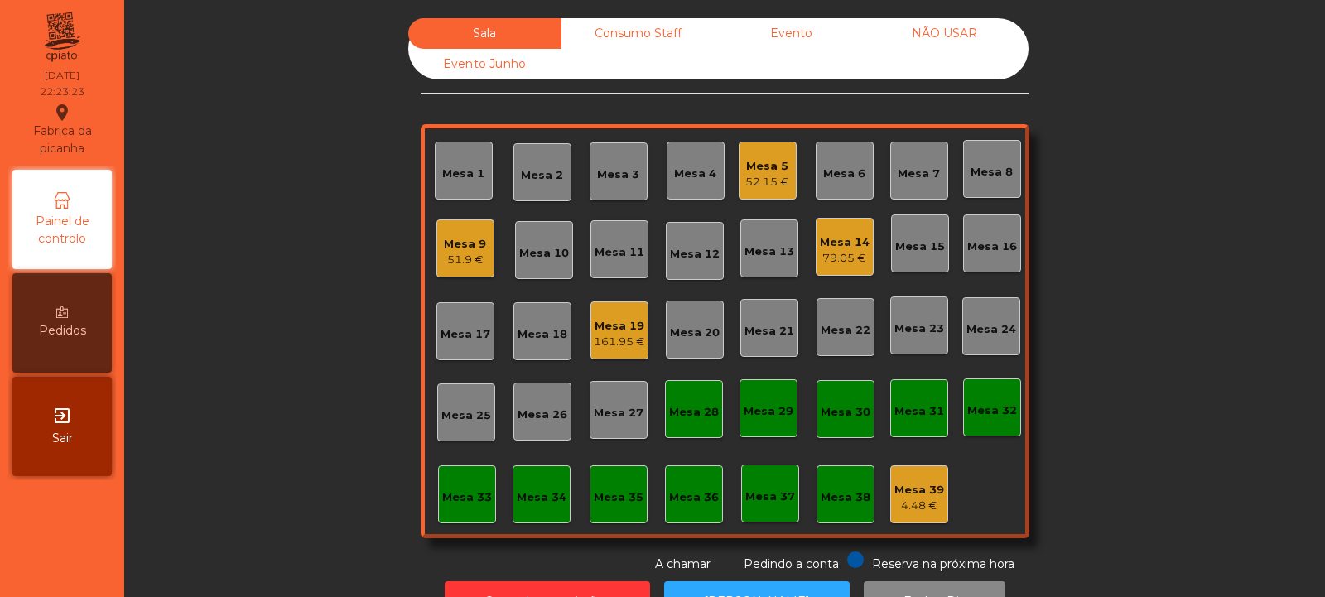
click at [601, 330] on div "Mesa 19" at bounding box center [619, 326] width 51 height 17
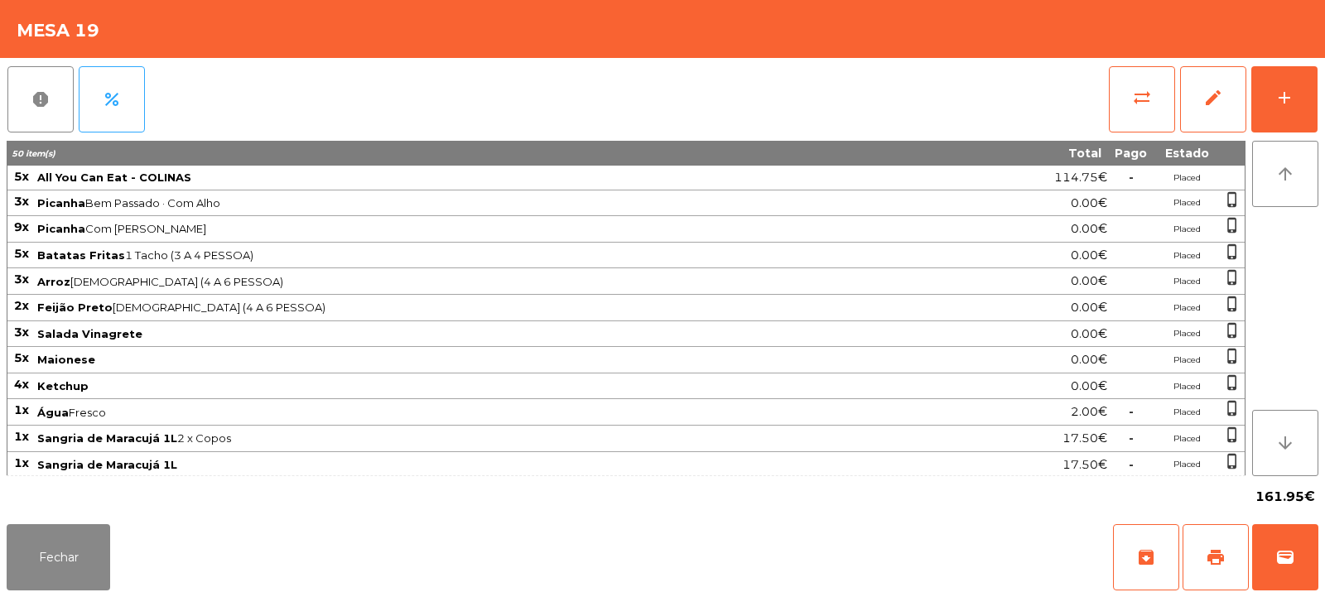
scroll to position [108, 0]
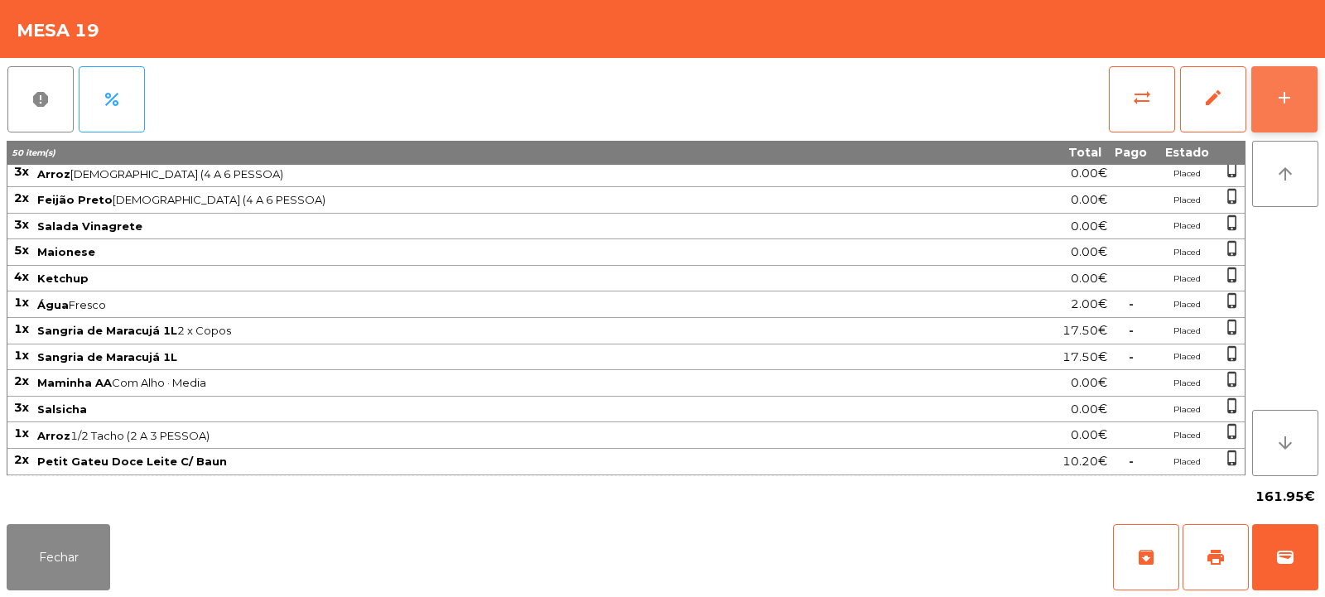
click at [1281, 95] on div "add" at bounding box center [1284, 98] width 20 height 20
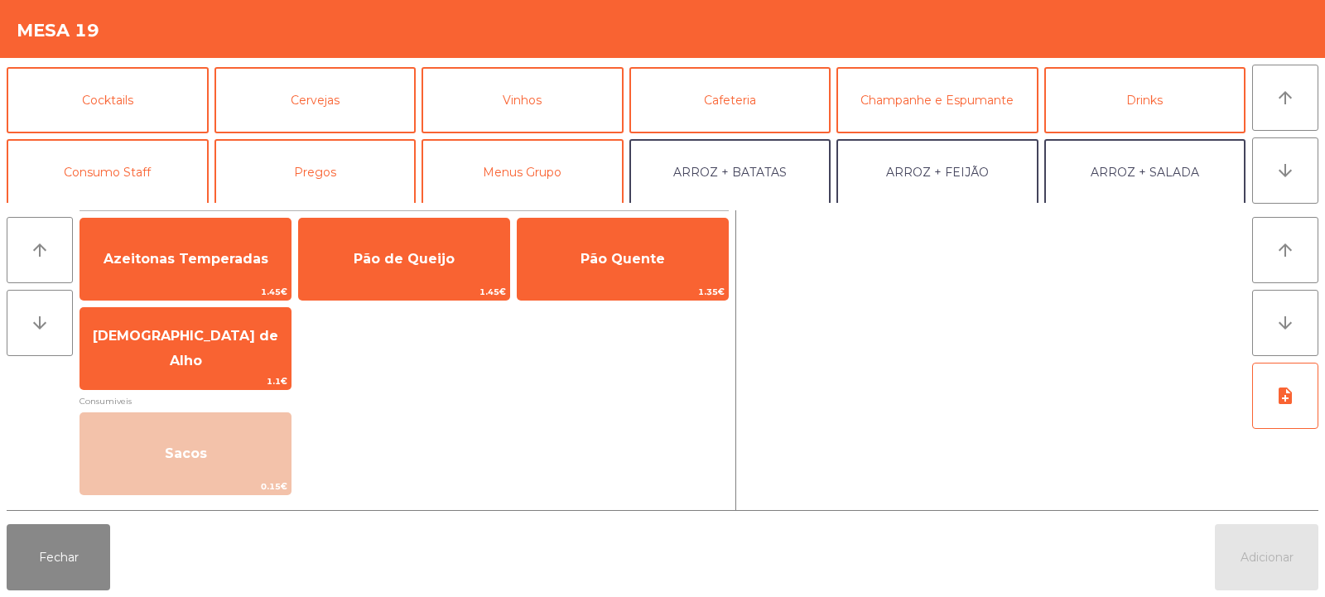
scroll to position [0, 0]
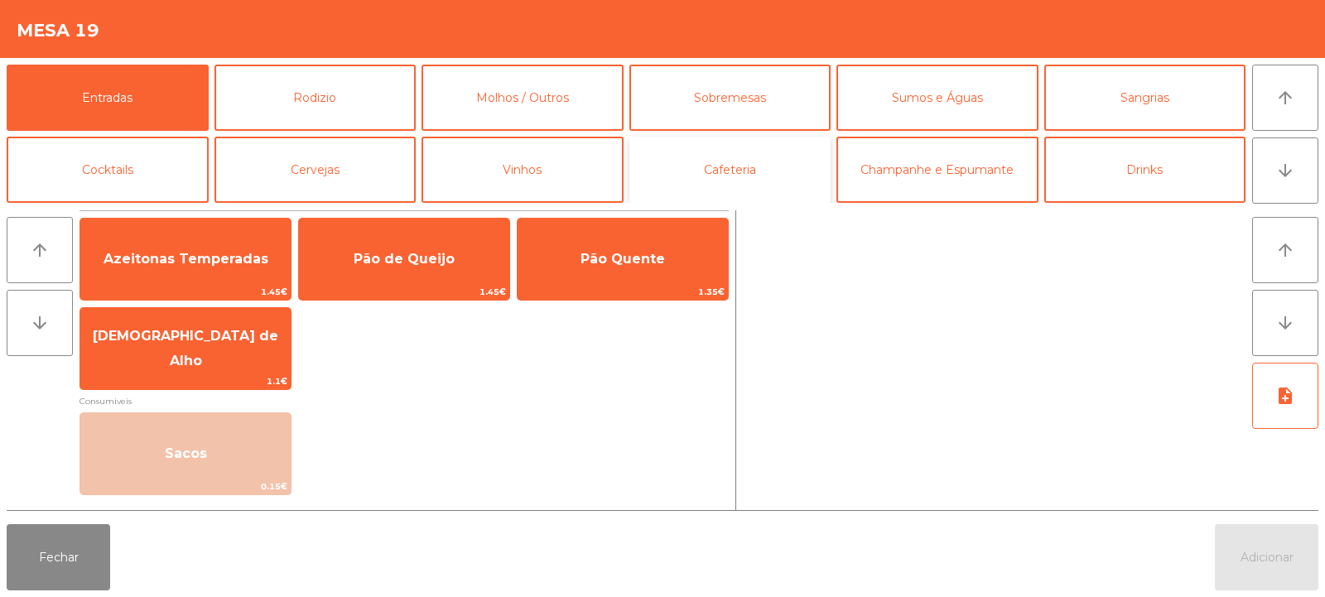
click at [749, 182] on button "Cafeteria" at bounding box center [730, 170] width 202 height 66
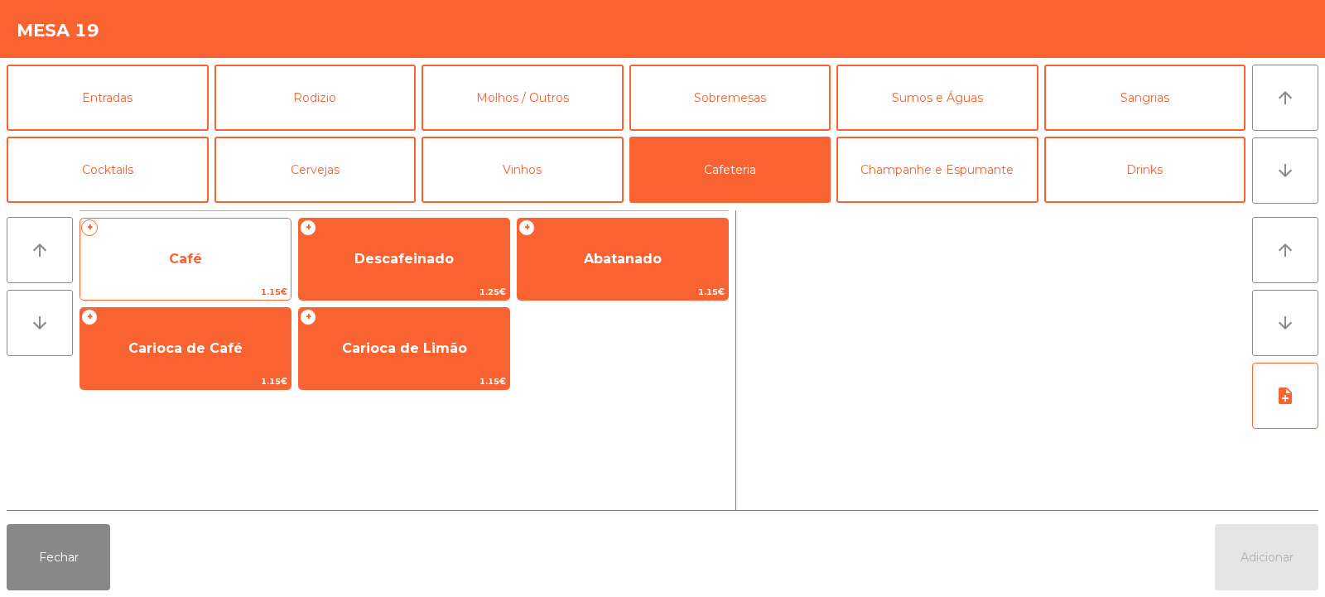
click at [182, 254] on span "Café" at bounding box center [185, 259] width 33 height 16
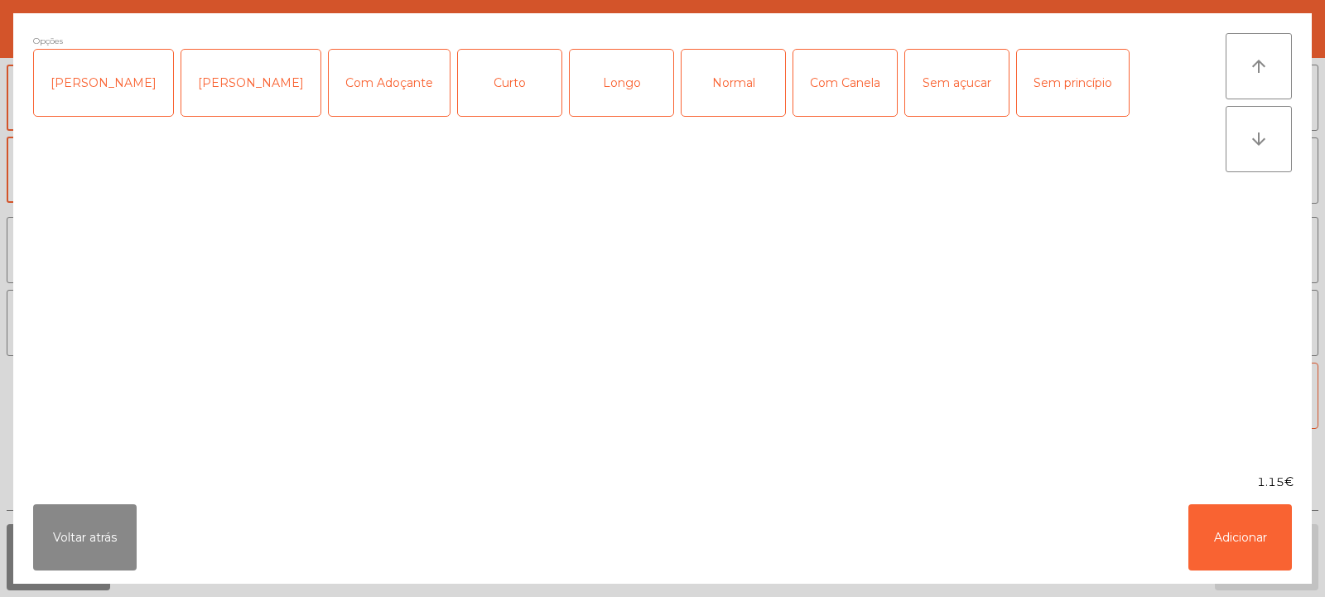
click at [690, 89] on div "Normal" at bounding box center [732, 83] width 103 height 66
click at [1241, 532] on button "Adicionar" at bounding box center [1239, 537] width 103 height 66
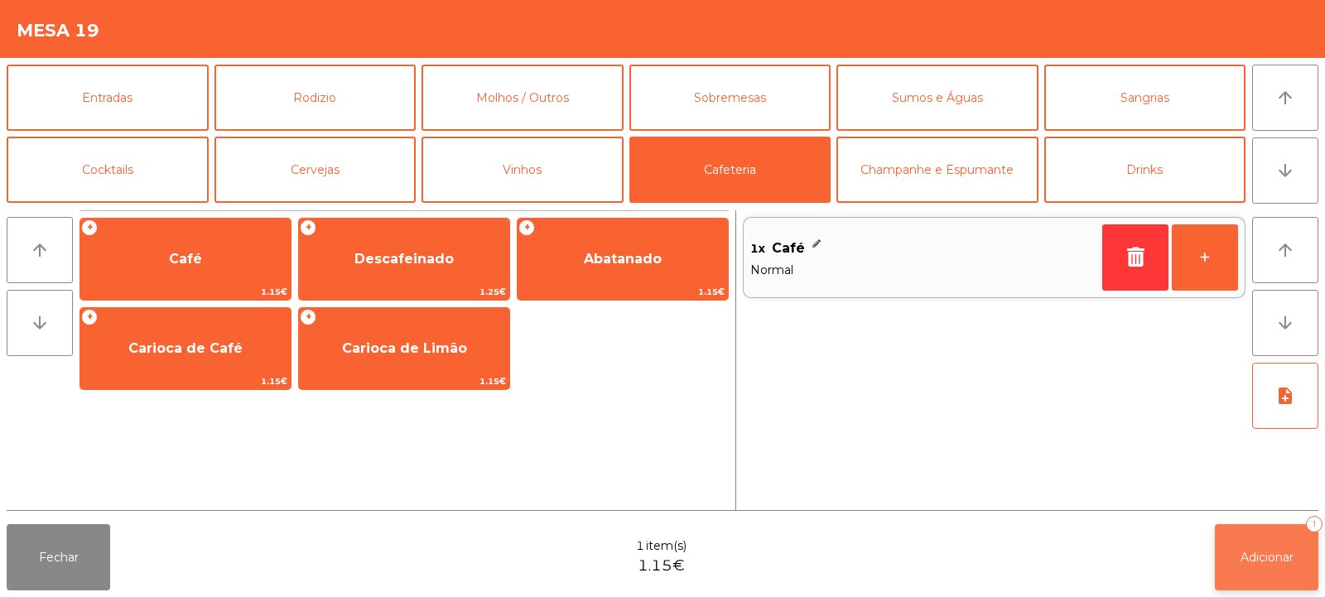
click at [1268, 550] on span "Adicionar" at bounding box center [1266, 557] width 53 height 15
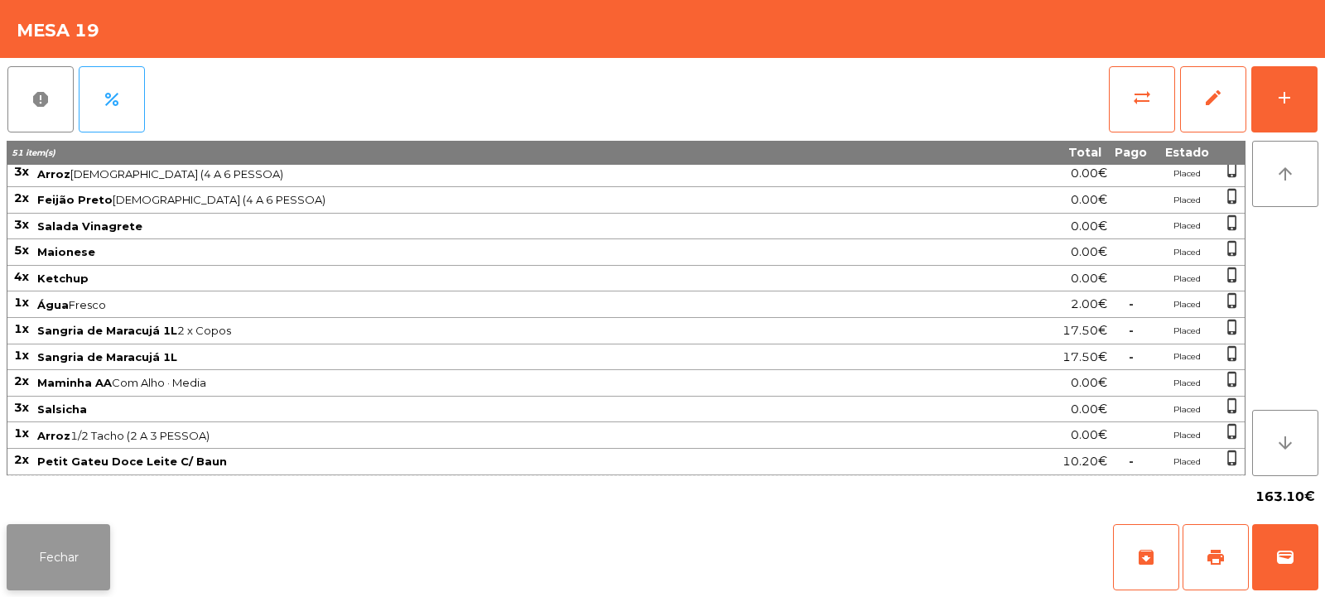
click at [92, 580] on button "Fechar" at bounding box center [58, 557] width 103 height 66
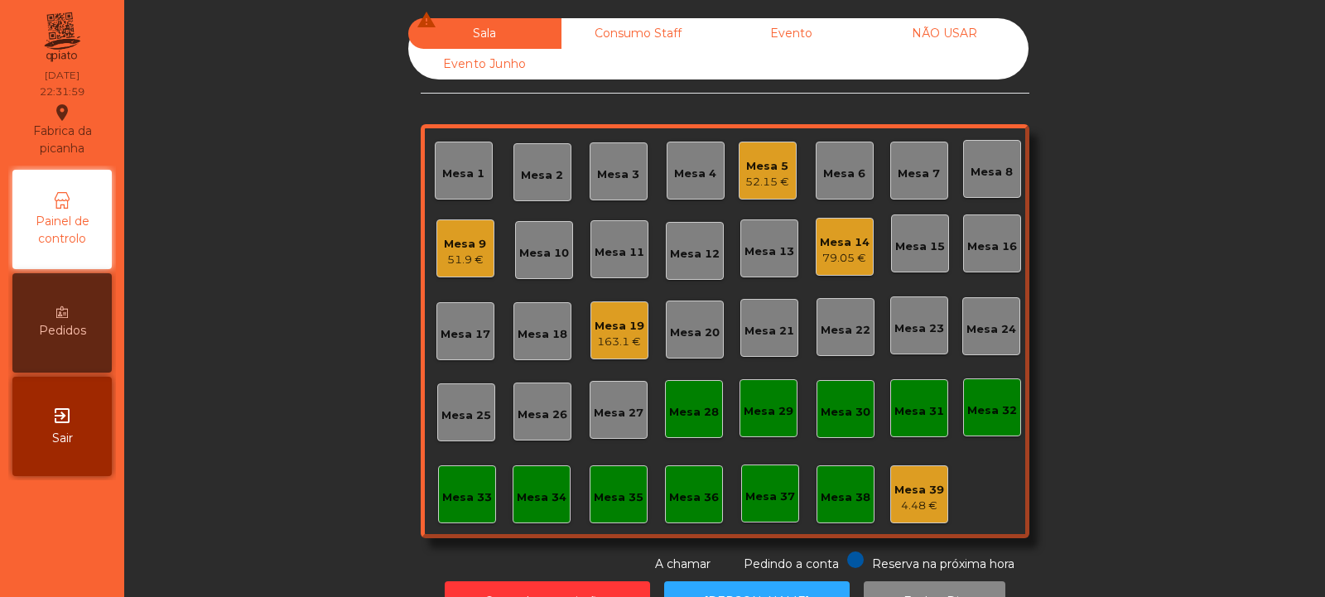
click at [846, 241] on div "Mesa 14" at bounding box center [845, 242] width 50 height 17
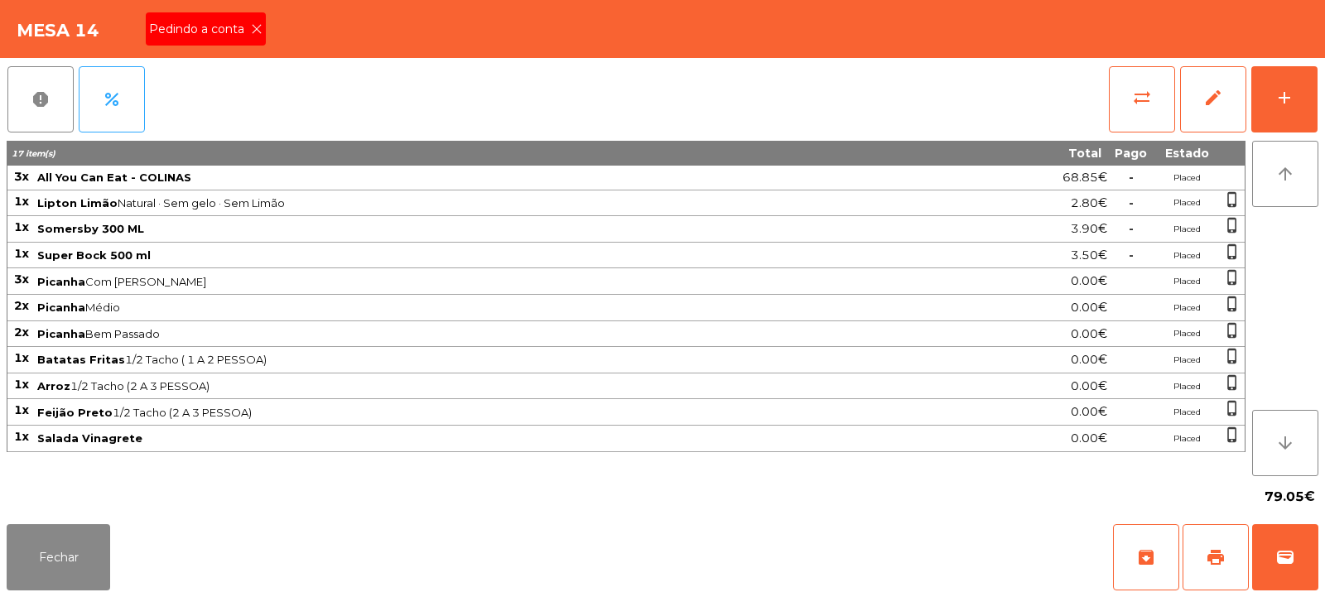
click at [248, 25] on span "Pedindo a conta" at bounding box center [200, 29] width 102 height 17
click at [1215, 555] on span "print" at bounding box center [1215, 557] width 20 height 20
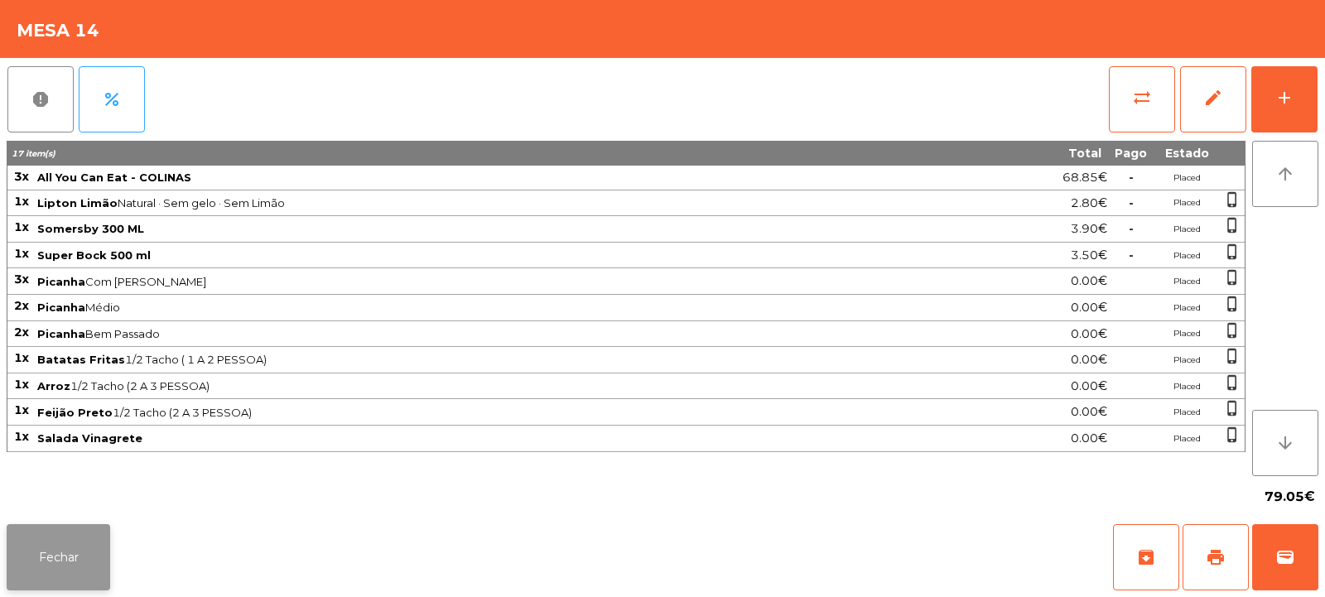
click at [76, 554] on button "Fechar" at bounding box center [58, 557] width 103 height 66
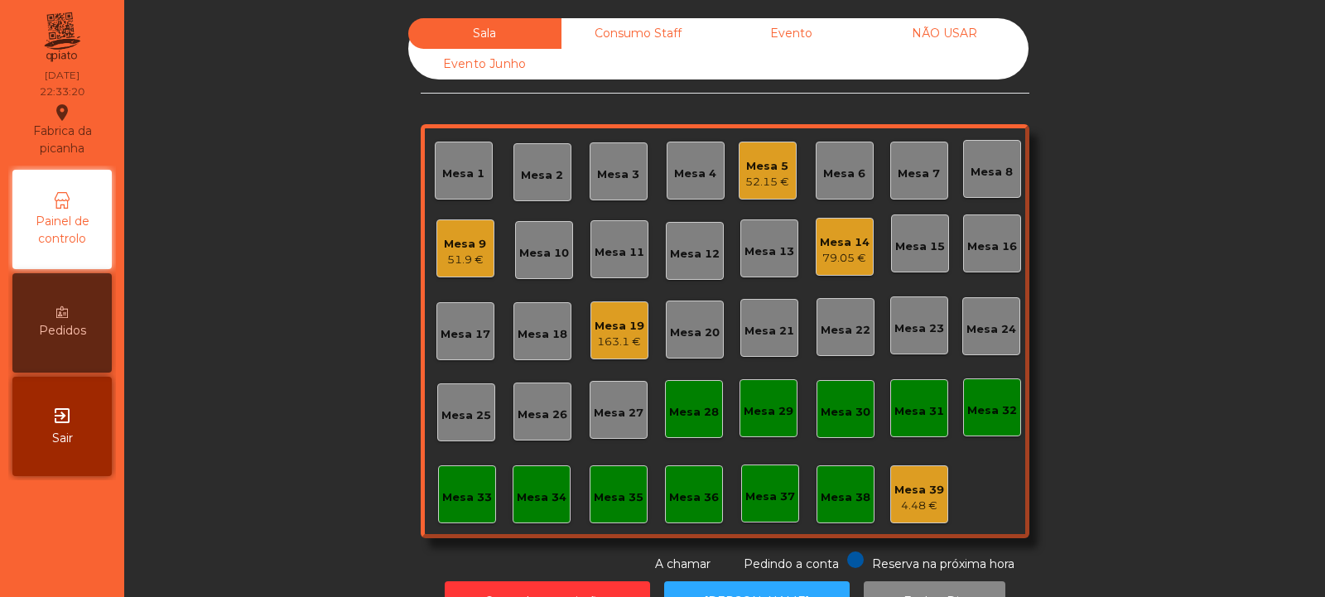
click at [616, 339] on div "163.1 €" at bounding box center [619, 342] width 50 height 17
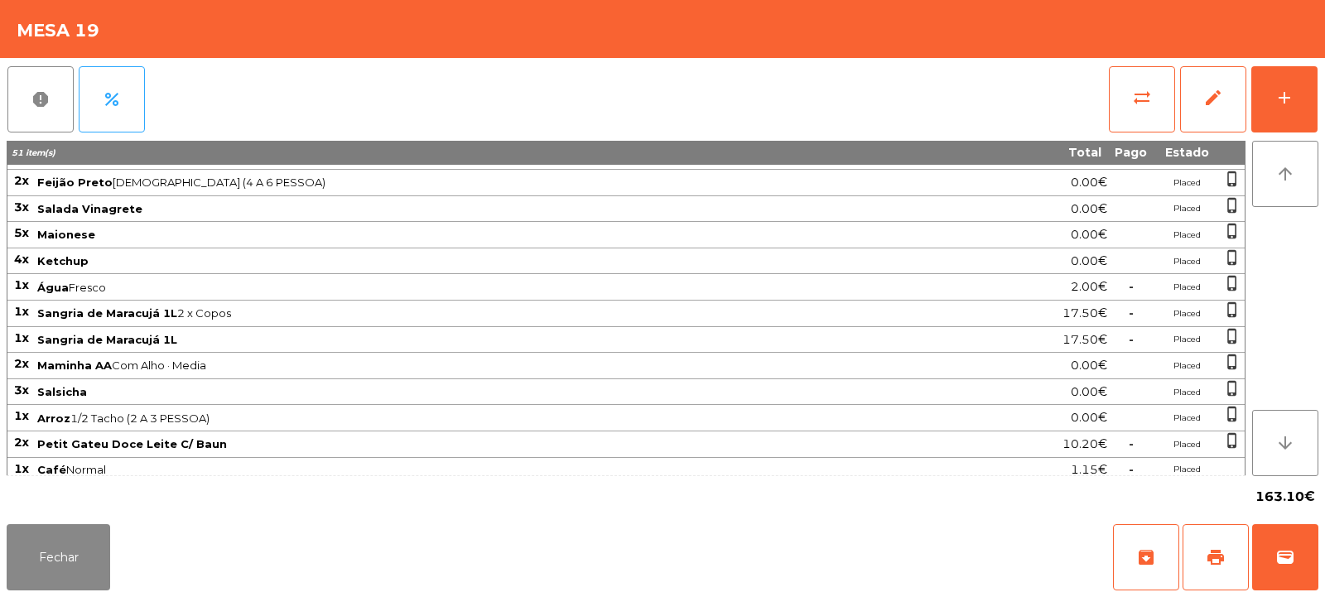
scroll to position [132, 0]
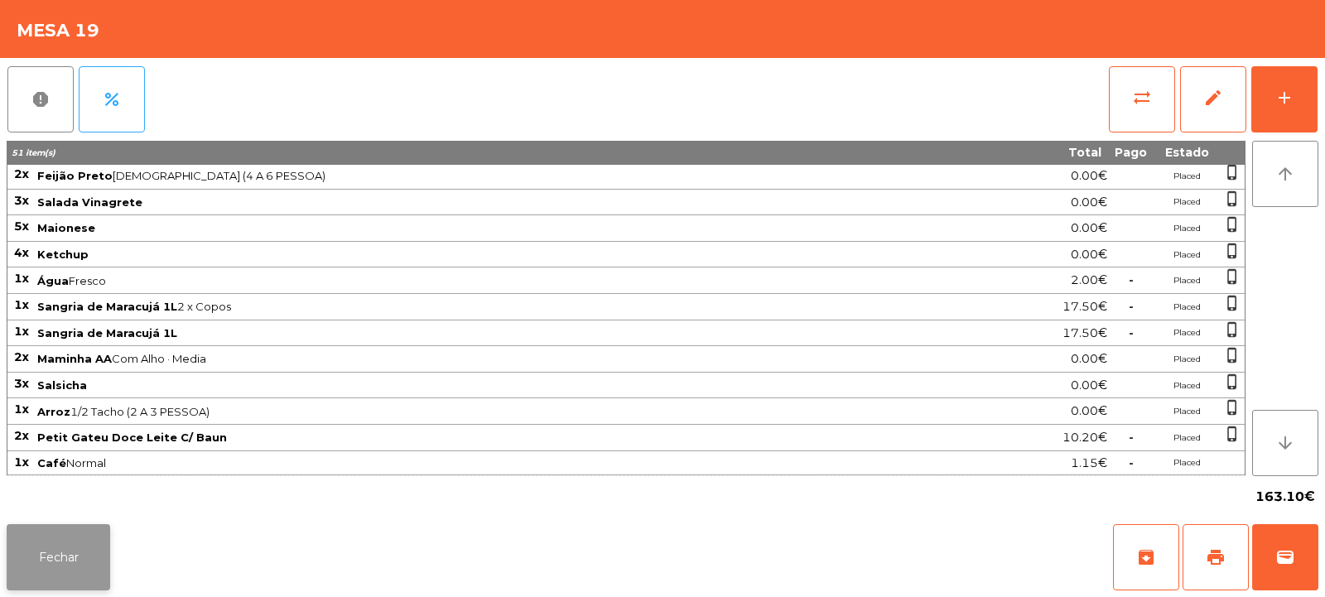
click at [65, 570] on button "Fechar" at bounding box center [58, 557] width 103 height 66
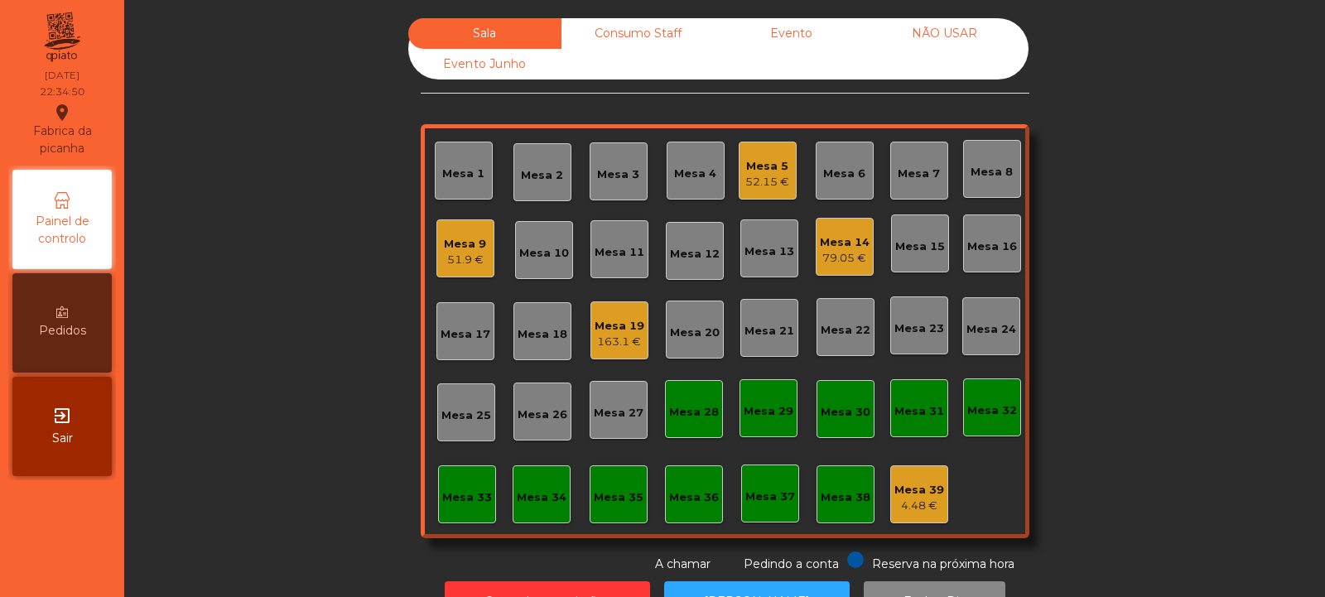
click at [849, 257] on div "79.05 €" at bounding box center [845, 258] width 50 height 17
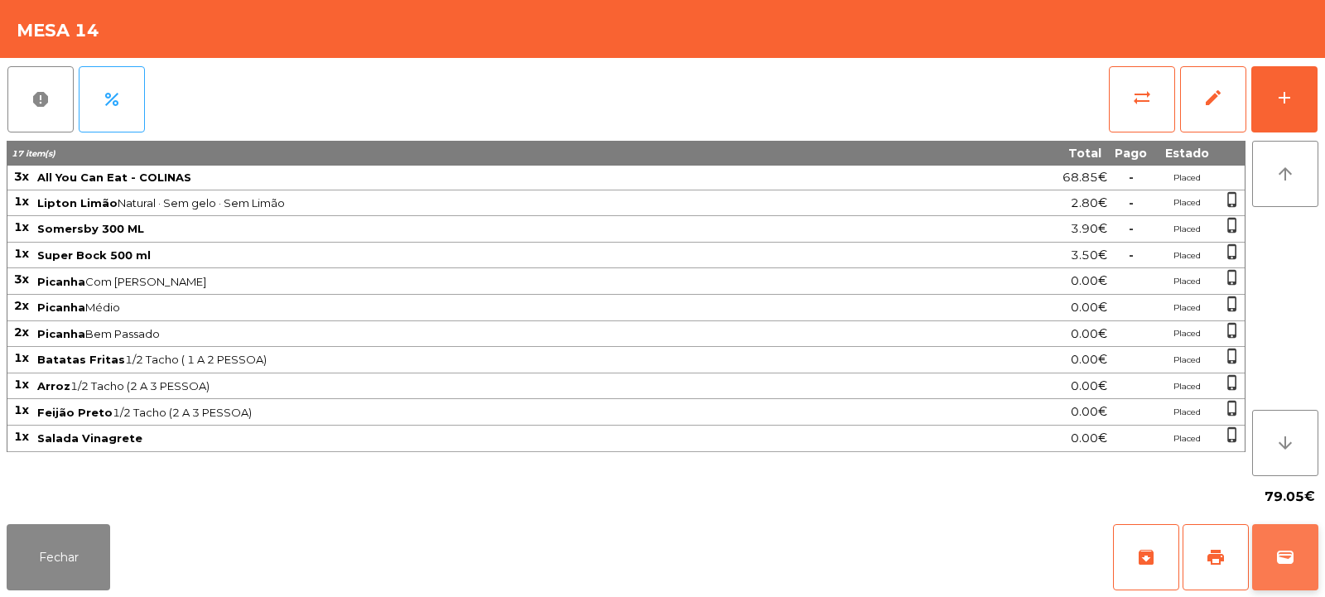
click at [1283, 560] on span "wallet" at bounding box center [1285, 557] width 20 height 20
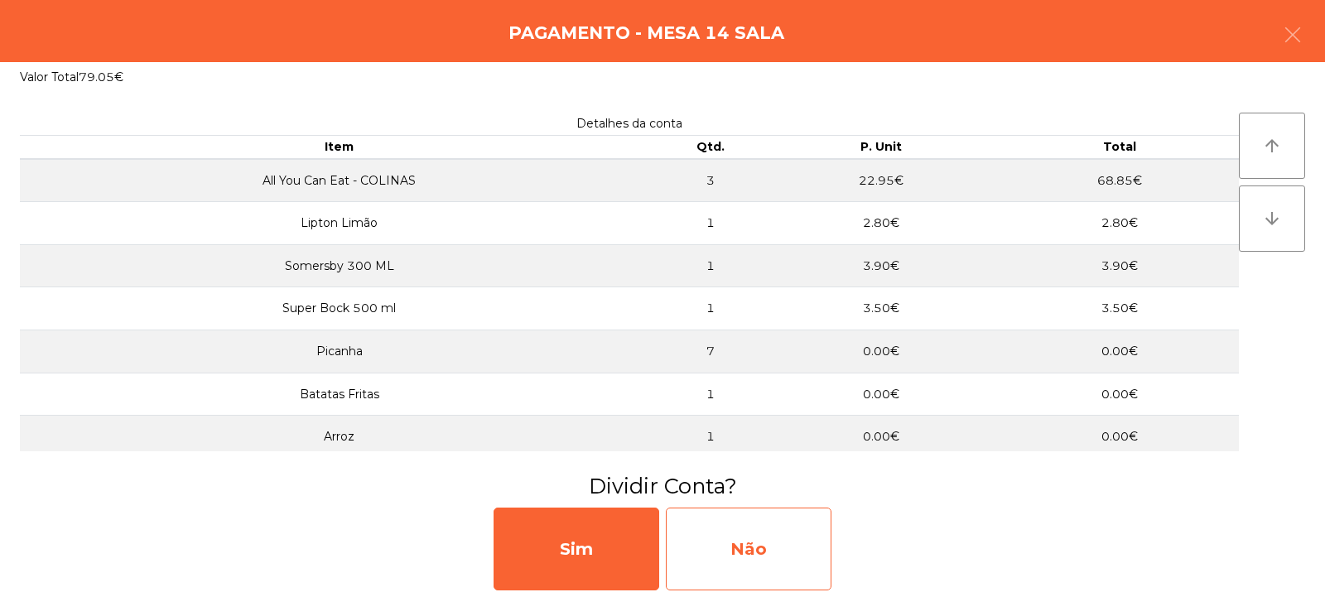
click at [742, 549] on div "Não" at bounding box center [749, 549] width 166 height 83
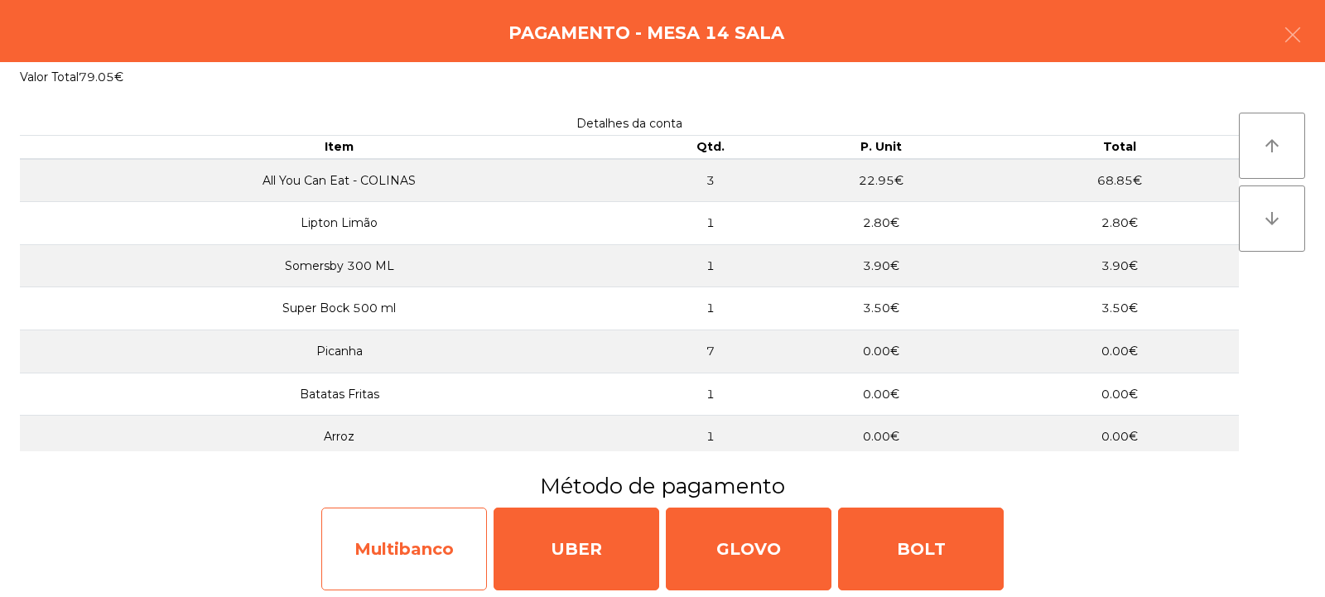
click at [414, 553] on div "Multibanco" at bounding box center [404, 549] width 166 height 83
select select "**"
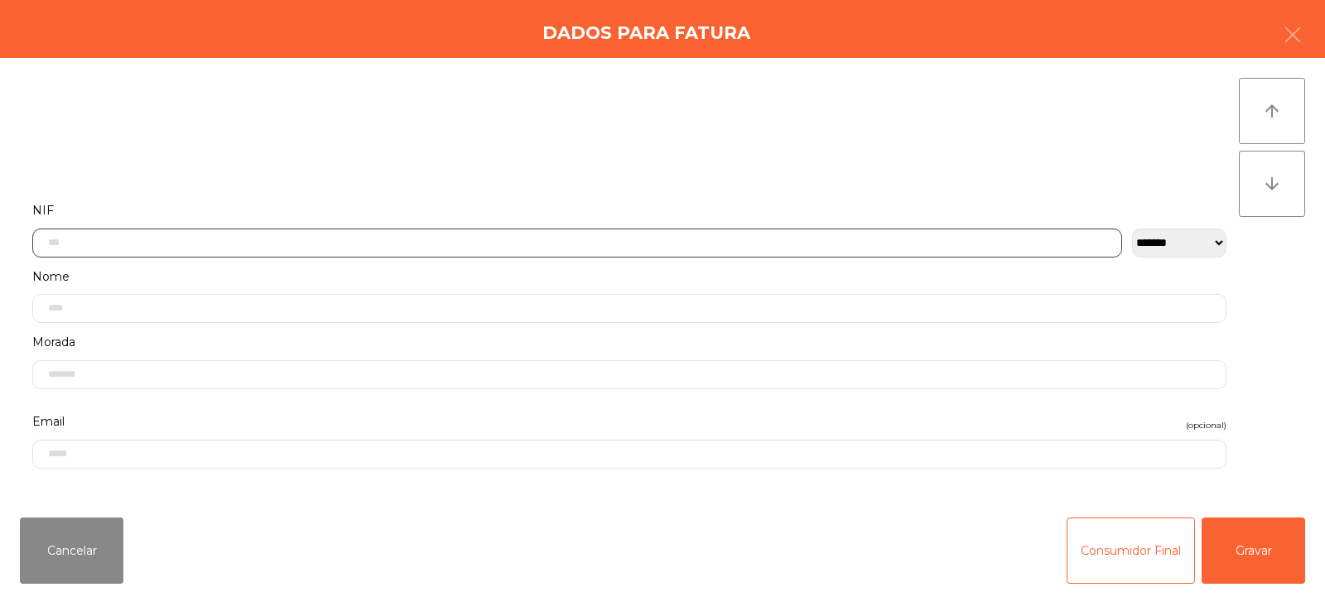
click at [875, 237] on input "text" at bounding box center [577, 243] width 1090 height 29
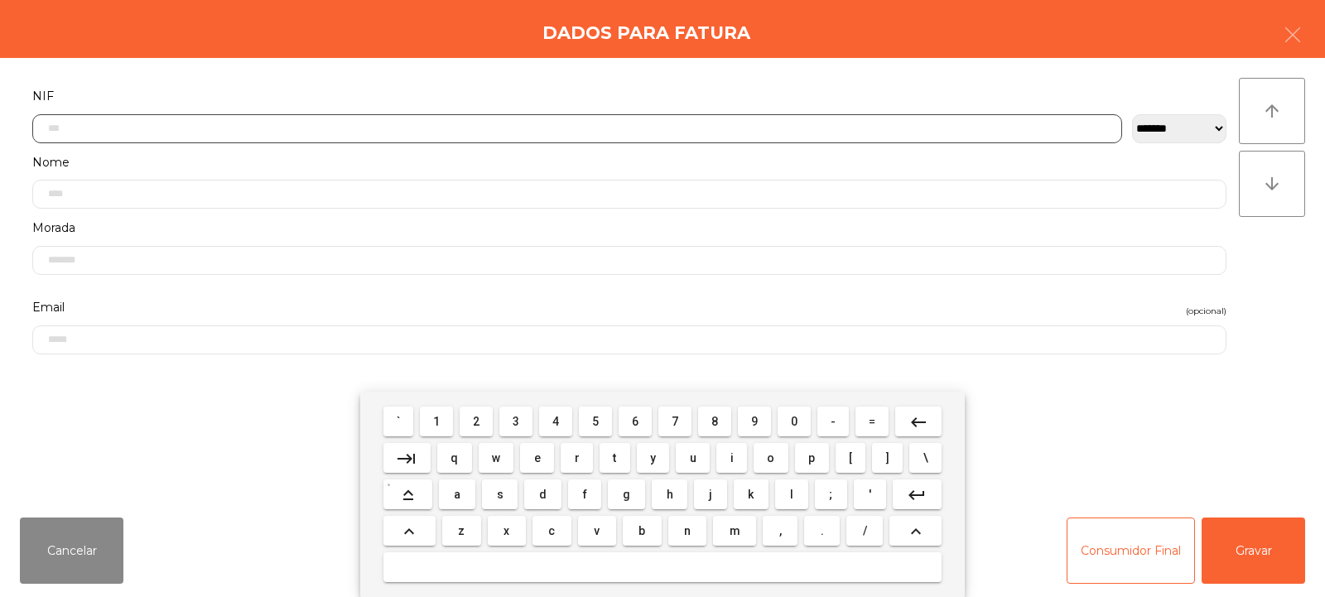
scroll to position [121, 0]
type input "*********"
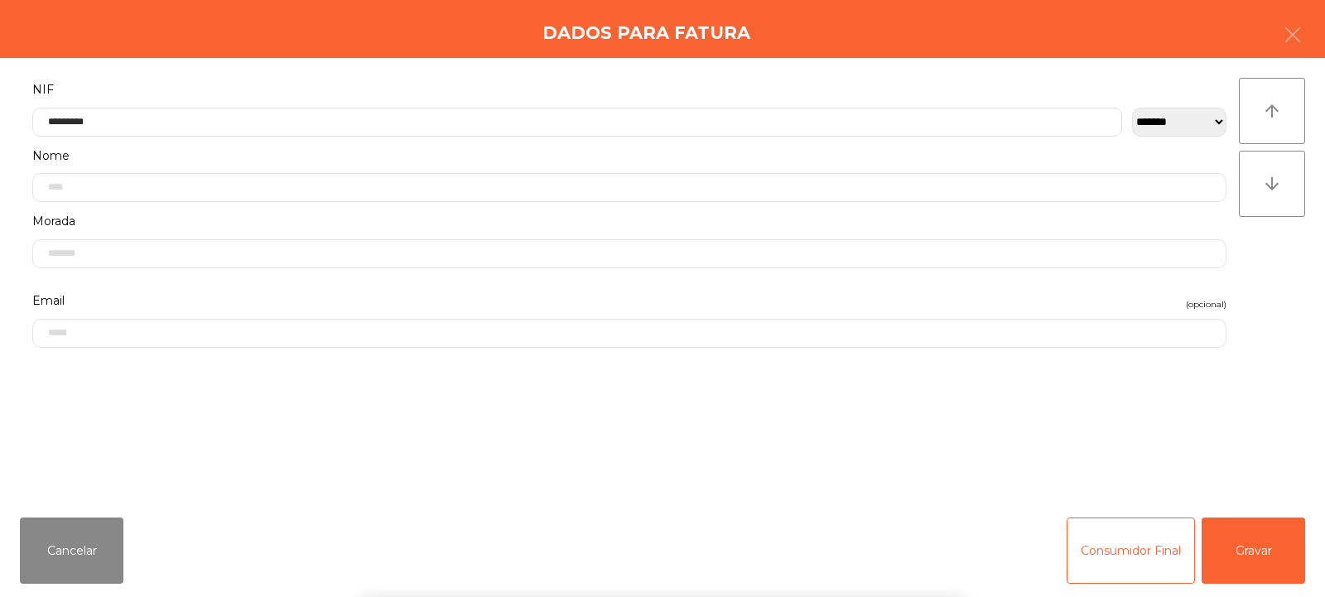
click at [1252, 278] on div "arrow_upward arrow_downward" at bounding box center [1272, 281] width 66 height 407
click at [1258, 564] on button "Gravar" at bounding box center [1252, 550] width 103 height 66
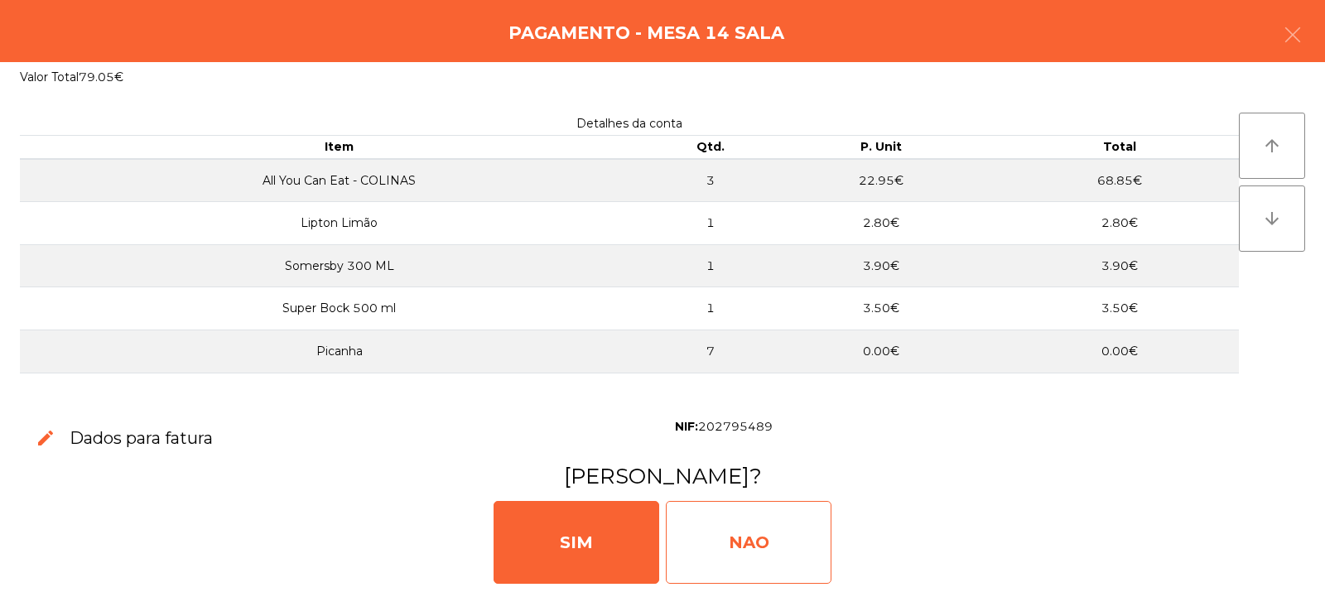
click at [732, 528] on div "NAO" at bounding box center [749, 542] width 166 height 83
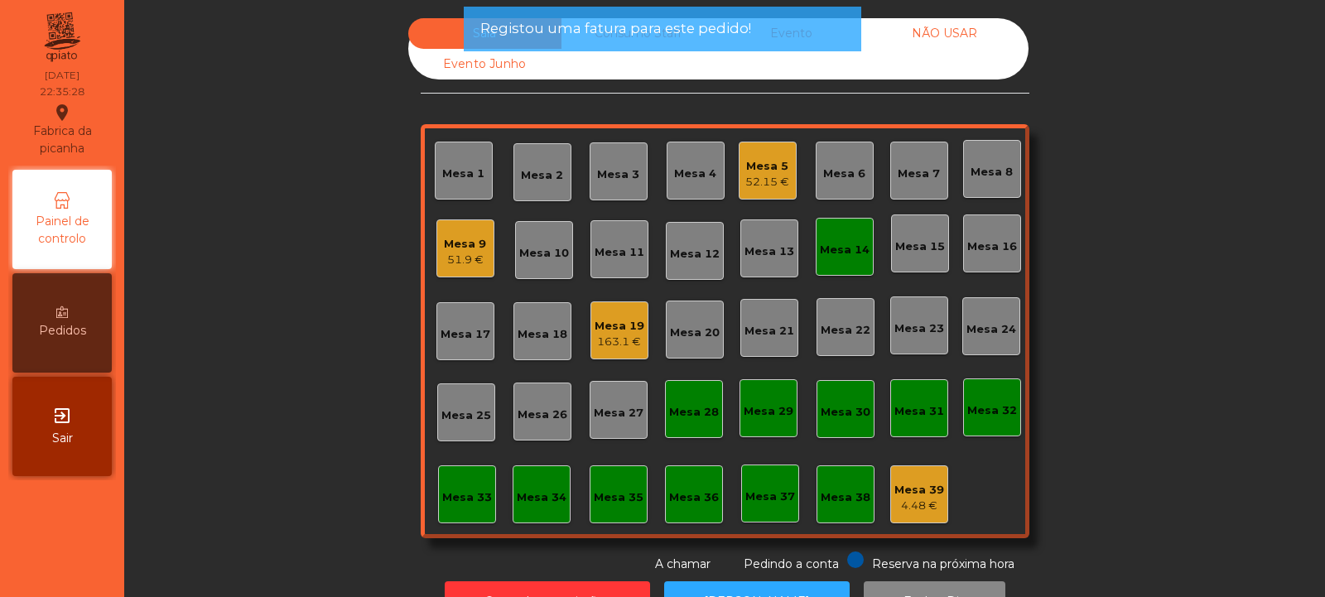
click at [830, 252] on div "Mesa 14" at bounding box center [845, 250] width 50 height 17
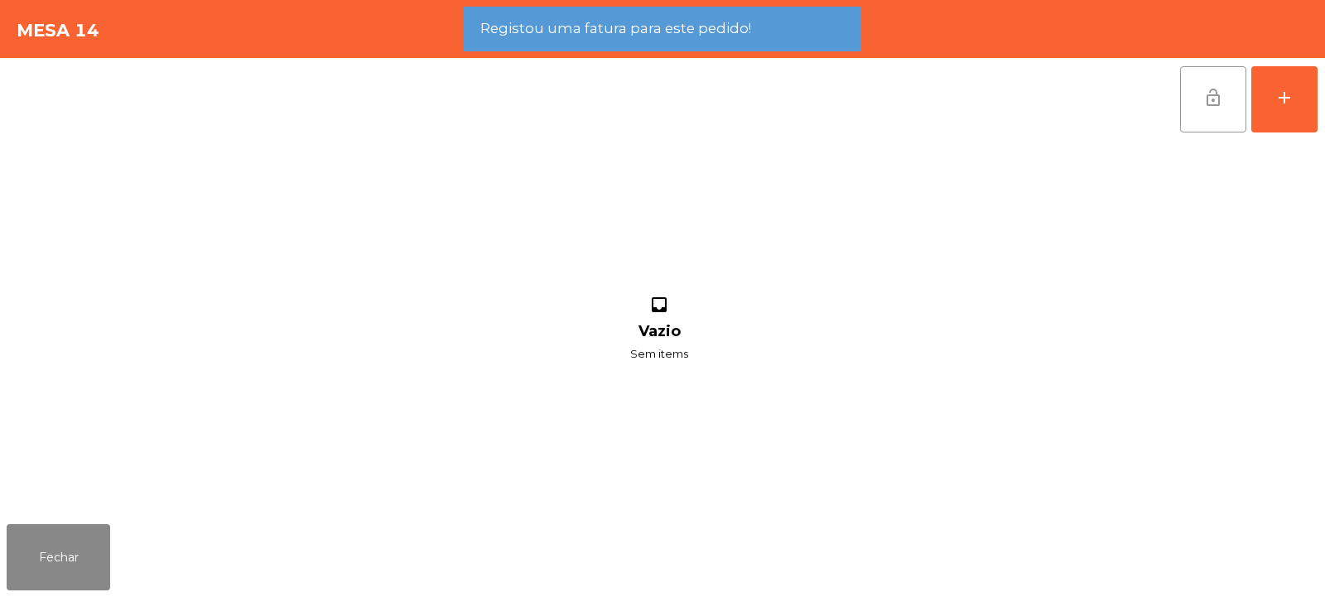
click at [1225, 100] on button "lock_open" at bounding box center [1213, 99] width 66 height 66
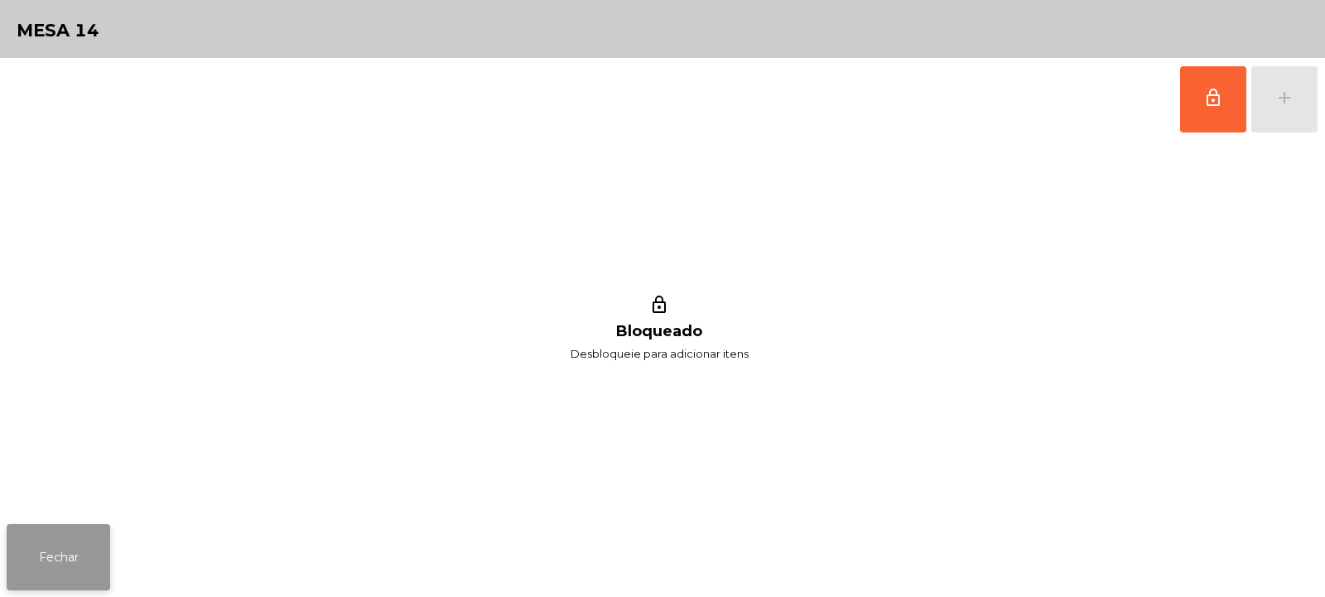
click at [57, 561] on button "Fechar" at bounding box center [58, 557] width 103 height 66
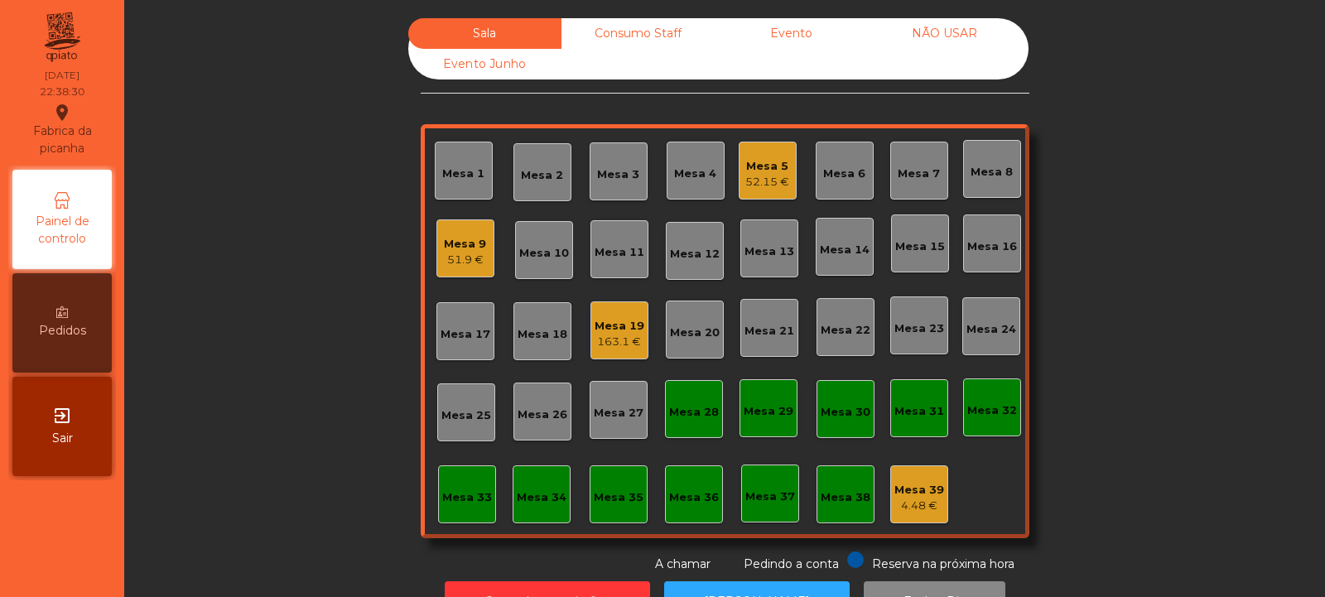
click at [464, 271] on div "Mesa 9 51.9 €" at bounding box center [465, 248] width 58 height 58
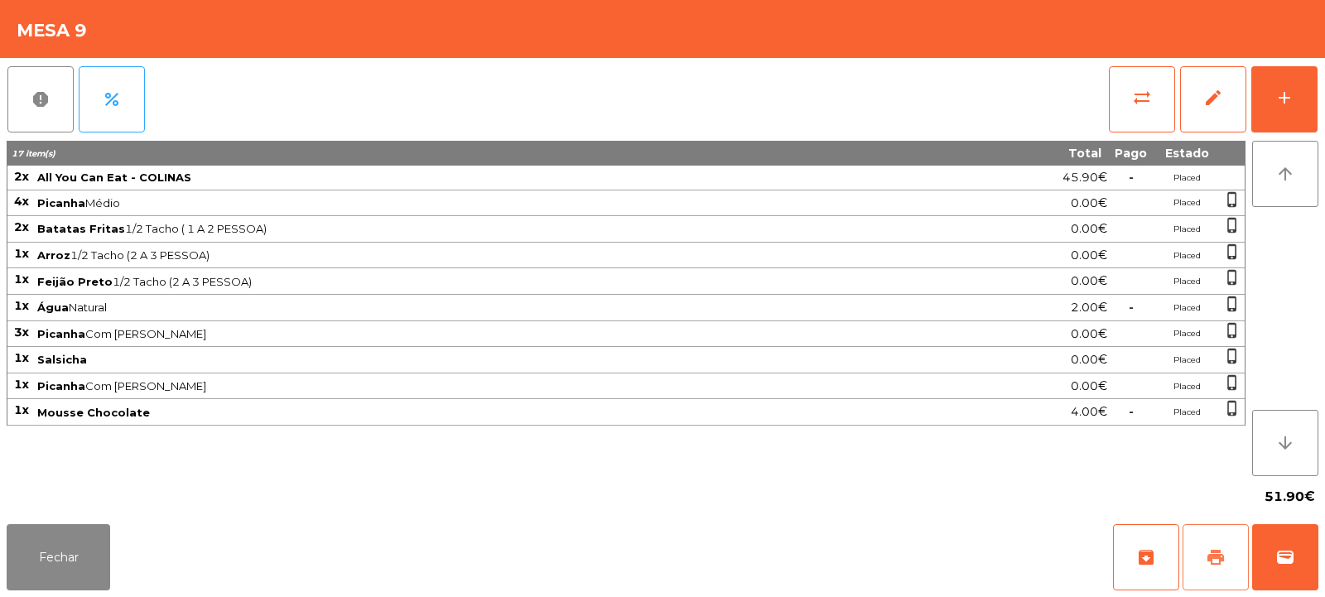
click at [1225, 540] on button "print" at bounding box center [1215, 557] width 66 height 66
click at [1205, 582] on button "print" at bounding box center [1215, 557] width 66 height 66
click at [1269, 561] on button "wallet" at bounding box center [1285, 557] width 66 height 66
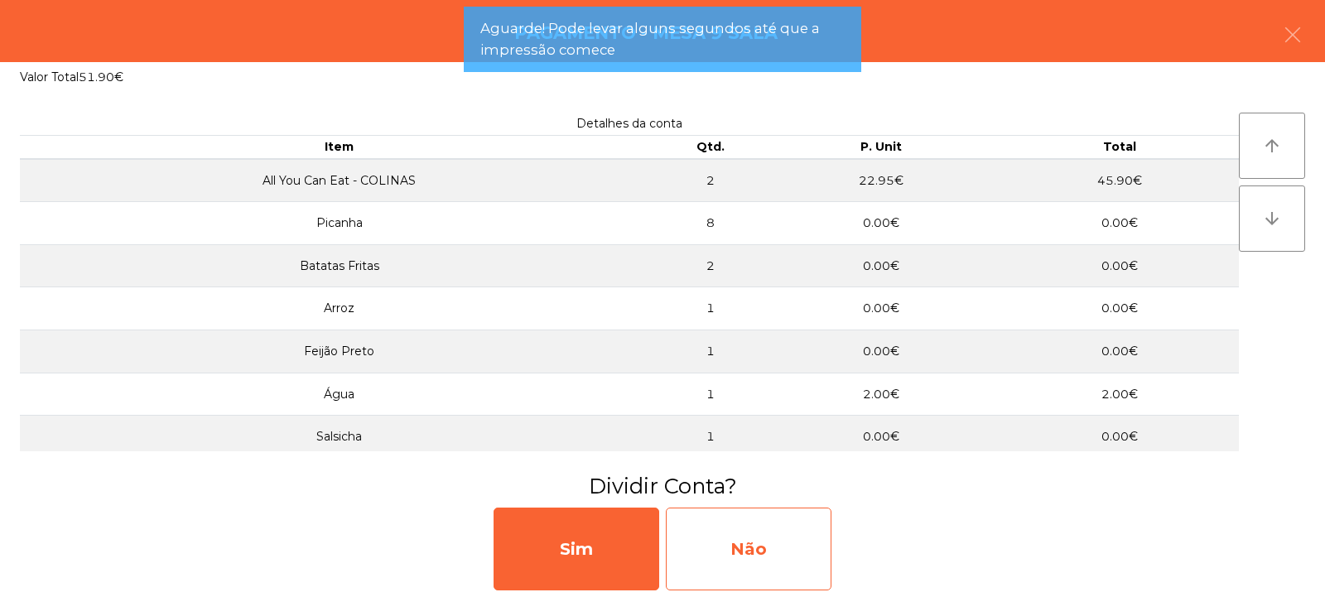
click at [719, 532] on div "Não" at bounding box center [749, 549] width 166 height 83
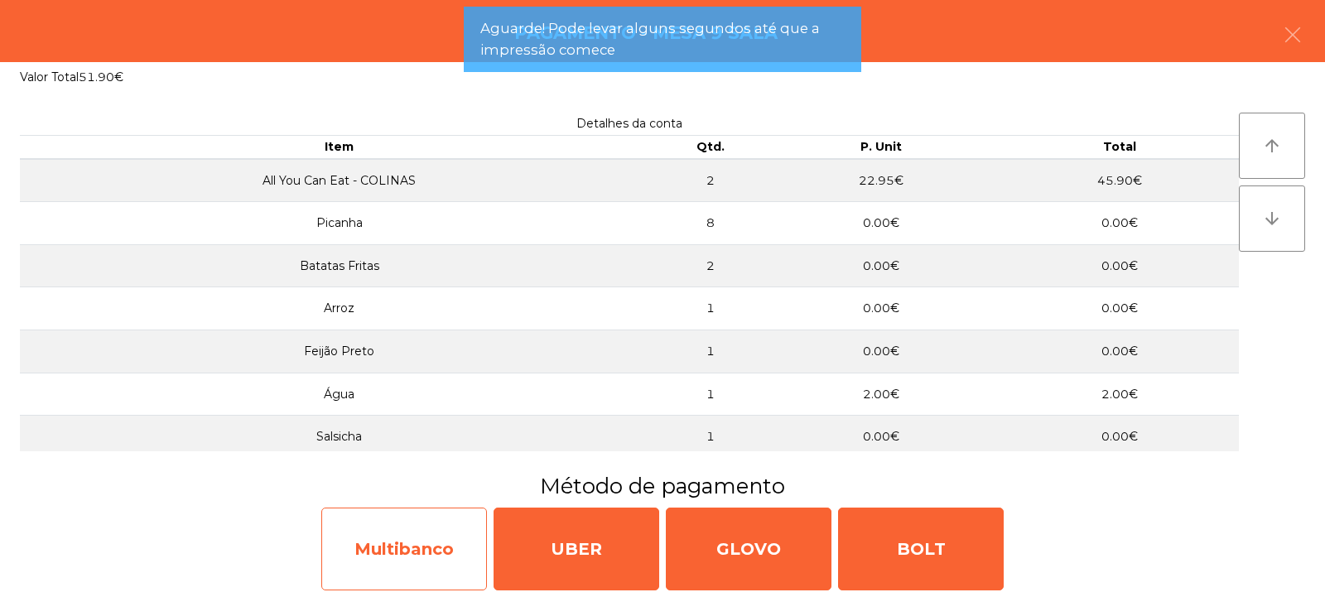
click at [365, 565] on div "Multibanco" at bounding box center [404, 549] width 166 height 83
select select "**"
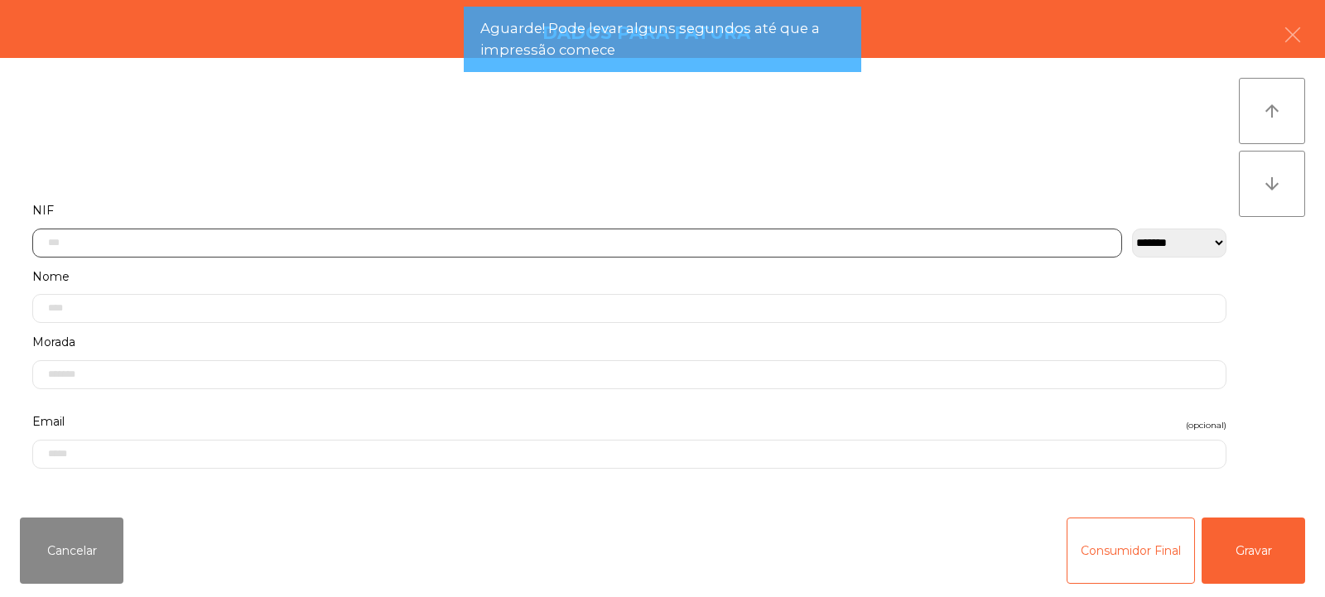
click at [318, 239] on input "text" at bounding box center [577, 243] width 1090 height 29
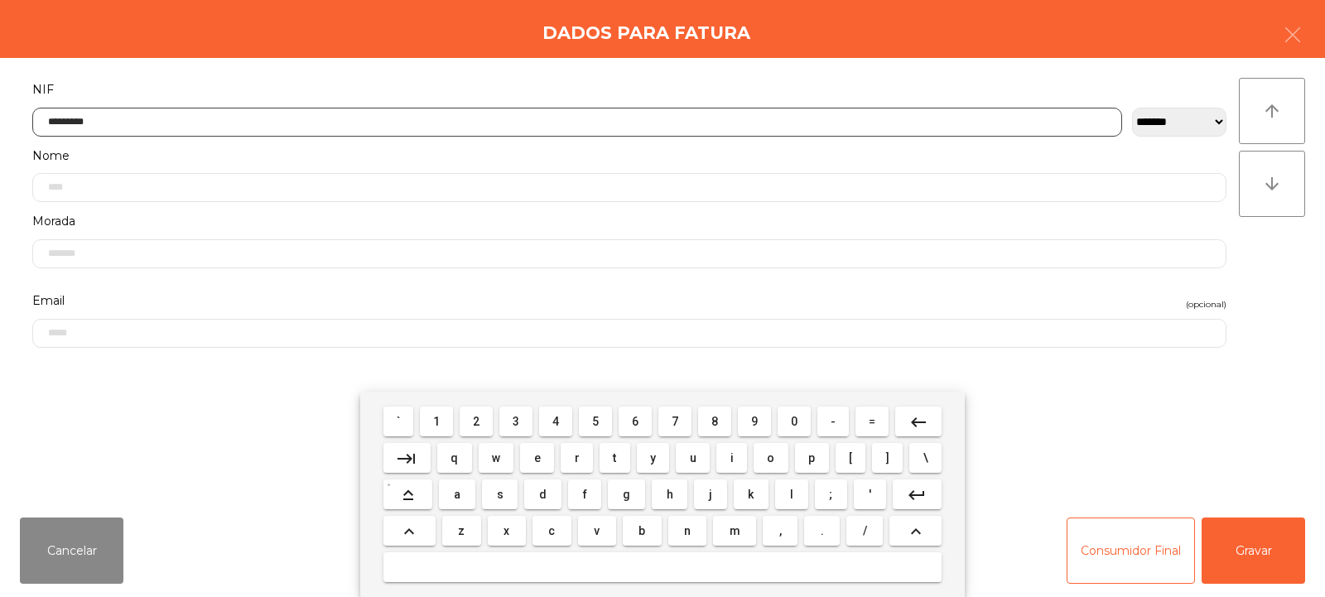
type input "*********"
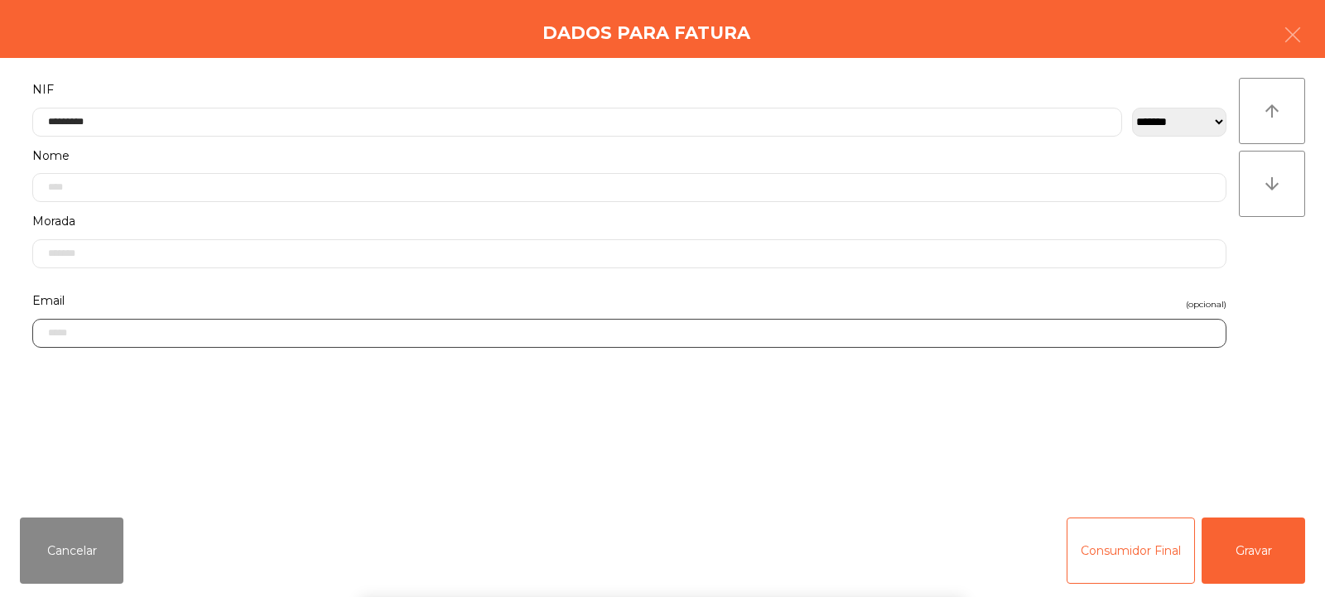
click at [1003, 333] on input "email" at bounding box center [629, 333] width 1194 height 29
click at [1272, 556] on div "` 1 2 3 4 5 6 7 8 9 0 - = keyboard_backspace keyboard_tab q w e r t y u i o p […" at bounding box center [662, 494] width 1325 height 205
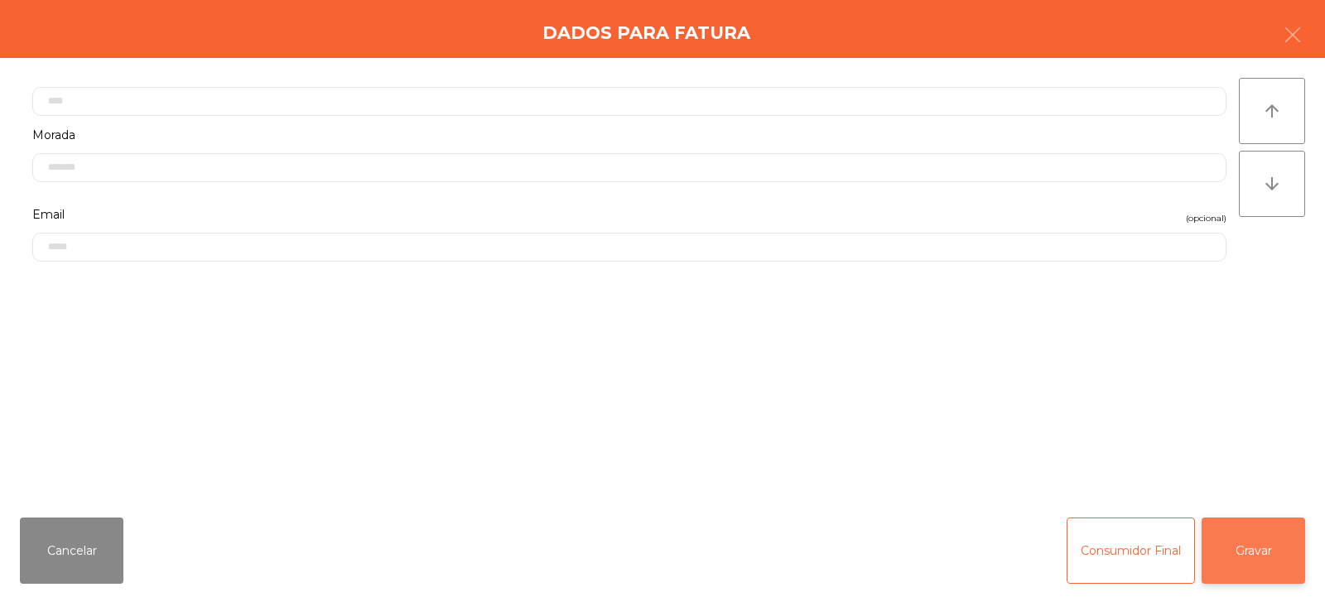
click at [1267, 545] on button "Gravar" at bounding box center [1252, 550] width 103 height 66
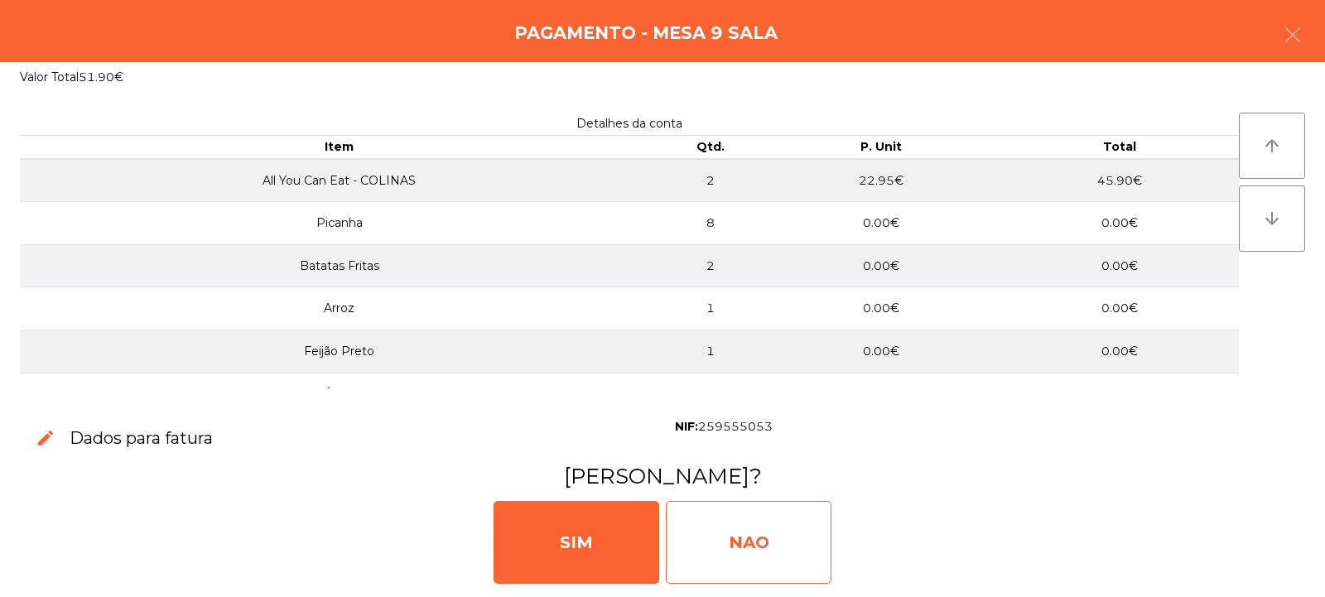
click at [801, 551] on div "NAO" at bounding box center [749, 542] width 166 height 83
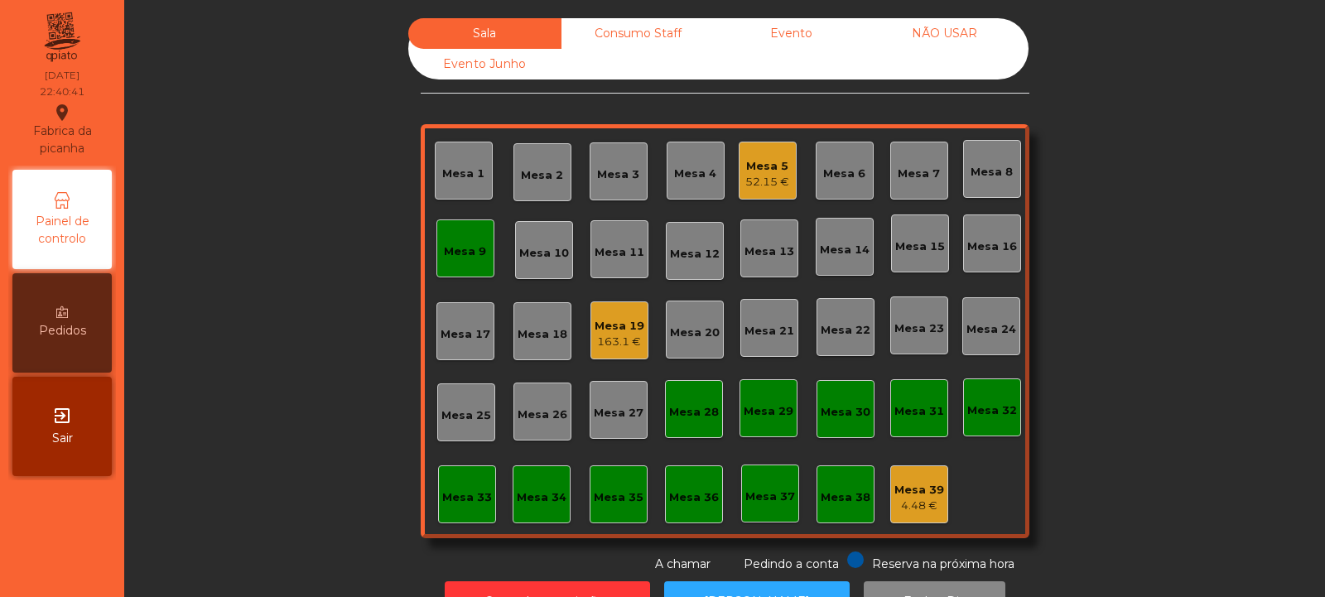
click at [446, 233] on div "Mesa 9" at bounding box center [465, 248] width 58 height 58
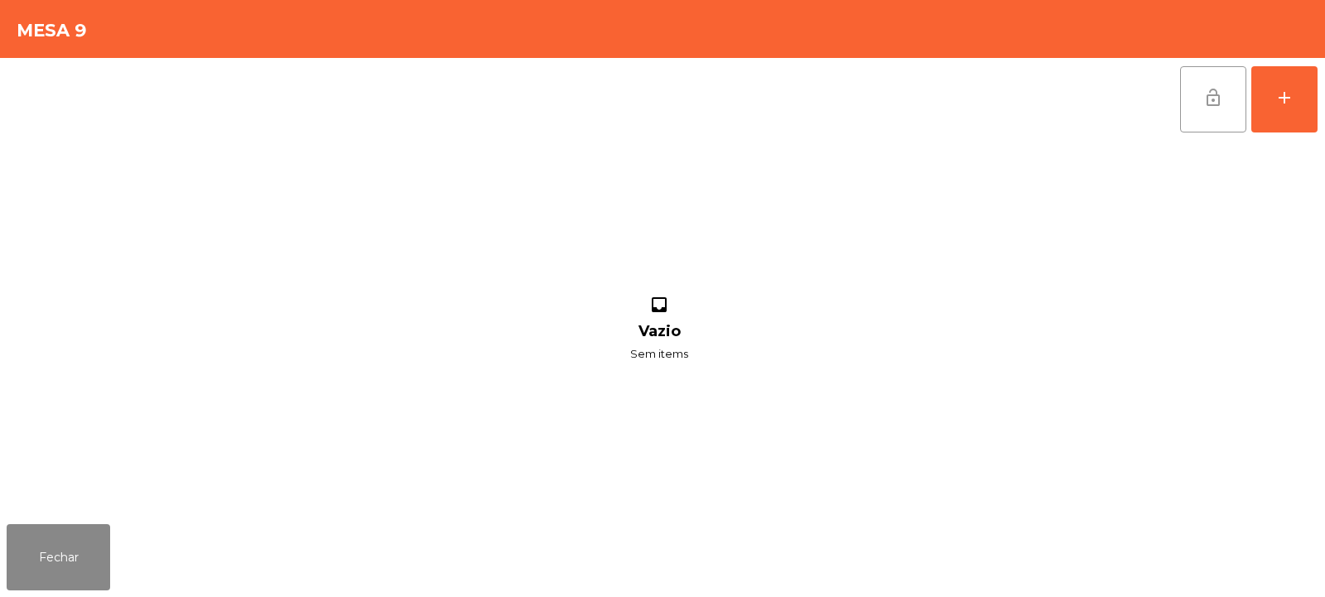
click at [1215, 105] on span "lock_open" at bounding box center [1213, 98] width 20 height 20
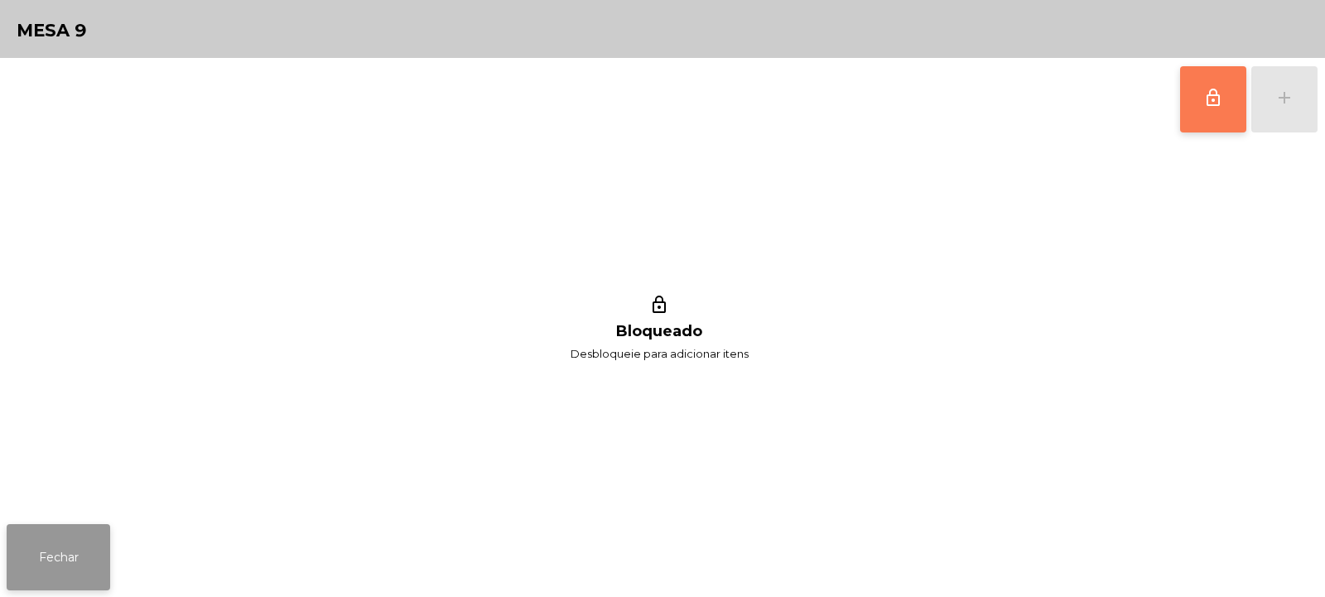
click at [71, 542] on button "Fechar" at bounding box center [58, 557] width 103 height 66
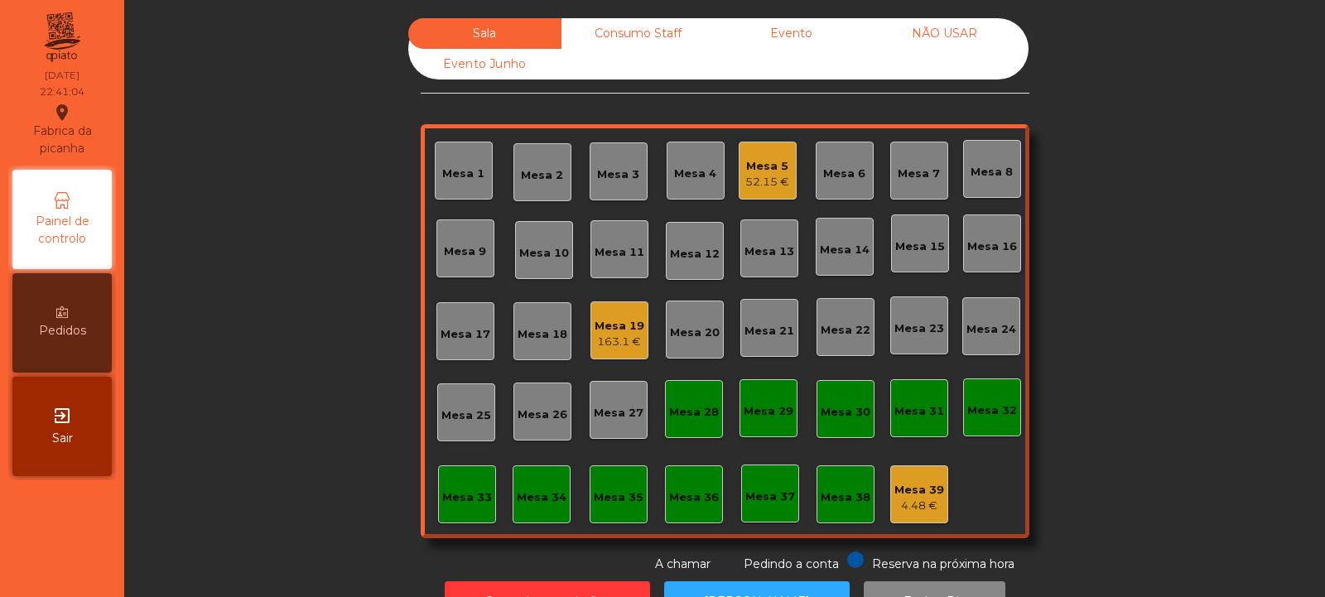
click at [600, 327] on div "Mesa 19" at bounding box center [619, 326] width 50 height 17
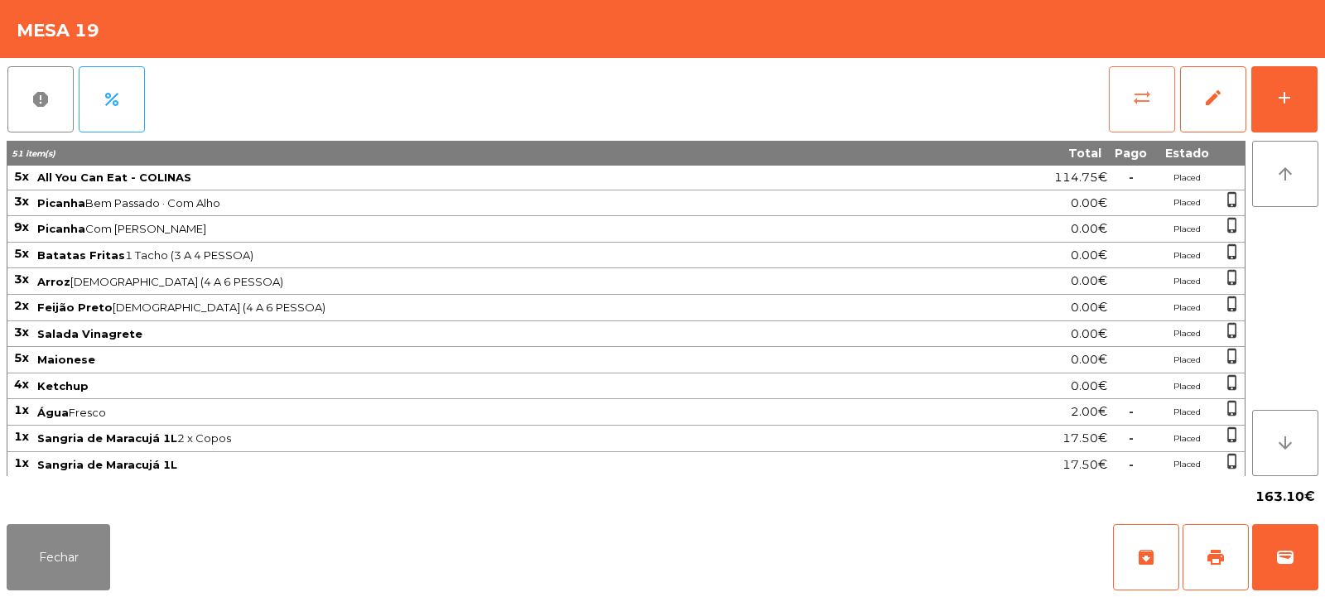
click at [1150, 90] on span "sync_alt" at bounding box center [1142, 98] width 20 height 20
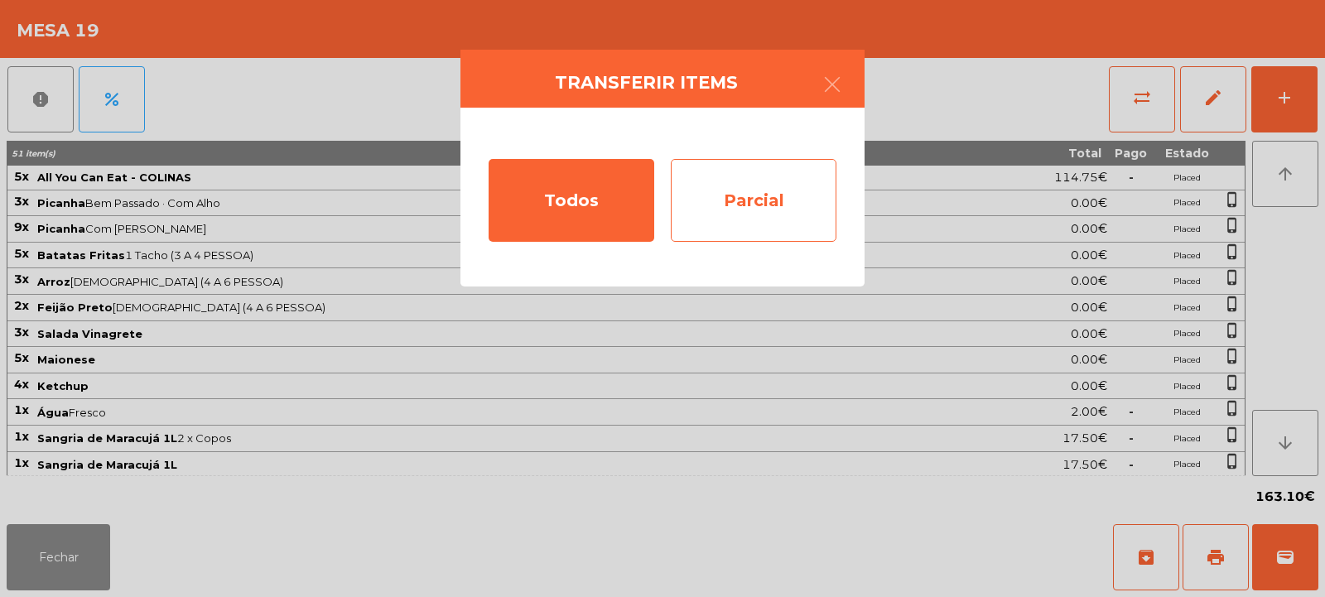
click at [763, 190] on div "Parcial" at bounding box center [754, 200] width 166 height 83
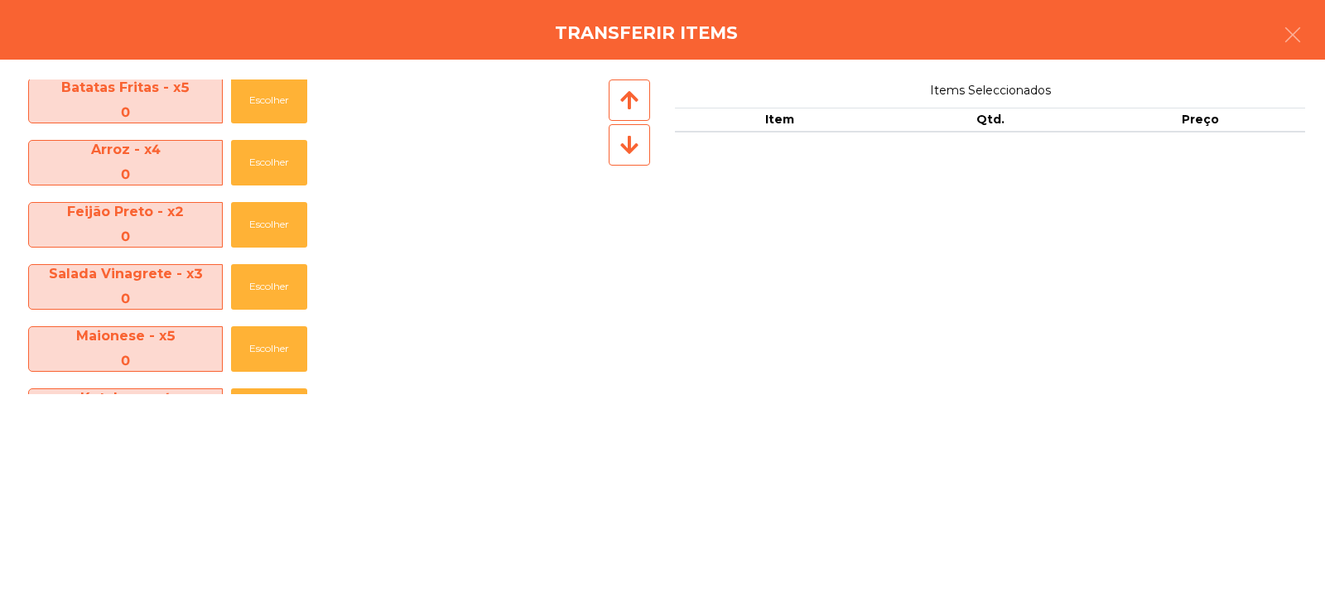
scroll to position [555, 0]
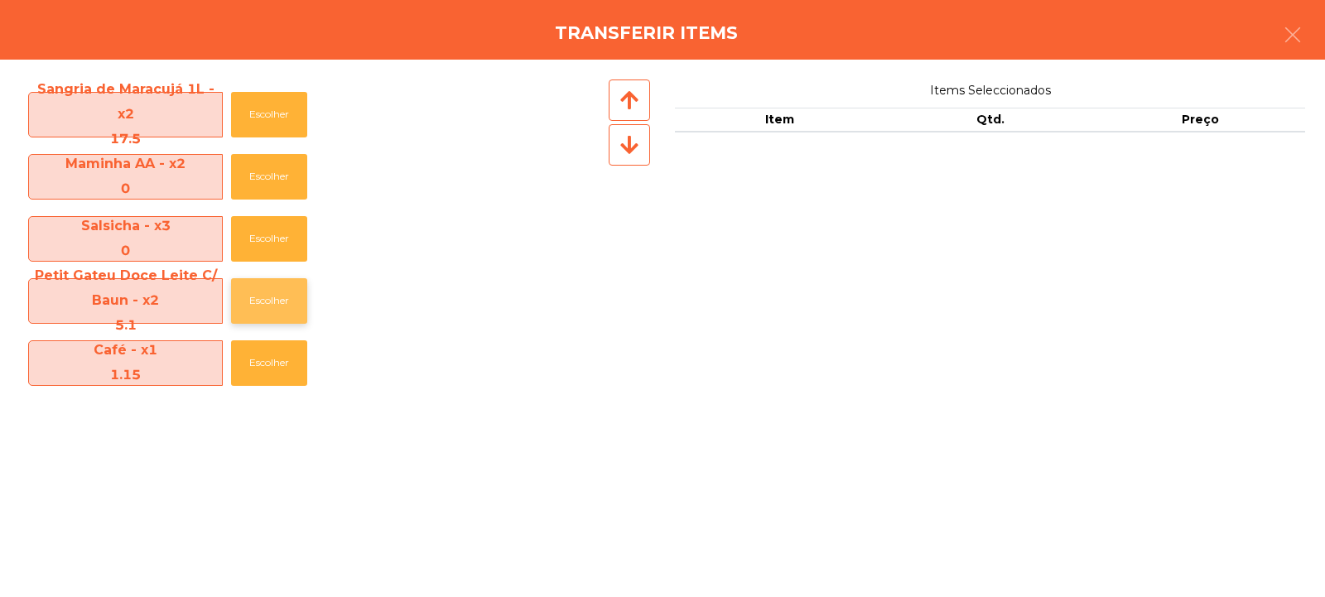
click at [282, 293] on button "Escolher" at bounding box center [269, 301] width 76 height 46
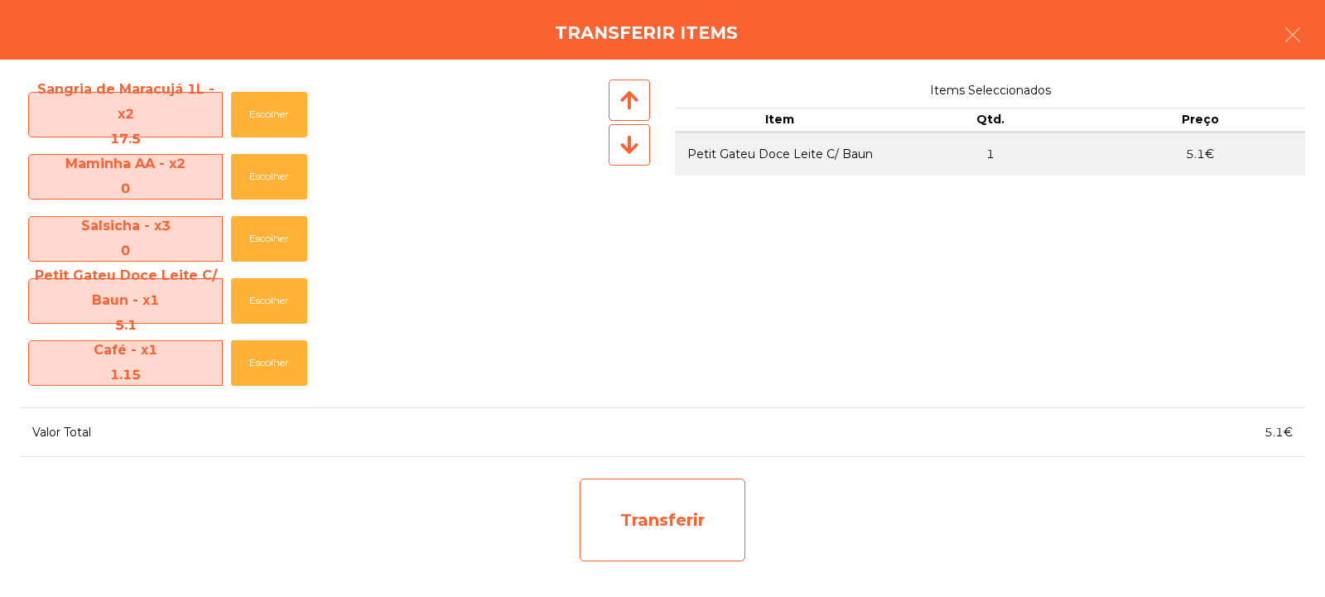
click at [676, 516] on div "Transferir" at bounding box center [663, 520] width 166 height 83
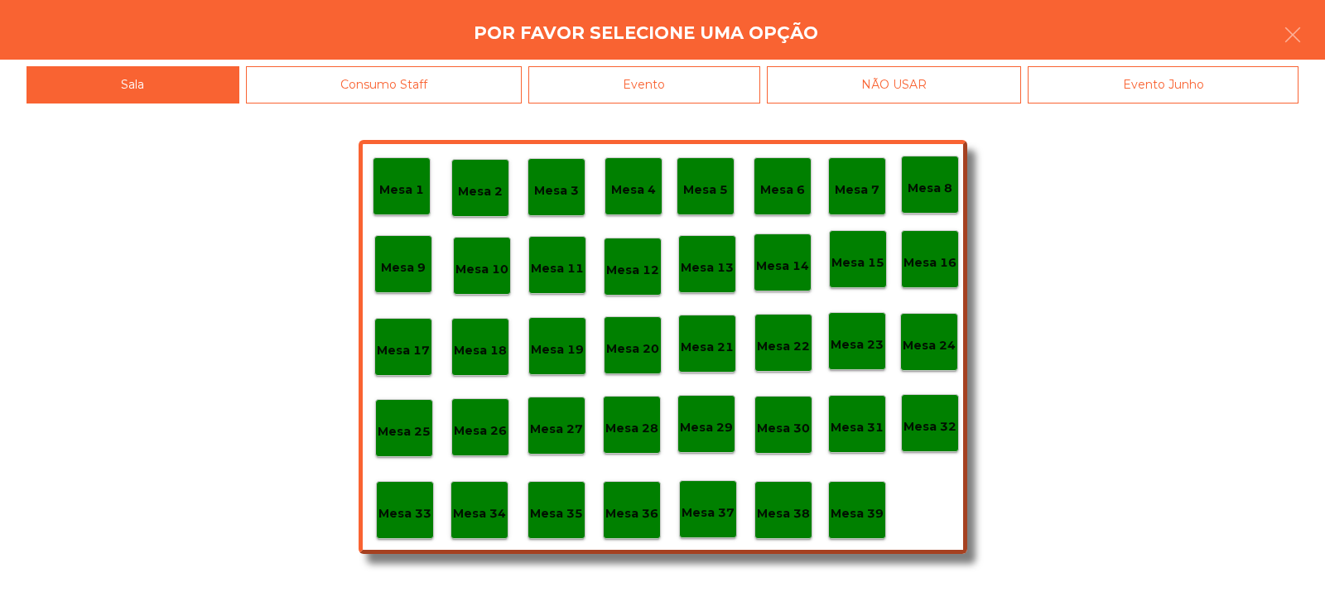
click at [859, 496] on div "Mesa 39" at bounding box center [857, 510] width 58 height 58
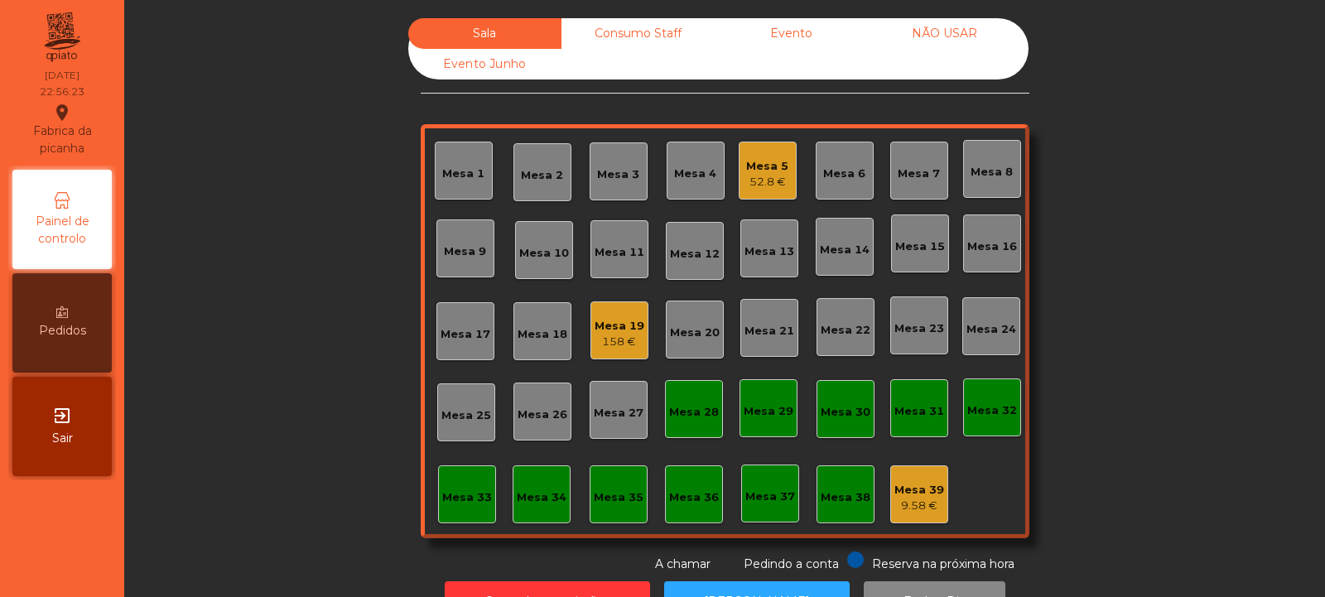
click at [916, 503] on div "9.58 €" at bounding box center [919, 506] width 50 height 17
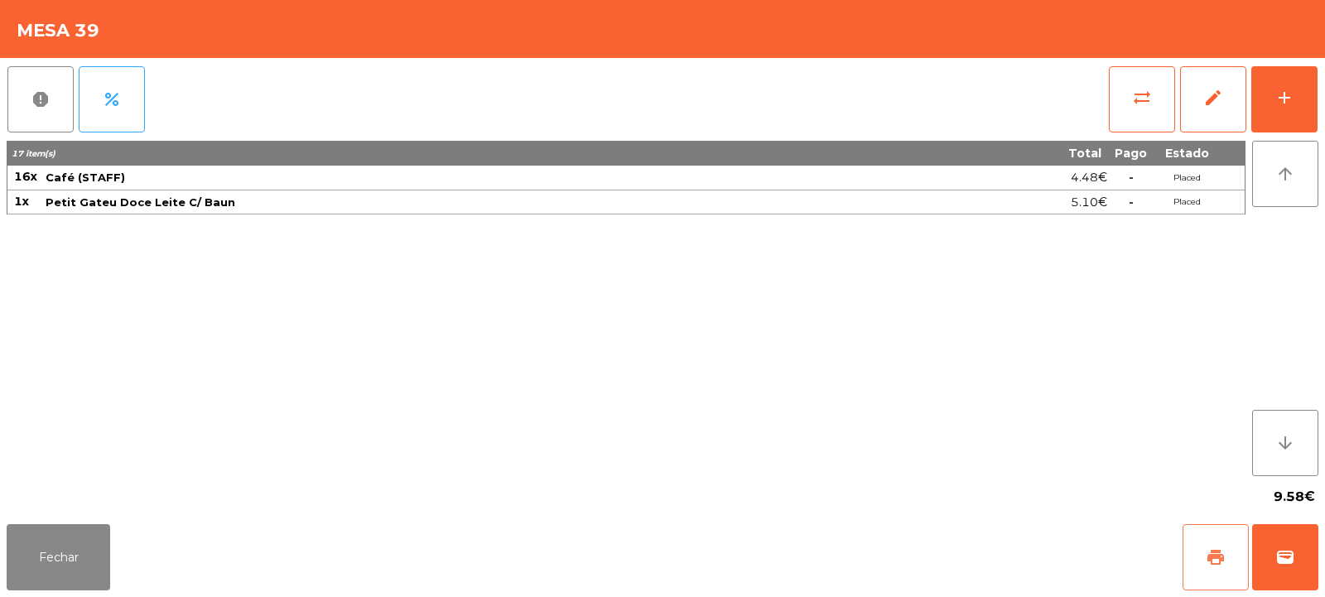
click at [1210, 558] on span "print" at bounding box center [1215, 557] width 20 height 20
click at [74, 549] on button "Fechar" at bounding box center [58, 557] width 103 height 66
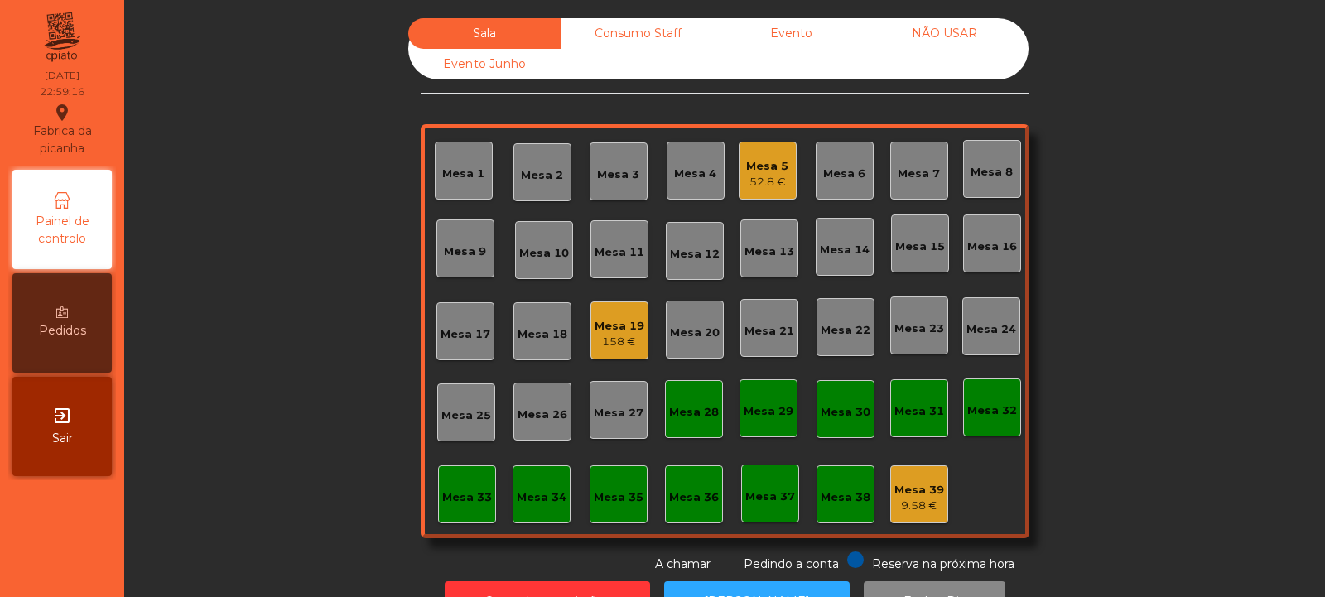
click at [621, 315] on div "Mesa 19 158 €" at bounding box center [619, 330] width 50 height 39
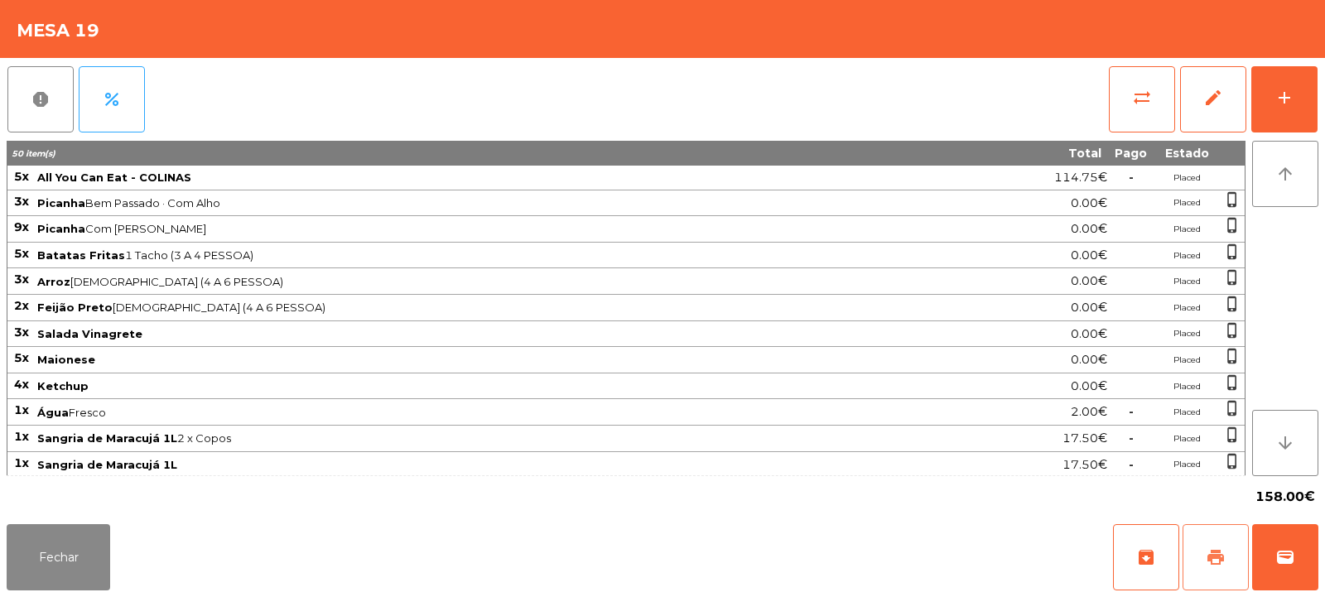
click at [1194, 554] on button "print" at bounding box center [1215, 557] width 66 height 66
click at [1146, 75] on button "sync_alt" at bounding box center [1142, 99] width 66 height 66
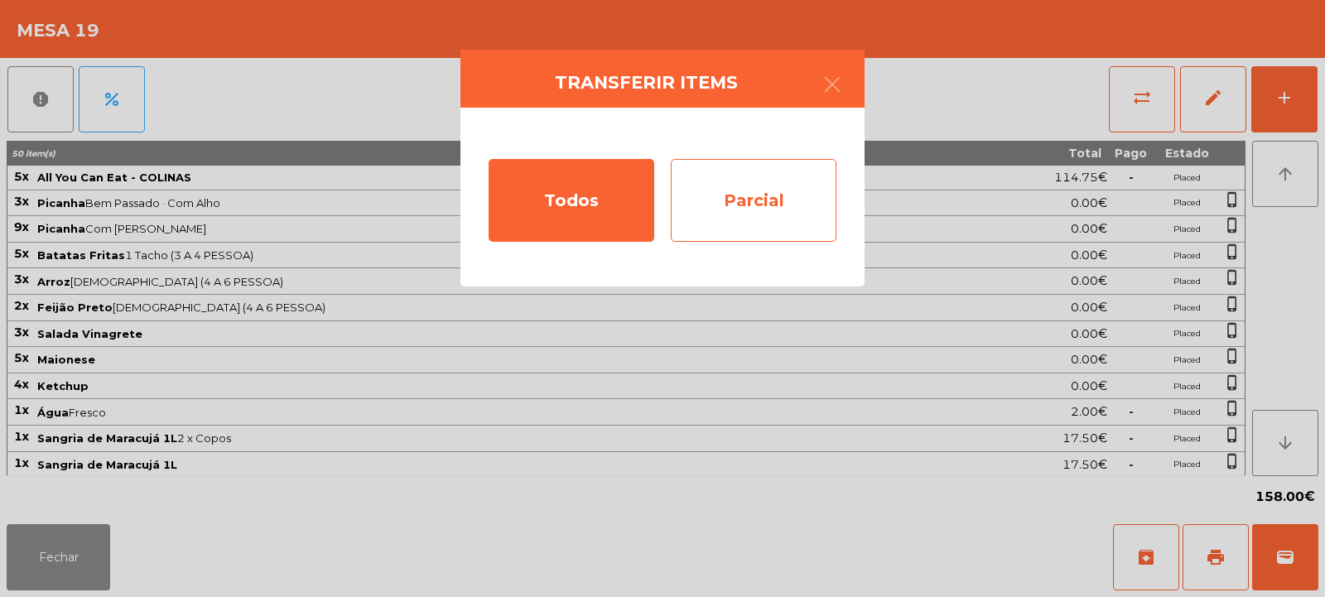
click at [753, 185] on div "Parcial" at bounding box center [754, 200] width 166 height 83
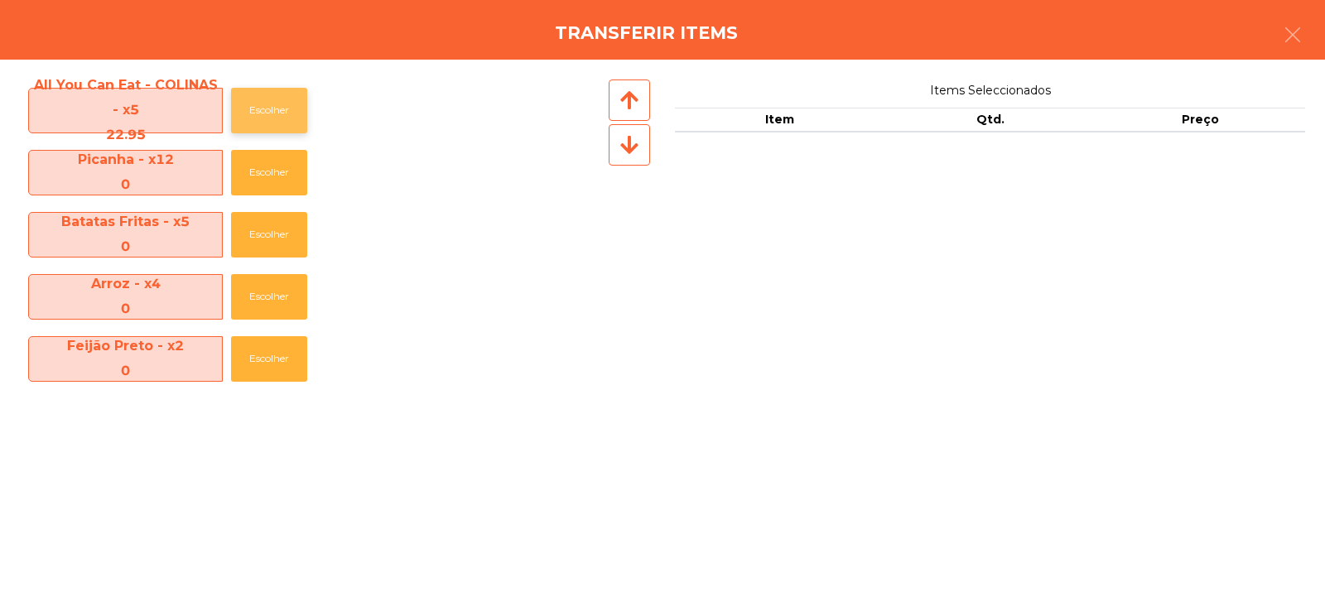
click at [276, 100] on button "Escolher" at bounding box center [269, 111] width 76 height 46
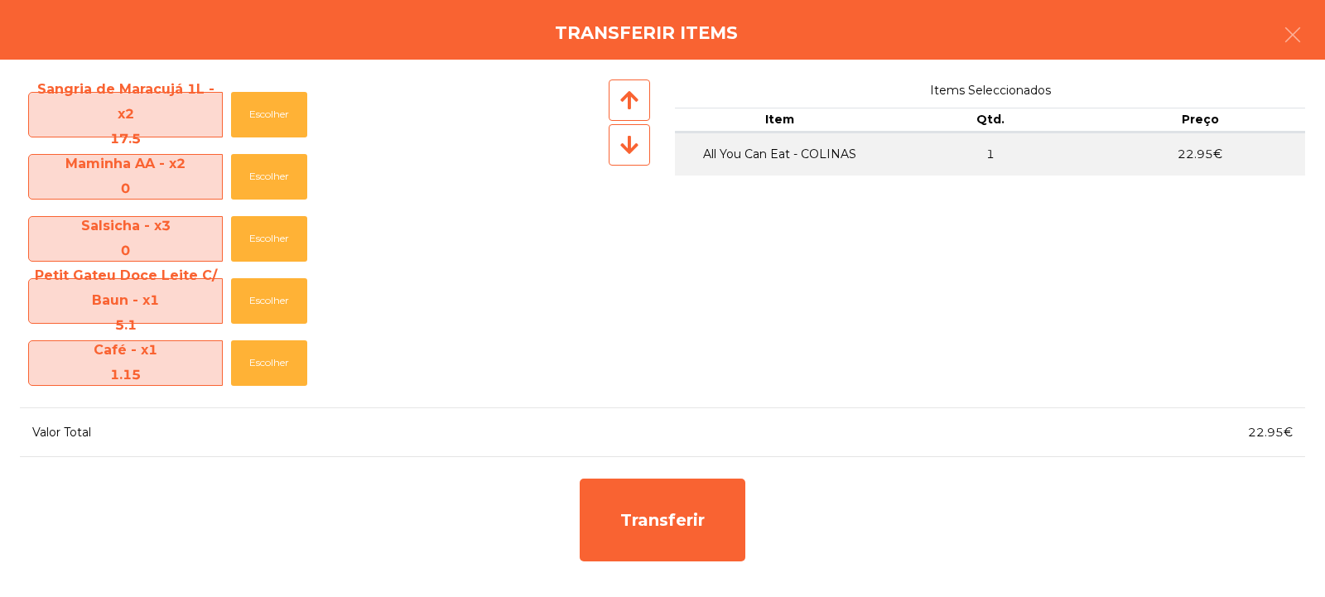
scroll to position [554, 0]
click at [262, 121] on button "Escolher" at bounding box center [269, 116] width 76 height 46
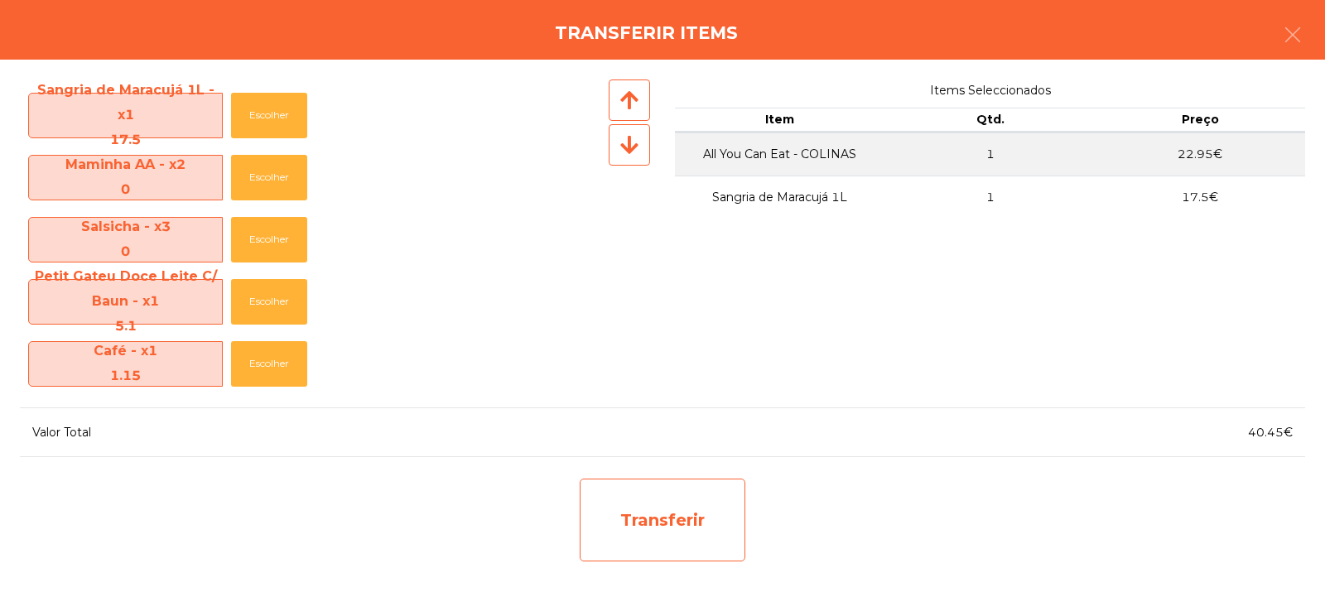
click at [678, 506] on div "Transferir" at bounding box center [663, 520] width 166 height 83
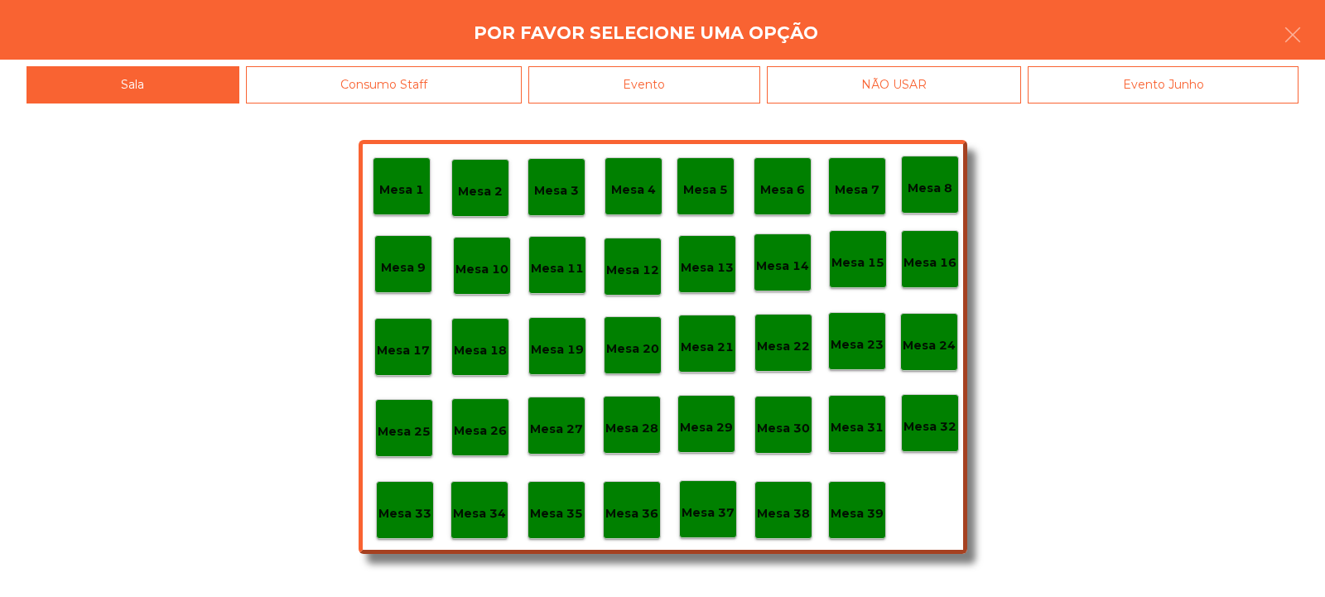
click at [402, 508] on p "Mesa 33" at bounding box center [404, 513] width 53 height 19
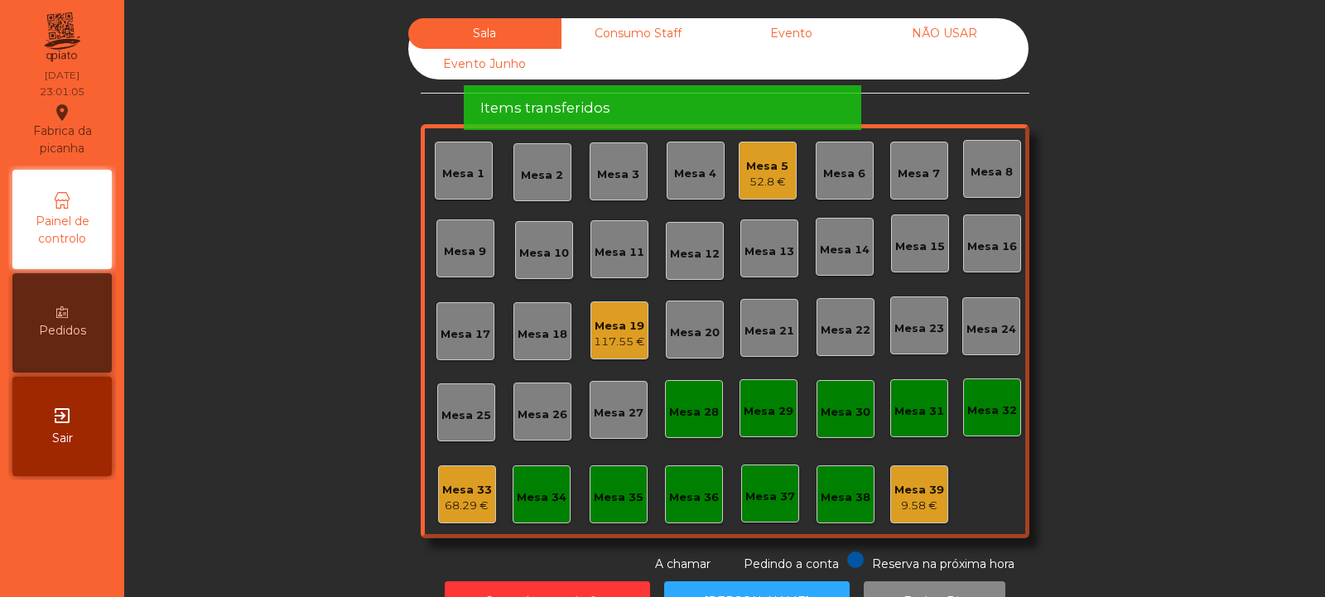
click at [630, 320] on div "Mesa 19" at bounding box center [619, 326] width 51 height 17
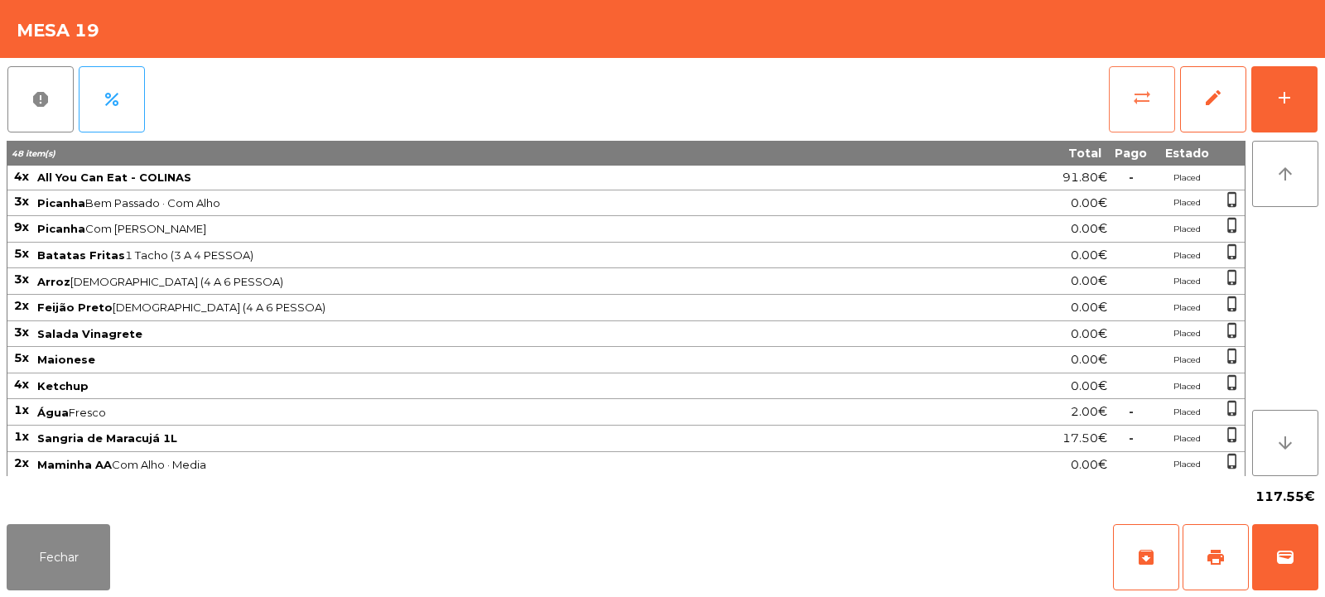
click at [1140, 97] on span "sync_alt" at bounding box center [1142, 98] width 20 height 20
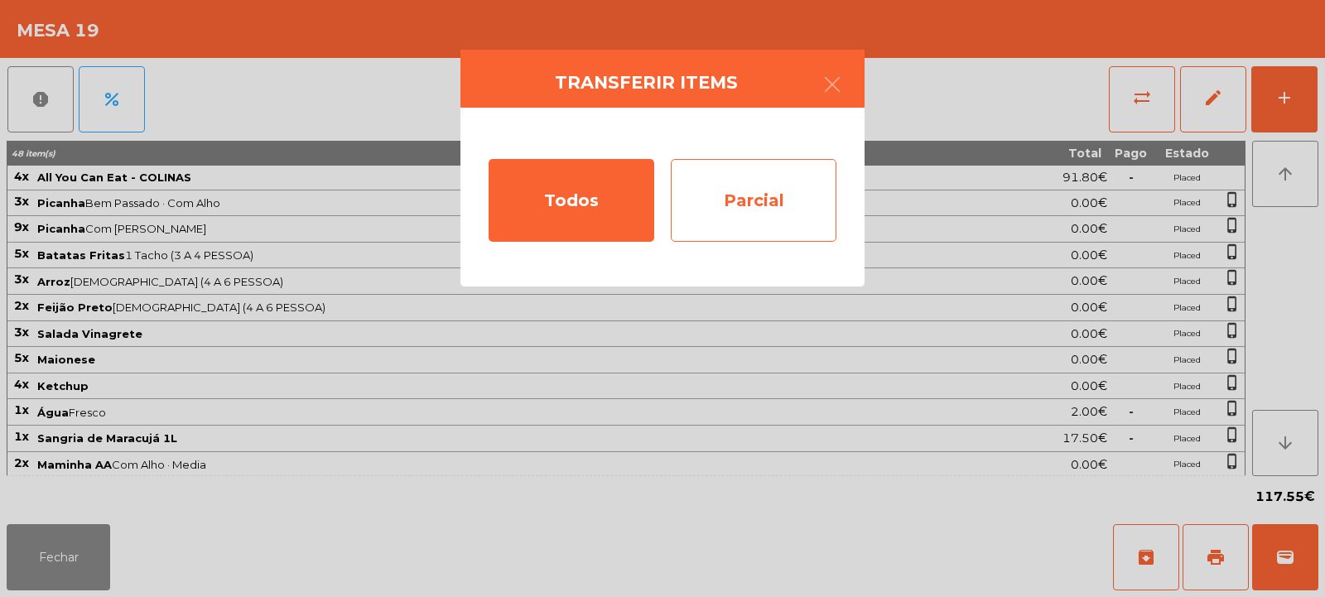
click at [739, 202] on div "Parcial" at bounding box center [754, 200] width 166 height 83
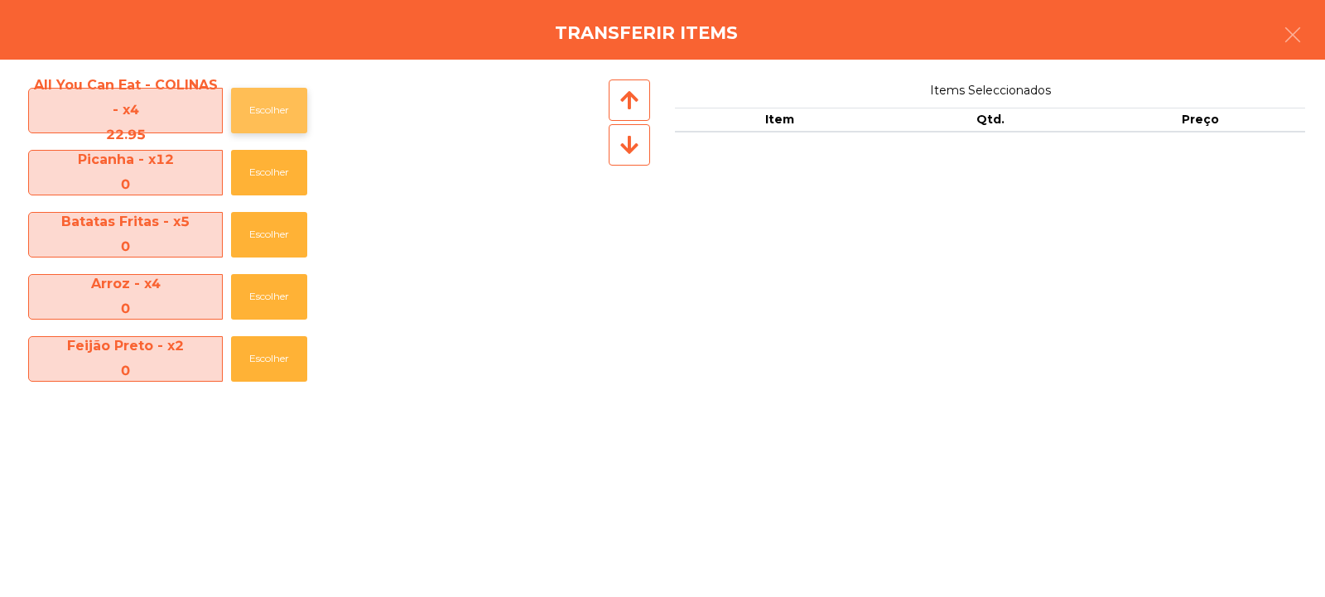
click at [293, 118] on button "Escolher" at bounding box center [269, 111] width 76 height 46
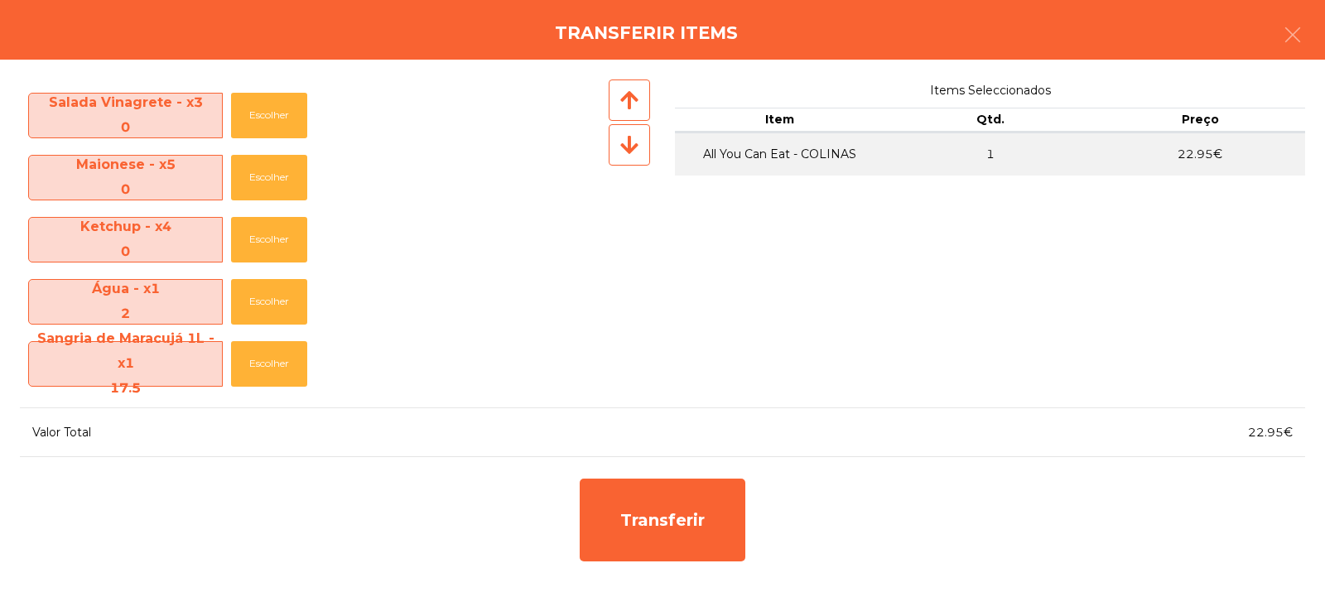
scroll to position [305, 0]
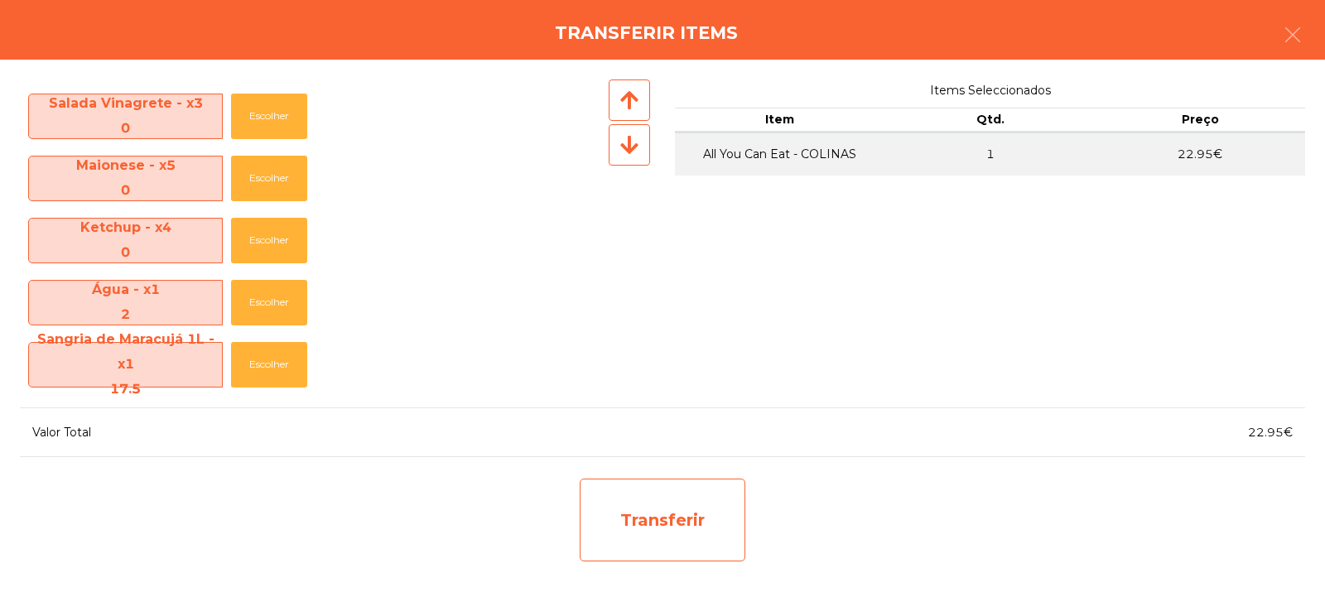
click at [674, 508] on div "Transferir" at bounding box center [663, 520] width 166 height 83
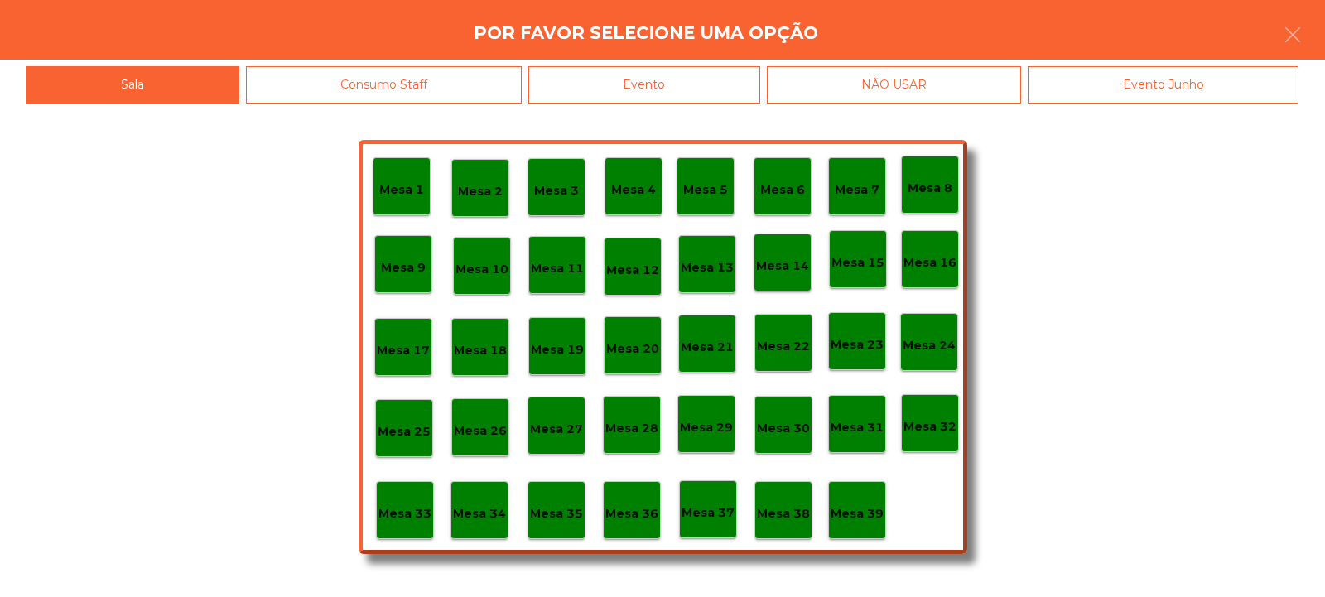
click at [393, 517] on p "Mesa 33" at bounding box center [404, 513] width 53 height 19
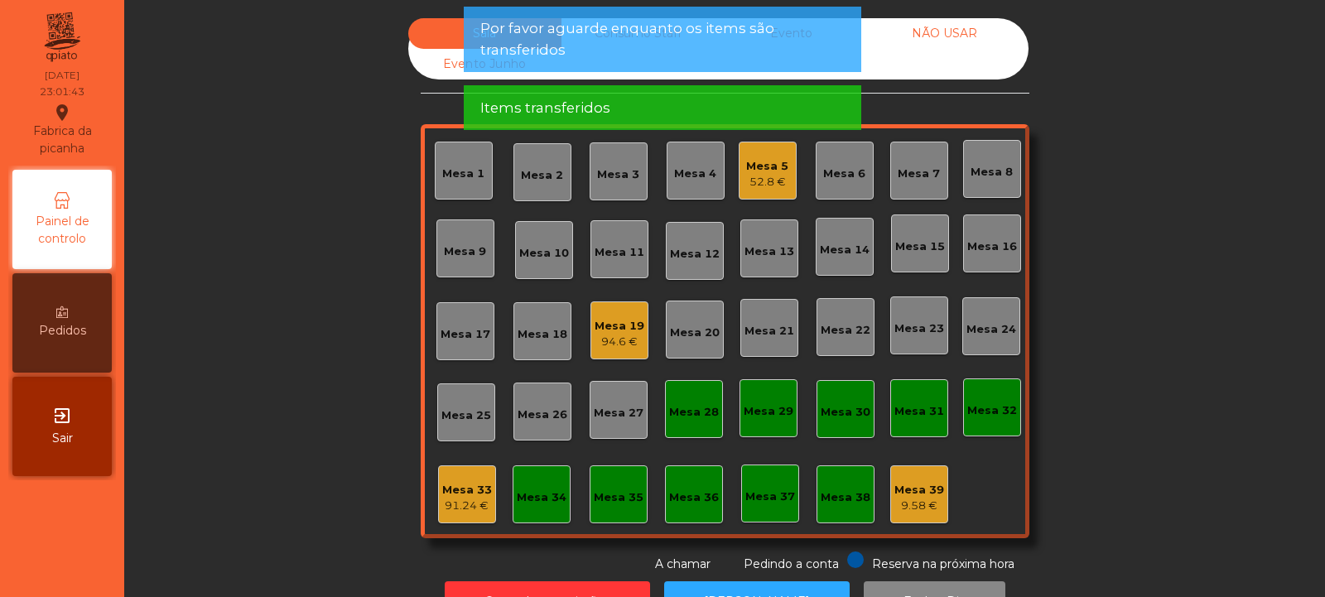
click at [605, 324] on div "Mesa 19" at bounding box center [619, 326] width 50 height 17
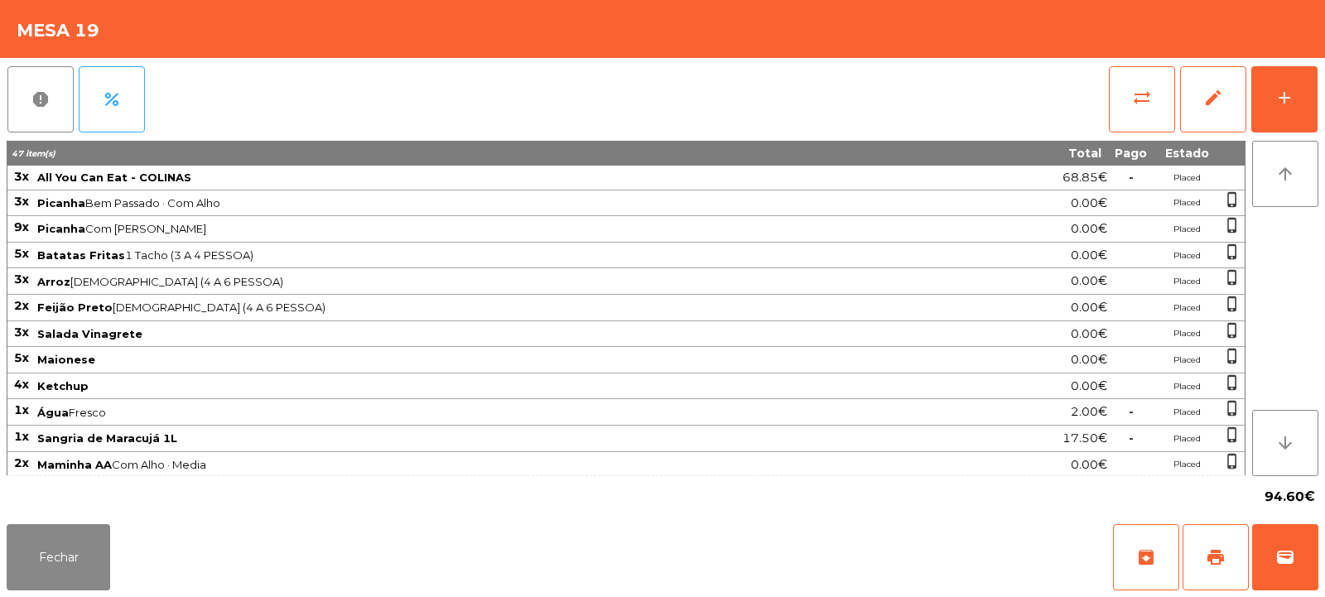
scroll to position [106, 0]
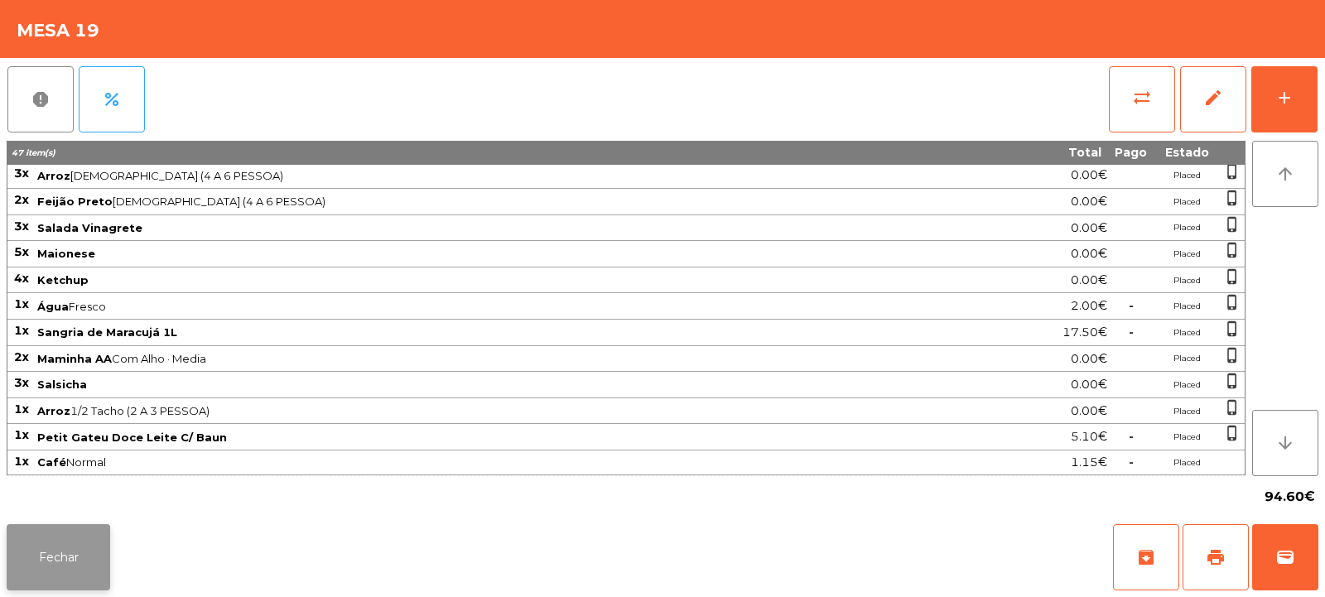
click at [36, 551] on button "Fechar" at bounding box center [58, 557] width 103 height 66
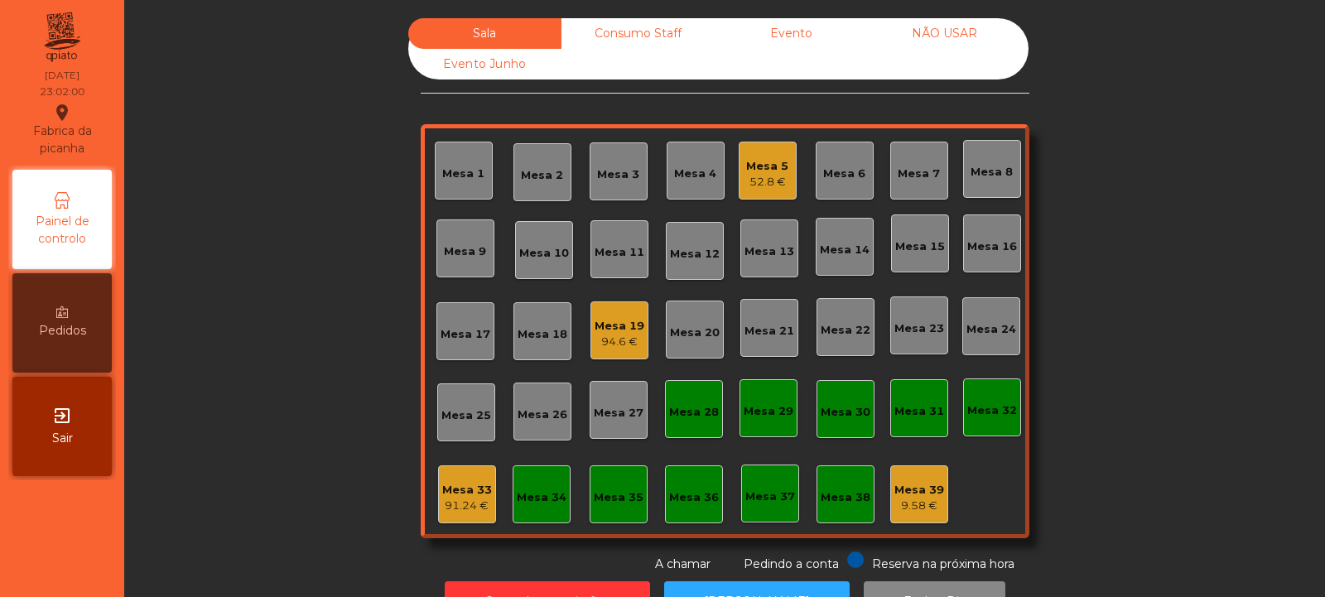
click at [470, 486] on div "Mesa 33" at bounding box center [467, 490] width 50 height 17
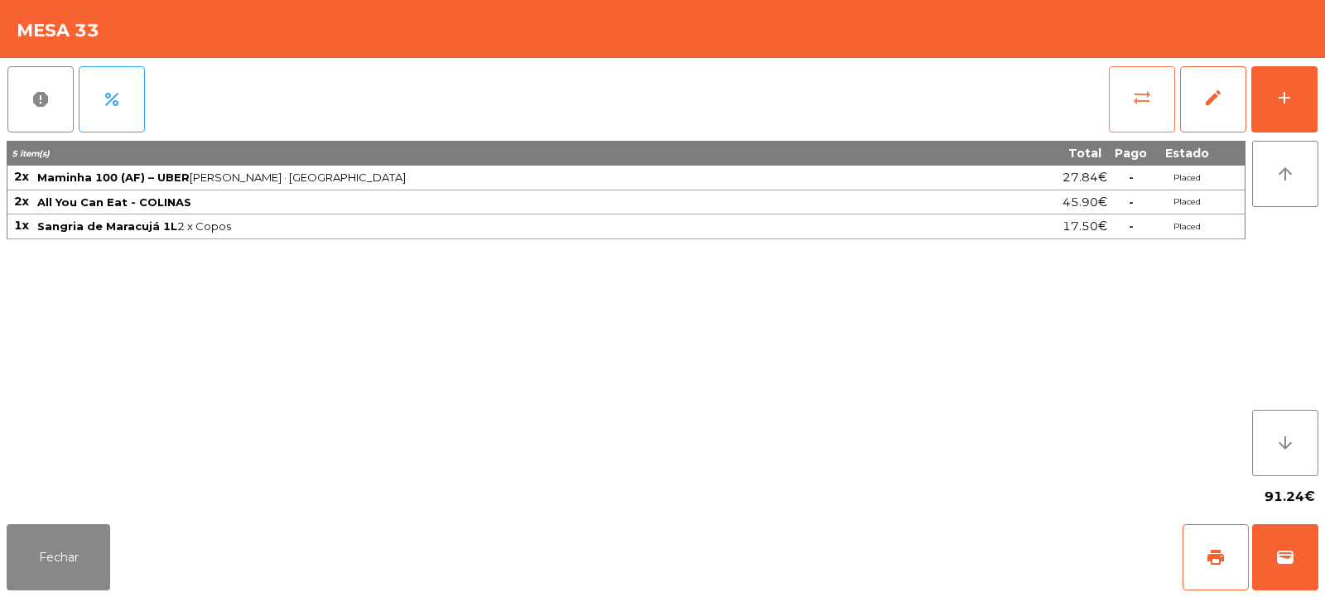
click at [1119, 89] on button "sync_alt" at bounding box center [1142, 99] width 66 height 66
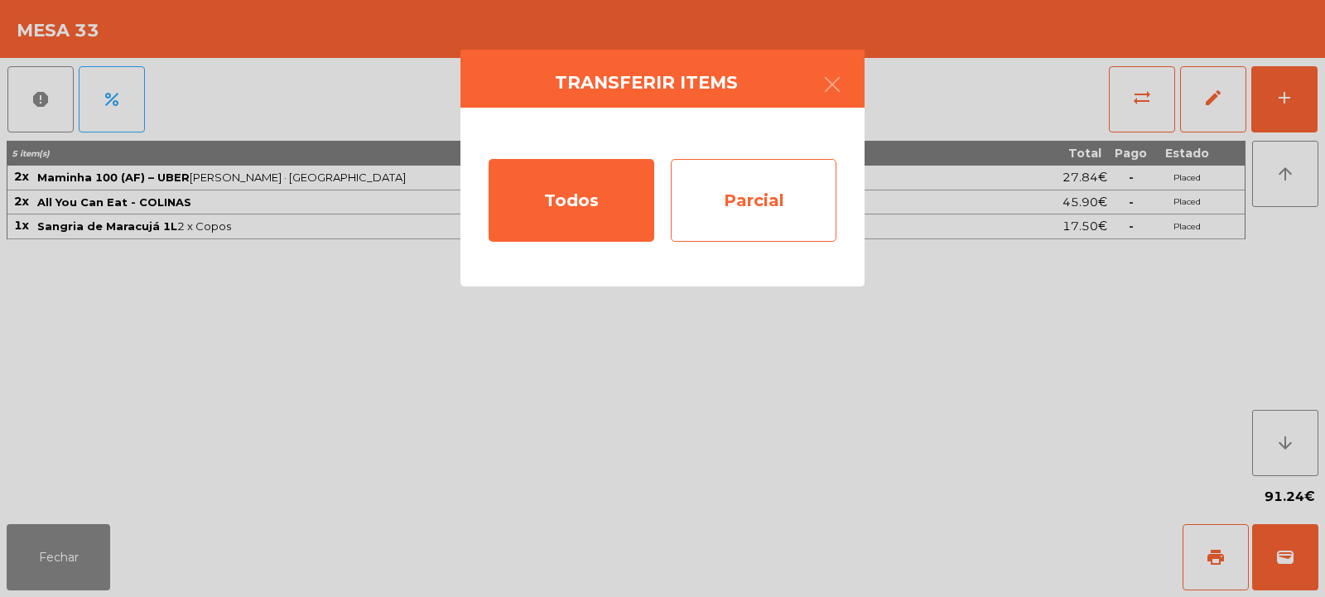
click at [780, 182] on div "Parcial" at bounding box center [754, 200] width 166 height 83
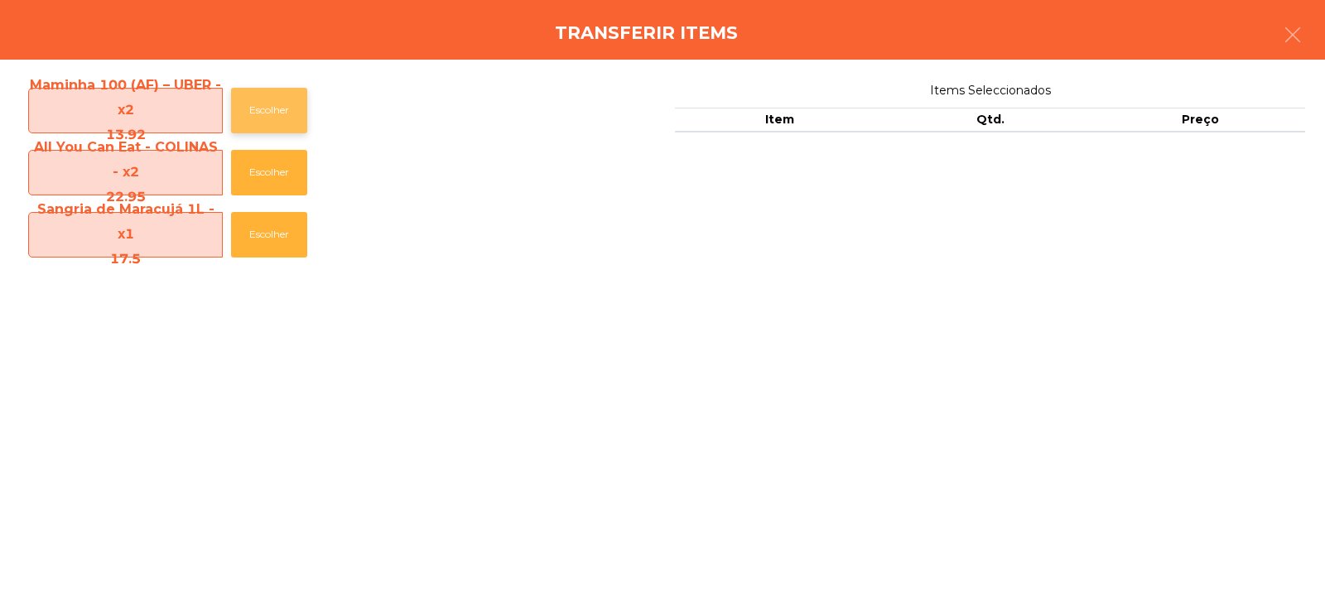
click at [277, 88] on button "Escolher" at bounding box center [269, 111] width 76 height 46
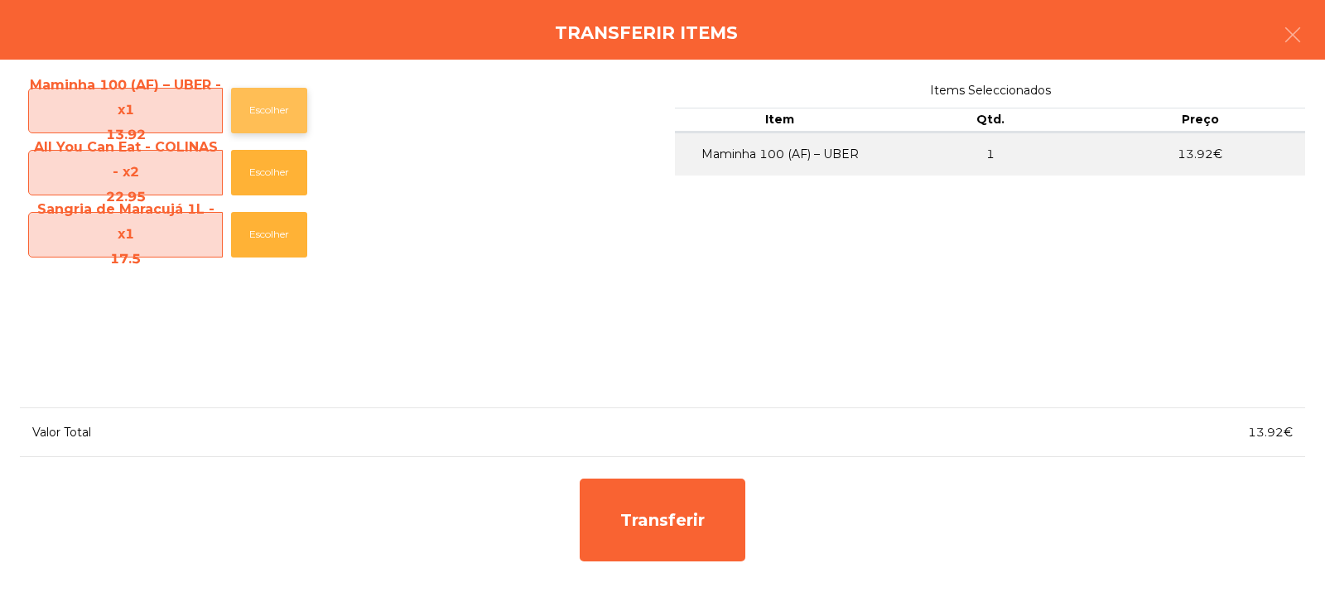
click at [281, 97] on button "Escolher" at bounding box center [269, 111] width 76 height 46
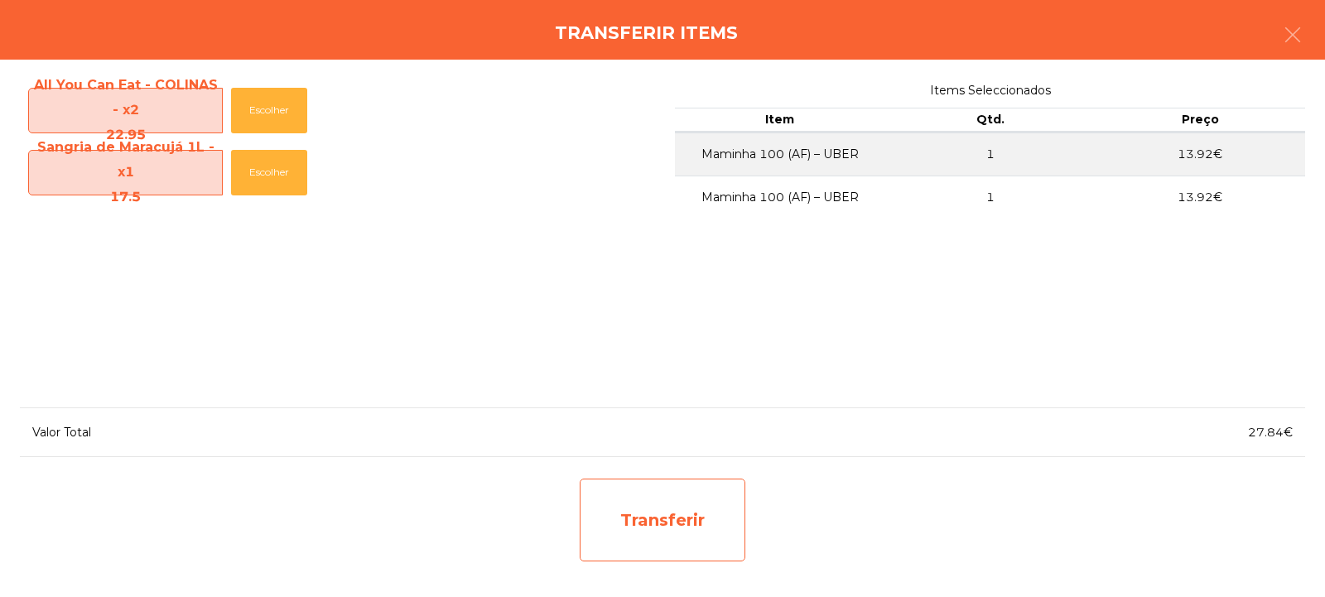
click at [646, 503] on div "Transferir" at bounding box center [663, 520] width 166 height 83
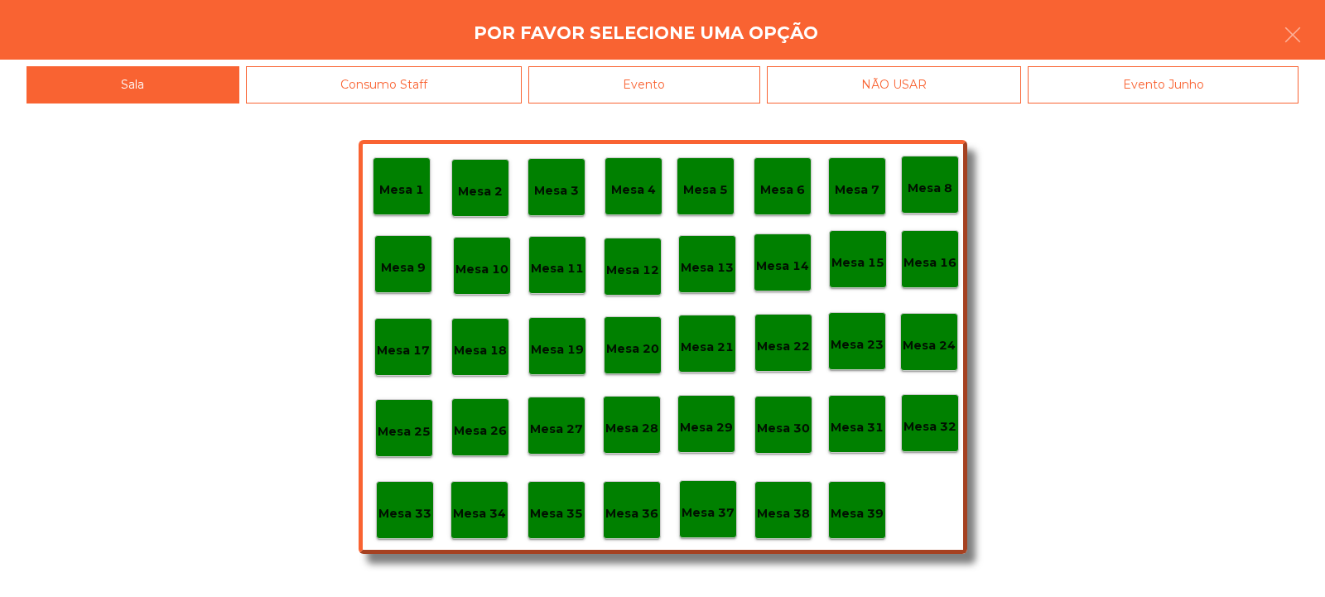
click at [570, 522] on p "Mesa 35" at bounding box center [556, 513] width 53 height 19
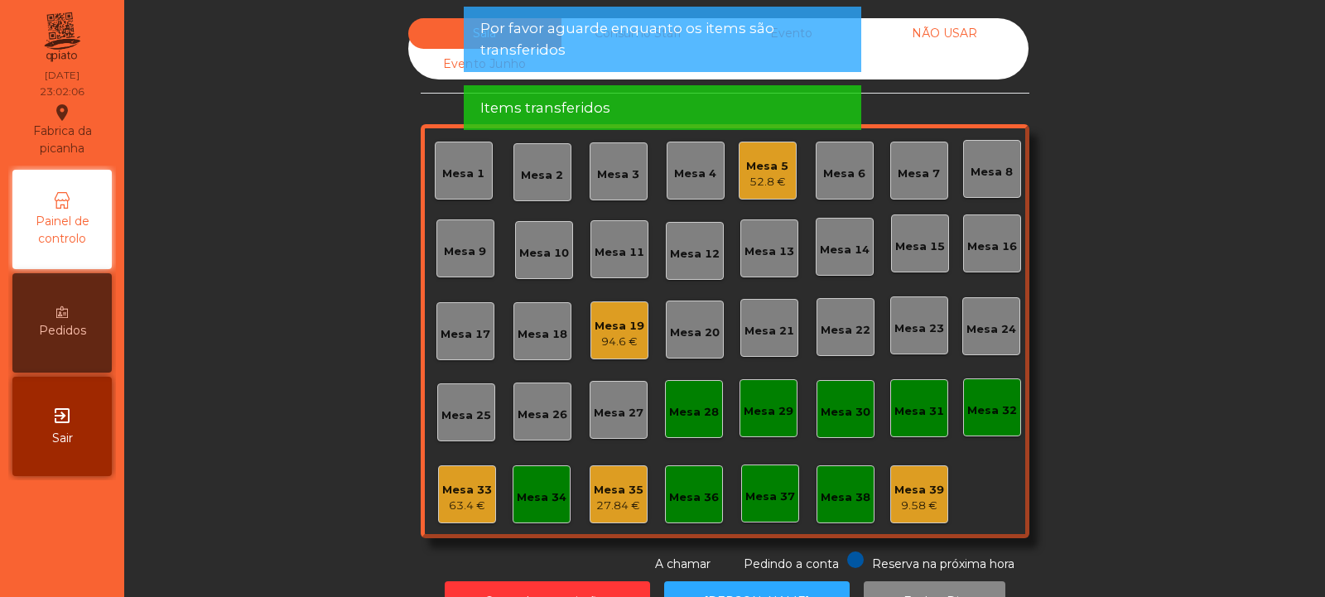
click at [448, 491] on div "Mesa 33" at bounding box center [467, 490] width 50 height 17
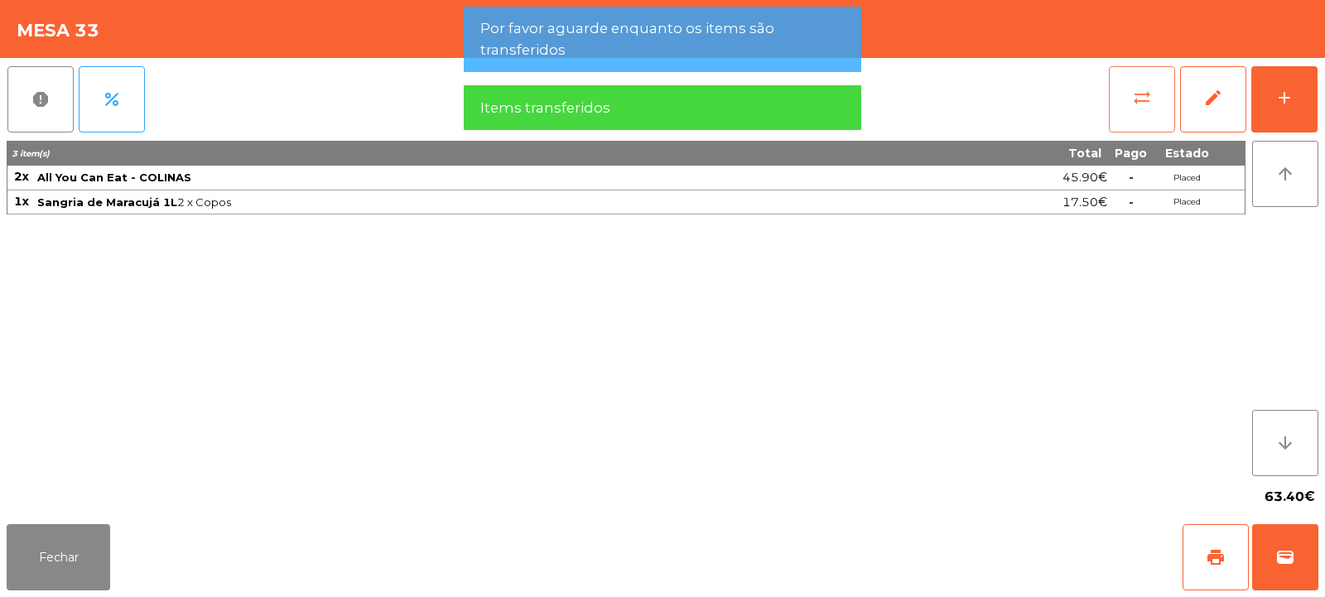
click at [1124, 108] on button "sync_alt" at bounding box center [1142, 99] width 66 height 66
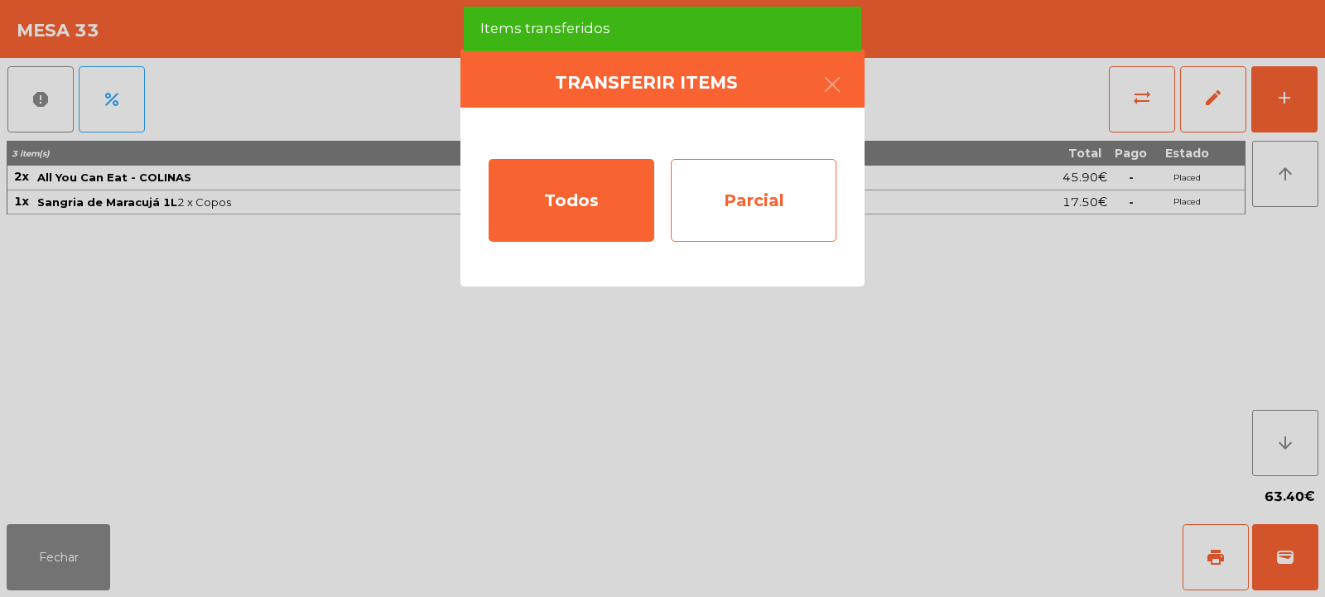
click at [770, 214] on div "Parcial" at bounding box center [754, 200] width 166 height 83
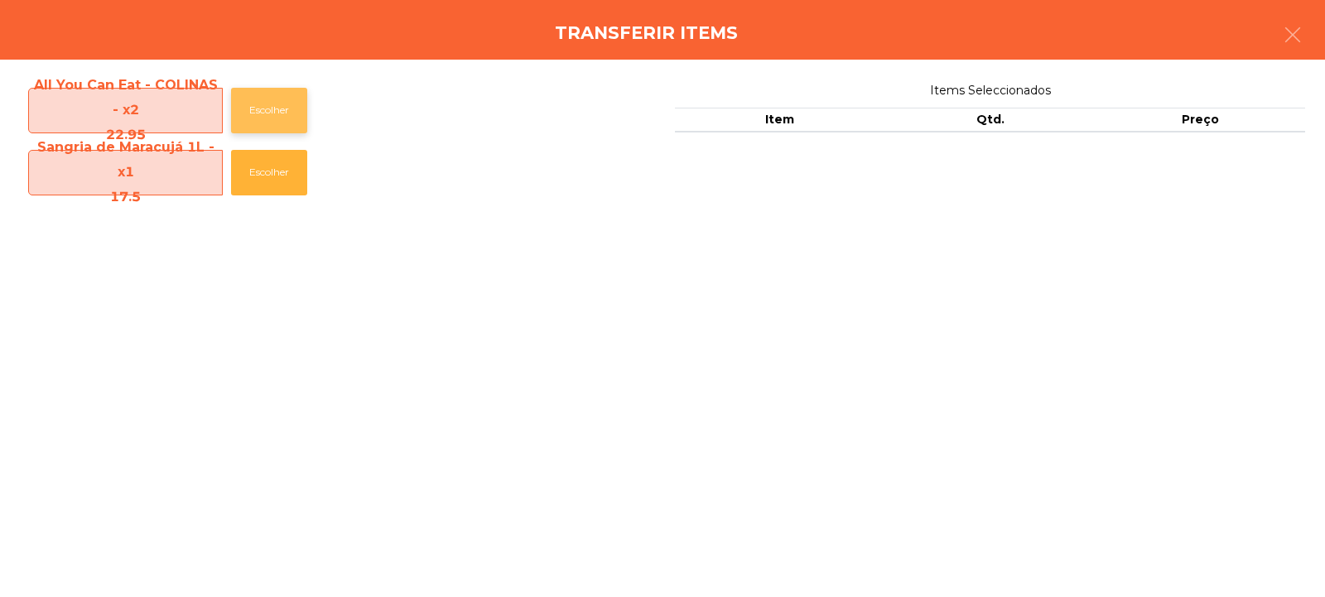
click at [282, 103] on button "Escolher" at bounding box center [269, 111] width 76 height 46
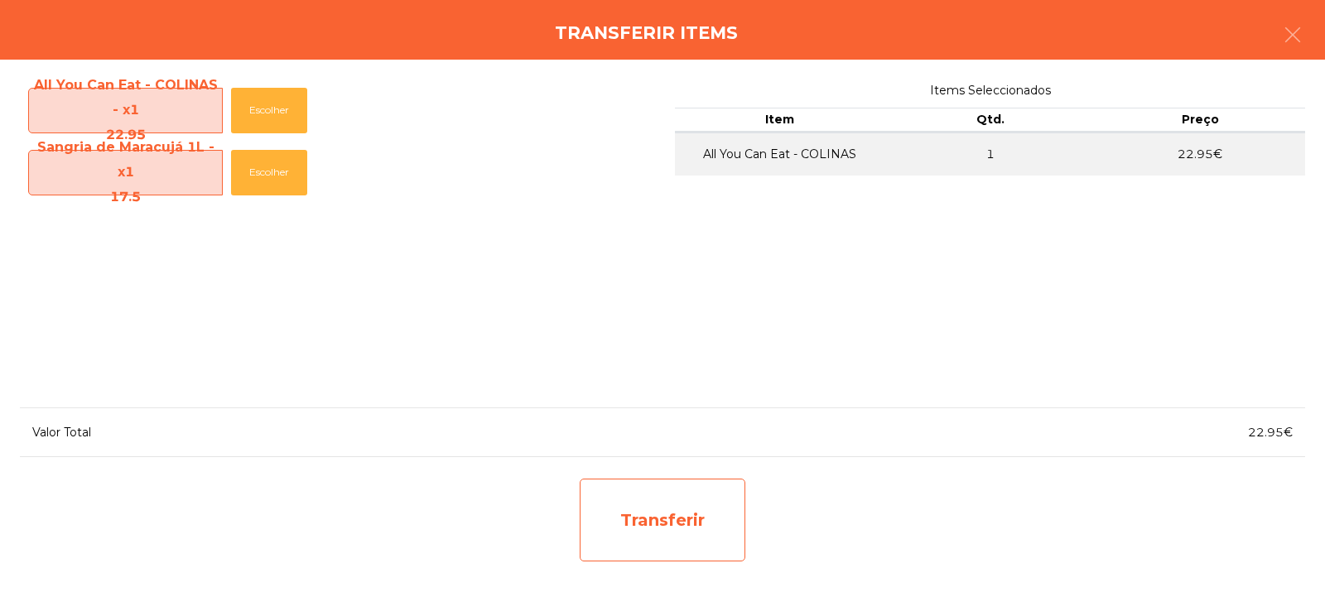
click at [661, 533] on div "Transferir" at bounding box center [663, 520] width 166 height 83
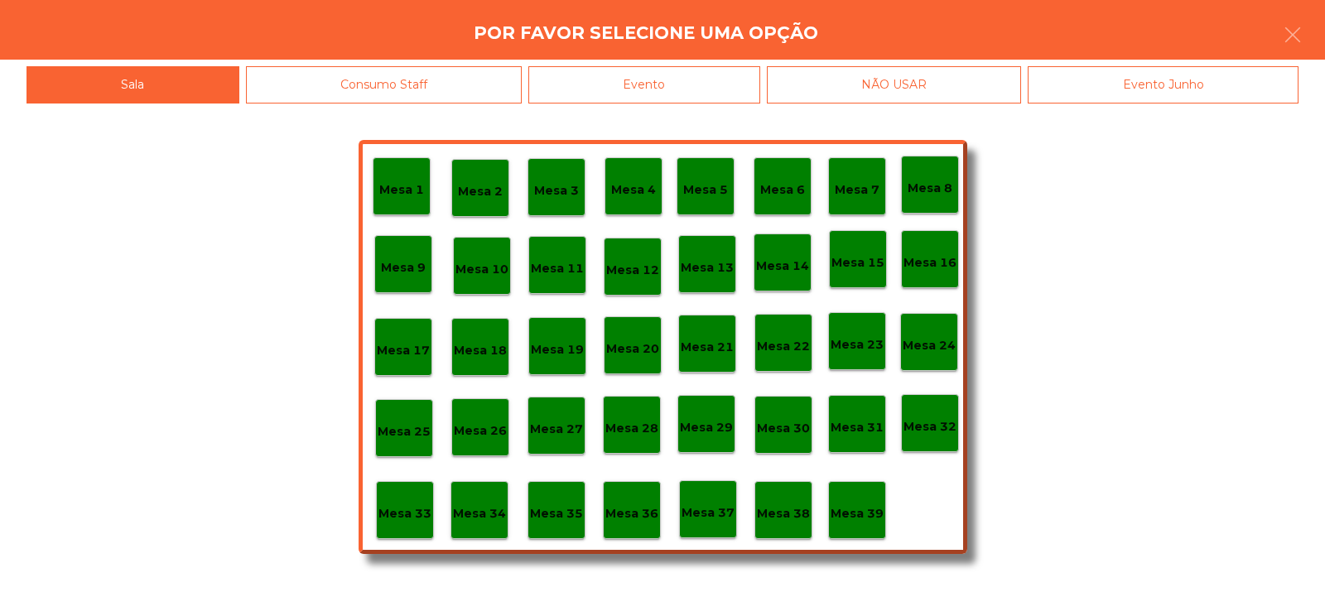
click at [560, 509] on p "Mesa 35" at bounding box center [556, 513] width 53 height 19
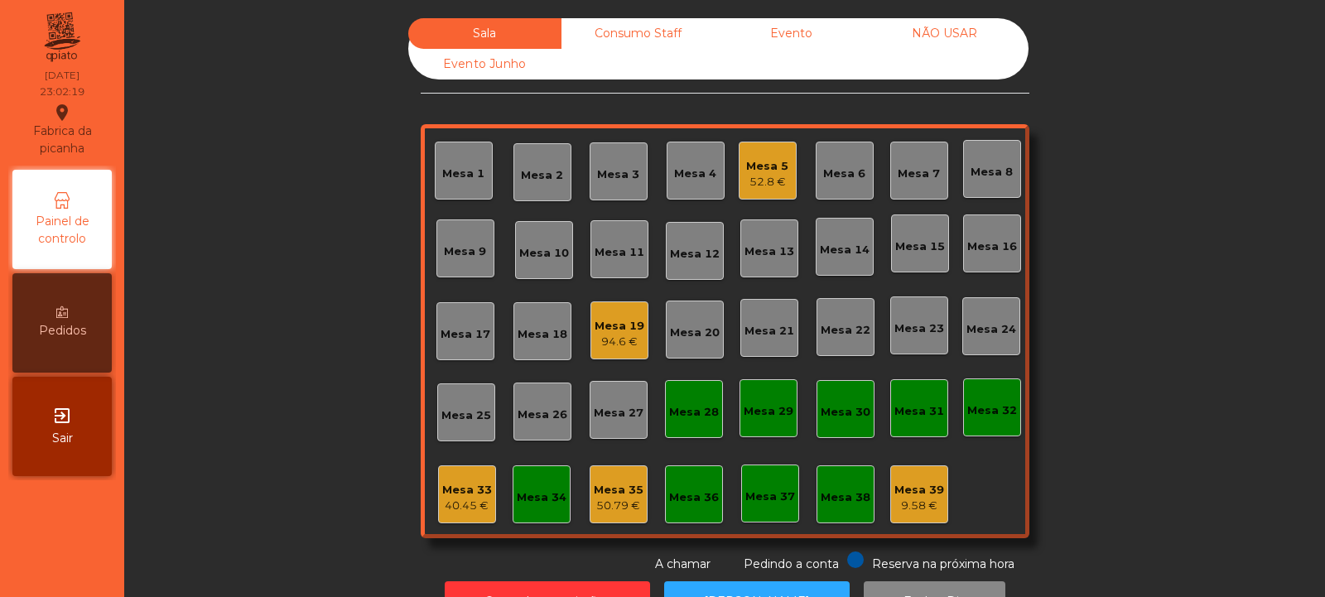
click at [450, 503] on div "40.45 €" at bounding box center [467, 506] width 50 height 17
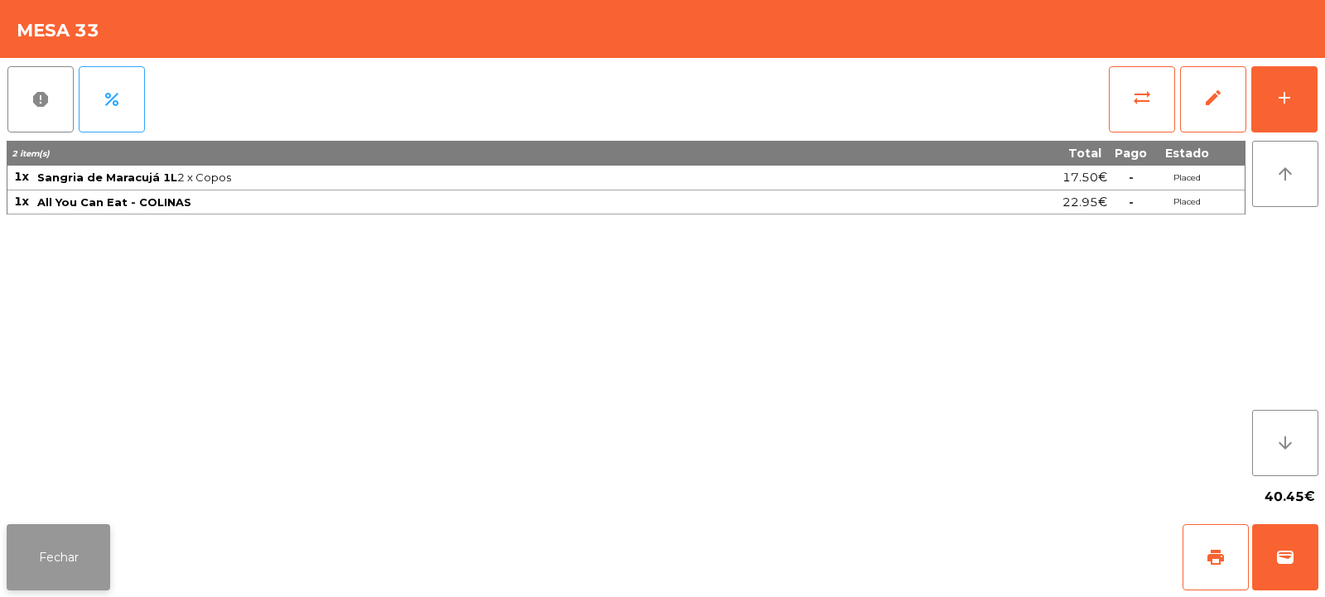
click at [74, 563] on button "Fechar" at bounding box center [58, 557] width 103 height 66
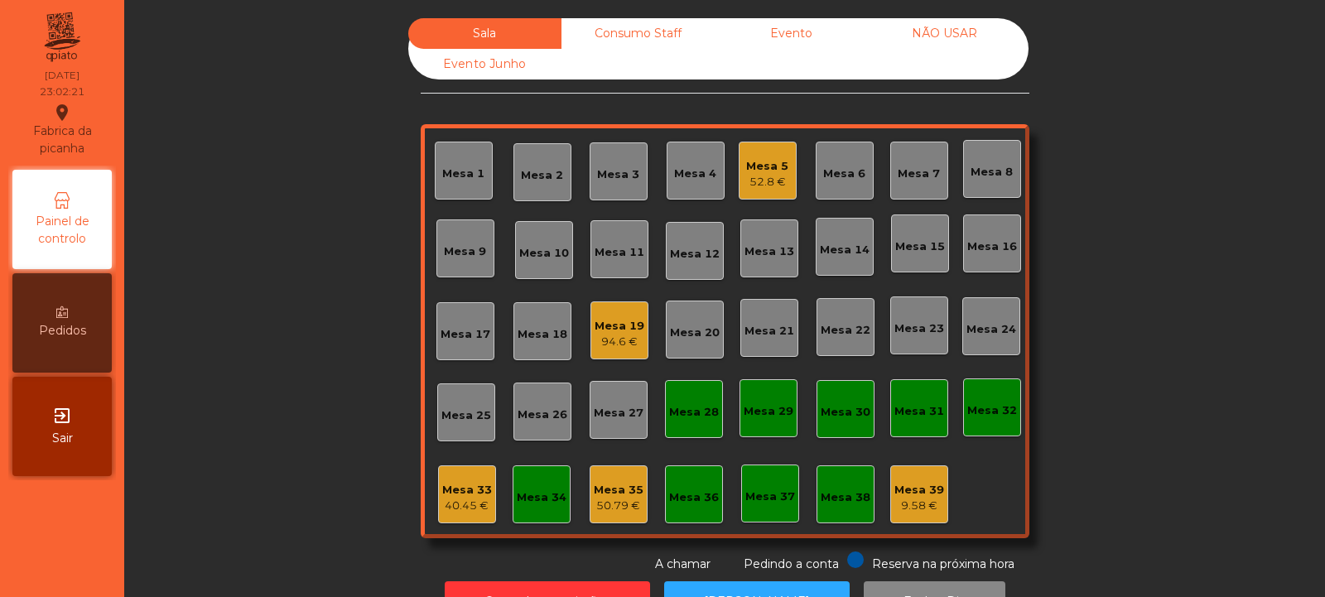
click at [589, 518] on div "Mesa 35 50.79 €" at bounding box center [618, 494] width 58 height 58
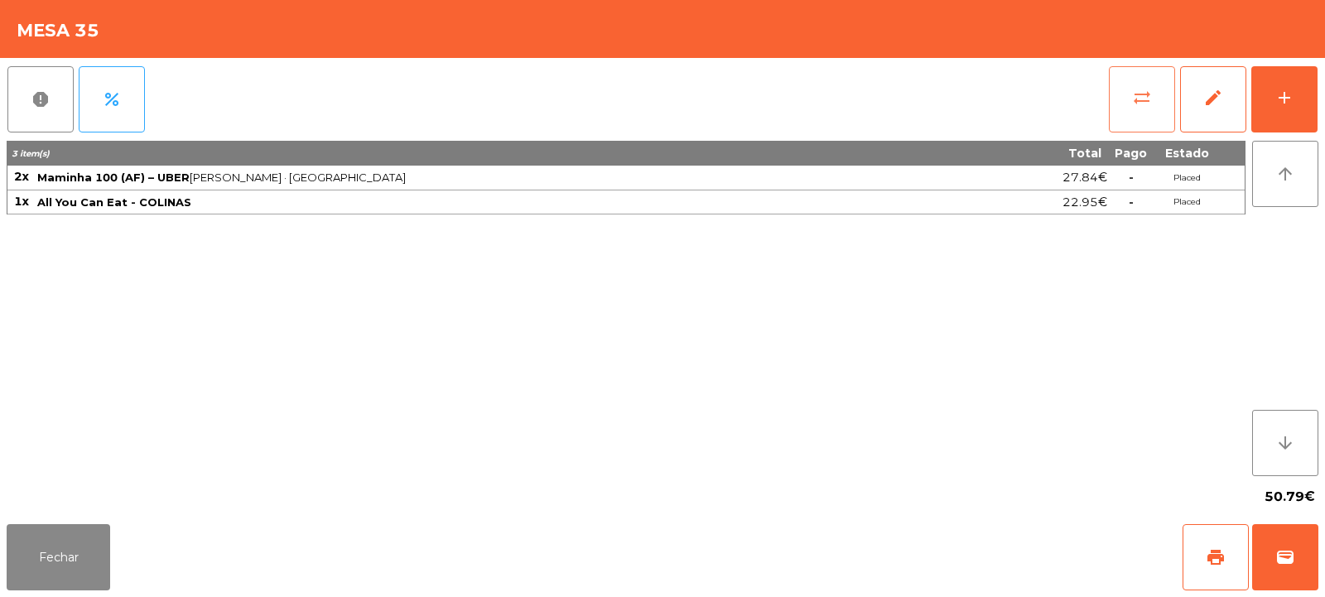
click at [1111, 108] on button "sync_alt" at bounding box center [1142, 99] width 66 height 66
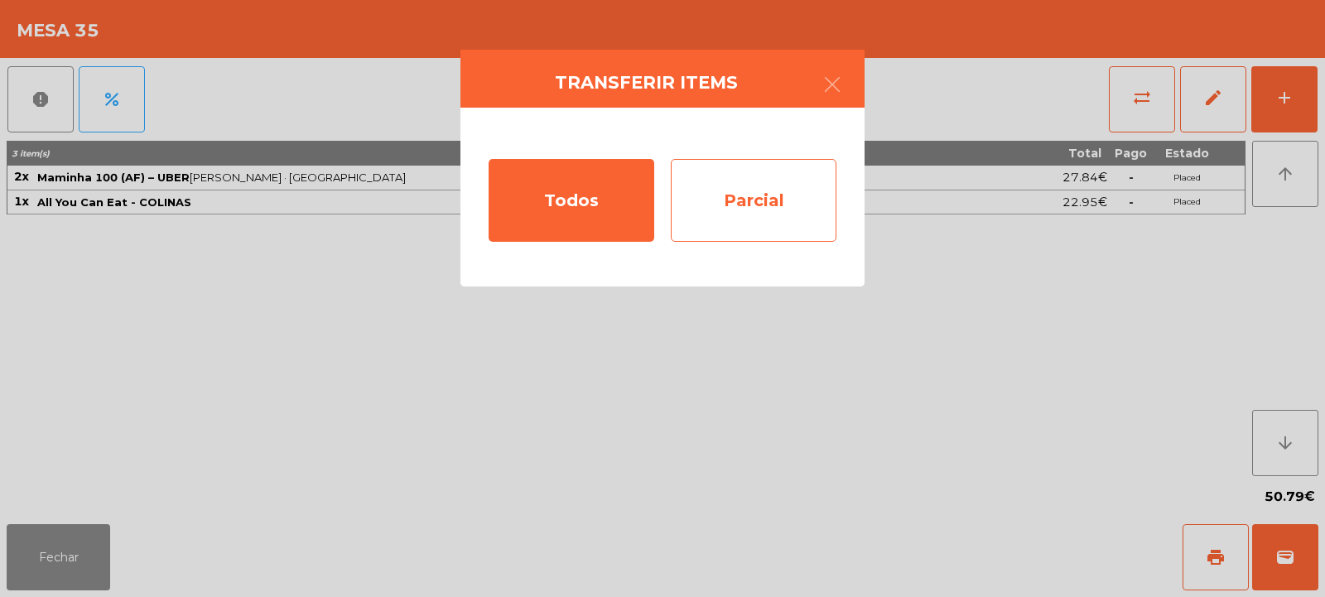
click at [690, 178] on div "Parcial" at bounding box center [754, 200] width 166 height 83
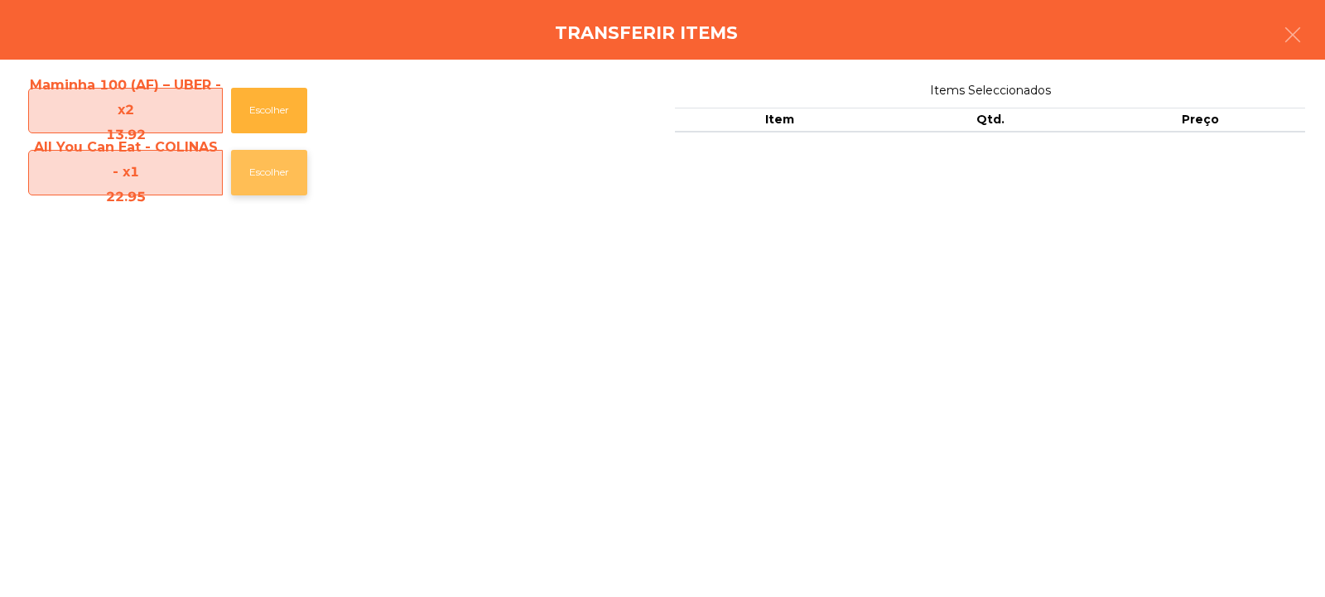
click at [252, 172] on button "Escolher" at bounding box center [269, 173] width 76 height 46
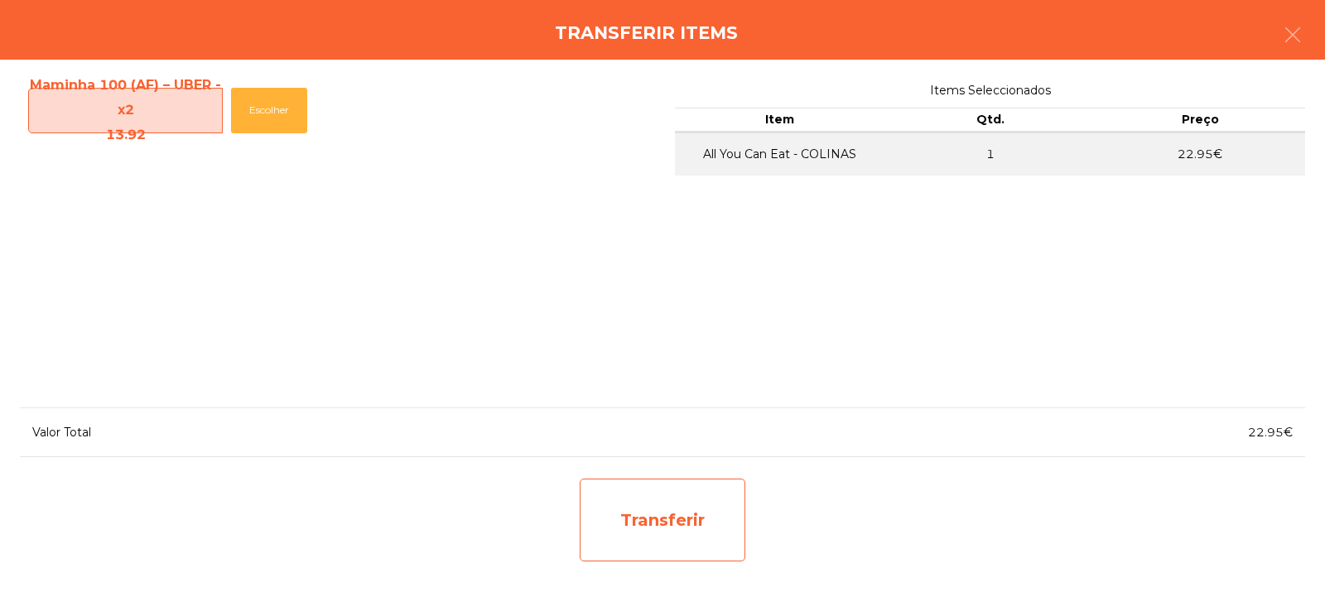
click at [623, 498] on div "Transferir" at bounding box center [663, 520] width 166 height 83
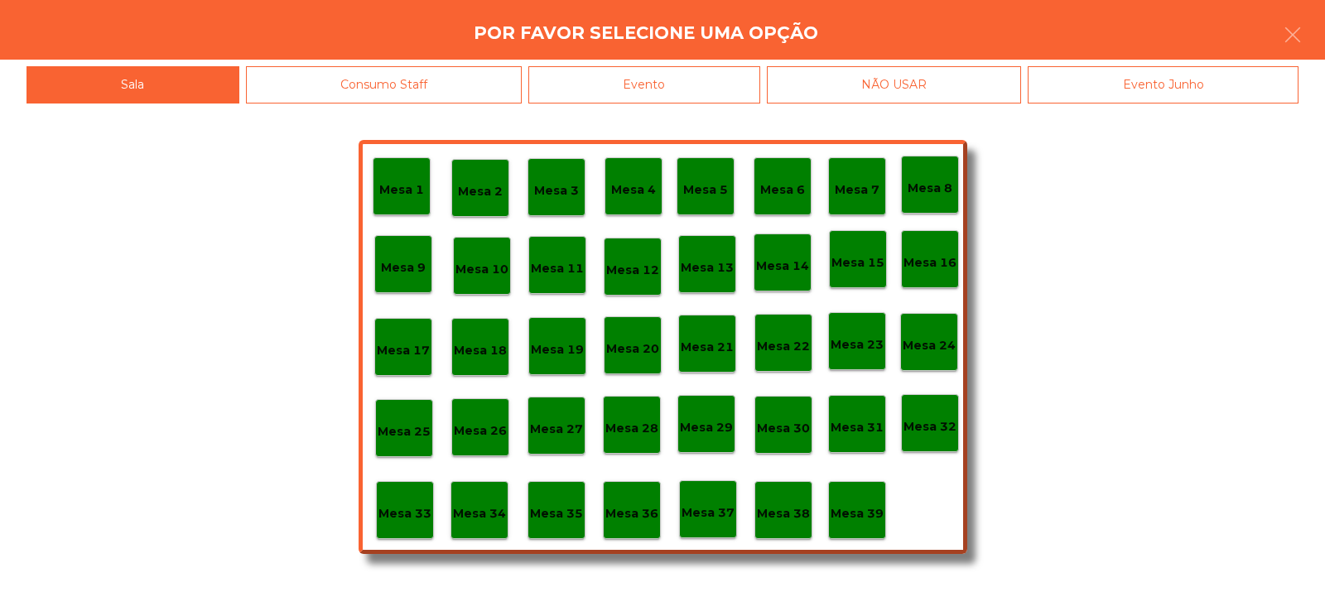
click at [486, 514] on p "Mesa 34" at bounding box center [479, 513] width 53 height 19
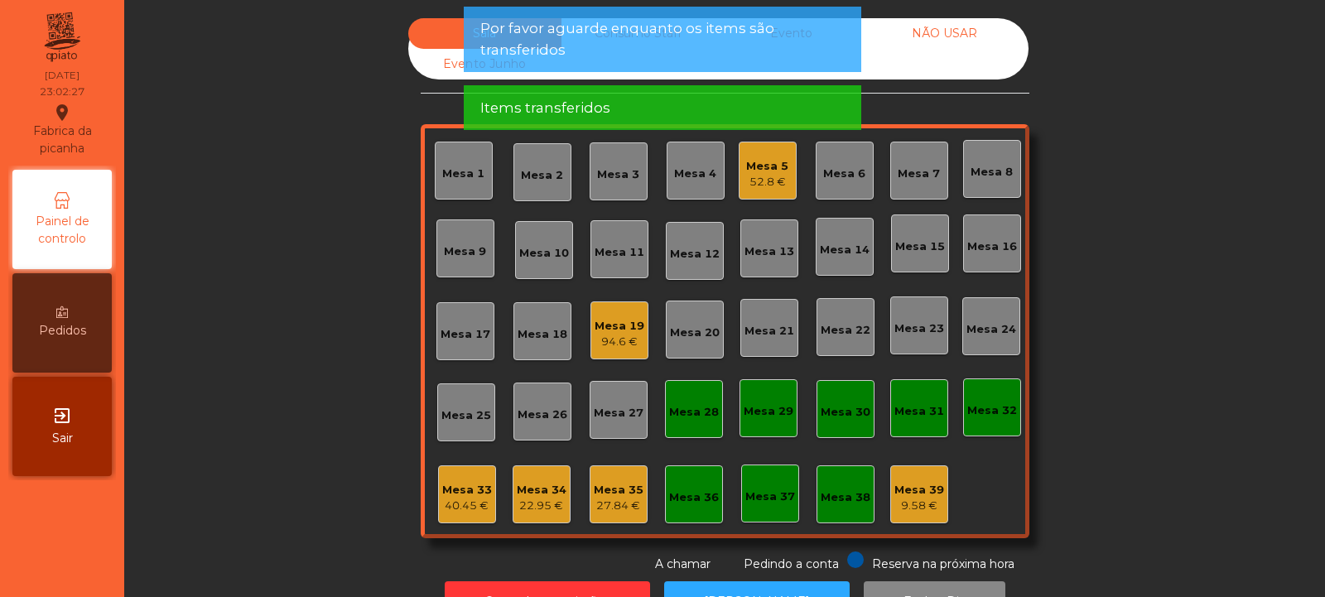
click at [536, 506] on div "22.95 €" at bounding box center [542, 506] width 50 height 17
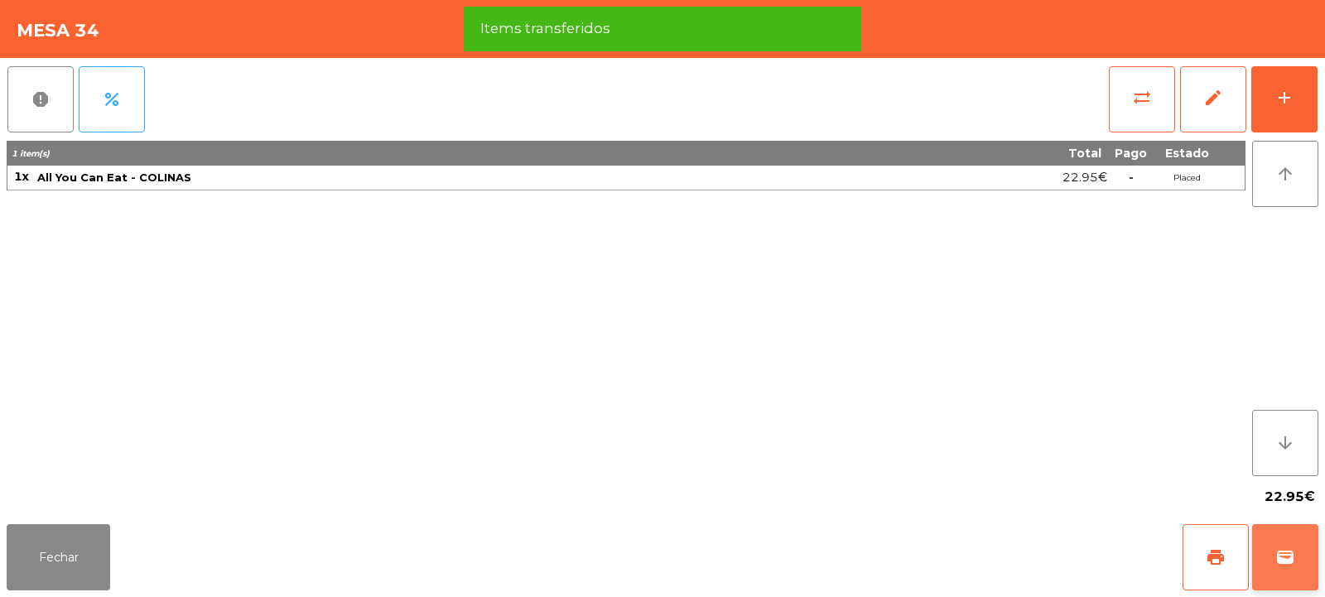
click at [1260, 569] on button "wallet" at bounding box center [1285, 557] width 66 height 66
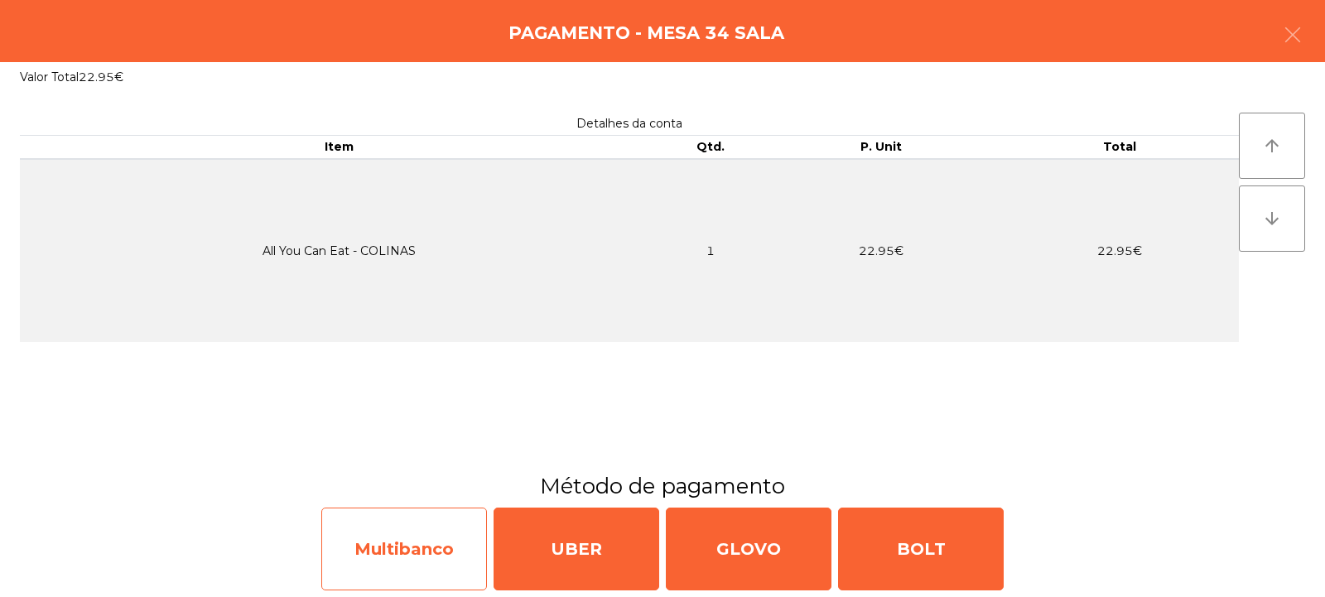
click at [399, 521] on div "Multibanco" at bounding box center [404, 549] width 166 height 83
select select "**"
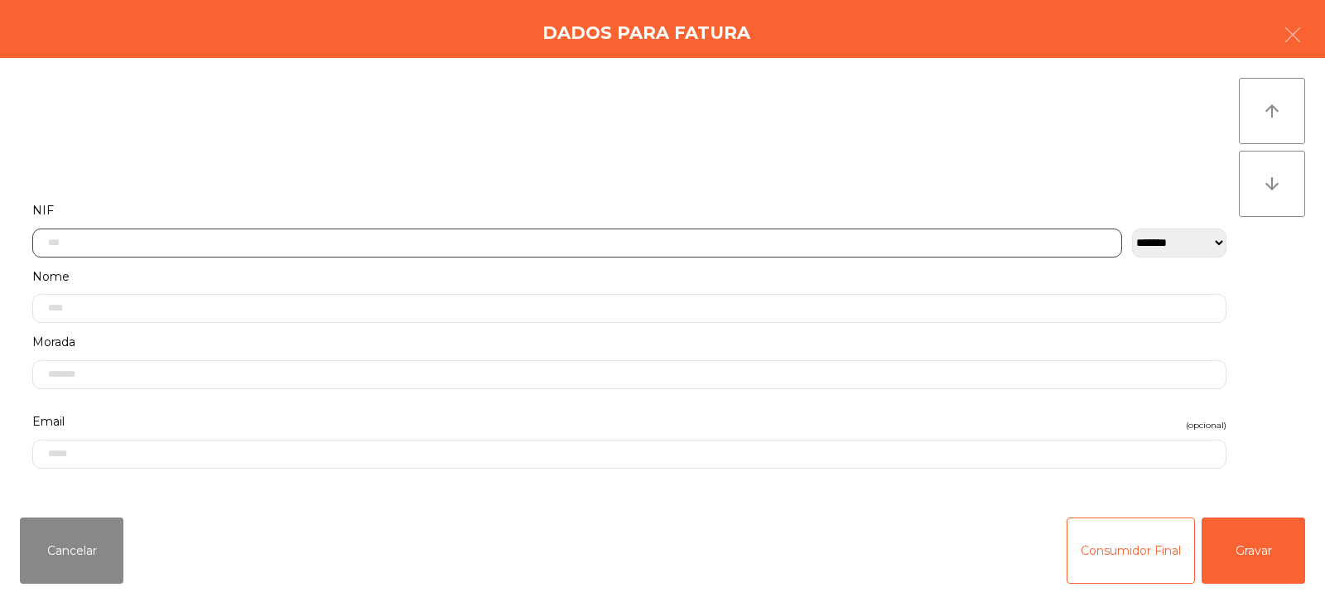
click at [305, 246] on input "text" at bounding box center [577, 243] width 1090 height 29
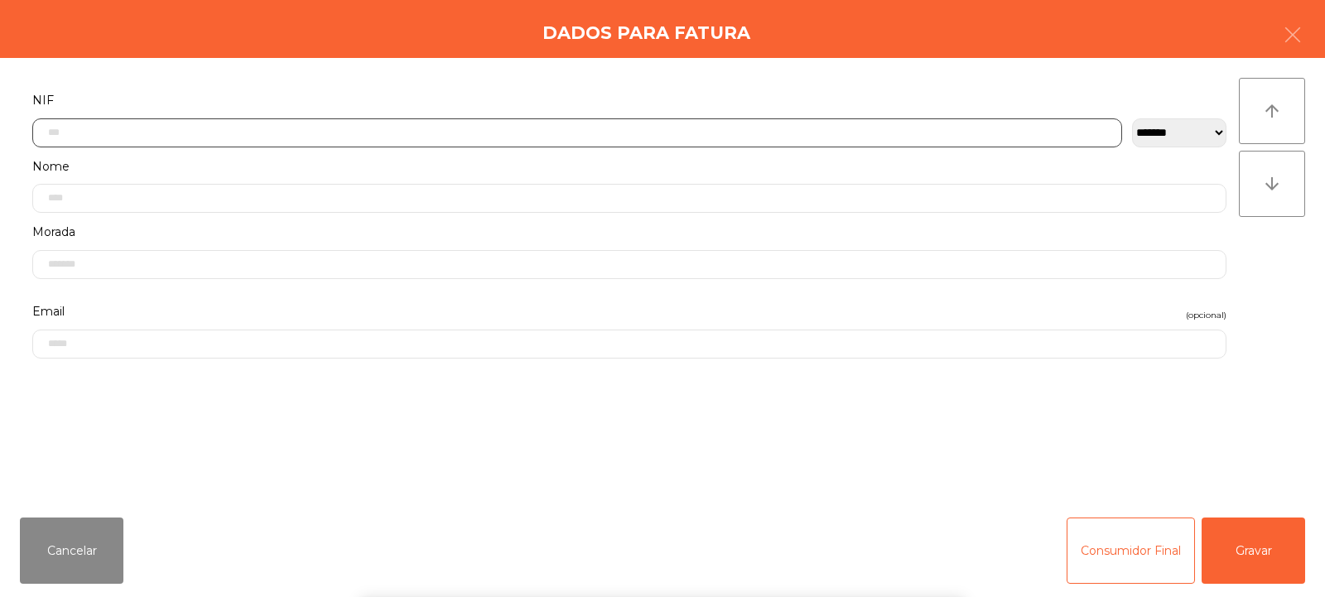
scroll to position [121, 0]
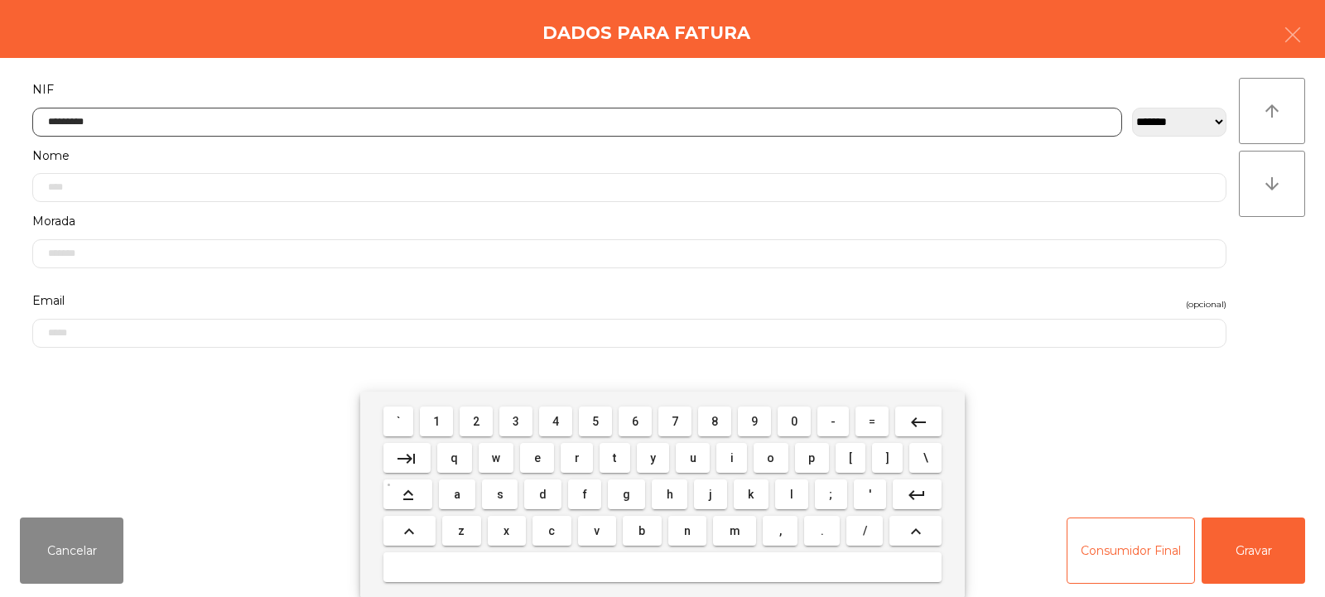
type input "*********"
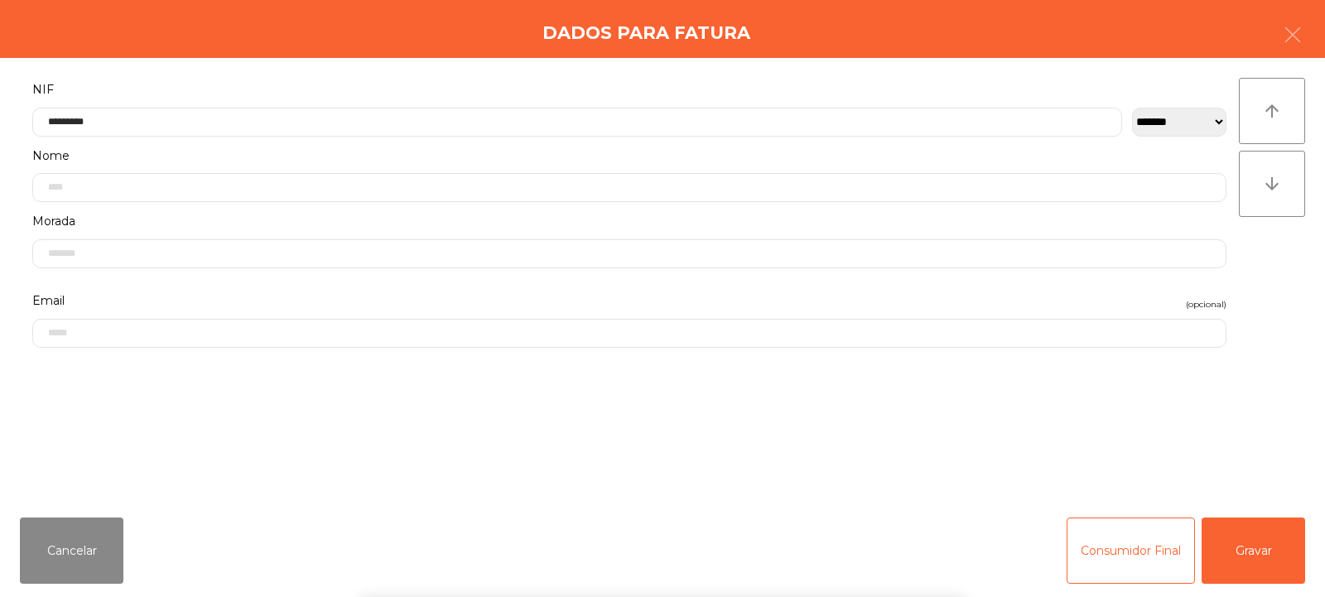
click at [1231, 568] on div "` 1 2 3 4 5 6 7 8 9 0 - = keyboard_backspace keyboard_tab q w e r t y u i o p […" at bounding box center [662, 494] width 1325 height 205
click at [1237, 560] on button "Gravar" at bounding box center [1252, 550] width 103 height 66
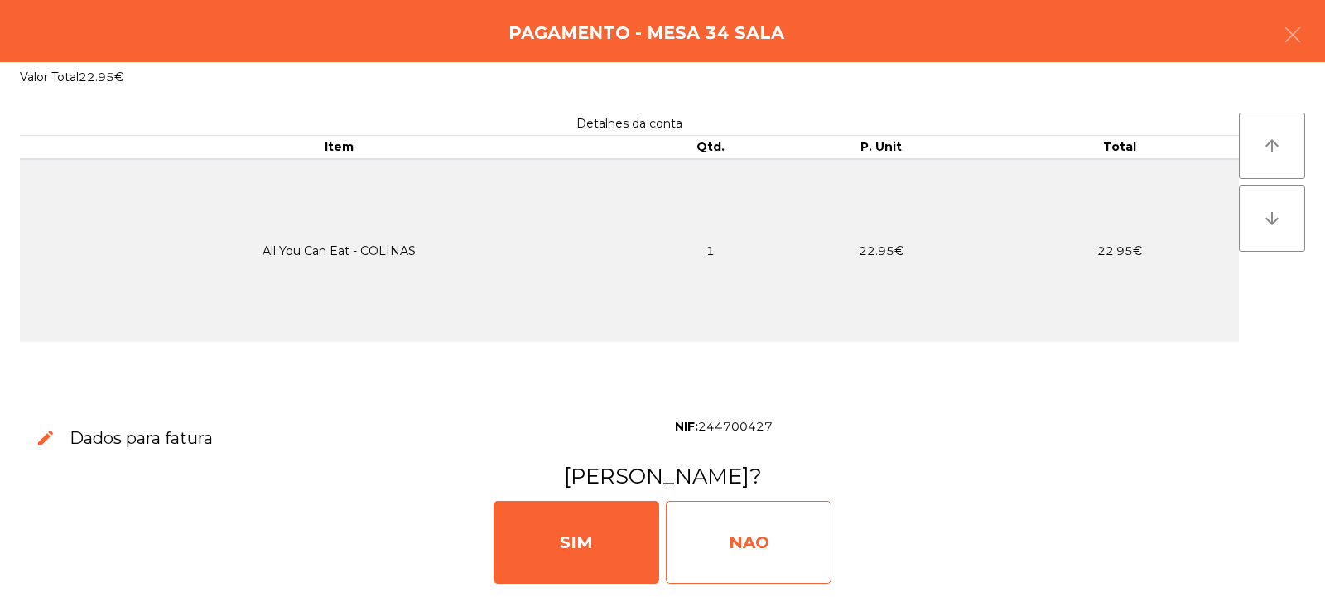
click at [757, 554] on div "NAO" at bounding box center [749, 542] width 166 height 83
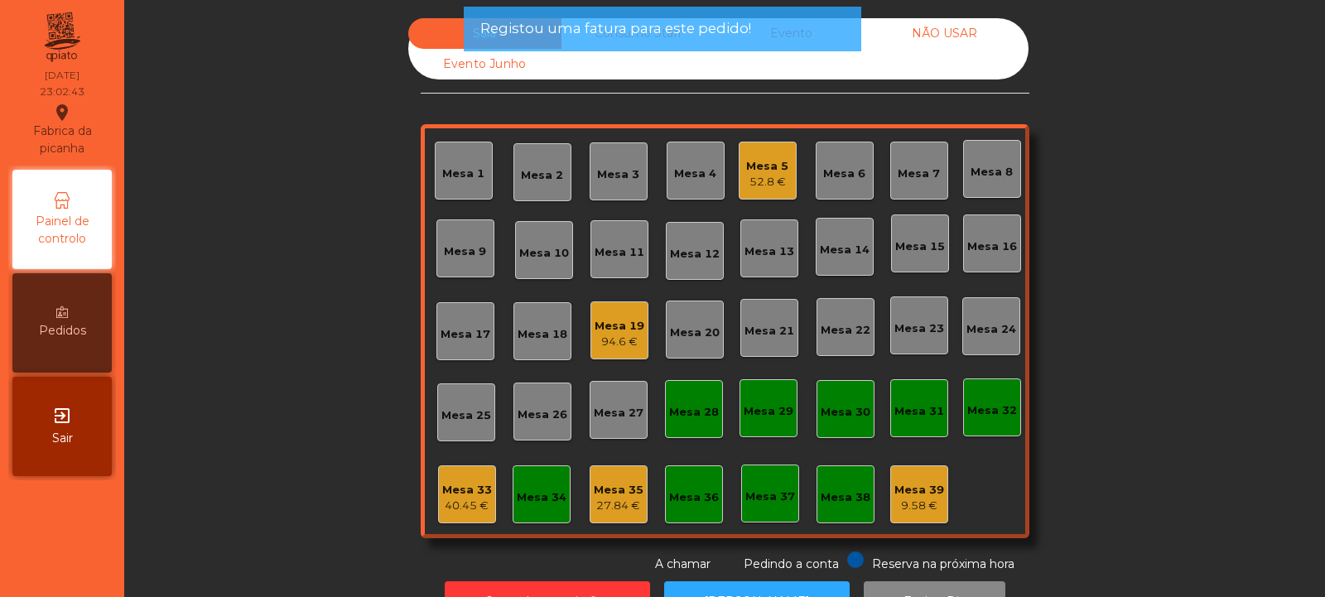
click at [623, 335] on div "94.6 €" at bounding box center [619, 342] width 50 height 17
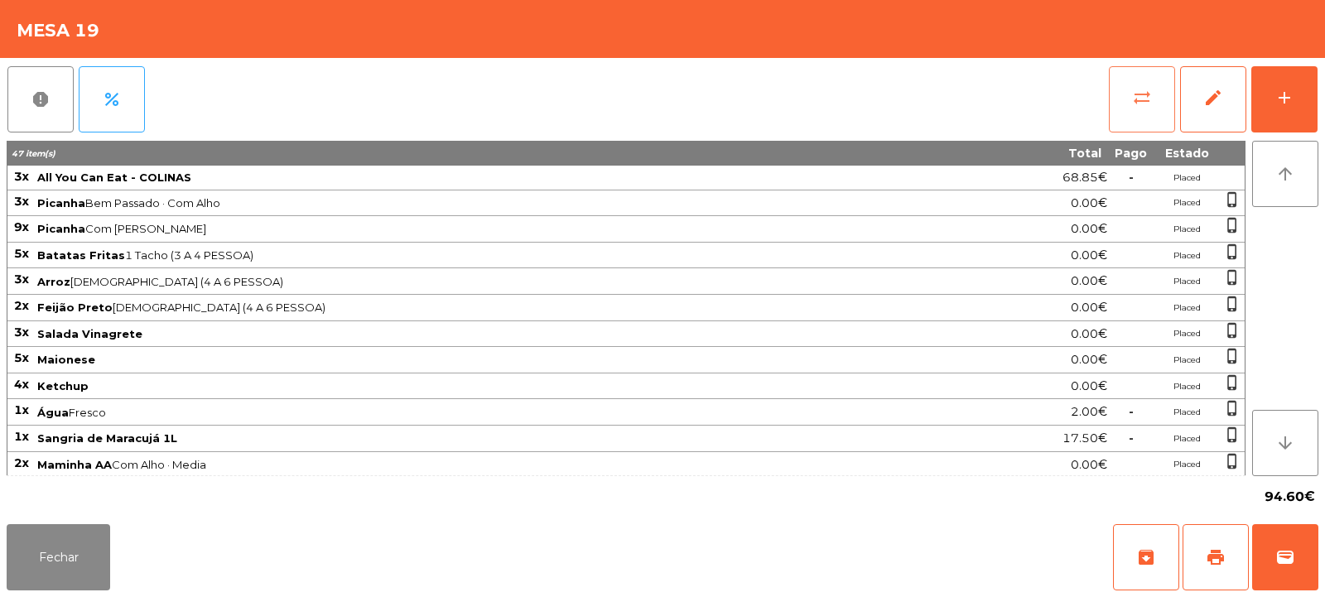
click at [1140, 108] on button "sync_alt" at bounding box center [1142, 99] width 66 height 66
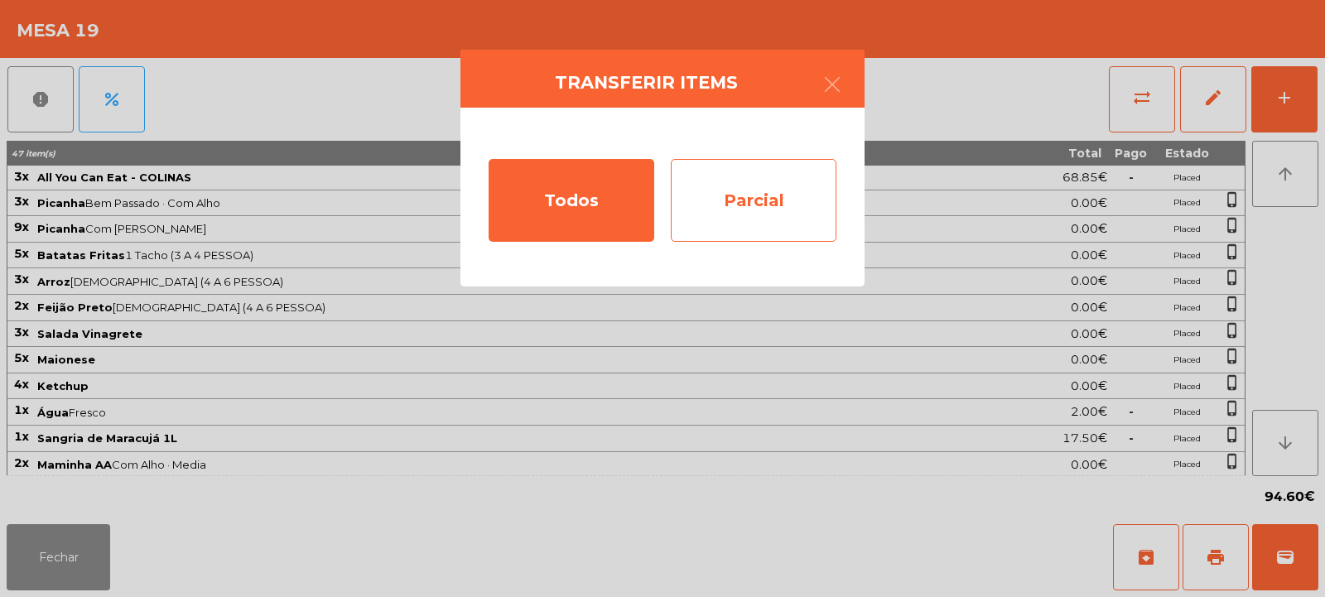
click at [768, 193] on div "Parcial" at bounding box center [754, 200] width 166 height 83
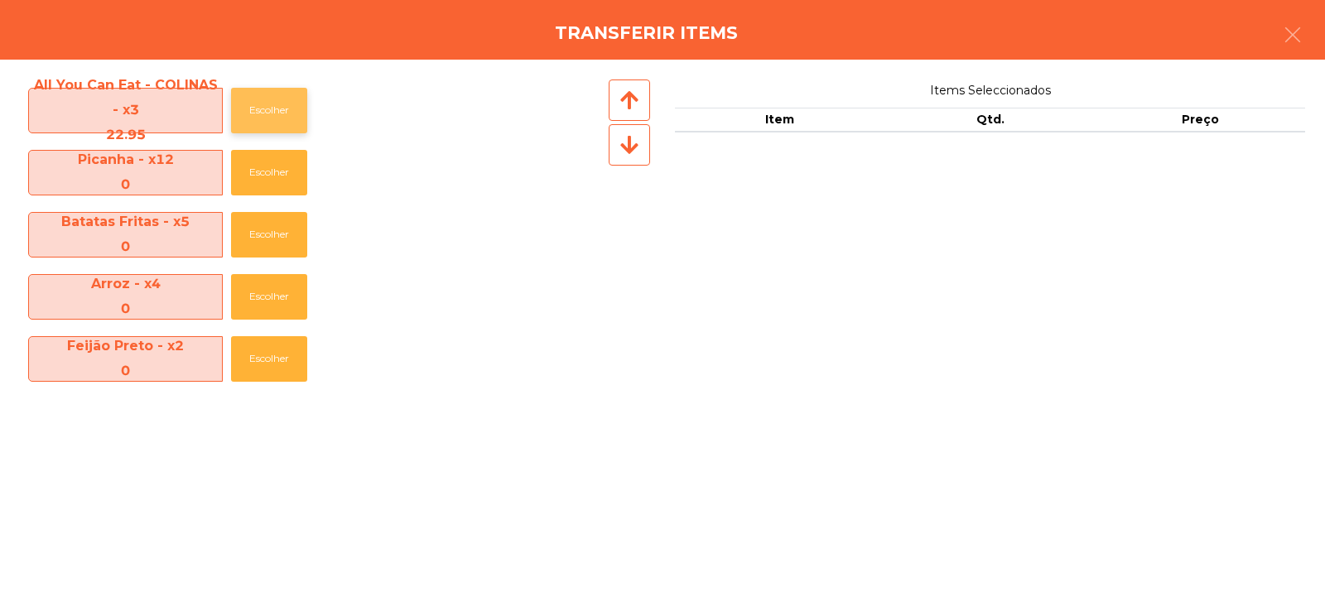
click at [275, 118] on button "Escolher" at bounding box center [269, 111] width 76 height 46
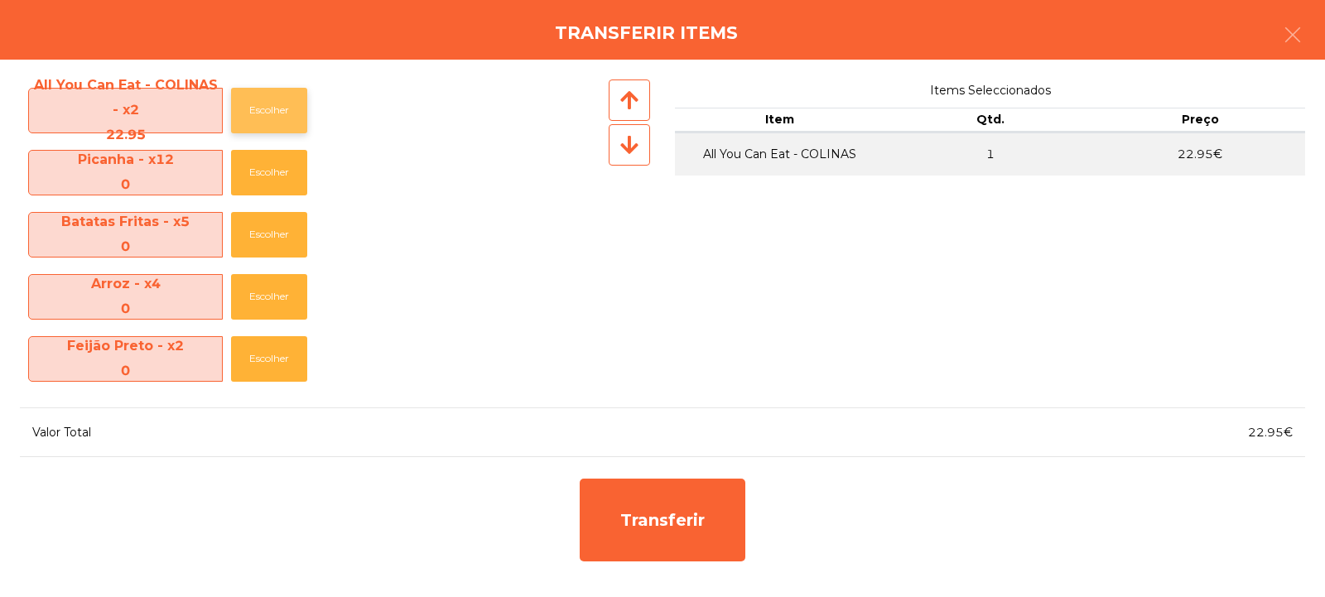
click at [279, 103] on button "Escolher" at bounding box center [269, 111] width 76 height 46
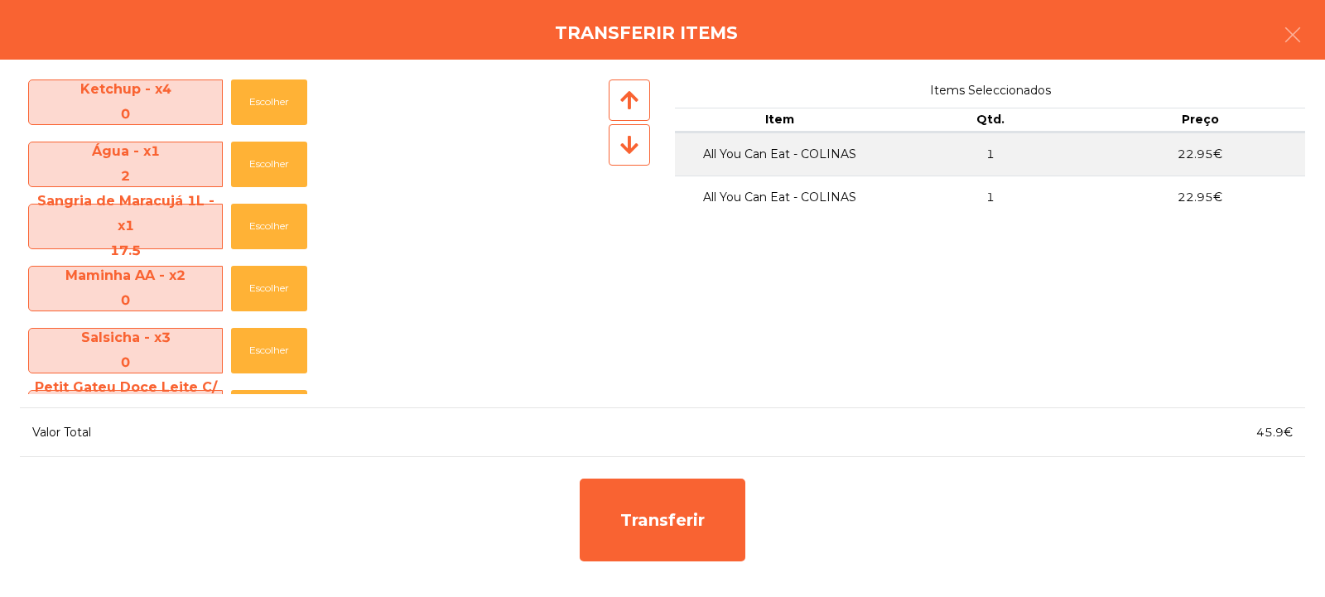
scroll to position [446, 0]
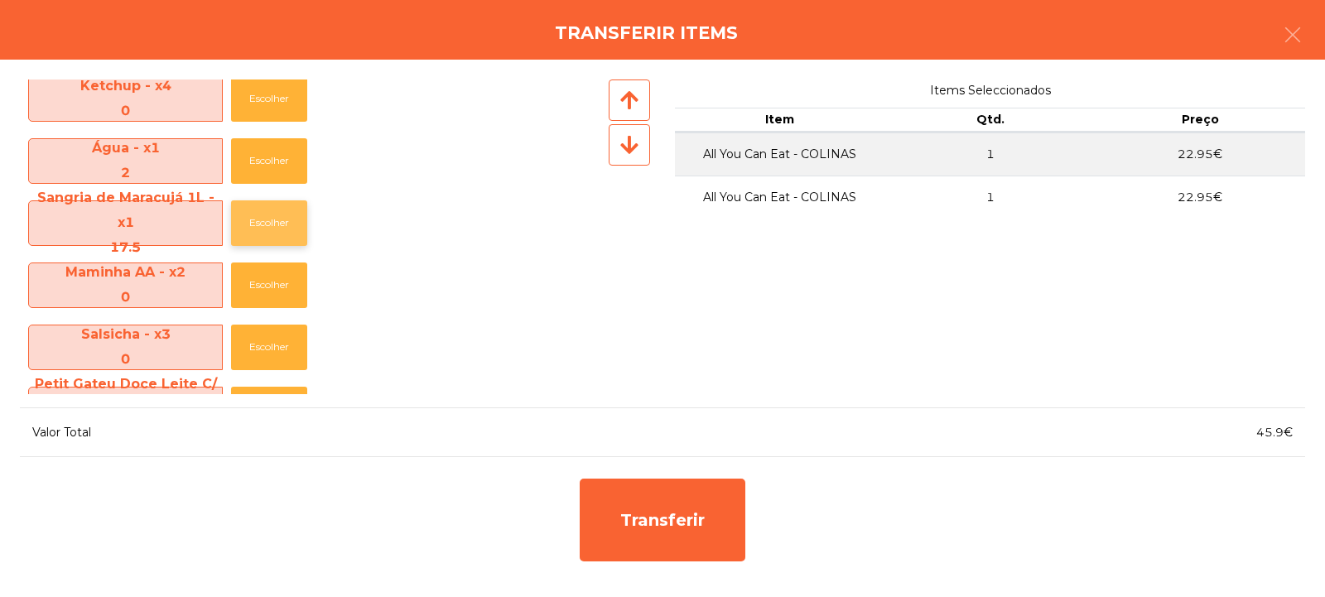
click at [276, 213] on button "Escolher" at bounding box center [269, 223] width 76 height 46
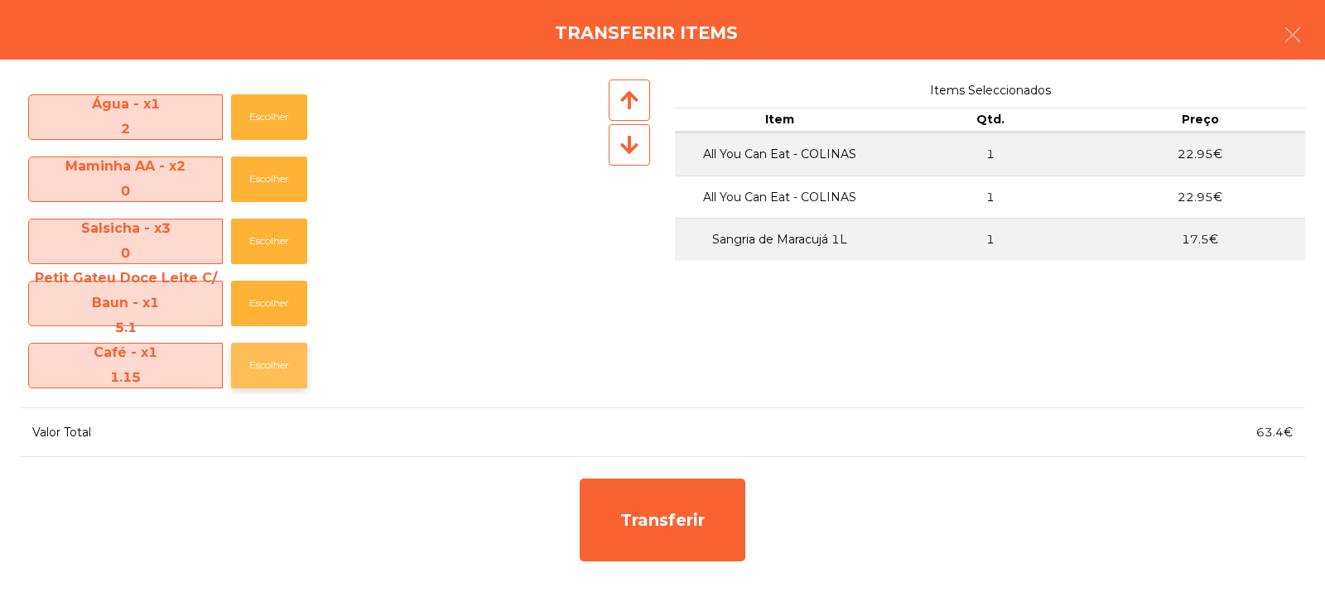
click at [281, 362] on button "Escolher" at bounding box center [269, 366] width 76 height 46
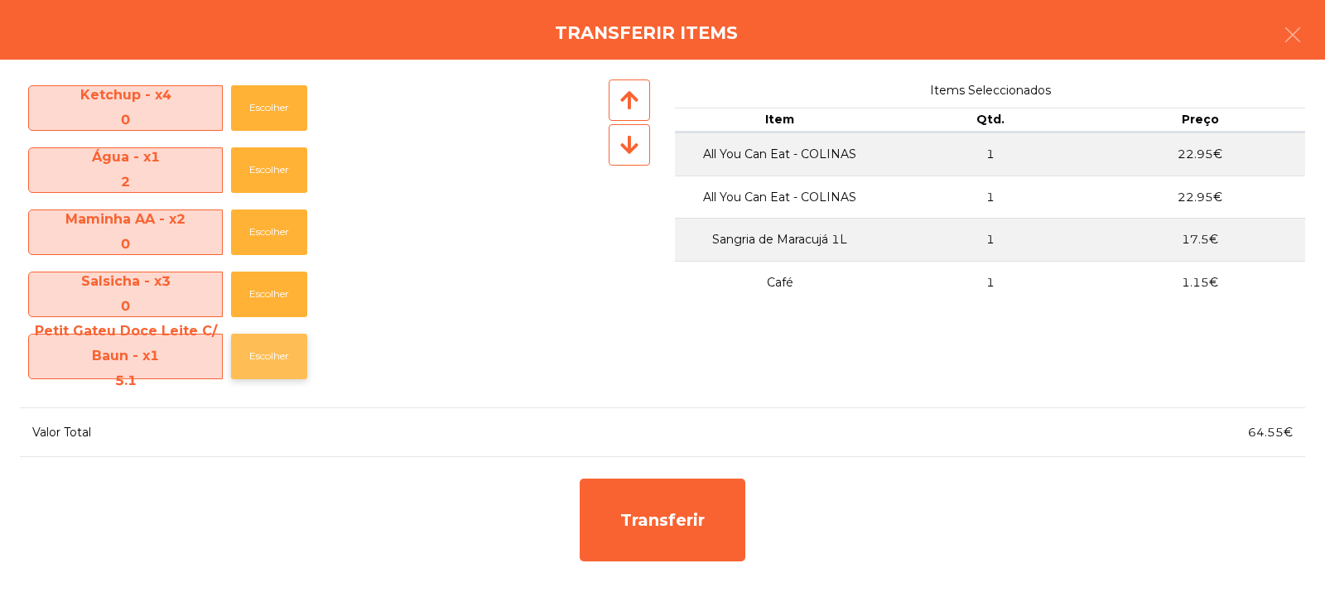
click at [276, 354] on button "Escolher" at bounding box center [269, 357] width 76 height 46
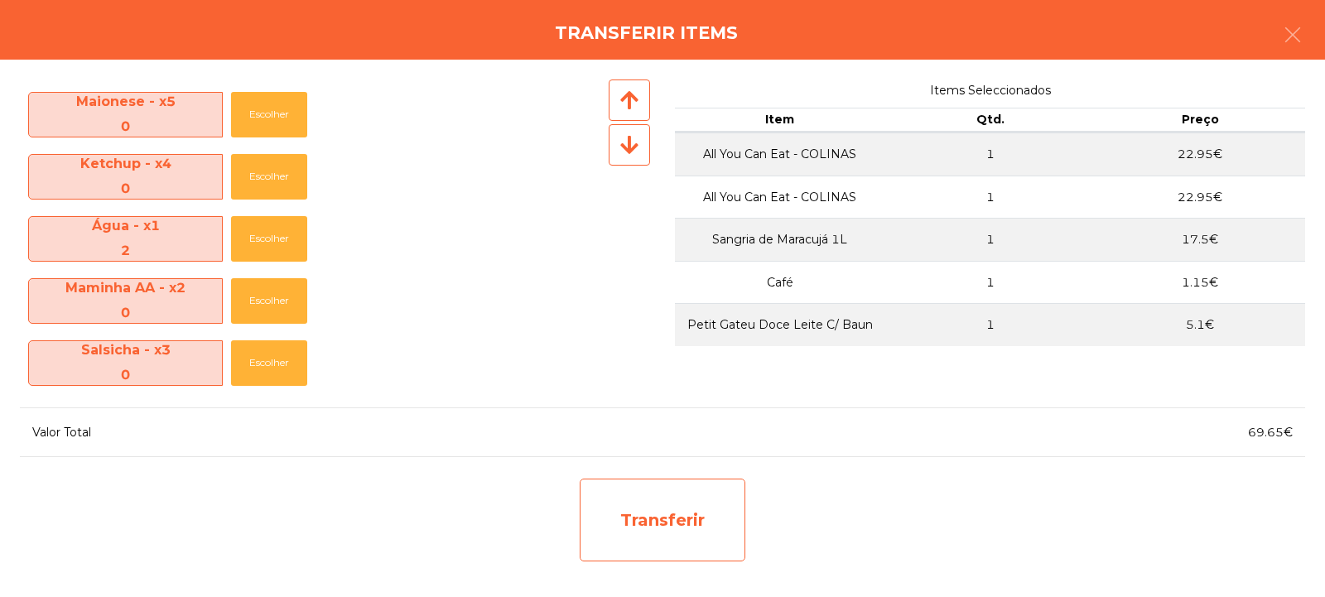
click at [683, 498] on div "Transferir" at bounding box center [663, 520] width 166 height 83
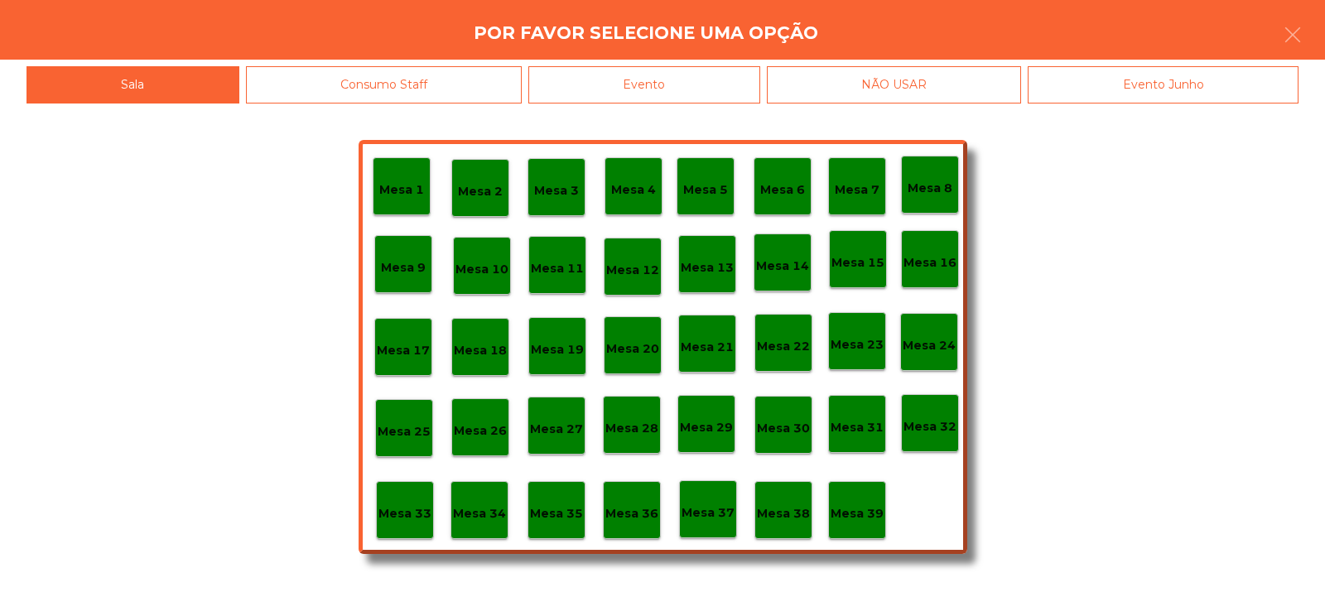
click at [710, 437] on div "Mesa 29" at bounding box center [706, 424] width 58 height 58
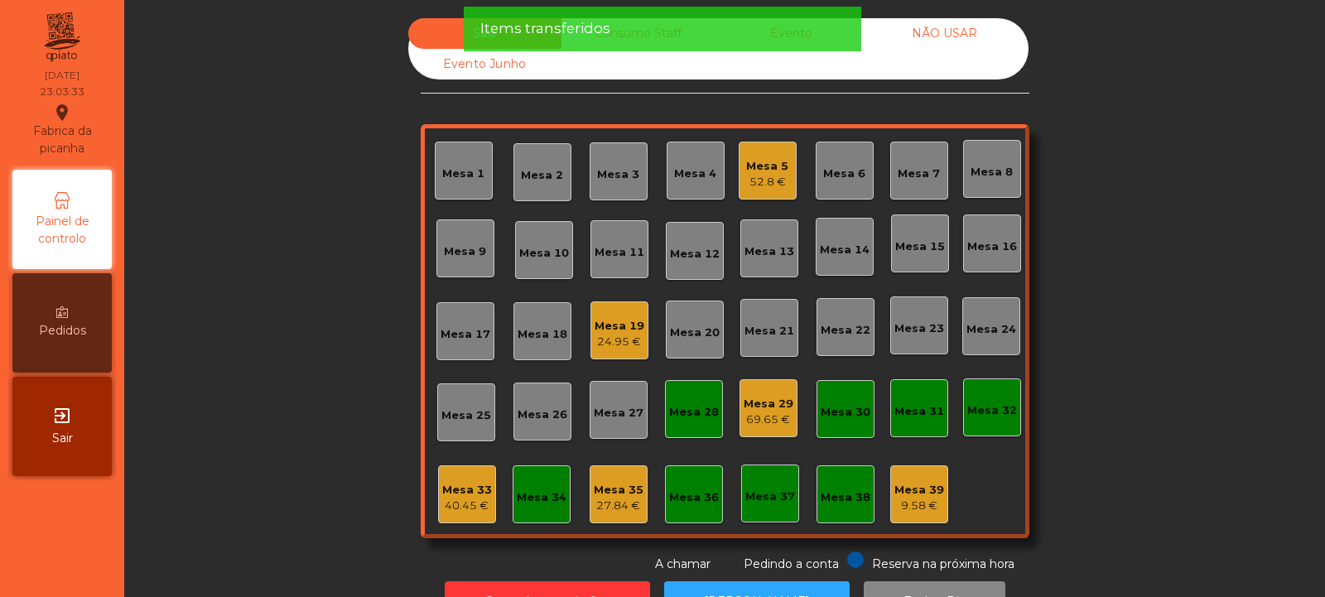
click at [753, 396] on div "Mesa 29" at bounding box center [768, 404] width 50 height 17
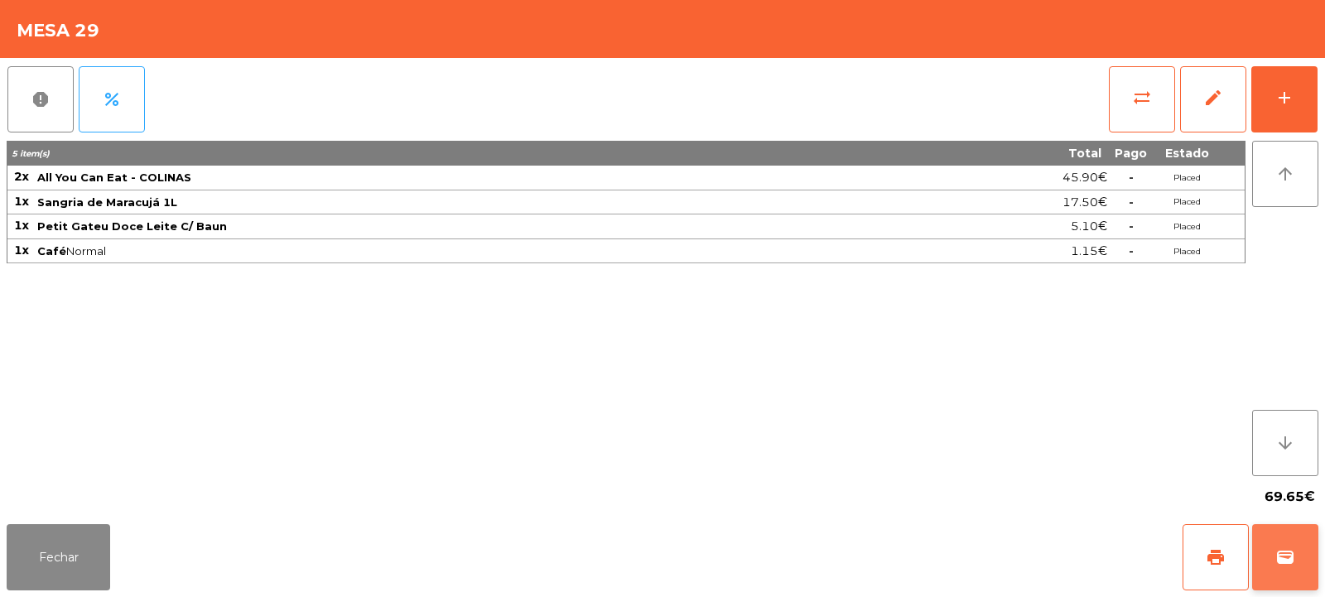
click at [1273, 555] on button "wallet" at bounding box center [1285, 557] width 66 height 66
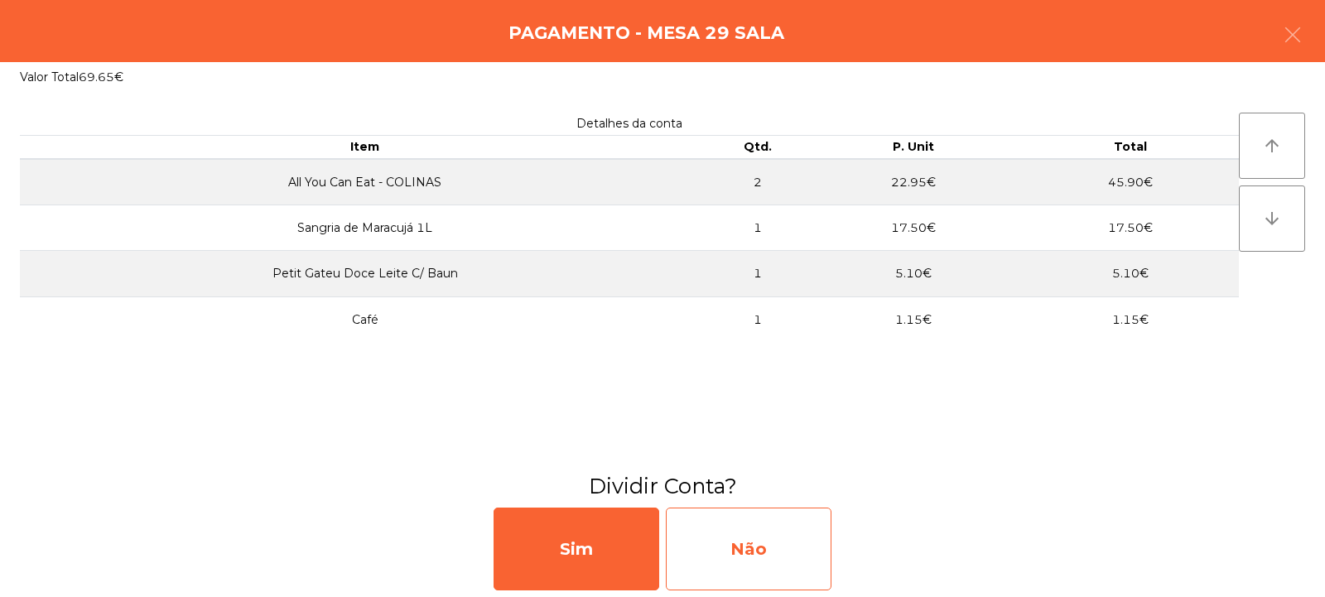
click at [748, 557] on div "Não" at bounding box center [749, 549] width 166 height 83
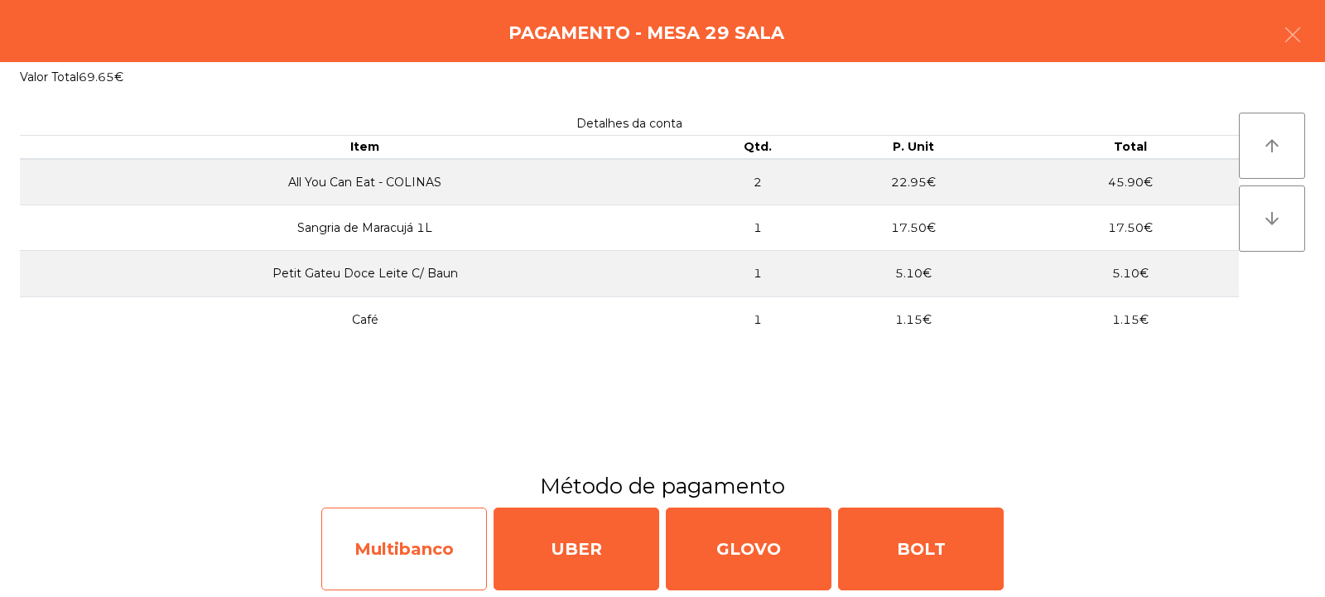
click at [410, 554] on div "Multibanco" at bounding box center [404, 549] width 166 height 83
select select "**"
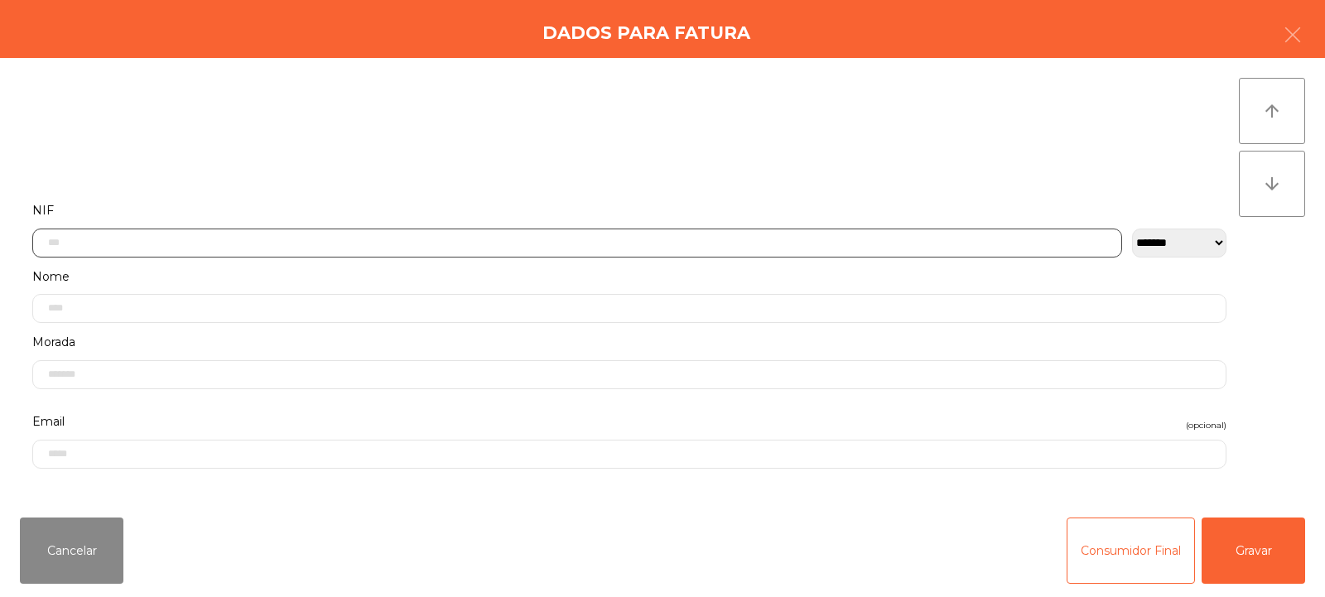
click at [116, 237] on input "text" at bounding box center [577, 243] width 1090 height 29
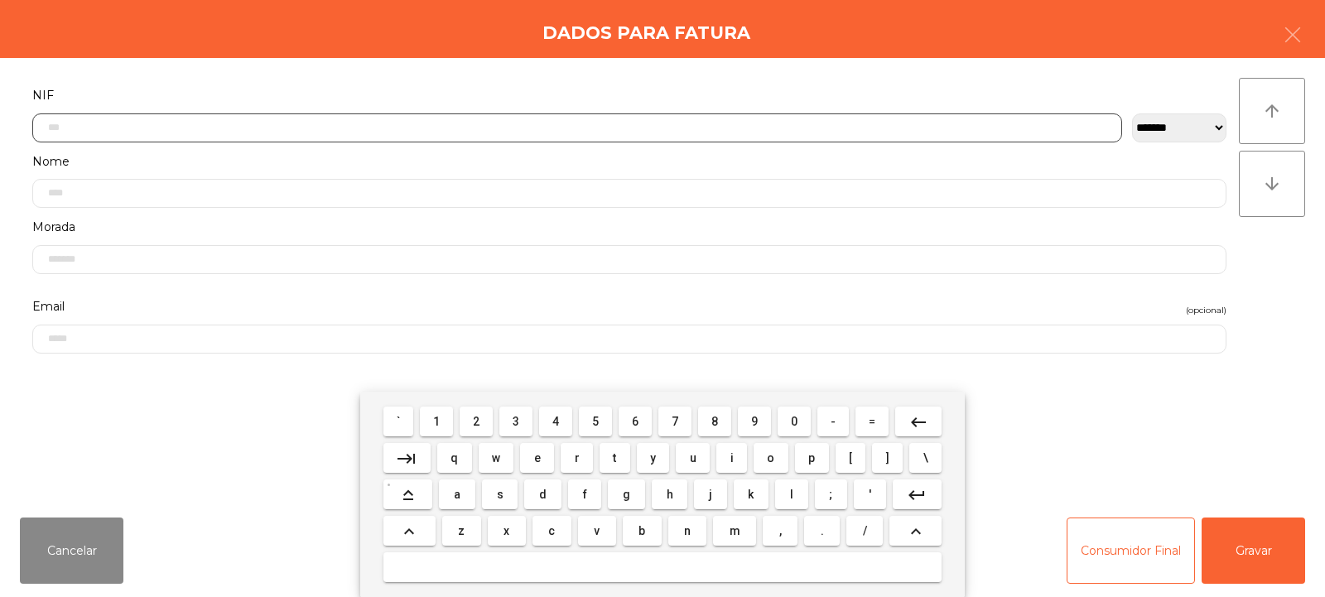
scroll to position [121, 0]
type input "*********"
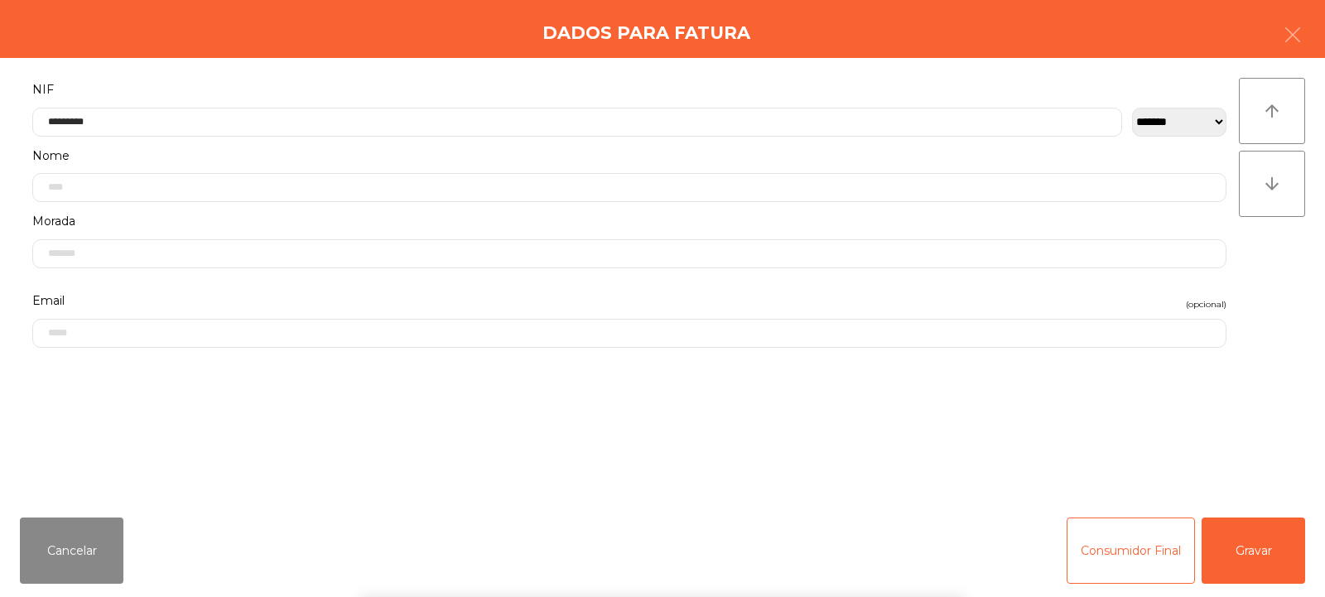
click at [1243, 272] on div "arrow_upward arrow_downward" at bounding box center [1272, 281] width 66 height 407
click at [1270, 551] on button "Gravar" at bounding box center [1252, 550] width 103 height 66
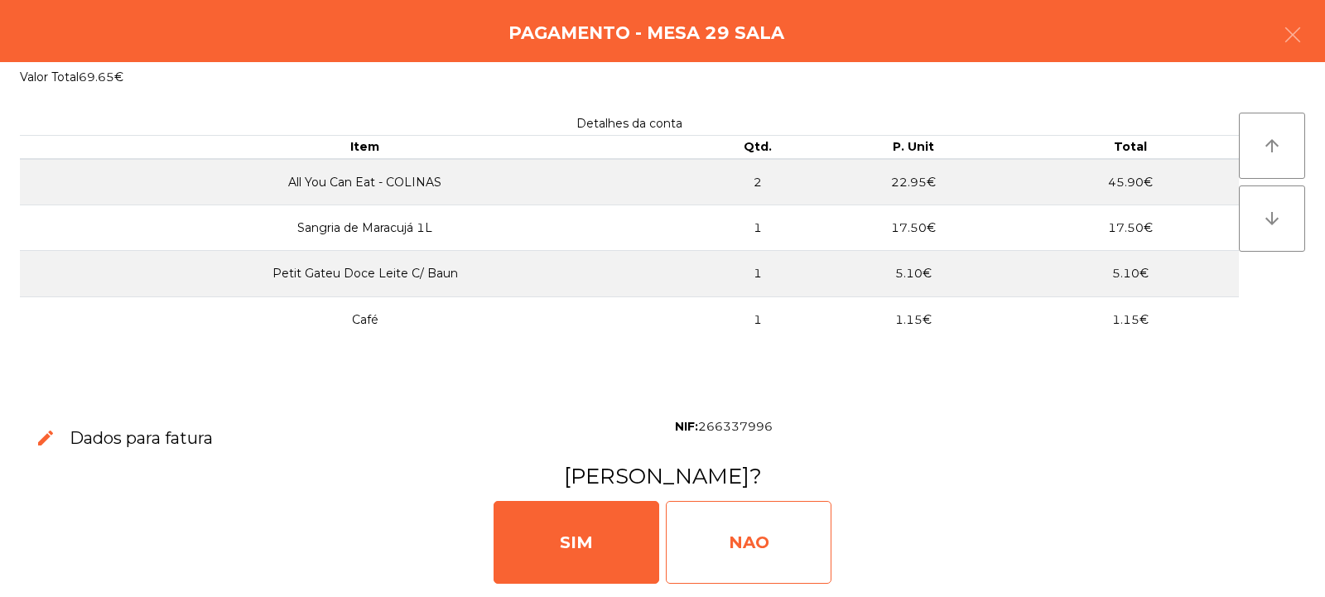
click at [733, 531] on div "NAO" at bounding box center [749, 542] width 166 height 83
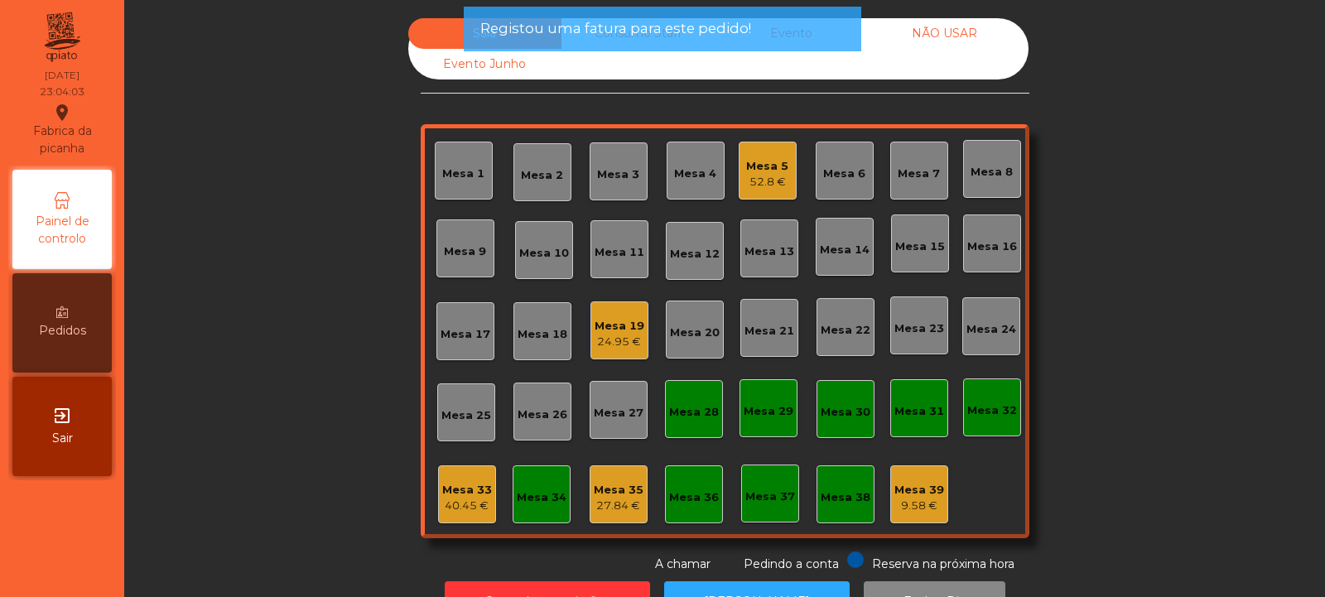
click at [608, 357] on div "Mesa 19 24.95 €" at bounding box center [619, 330] width 58 height 58
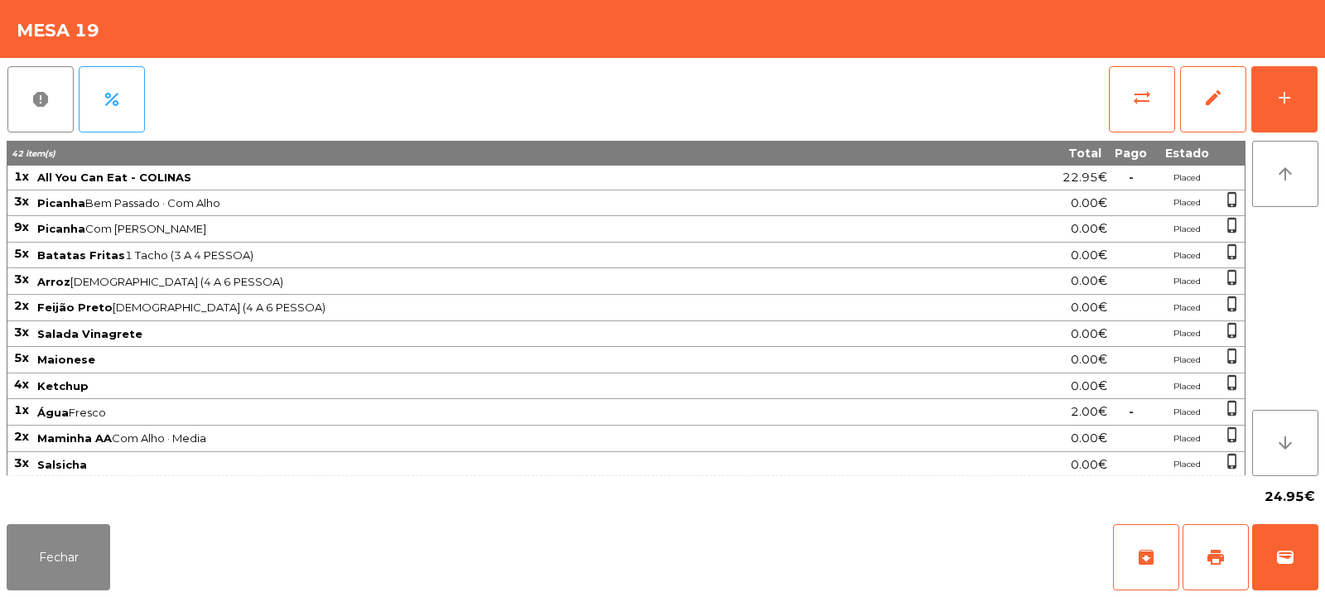
scroll to position [29, 0]
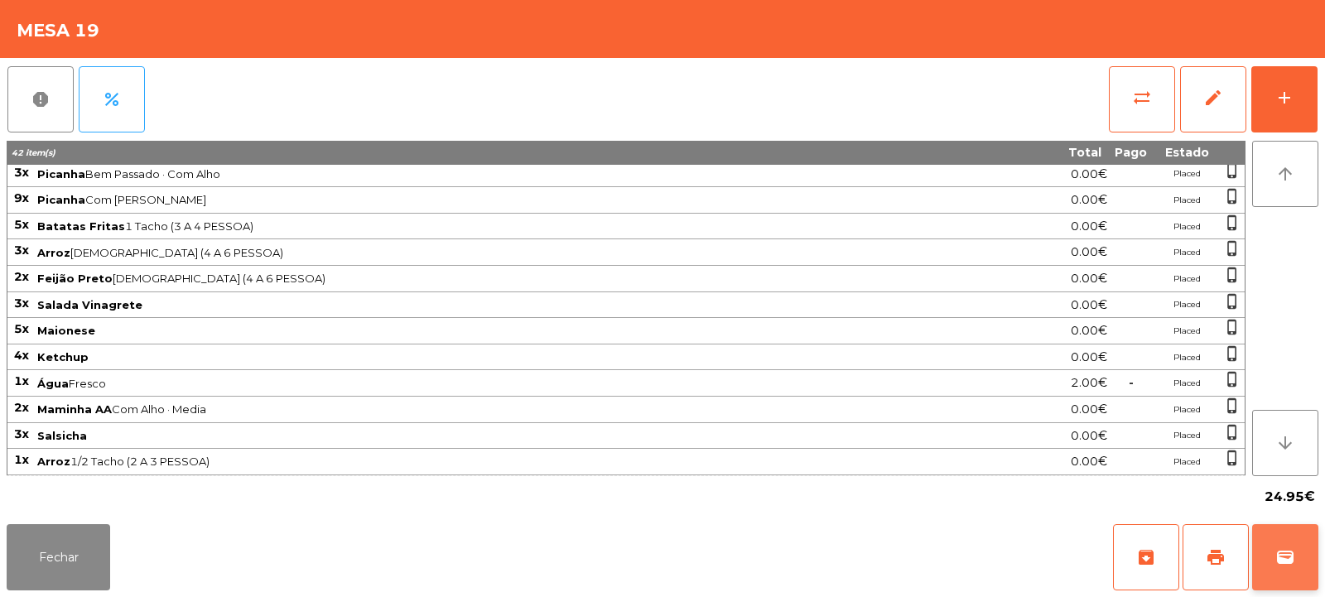
click at [1287, 563] on span "wallet" at bounding box center [1285, 557] width 20 height 20
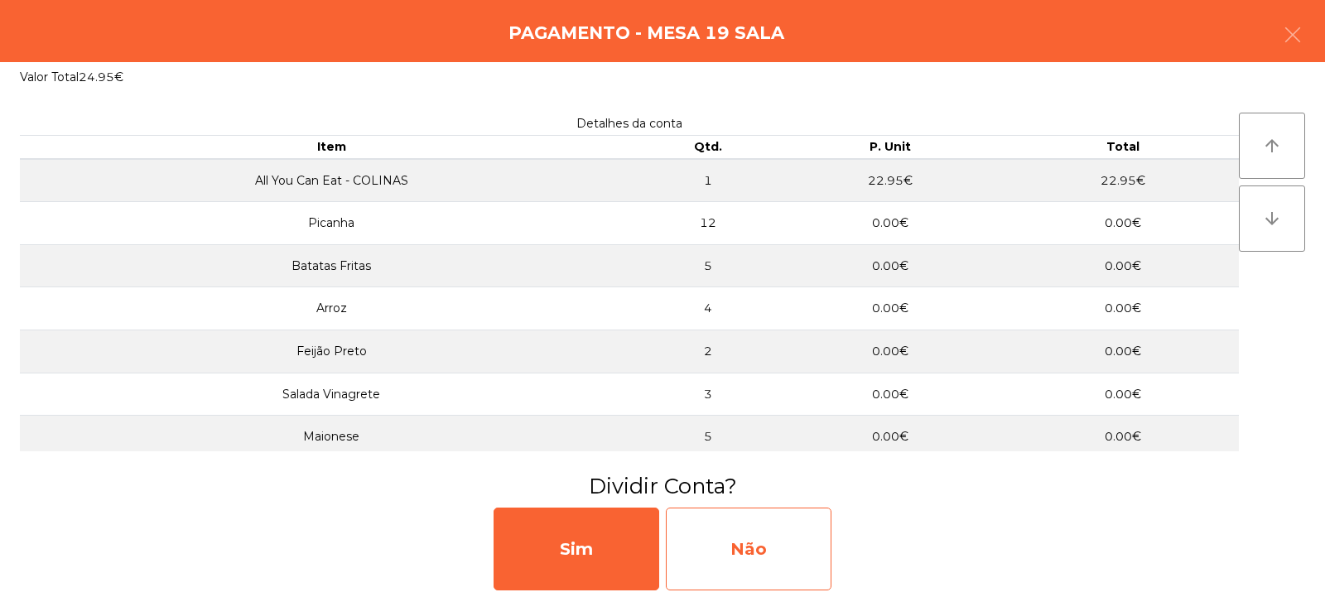
click at [731, 551] on div "Não" at bounding box center [749, 549] width 166 height 83
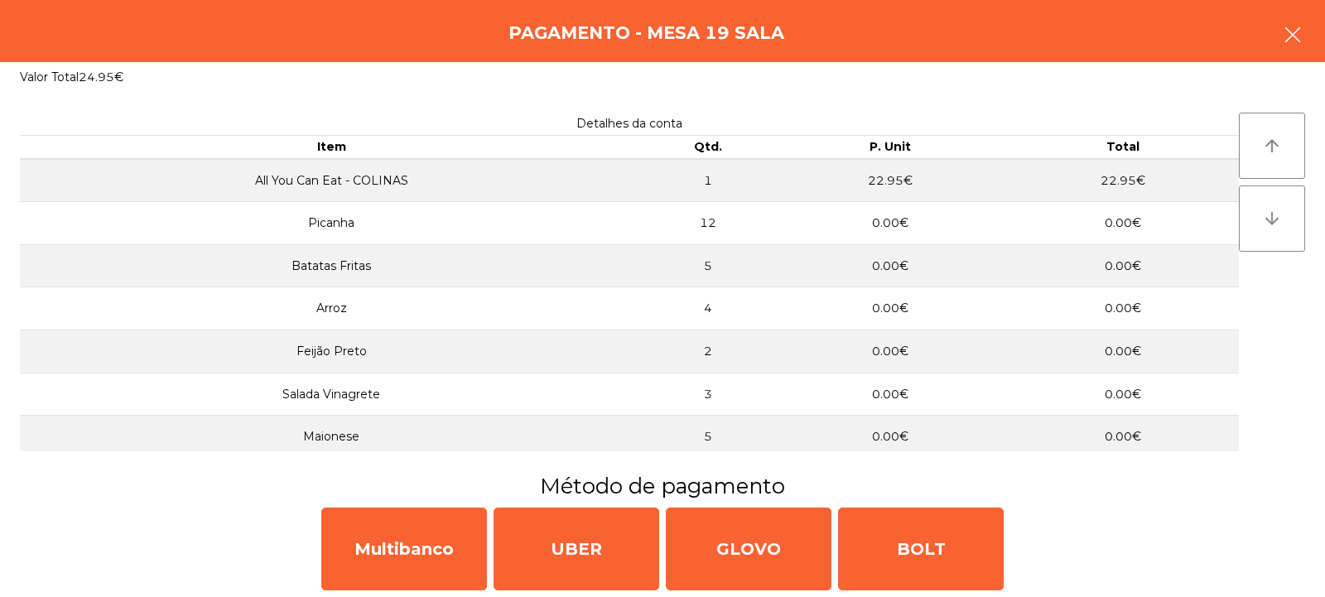
click at [1292, 26] on icon "button" at bounding box center [1292, 35] width 20 height 20
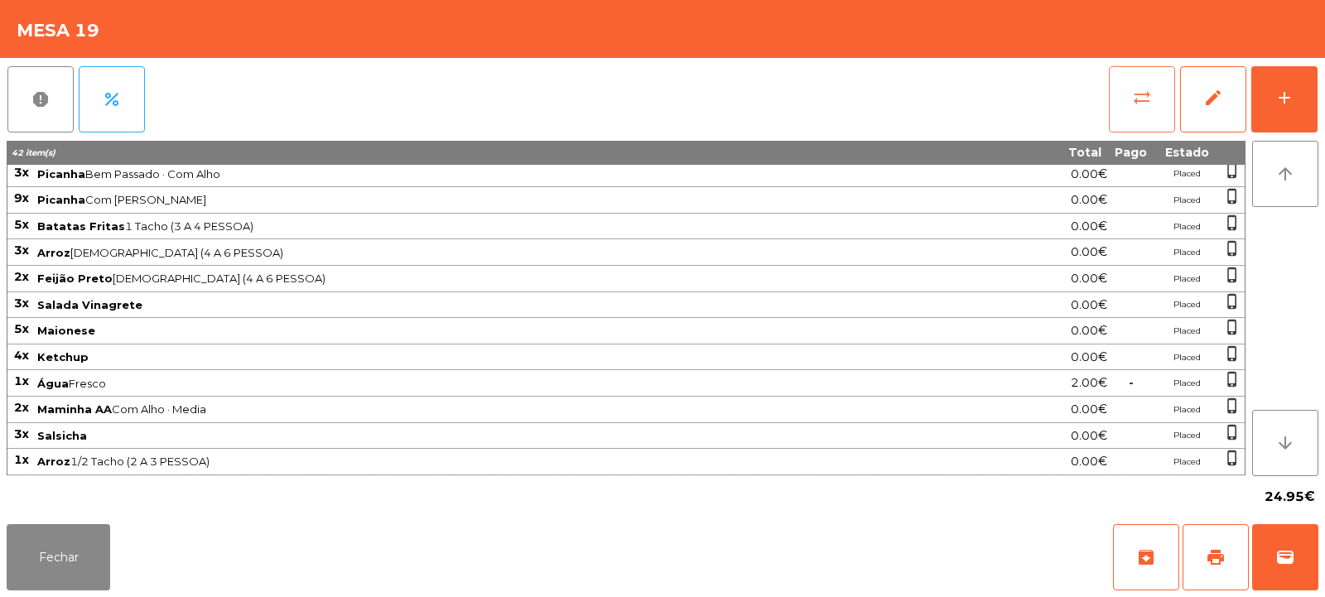
click at [1148, 94] on span "sync_alt" at bounding box center [1142, 98] width 20 height 20
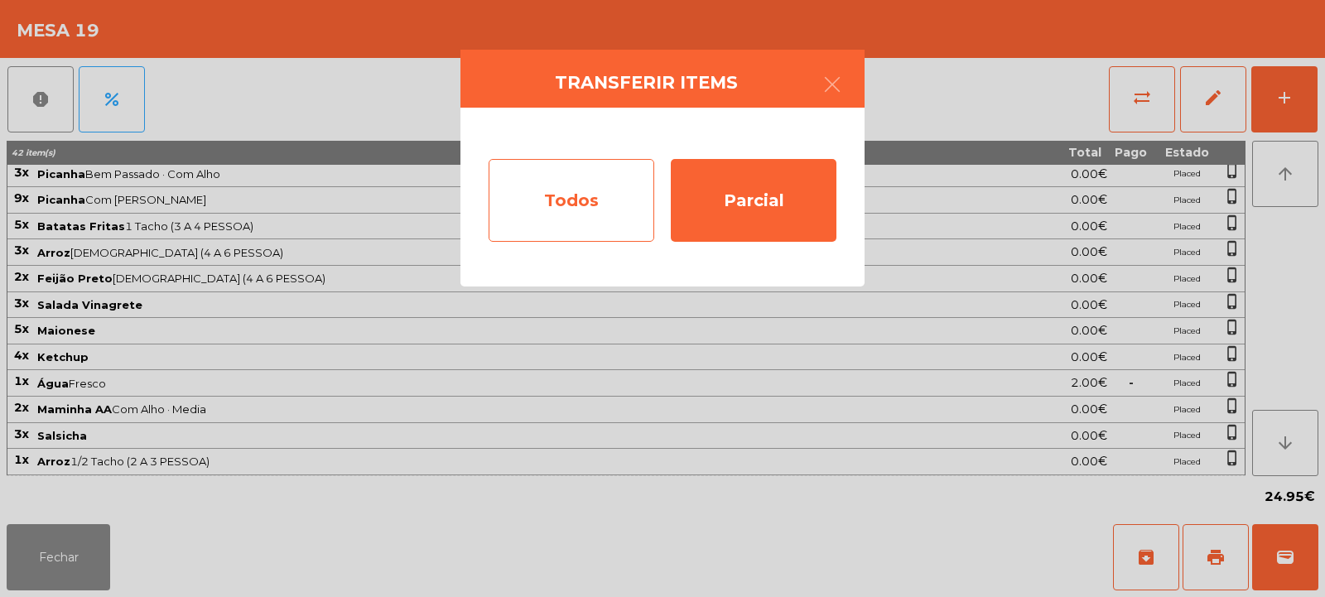
click at [578, 194] on div "Todos" at bounding box center [571, 200] width 166 height 83
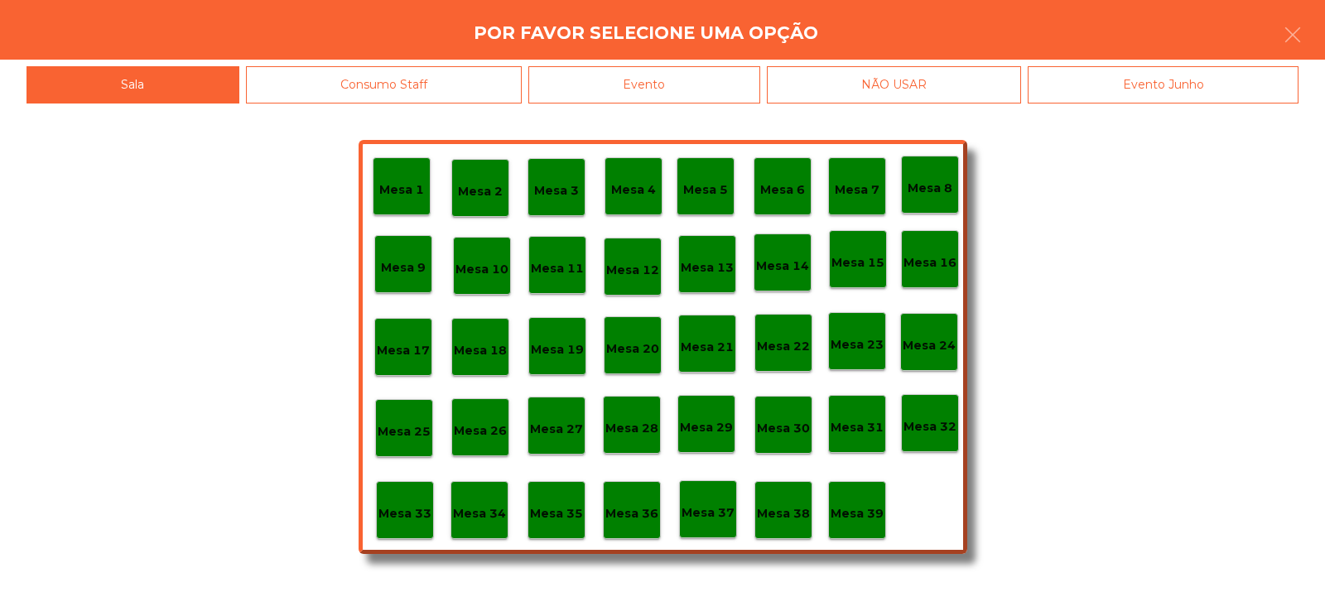
click at [694, 67] on div "Evento" at bounding box center [644, 84] width 232 height 37
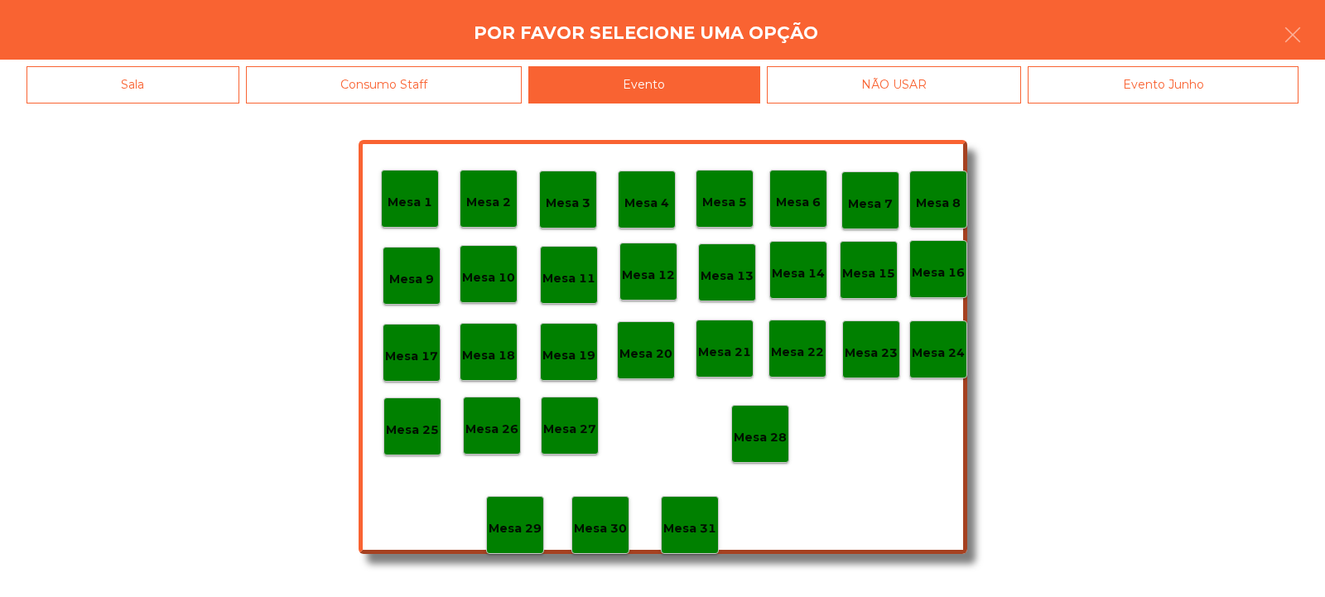
click at [773, 441] on p "Mesa 28" at bounding box center [760, 437] width 53 height 19
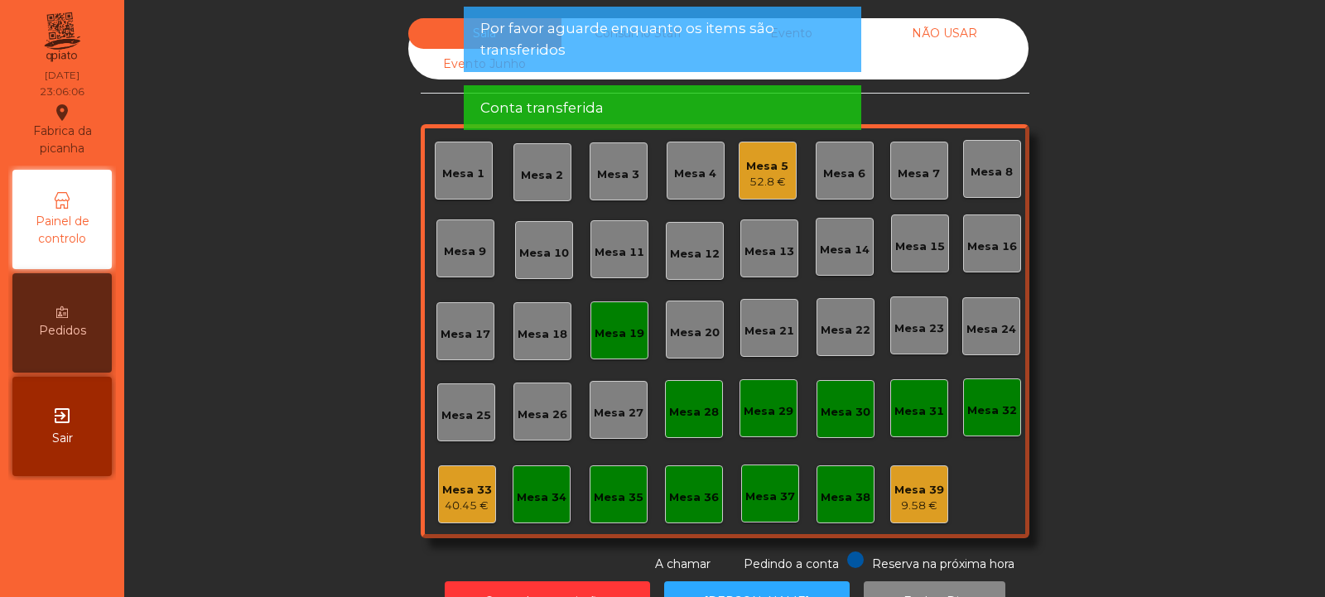
click at [459, 484] on div "Mesa 33" at bounding box center [467, 490] width 50 height 17
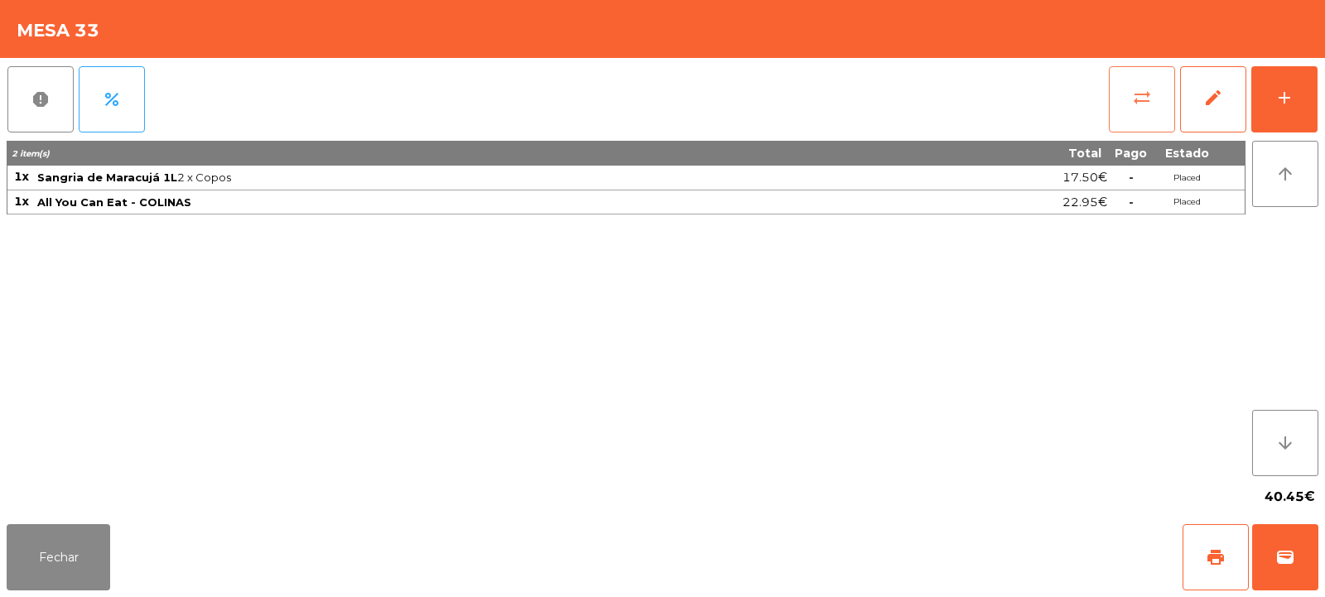
click at [1138, 96] on span "sync_alt" at bounding box center [1142, 98] width 20 height 20
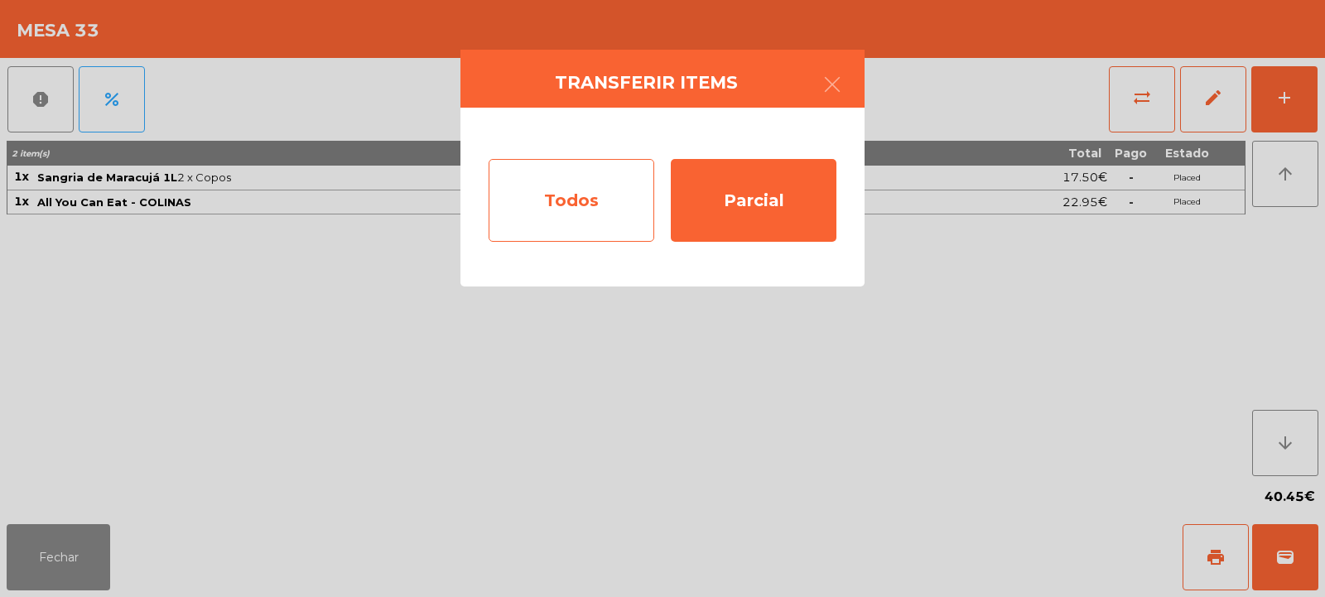
click at [575, 198] on div "Todos" at bounding box center [571, 200] width 166 height 83
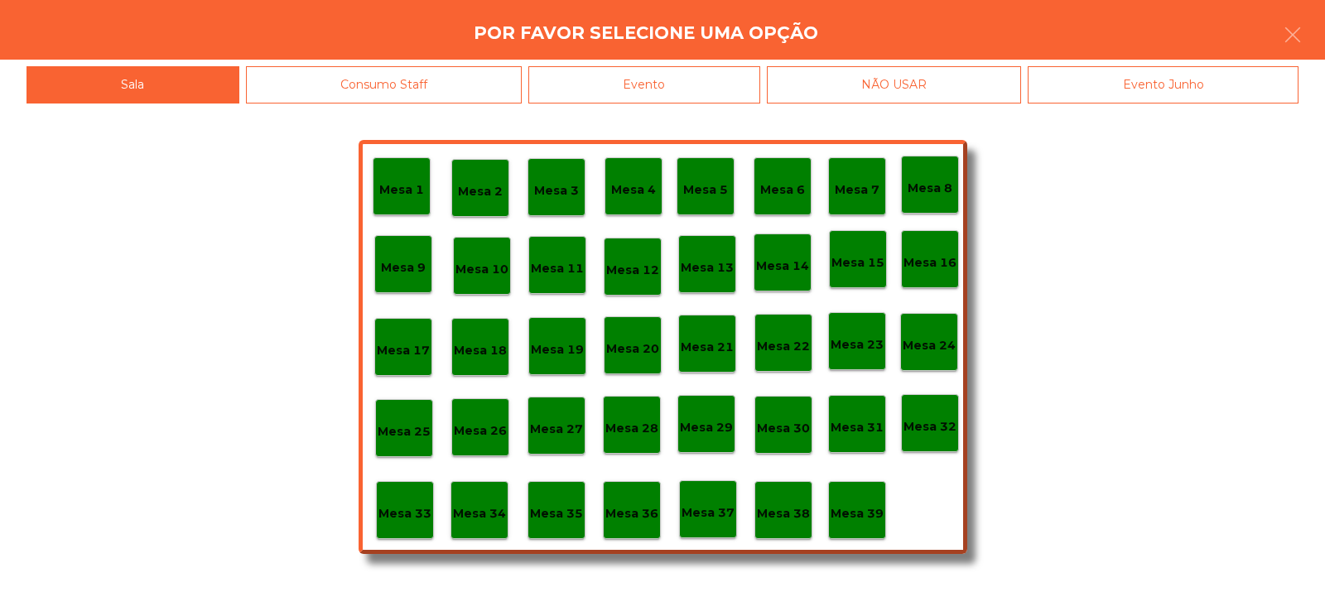
click at [655, 75] on div "Evento" at bounding box center [644, 84] width 232 height 37
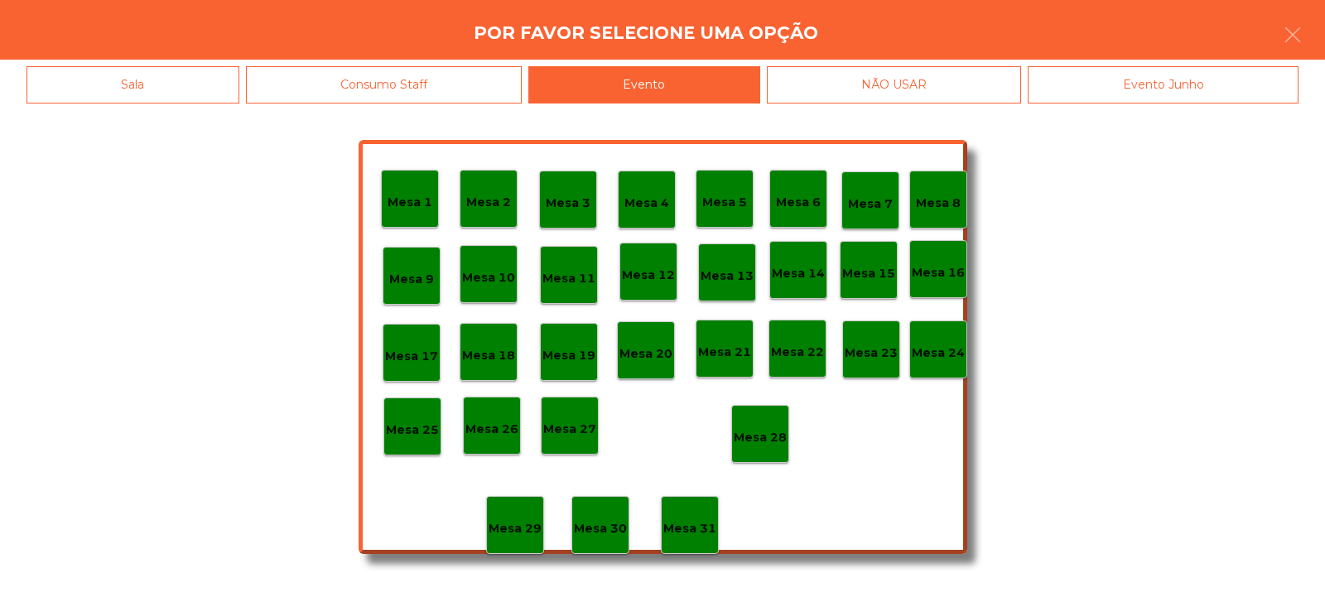
click at [773, 436] on p "Mesa 28" at bounding box center [760, 437] width 53 height 19
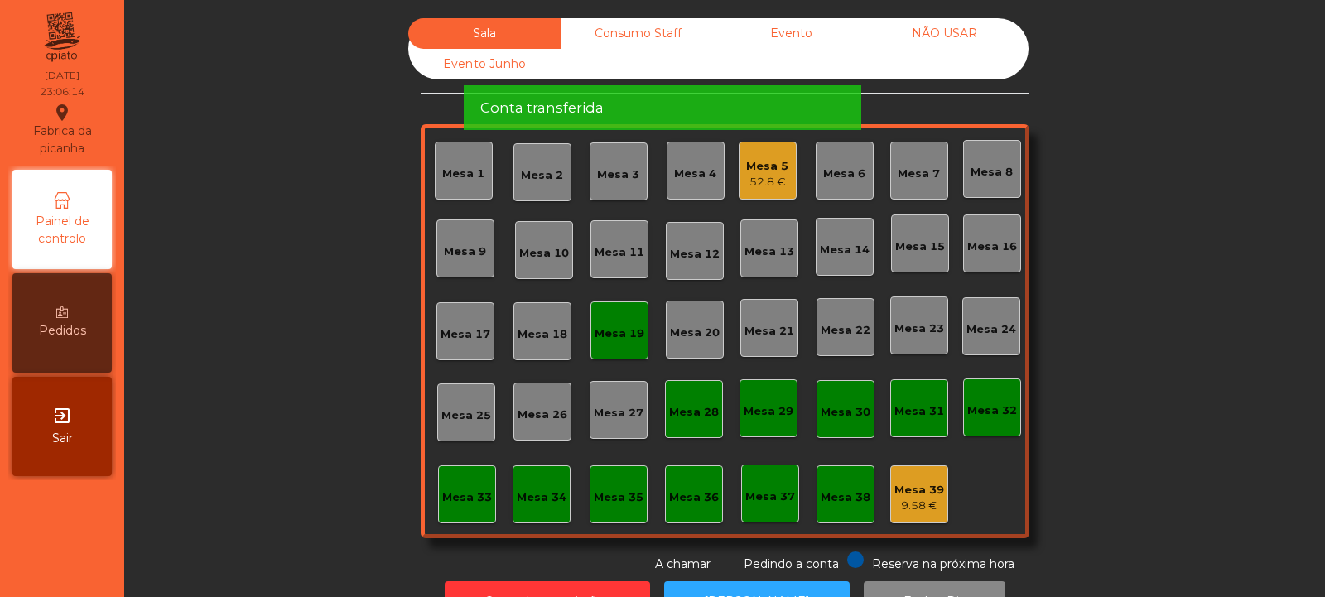
scroll to position [55, 0]
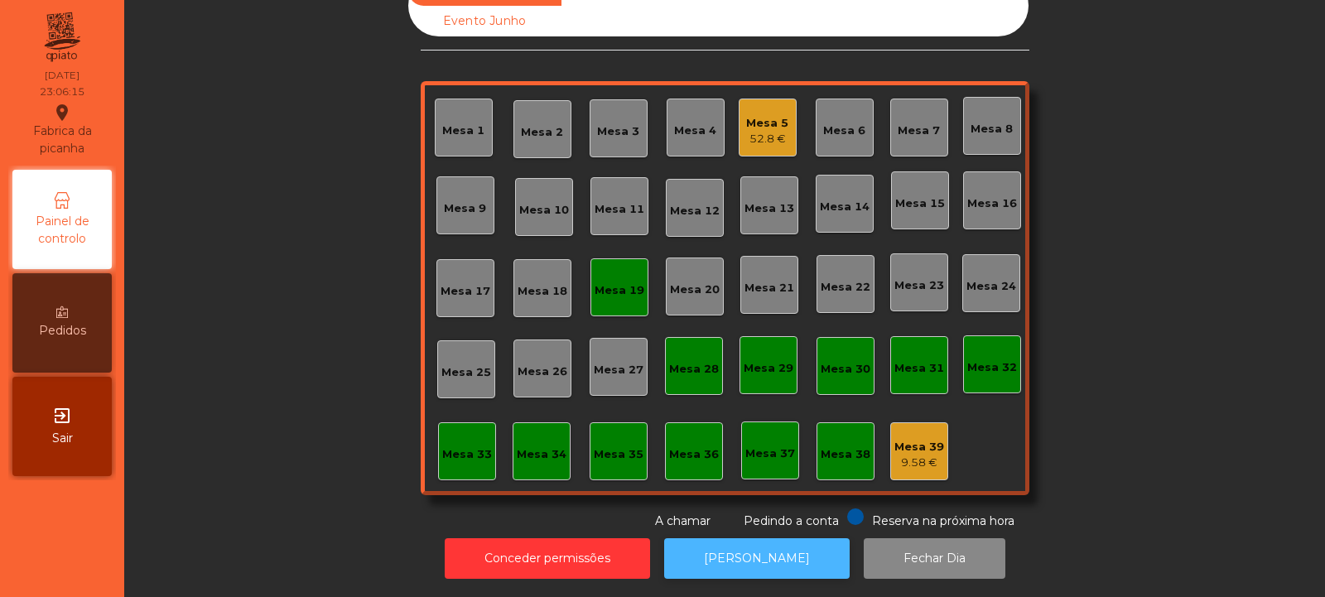
click at [757, 554] on button "[PERSON_NAME]" at bounding box center [756, 558] width 185 height 41
click at [605, 282] on div "Mesa 19" at bounding box center [619, 290] width 50 height 17
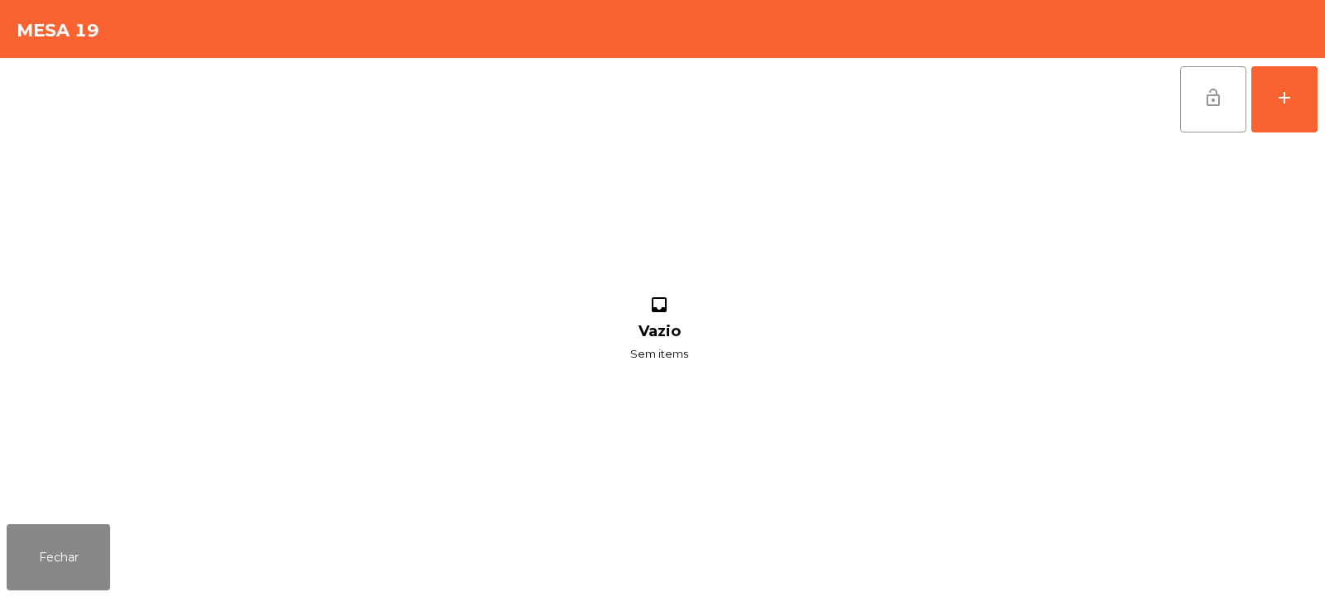
click at [1224, 91] on button "lock_open" at bounding box center [1213, 99] width 66 height 66
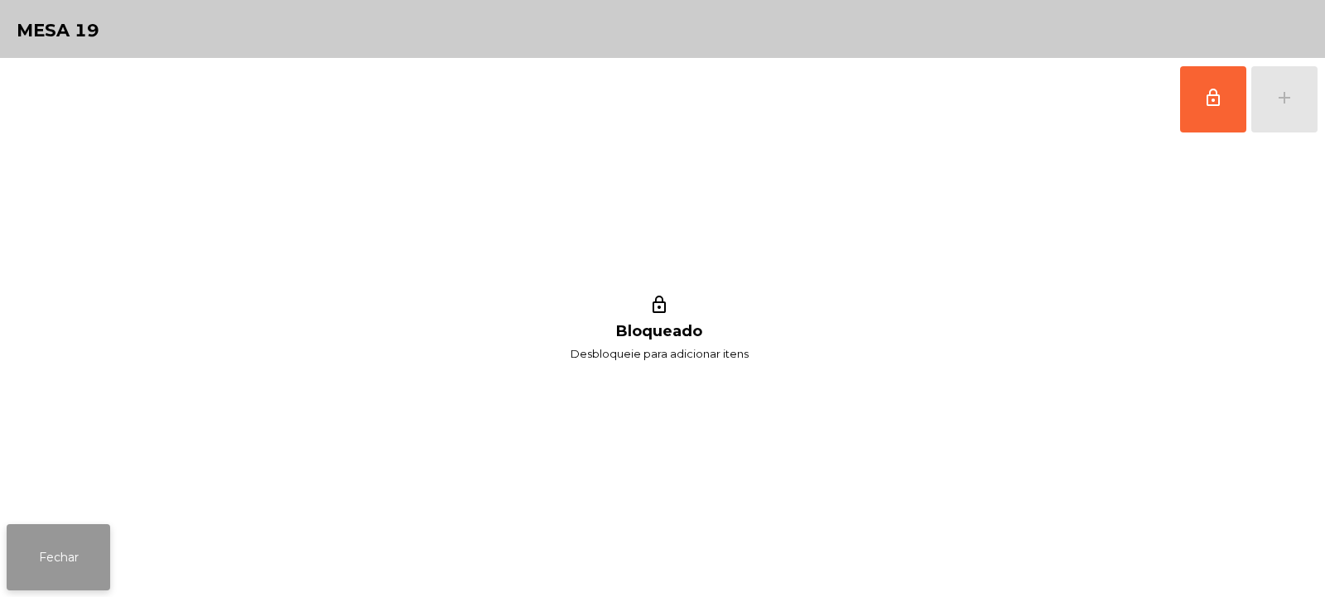
click at [87, 561] on button "Fechar" at bounding box center [58, 557] width 103 height 66
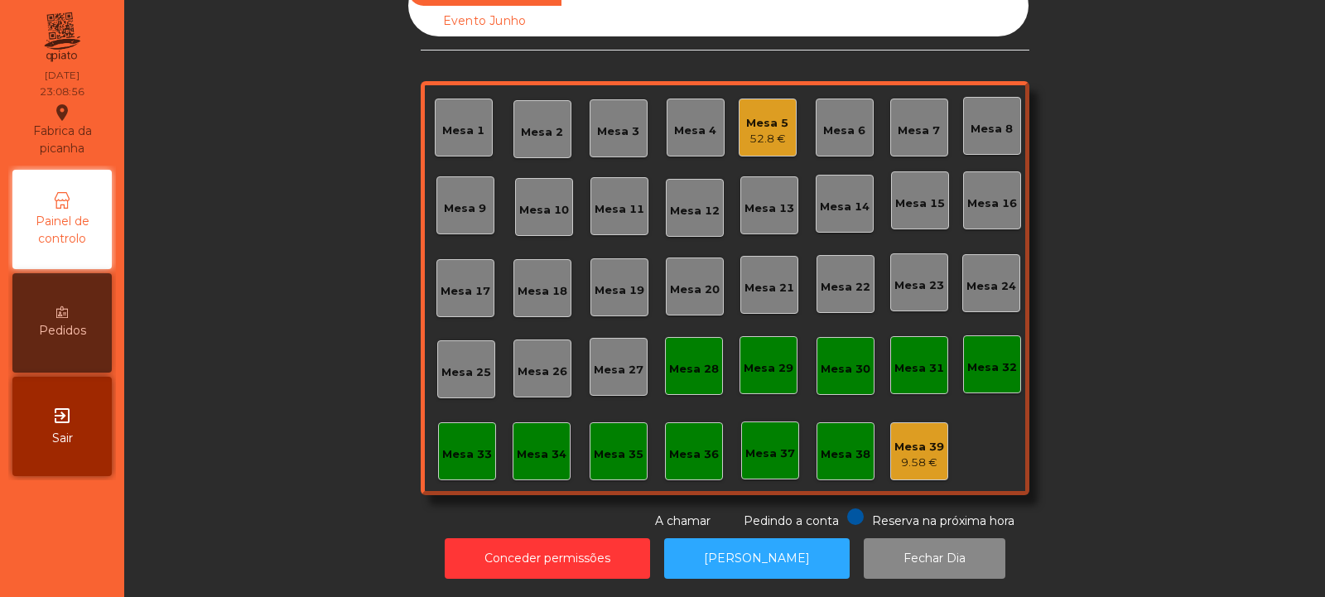
click at [761, 115] on div "Mesa 5" at bounding box center [767, 123] width 42 height 17
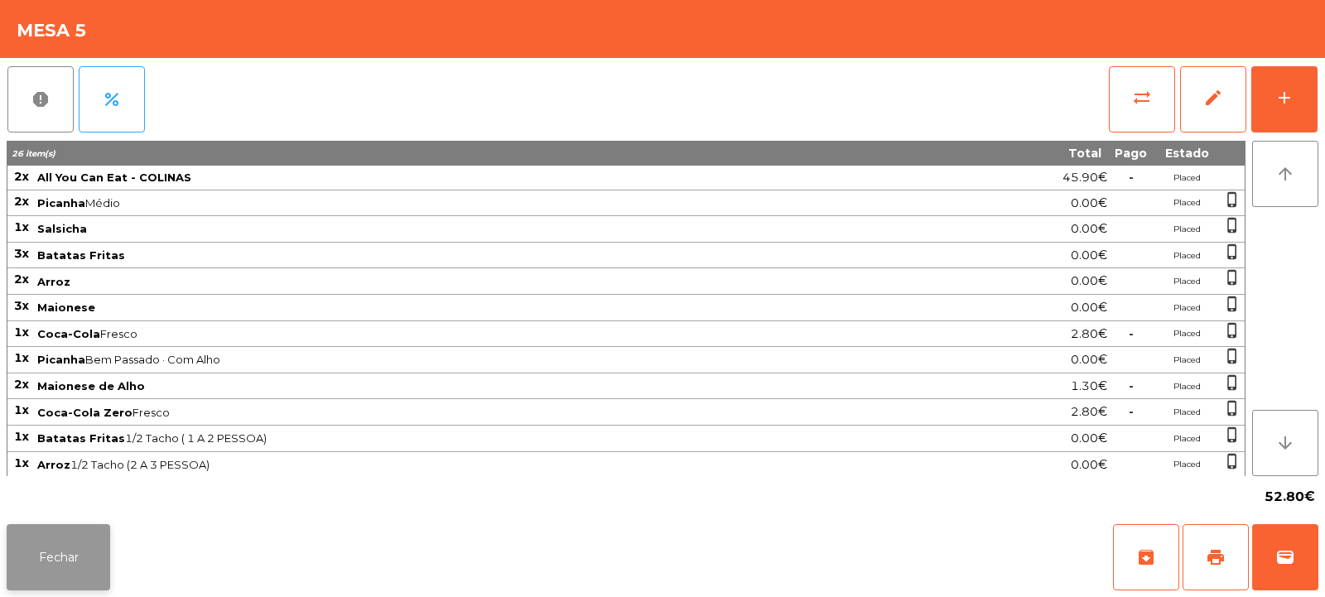
click at [65, 546] on button "Fechar" at bounding box center [58, 557] width 103 height 66
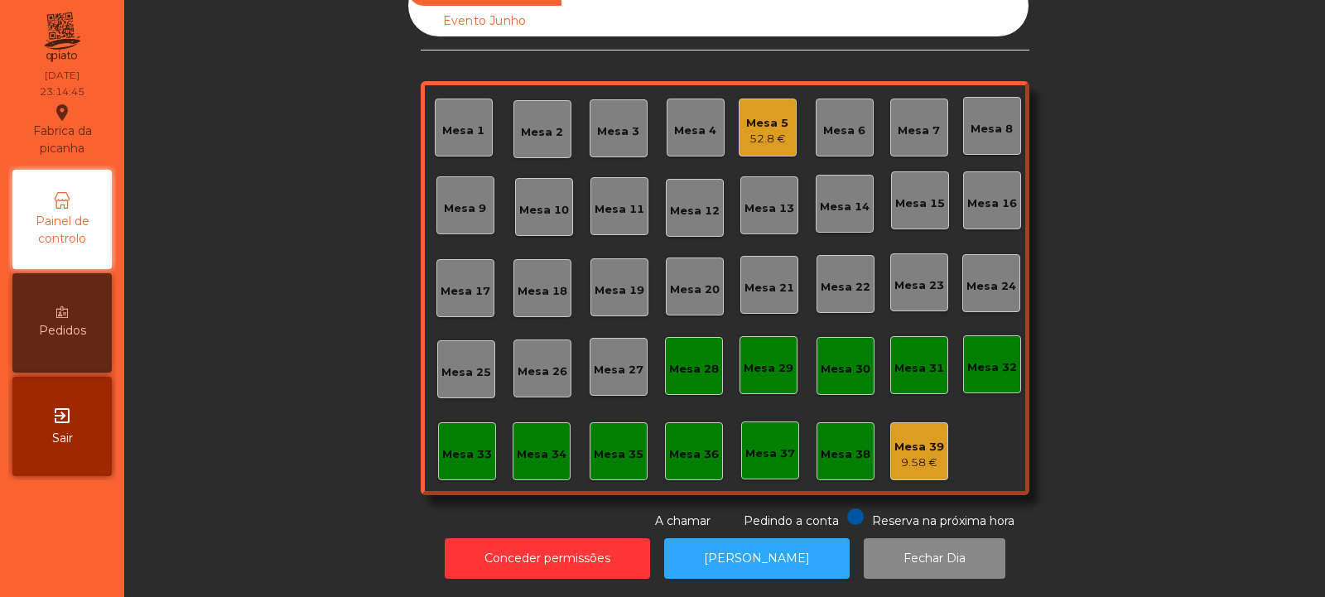
click at [773, 115] on div "Mesa 5" at bounding box center [767, 123] width 42 height 17
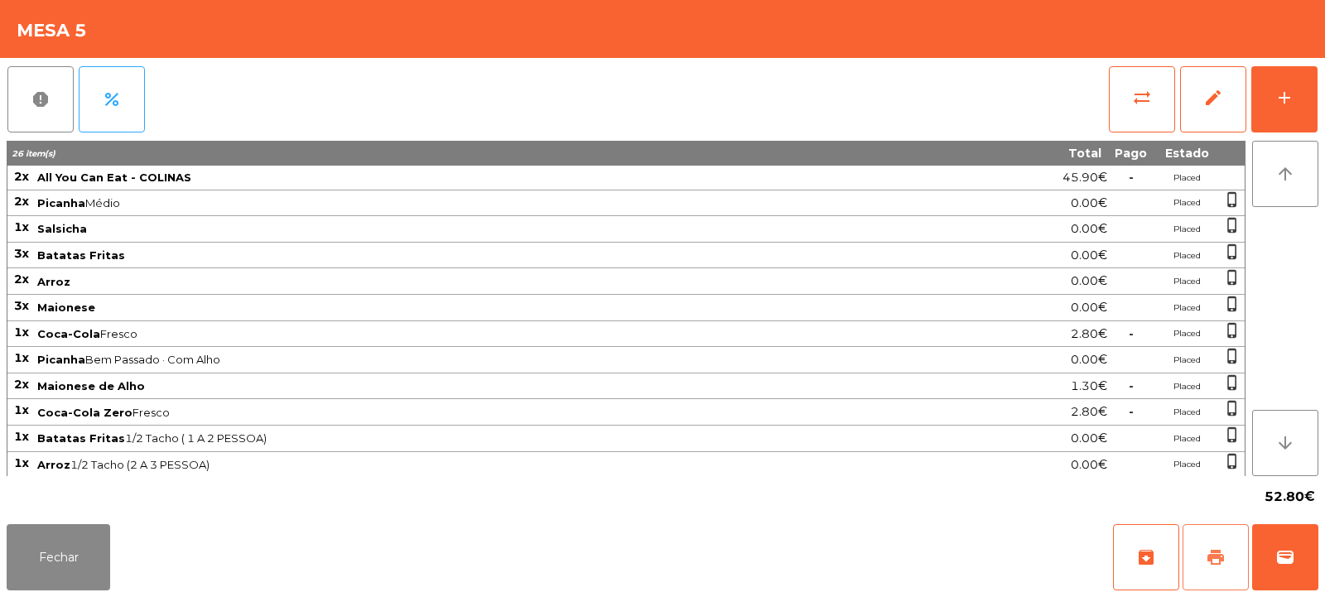
click at [1220, 561] on span "print" at bounding box center [1215, 557] width 20 height 20
click at [1113, 108] on button "sync_alt" at bounding box center [1142, 99] width 66 height 66
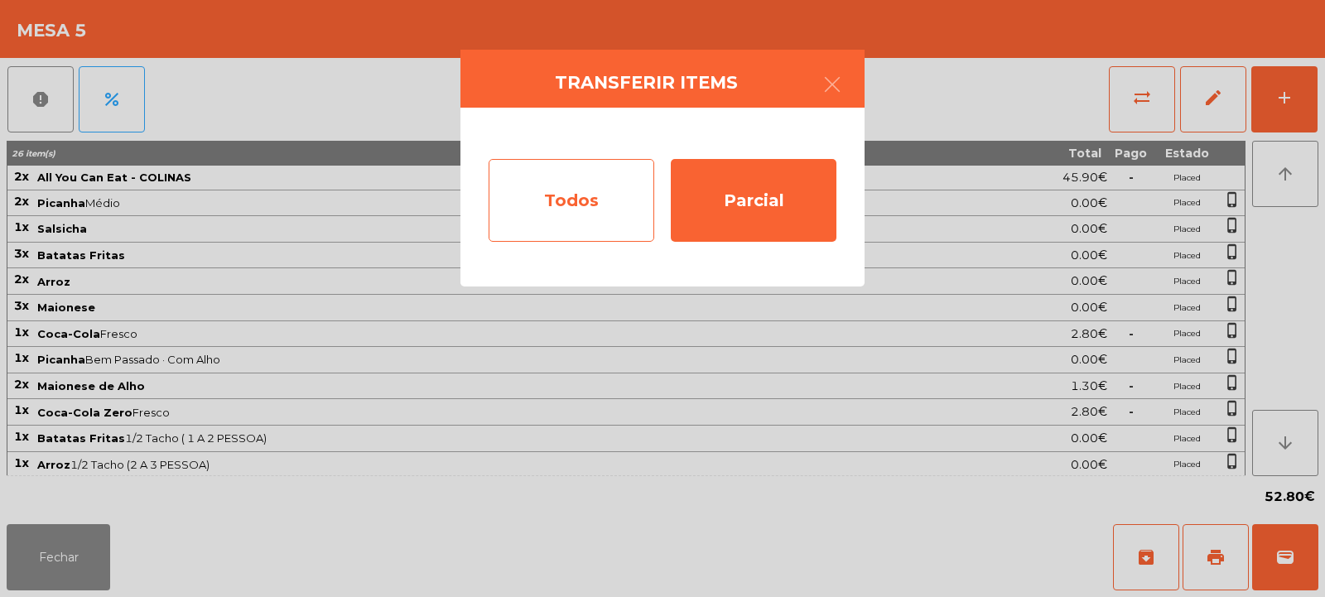
click at [547, 180] on div "Todos" at bounding box center [571, 200] width 166 height 83
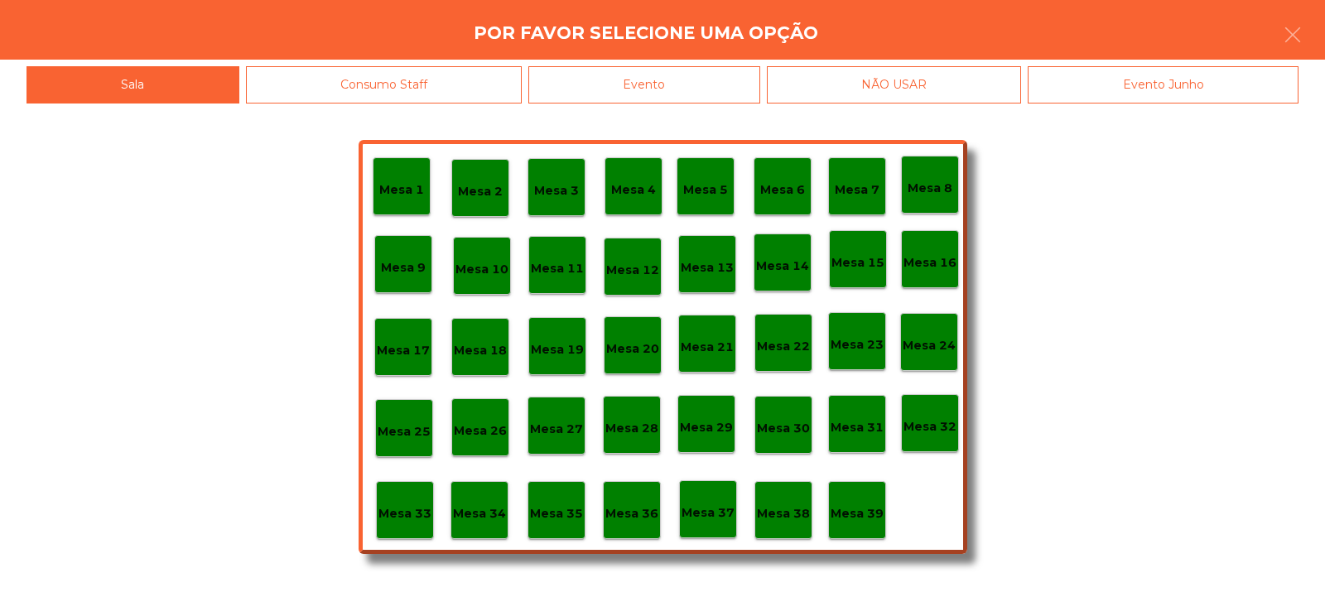
click at [664, 79] on div "Evento" at bounding box center [644, 84] width 232 height 37
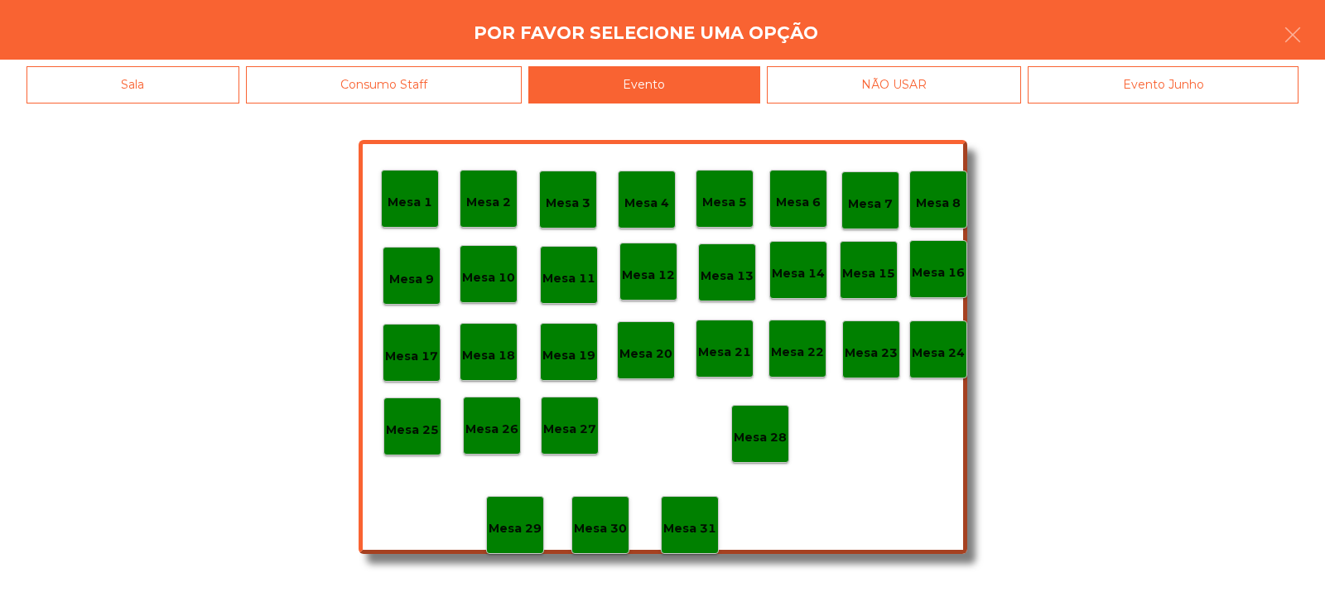
click at [743, 435] on p "Mesa 28" at bounding box center [760, 437] width 53 height 19
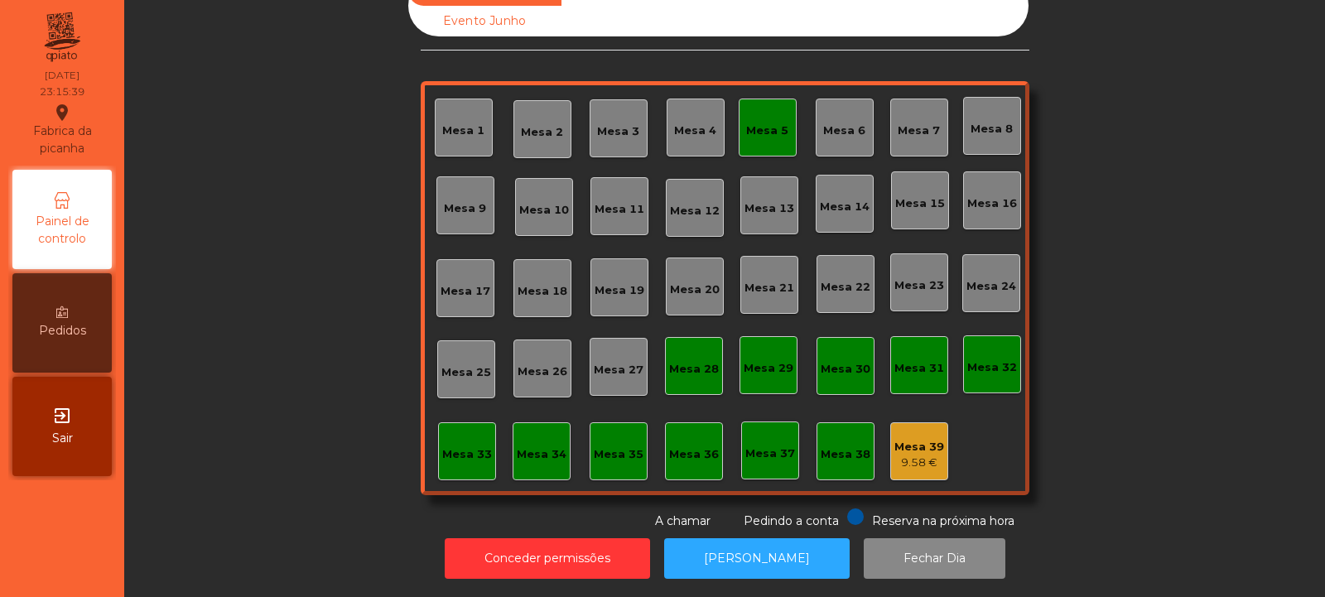
scroll to position [0, 0]
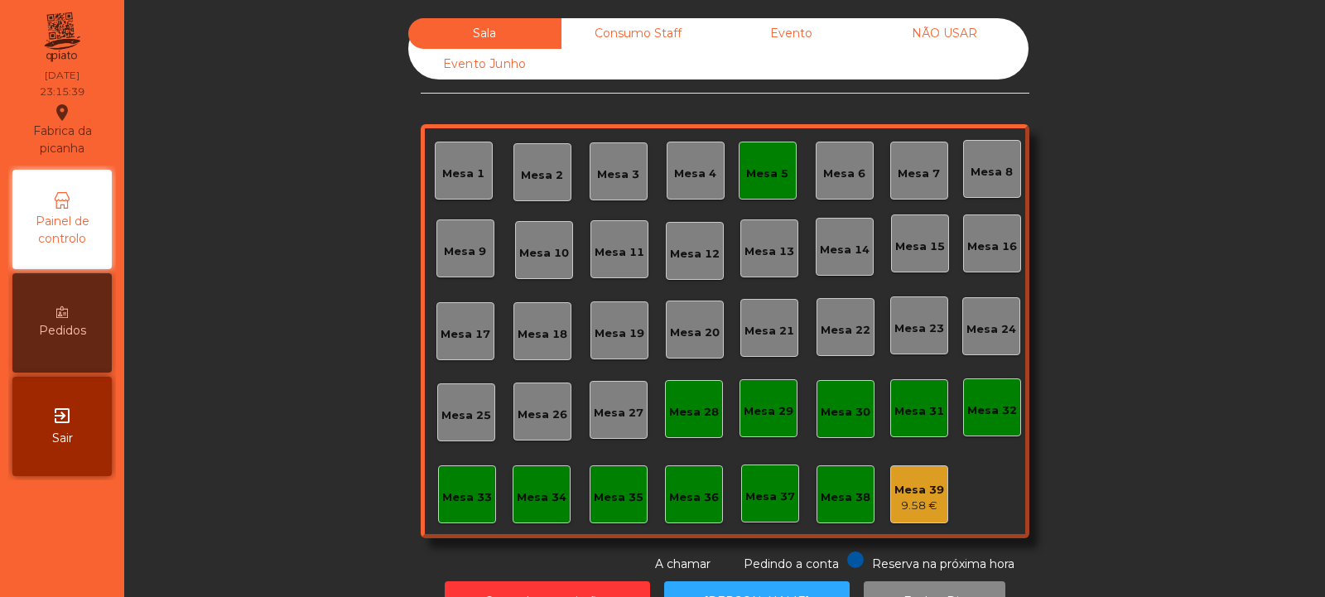
click at [638, 31] on div "Consumo Staff" at bounding box center [637, 33] width 153 height 31
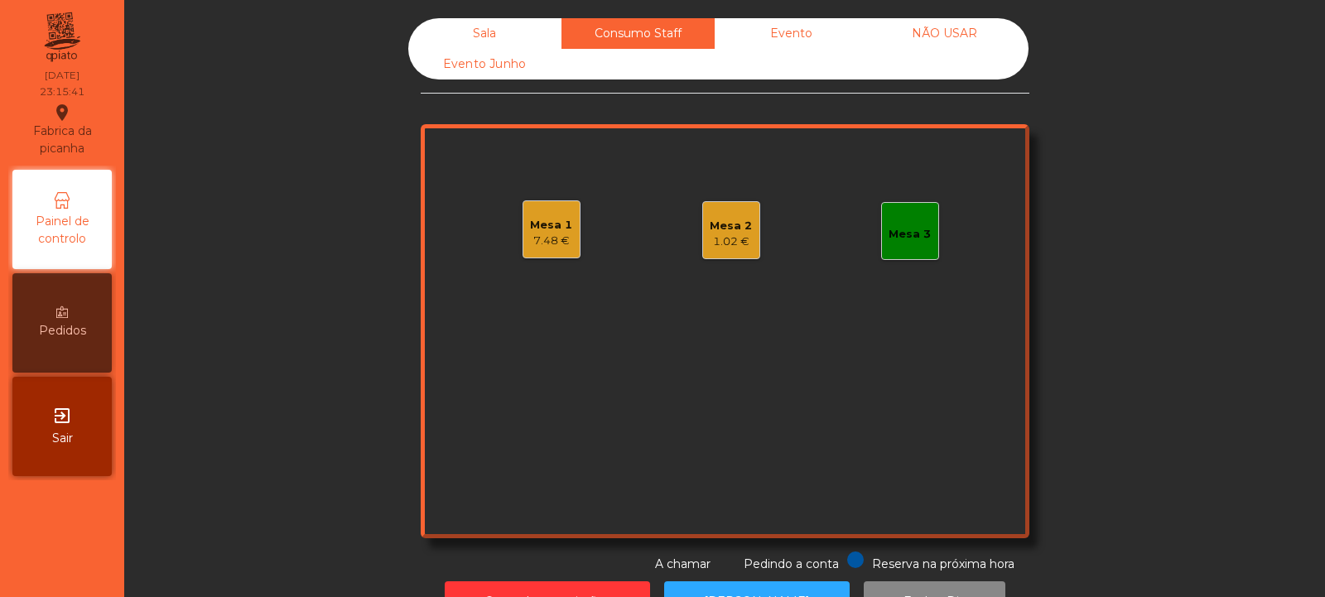
click at [552, 251] on div "Mesa 1 7.48 €" at bounding box center [551, 229] width 58 height 58
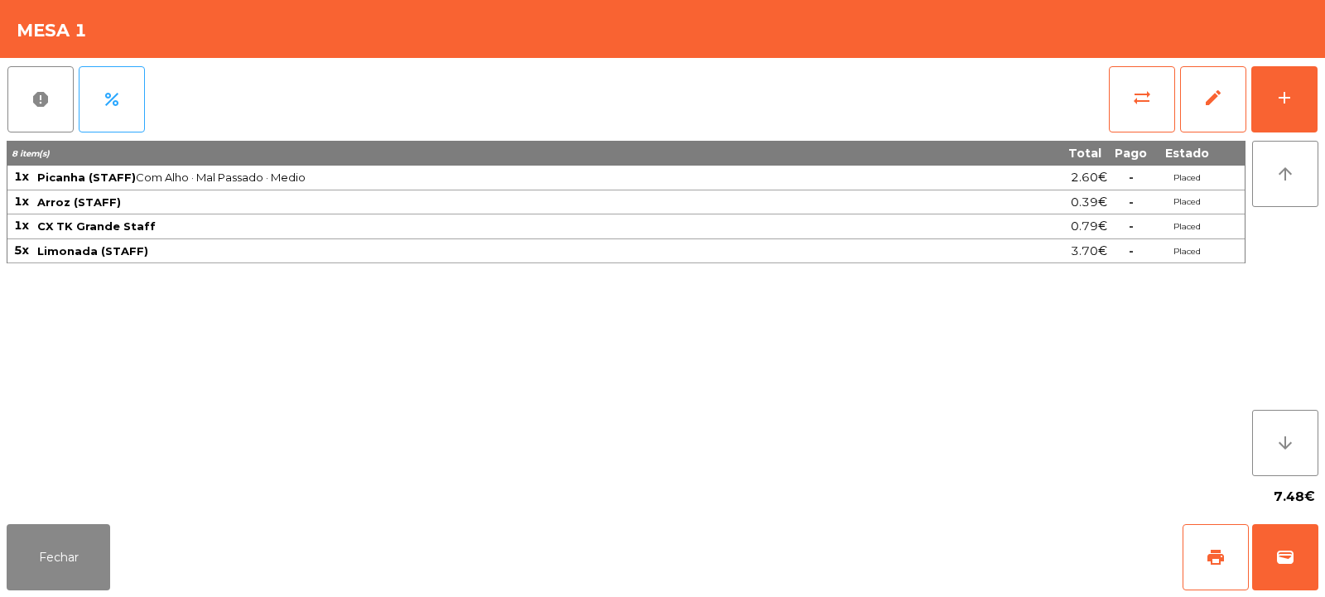
click at [962, 230] on div "0.79€" at bounding box center [1029, 226] width 155 height 22
click at [1117, 104] on button "sync_alt" at bounding box center [1142, 99] width 66 height 66
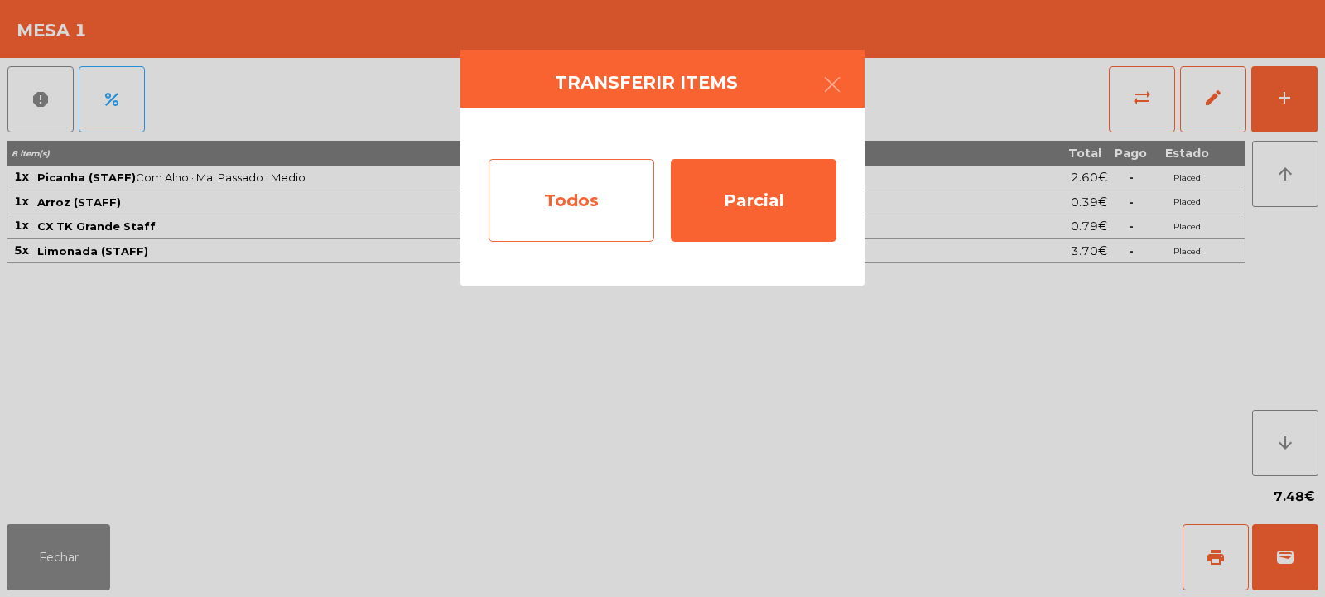
click at [589, 209] on div "Todos" at bounding box center [571, 200] width 166 height 83
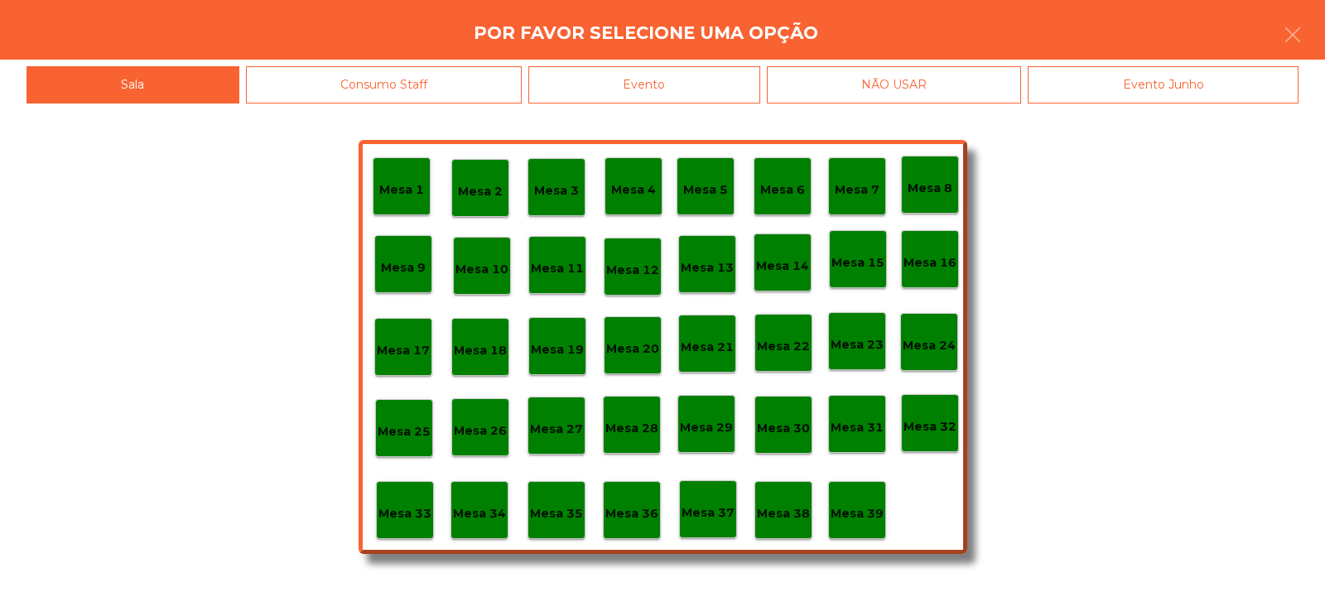
click at [847, 504] on p "Mesa 39" at bounding box center [856, 513] width 53 height 19
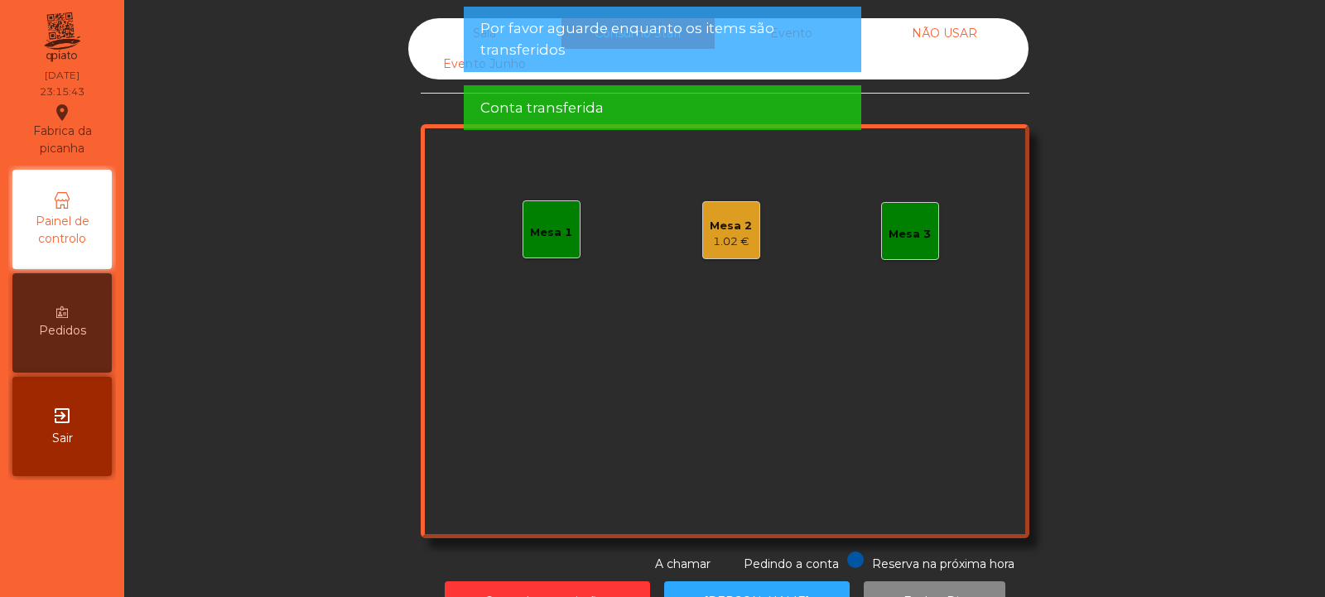
click at [710, 234] on div "1.02 €" at bounding box center [731, 241] width 42 height 17
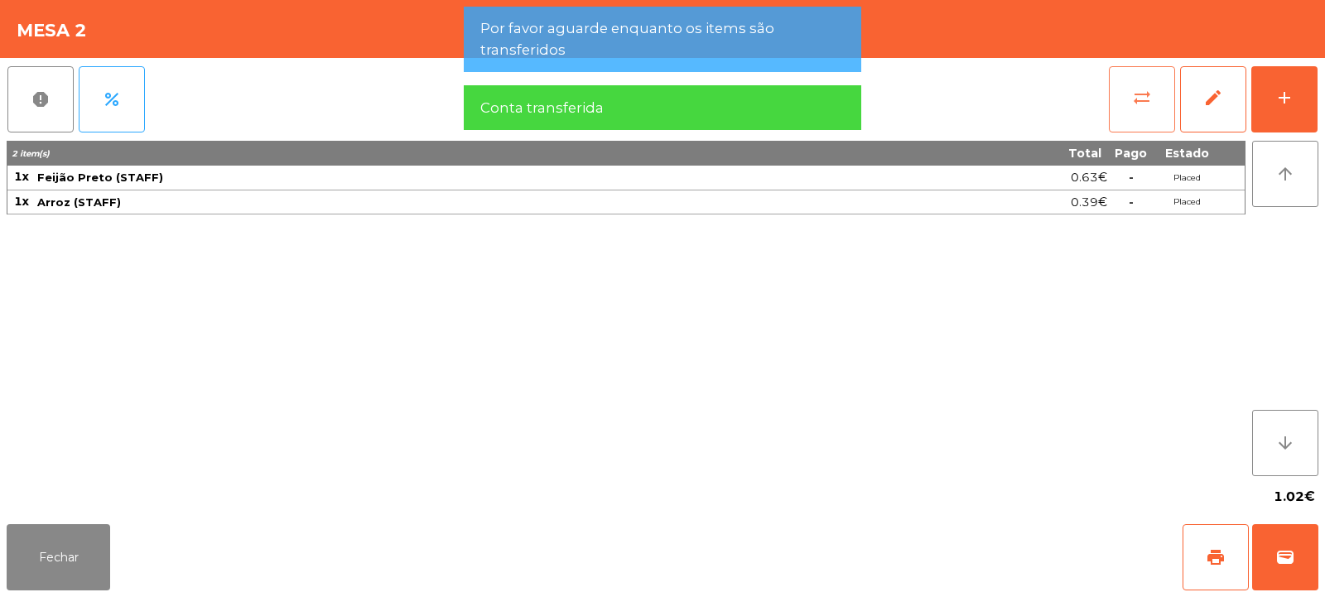
click at [1118, 99] on button "sync_alt" at bounding box center [1142, 99] width 66 height 66
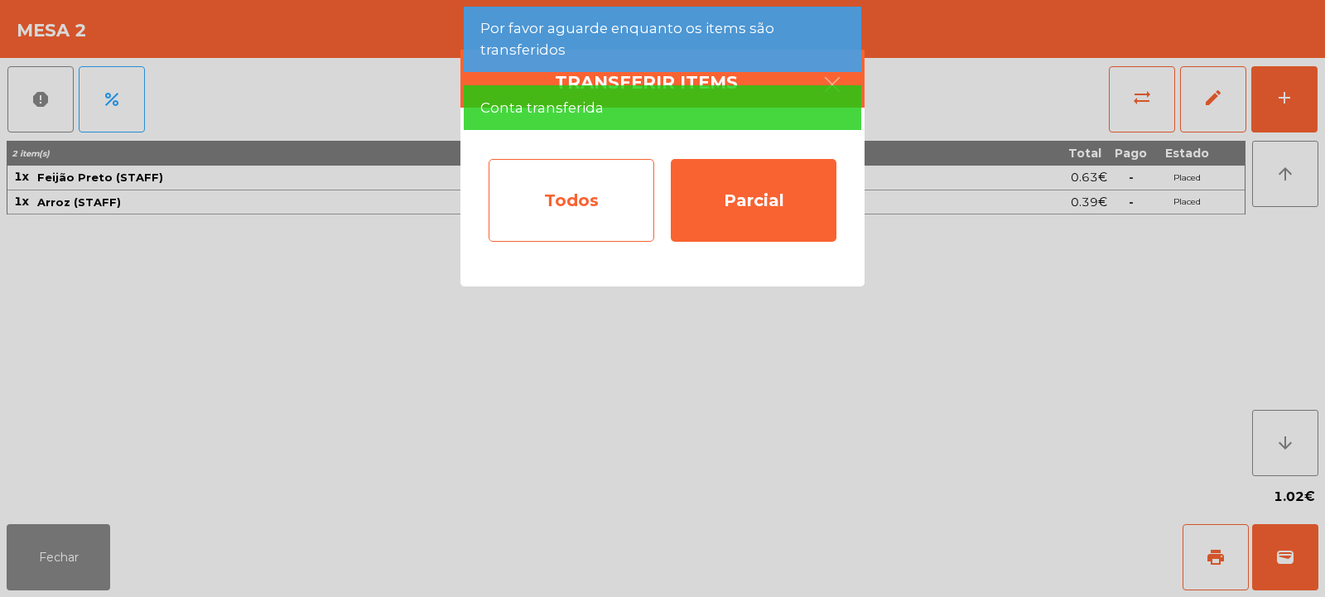
click at [566, 204] on div "Todos" at bounding box center [571, 200] width 166 height 83
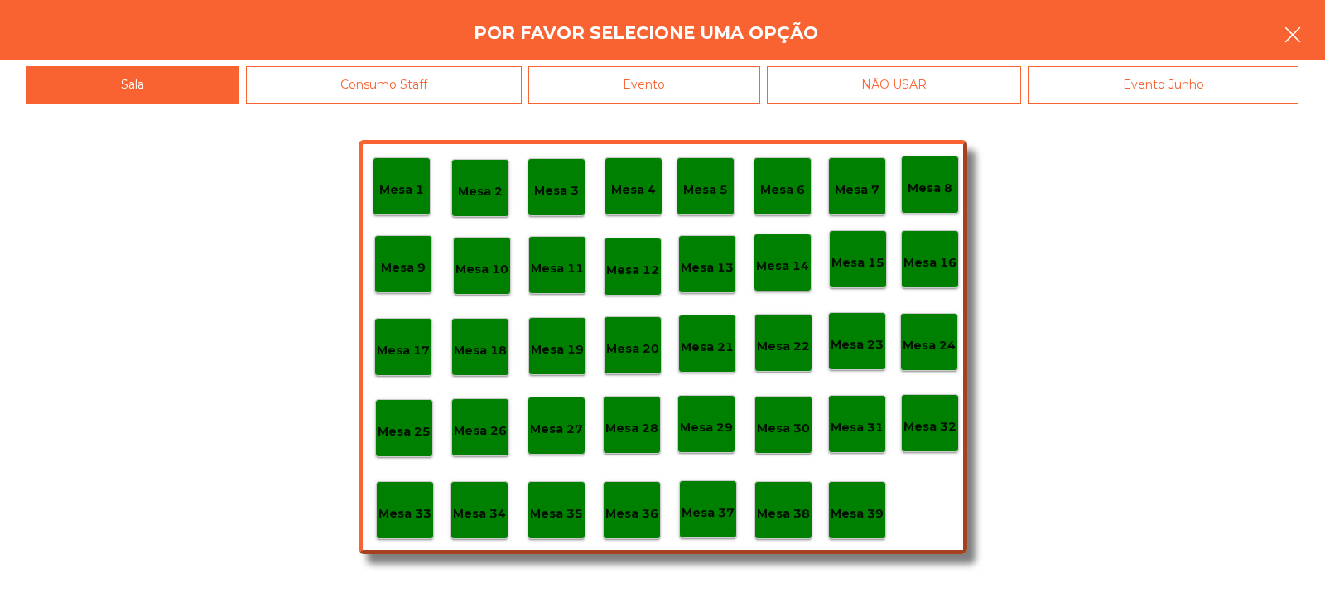
click at [1292, 44] on icon "button" at bounding box center [1292, 35] width 20 height 20
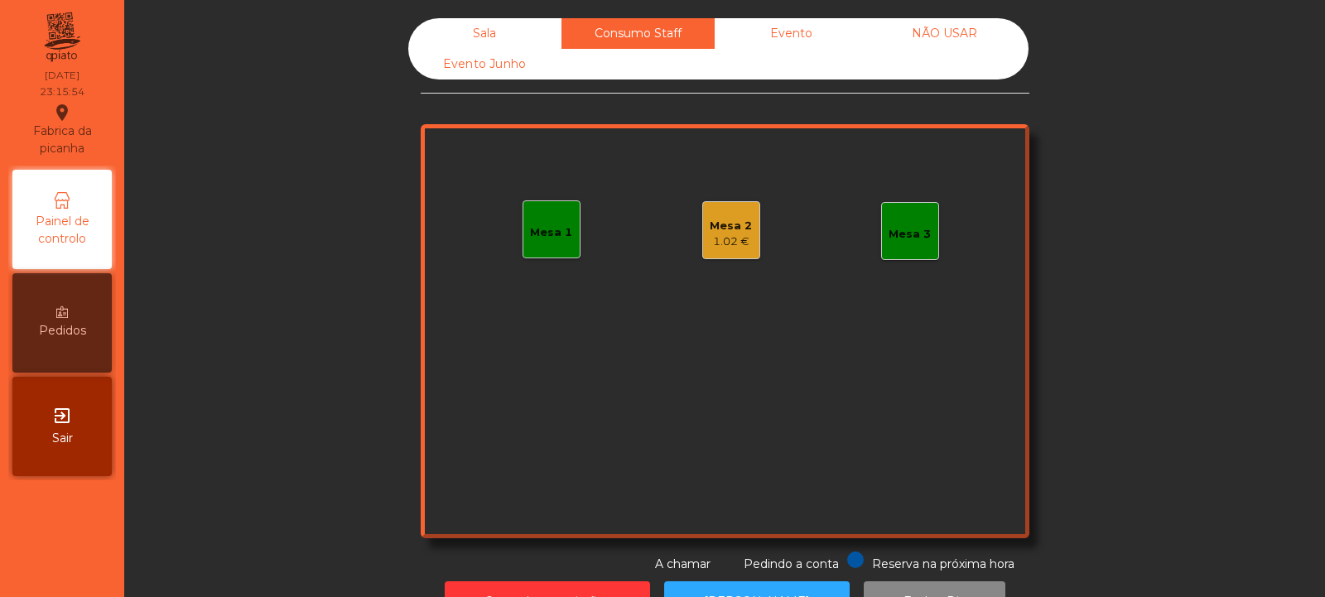
click at [719, 255] on div "Mesa 2 1.02 €" at bounding box center [731, 230] width 58 height 58
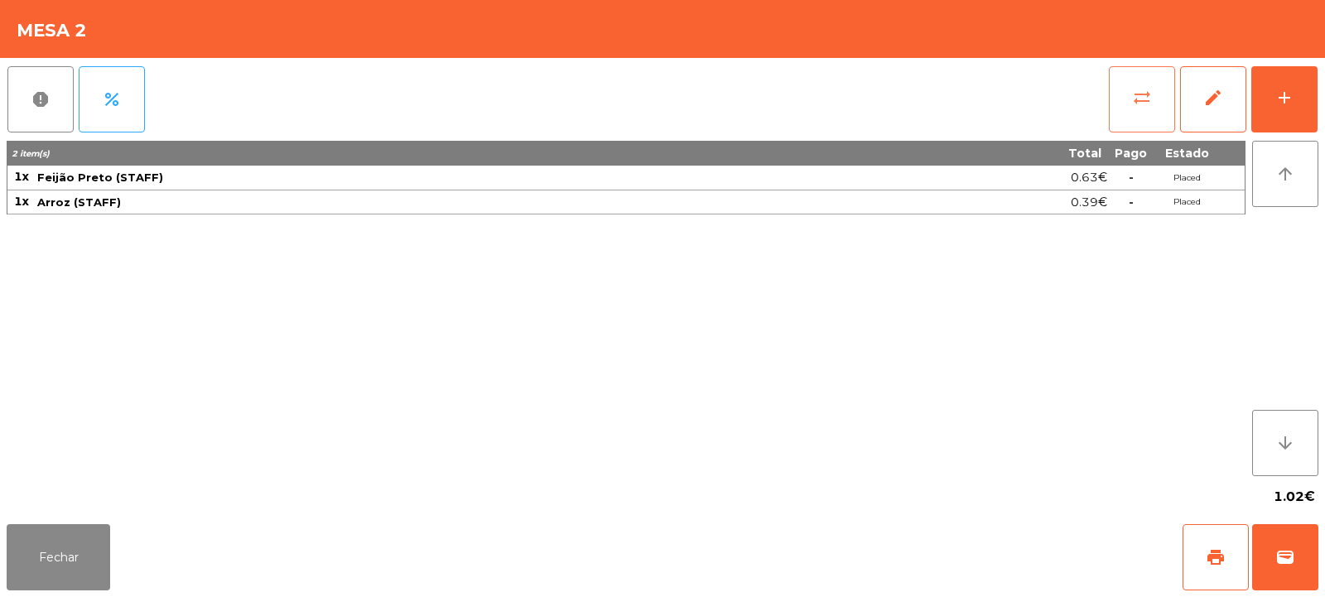
click at [1129, 95] on button "sync_alt" at bounding box center [1142, 99] width 66 height 66
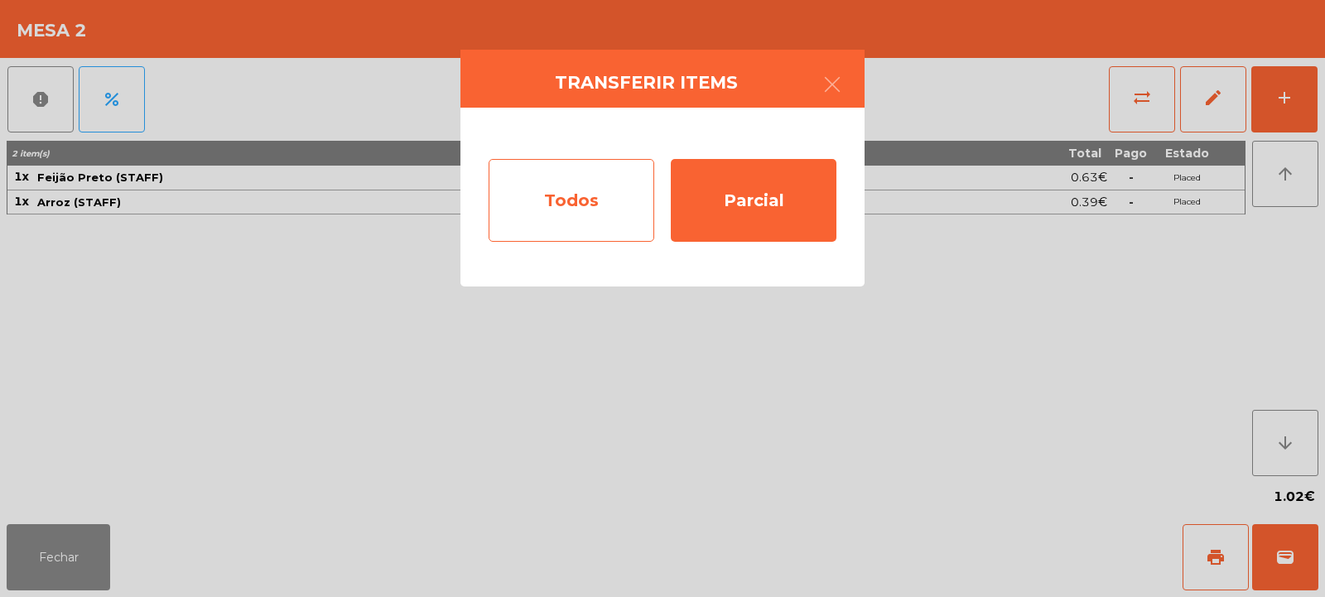
click at [583, 203] on div "Todos" at bounding box center [571, 200] width 166 height 83
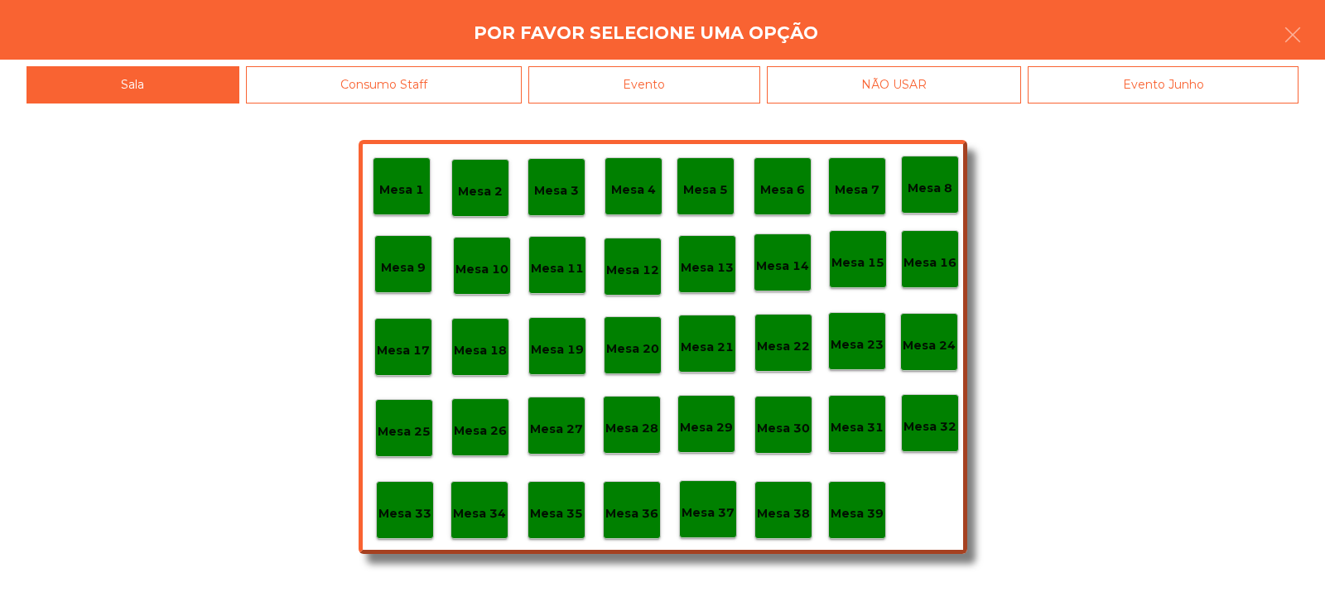
click at [692, 94] on div "Evento" at bounding box center [644, 84] width 232 height 37
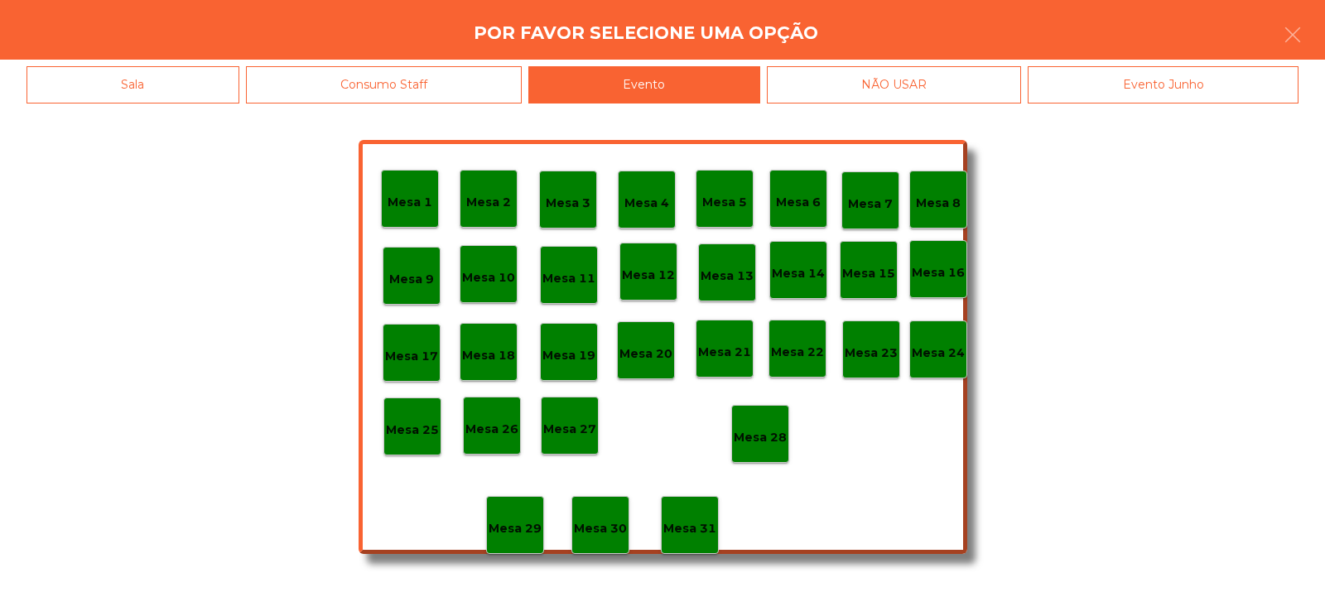
click at [777, 438] on p "Mesa 28" at bounding box center [760, 437] width 53 height 19
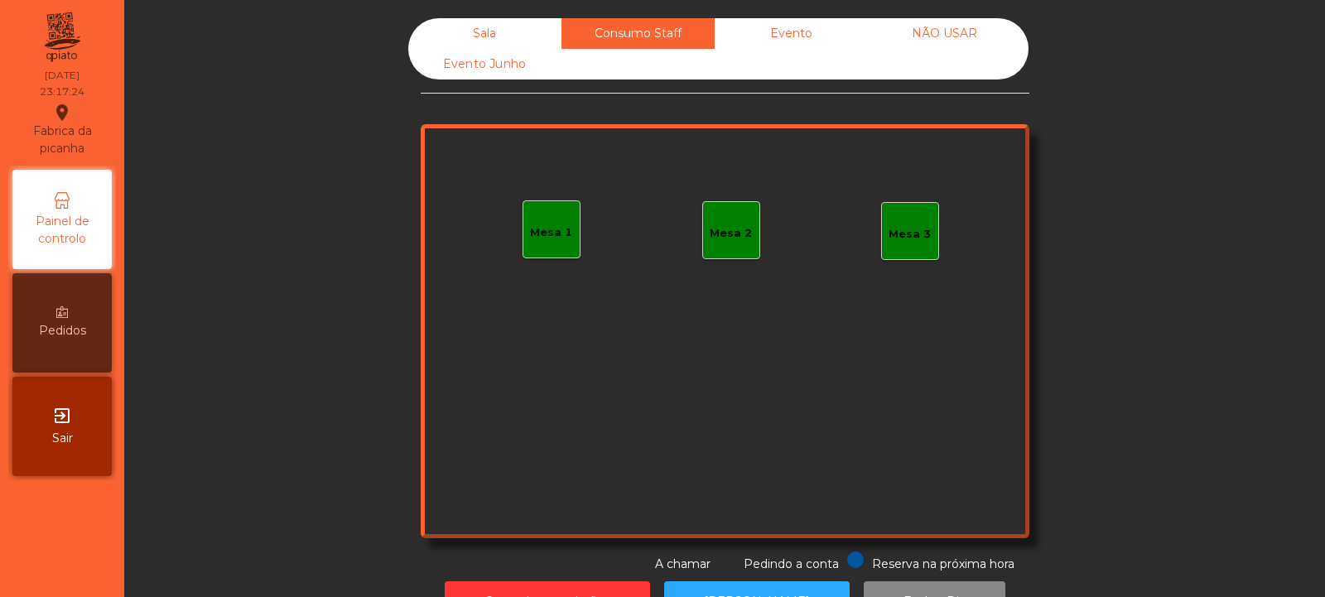
click at [496, 37] on div "Sala" at bounding box center [484, 33] width 153 height 31
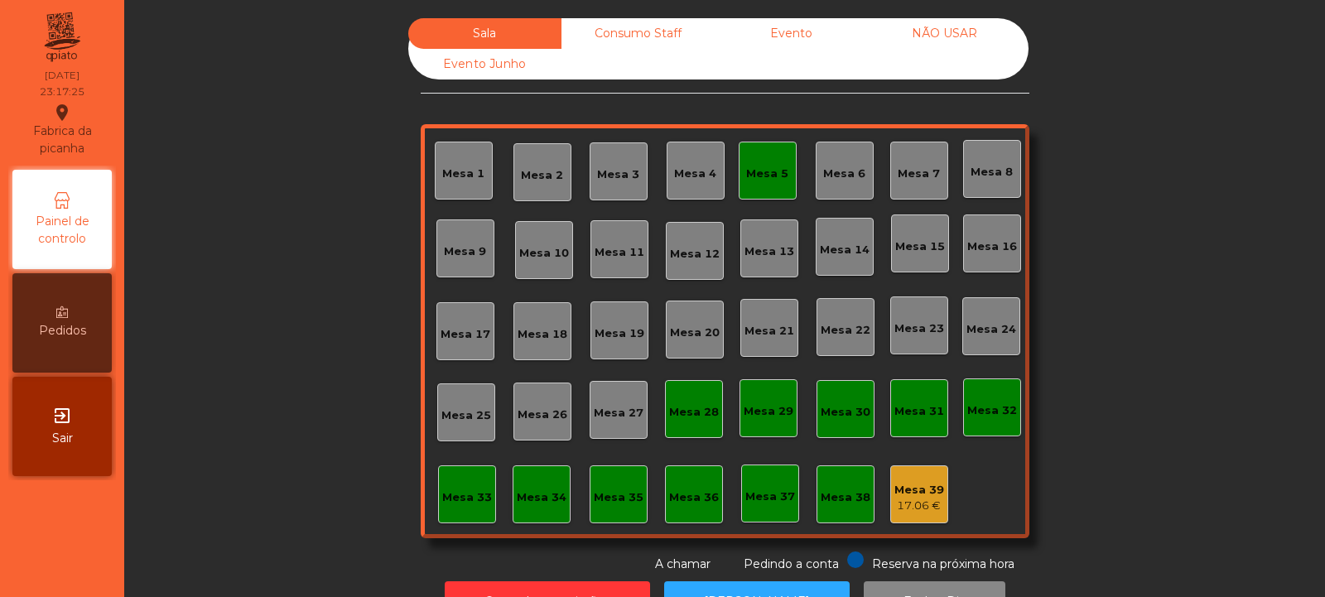
scroll to position [55, 0]
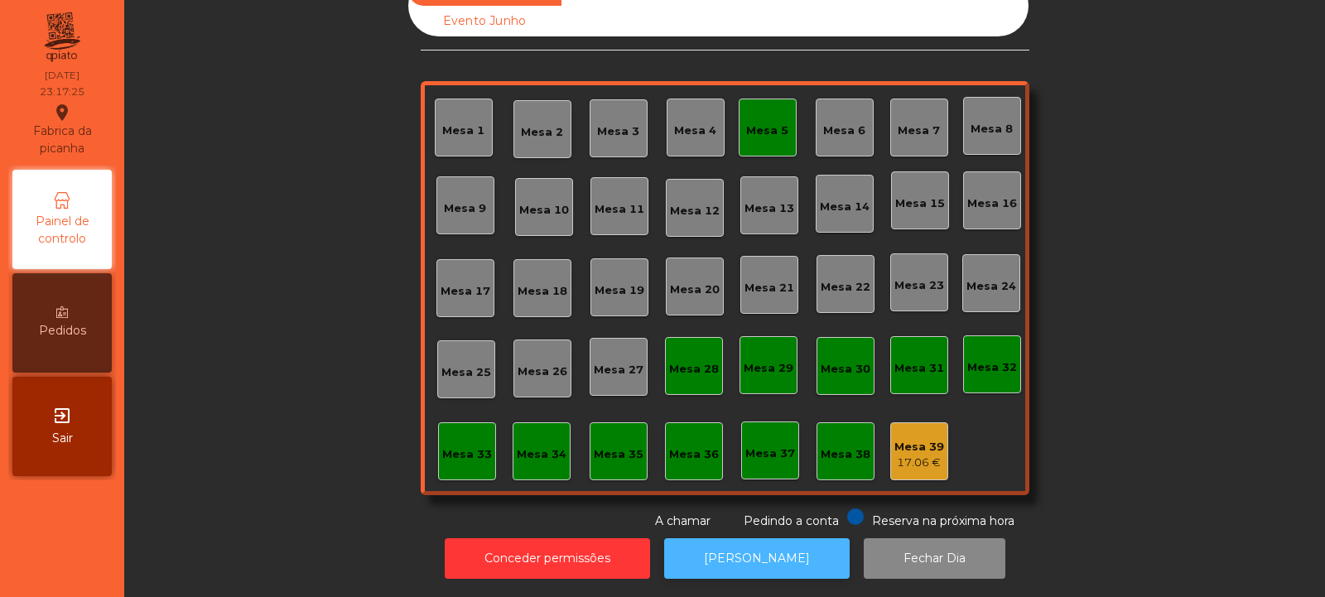
click at [777, 546] on button "[PERSON_NAME]" at bounding box center [756, 558] width 185 height 41
click at [753, 565] on button "[PERSON_NAME]" at bounding box center [756, 558] width 185 height 41
click at [753, 541] on button "[PERSON_NAME]" at bounding box center [756, 558] width 185 height 41
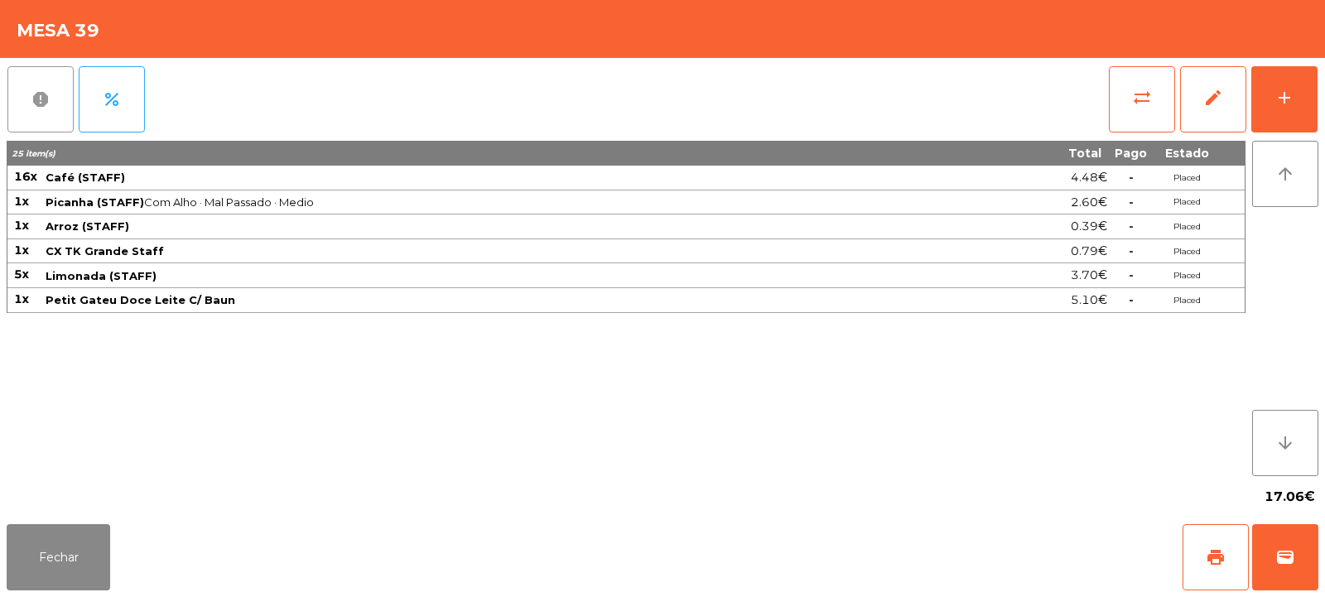
click at [31, 98] on span "report" at bounding box center [41, 99] width 20 height 20
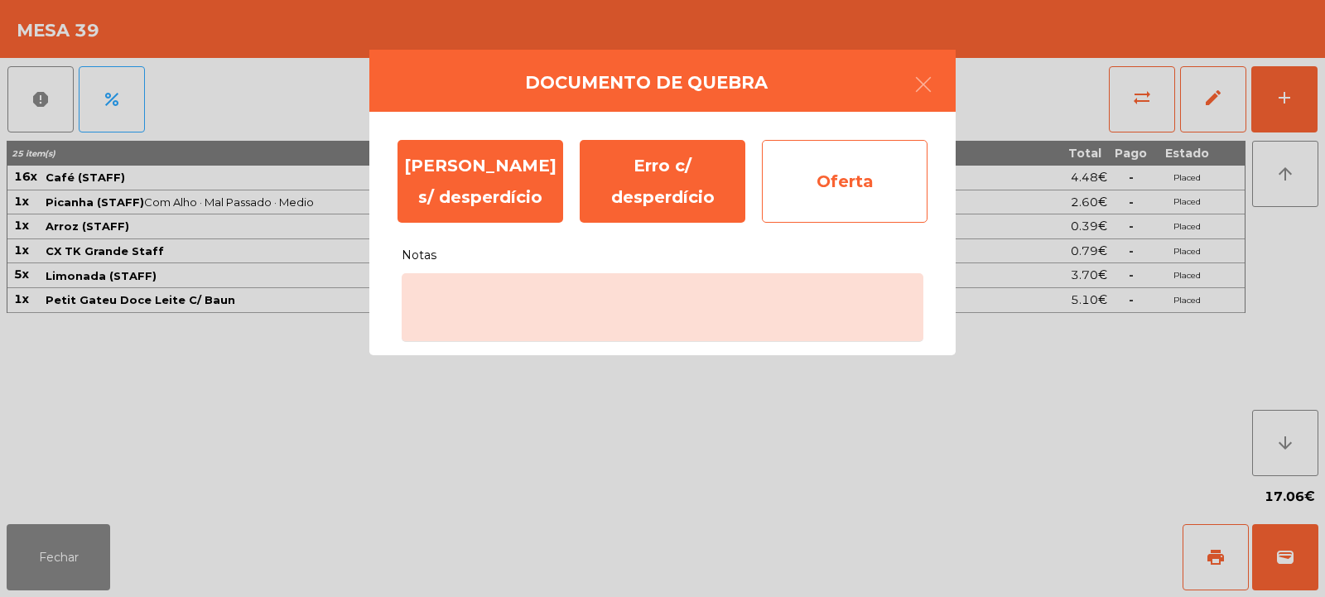
click at [853, 182] on div "Oferta" at bounding box center [845, 181] width 166 height 83
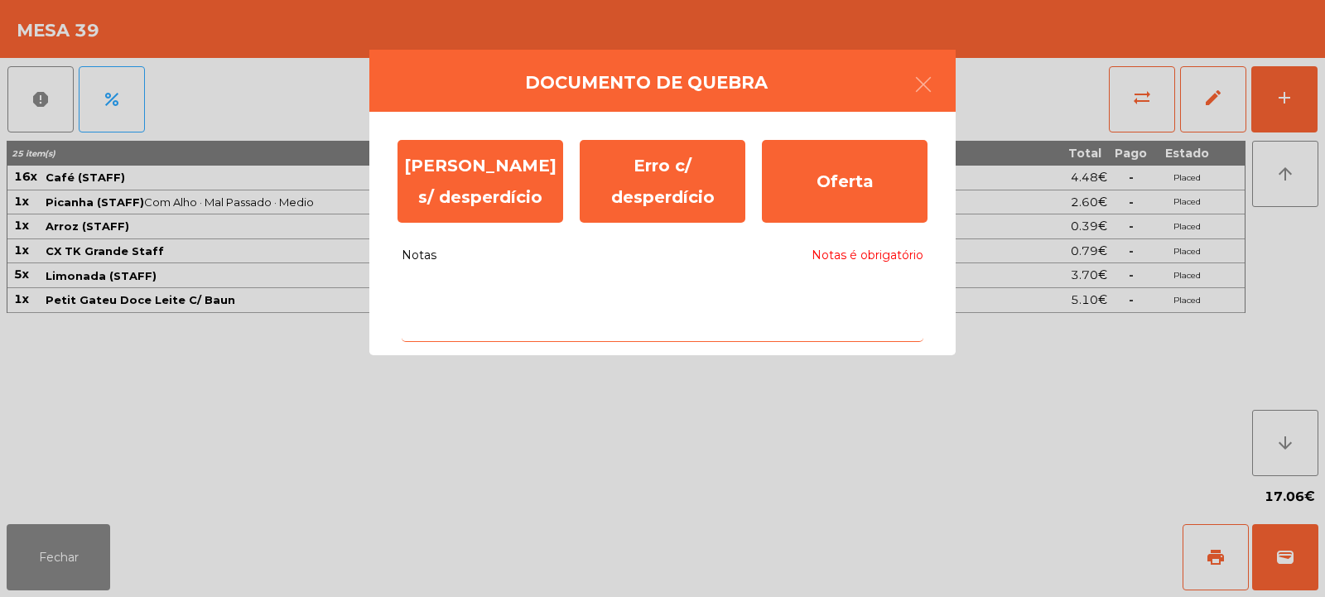
click at [729, 290] on textarea "Notas Notas é obrigatório" at bounding box center [663, 307] width 522 height 69
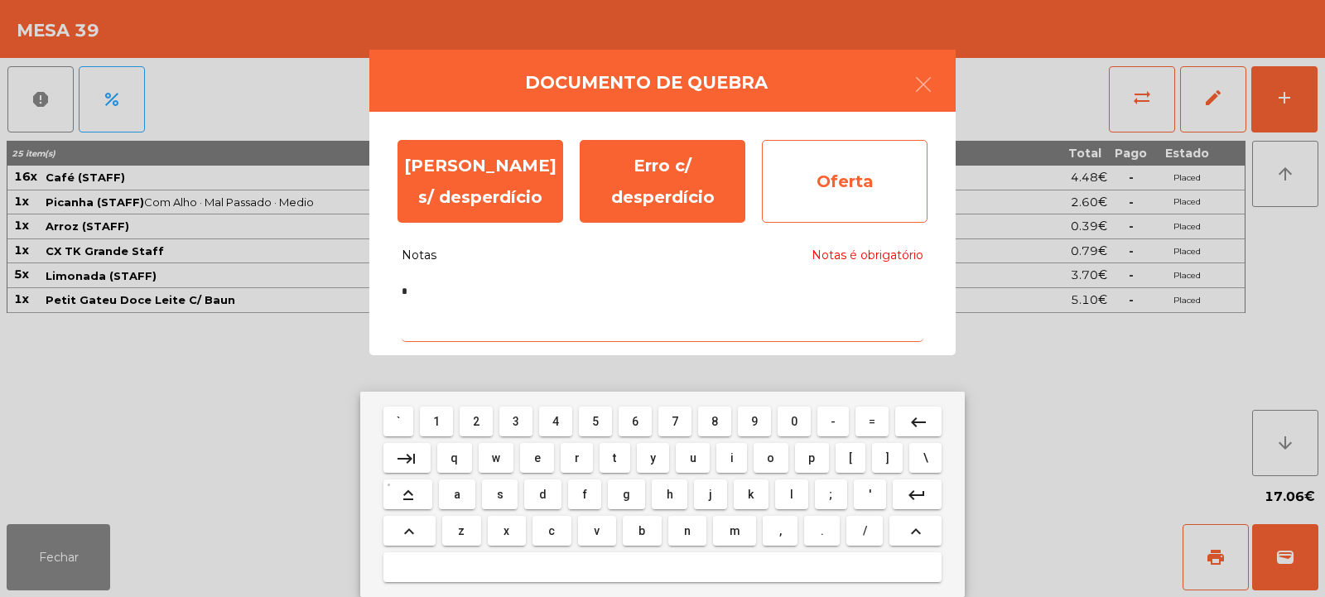
type textarea "*"
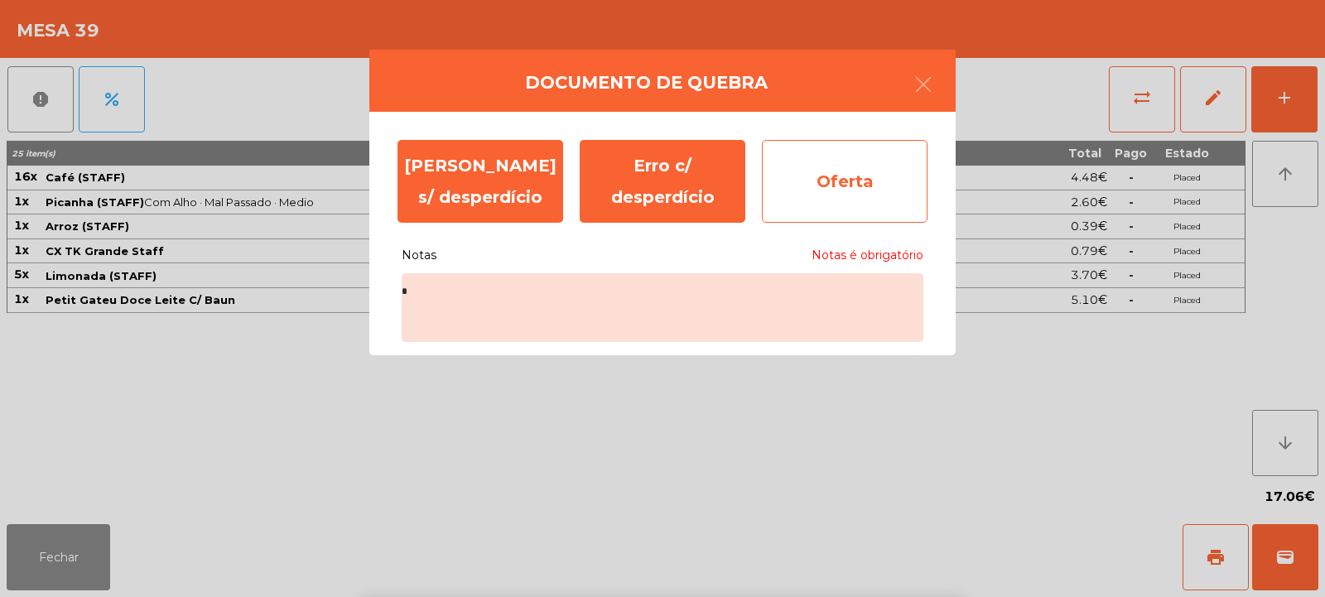
click at [880, 170] on div "Oferta" at bounding box center [845, 181] width 166 height 83
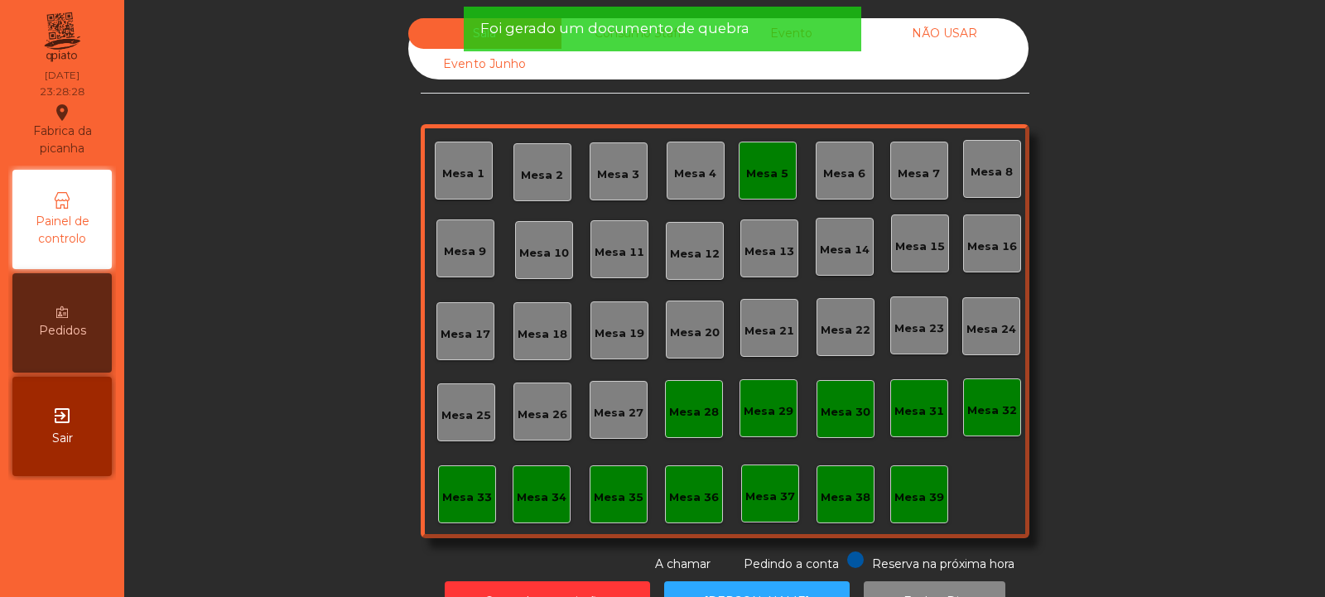
scroll to position [55, 0]
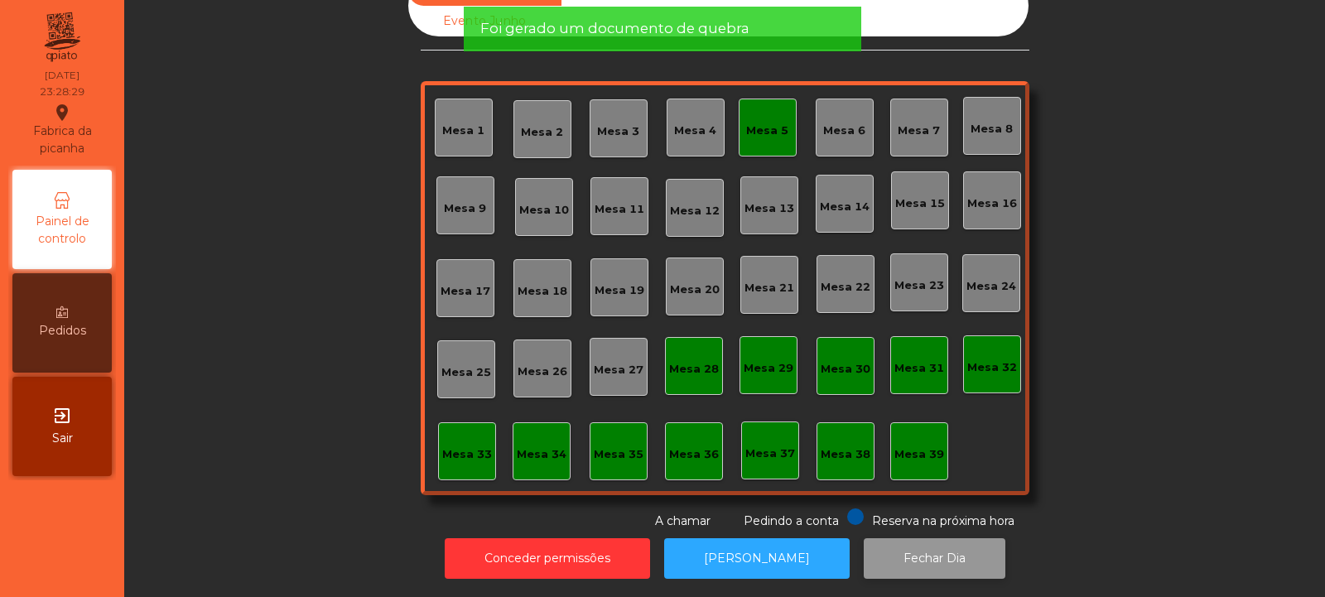
click at [902, 554] on button "Fechar Dia" at bounding box center [935, 558] width 142 height 41
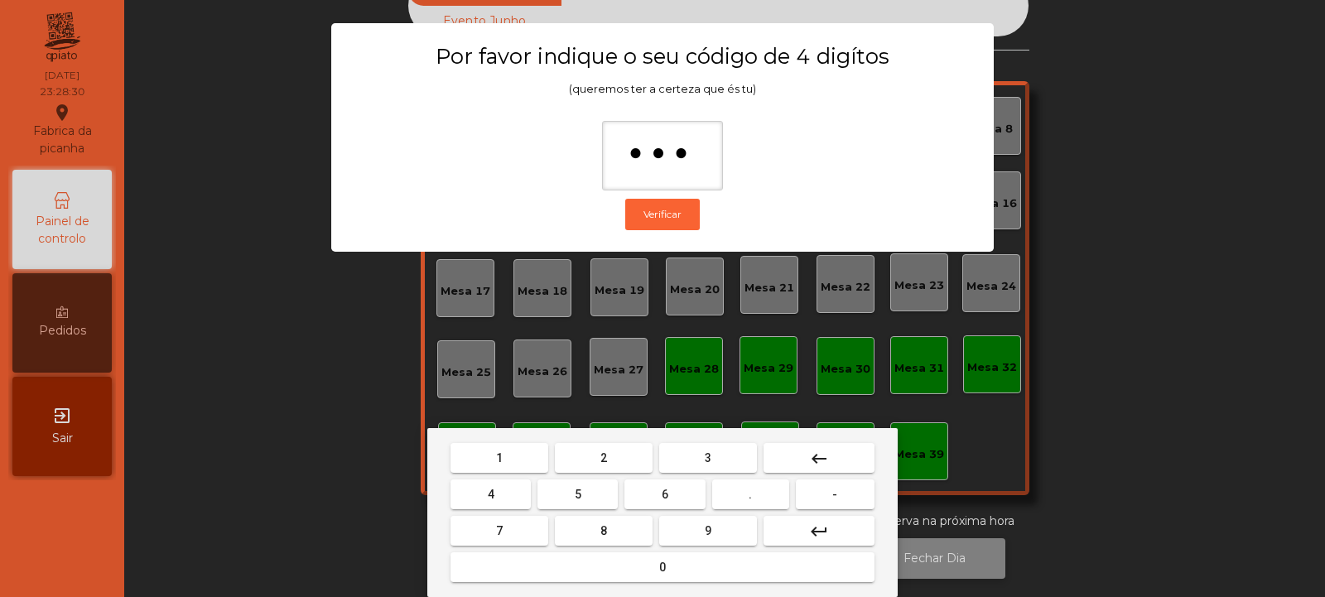
type input "****"
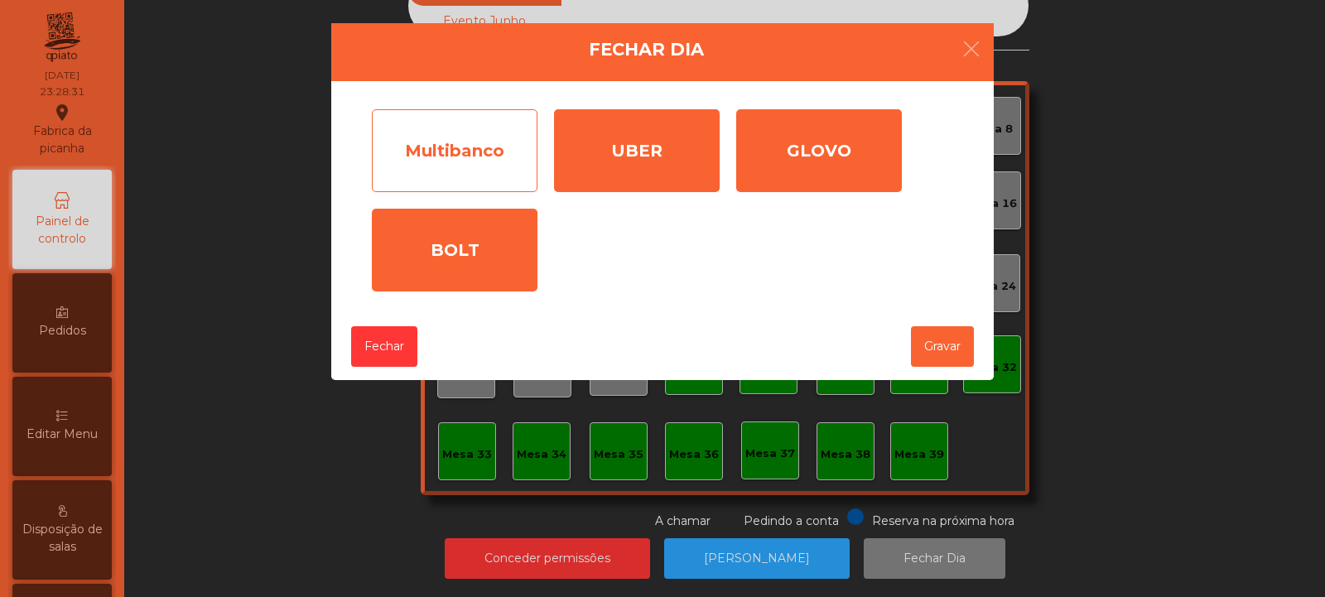
click at [464, 161] on div "Multibanco" at bounding box center [455, 150] width 166 height 83
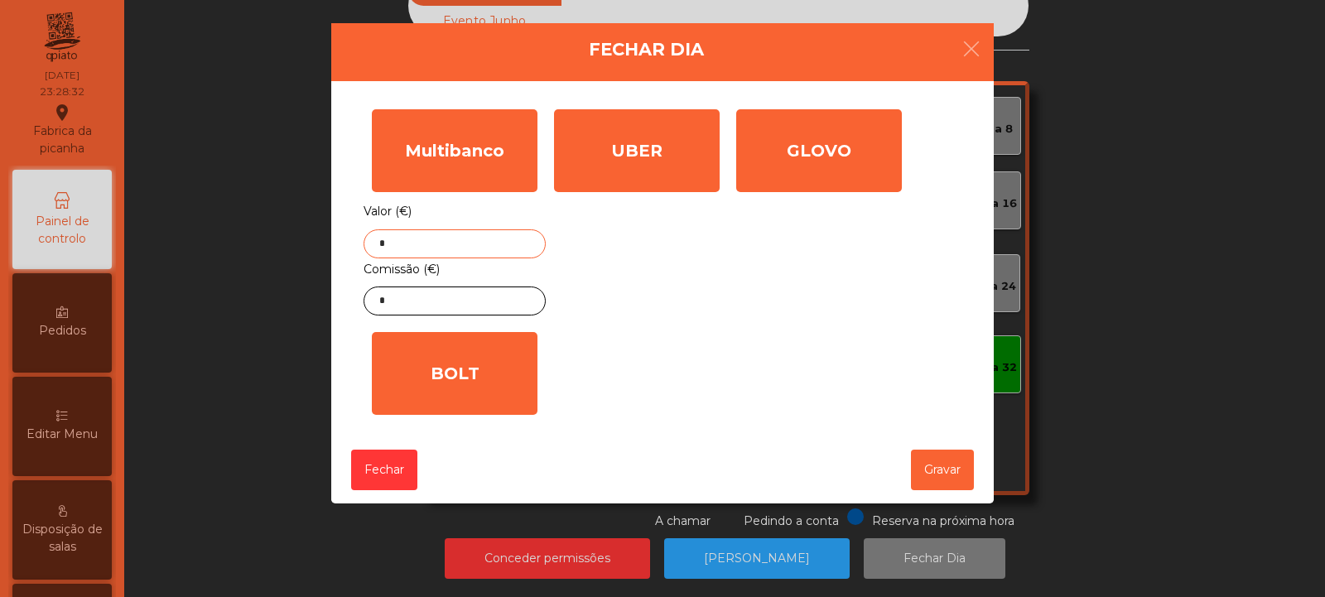
click at [463, 238] on input "*" at bounding box center [454, 243] width 182 height 29
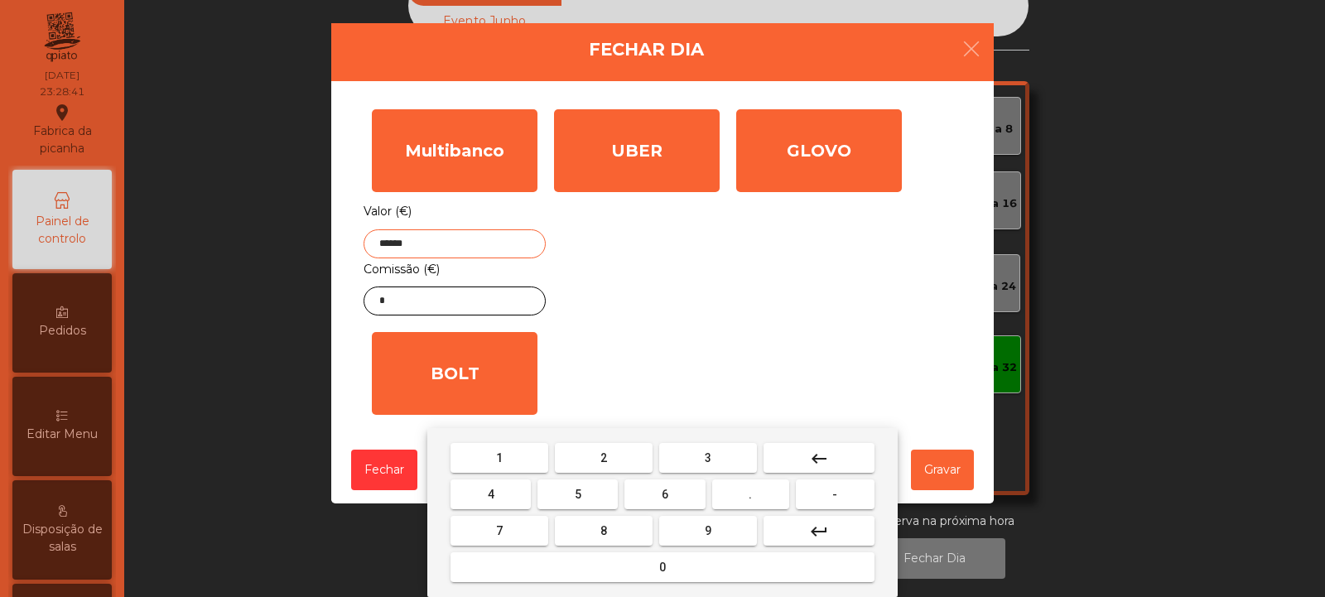
type input "******"
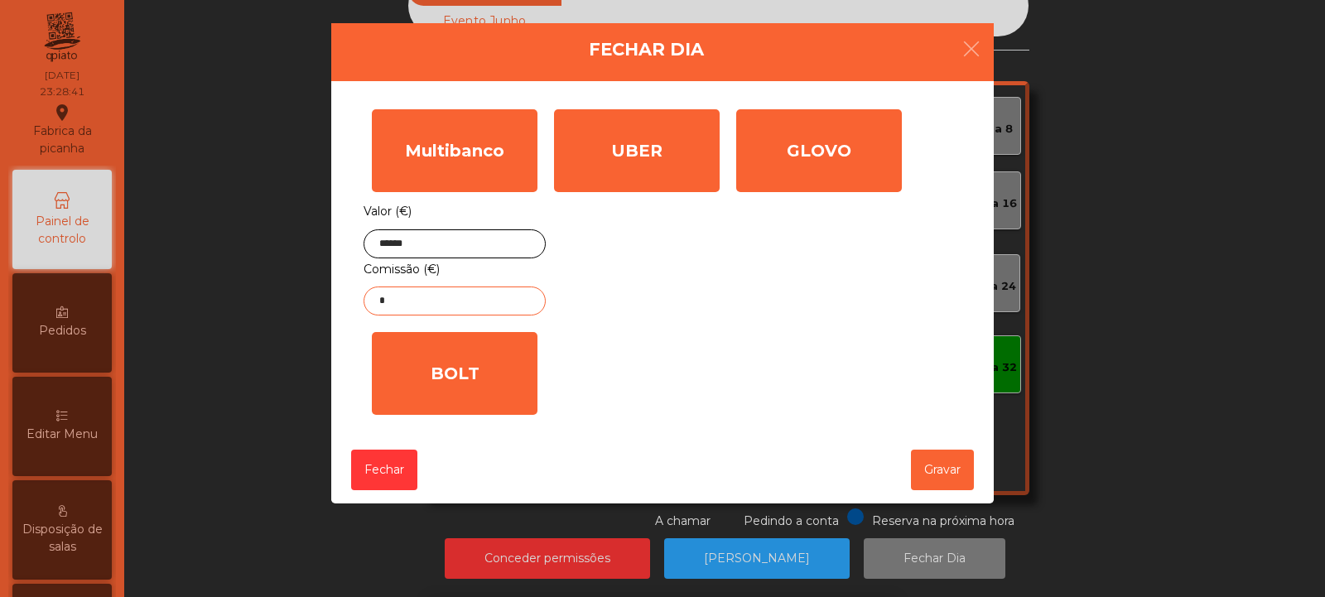
click at [493, 299] on input "*" at bounding box center [454, 300] width 182 height 29
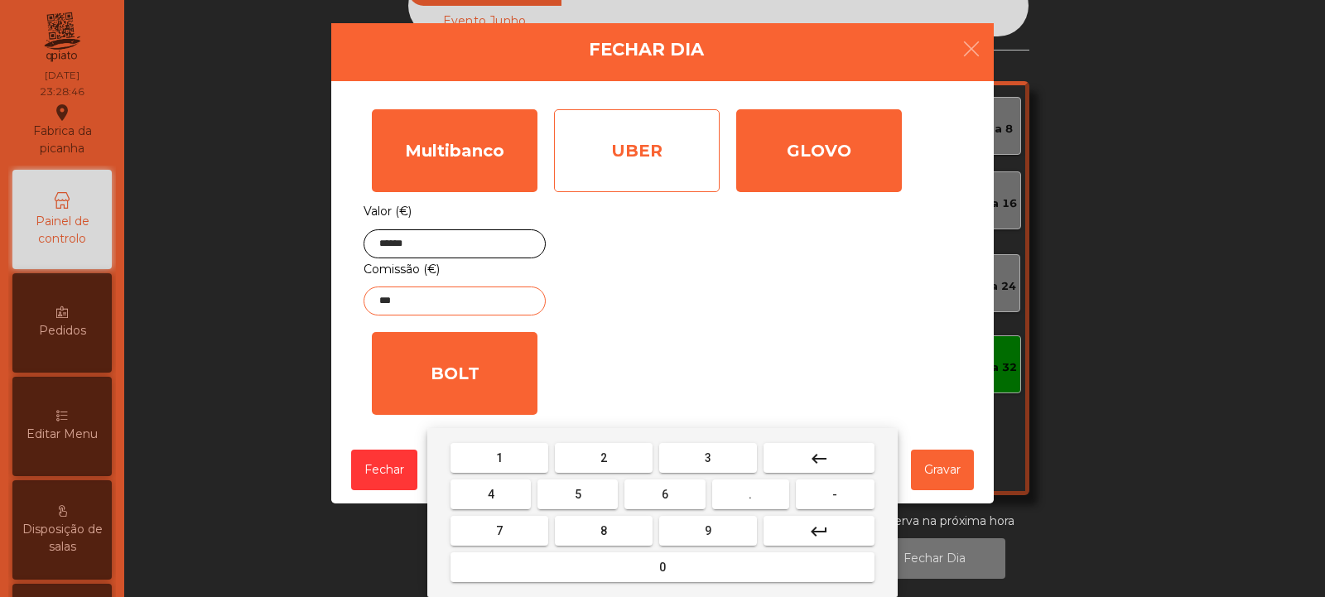
type input "***"
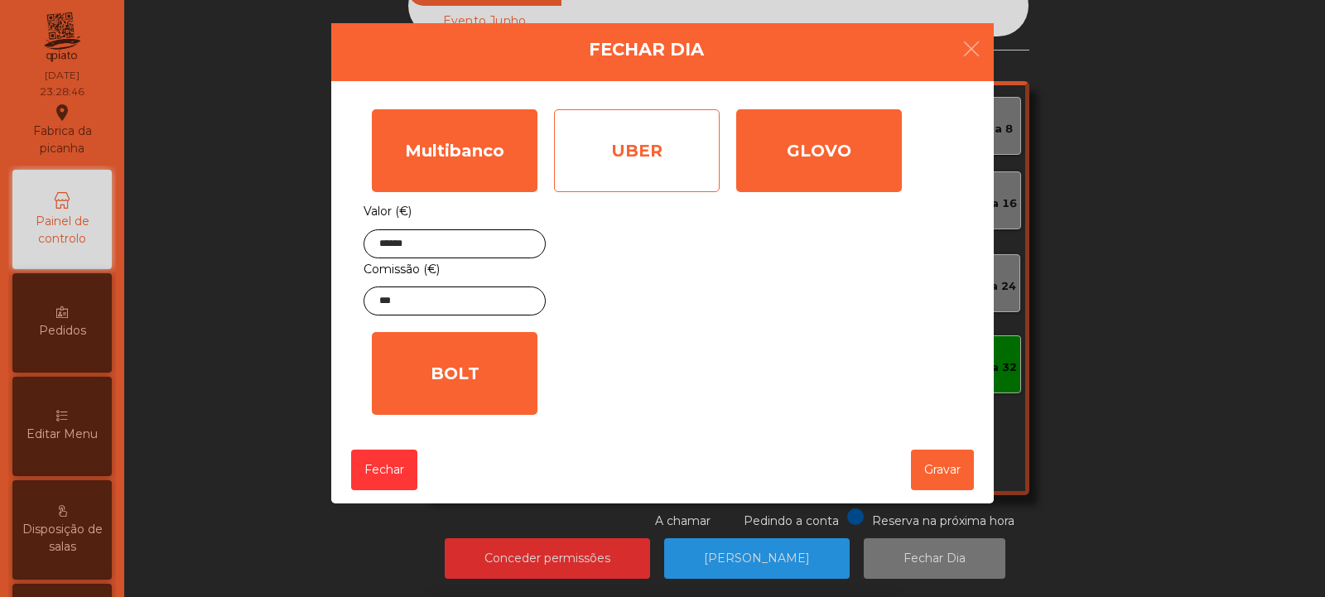
click at [633, 168] on div "UBER" at bounding box center [637, 150] width 166 height 83
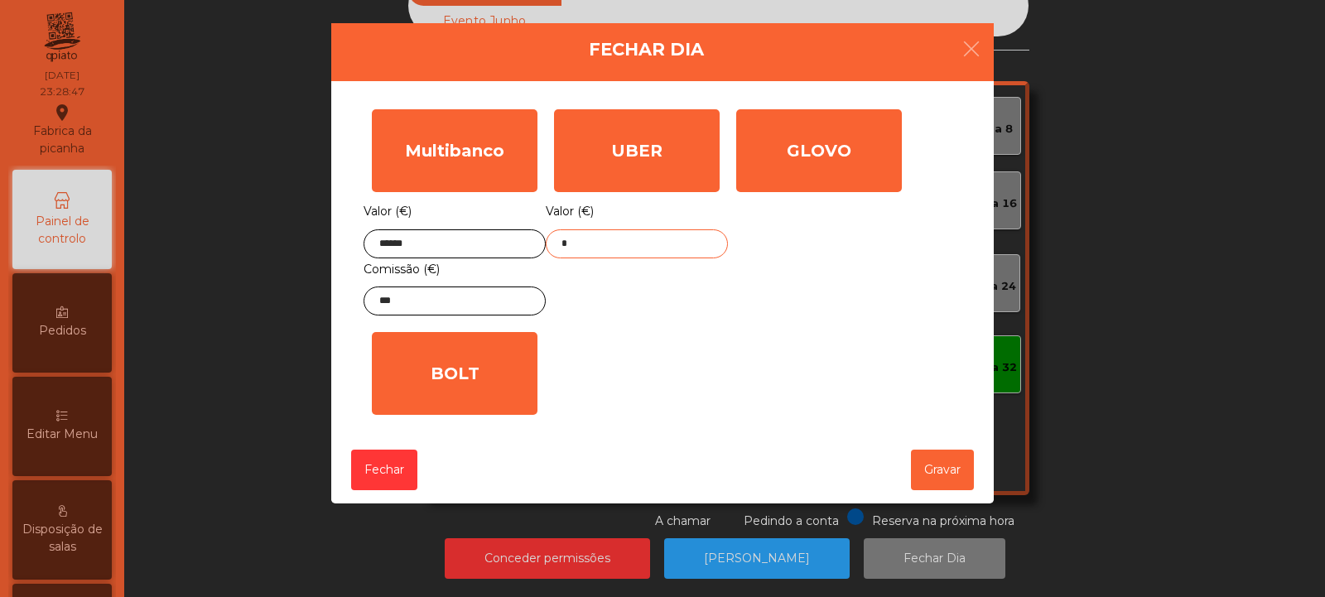
click at [649, 243] on input "*" at bounding box center [637, 243] width 182 height 29
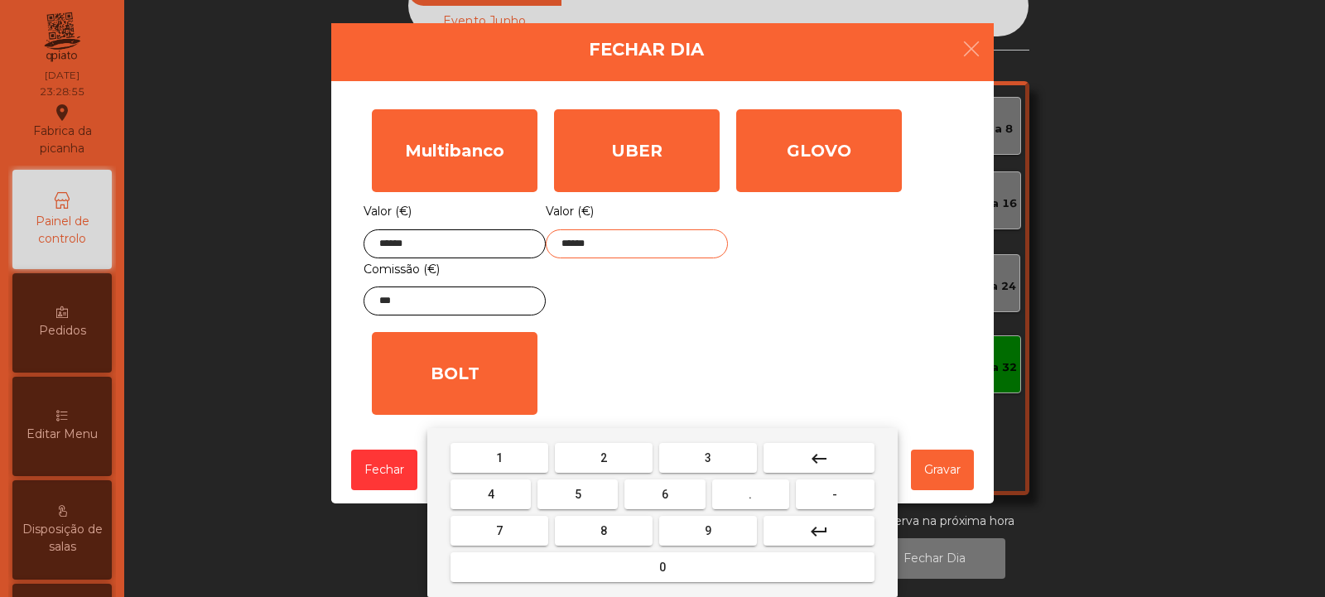
type input "******"
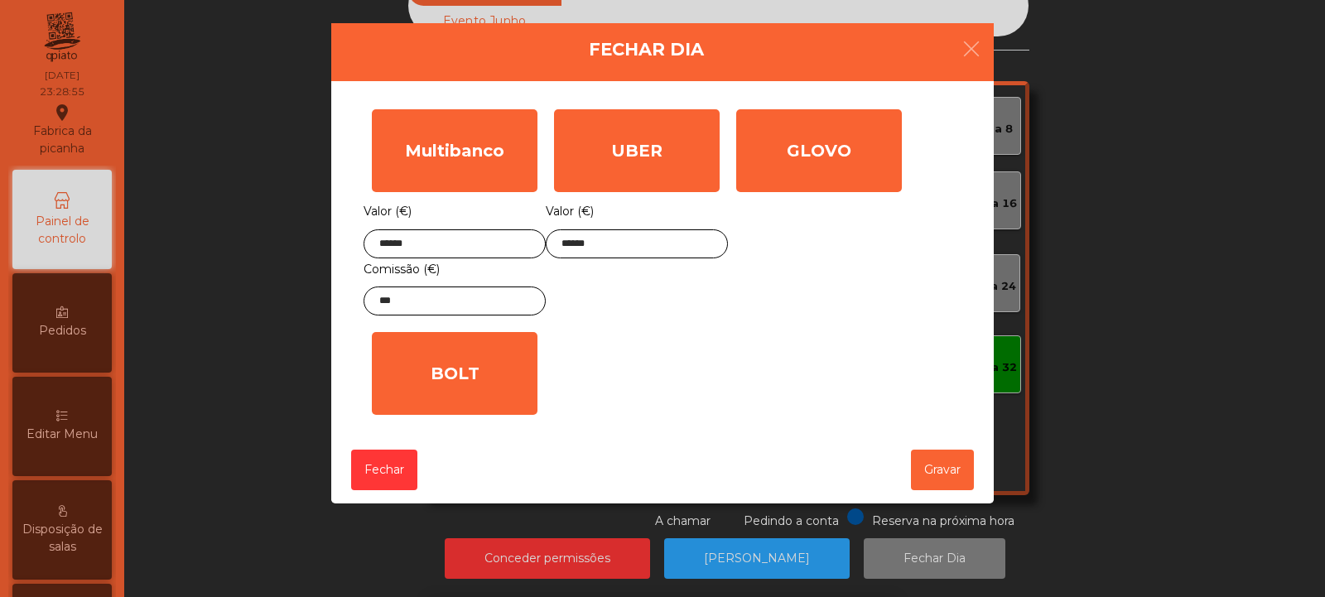
click at [952, 483] on div "1 2 3 keyboard_backspace 4 5 6 . - 7 8 9 keyboard_return 0" at bounding box center [662, 512] width 1325 height 169
click at [950, 475] on button "Gravar" at bounding box center [942, 470] width 63 height 41
